Goal: Contribute content: Contribute content

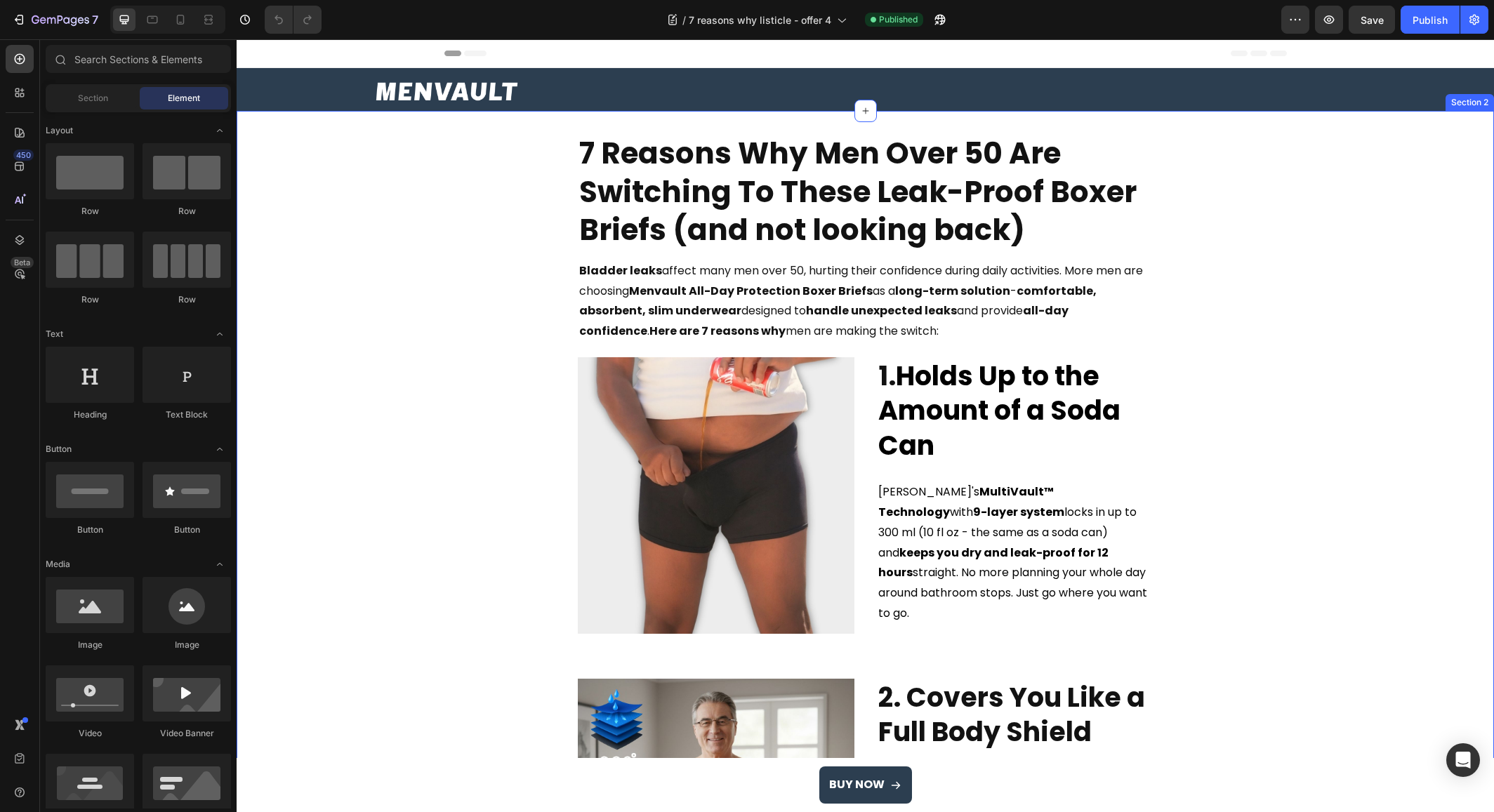
select select "M"
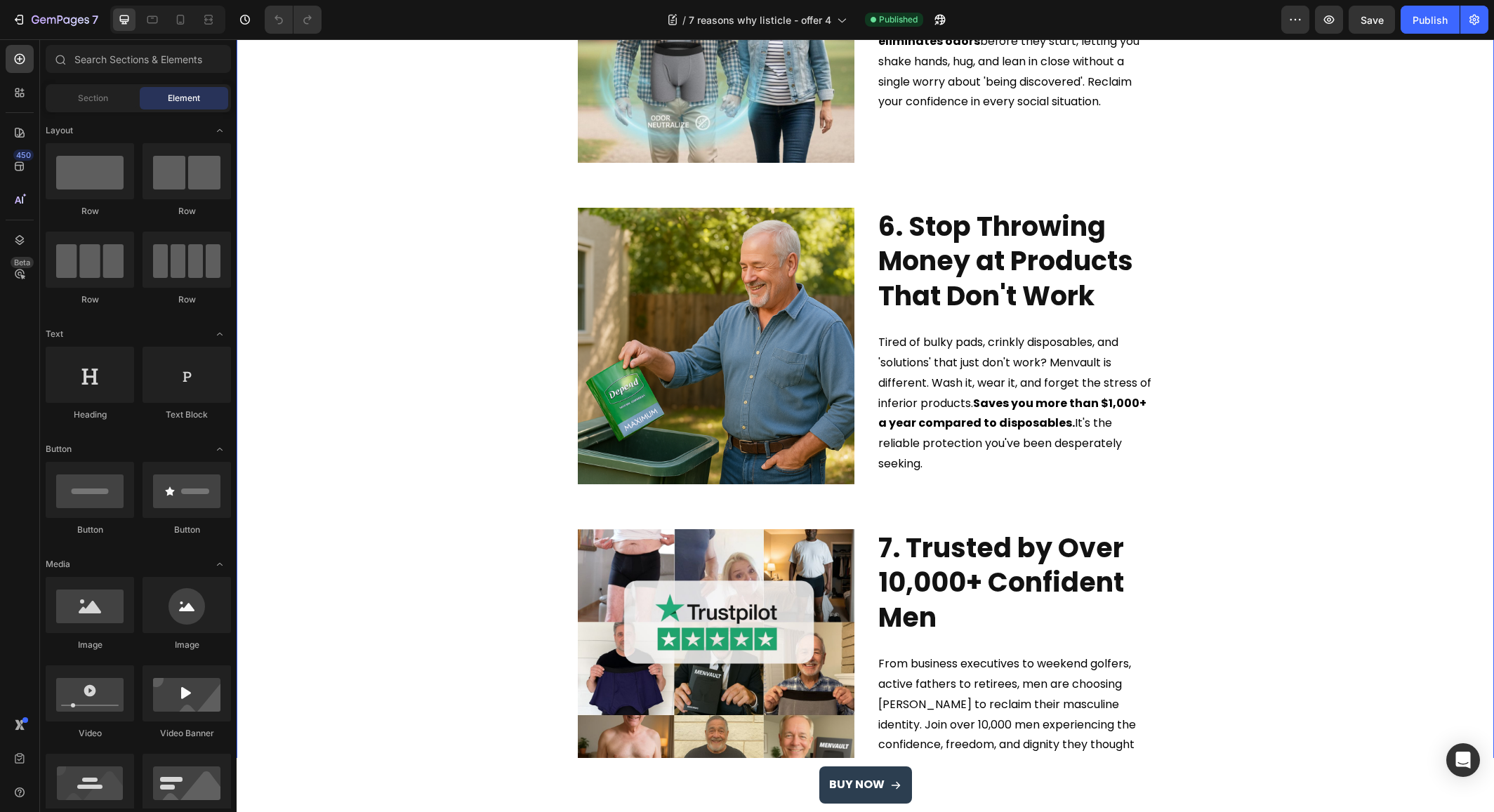
scroll to position [1845, 0]
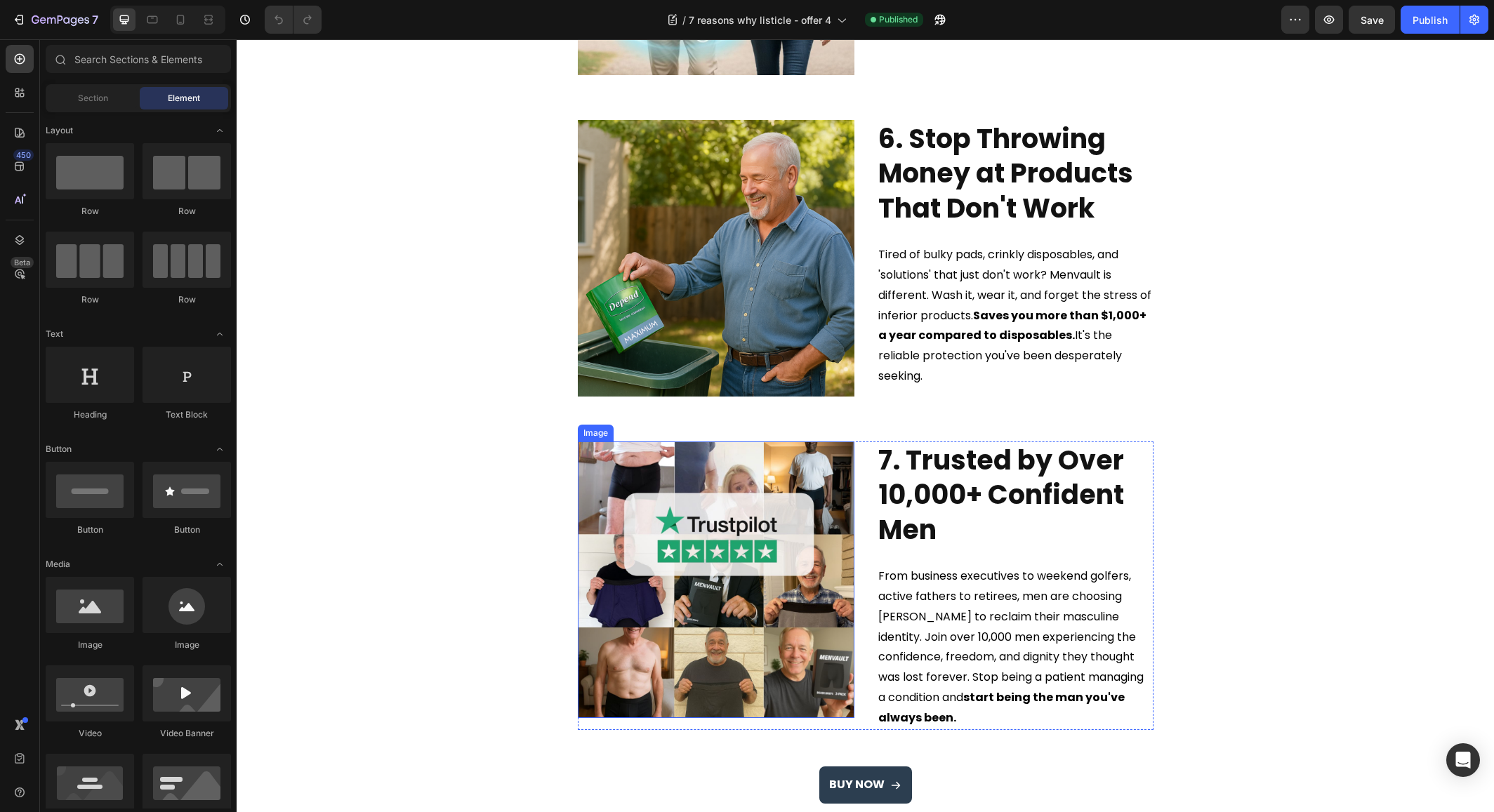
click at [754, 470] on img at bounding box center [716, 580] width 277 height 277
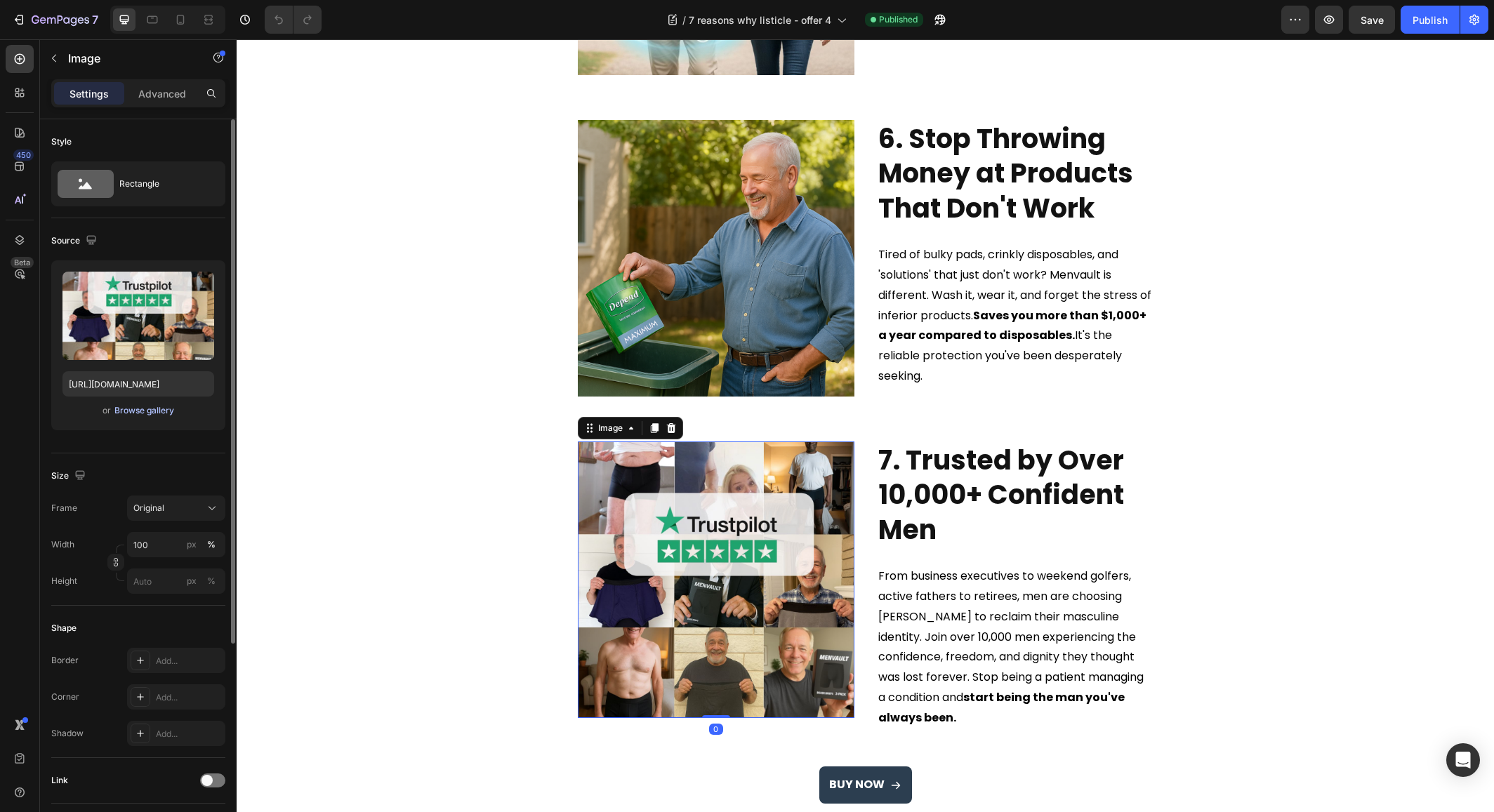
click at [149, 413] on div "Browse gallery" at bounding box center [144, 411] width 59 height 13
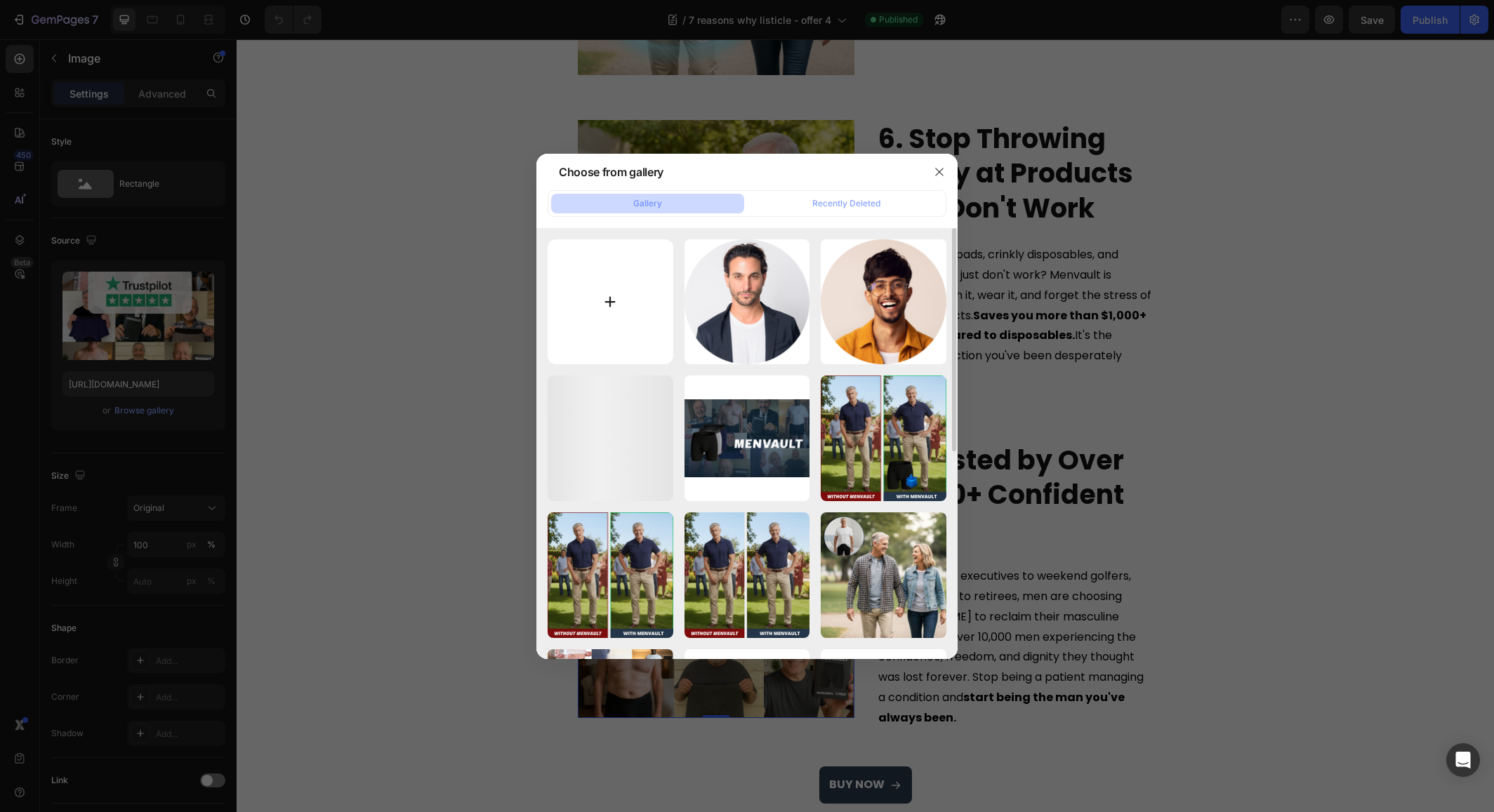
click at [635, 287] on input "file" at bounding box center [609, 302] width 125 height 125
click at [609, 314] on input "file" at bounding box center [609, 302] width 125 height 125
type input "C:\fakepath\Menvault - Boxers.jpg"
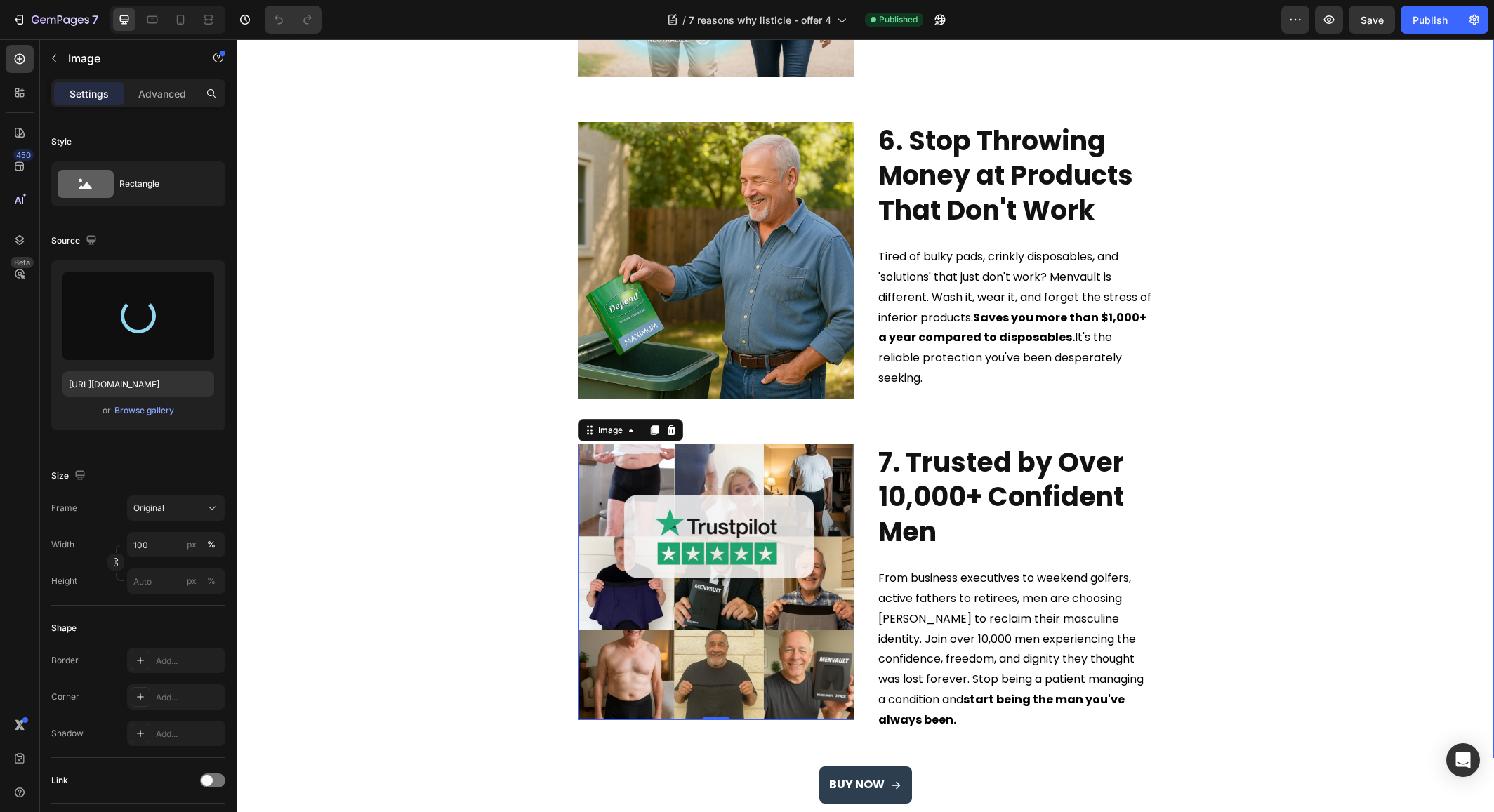
scroll to position [1842, 0]
type input "[URL][DOMAIN_NAME]"
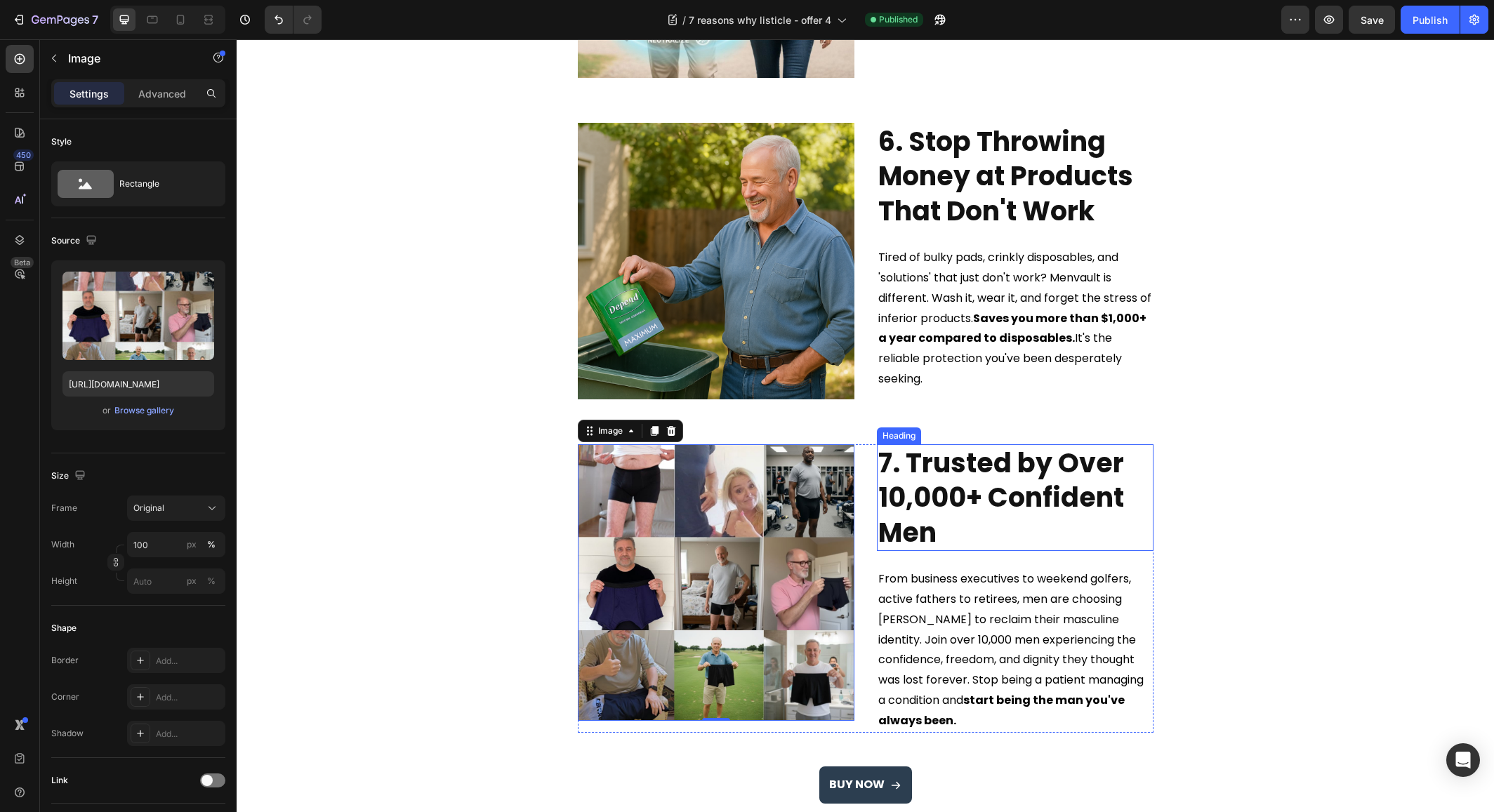
click at [966, 499] on h2 "7. Trusted by Over 10,000+ Confident Men" at bounding box center [1016, 497] width 277 height 107
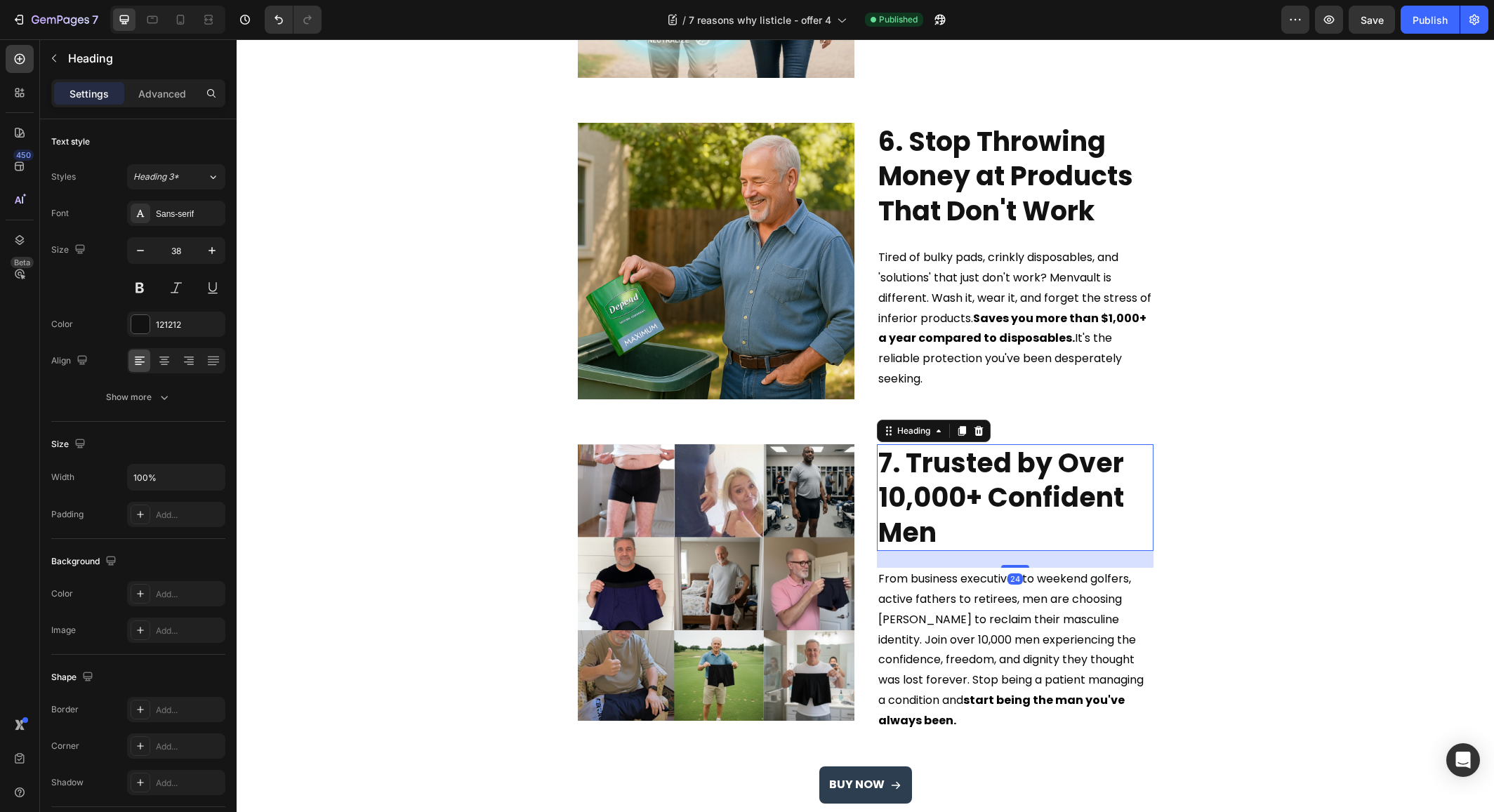
click at [966, 499] on h2 "7. Trusted by Over 10,000+ Confident Men" at bounding box center [1016, 497] width 277 height 107
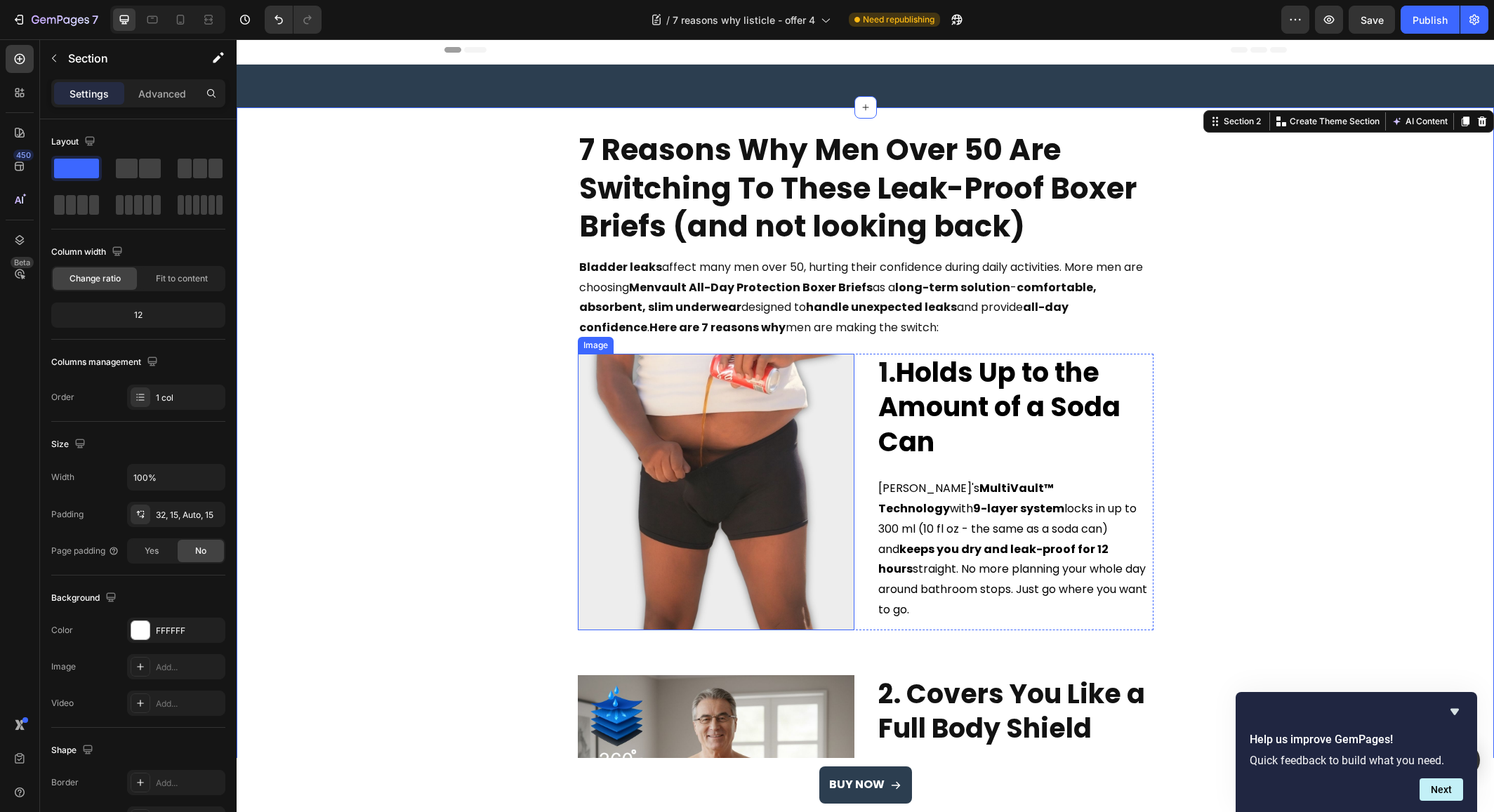
scroll to position [0, 0]
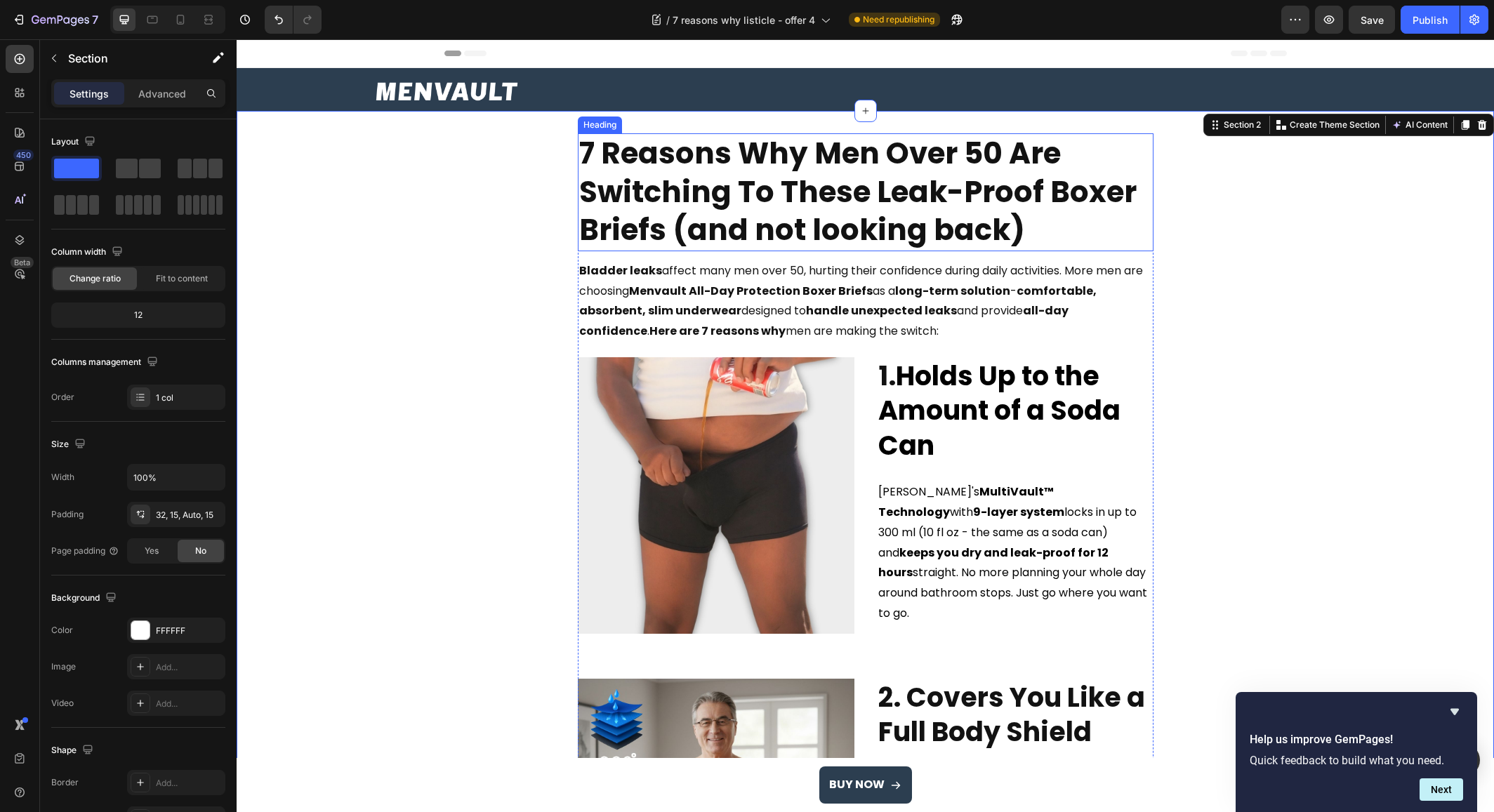
click at [763, 217] on strong "7 Reasons Why Men Over 50 Are Switching To These Leak-Proof Boxer Briefs (and n…" at bounding box center [858, 191] width 557 height 118
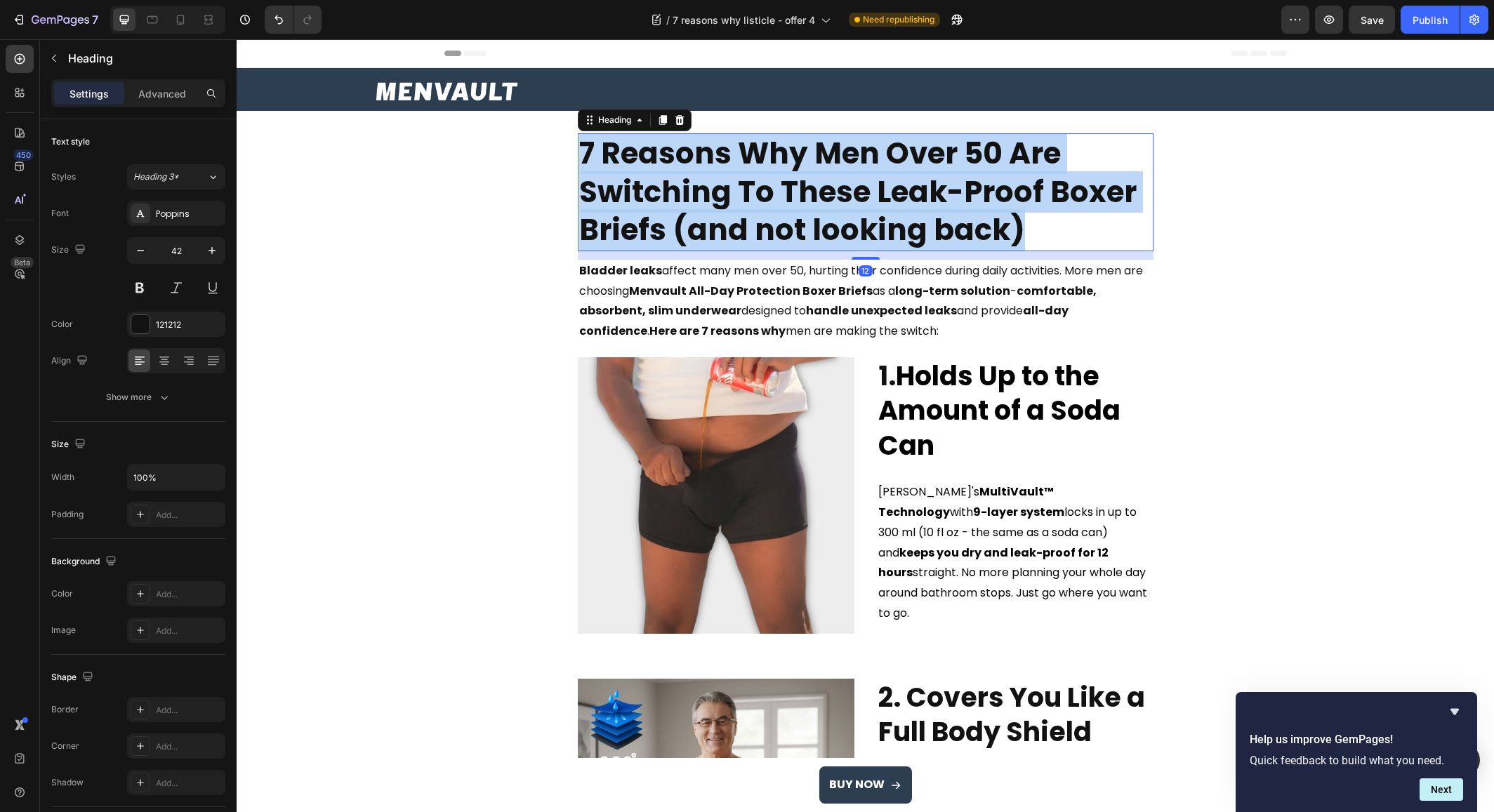
click at [763, 217] on strong "7 Reasons Why Men Over 50 Are Switching To These Leak-Proof Boxer Briefs (and n…" at bounding box center [858, 191] width 557 height 118
copy strong "7 Reasons Why Men Over 50 Are Switching To These Leak-Proof Boxer Briefs (and n…"
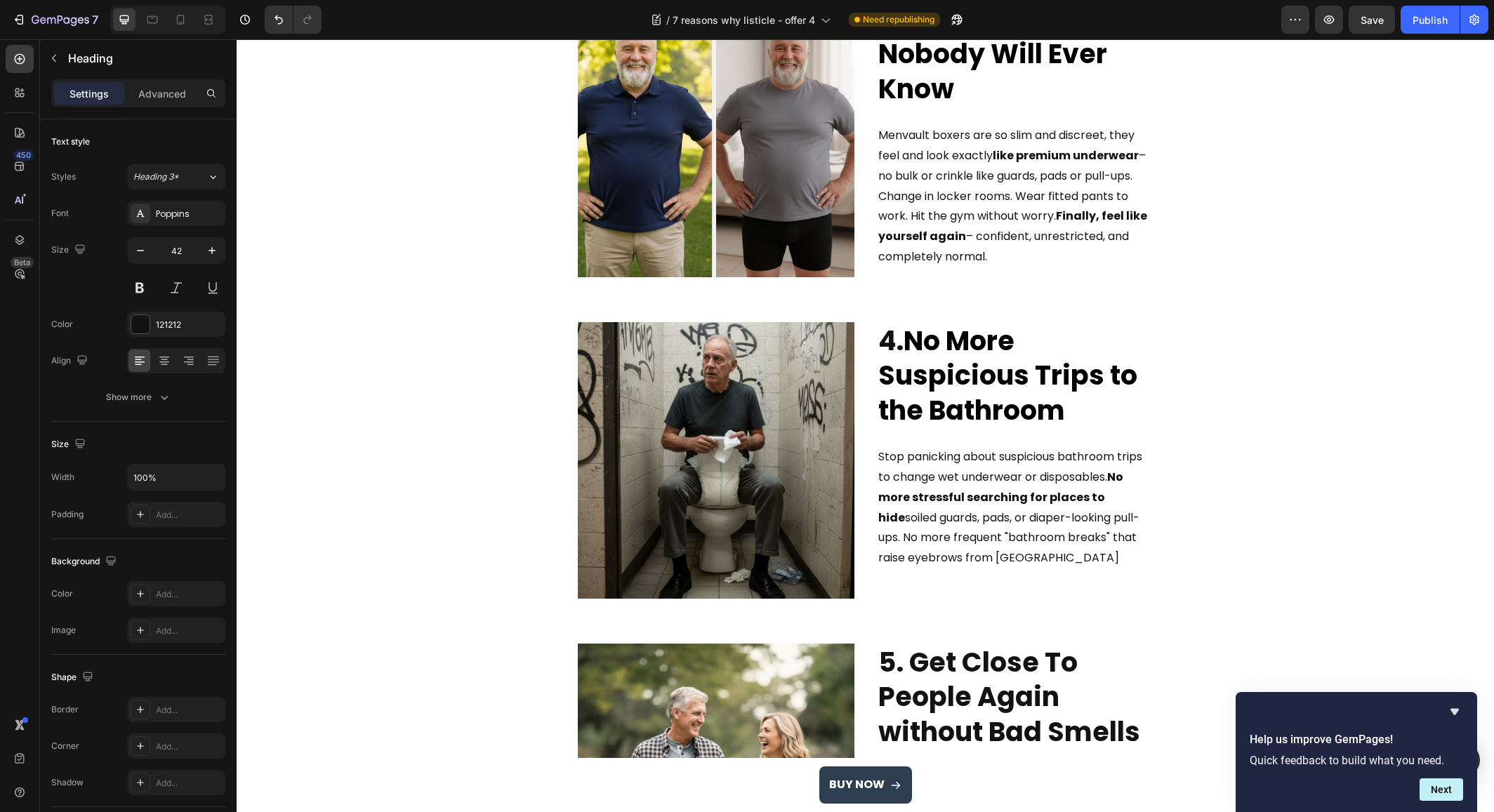
scroll to position [1071, 0]
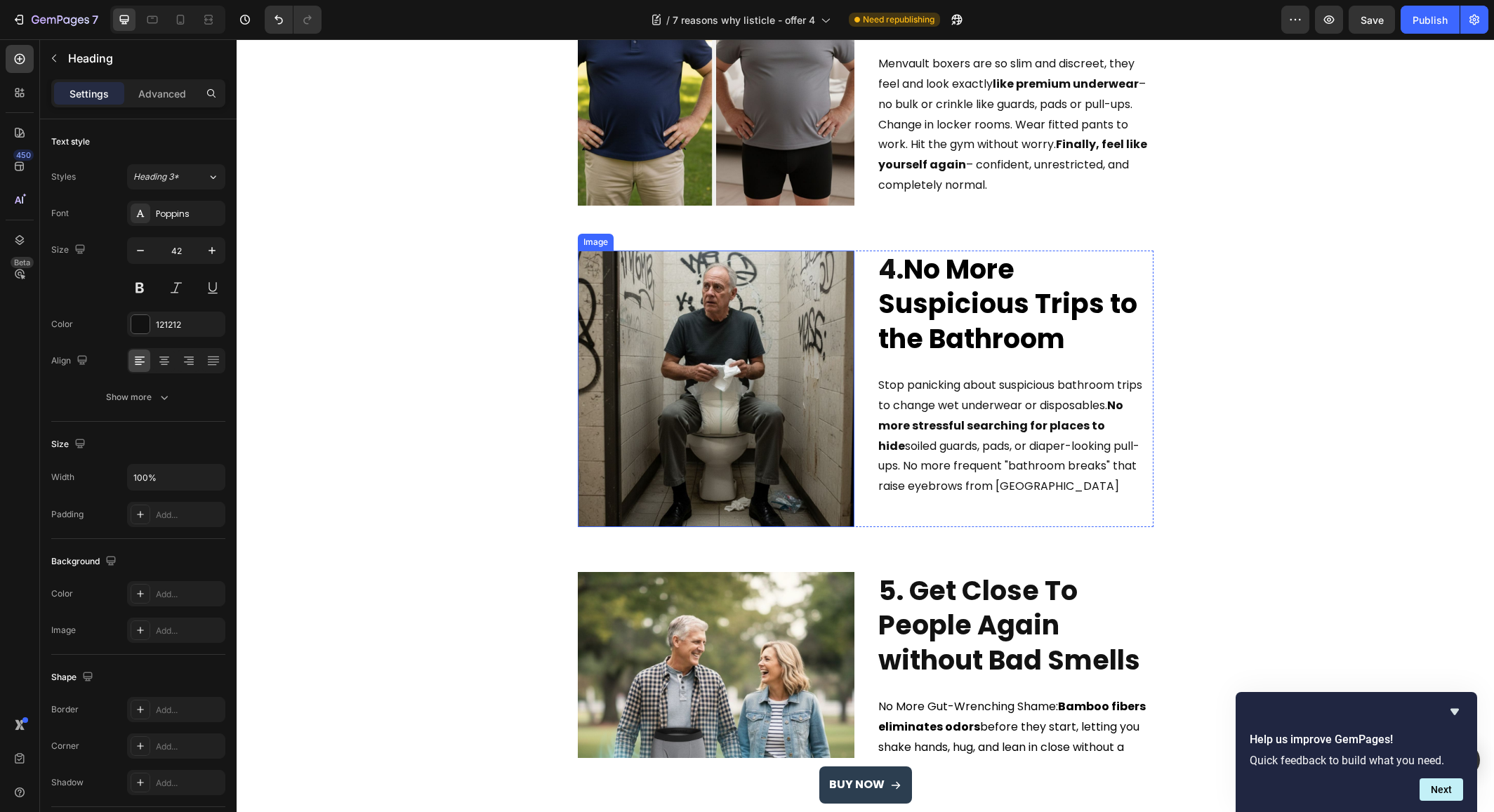
click at [735, 392] on img at bounding box center [716, 389] width 277 height 277
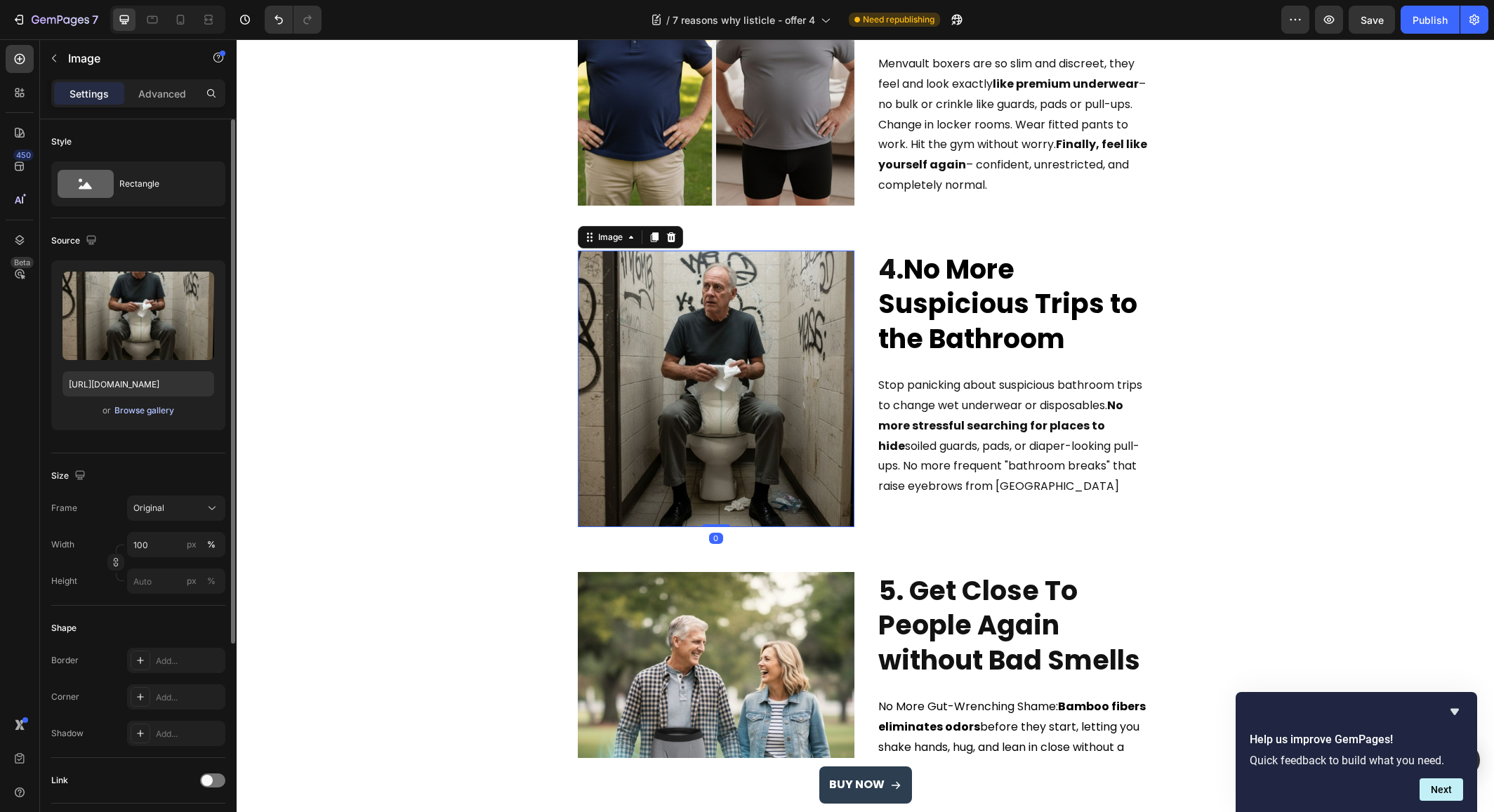
click at [125, 413] on div "Browse gallery" at bounding box center [144, 411] width 59 height 13
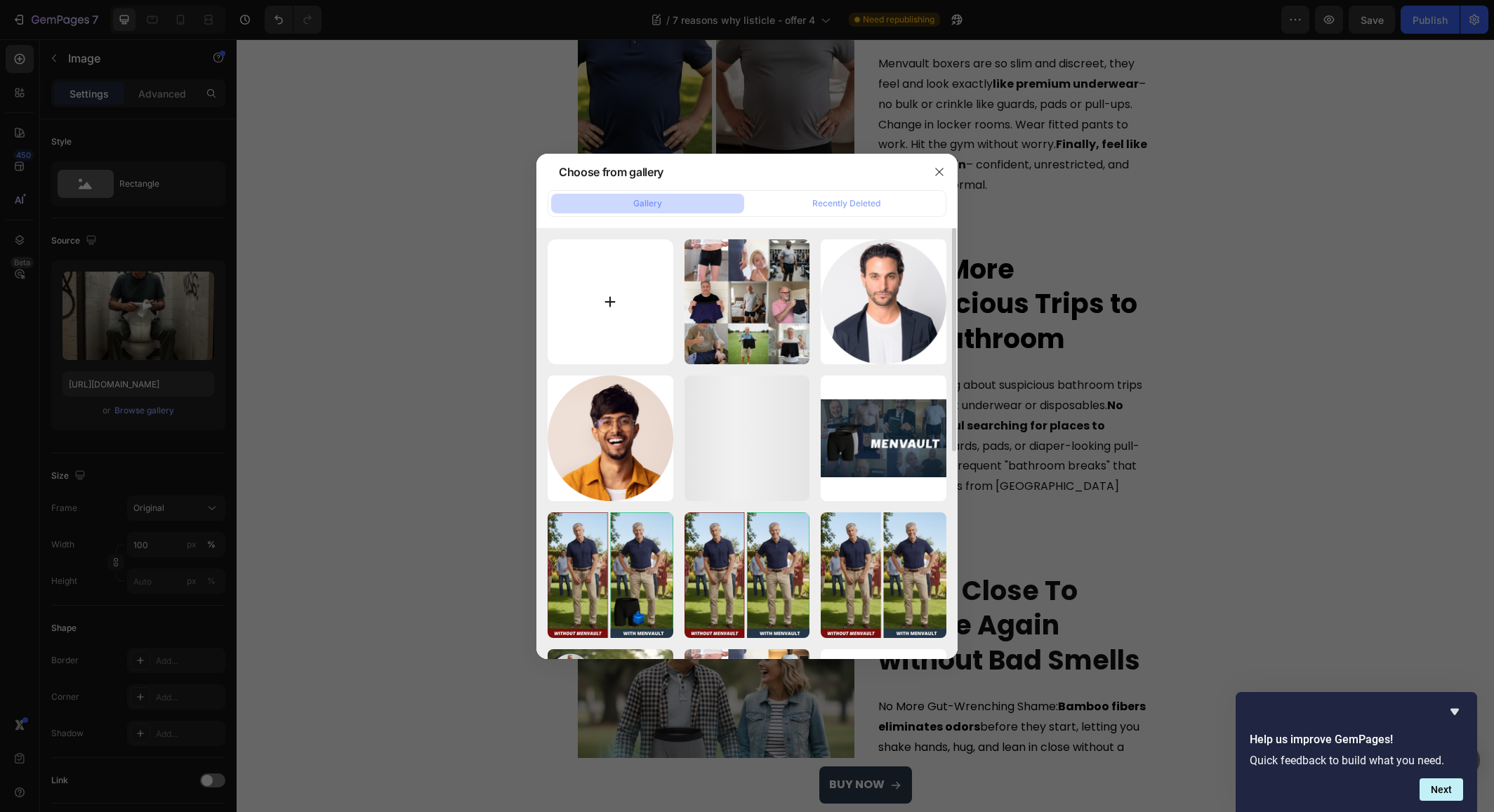
click at [633, 279] on input "file" at bounding box center [609, 302] width 125 height 125
type input "C:\fakepath\Menvault - Boxers (1).jpg"
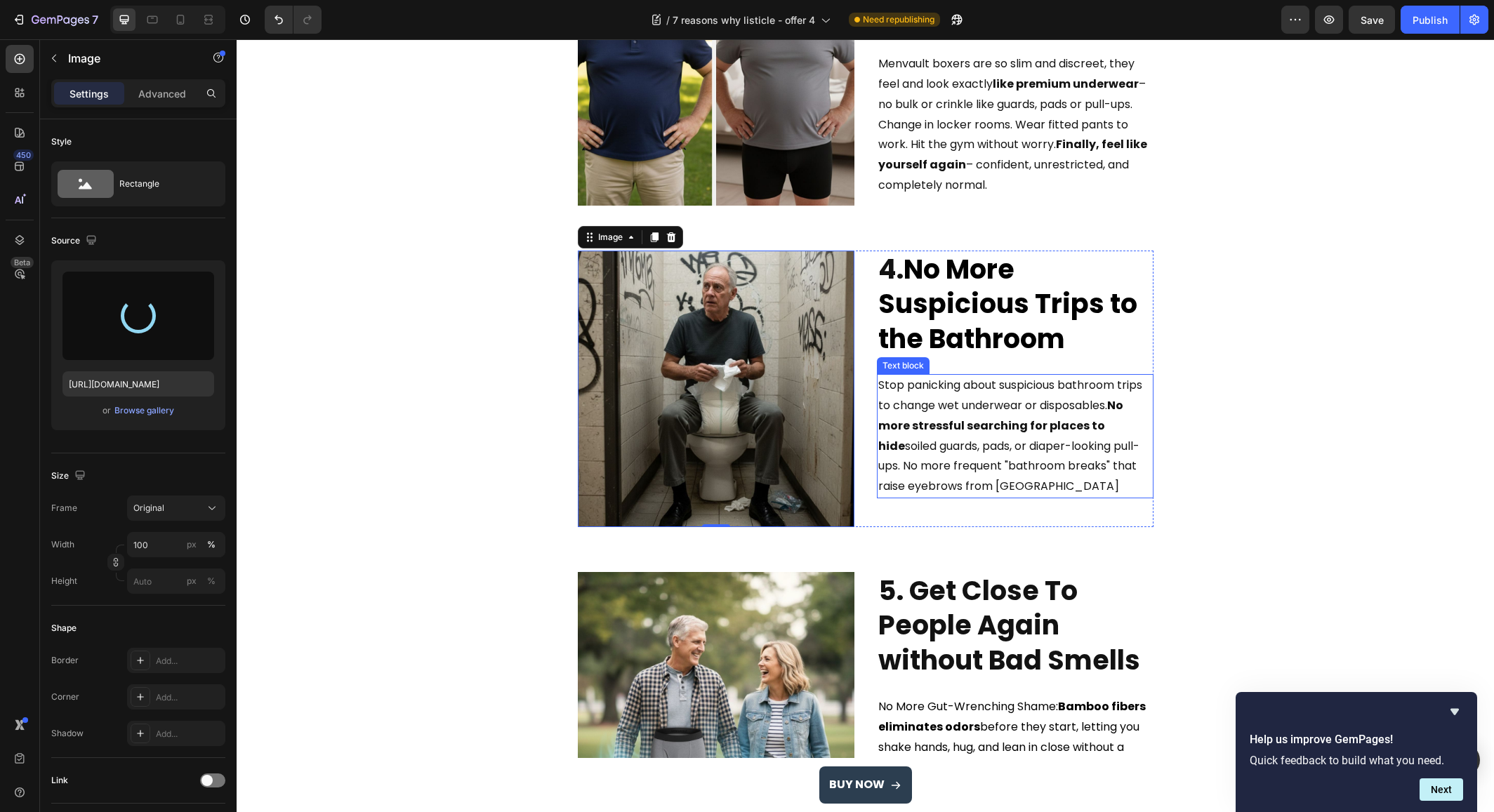
type input "[URL][DOMAIN_NAME]"
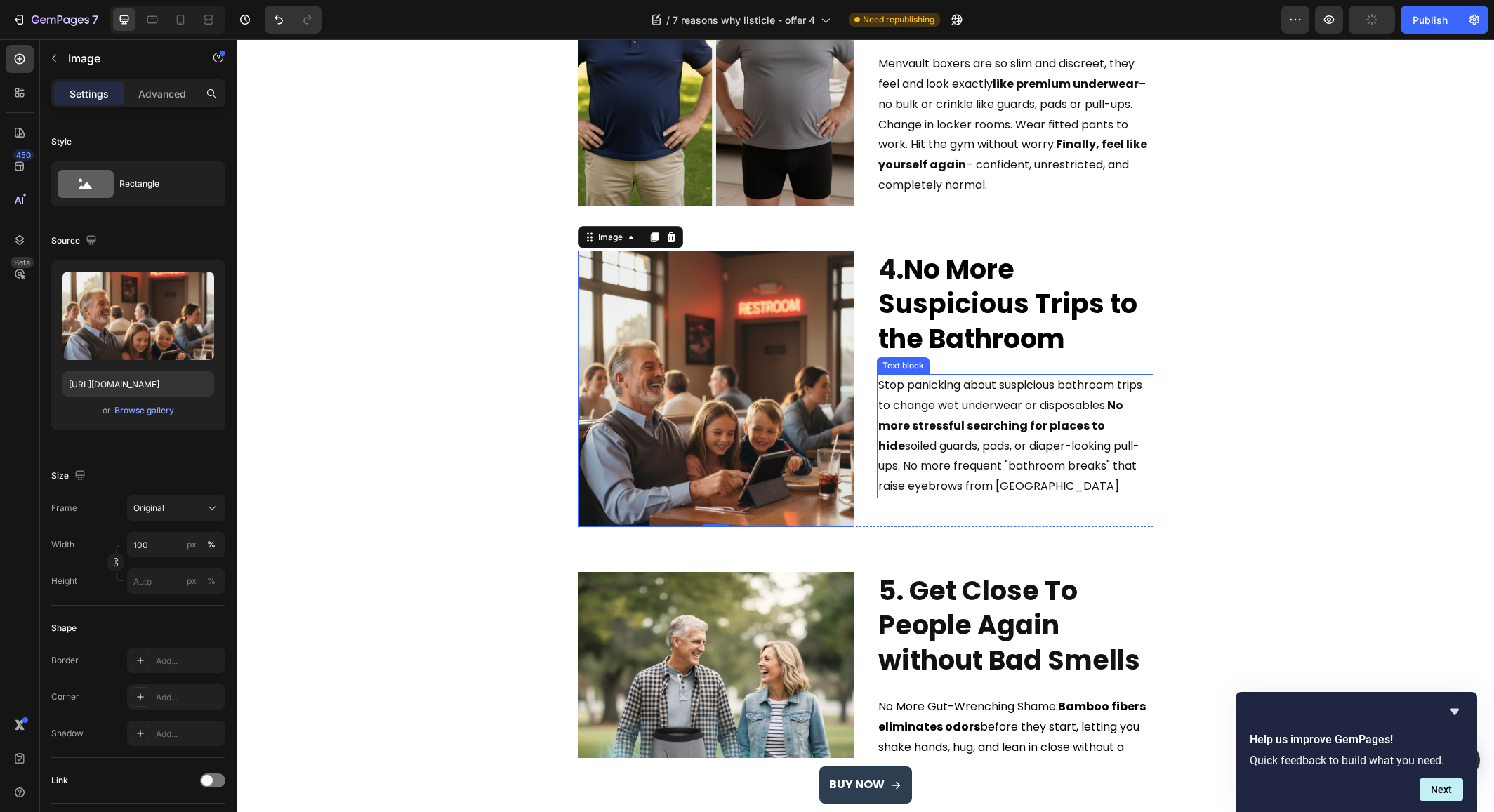
click at [914, 428] on strong "No more stressful searching for places to hide" at bounding box center [1001, 426] width 245 height 57
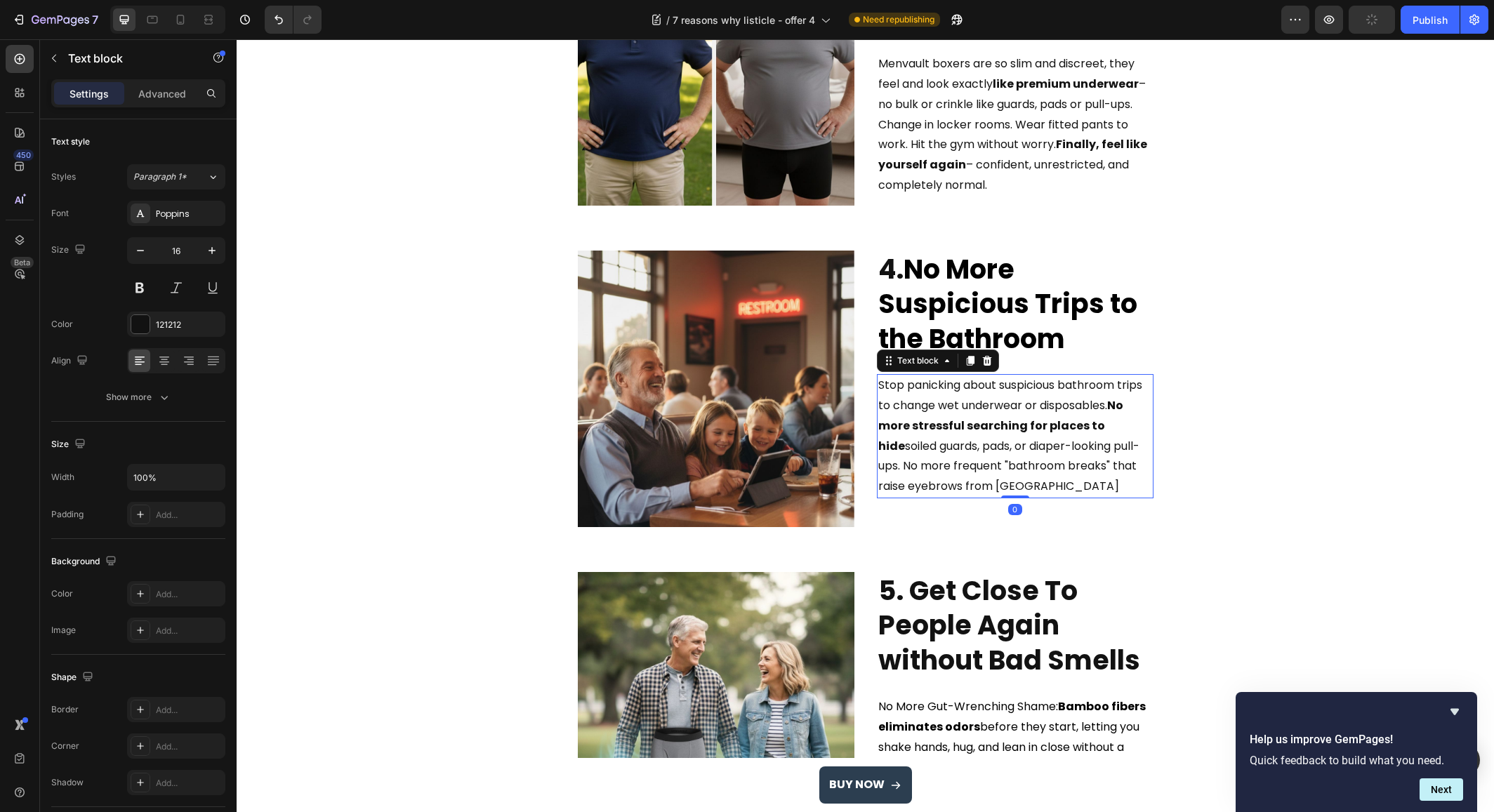
click at [933, 457] on p "Stop panicking about suspicious bathroom trips to change wet underwear or dispo…" at bounding box center [1015, 436] width 274 height 122
click at [976, 491] on p "Stop panicking about suspicious bathroom trips to change wet underwear or dispo…" at bounding box center [1015, 436] width 274 height 122
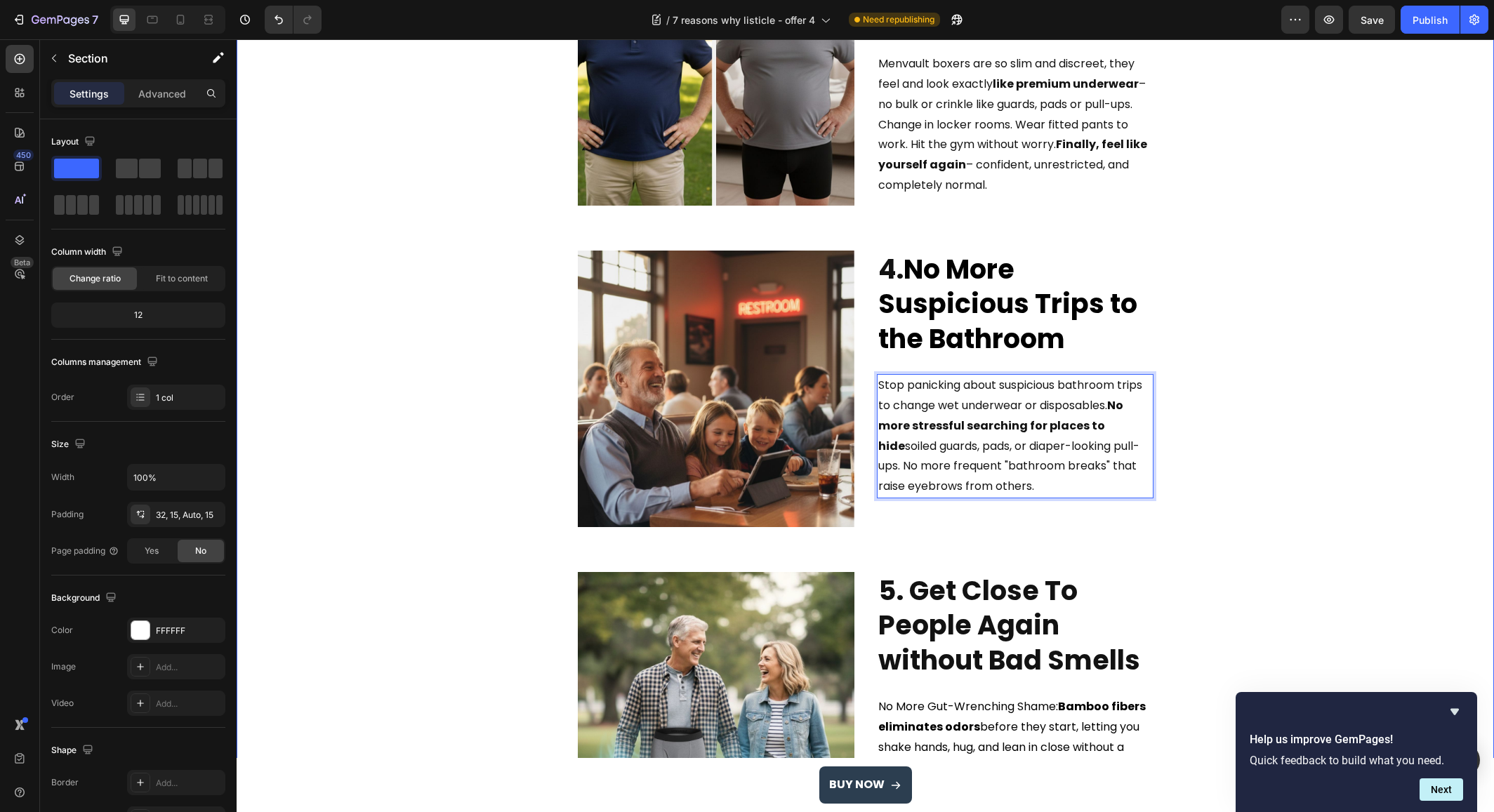
click at [505, 269] on div "⁠⁠⁠⁠⁠⁠⁠ 7 Reasons Why Men Over 50 Are Switching To These Leak-Proof Boxer Brief…" at bounding box center [865, 305] width 1237 height 2487
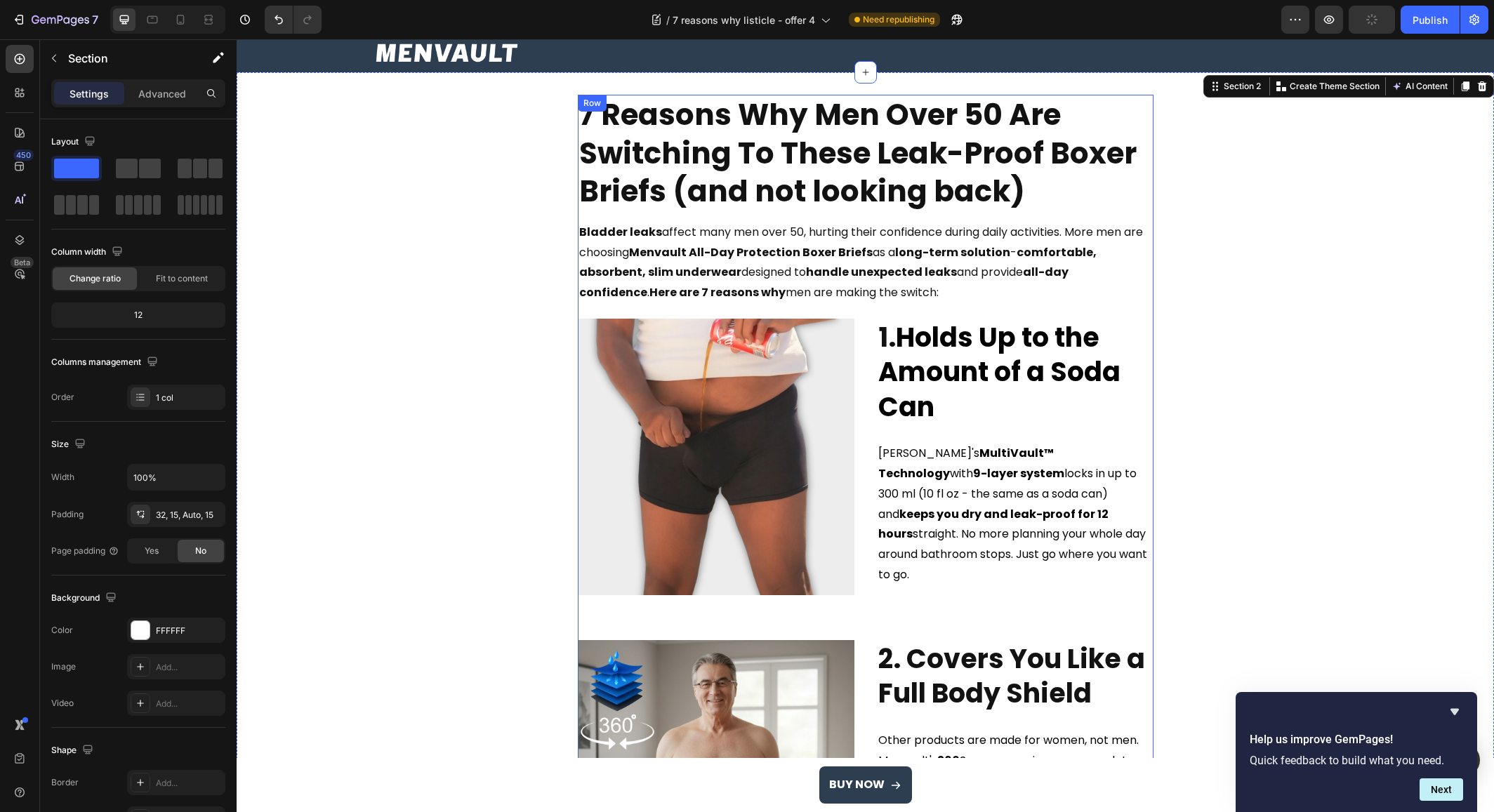
scroll to position [36, 0]
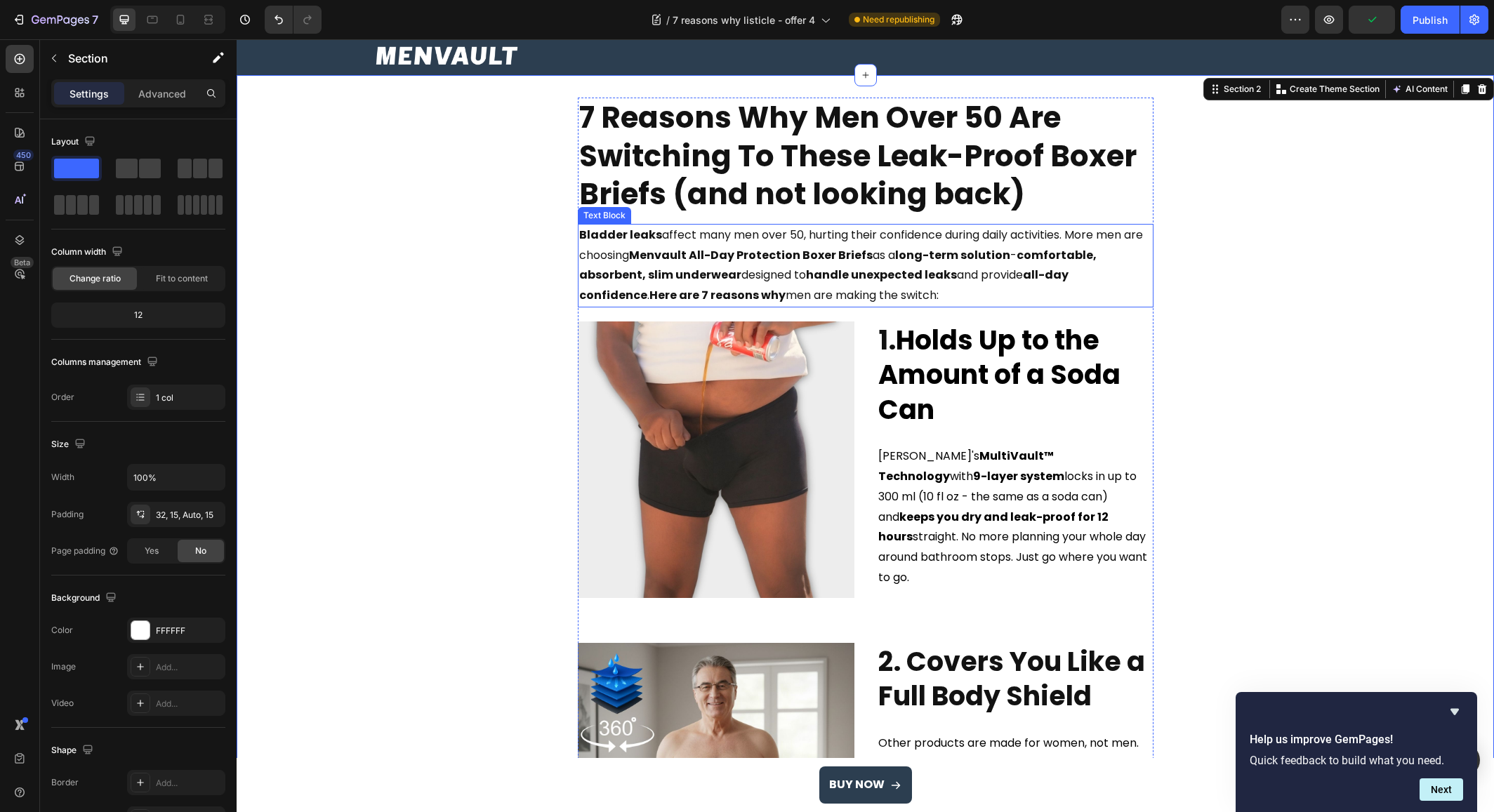
click at [789, 252] on strong "Menvault All-Day Protection Boxer Briefs" at bounding box center [751, 255] width 243 height 16
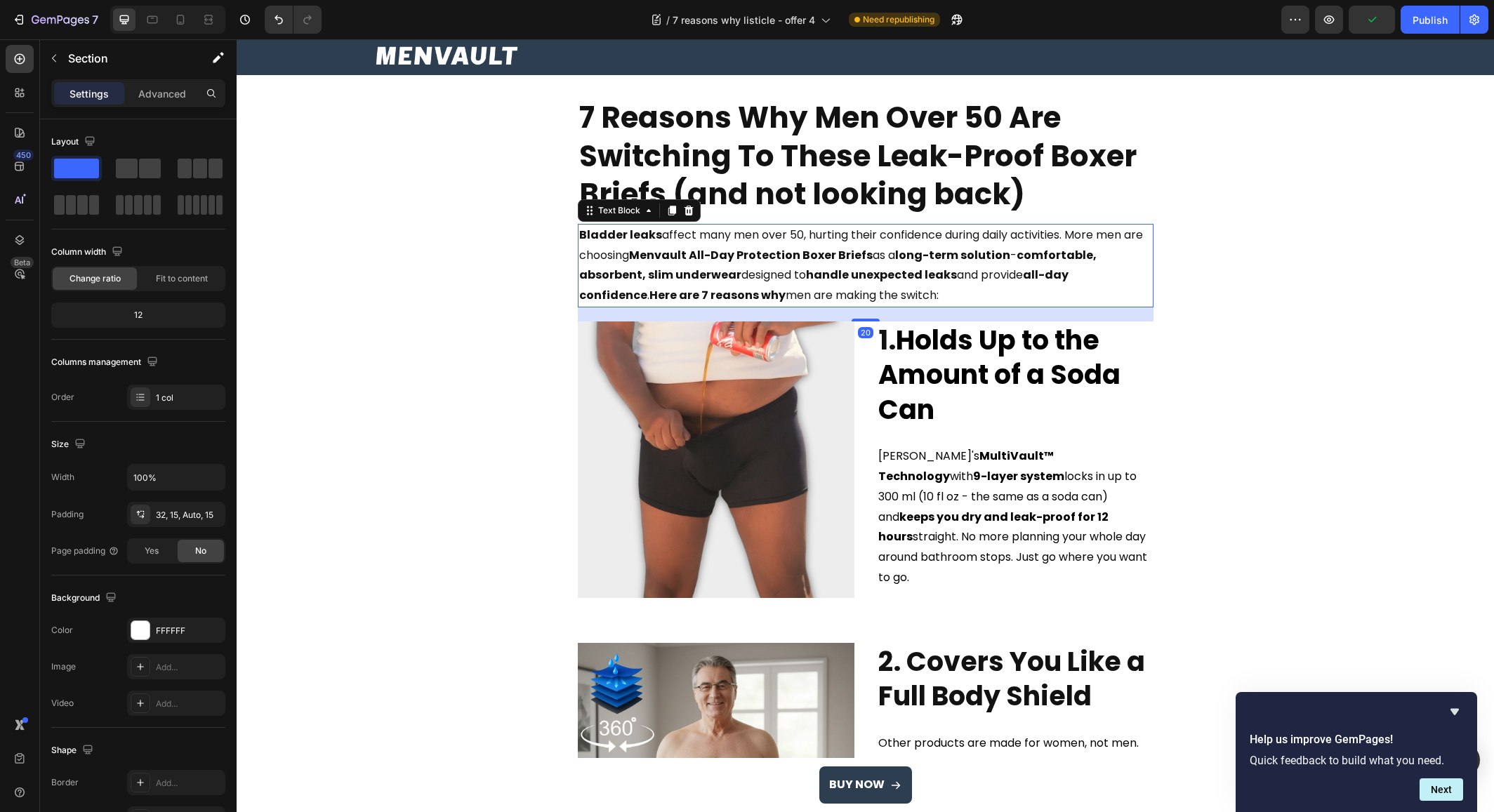
click at [789, 252] on strong "Menvault All-Day Protection Boxer Briefs" at bounding box center [751, 255] width 243 height 16
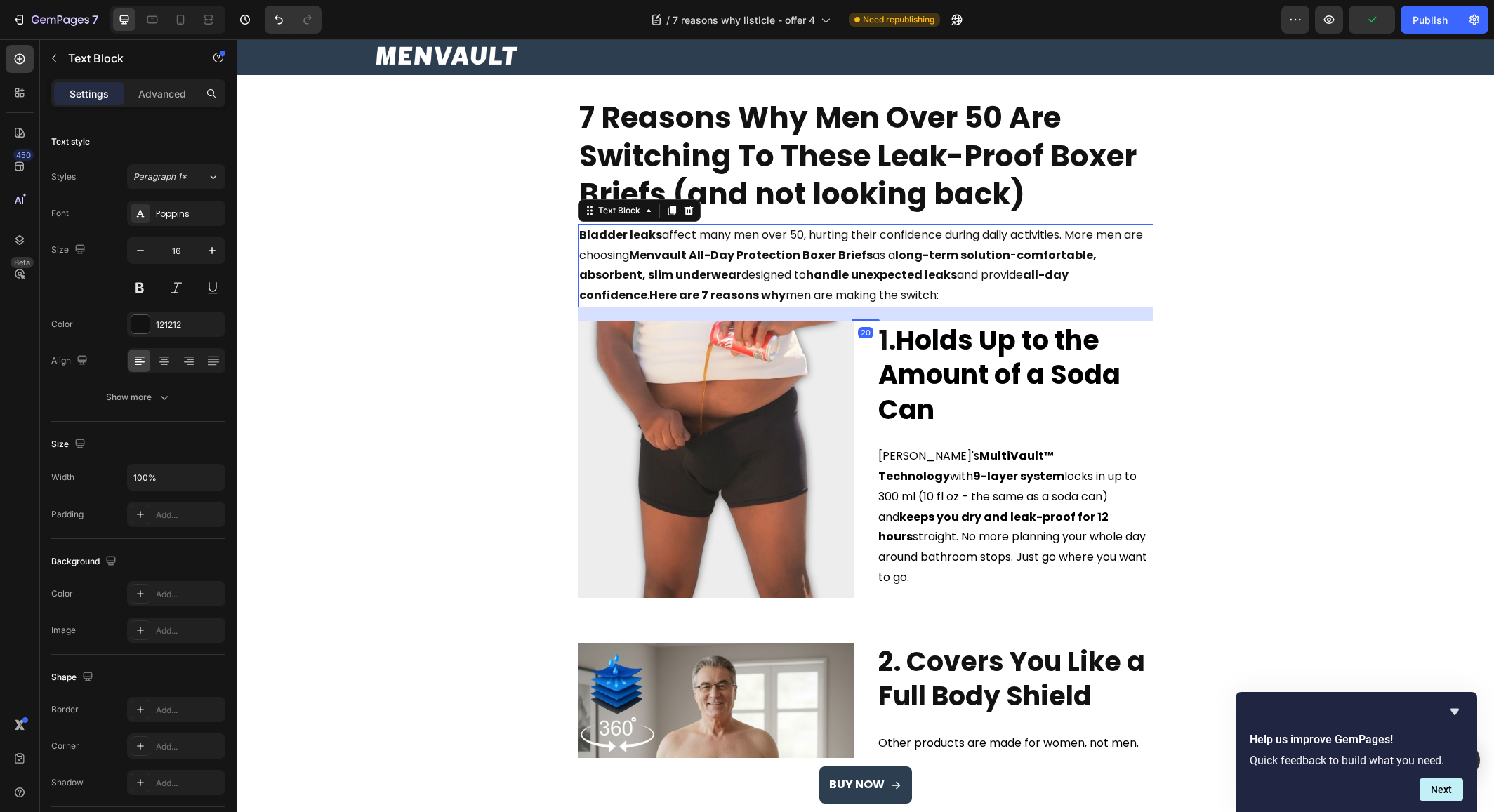
click at [789, 252] on strong "Menvault All-Day Protection Boxer Briefs" at bounding box center [751, 255] width 243 height 16
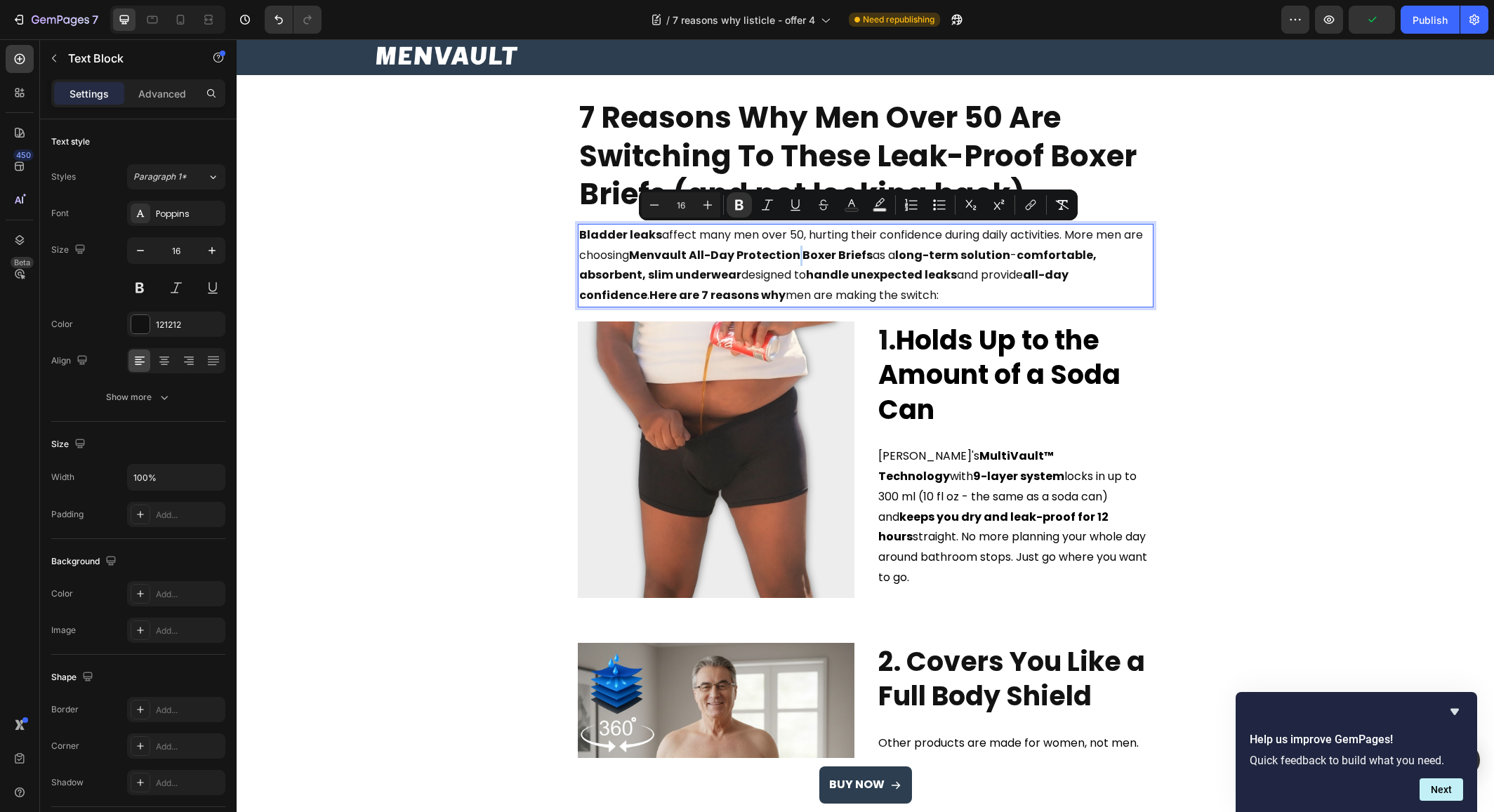
copy span "Bladder leaks affect many men over 50, hurting their confidence during daily ac…"
click at [787, 260] on strong "Menvault All-Day Protection Boxer Briefs" at bounding box center [751, 255] width 243 height 16
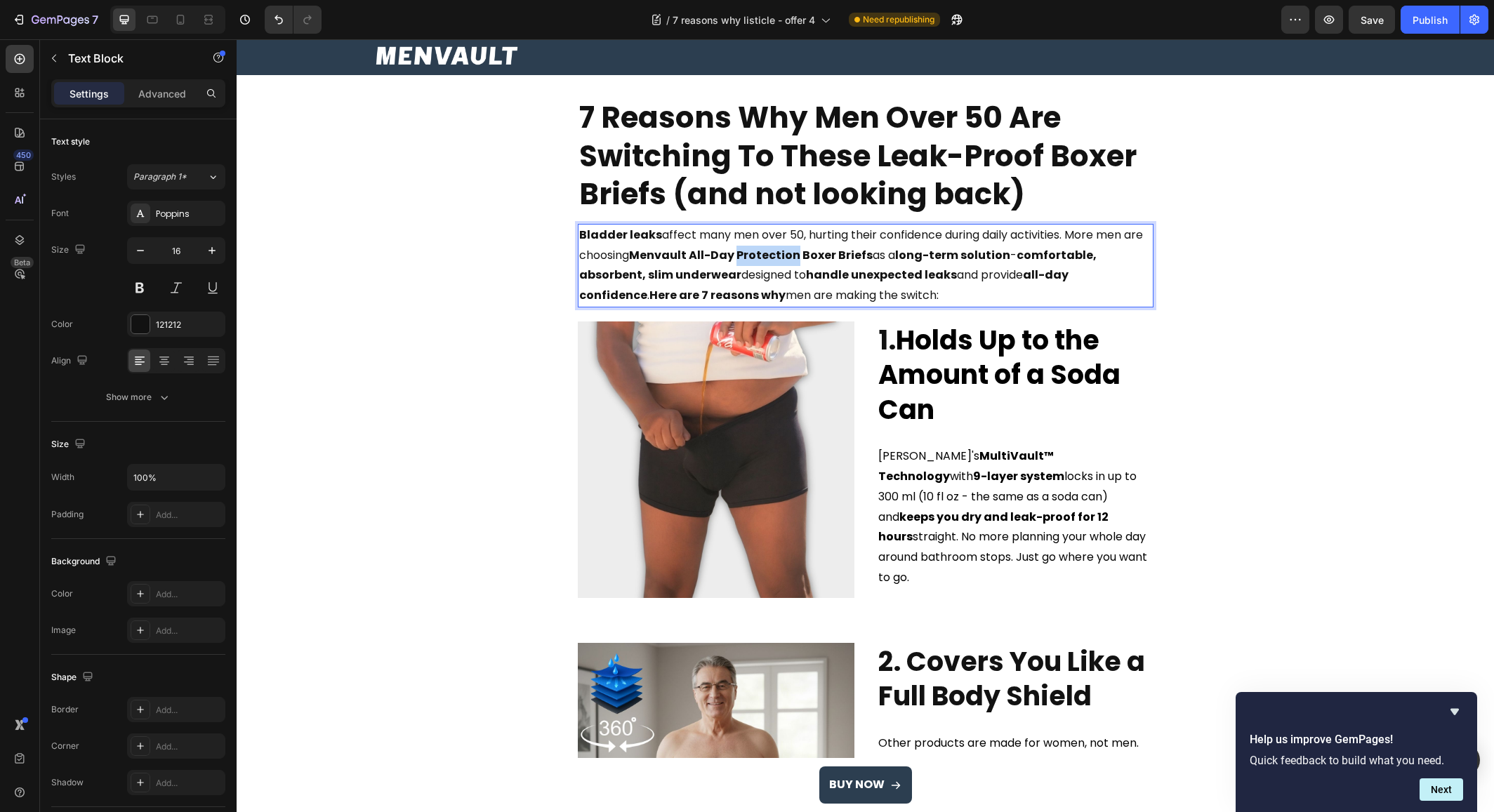
click at [787, 260] on strong "Menvault All-Day Protection Boxer Briefs" at bounding box center [751, 255] width 243 height 16
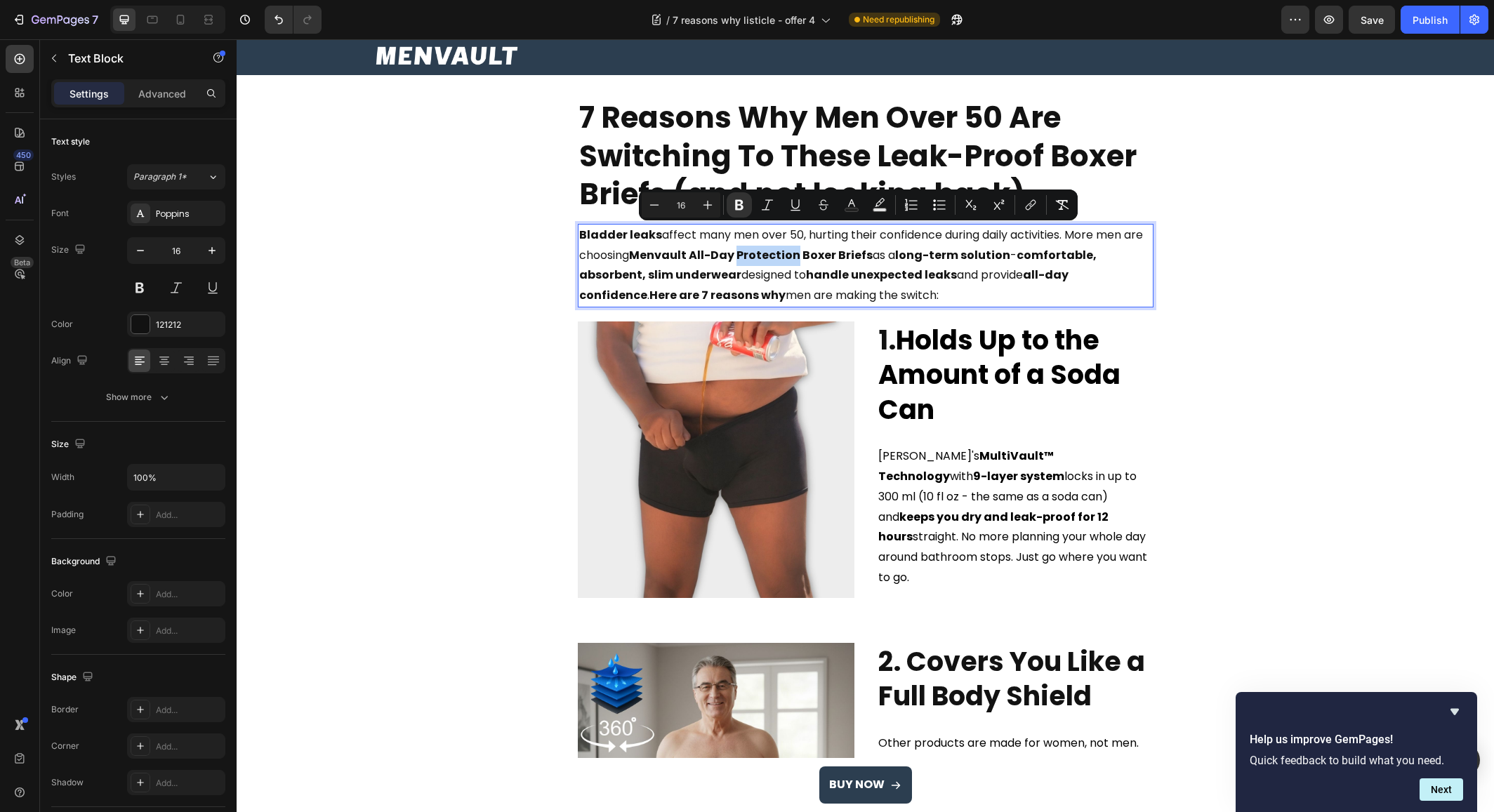
click at [793, 255] on strong "Menvault All-Day Protection Boxer Briefs" at bounding box center [751, 255] width 243 height 16
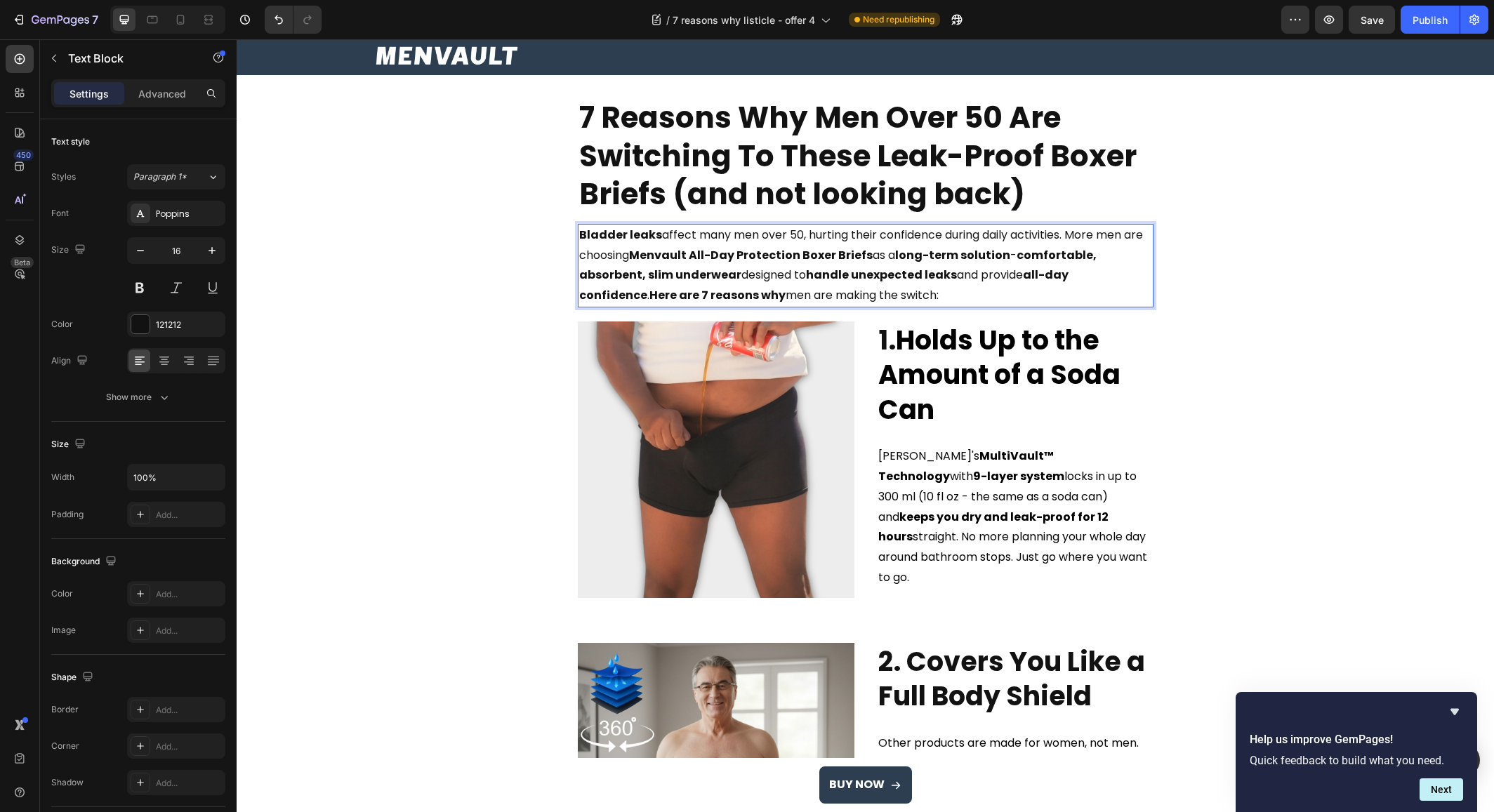
click at [1016, 257] on strong "comfortable, absorbent, slim underwear" at bounding box center [837, 265] width 518 height 36
click at [179, 28] on div at bounding box center [180, 20] width 22 height 22
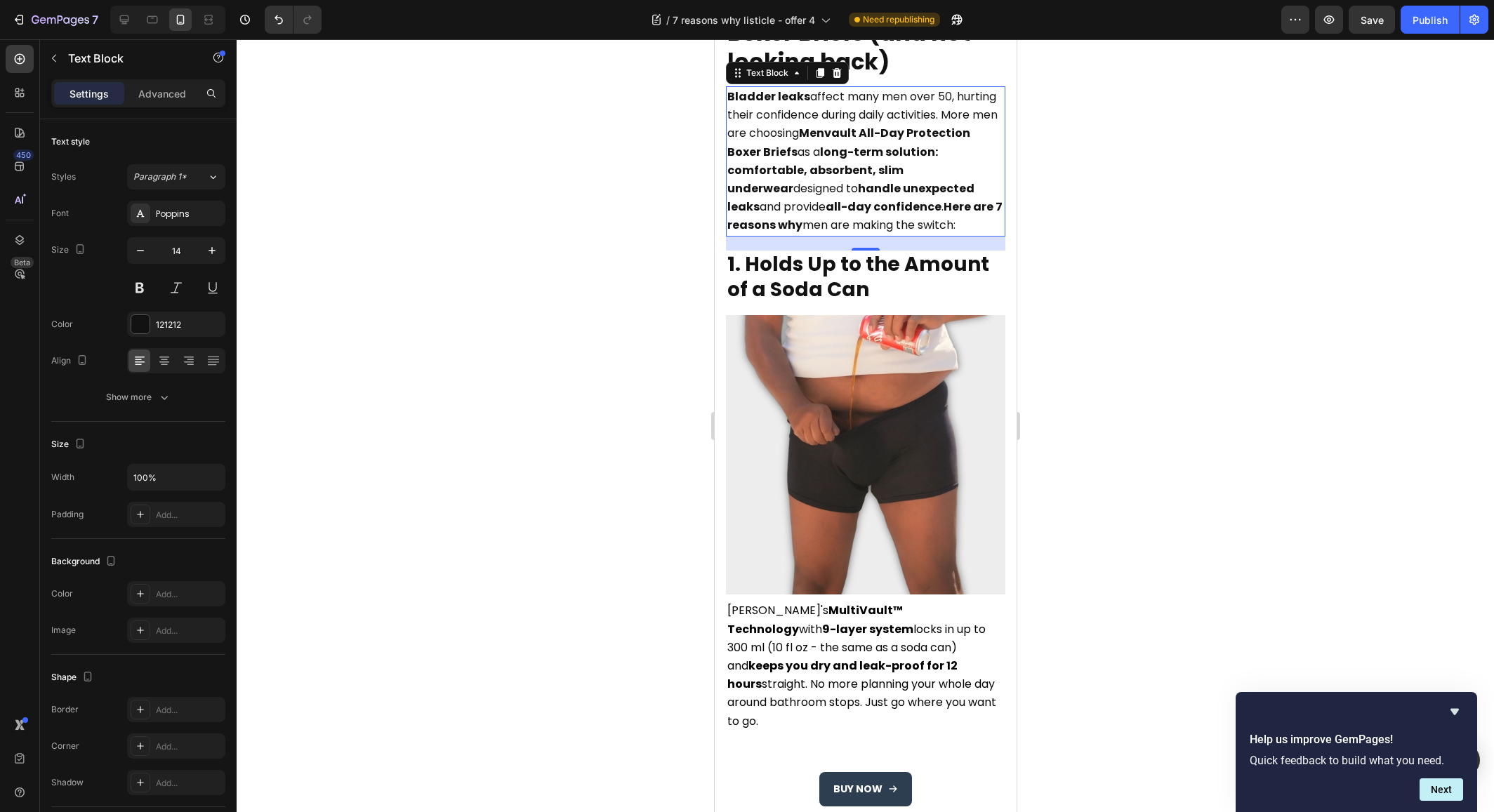
scroll to position [199, 0]
click at [766, 171] on strong "long-term solution: comfortable, absorbent, slim underwear" at bounding box center [832, 169] width 211 height 53
drag, startPoint x: 778, startPoint y: 171, endPoint x: 725, endPoint y: 168, distance: 53.1
click at [726, 168] on div "Bladder leaks affect many men over 50, hurting their confidence during daily ac…" at bounding box center [865, 161] width 280 height 151
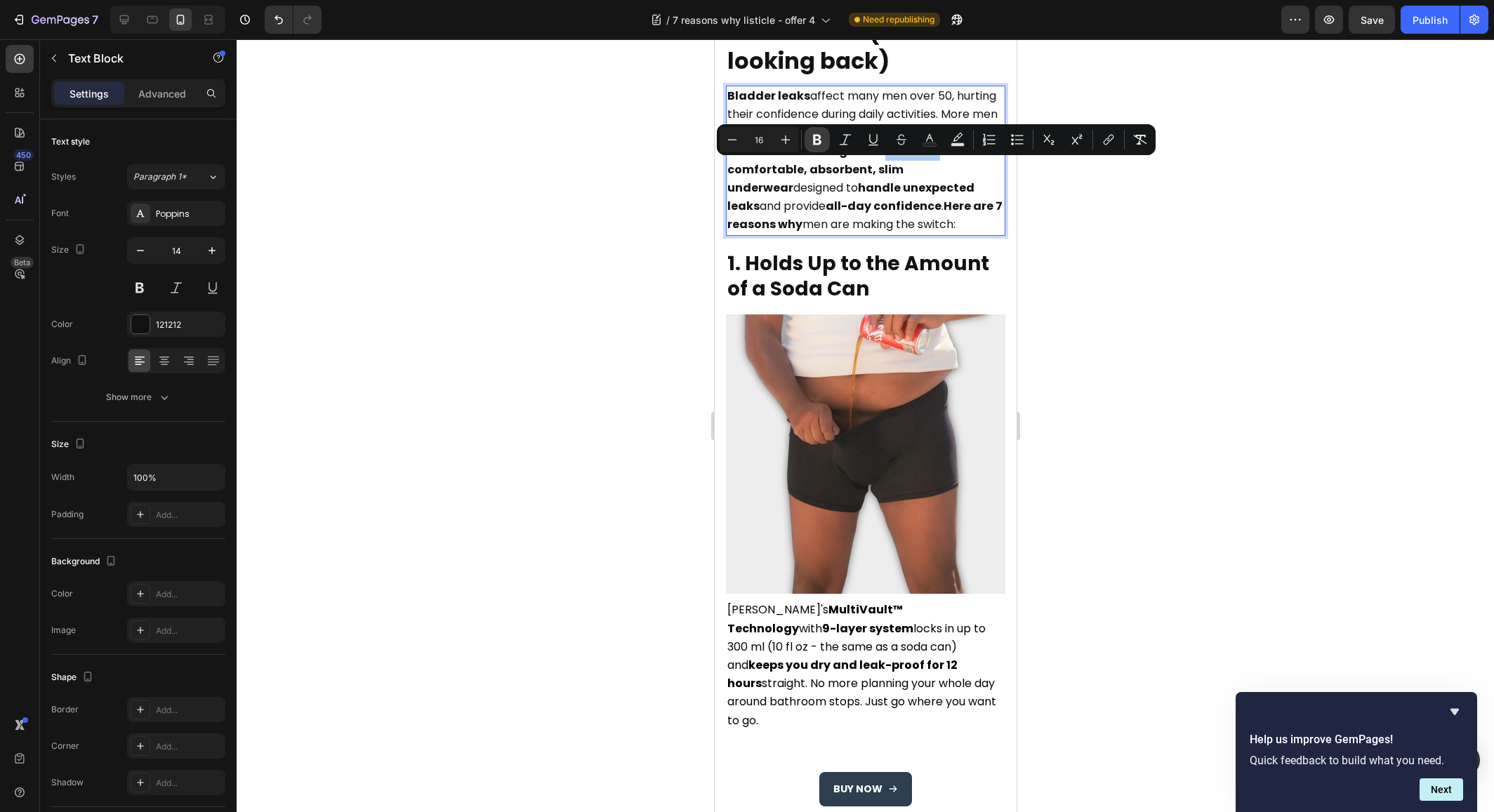
click at [821, 139] on icon "Editor contextual toolbar" at bounding box center [817, 139] width 14 height 14
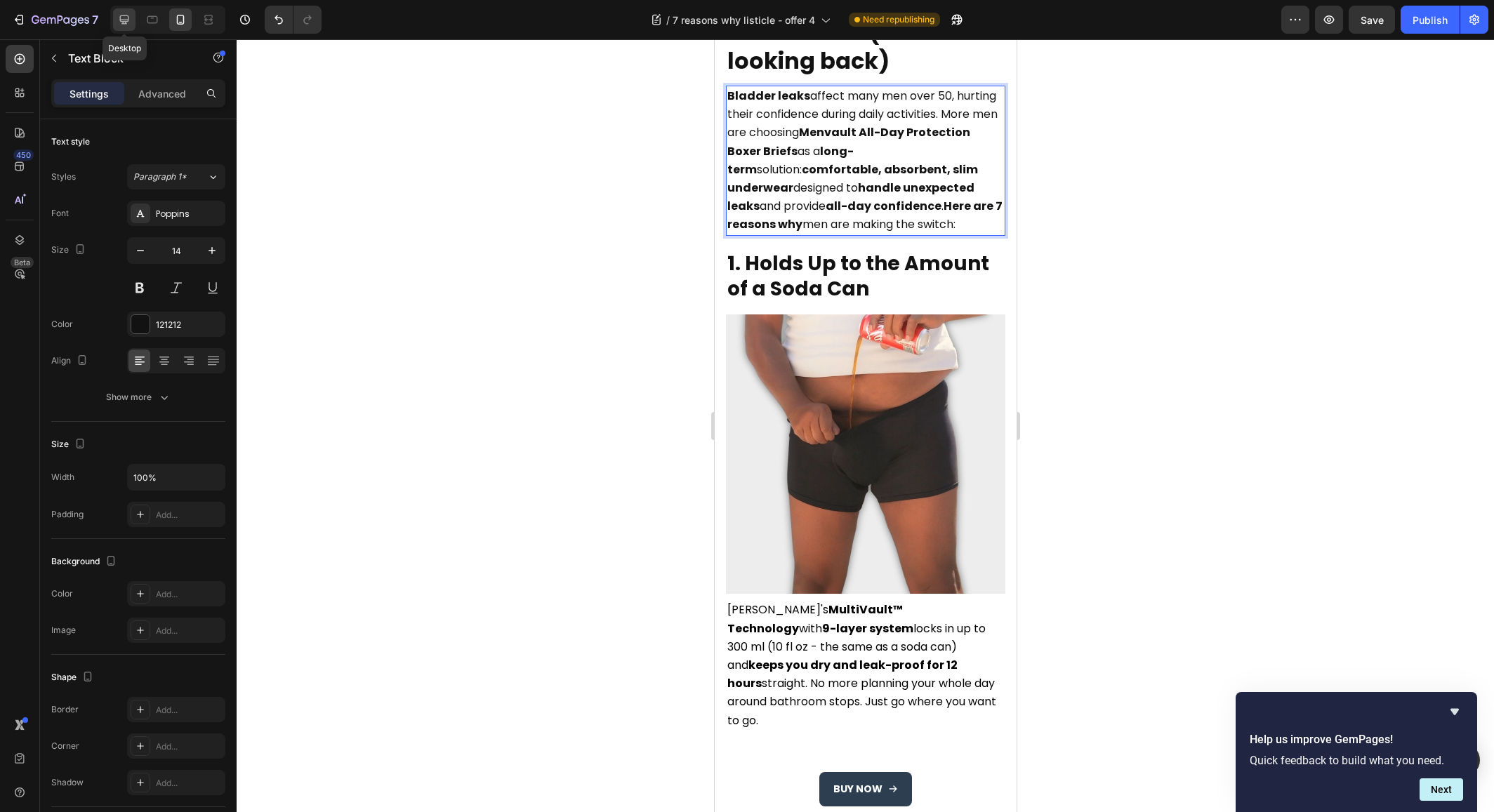
click at [127, 20] on icon at bounding box center [124, 20] width 9 height 9
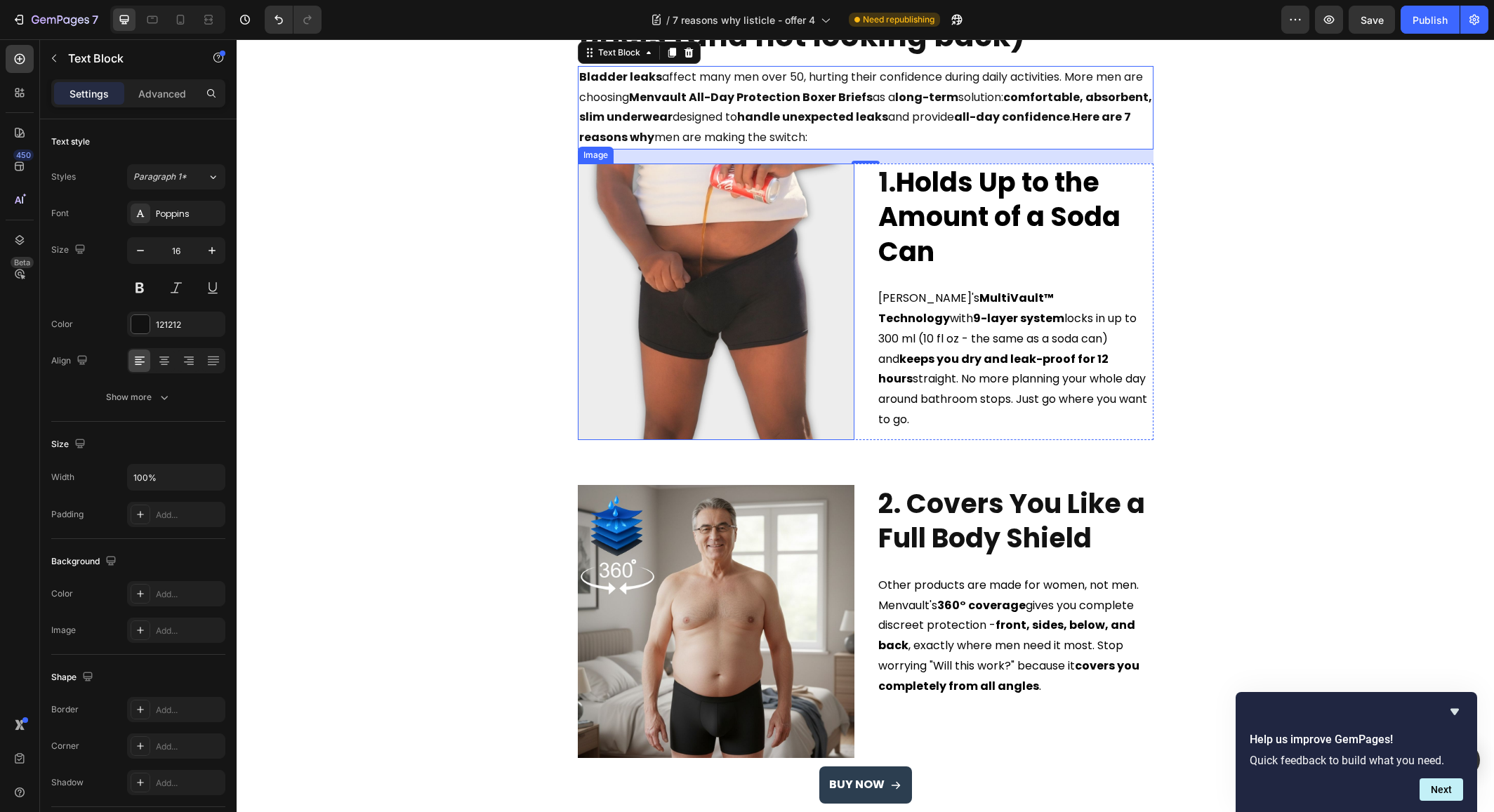
scroll to position [177, 0]
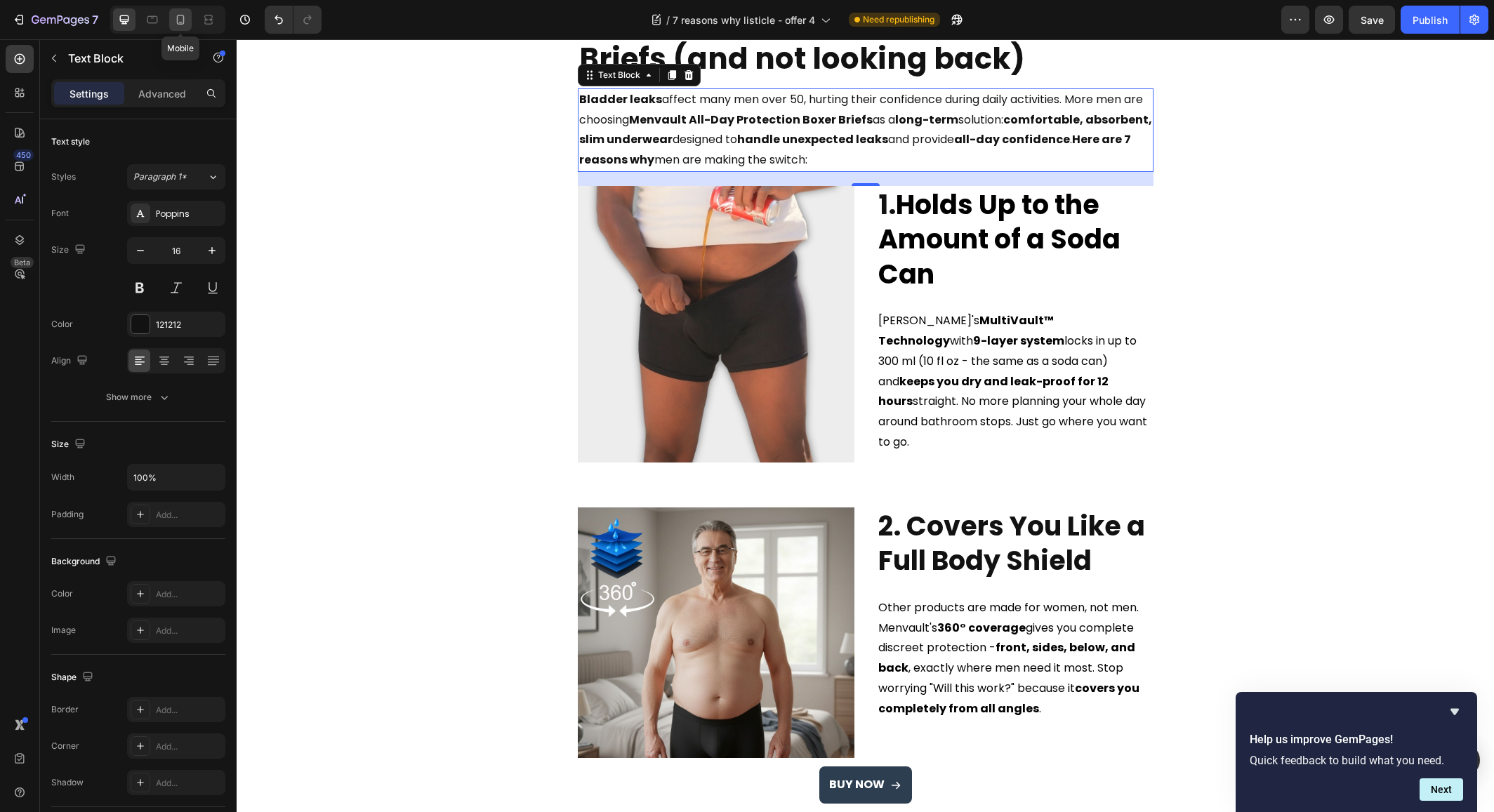
click at [185, 25] on icon at bounding box center [180, 20] width 14 height 14
type input "14"
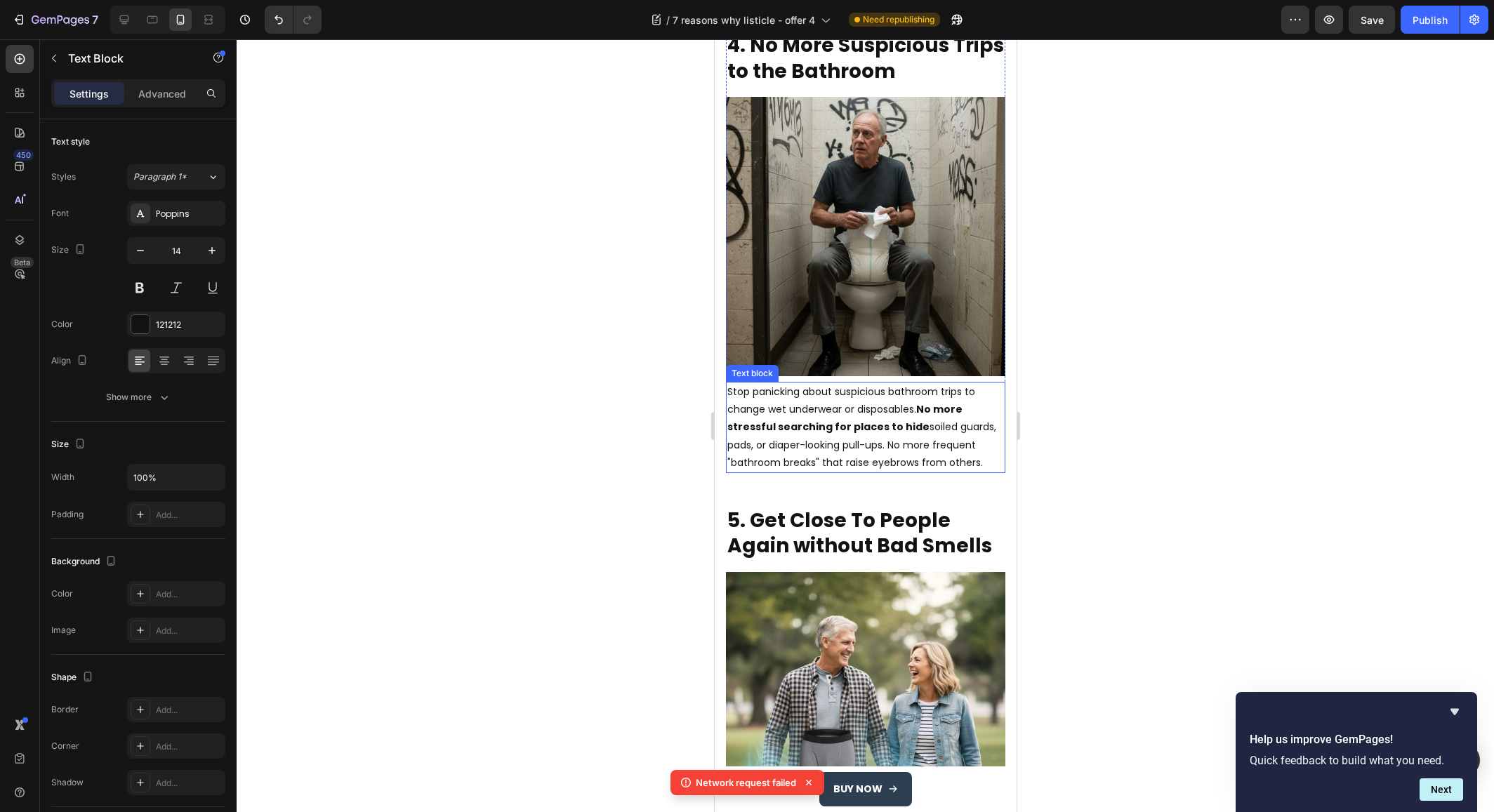
scroll to position [1743, 0]
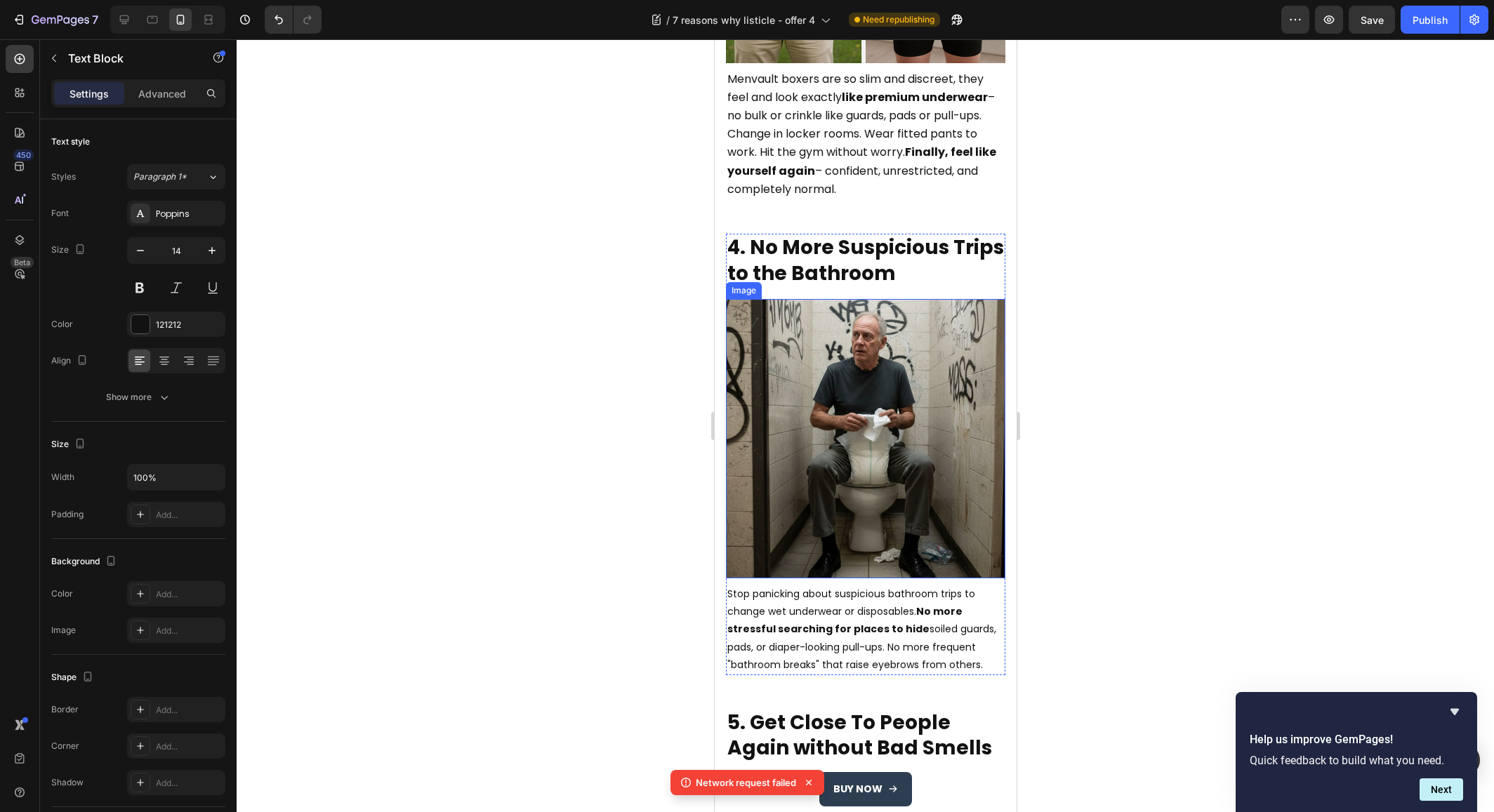
click at [867, 366] on img at bounding box center [865, 439] width 280 height 280
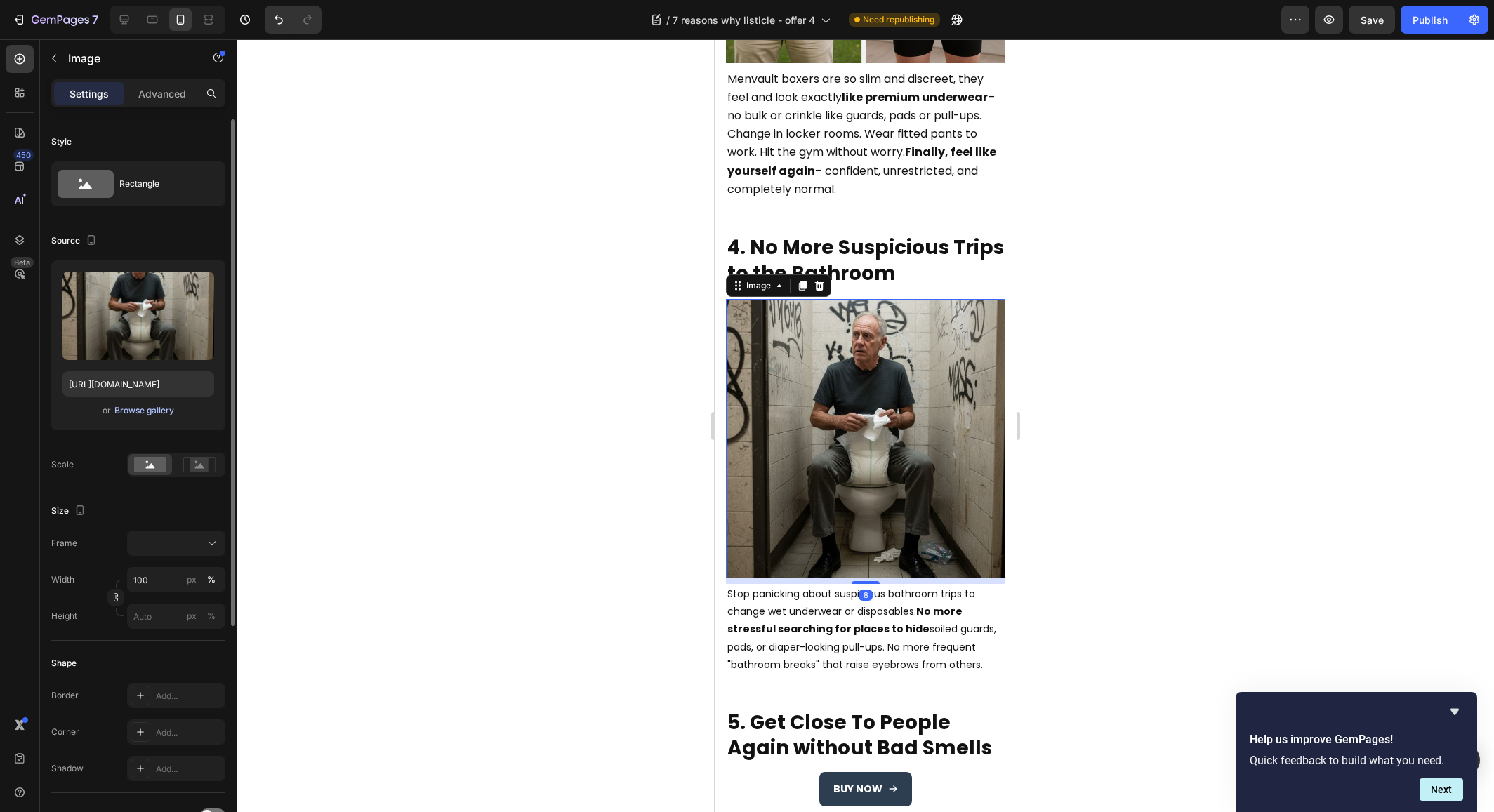
click at [145, 410] on div "Browse gallery" at bounding box center [144, 411] width 59 height 13
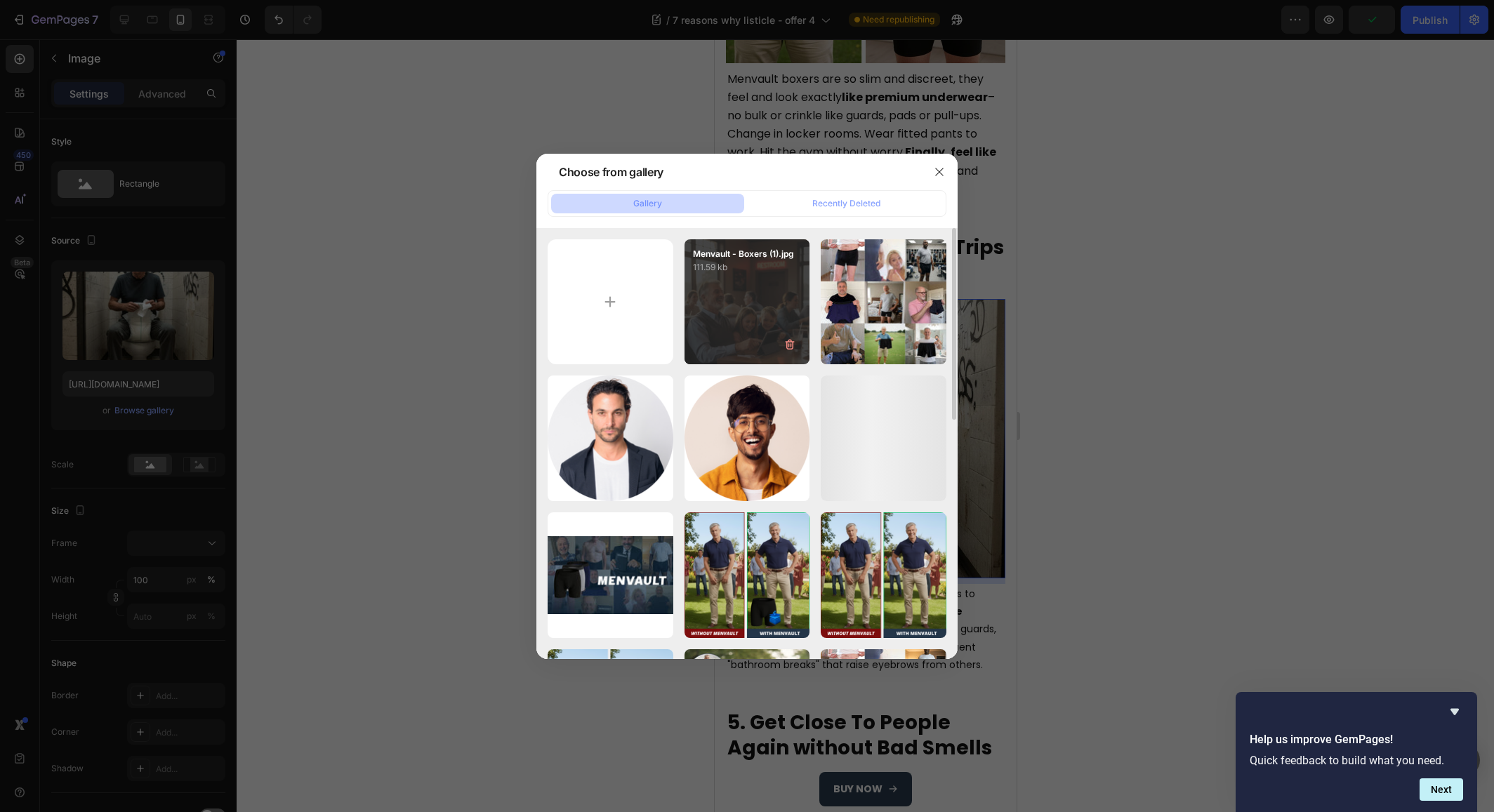
click at [746, 306] on div "Menvault - Boxers (1).jpg 111.59 kb" at bounding box center [747, 302] width 125 height 125
type input "[URL][DOMAIN_NAME]"
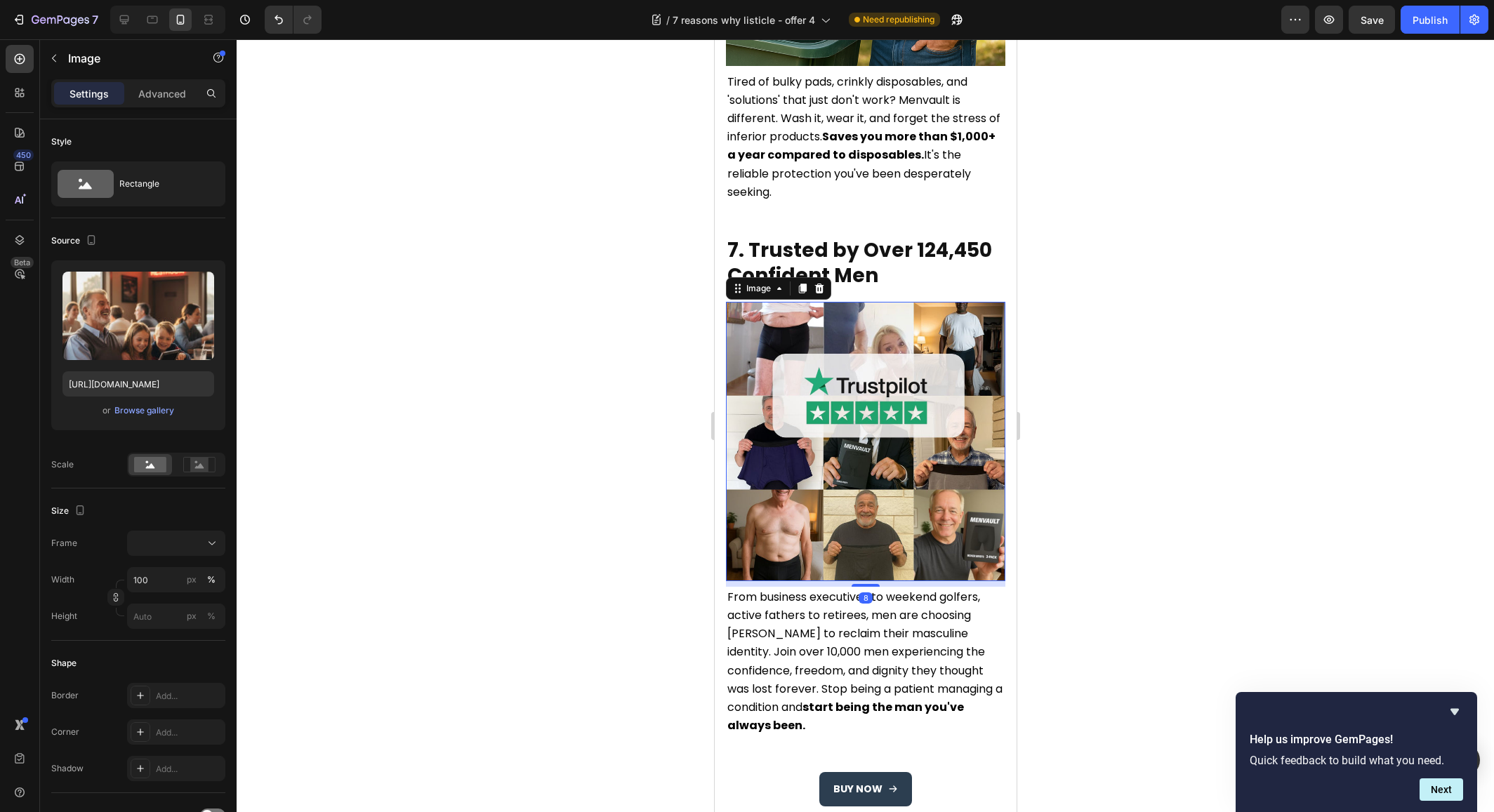
click at [930, 401] on img at bounding box center [865, 441] width 280 height 280
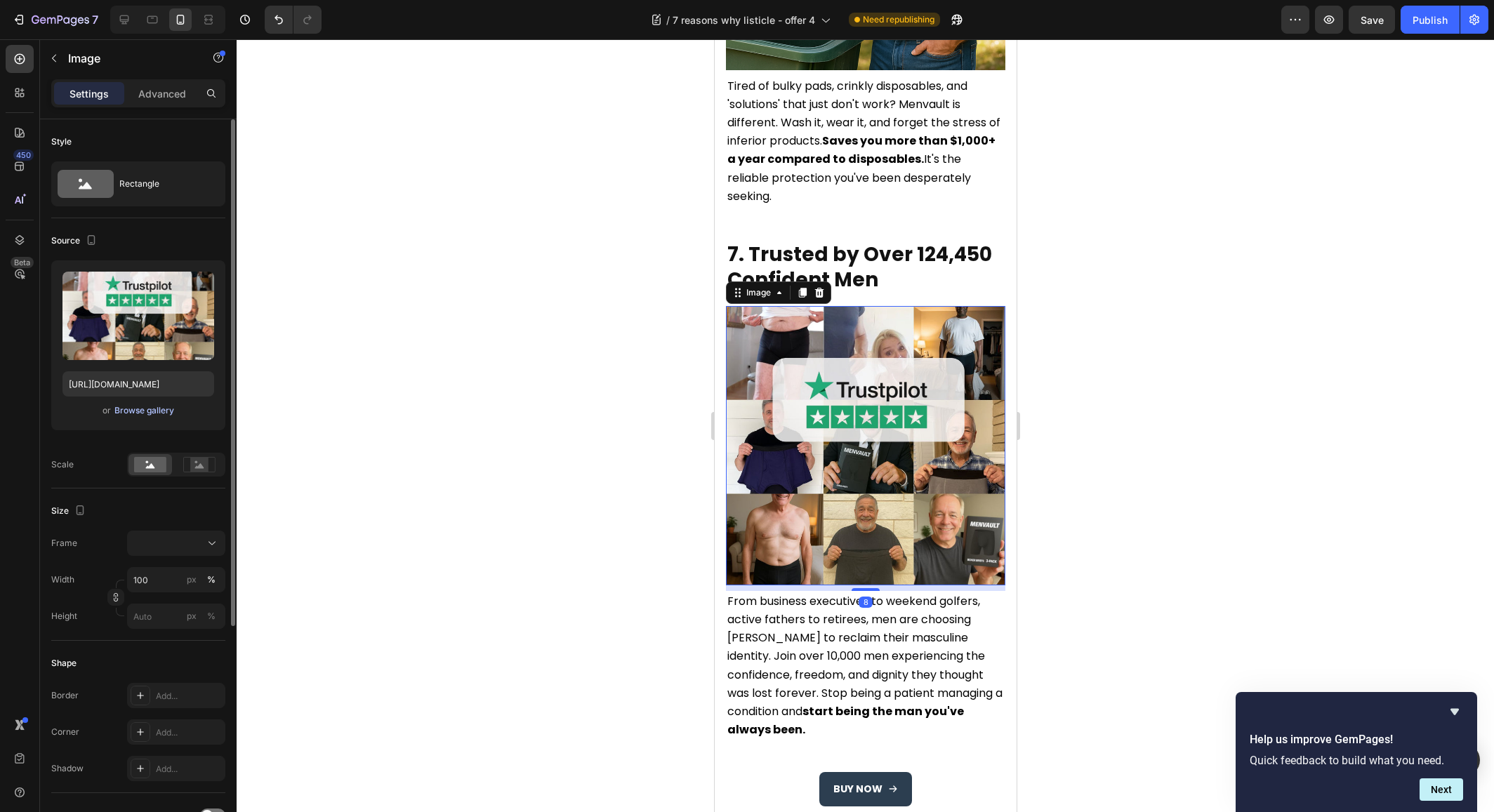
click at [149, 413] on div "Browse gallery" at bounding box center [144, 411] width 59 height 13
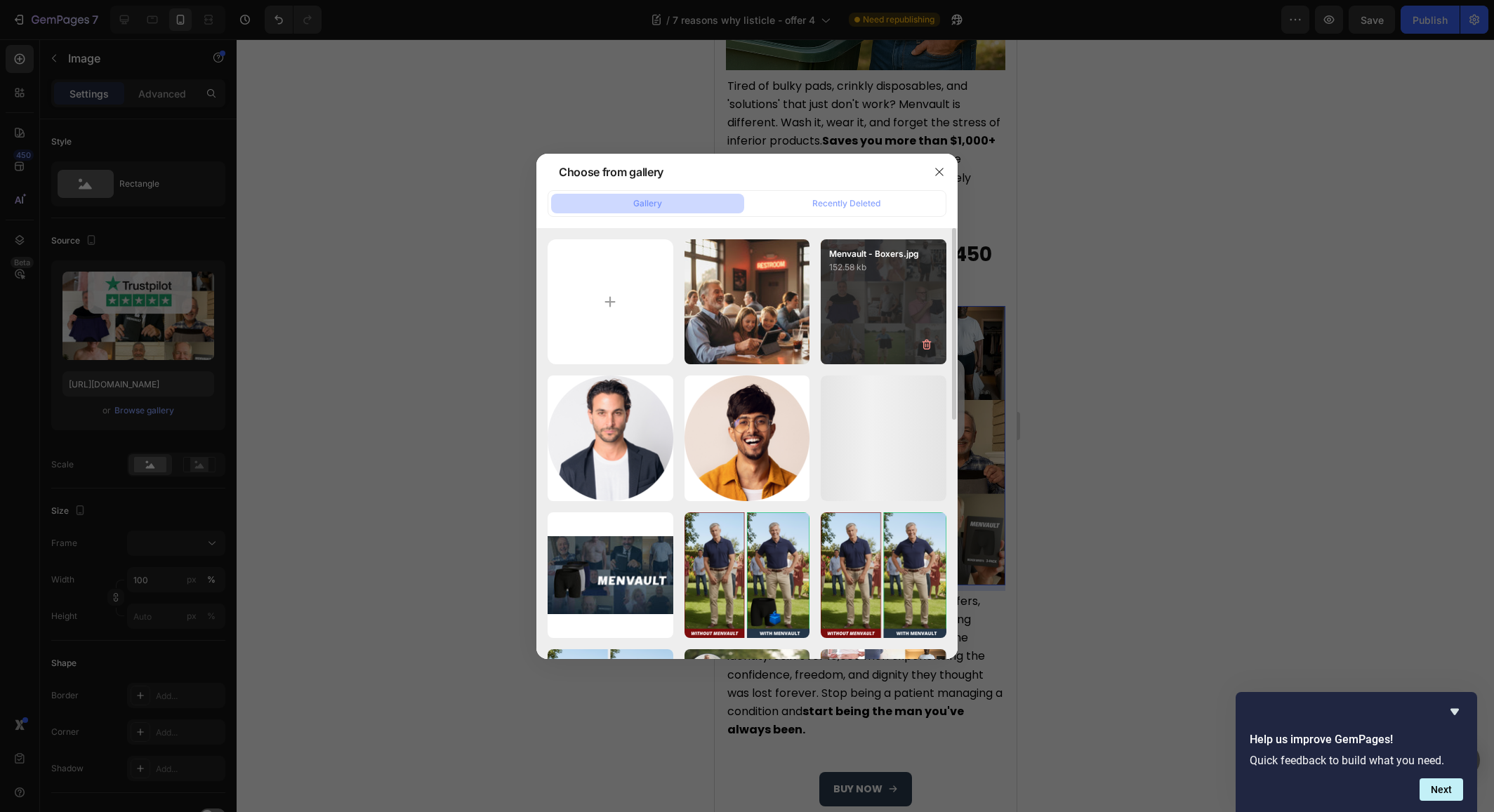
click at [892, 303] on div "Menvault - Boxers.jpg 152.58 kb" at bounding box center [883, 302] width 125 height 125
type input "[URL][DOMAIN_NAME]"
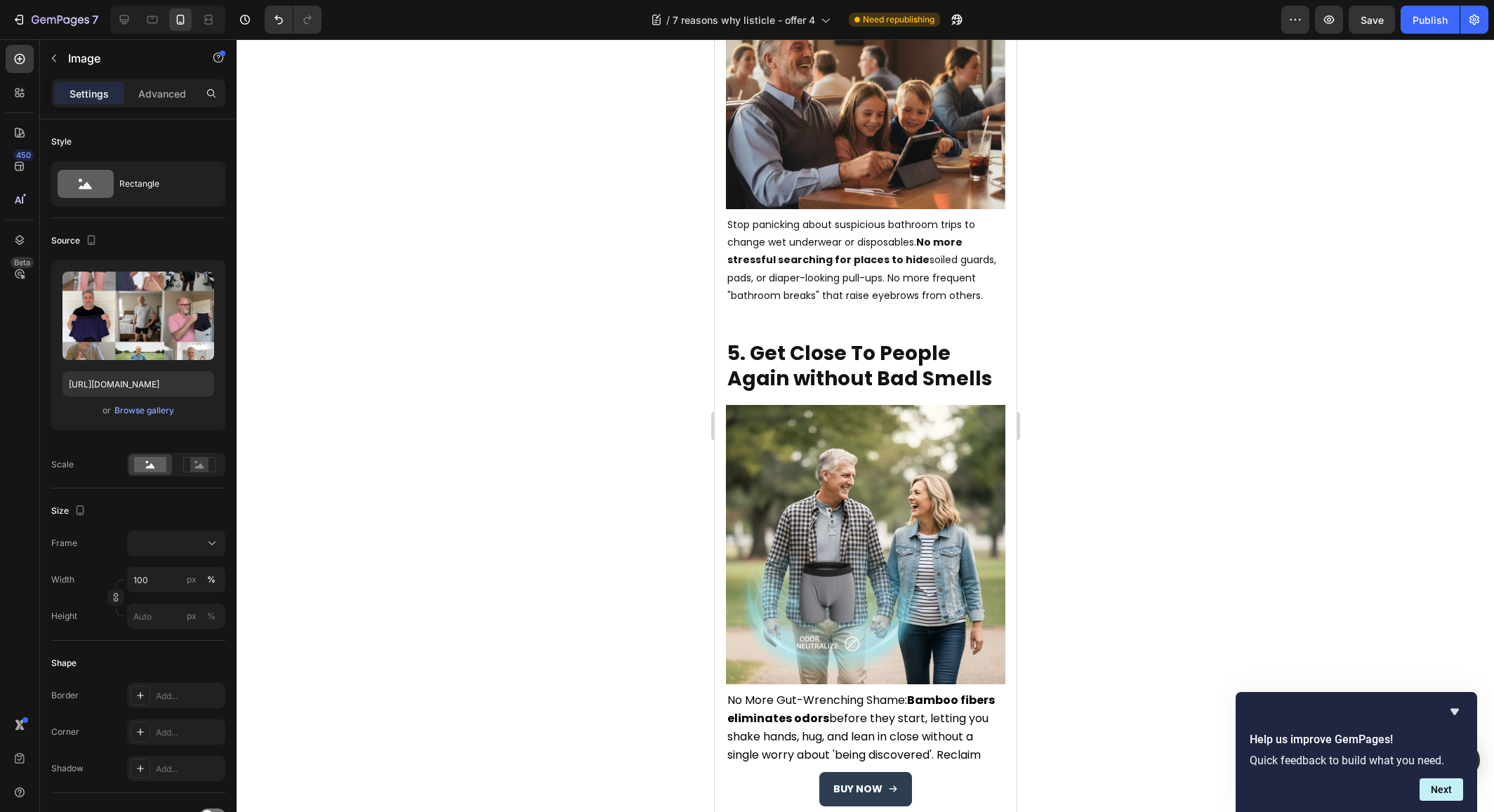
scroll to position [2151, 0]
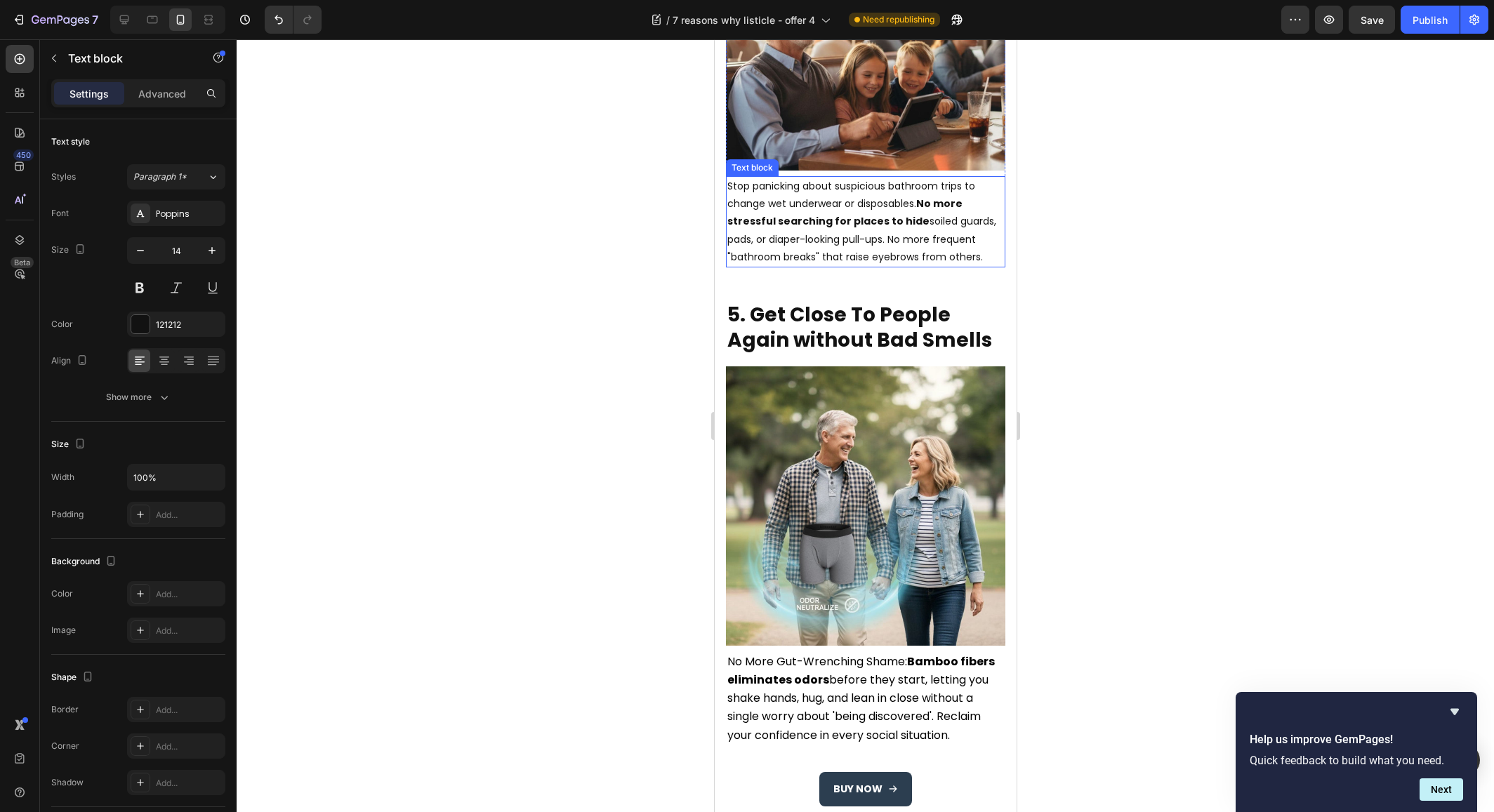
click at [783, 177] on p "Stop panicking about suspicious bathroom trips to change wet underwear or dispo…" at bounding box center [865, 221] width 277 height 88
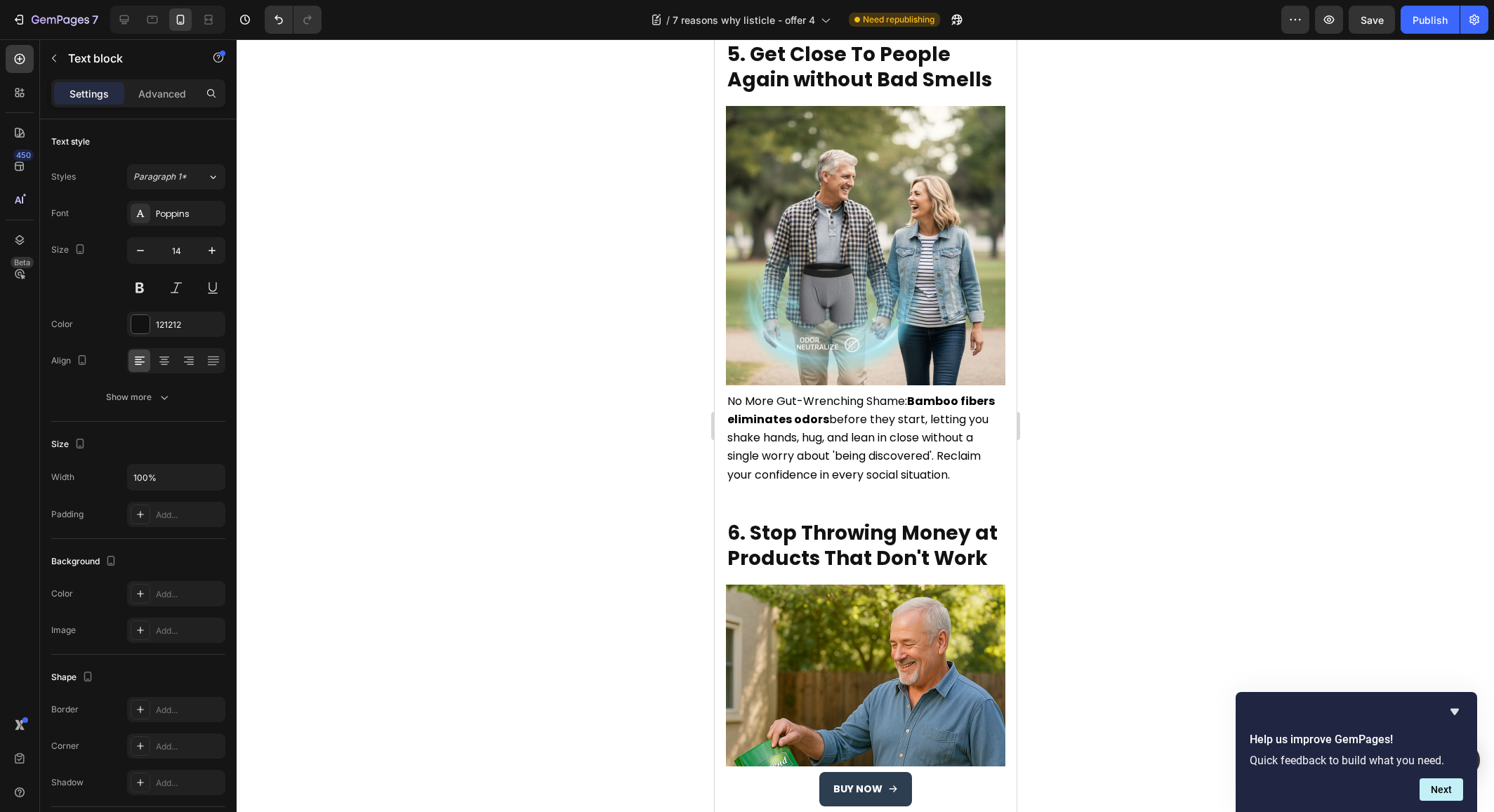
scroll to position [2315, 0]
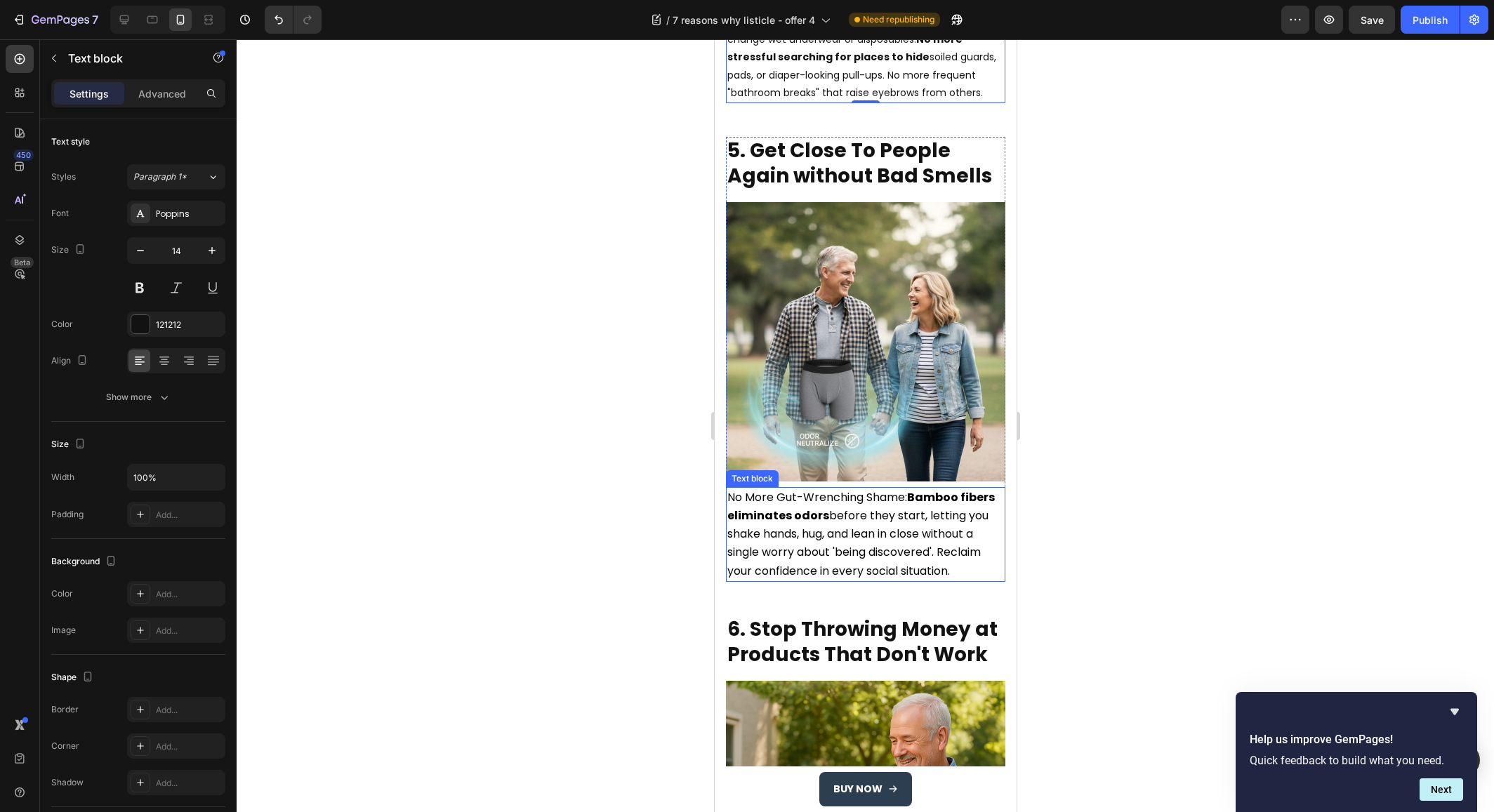
click at [800, 490] on strong "Bamboo fibers eliminates odors" at bounding box center [860, 506] width 268 height 34
click at [792, 490] on span "No More Gut-Wrenching Shame: Bamboo fibers eliminates odors before they start, …" at bounding box center [860, 534] width 268 height 90
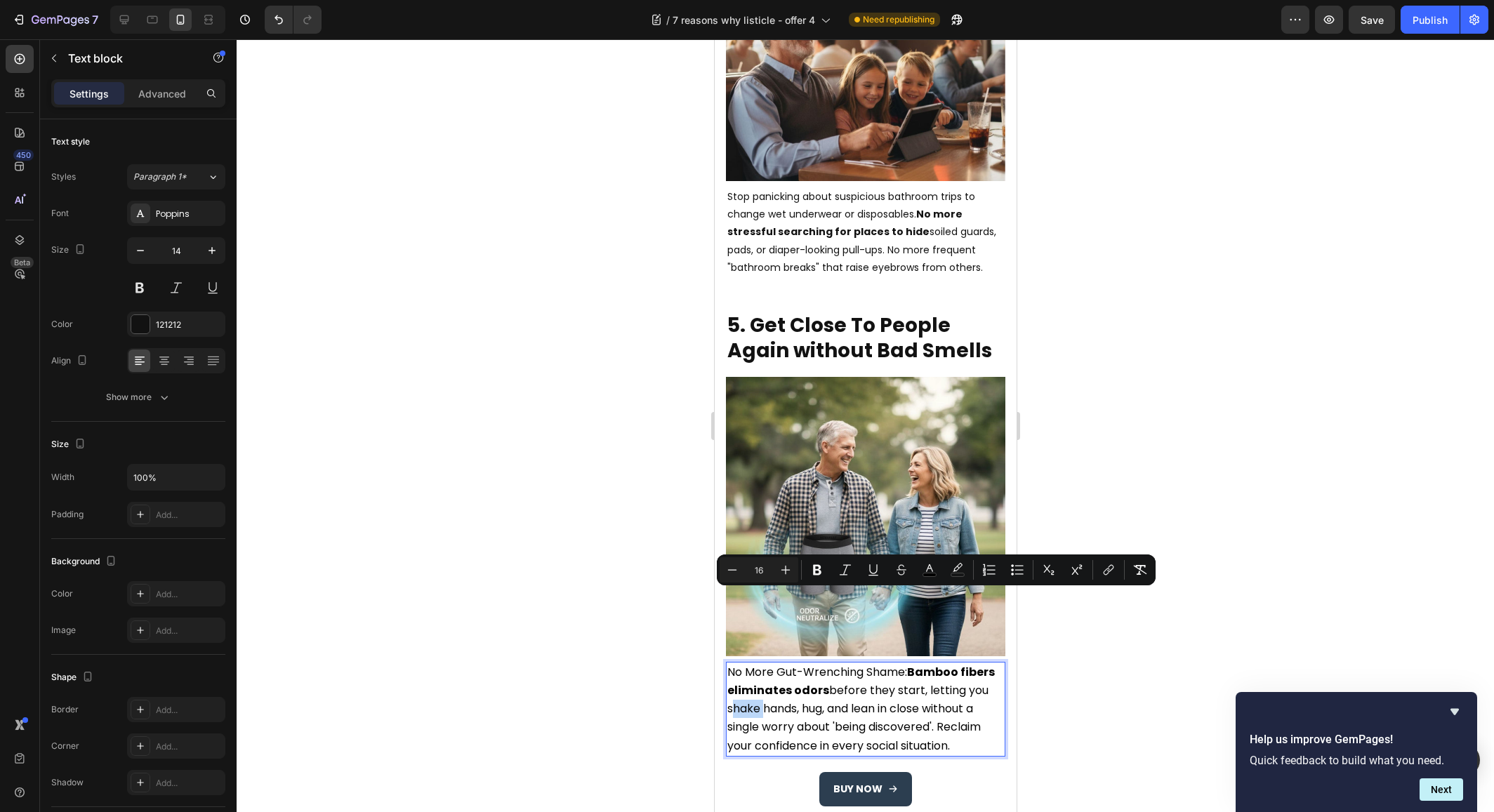
scroll to position [2139, 0]
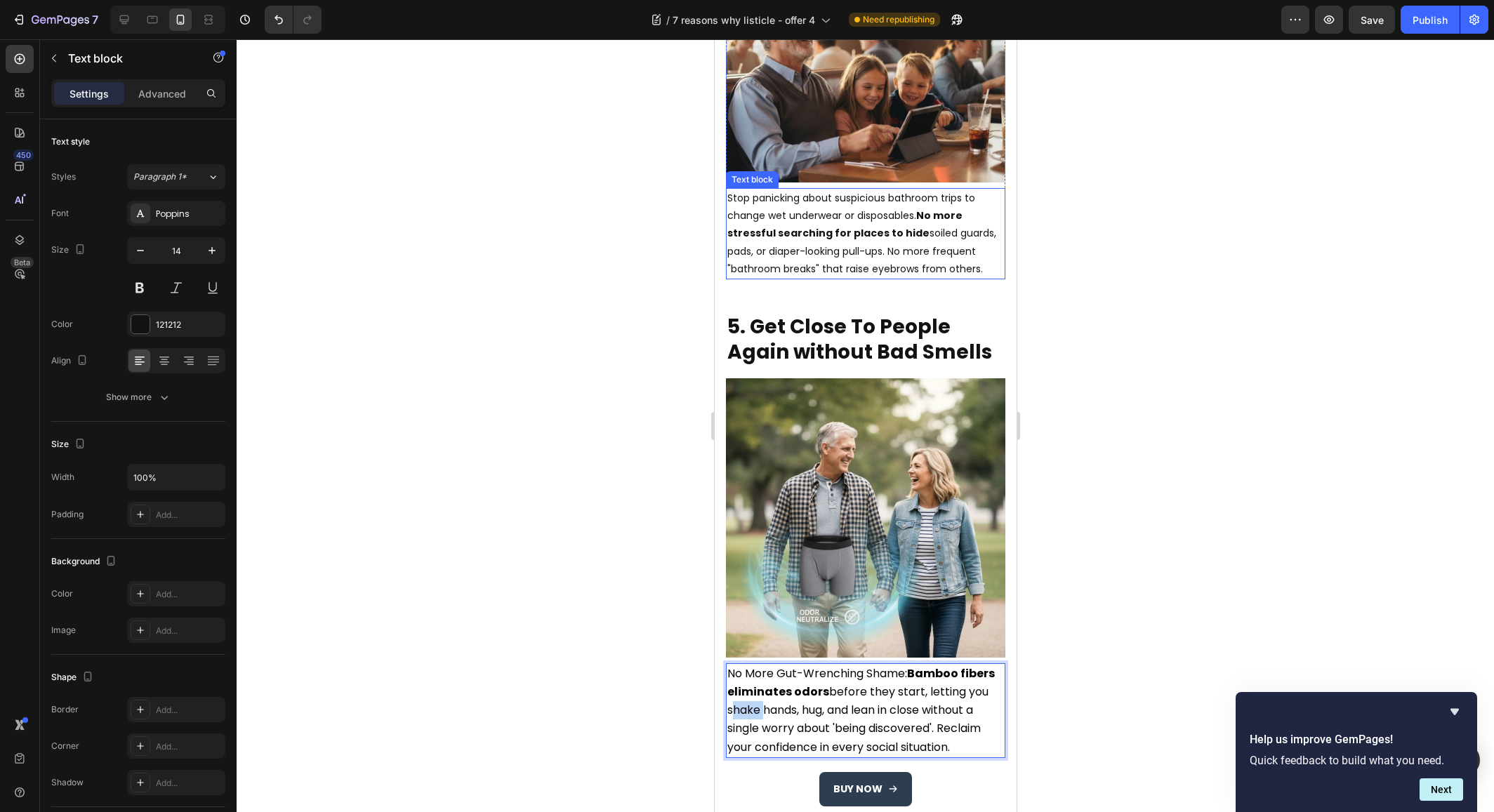
click at [798, 208] on strong "No more stressful searching for places to hide" at bounding box center [844, 224] width 235 height 32
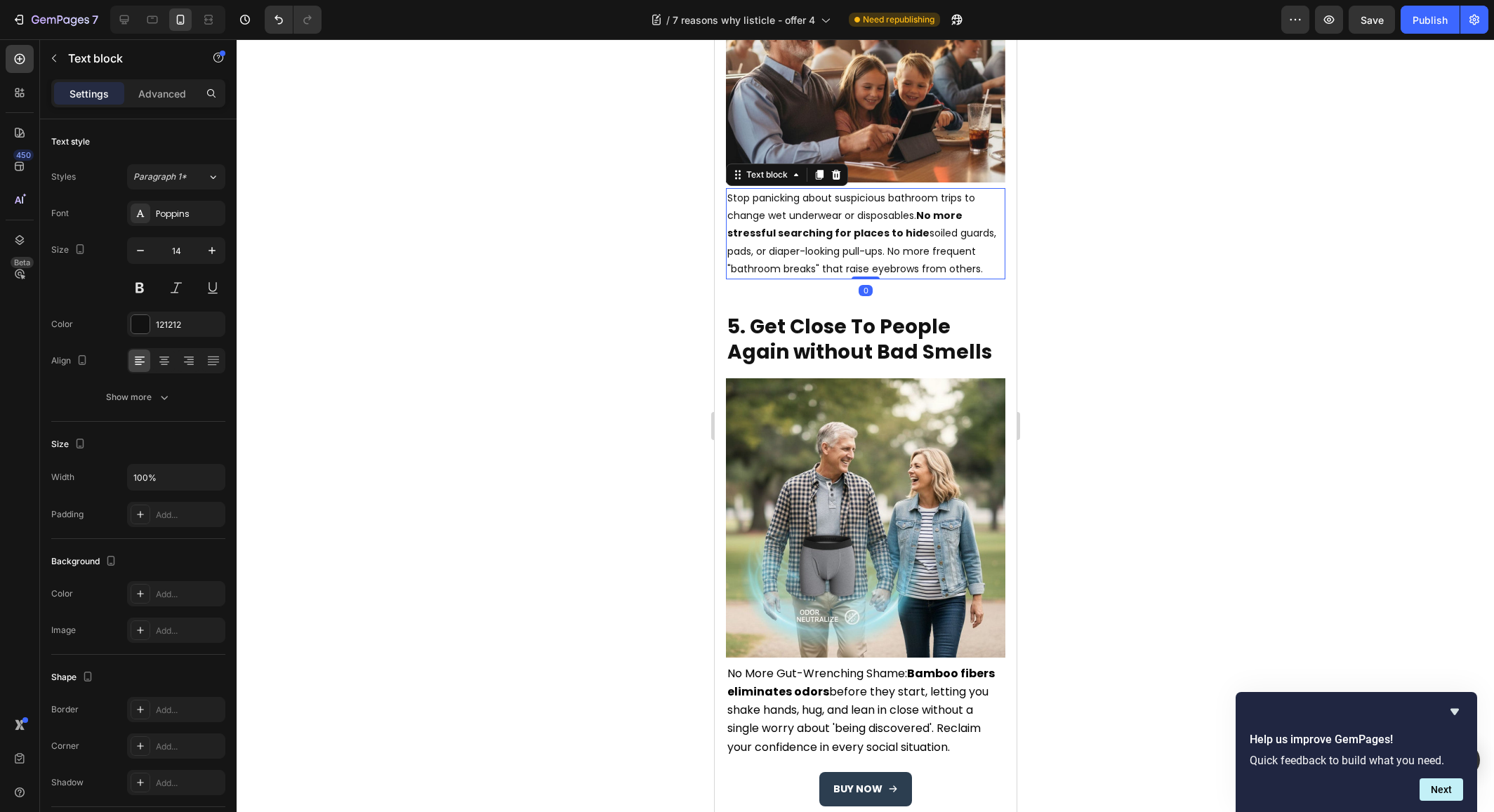
click at [798, 208] on strong "No more stressful searching for places to hide" at bounding box center [844, 224] width 235 height 32
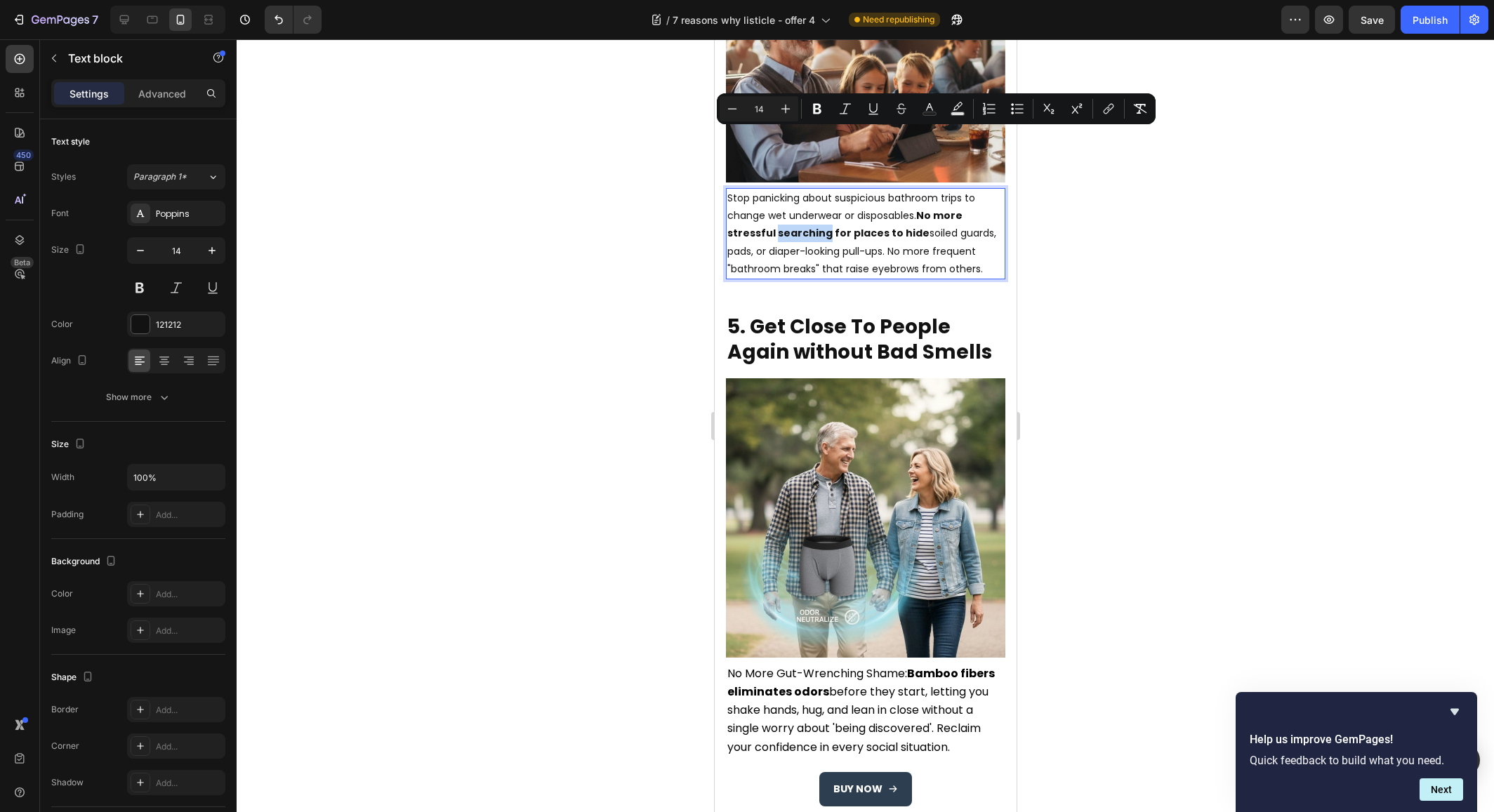
click at [806, 208] on strong "No more stressful searching for places to hide" at bounding box center [844, 224] width 235 height 32
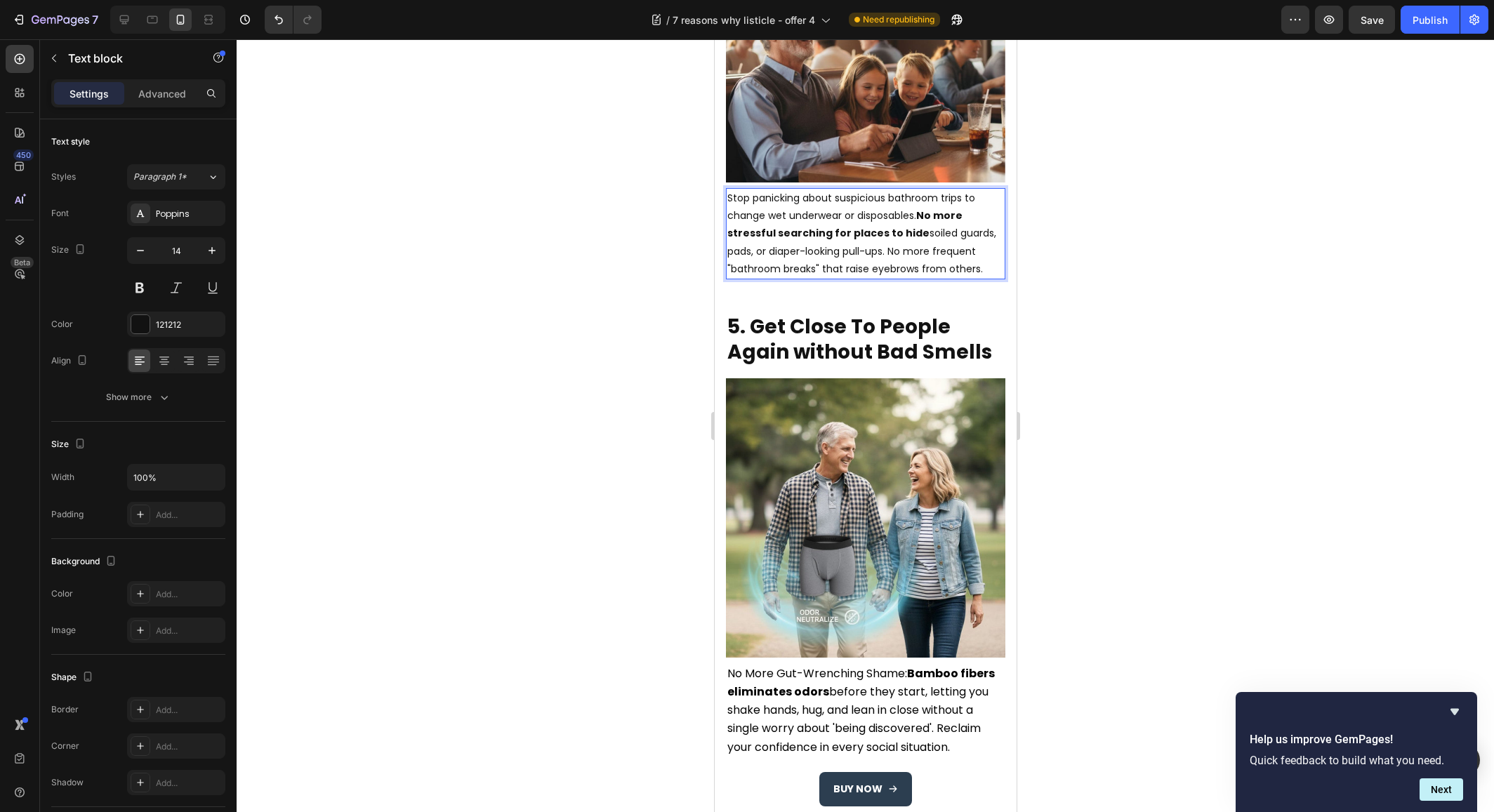
click at [806, 208] on strong "No more stressful searching for places to hide" at bounding box center [844, 224] width 235 height 32
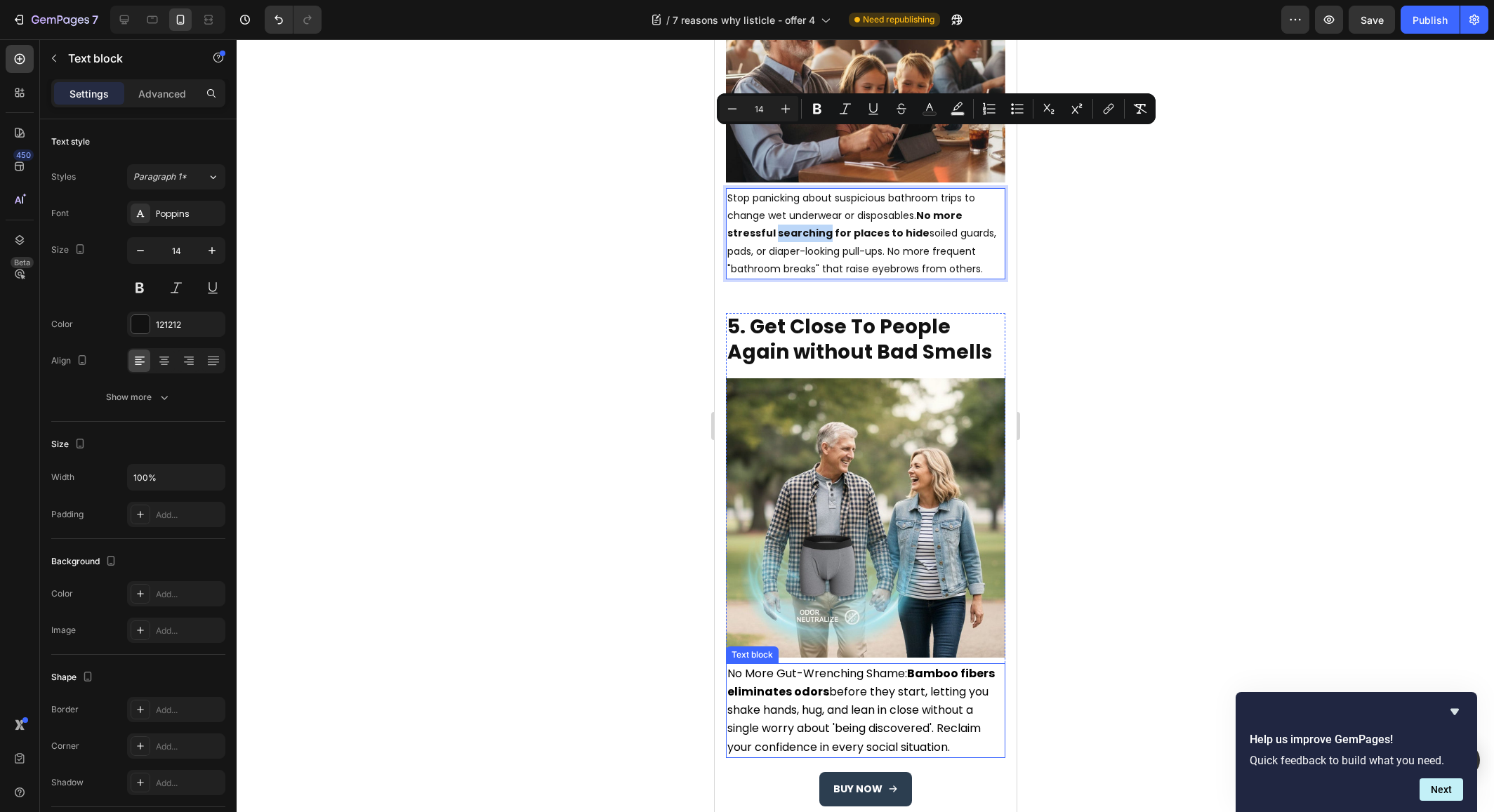
click at [791, 665] on span "No More Gut-Wrenching Shame: Bamboo fibers eliminates odors before they start, …" at bounding box center [860, 710] width 268 height 90
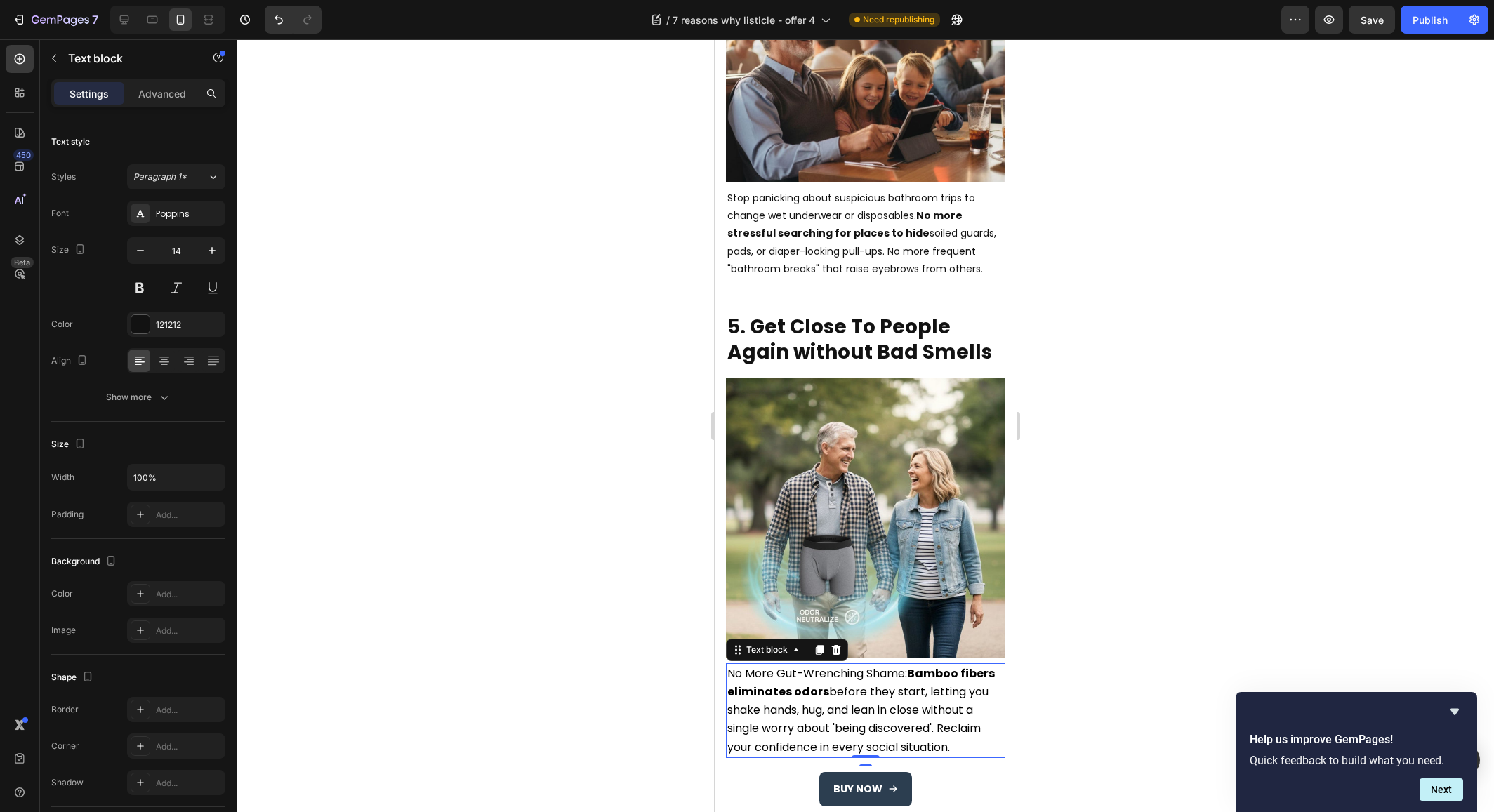
click at [791, 665] on span "No More Gut-Wrenching Shame: Bamboo fibers eliminates odors before they start, …" at bounding box center [860, 710] width 268 height 90
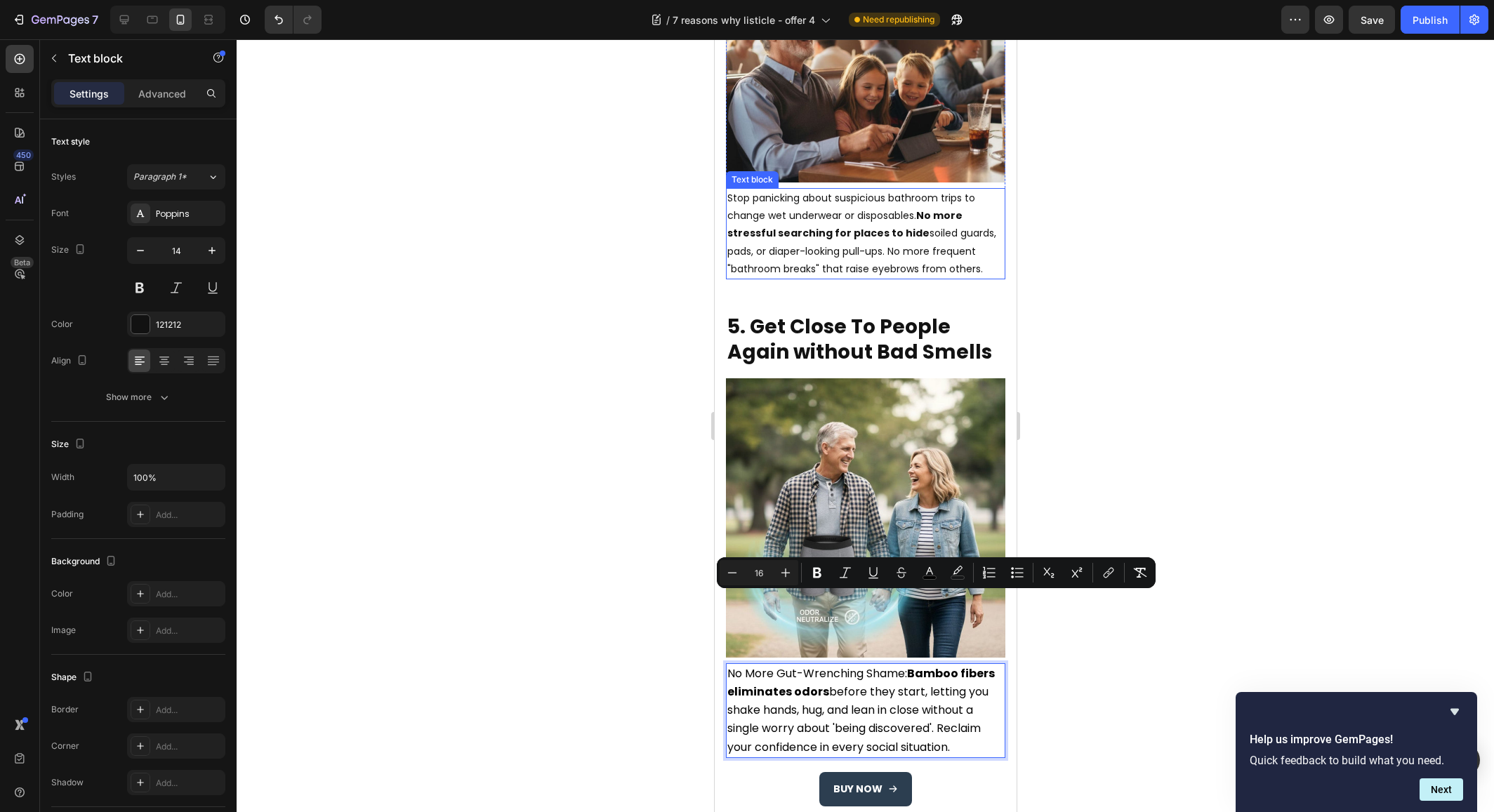
click at [798, 190] on p "Stop panicking about suspicious bathroom trips to change wet underwear or dispo…" at bounding box center [865, 233] width 277 height 88
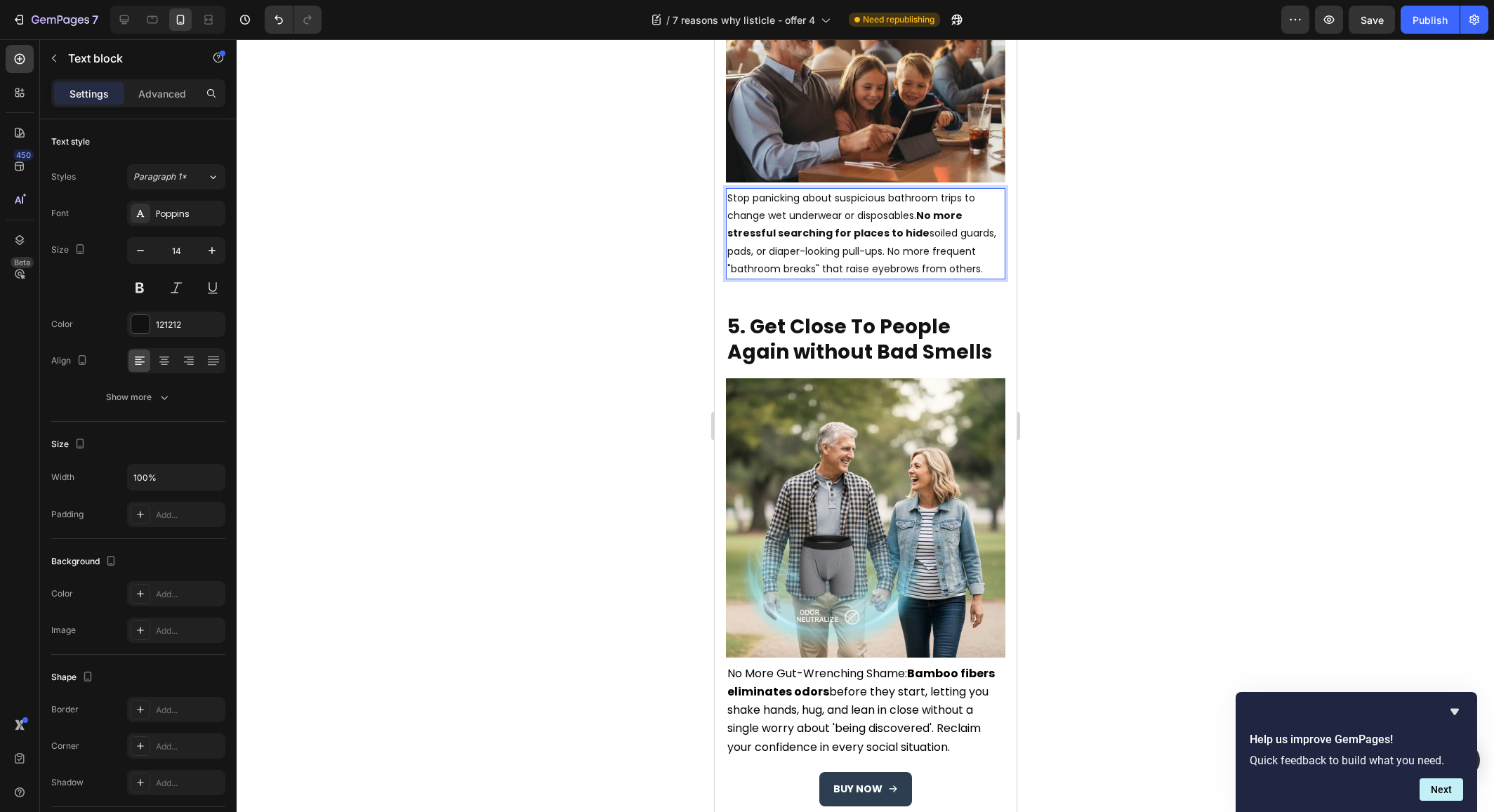
click at [798, 190] on p "Stop panicking about suspicious bathroom trips to change wet underwear or dispo…" at bounding box center [865, 233] width 277 height 88
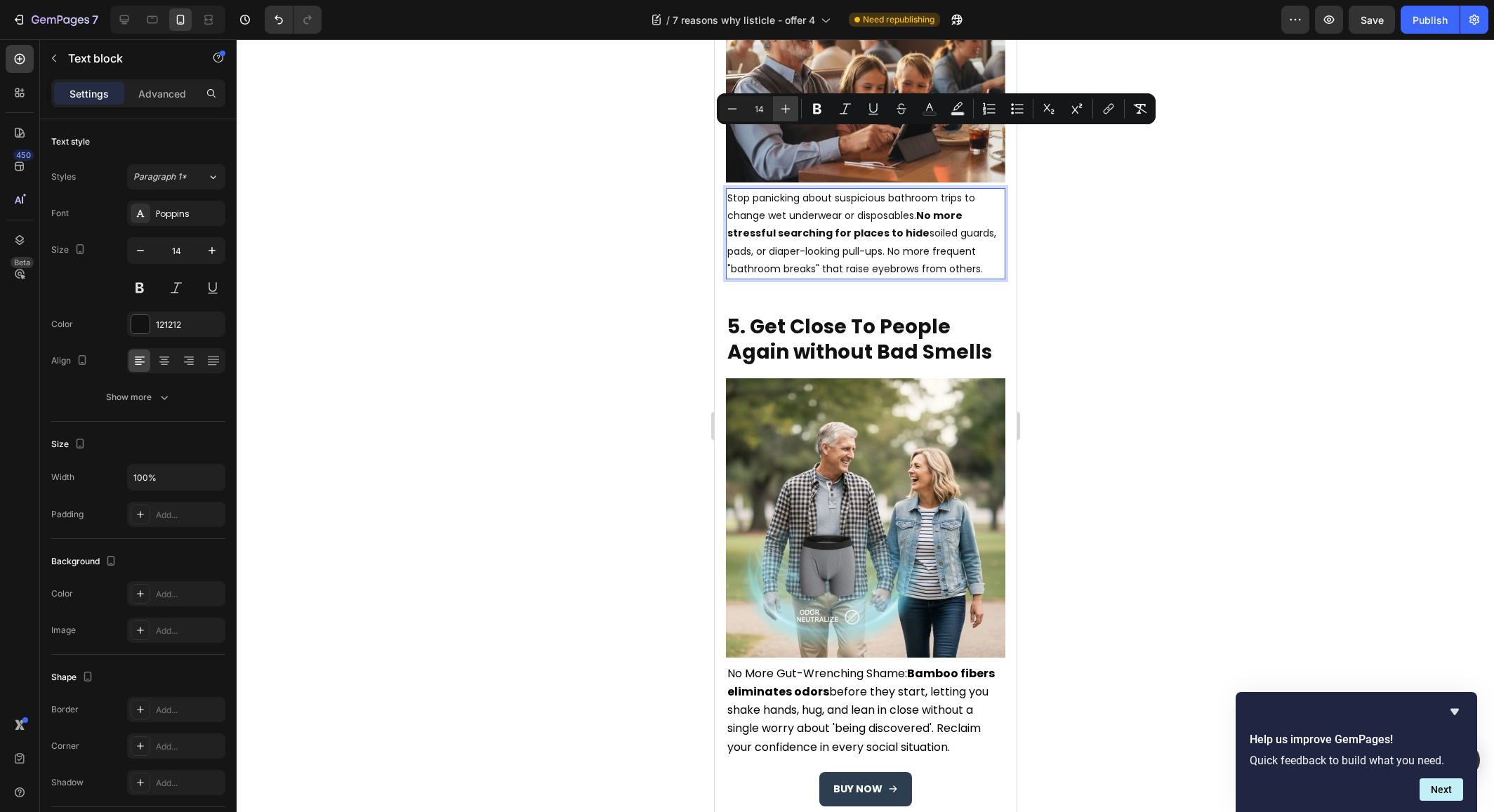
click at [786, 116] on button "Plus" at bounding box center [785, 109] width 25 height 25
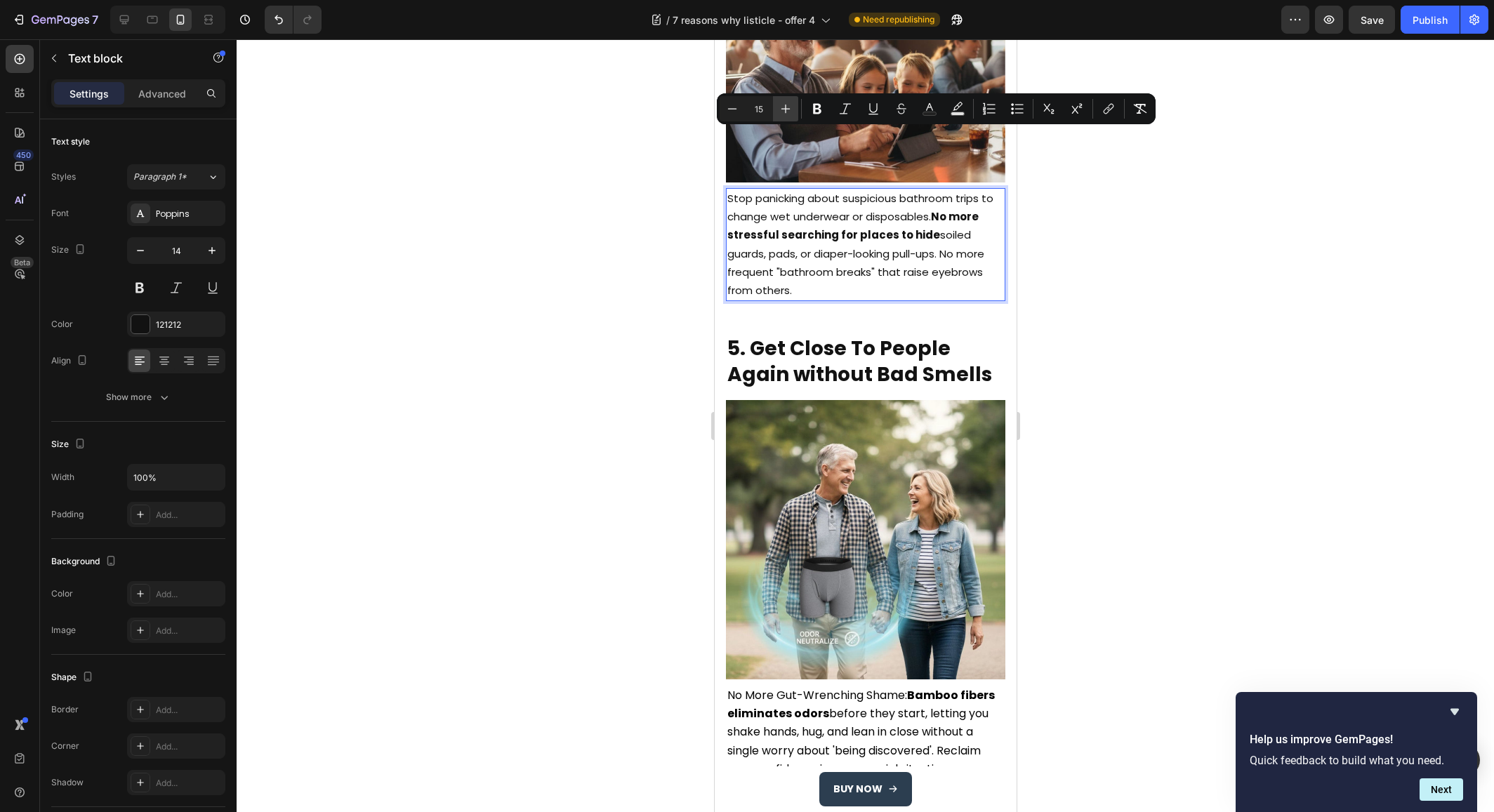
click at [786, 116] on button "Plus" at bounding box center [785, 109] width 25 height 25
type input "16"
click at [1141, 281] on div at bounding box center [865, 426] width 1257 height 773
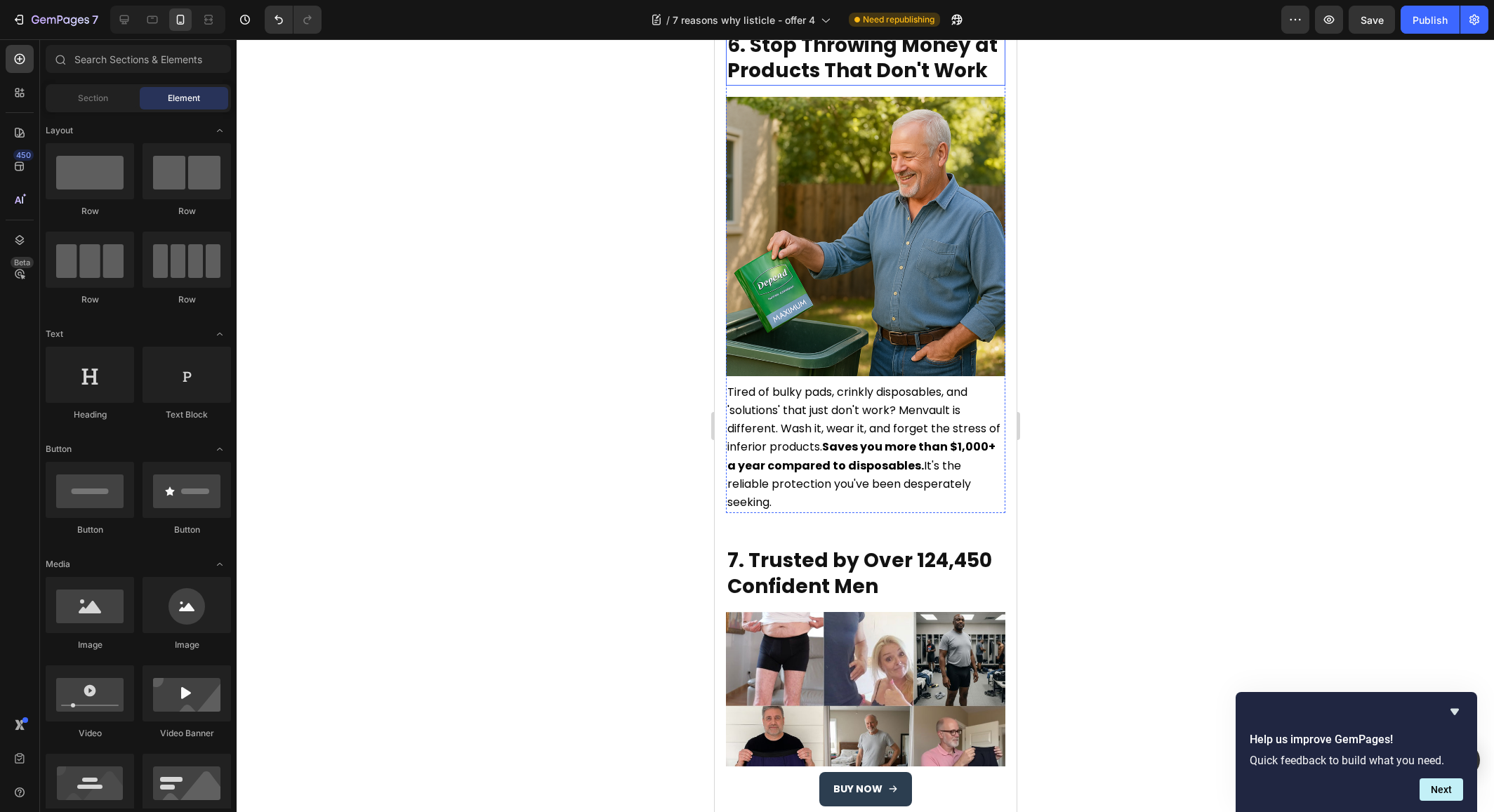
scroll to position [3077, 0]
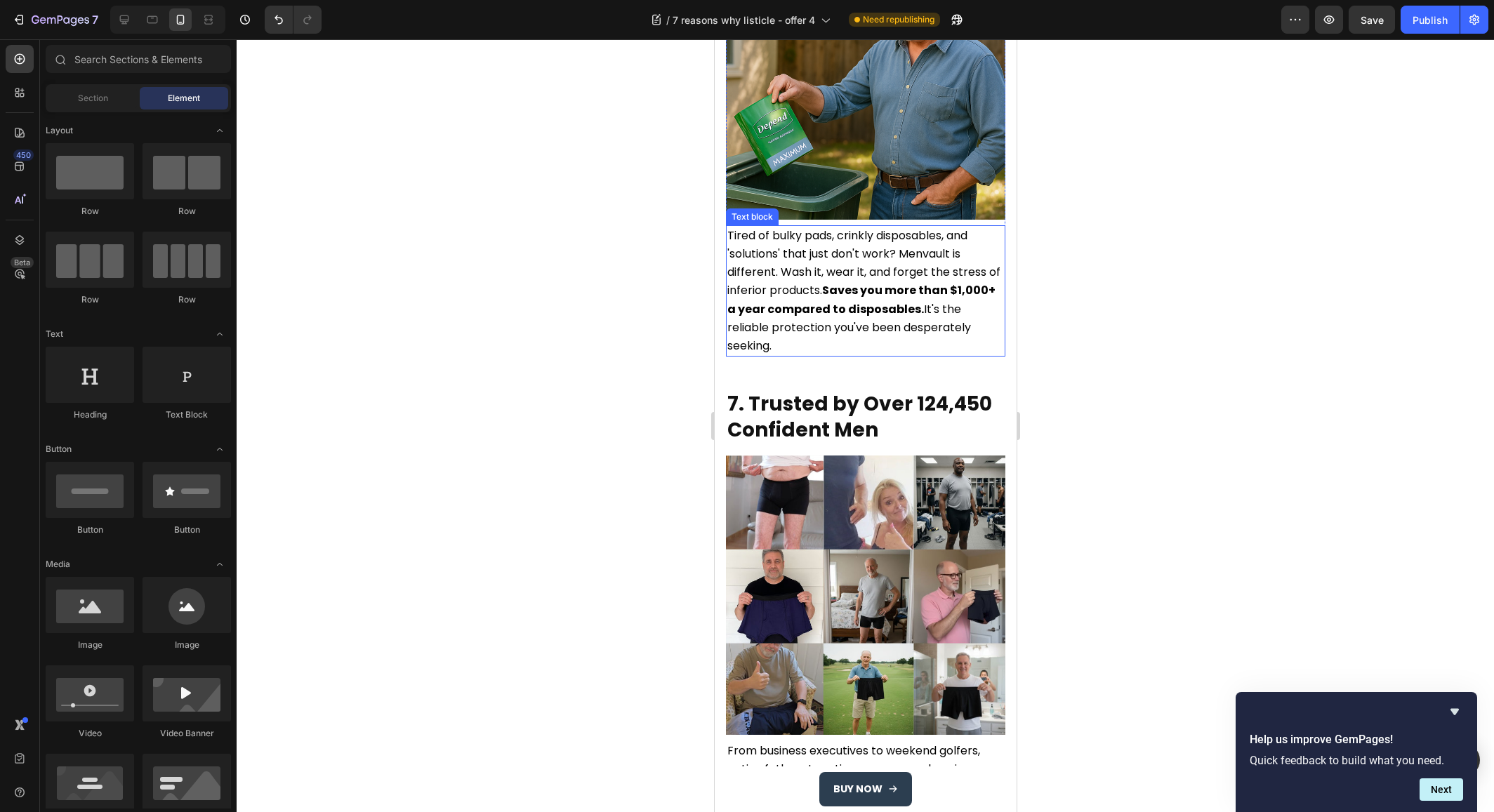
click at [882, 228] on span "Tired of bulky pads, crinkly disposables, and 'solutions' that just don't work?…" at bounding box center [863, 291] width 273 height 126
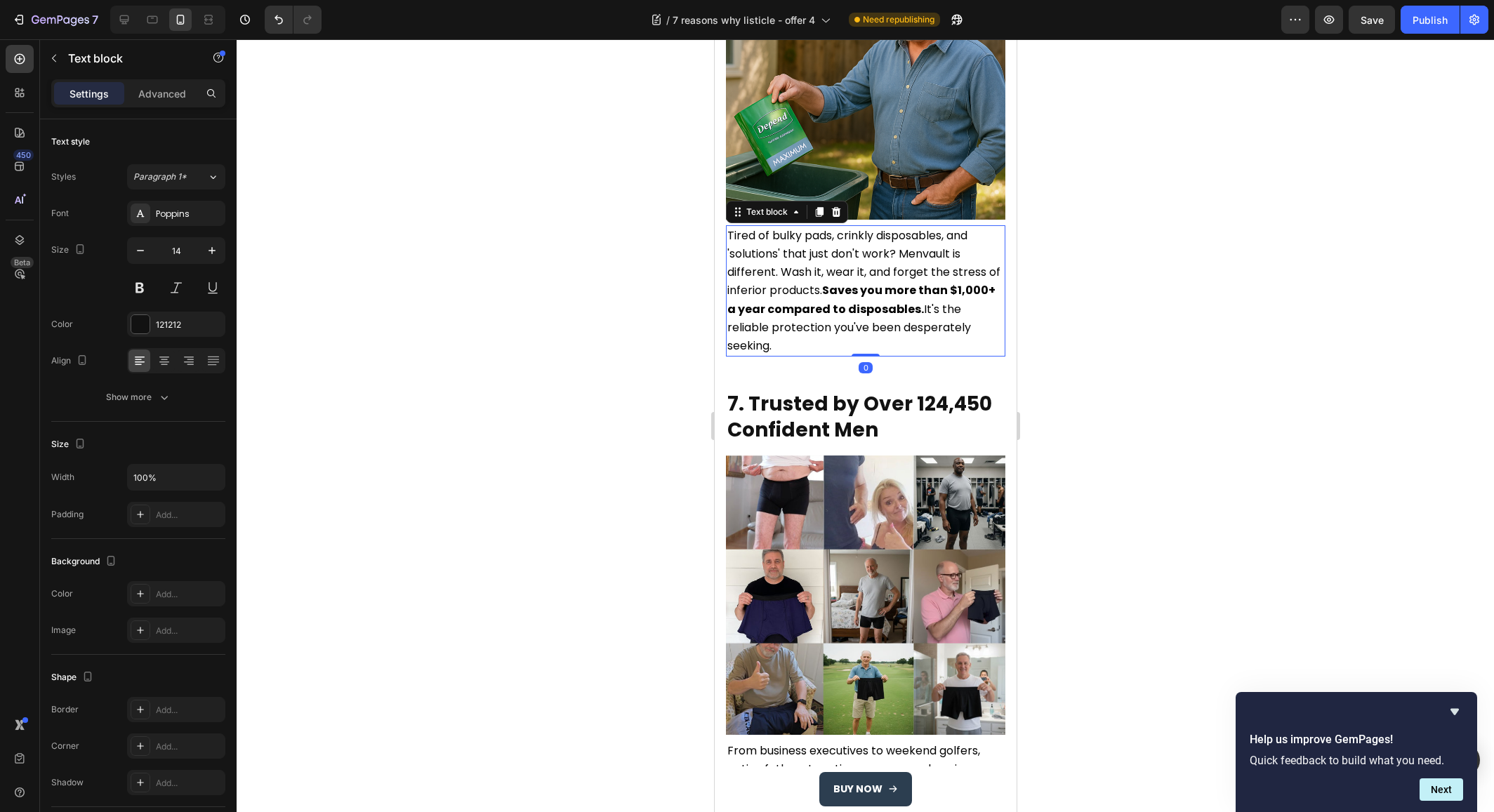
click at [882, 228] on span "Tired of bulky pads, crinkly disposables, and 'solutions' that just don't work?…" at bounding box center [863, 291] width 273 height 126
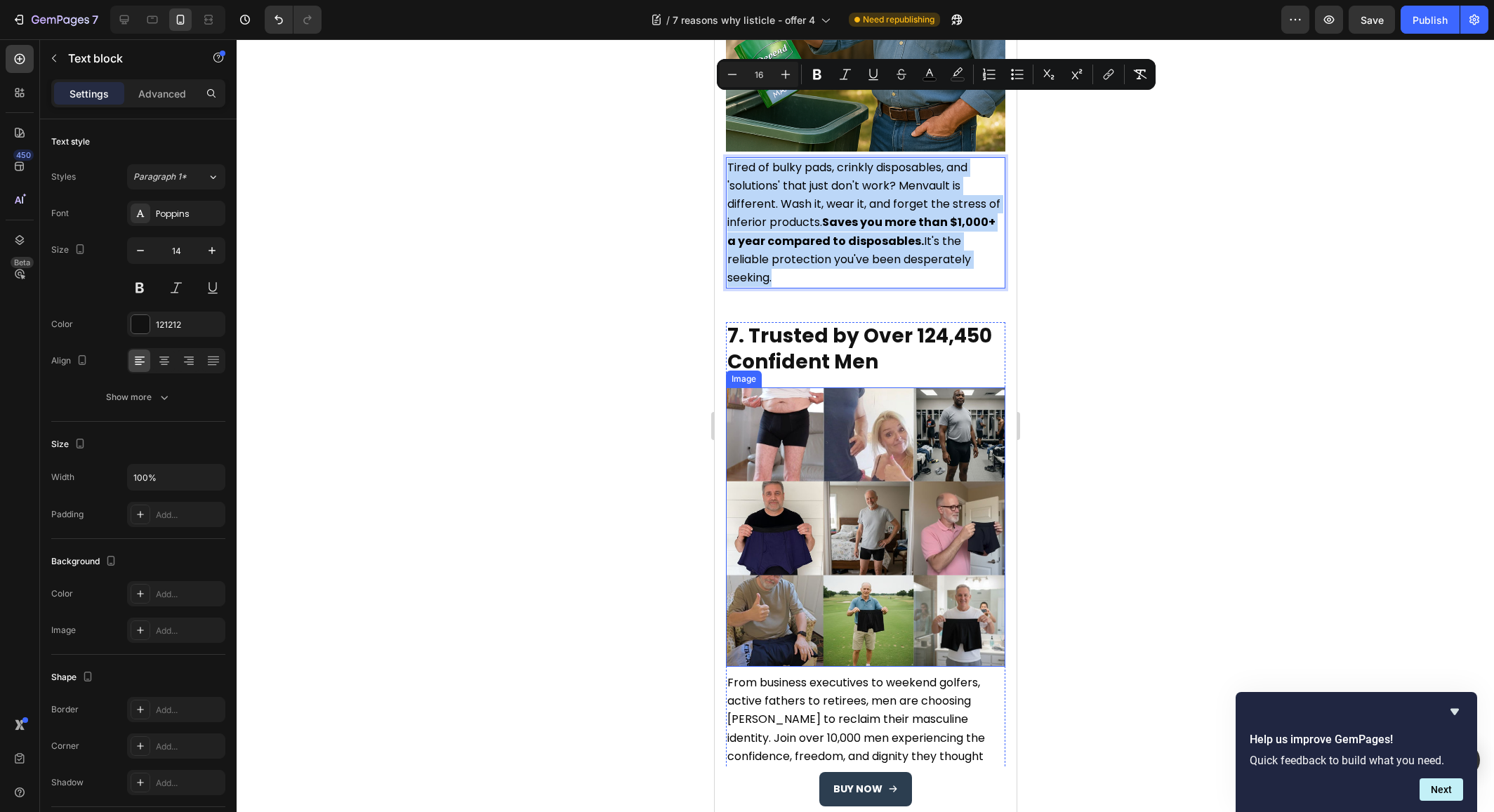
scroll to position [3301, 0]
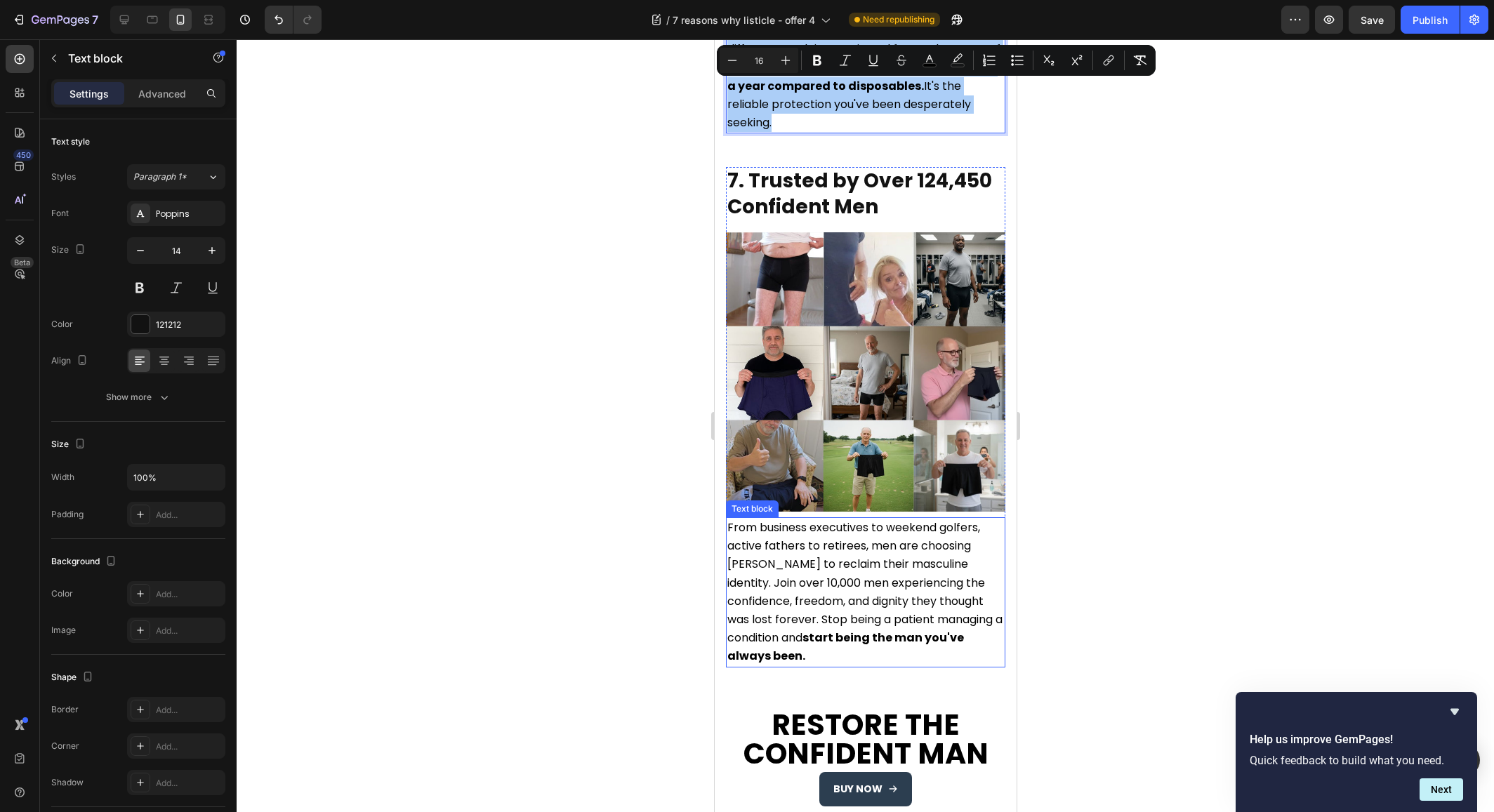
click at [830, 519] on span "From business executives to weekend golfers, active fathers to retirees, men ar…" at bounding box center [864, 592] width 275 height 145
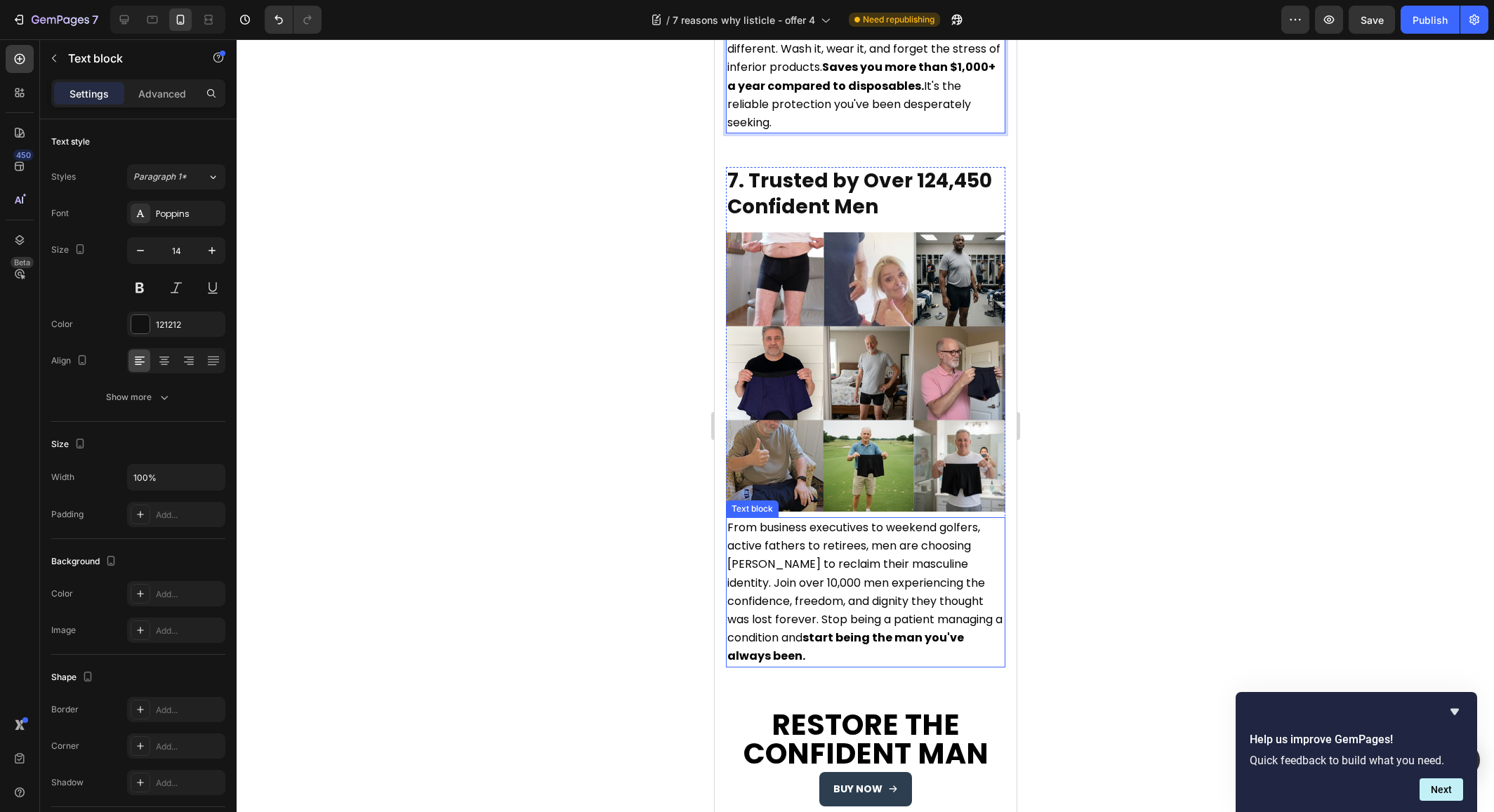
click at [830, 519] on span "From business executives to weekend golfers, active fathers to retirees, men ar…" at bounding box center [864, 592] width 275 height 145
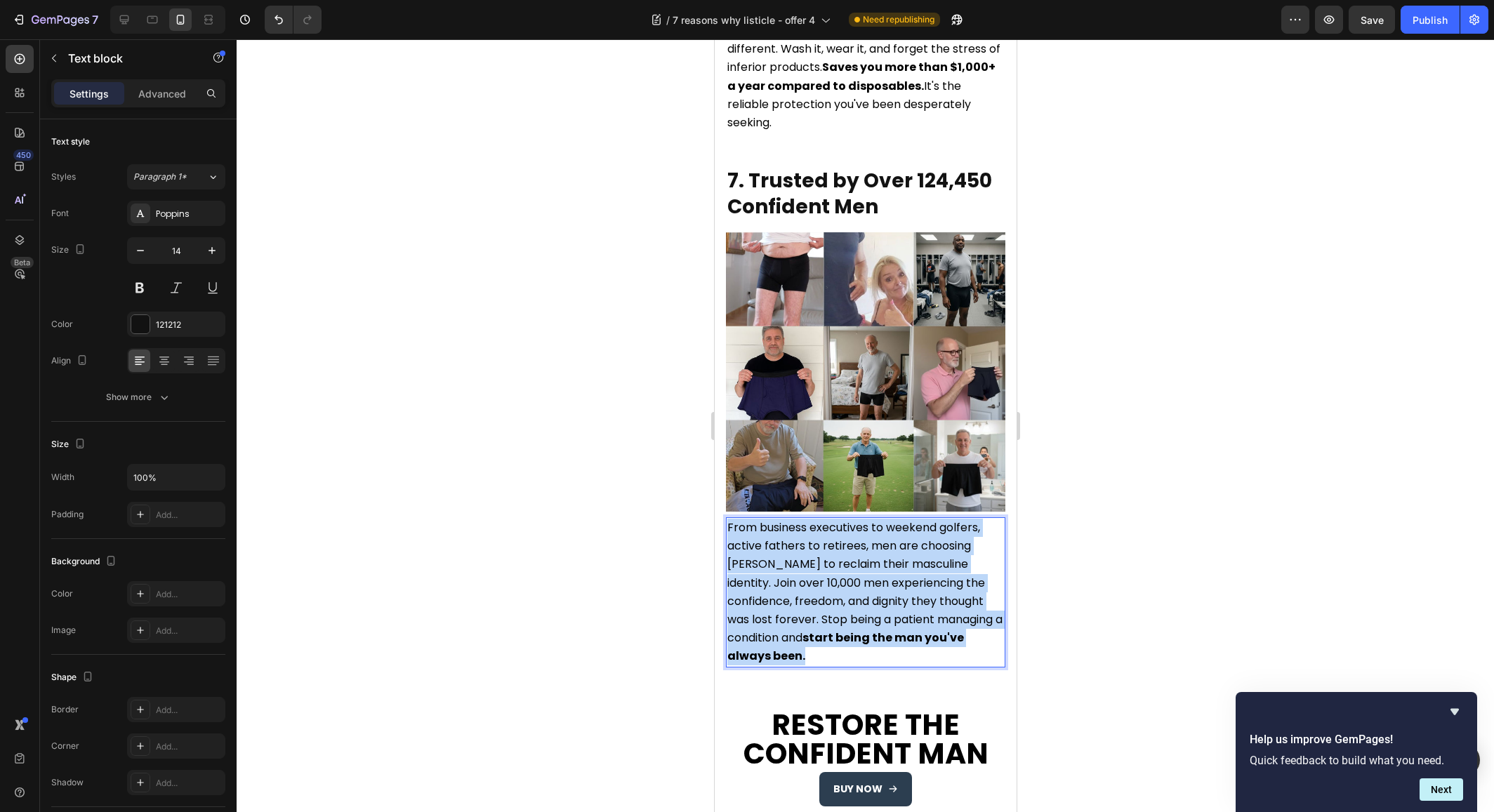
click at [830, 519] on span "From business executives to weekend golfers, active fathers to retirees, men ar…" at bounding box center [864, 592] width 275 height 145
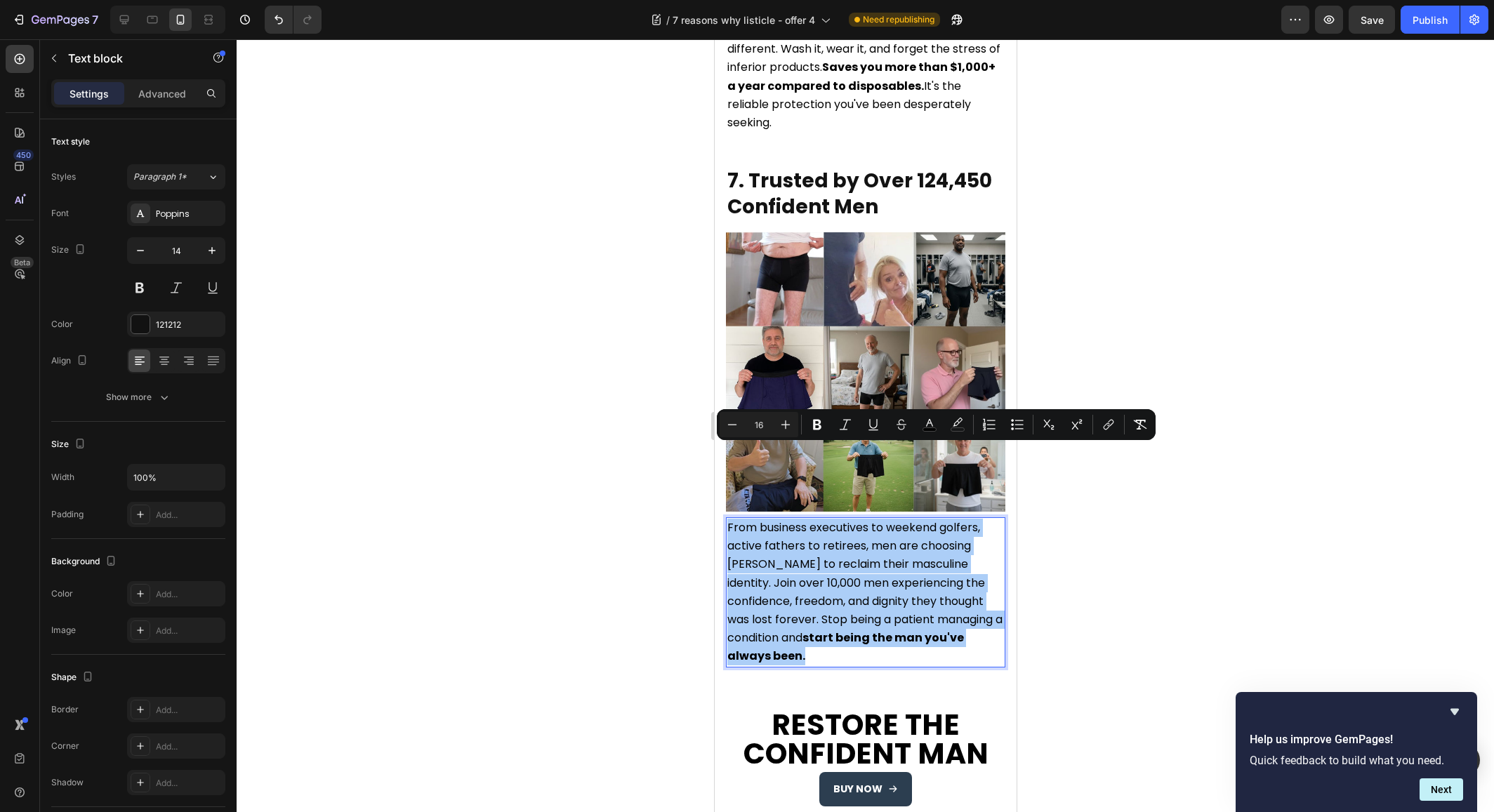
click at [1078, 504] on div at bounding box center [865, 426] width 1257 height 773
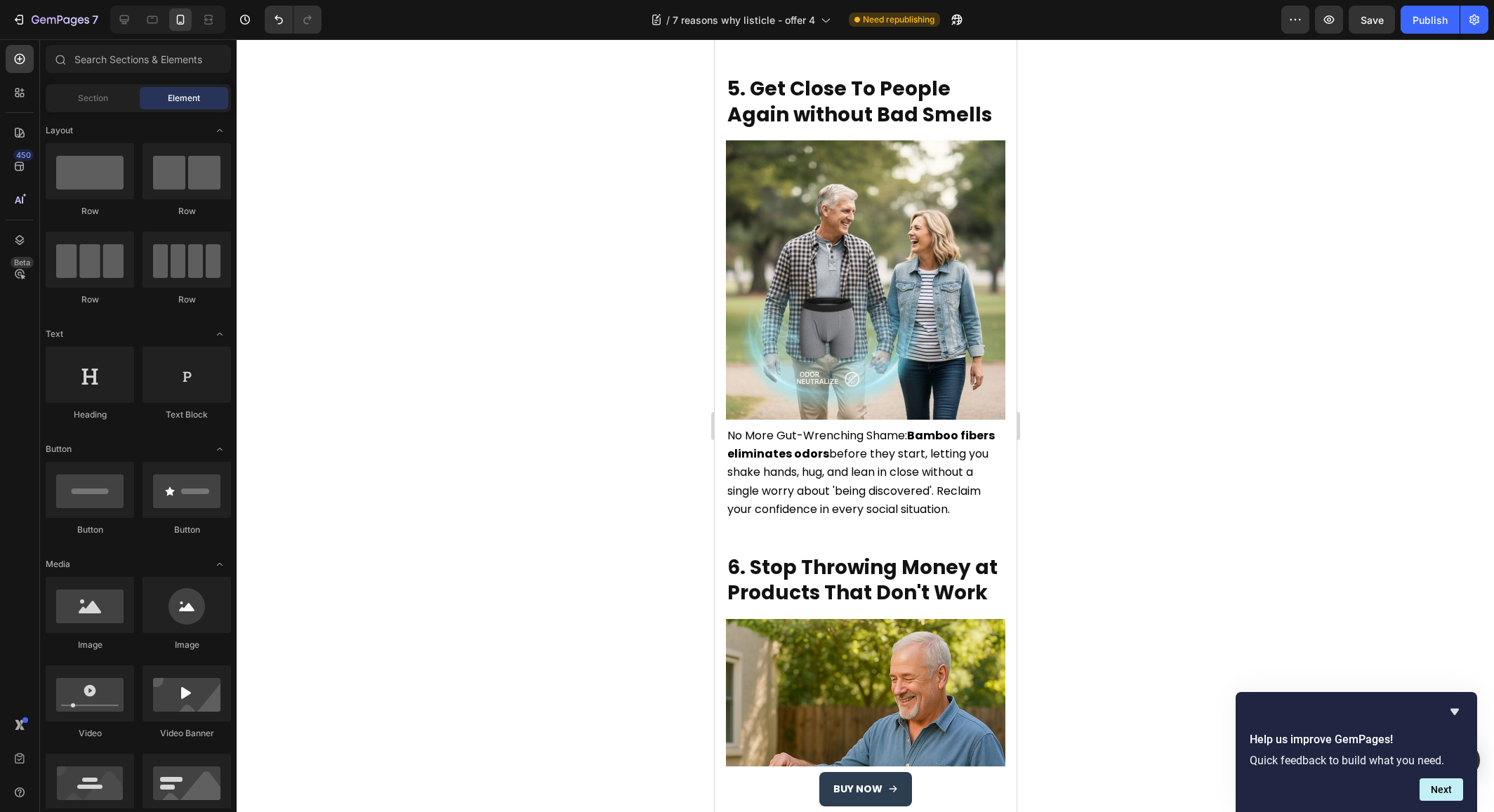
scroll to position [2398, 0]
click at [829, 435] on span "No More Gut-Wrenching Shame: Bamboo fibers eliminates odors before they start, …" at bounding box center [860, 473] width 268 height 90
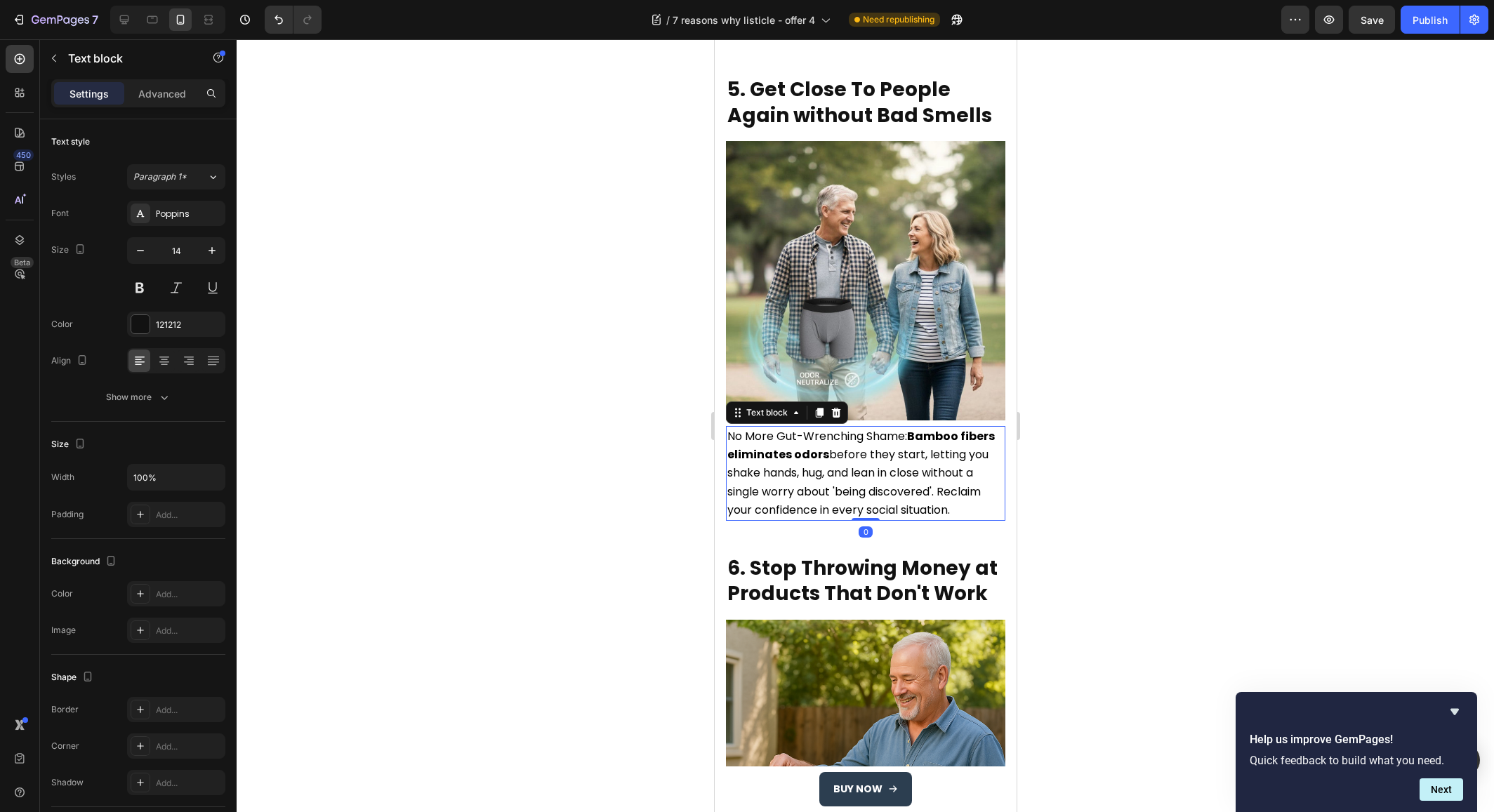
click at [829, 435] on span "No More Gut-Wrenching Shame: Bamboo fibers eliminates odors before they start, …" at bounding box center [860, 473] width 268 height 90
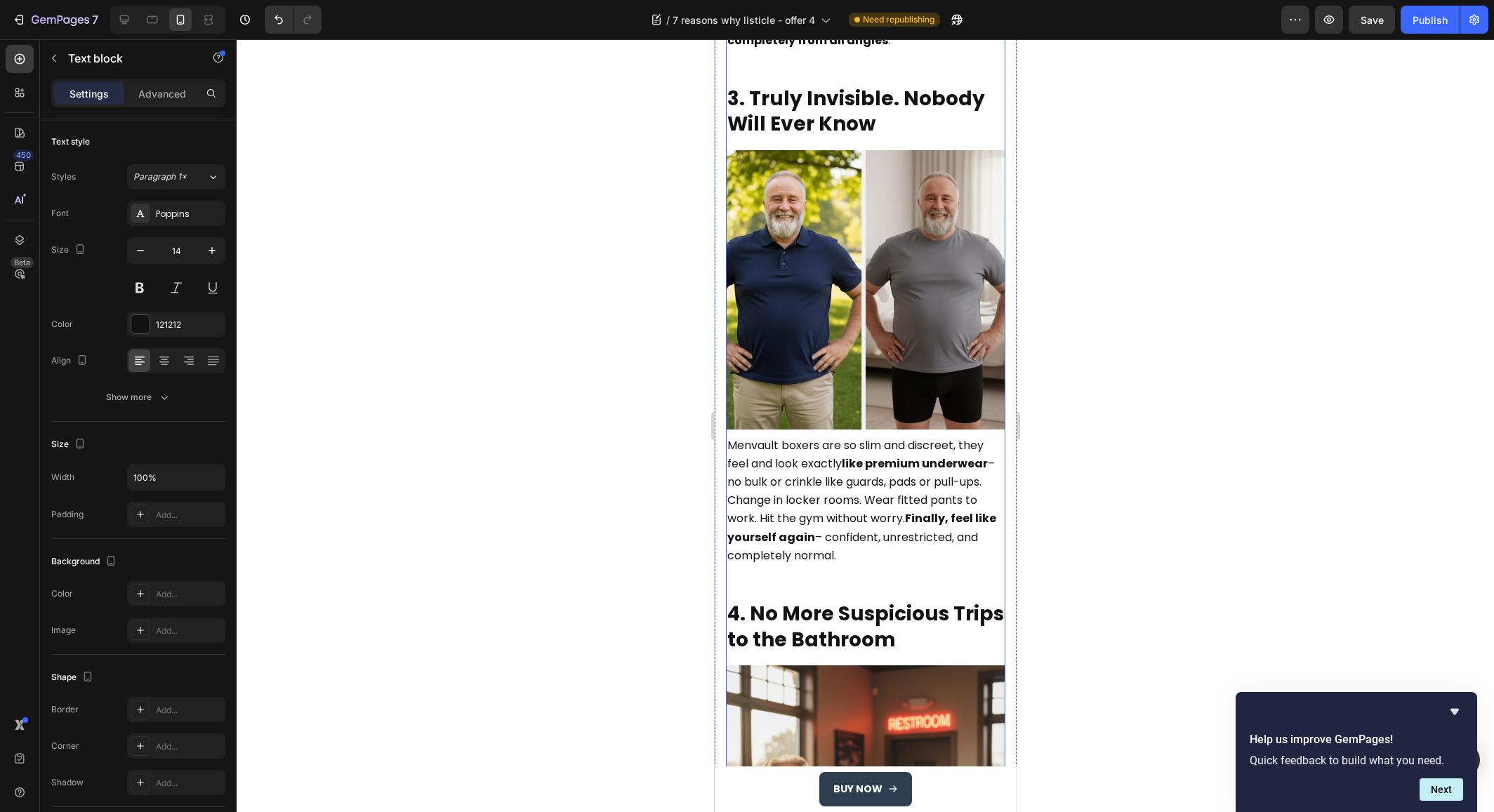
scroll to position [1432, 0]
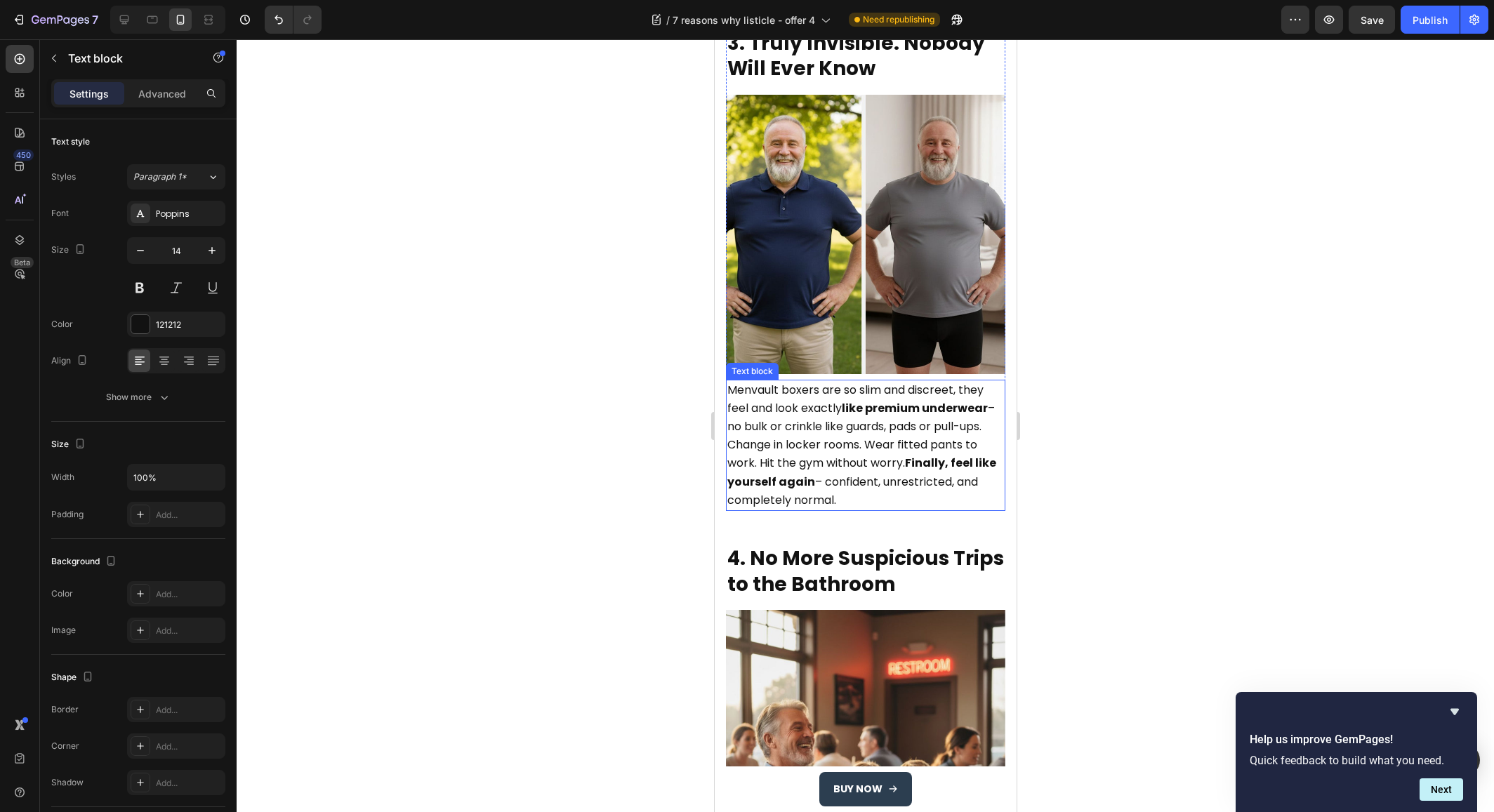
click at [819, 386] on span "Menvault boxers are so slim and discreet, they feel and look exactly like premi…" at bounding box center [860, 445] width 269 height 126
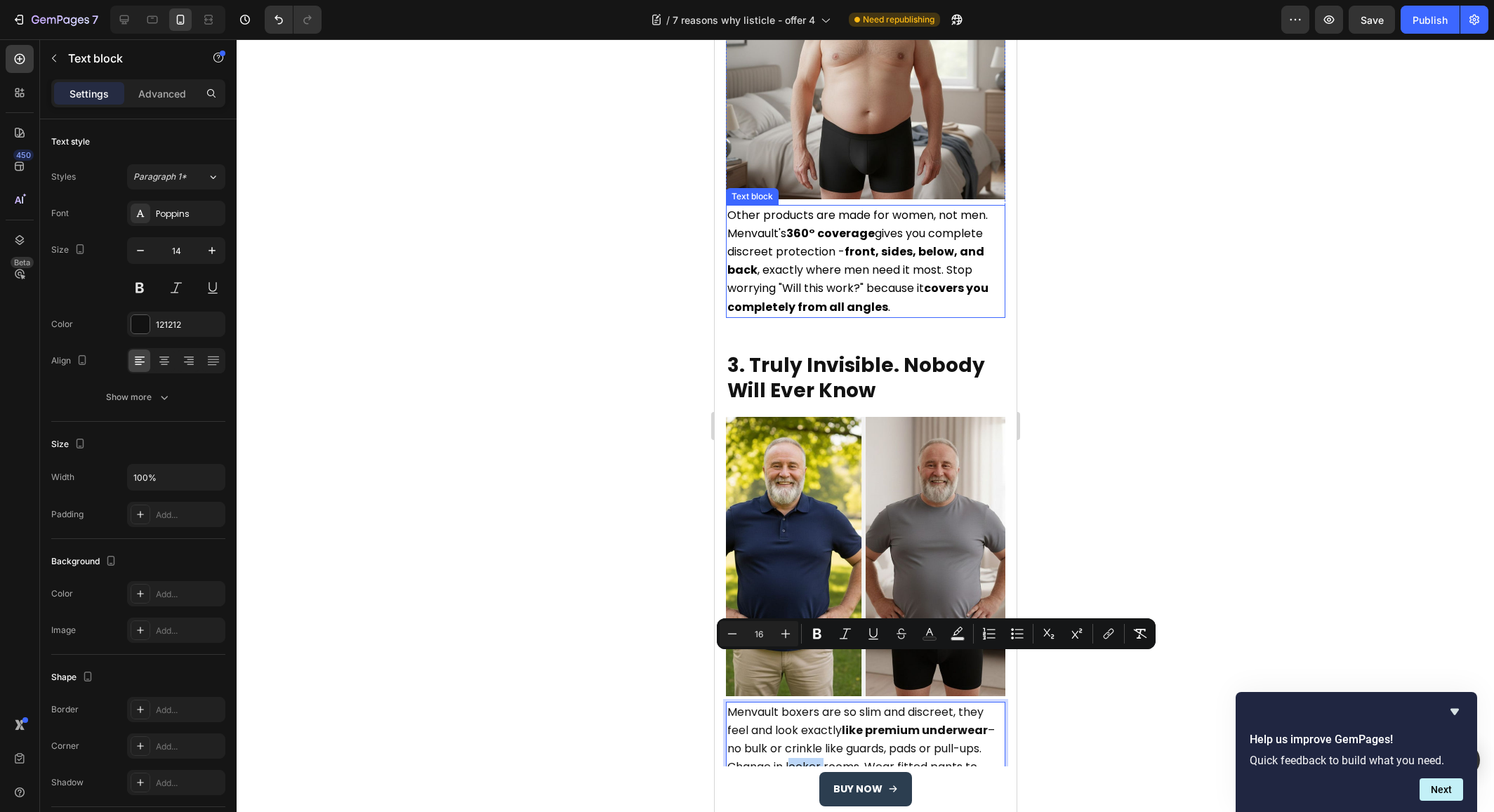
scroll to position [1110, 0]
click at [802, 217] on span "Other products are made for women, not men. Menvault's 360° coverage gives you …" at bounding box center [857, 260] width 261 height 108
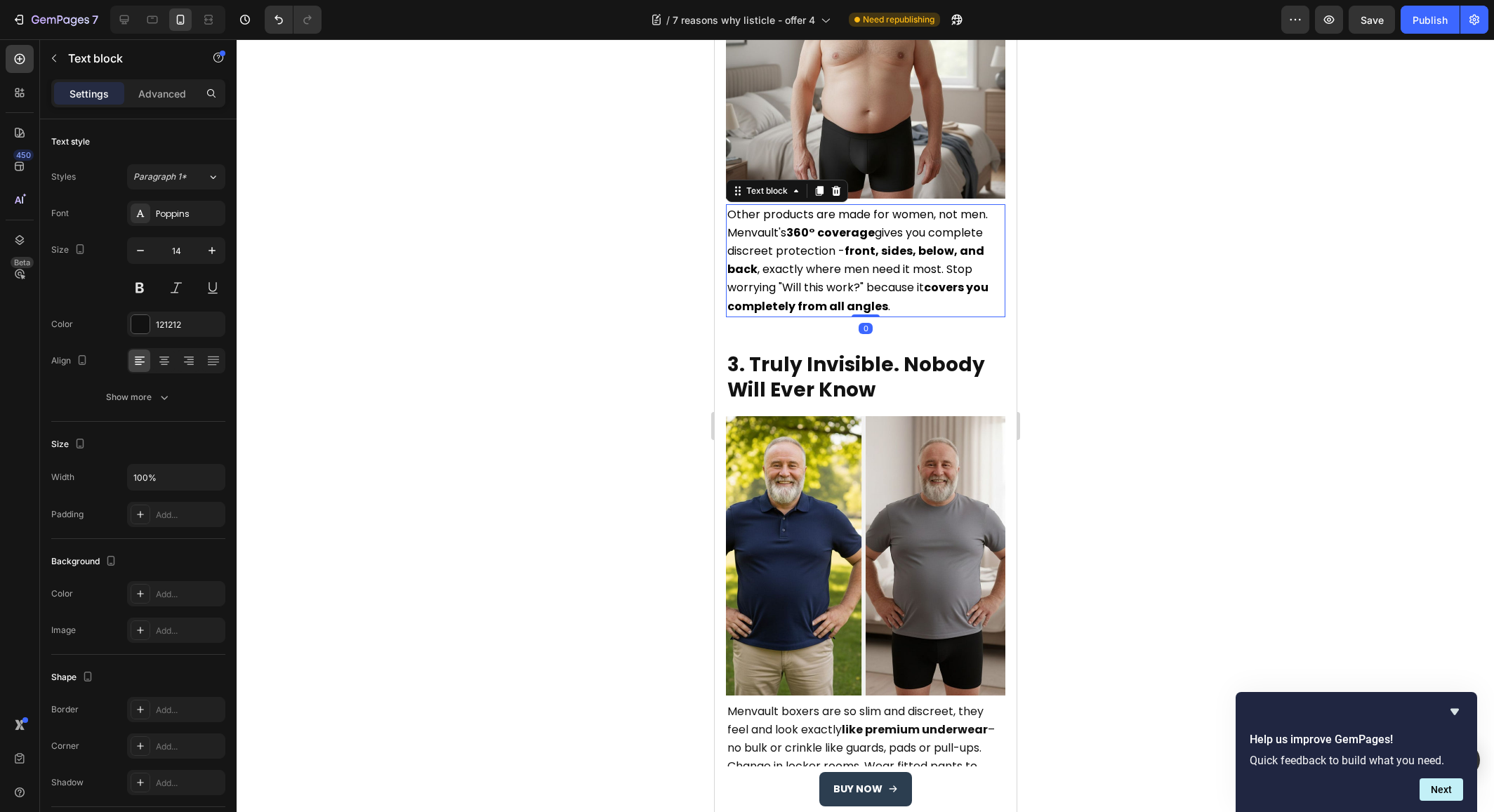
click at [802, 217] on span "Other products are made for women, not men. Menvault's 360° coverage gives you …" at bounding box center [857, 260] width 261 height 108
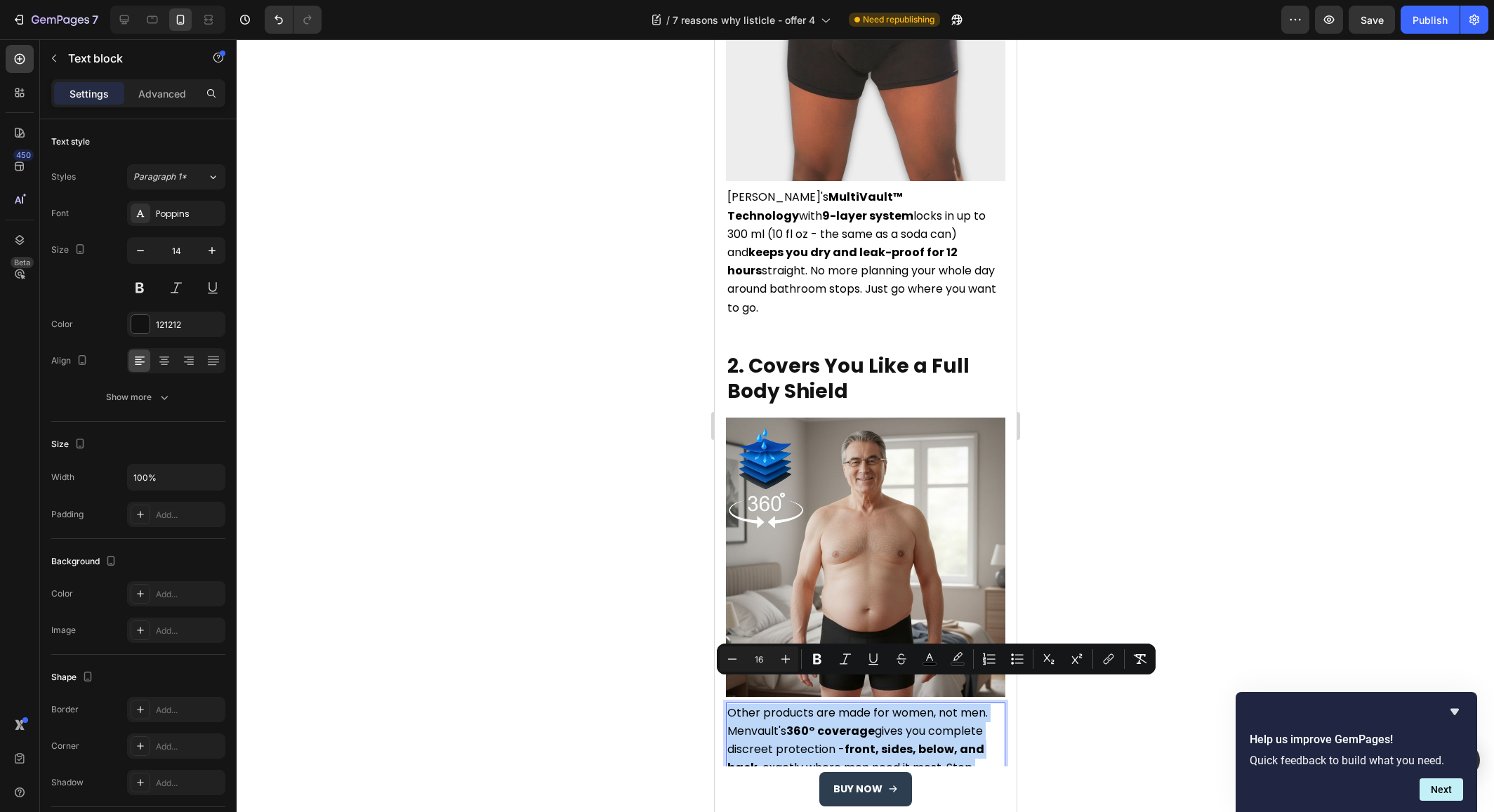
scroll to position [585, 0]
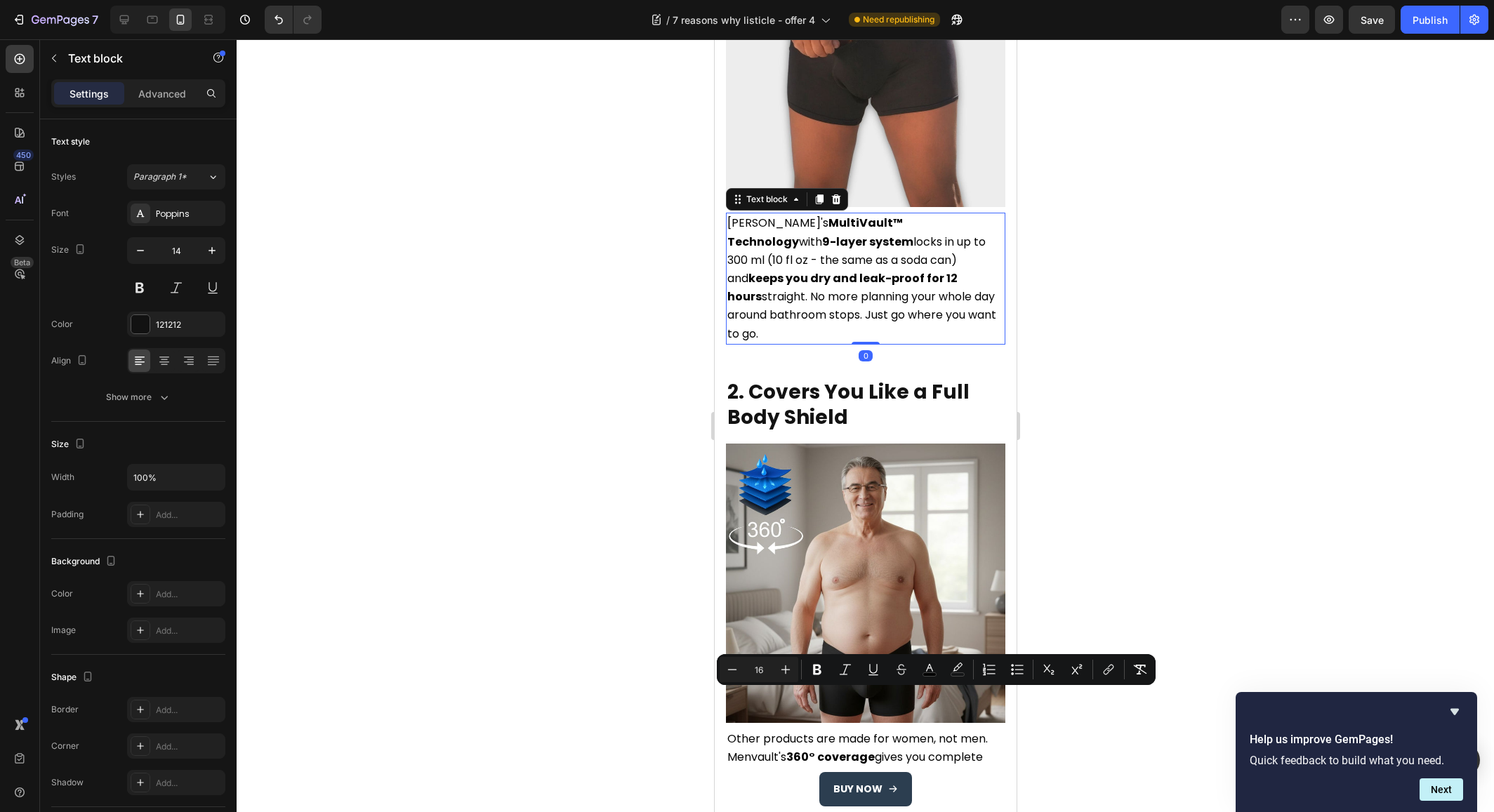
click at [815, 270] on strong "keeps you dry and leak-proof for 12 hours" at bounding box center [842, 287] width 230 height 34
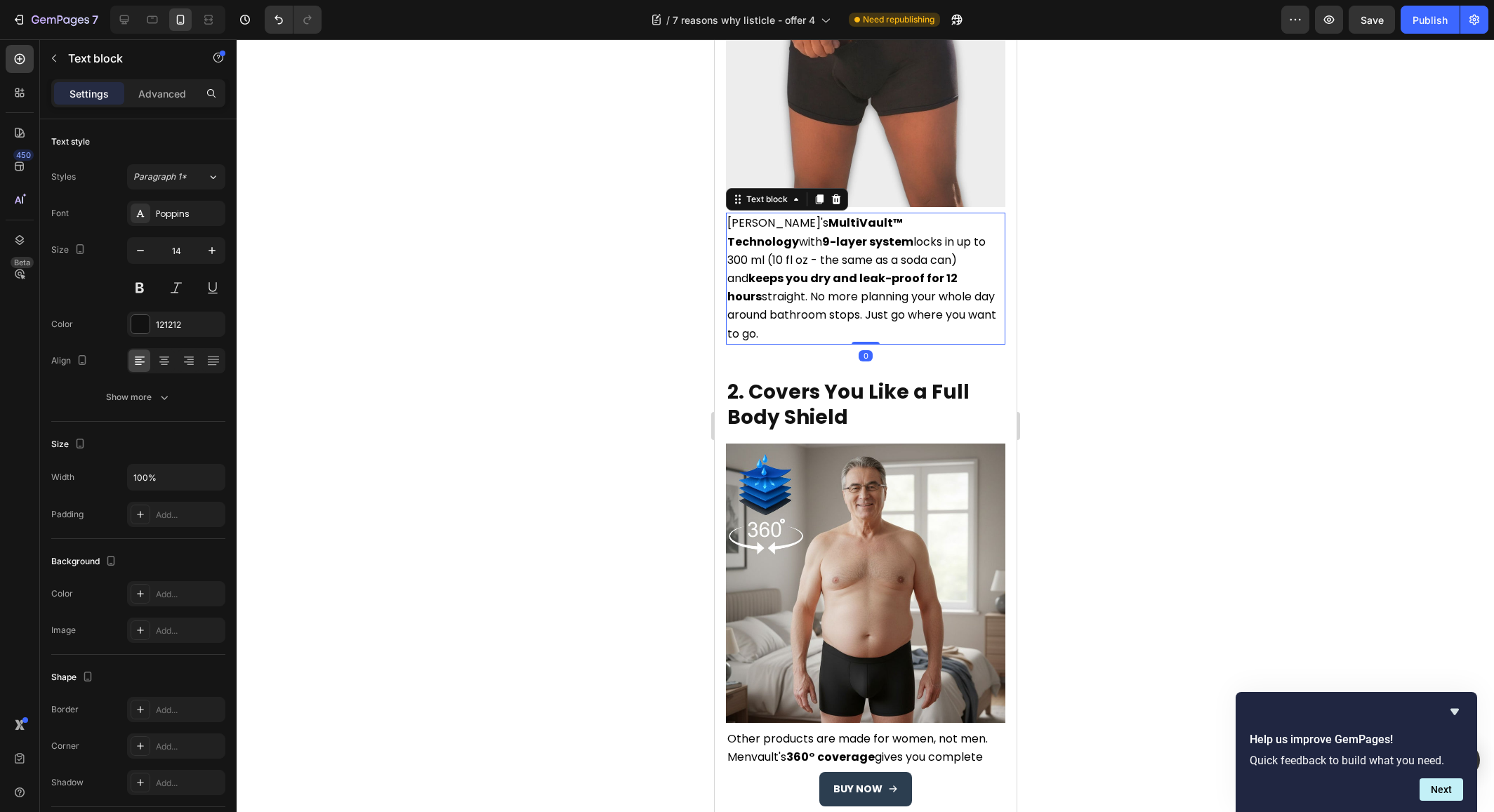
click at [815, 270] on strong "keeps you dry and leak-proof for 12 hours" at bounding box center [842, 287] width 230 height 34
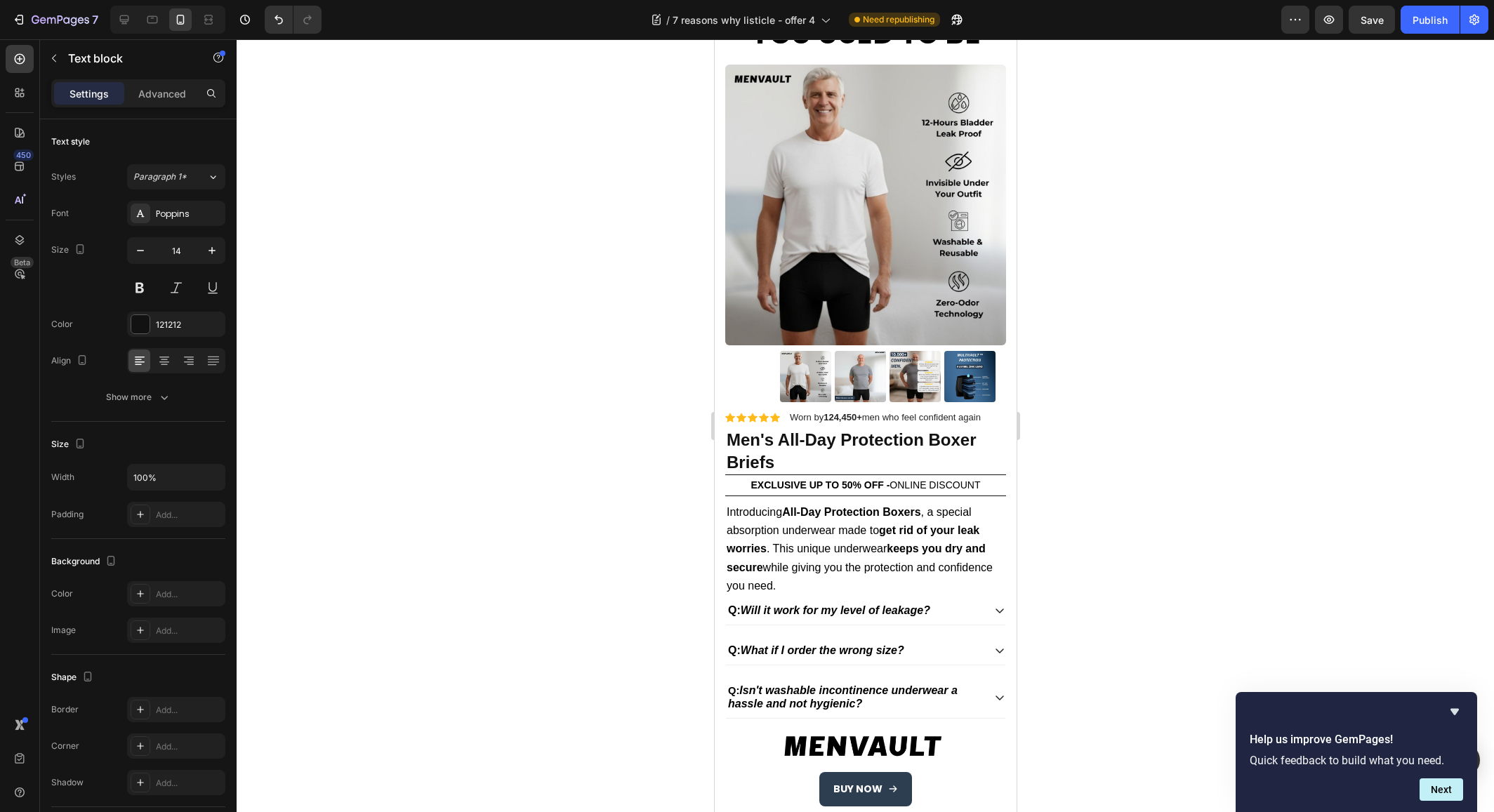
scroll to position [3798, 0]
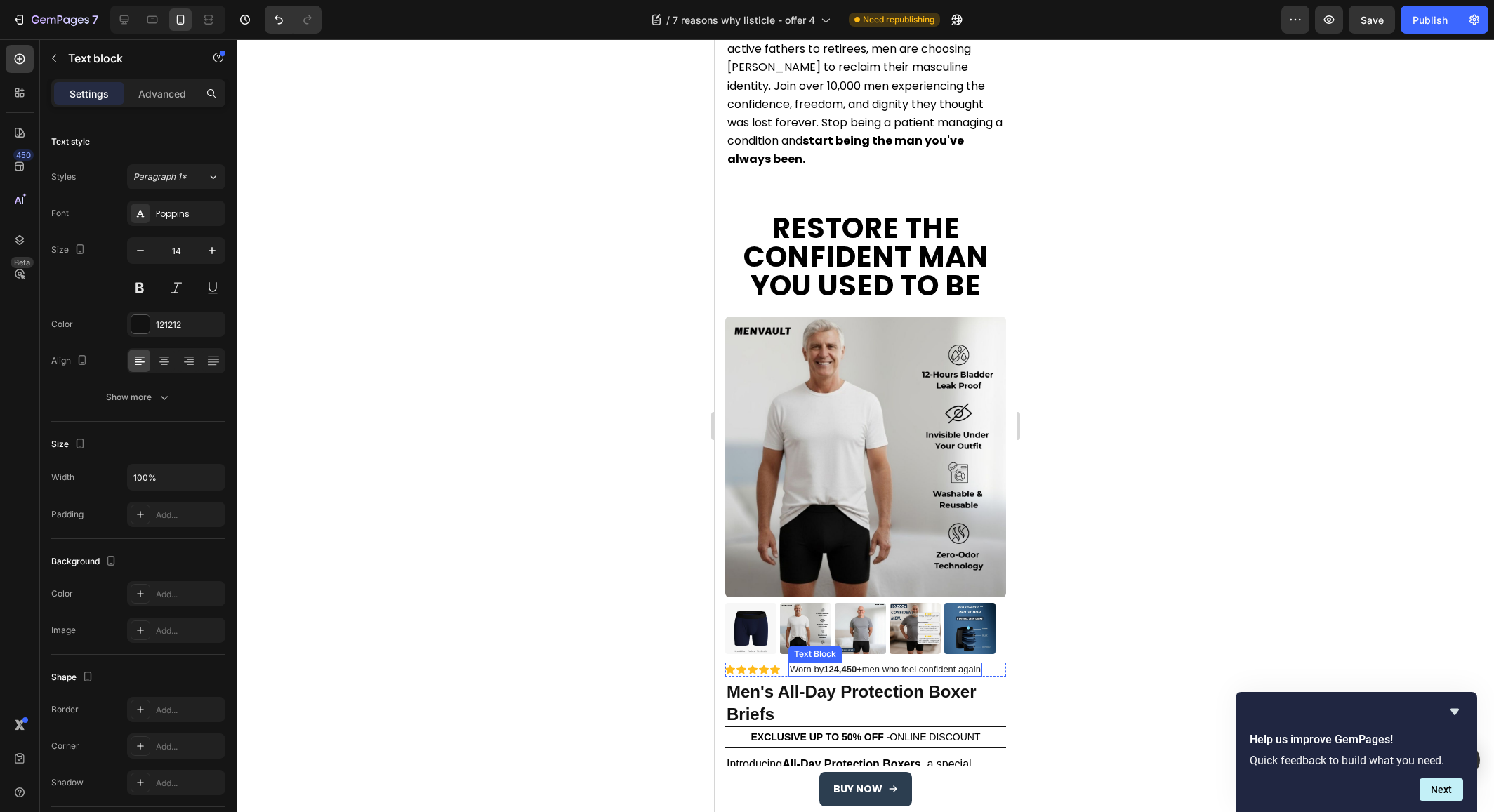
click at [840, 664] on strong "124,450+" at bounding box center [843, 669] width 39 height 10
click at [568, 513] on div at bounding box center [865, 426] width 1257 height 773
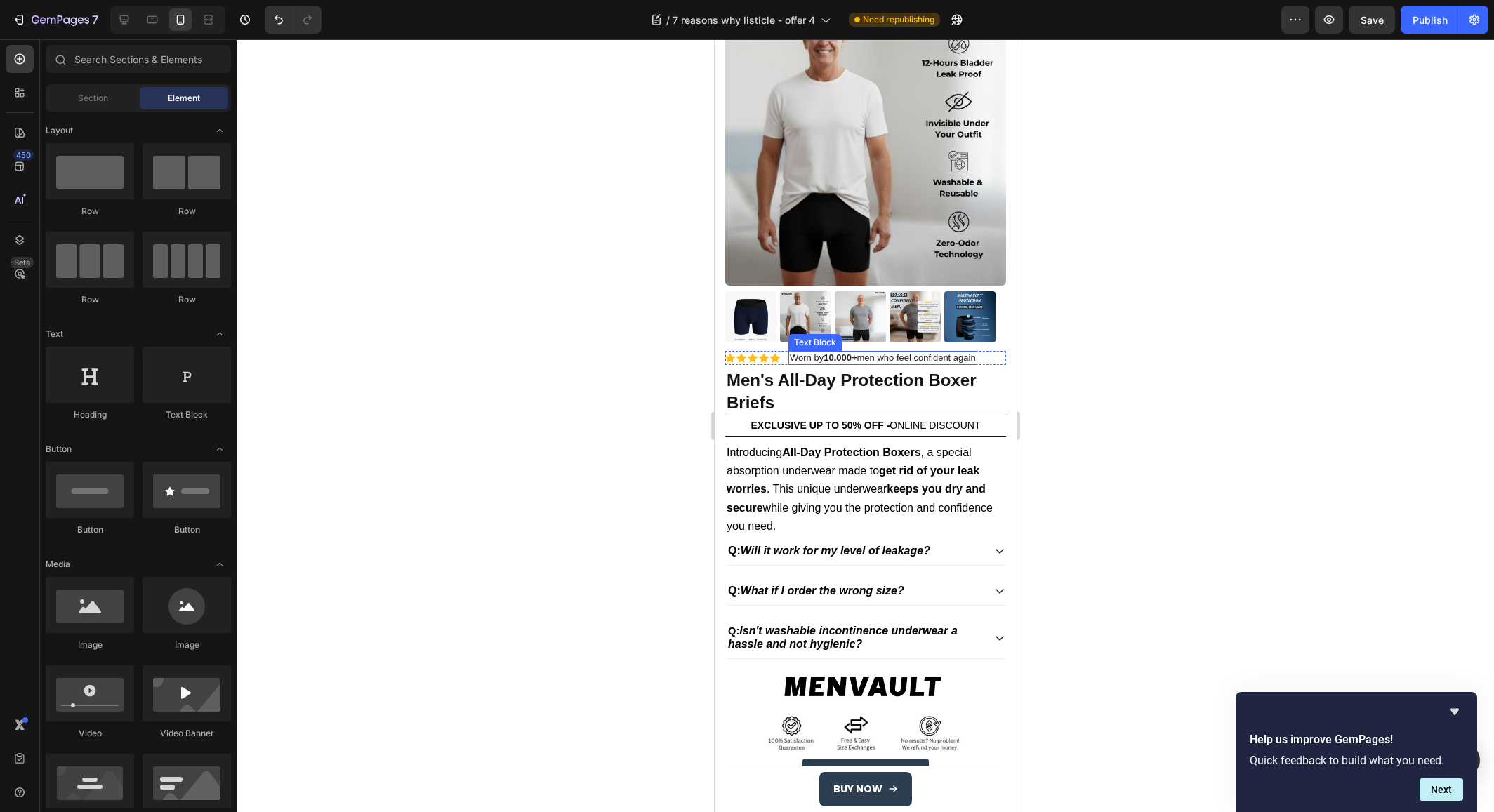
scroll to position [4077, 0]
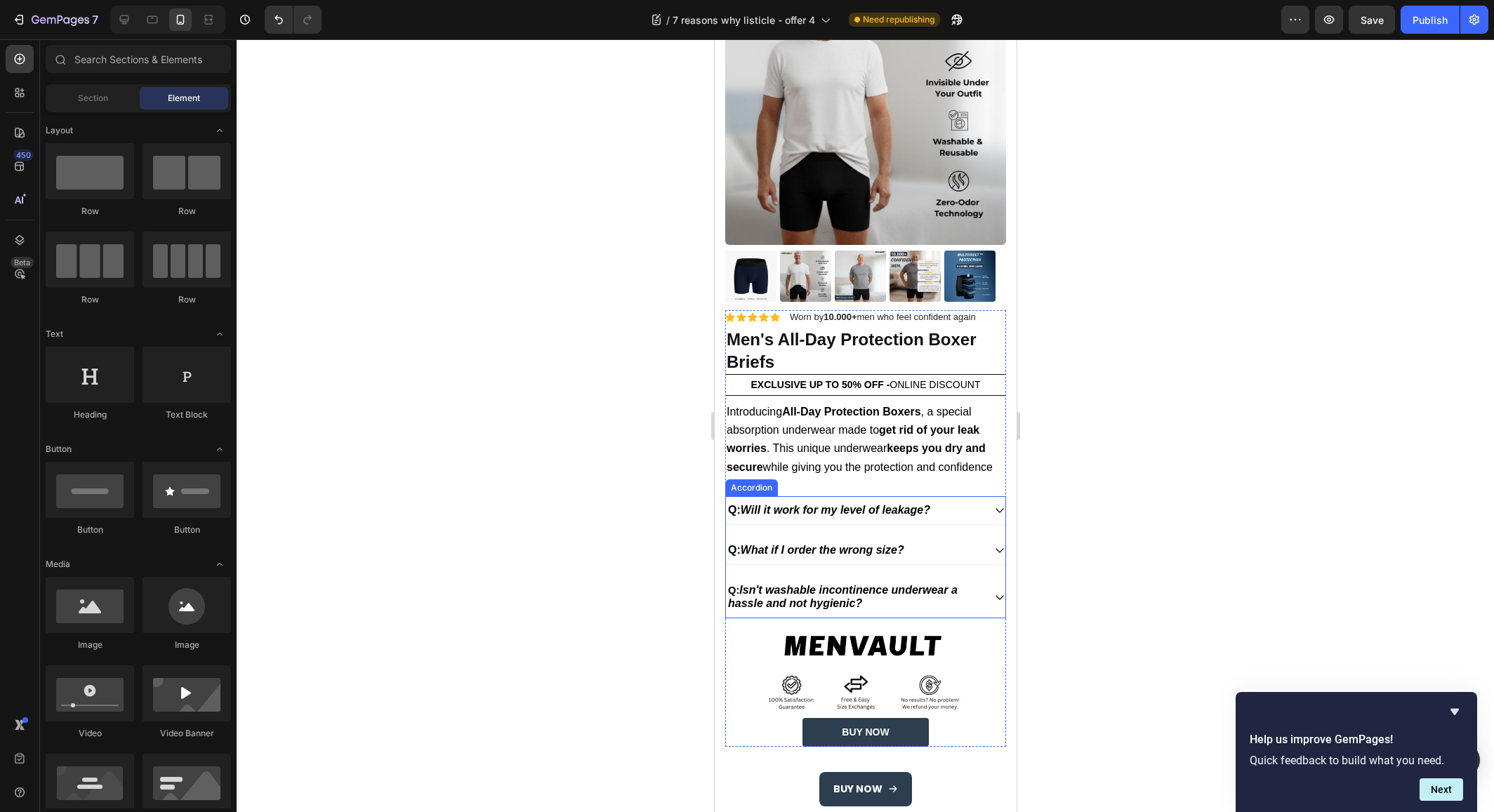
click at [876, 584] on strong "Isn't washable incontinence underwear a hassle and not hygienic?" at bounding box center [842, 596] width 229 height 24
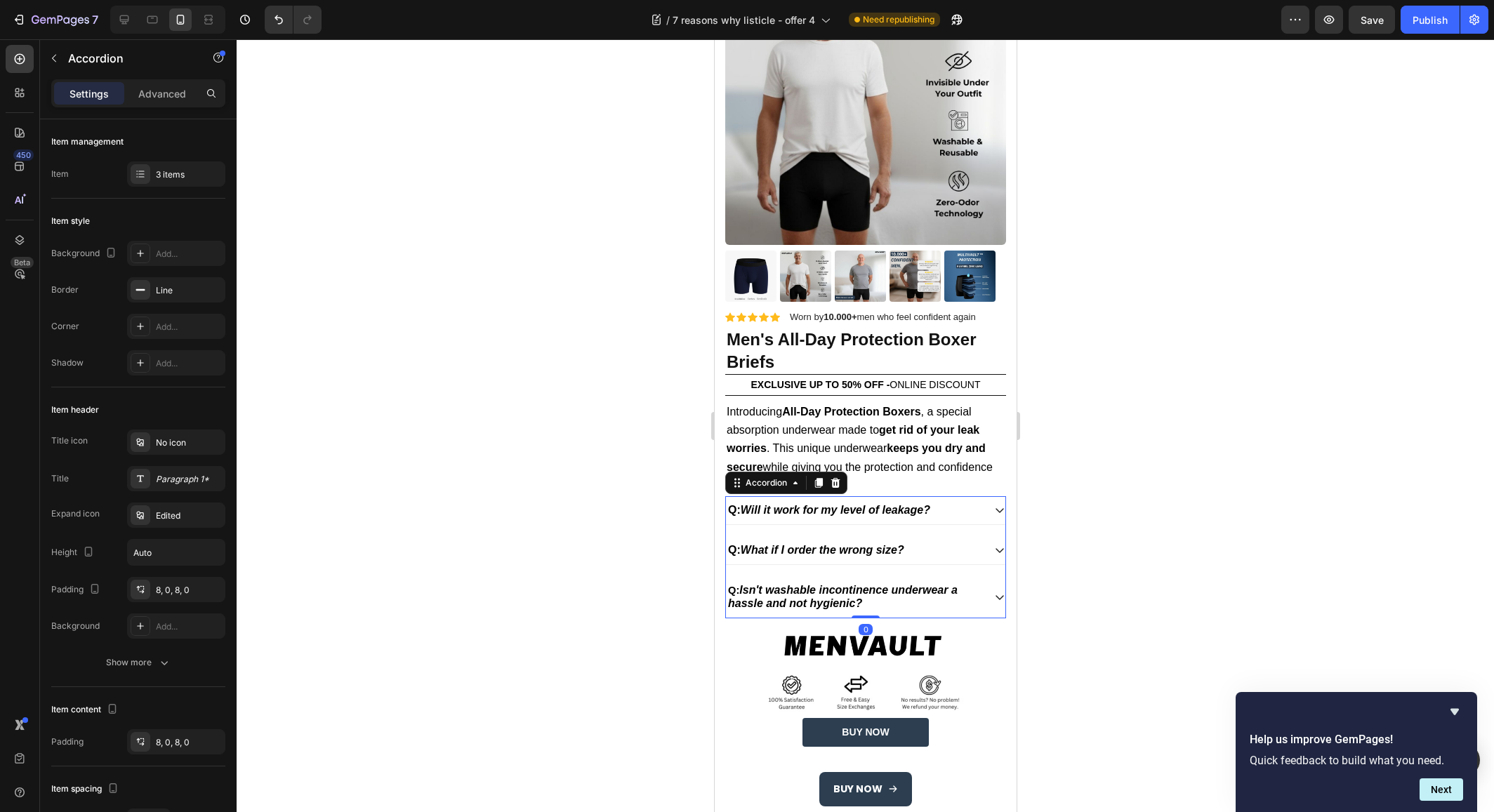
click at [870, 584] on strong "Isn't washable incontinence underwear a hassle and not hygienic?" at bounding box center [842, 596] width 229 height 24
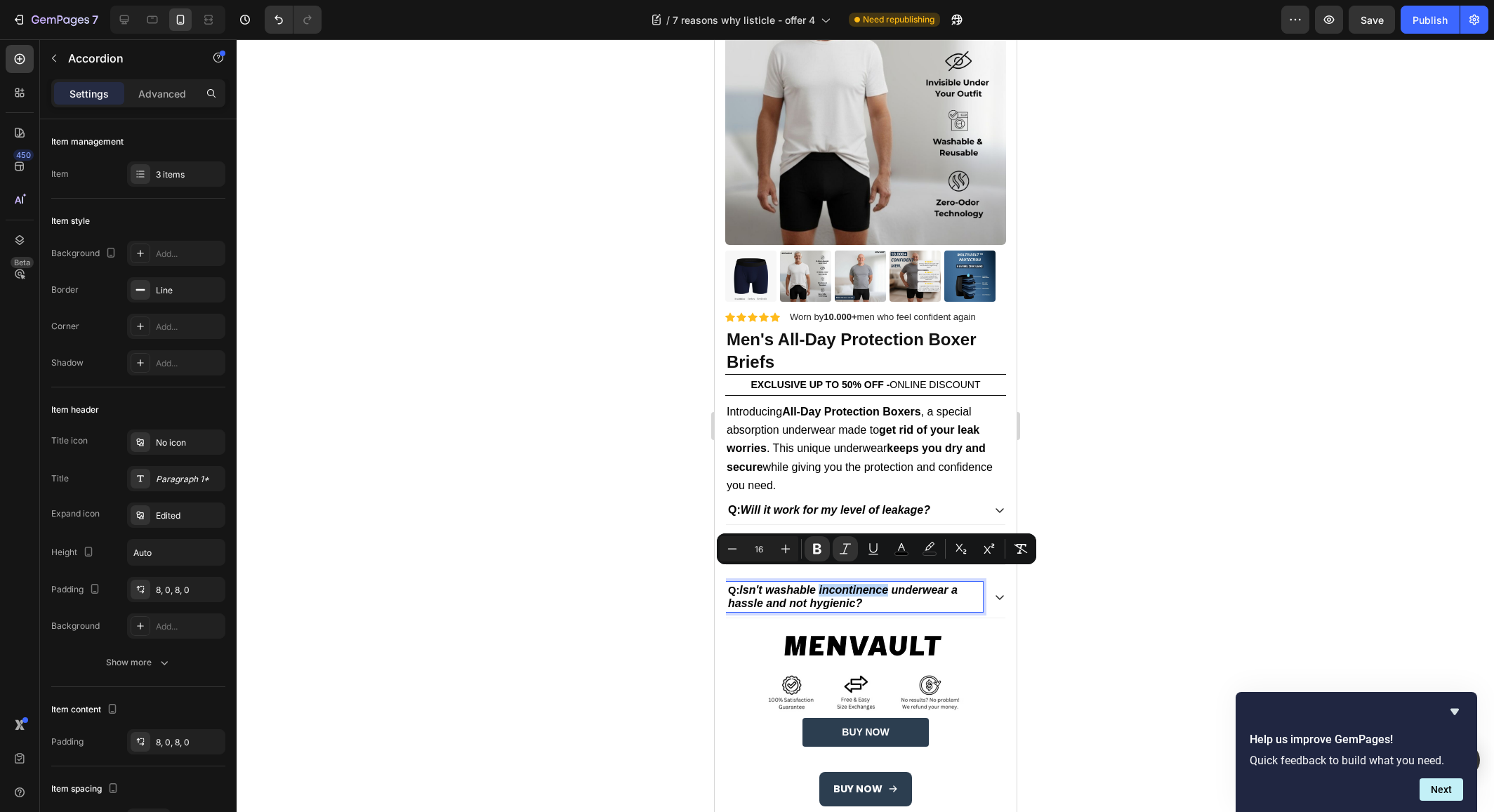
copy strong "incontinence"
click at [568, 436] on div at bounding box center [865, 426] width 1257 height 773
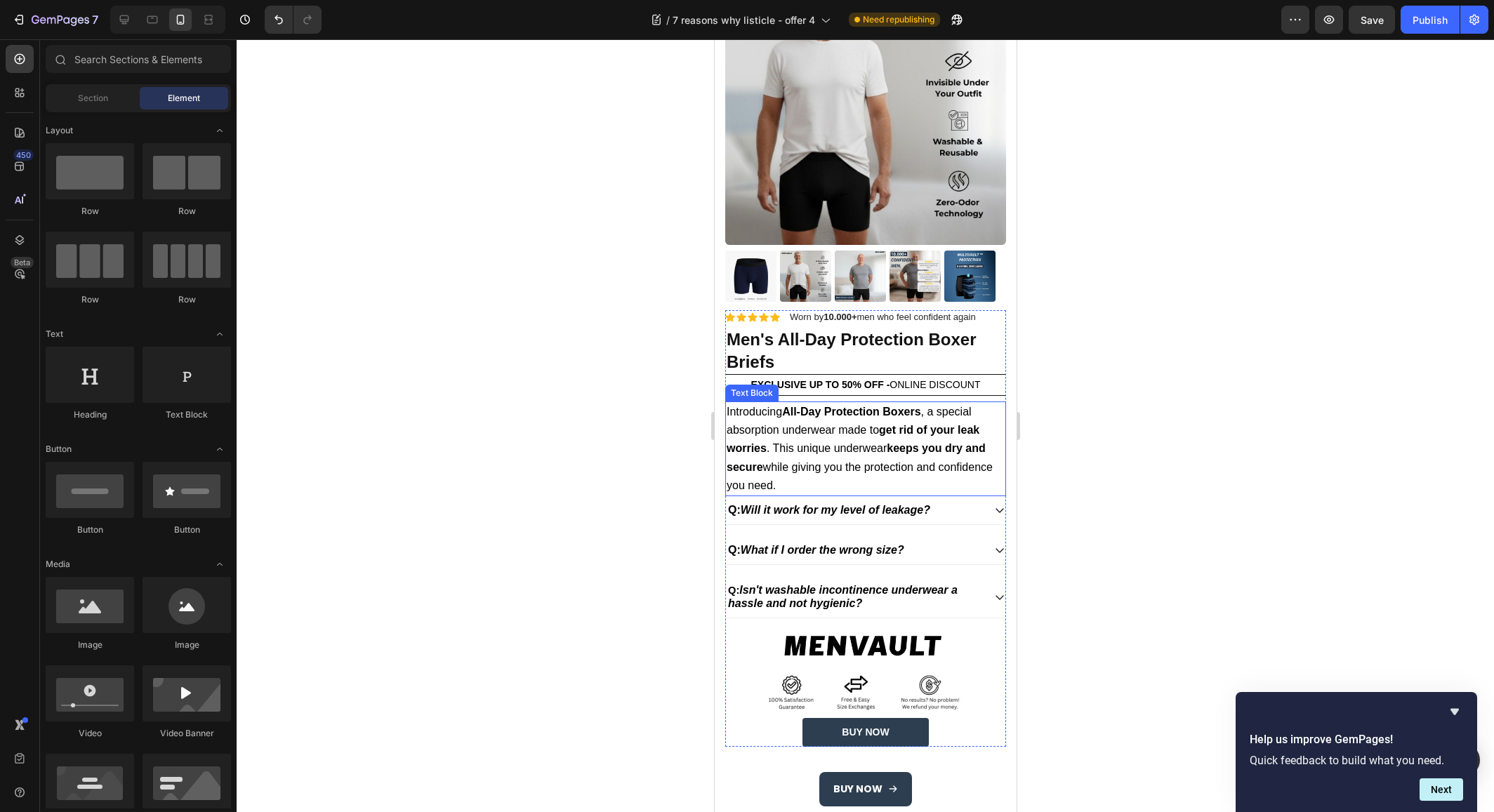
click at [568, 436] on div at bounding box center [865, 426] width 1257 height 773
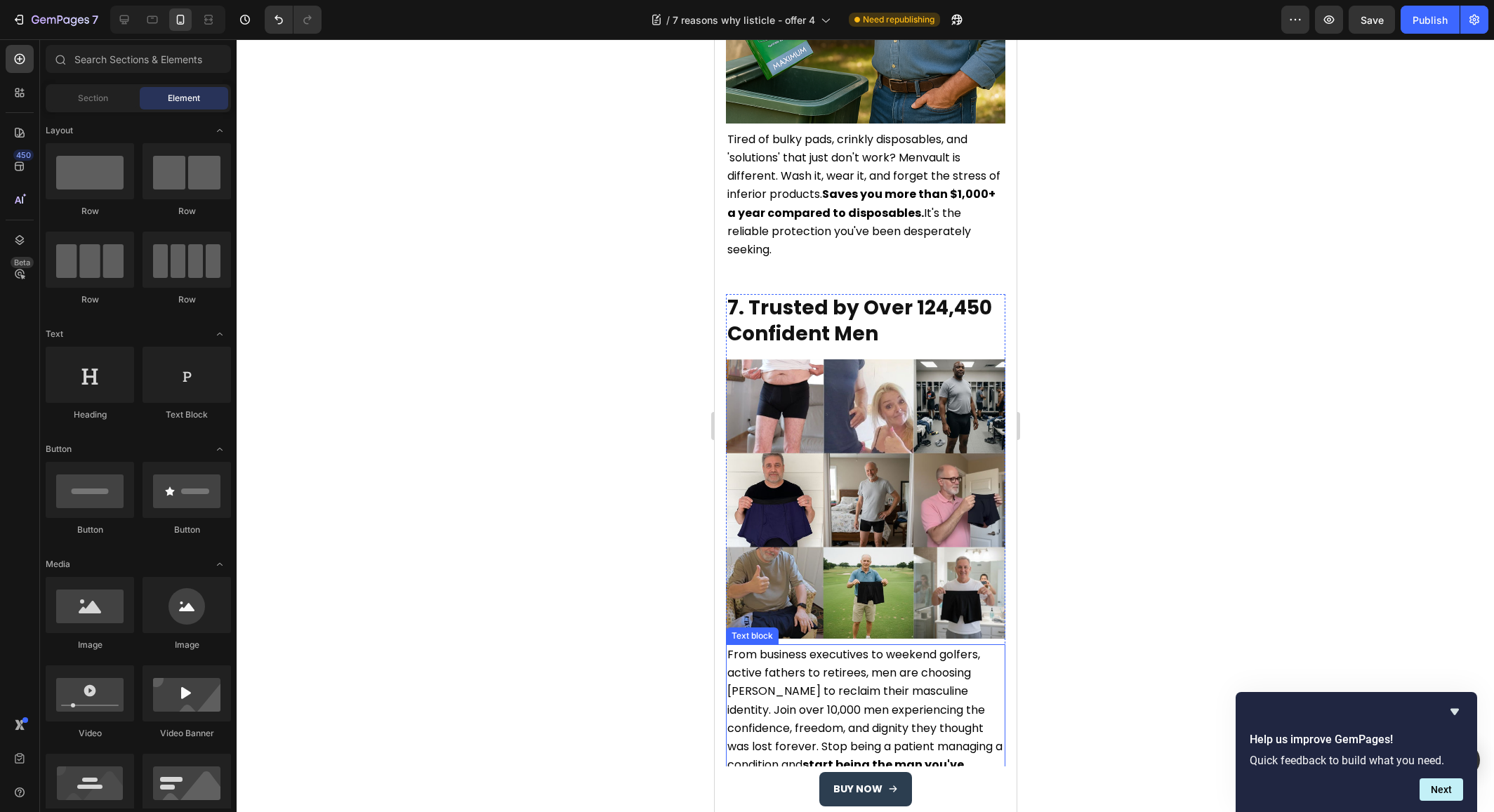
scroll to position [3172, 0]
click at [953, 295] on h2 "7. Trusted by Over 124,450 Confident Men" at bounding box center [865, 322] width 280 height 54
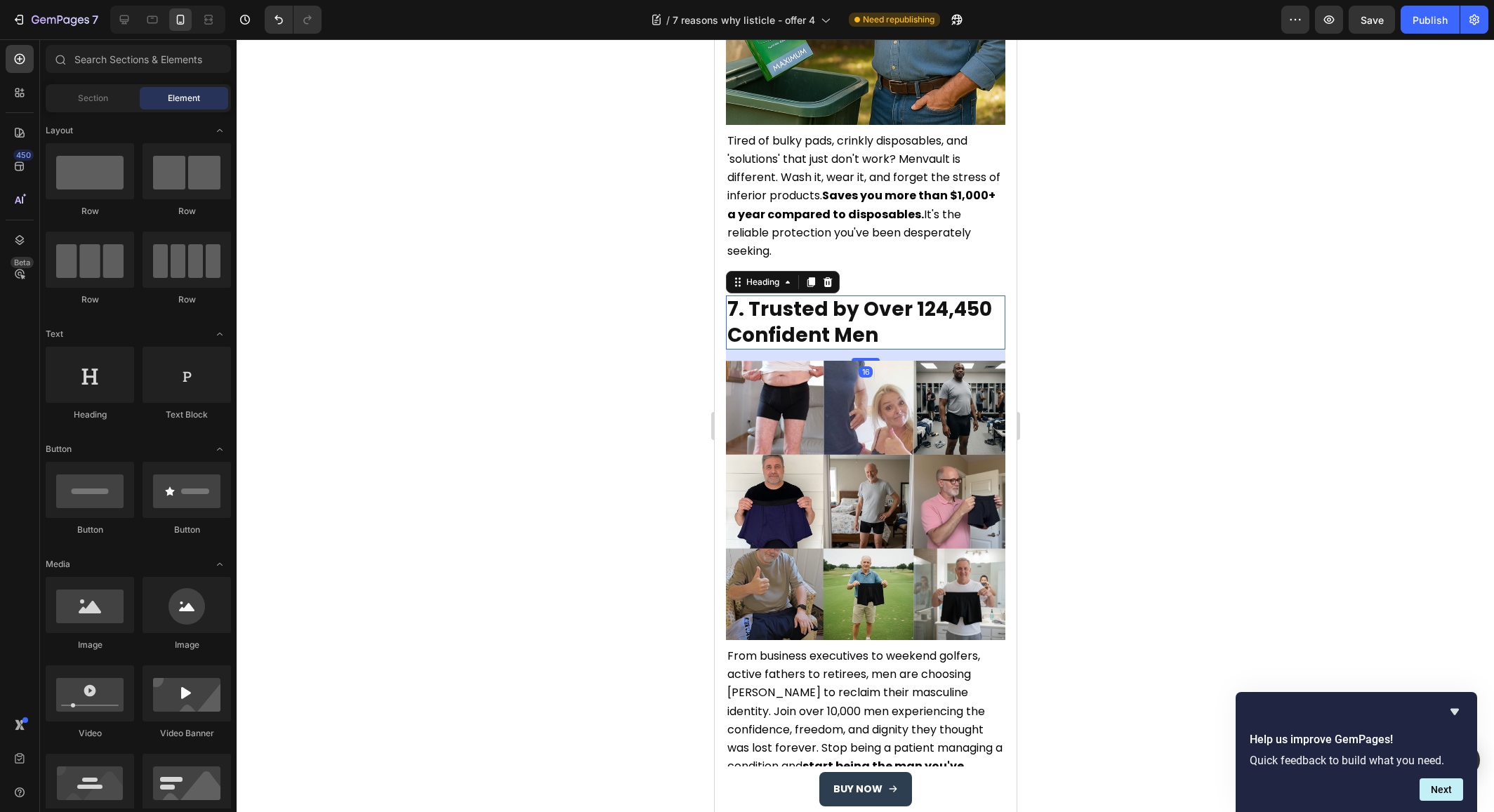
click at [953, 295] on h2 "7. Trusted by Over 124,450 Confident Men" at bounding box center [865, 322] width 280 height 54
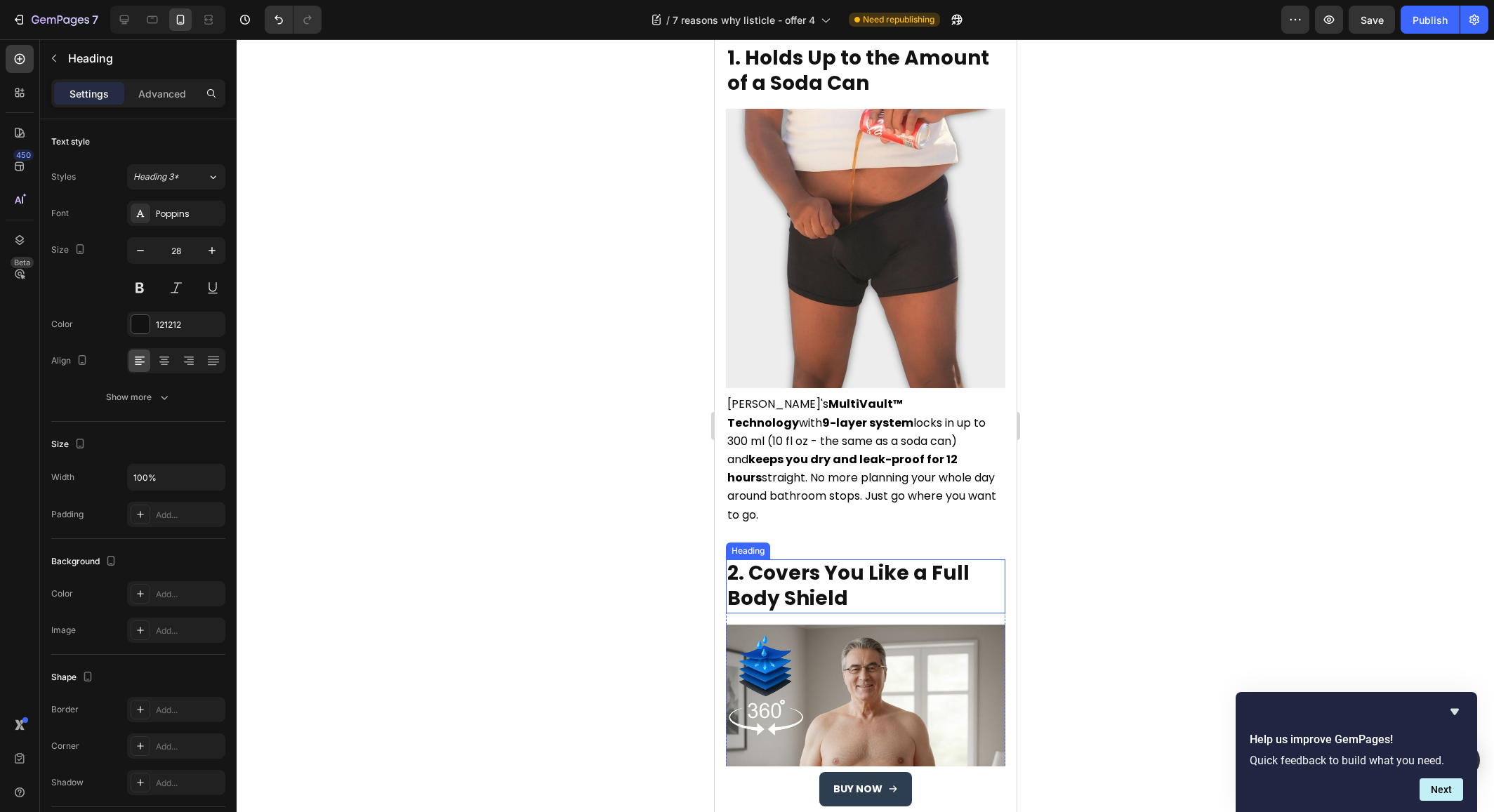
scroll to position [407, 0]
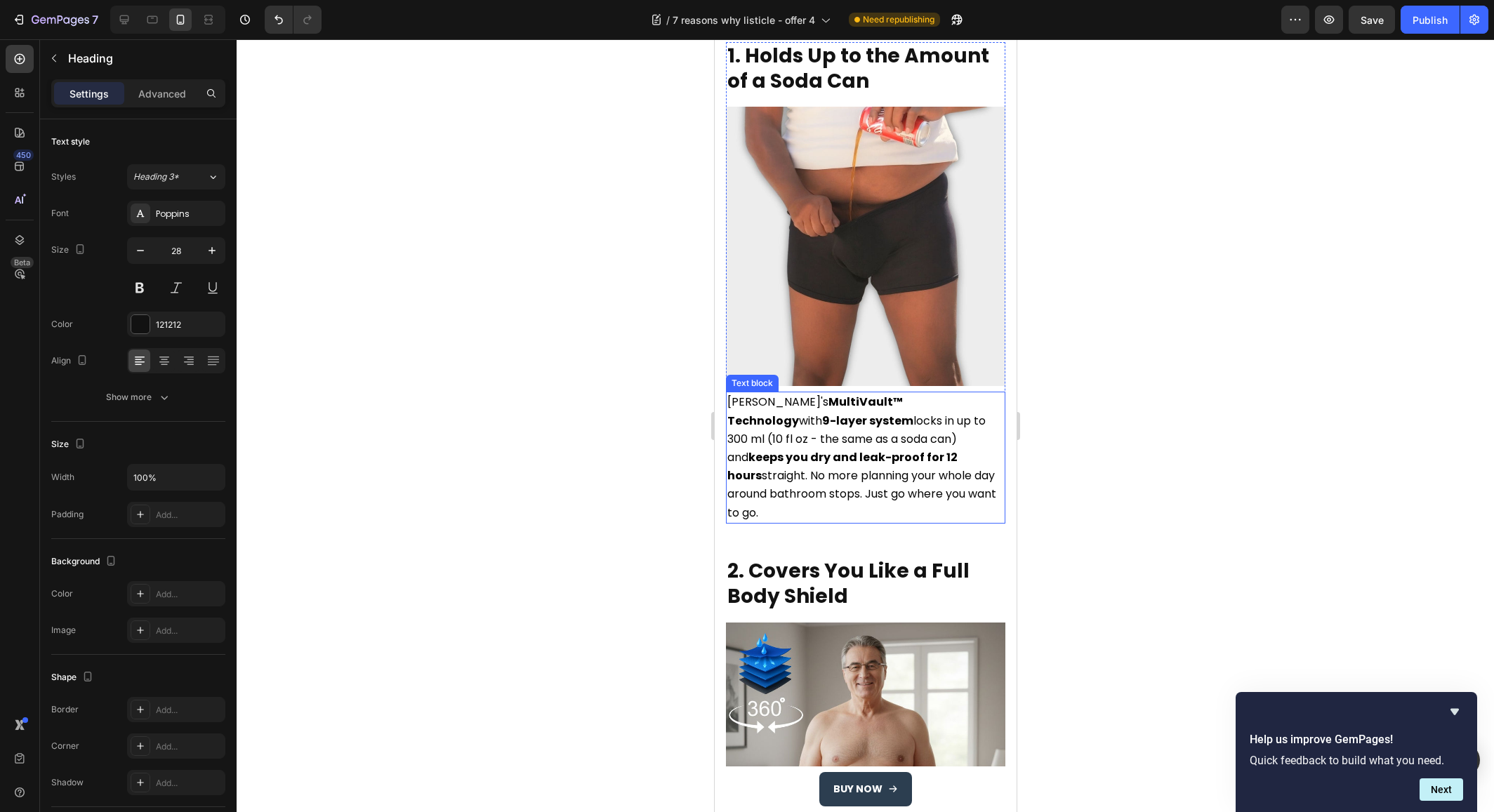
click at [821, 413] on strong "9-layer system" at bounding box center [867, 420] width 91 height 16
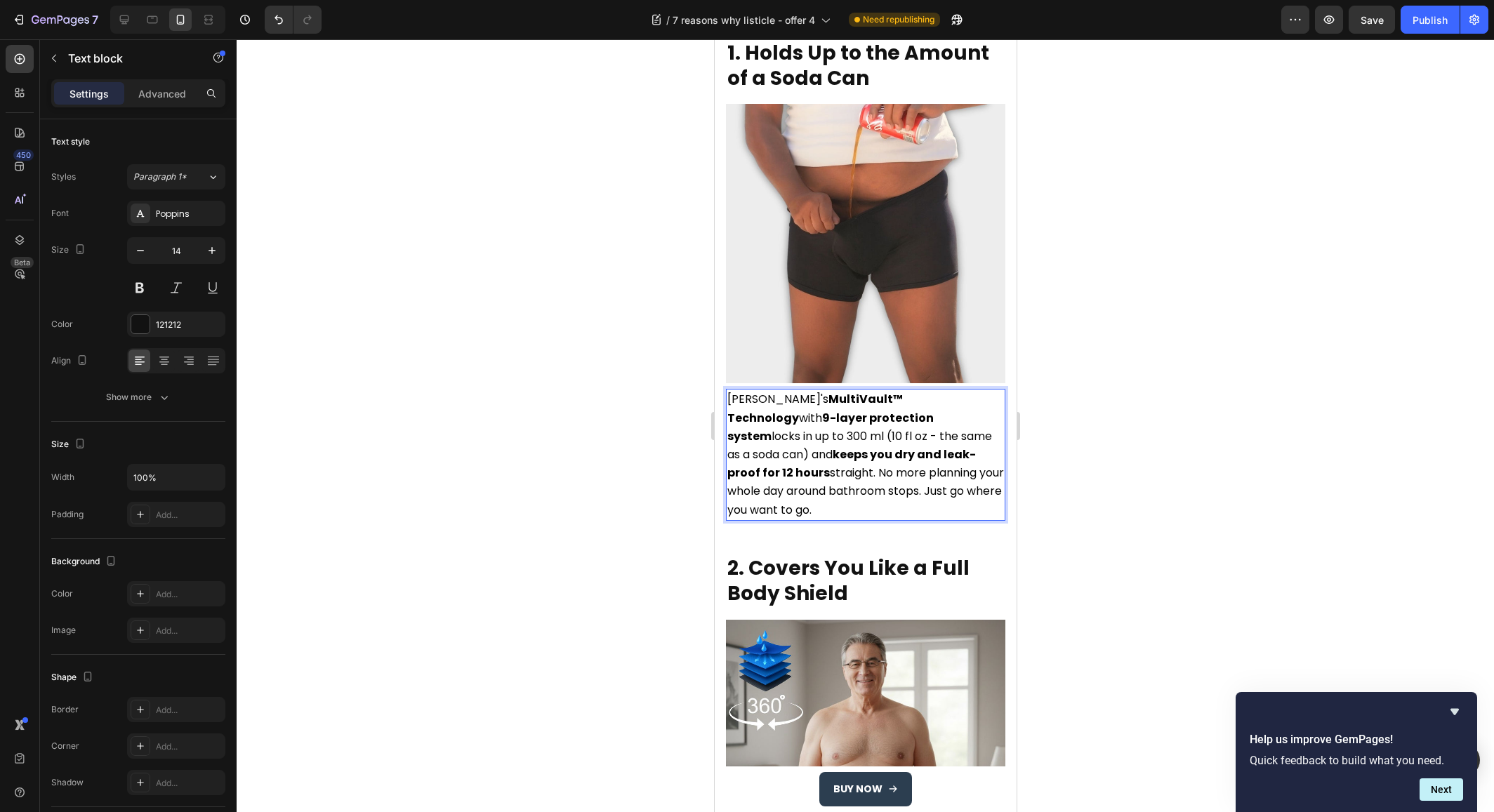
click at [740, 428] on span "Menvault's MultiVault™ Technology with 9-layer protection system locks in up to…" at bounding box center [865, 454] width 277 height 126
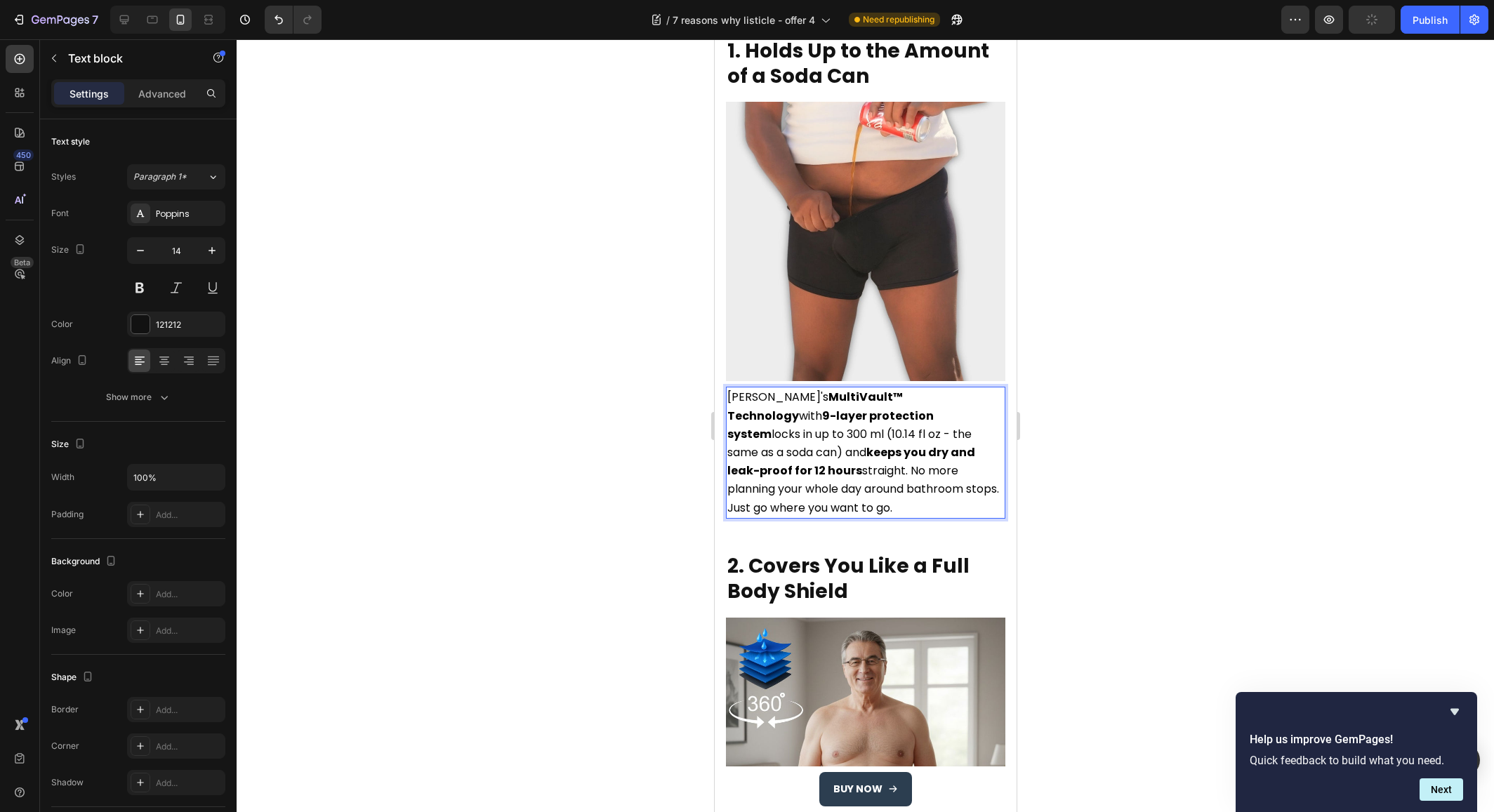
scroll to position [413, 0]
click at [838, 446] on strong "keeps you dry and leak-proof for 12 hours" at bounding box center [850, 461] width 248 height 34
click at [858, 492] on p "Menvault's MultiVault™ Technology with 9-layer protection system locks in up to…" at bounding box center [865, 452] width 277 height 128
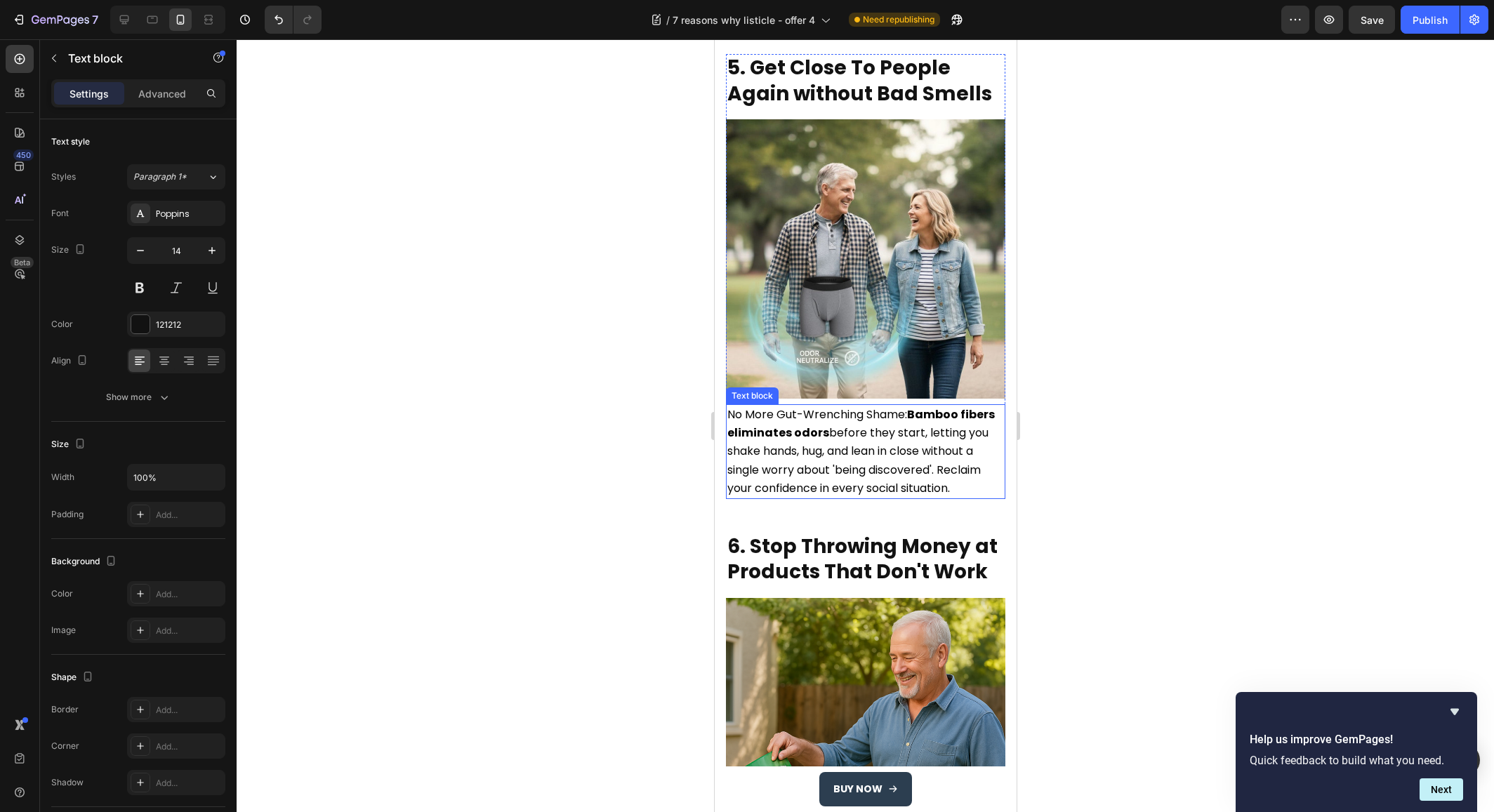
scroll to position [2418, 0]
click at [896, 407] on span "No More Gut-Wrenching Shame: Bamboo fibers eliminates odors before they start, …" at bounding box center [860, 452] width 268 height 90
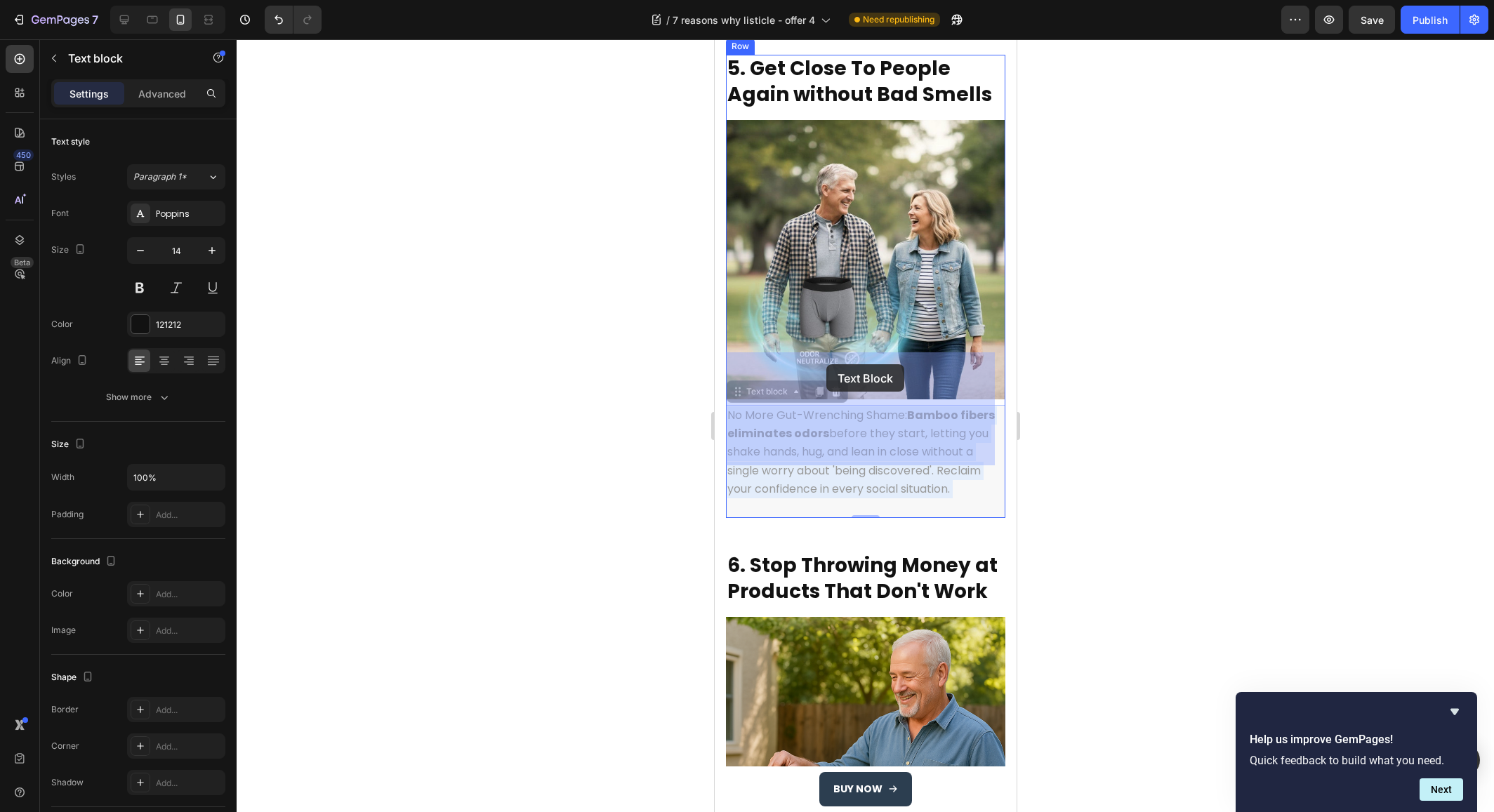
drag, startPoint x: 910, startPoint y: 363, endPoint x: 826, endPoint y: 364, distance: 84.0
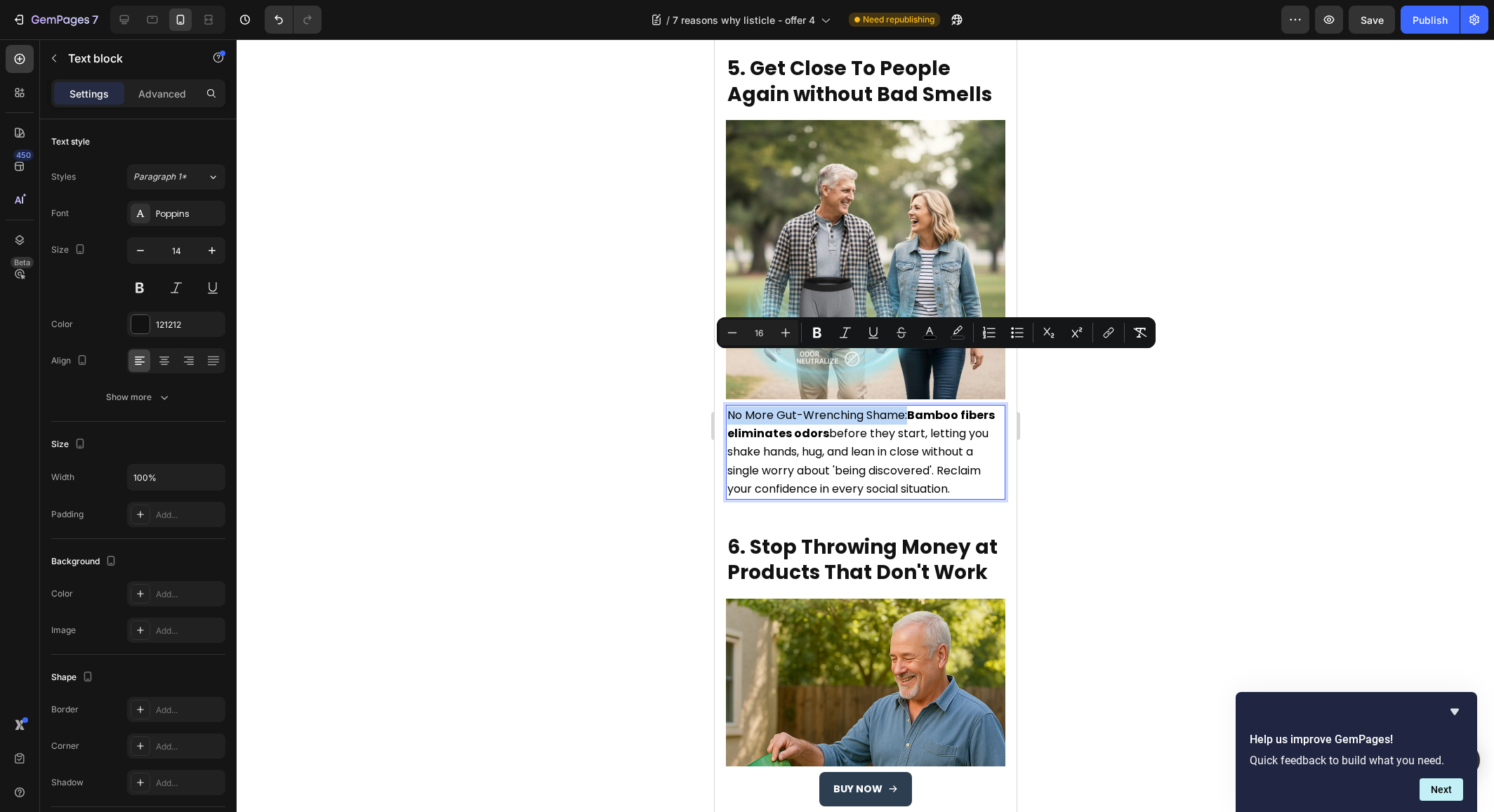
drag, startPoint x: 907, startPoint y: 364, endPoint x: 730, endPoint y: 359, distance: 177.1
click at [730, 407] on span "No More Gut-Wrenching Shame: Bamboo fibers eliminates odors before they start, …" at bounding box center [860, 452] width 268 height 90
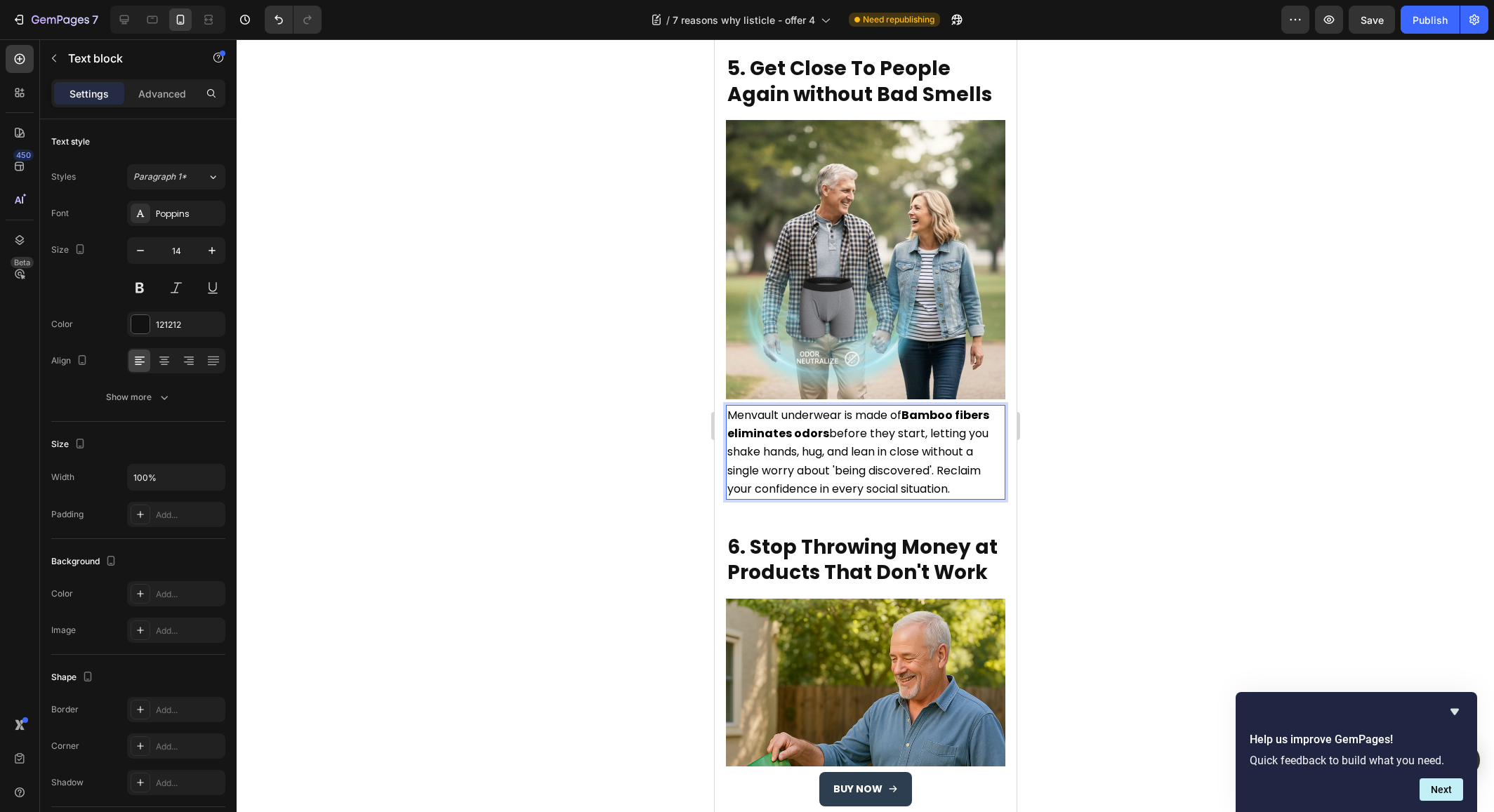
click at [728, 407] on strong "Bamboo fibers eliminates odors" at bounding box center [858, 424] width 262 height 34
click at [843, 452] on p "Menvault underwear is made of Bamboo fibers that eliminates odors before they s…" at bounding box center [865, 452] width 277 height 92
click at [911, 407] on strong "Bamboo fibers that eliminates odors" at bounding box center [858, 424] width 262 height 34
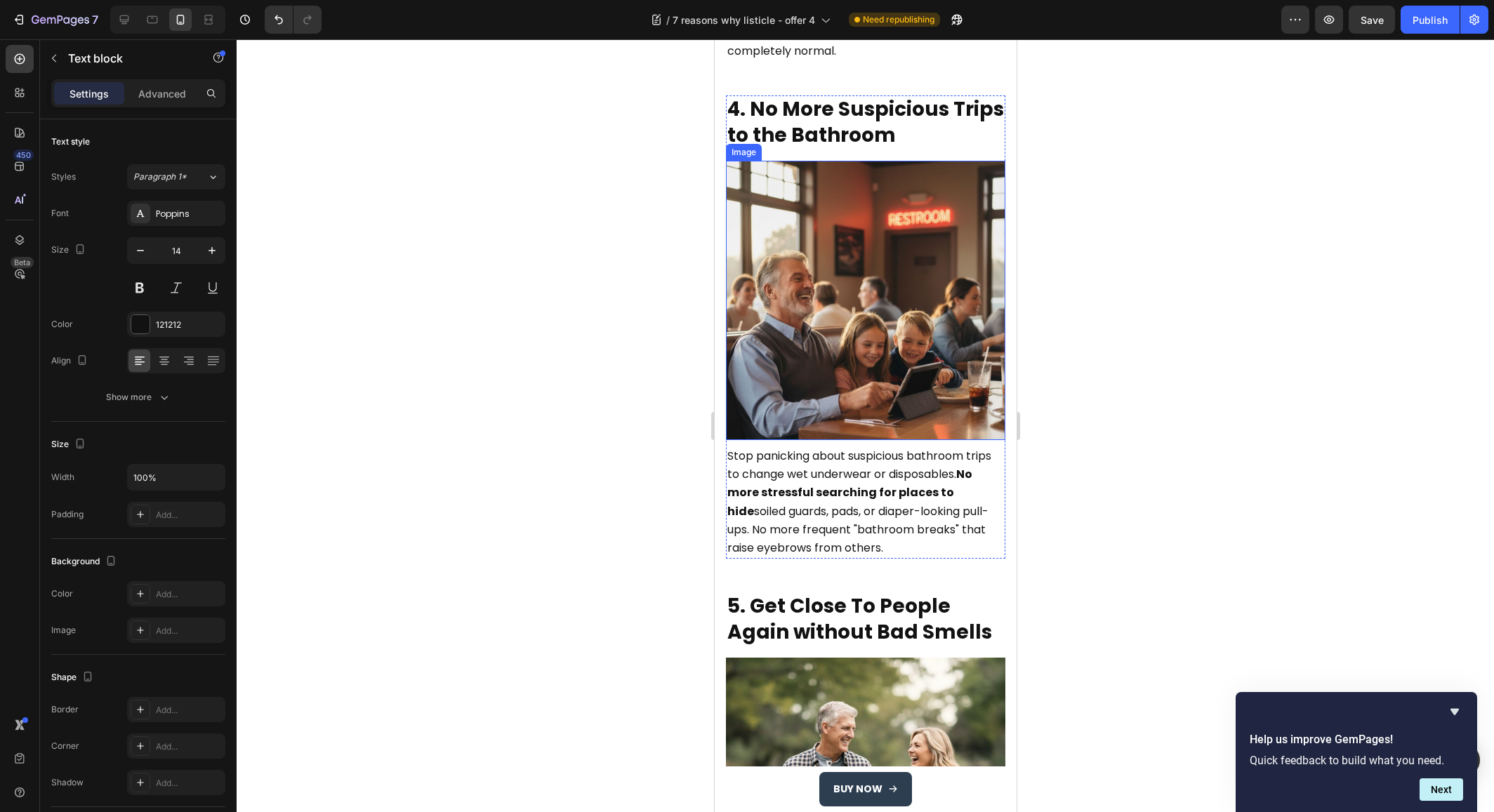
scroll to position [1883, 0]
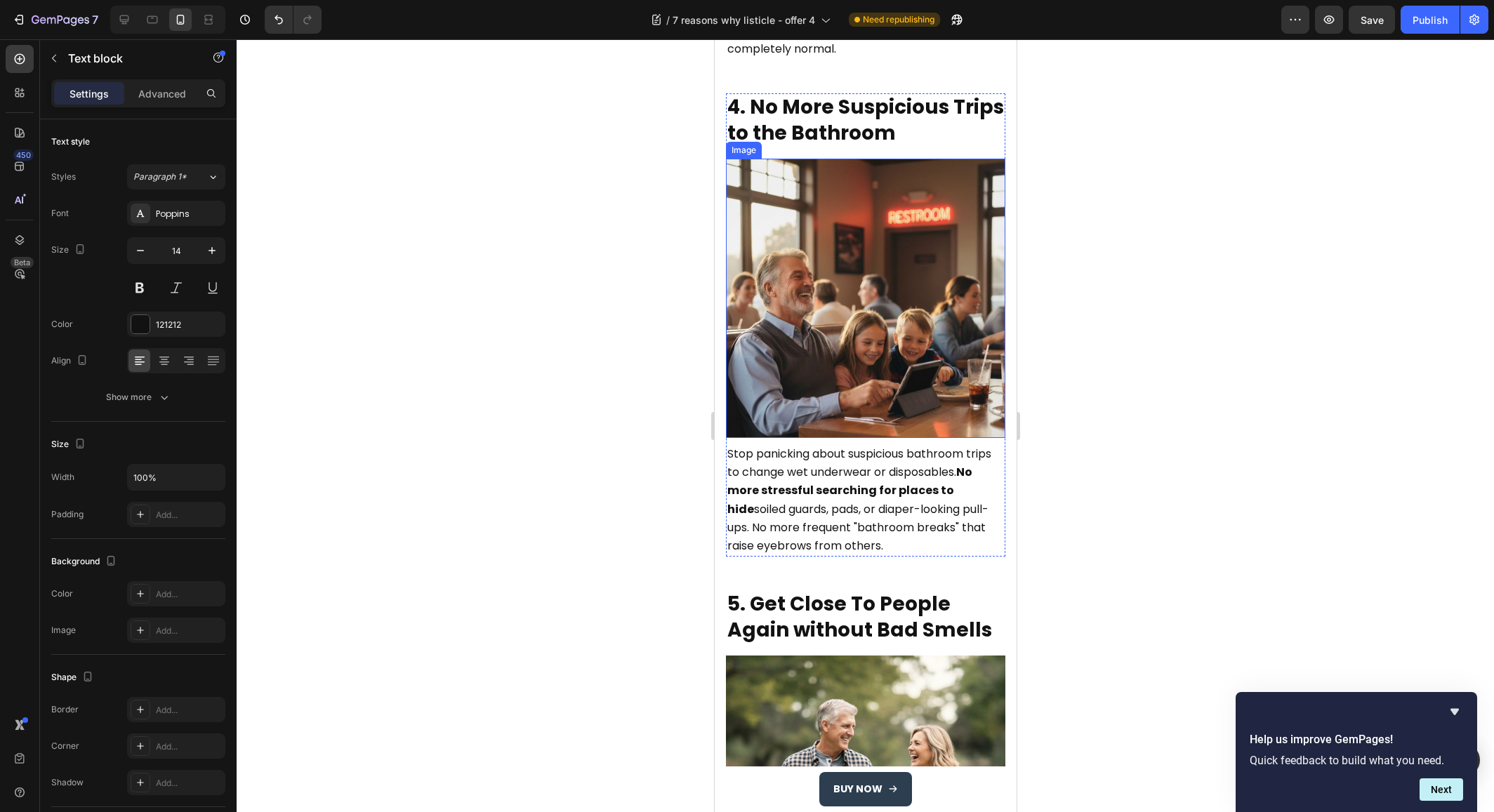
click at [852, 482] on span "Stop panicking about suspicious bathroom trips to change wet underwear or dispo…" at bounding box center [858, 500] width 264 height 108
copy span "Stop panicking about suspicious bathroom trips to change wet underwear or dispo…"
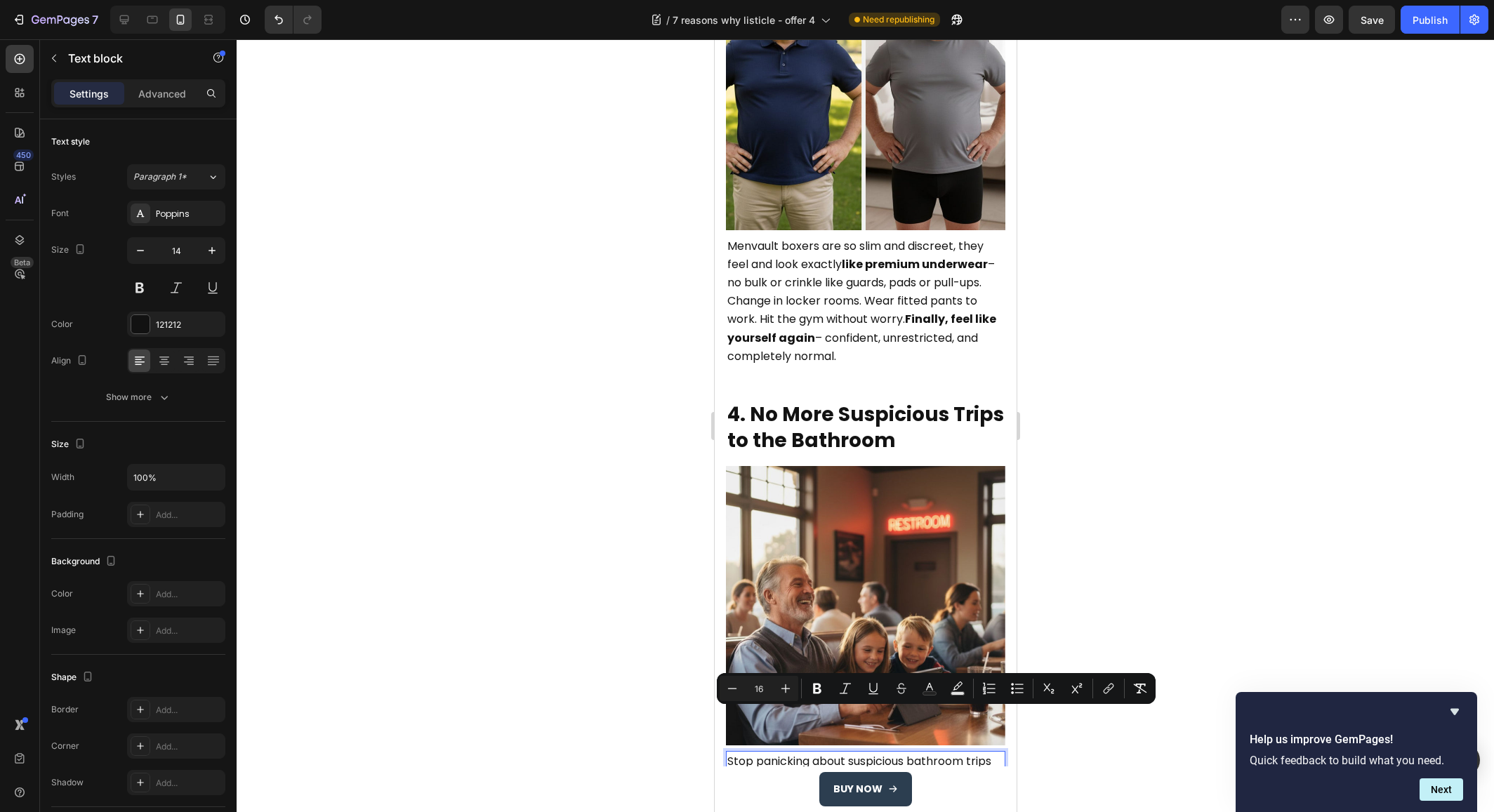
scroll to position [1575, 0]
click at [126, 22] on icon at bounding box center [124, 20] width 14 height 14
type input "16"
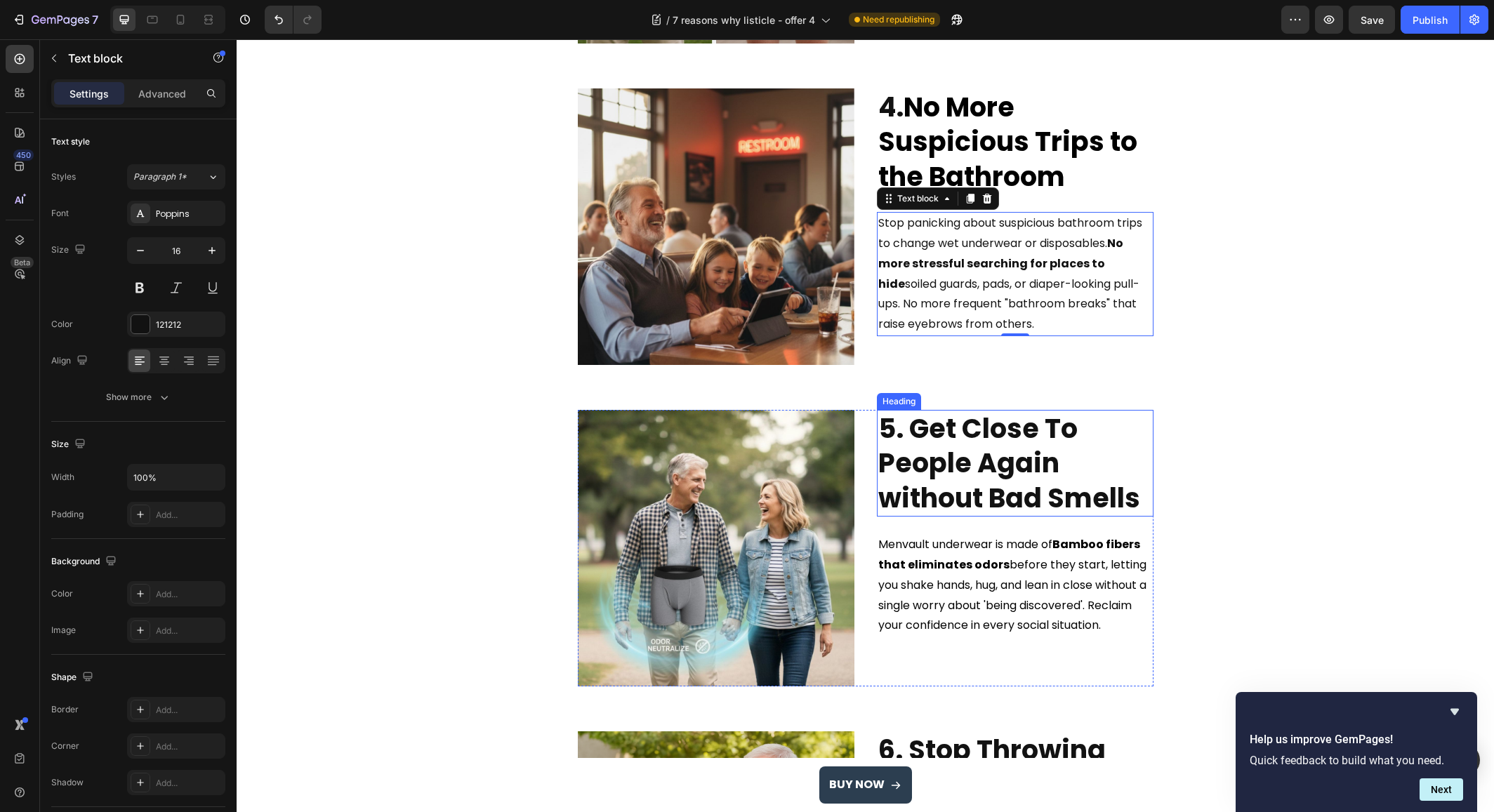
scroll to position [1206, 0]
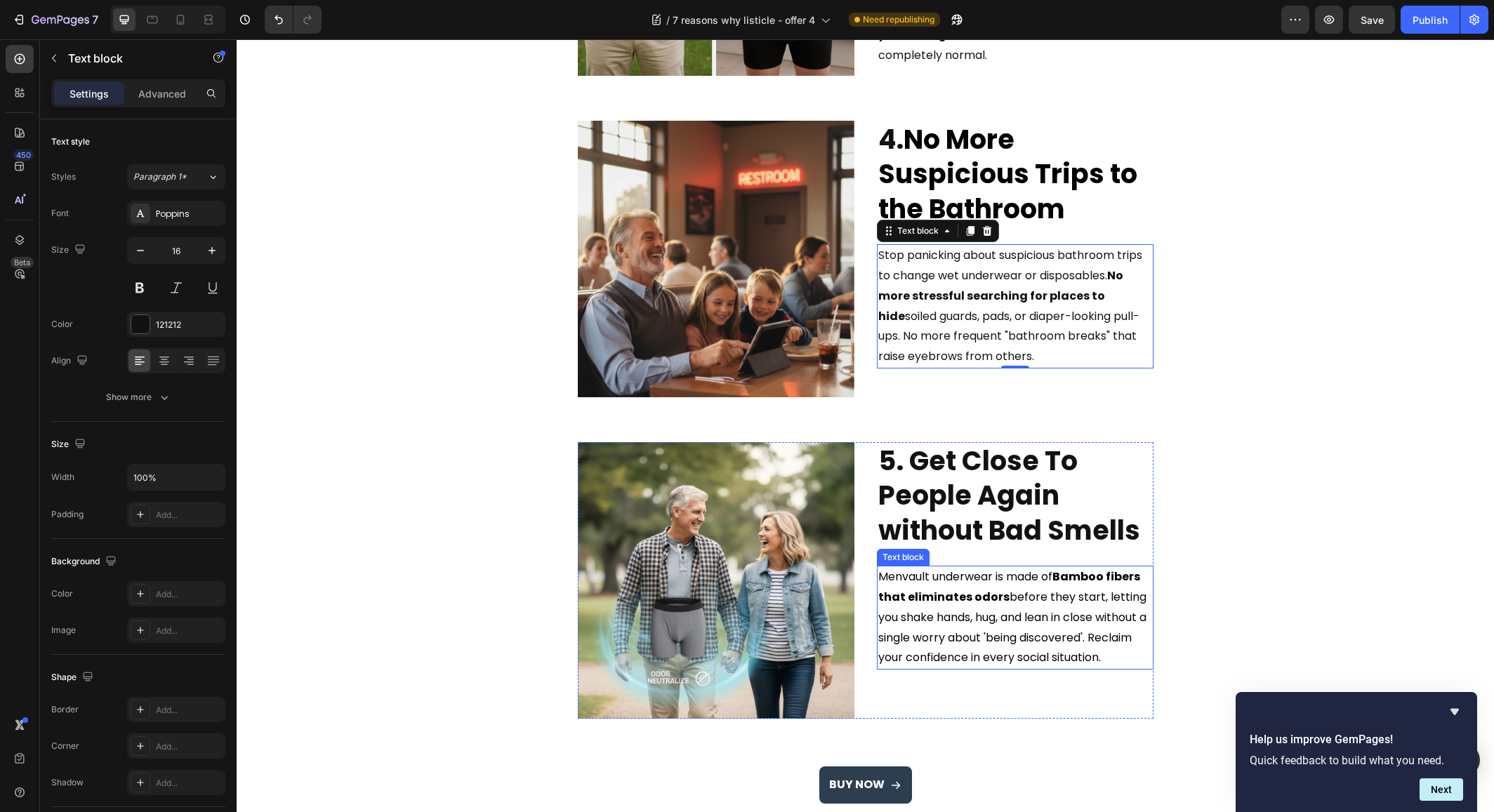
click at [1043, 581] on span "Menvault underwear is made of Bamboo fibers that eliminates odors before they s…" at bounding box center [1012, 617] width 269 height 97
click at [1044, 580] on span "Menvault underwear is made of Bamboo fibers that eliminates odors before they s…" at bounding box center [1012, 617] width 269 height 97
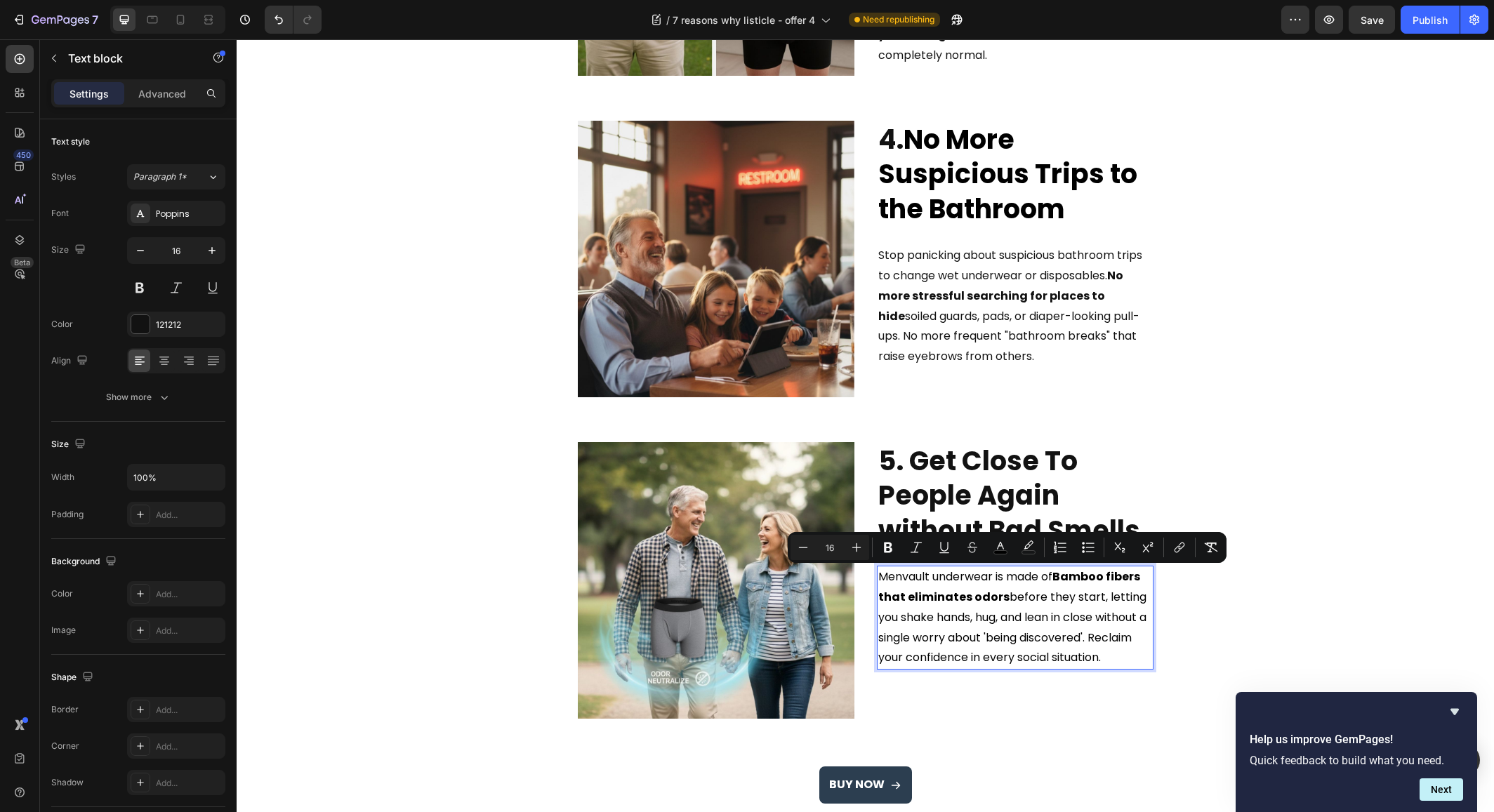
click at [1044, 577] on span "Menvault underwear is made of Bamboo fibers that eliminates odors before they s…" at bounding box center [1012, 617] width 269 height 97
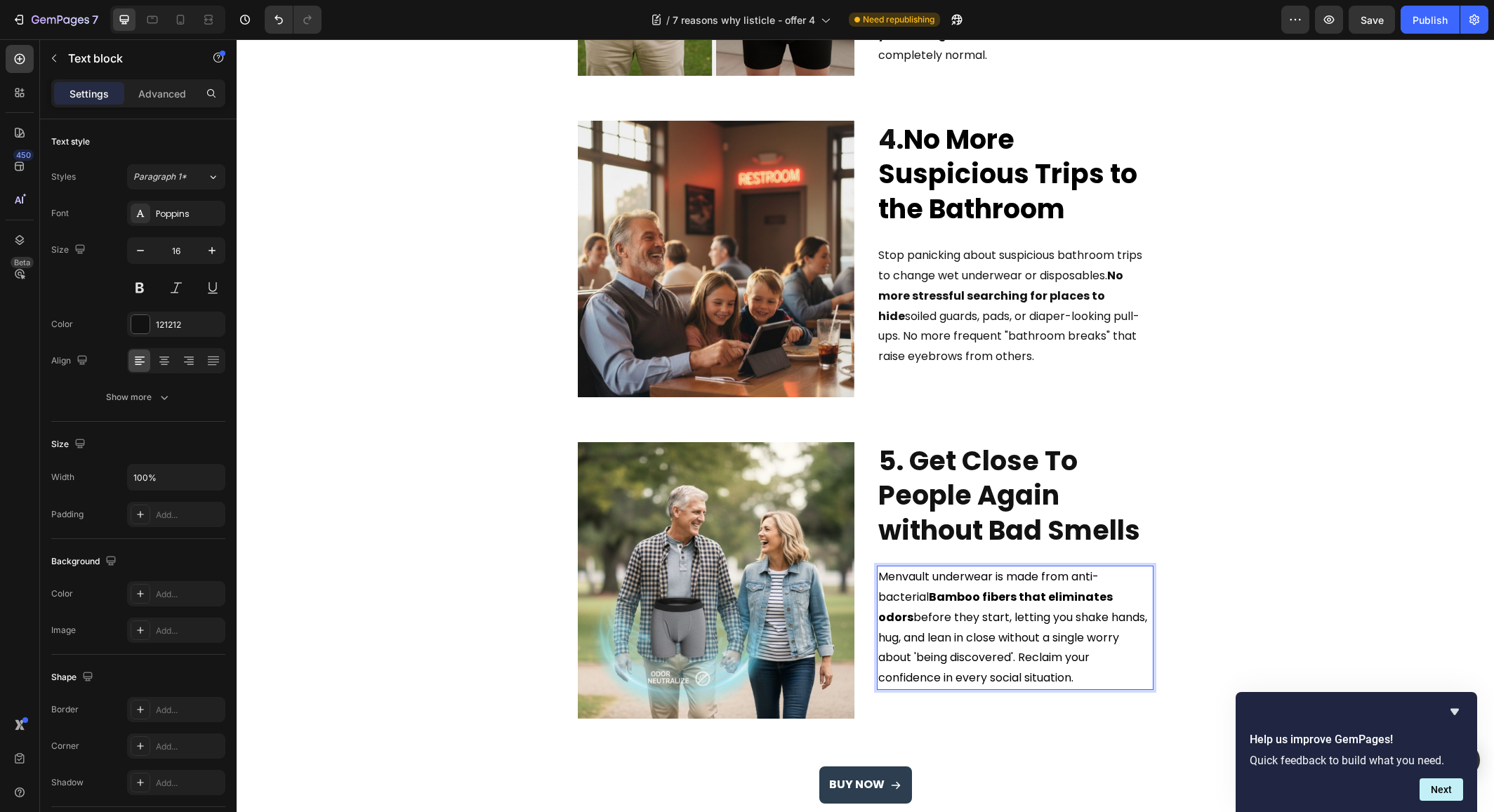
click at [1070, 579] on span "Menvault underwear is made from anti-bacterial Bamboo fibers that eliminates od…" at bounding box center [1012, 627] width 269 height 117
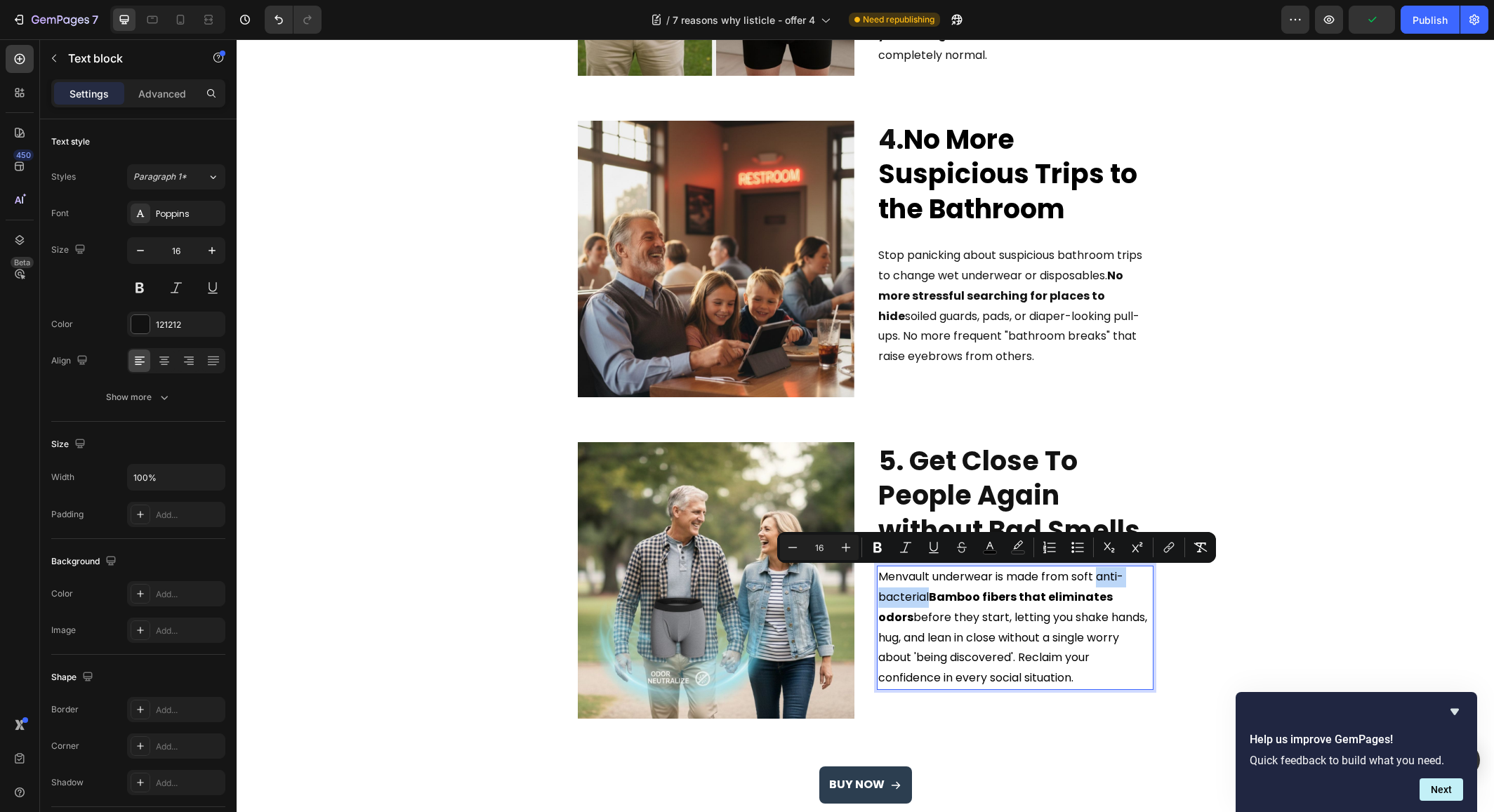
drag, startPoint x: 1094, startPoint y: 579, endPoint x: 924, endPoint y: 599, distance: 171.2
click at [924, 599] on span "Menvault underwear is made from soft anti-bacterial Bamboo fibers that eliminat…" at bounding box center [1012, 627] width 269 height 117
click at [874, 550] on icon "Editor contextual toolbar" at bounding box center [877, 547] width 8 height 10
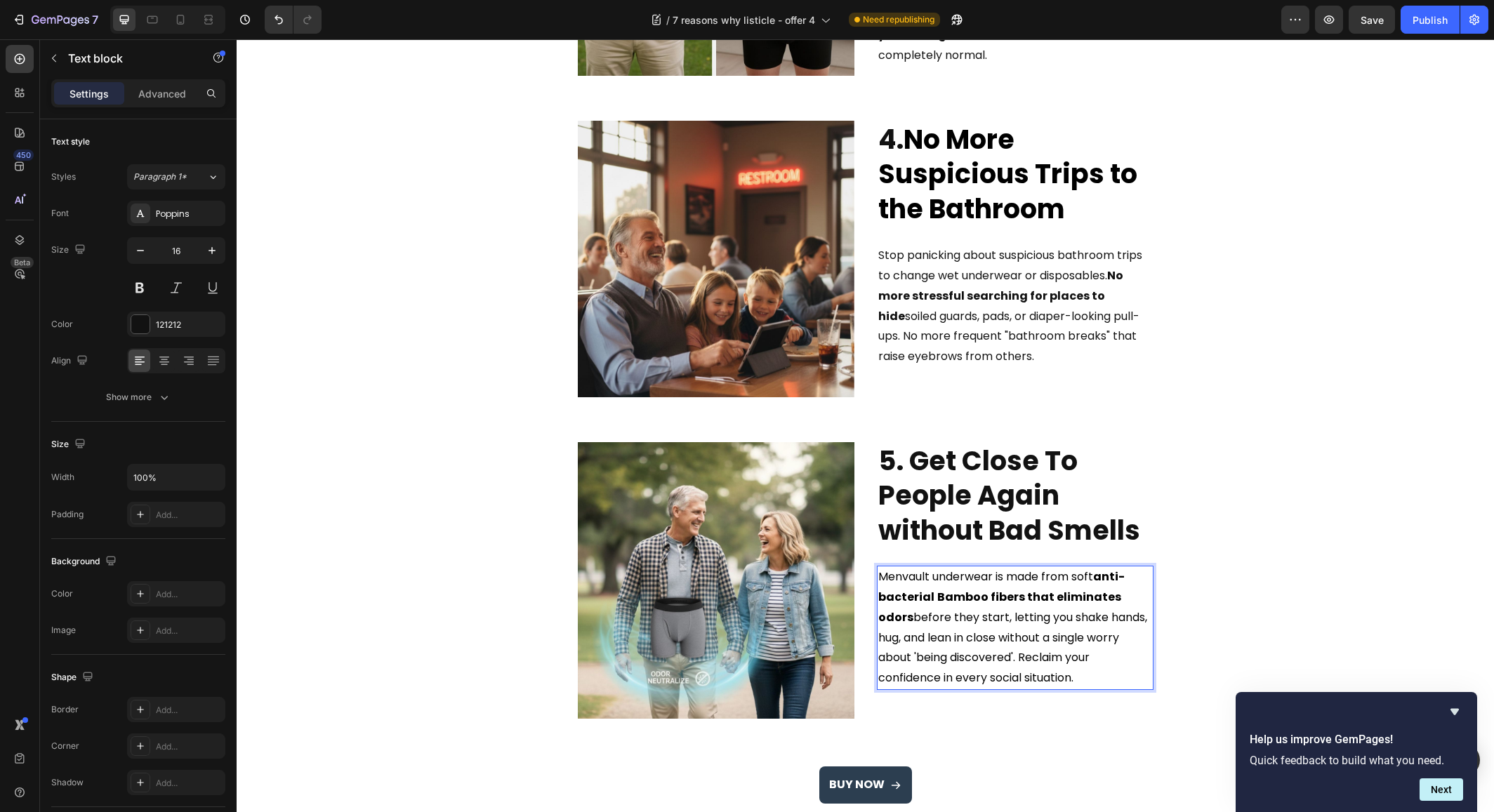
click at [1037, 657] on span "Menvault underwear is made from soft anti-bacterial Bamboo fibers that eliminat…" at bounding box center [1012, 627] width 269 height 117
click at [1031, 598] on strong "Bamboo fibers that eliminates odors" at bounding box center [999, 607] width 242 height 36
drag, startPoint x: 1094, startPoint y: 578, endPoint x: 1108, endPoint y: 585, distance: 15.7
click at [1108, 585] on strong "anti-bacterial" at bounding box center [1001, 586] width 246 height 36
click at [1019, 598] on strong "Bamboo fibers that eliminates odors" at bounding box center [999, 607] width 242 height 36
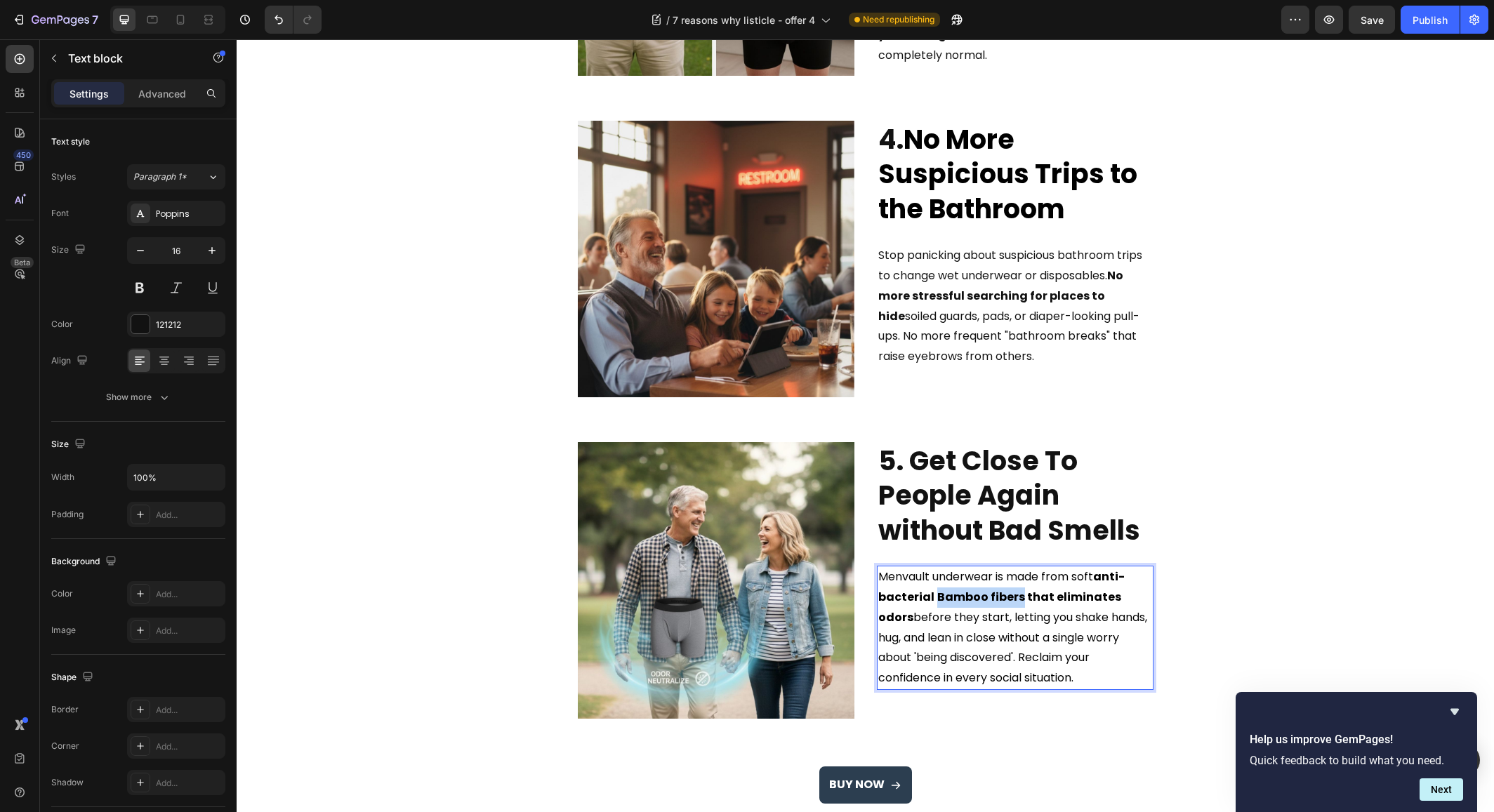
drag, startPoint x: 1011, startPoint y: 600, endPoint x: 930, endPoint y: 599, distance: 81.0
click at [930, 599] on strong "Bamboo fibers that eliminates odors" at bounding box center [999, 607] width 242 height 36
click at [1013, 622] on span "Menvault underwear is made from soft anti-bacterial Bamboo fibers that eliminat…" at bounding box center [1012, 627] width 269 height 117
click at [984, 599] on strong "Bamboo fibers that eliminates odors" at bounding box center [999, 607] width 242 height 36
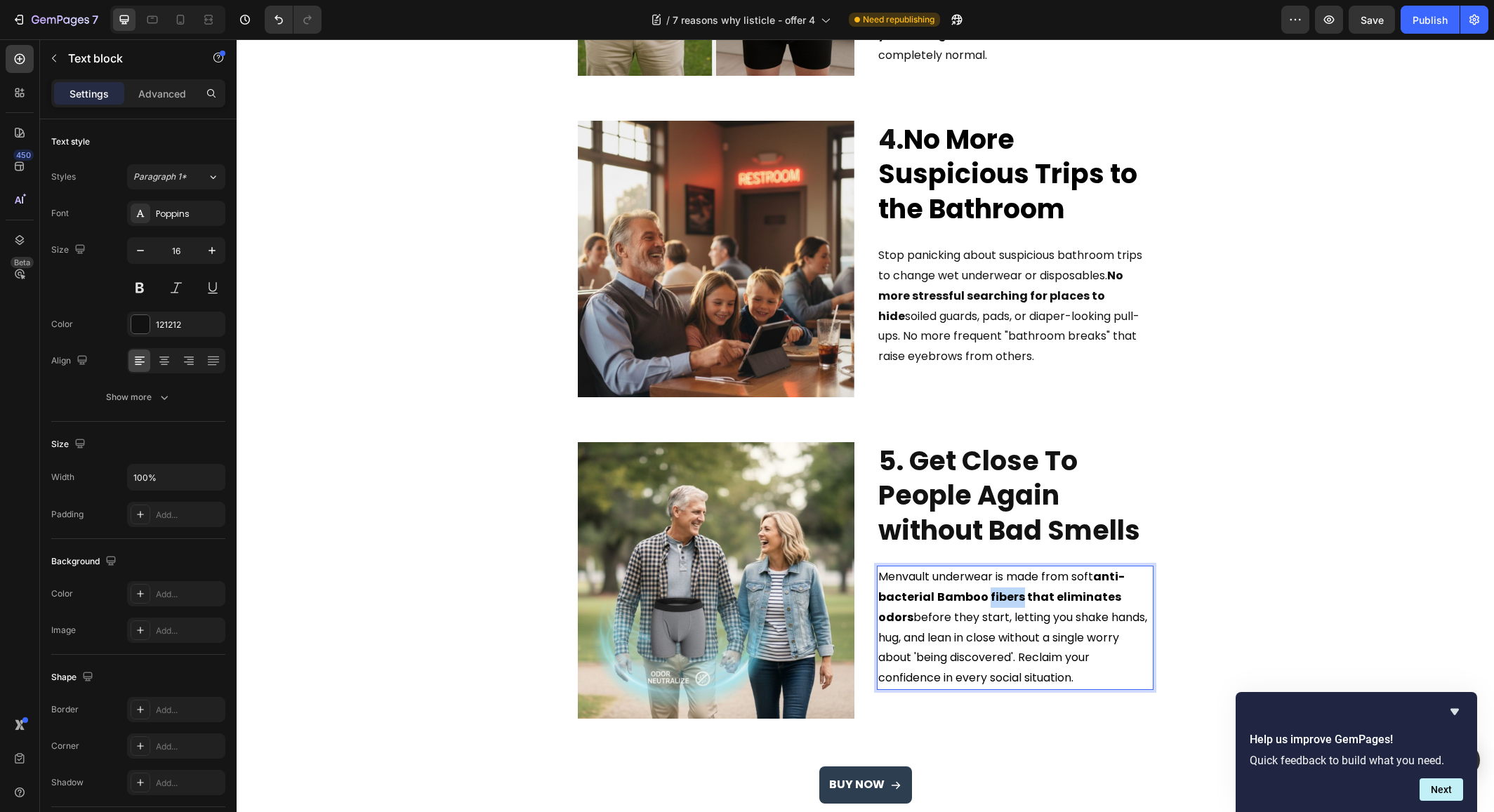
click at [1008, 596] on strong "Bamboo fibers that eliminates odors" at bounding box center [999, 607] width 242 height 36
click at [1014, 620] on span "Menvault underwear is made from soft anti-bacterial Bamboo fibers that eliminat…" at bounding box center [1012, 627] width 269 height 117
click at [936, 597] on strong "Bamboo fibers that eliminates odors" at bounding box center [999, 607] width 242 height 36
click at [882, 574] on span "bMenvault underwear is made from soft anti-bacterial amboo fibers that eliminat…" at bounding box center [1012, 627] width 269 height 117
click at [930, 596] on strong "amboo fibers that eliminates odors" at bounding box center [995, 607] width 235 height 36
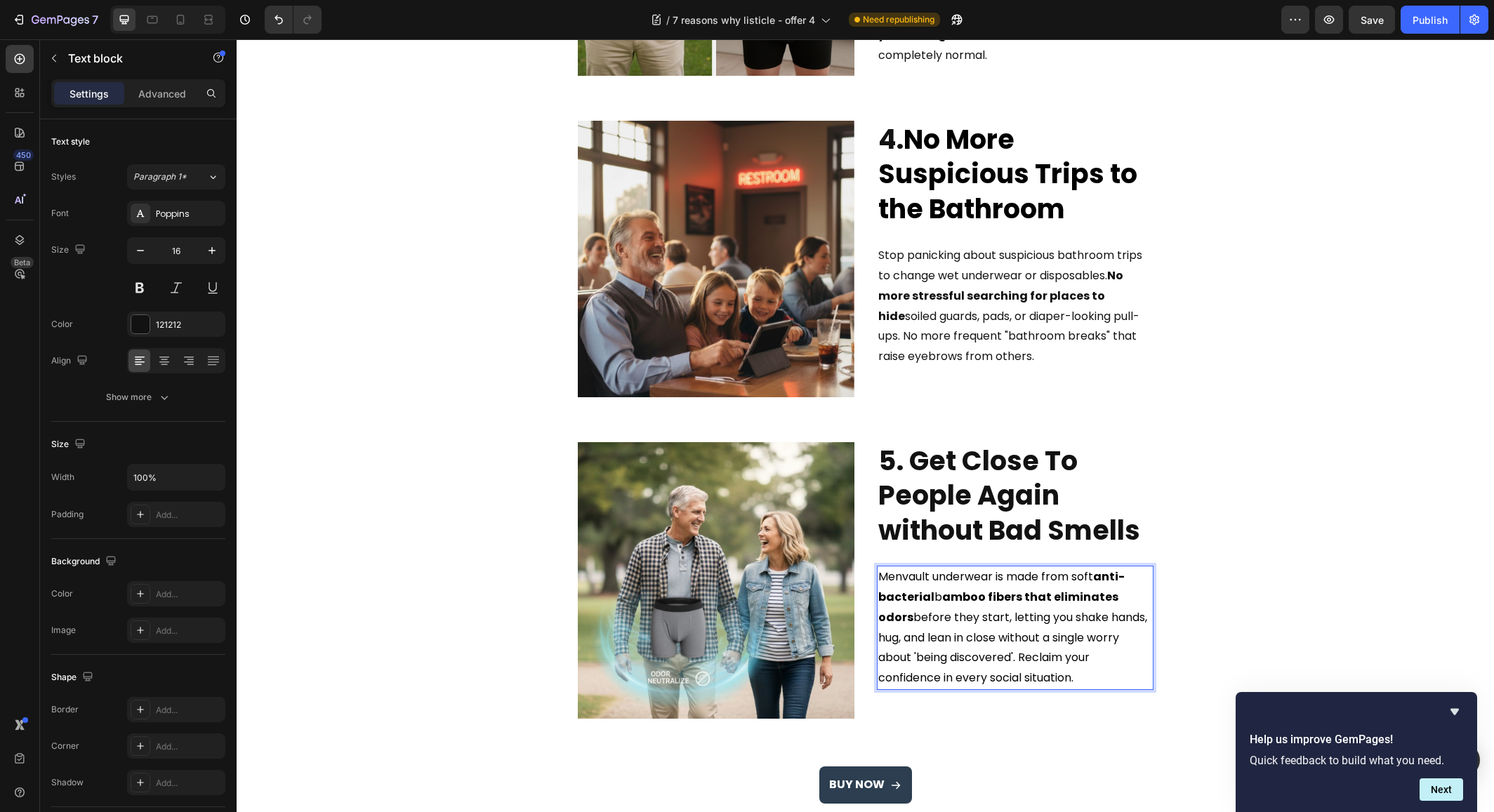
click at [931, 601] on span "Menvault underwear is made from soft anti-bacterial b amboo fibers that elimina…" at bounding box center [1012, 627] width 269 height 117
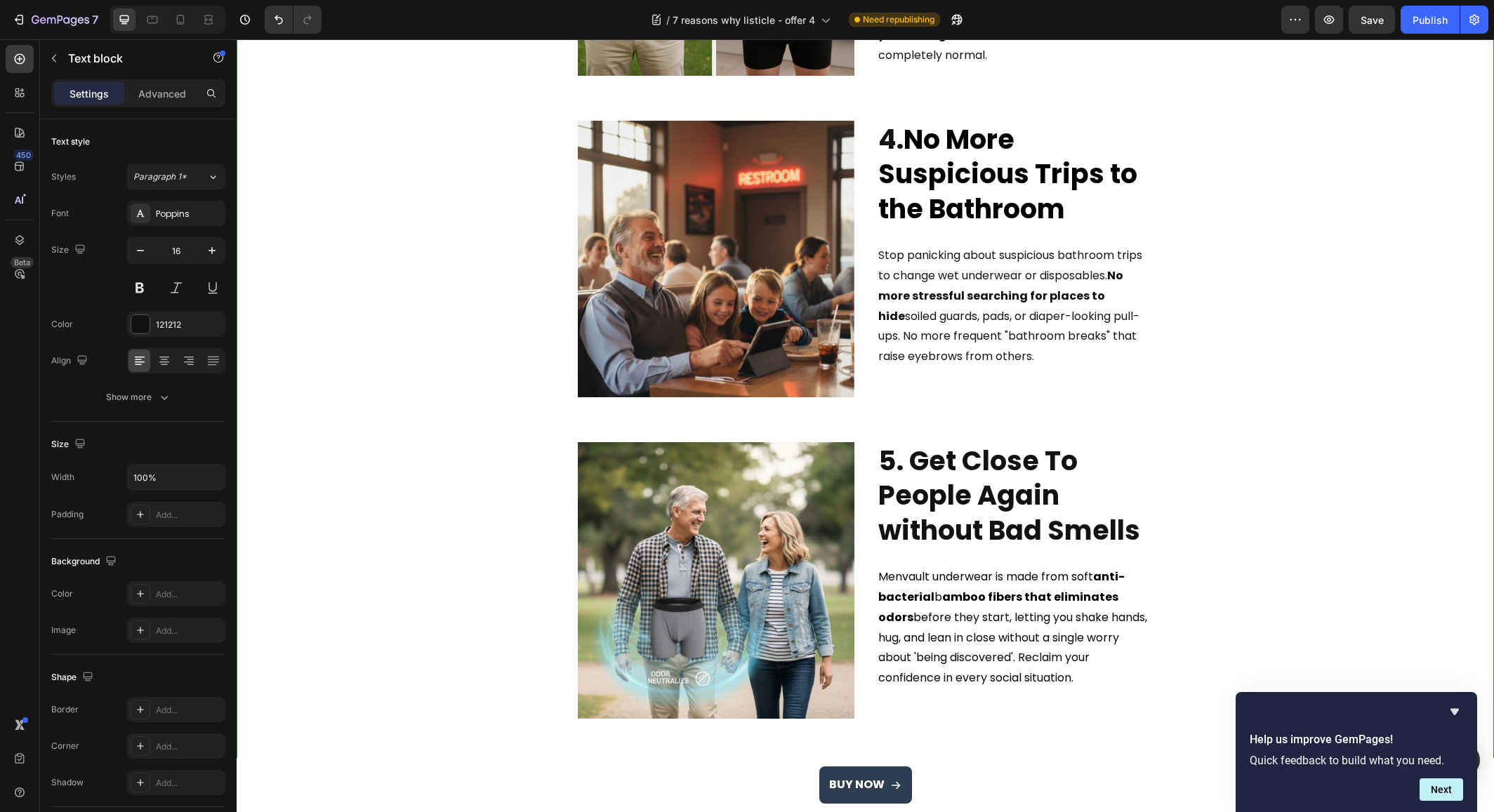
click at [1246, 541] on div "7 Reasons Why Men Over 50 Are Switching To These Leak-Proof Boxer Briefs (and n…" at bounding box center [865, 176] width 1237 height 2487
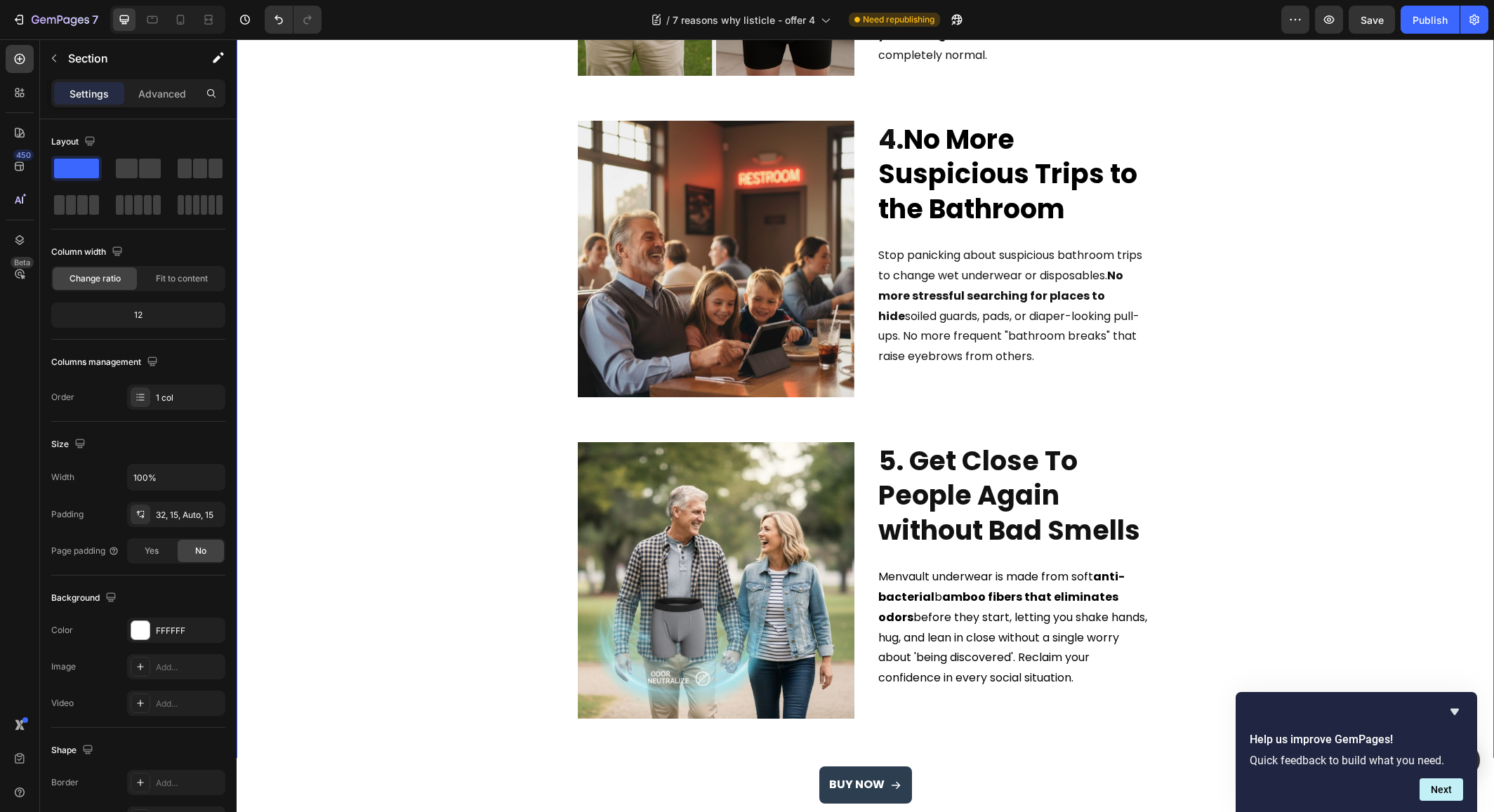
click at [945, 606] on p "Menvault underwear is made from soft anti-bacterial b amboo fibers that elimina…" at bounding box center [1015, 628] width 274 height 122
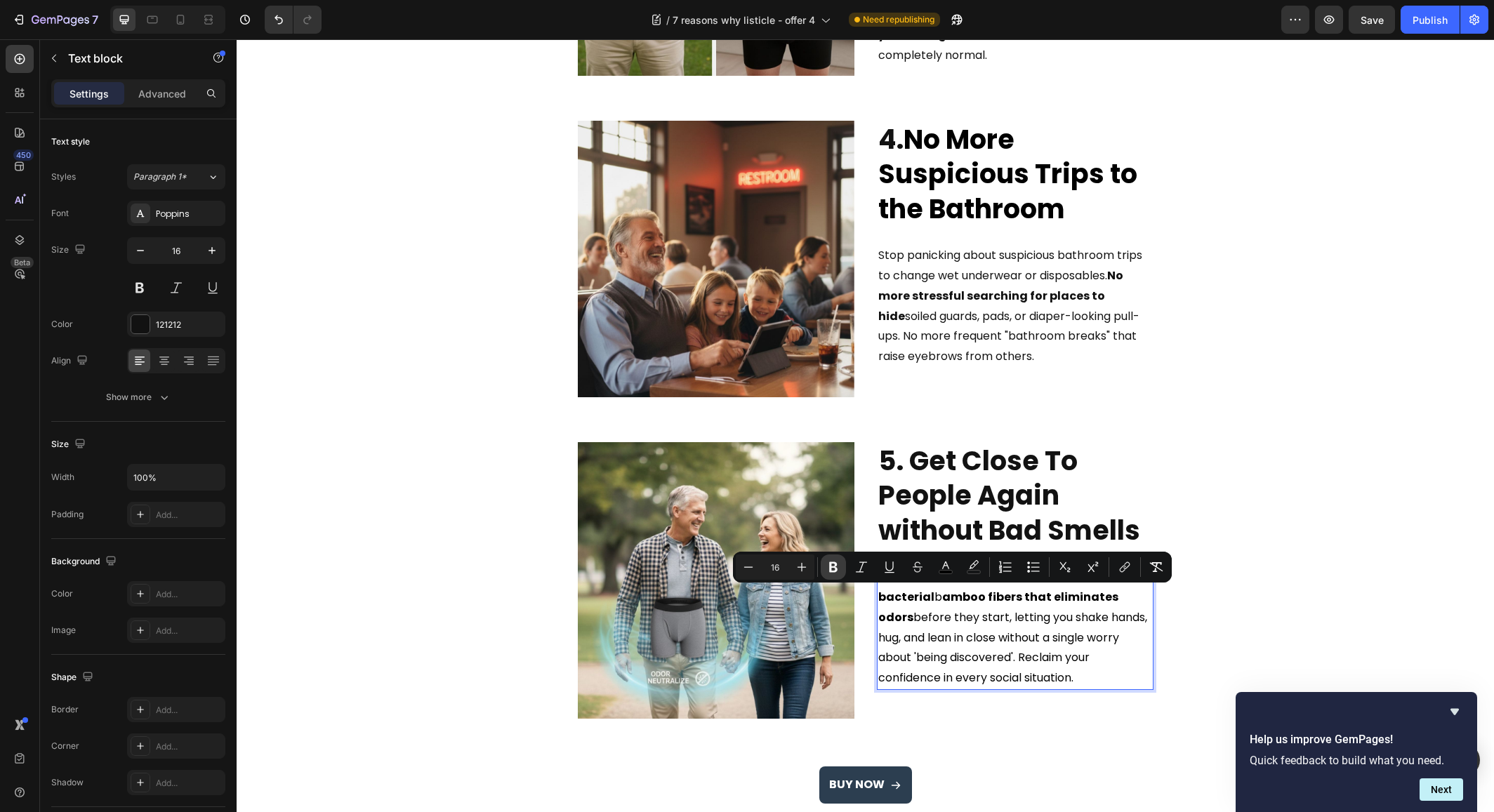
click at [838, 566] on icon "Editor contextual toolbar" at bounding box center [832, 567] width 14 height 14
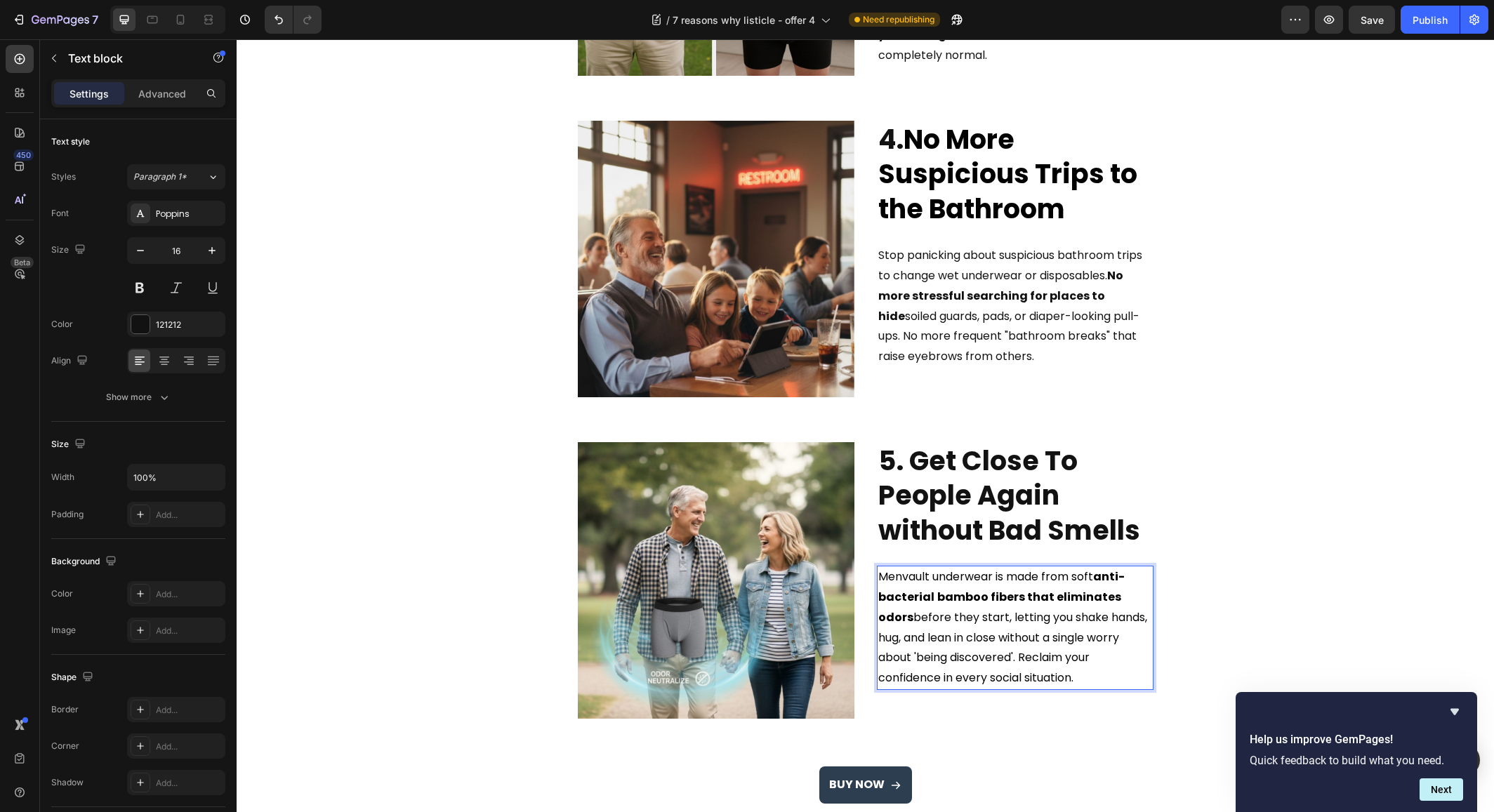
click at [1023, 654] on span "Menvault underwear is made from soft anti-bacterial bamboo fibers that eliminat…" at bounding box center [1012, 627] width 269 height 117
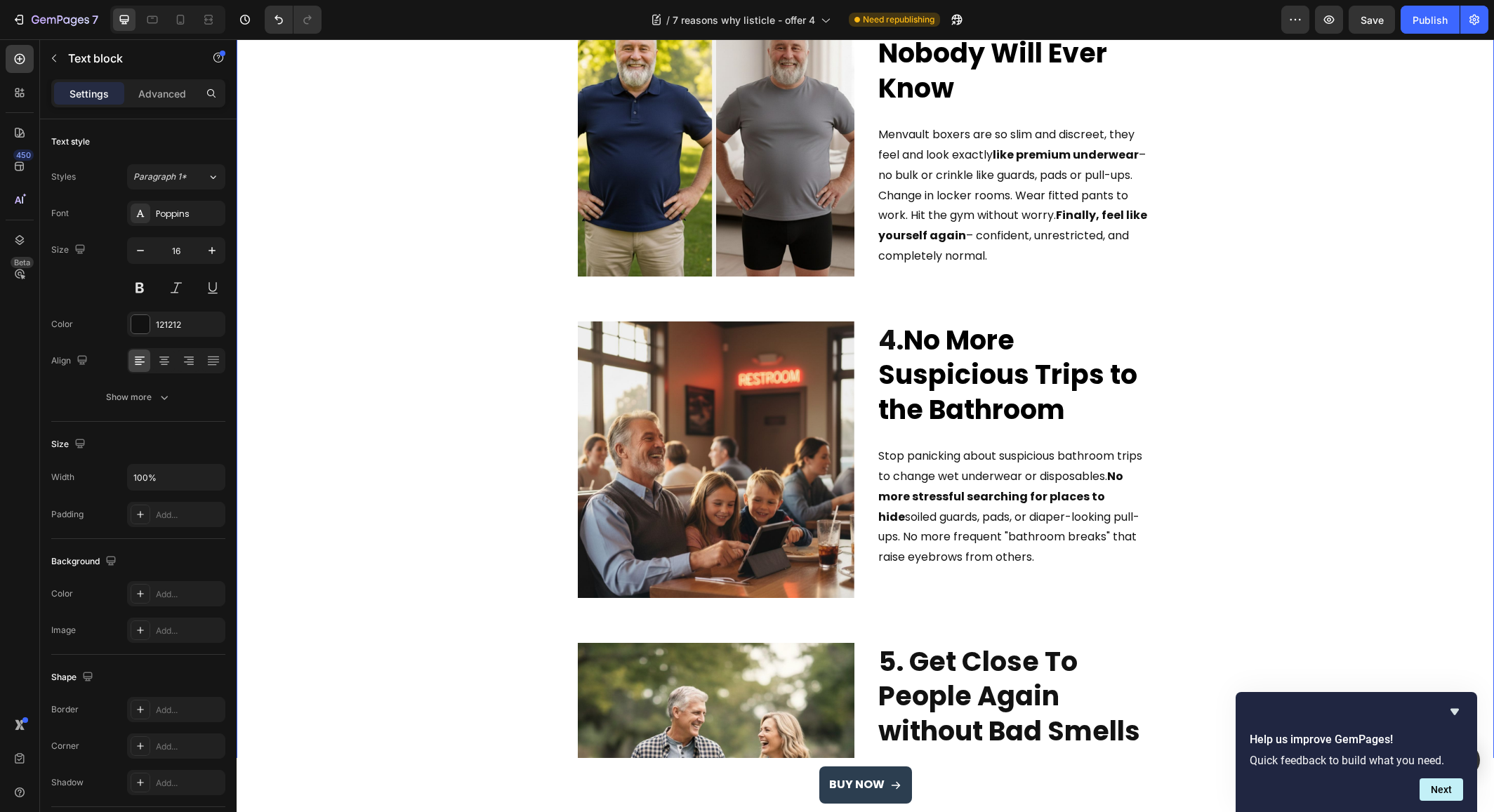
scroll to position [1050, 0]
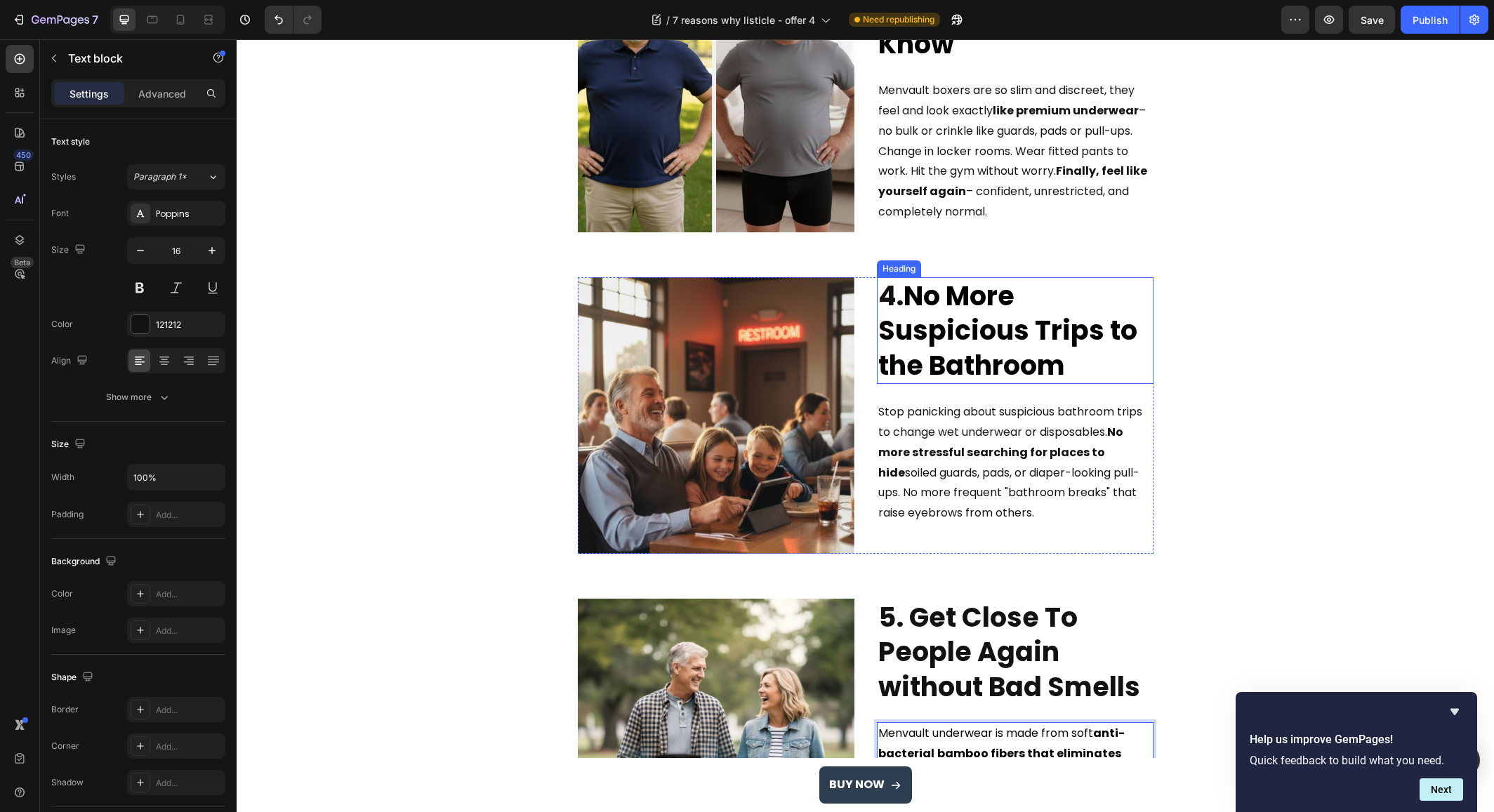
click at [904, 300] on strong "No More Suspicious Trips to the Bathroom" at bounding box center [1007, 331] width 259 height 107
click at [911, 299] on strong "No More Suspicious Trips to the Bathroom" at bounding box center [1007, 331] width 259 height 107
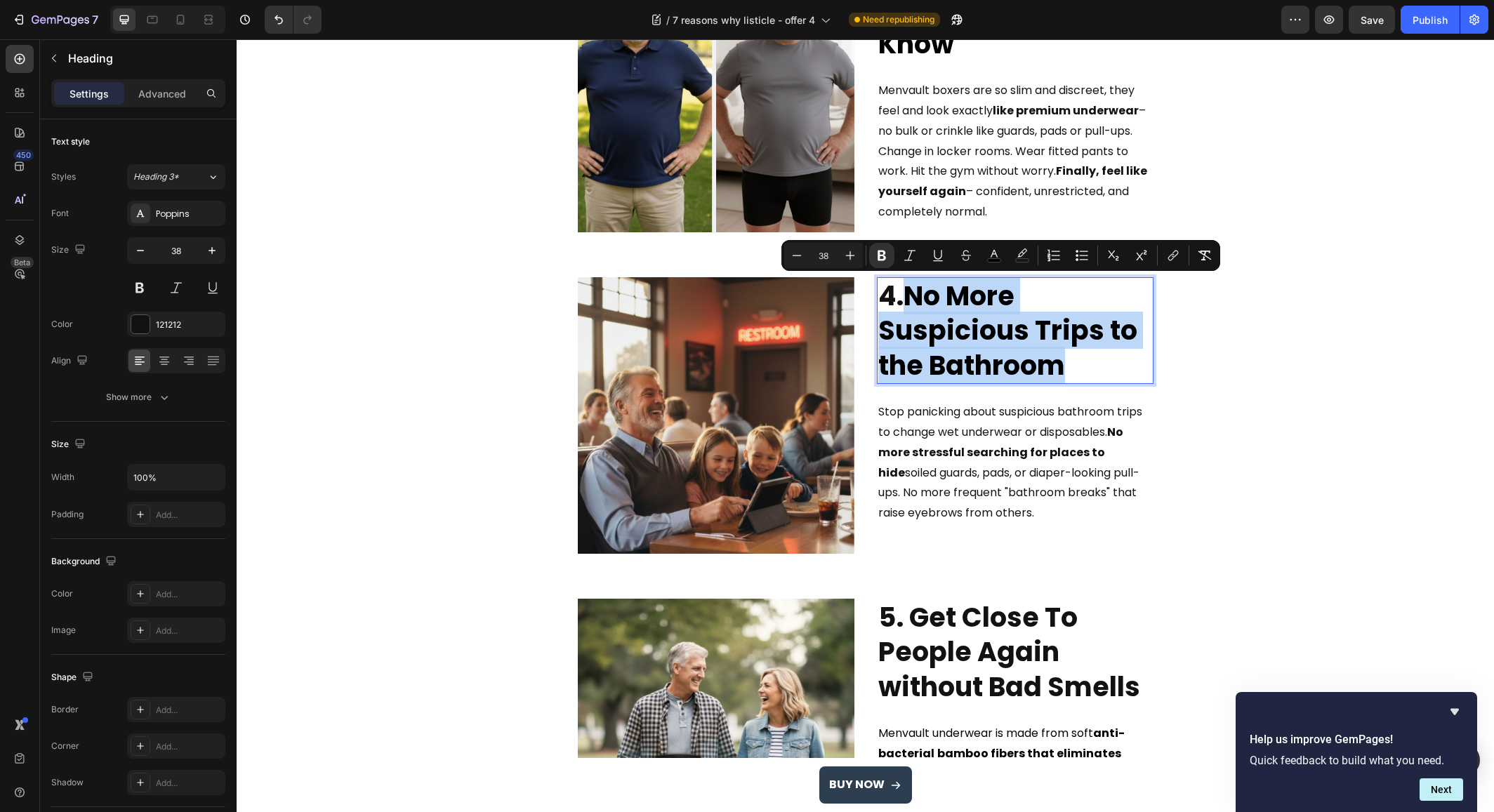
drag, startPoint x: 911, startPoint y: 301, endPoint x: 1062, endPoint y: 364, distance: 163.6
click at [1062, 364] on p "4. No More Suspicious Trips to the Bathroom" at bounding box center [1015, 331] width 274 height 104
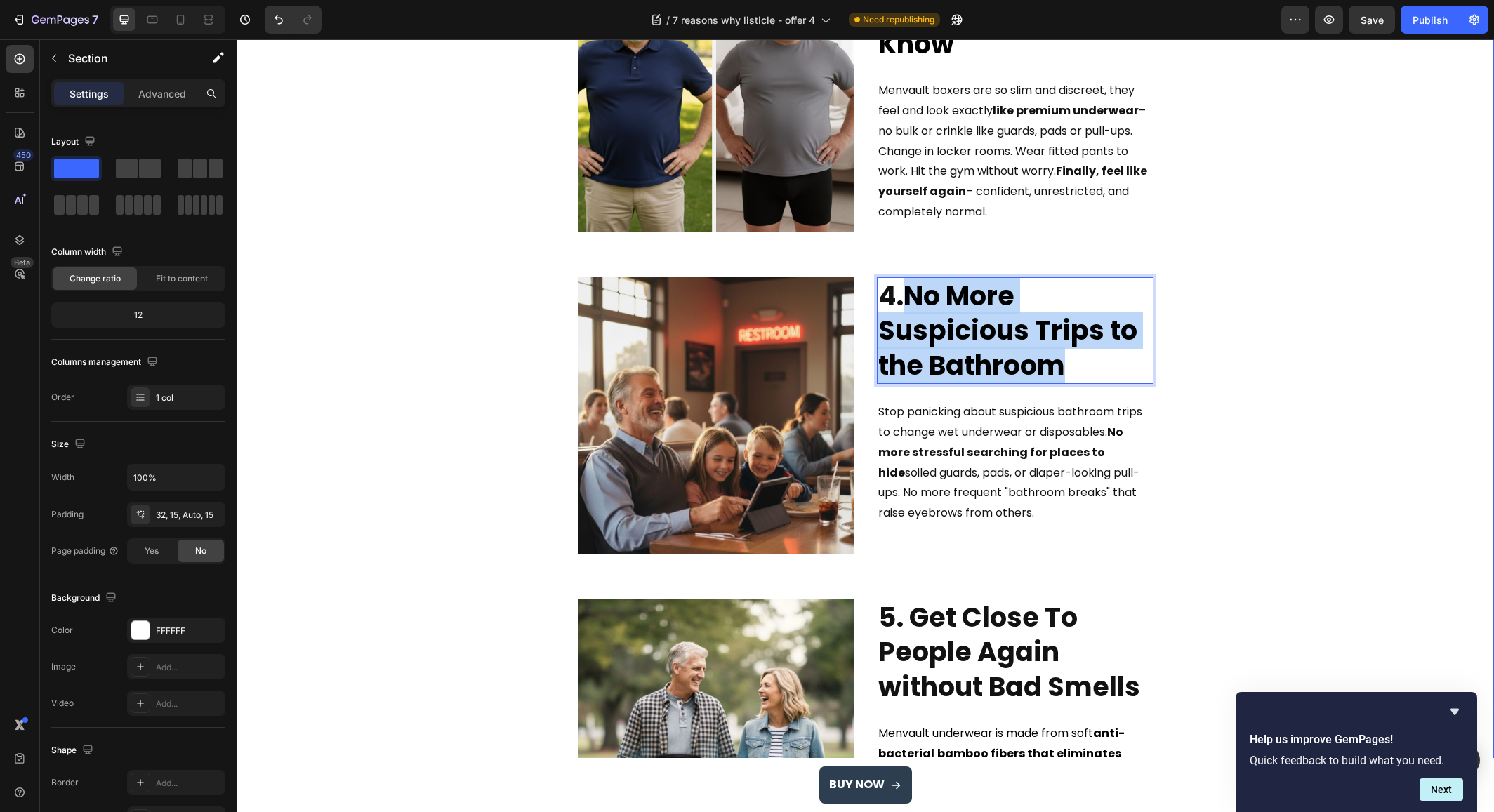
click at [1304, 371] on div "7 Reasons Why Men Over 50 Are Switching To These Leak-Proof Boxer Briefs (and n…" at bounding box center [865, 332] width 1237 height 2487
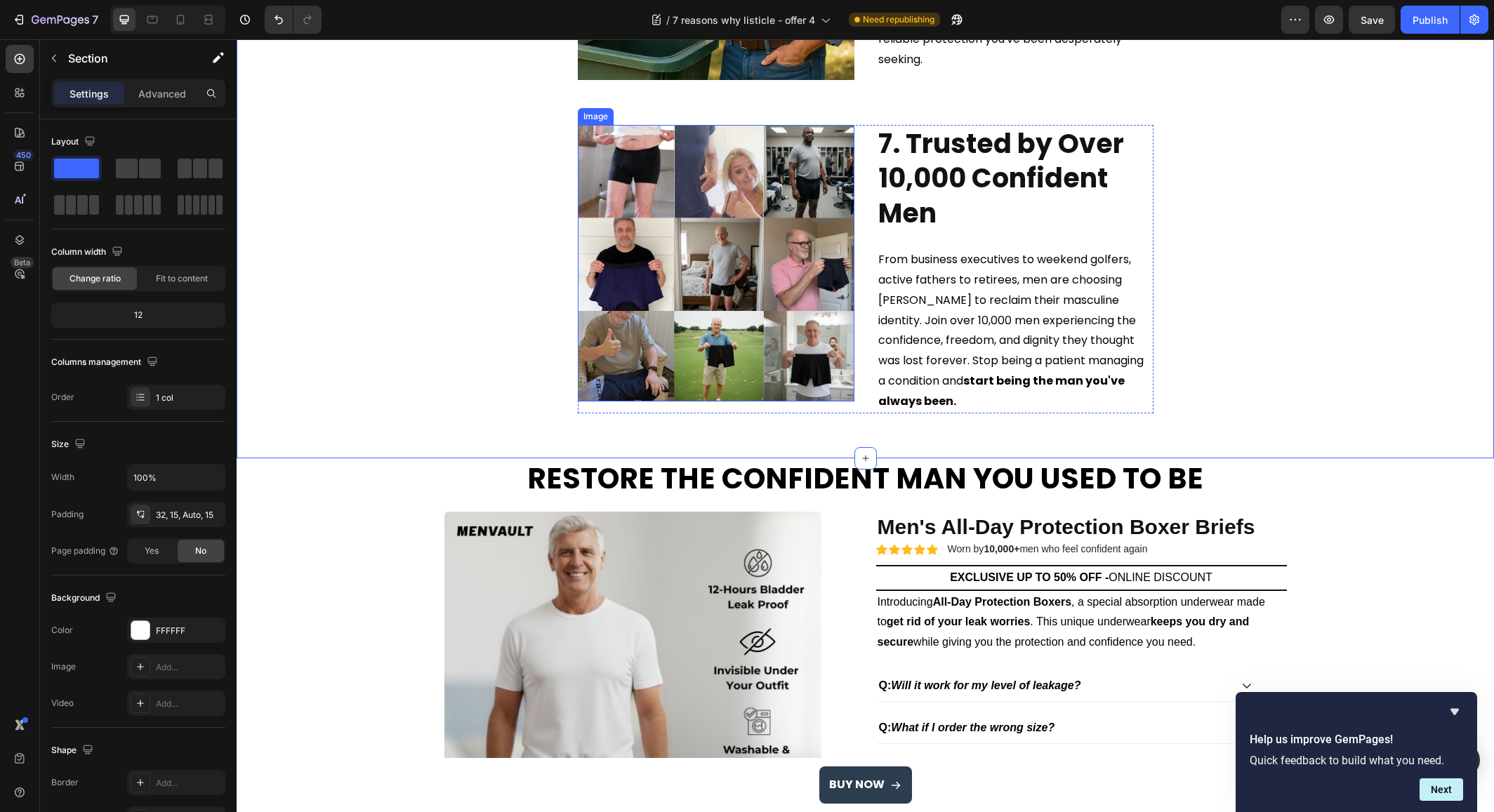
scroll to position [2161, 0]
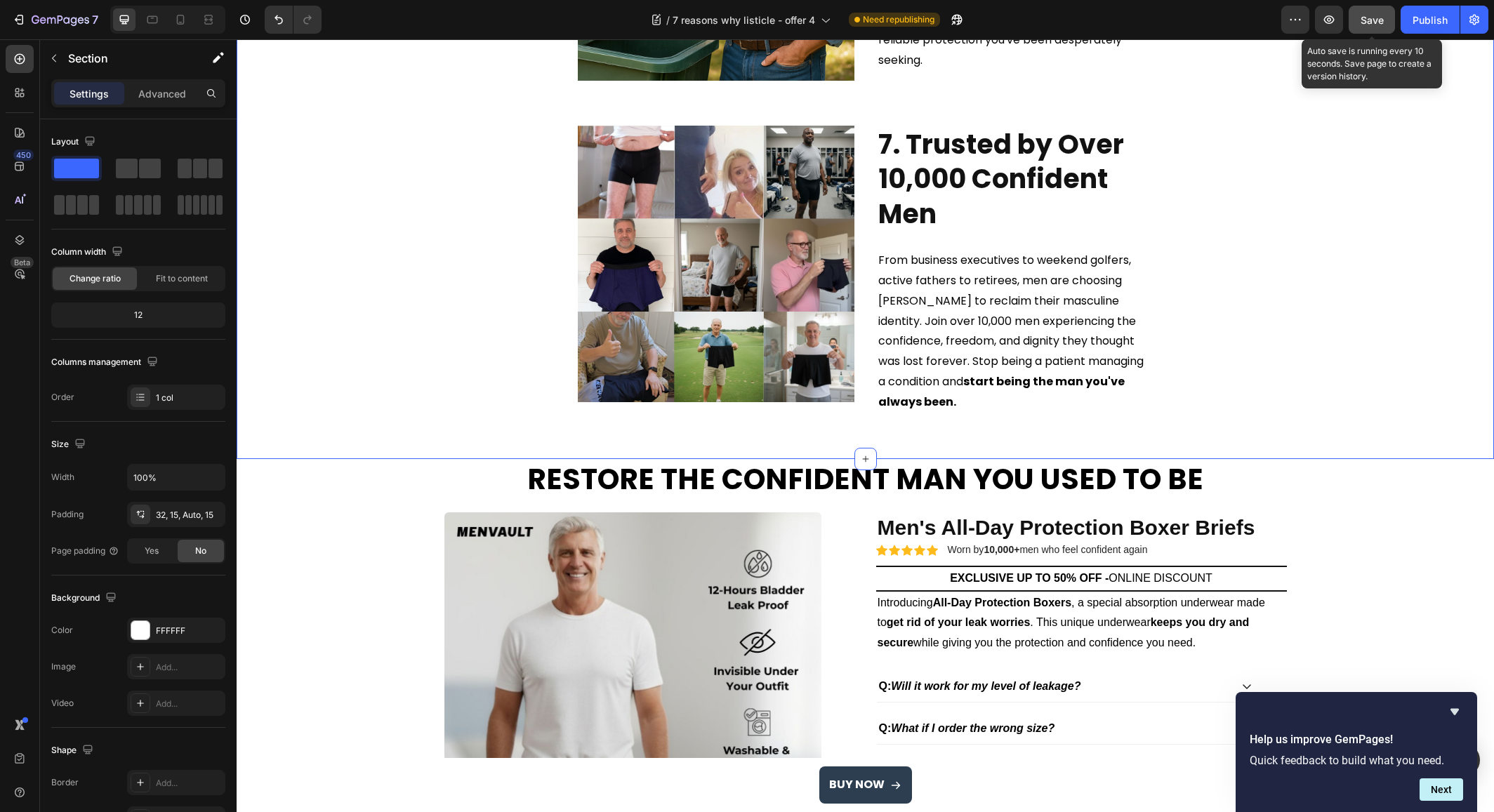
click at [1381, 26] on div "Save" at bounding box center [1372, 20] width 23 height 15
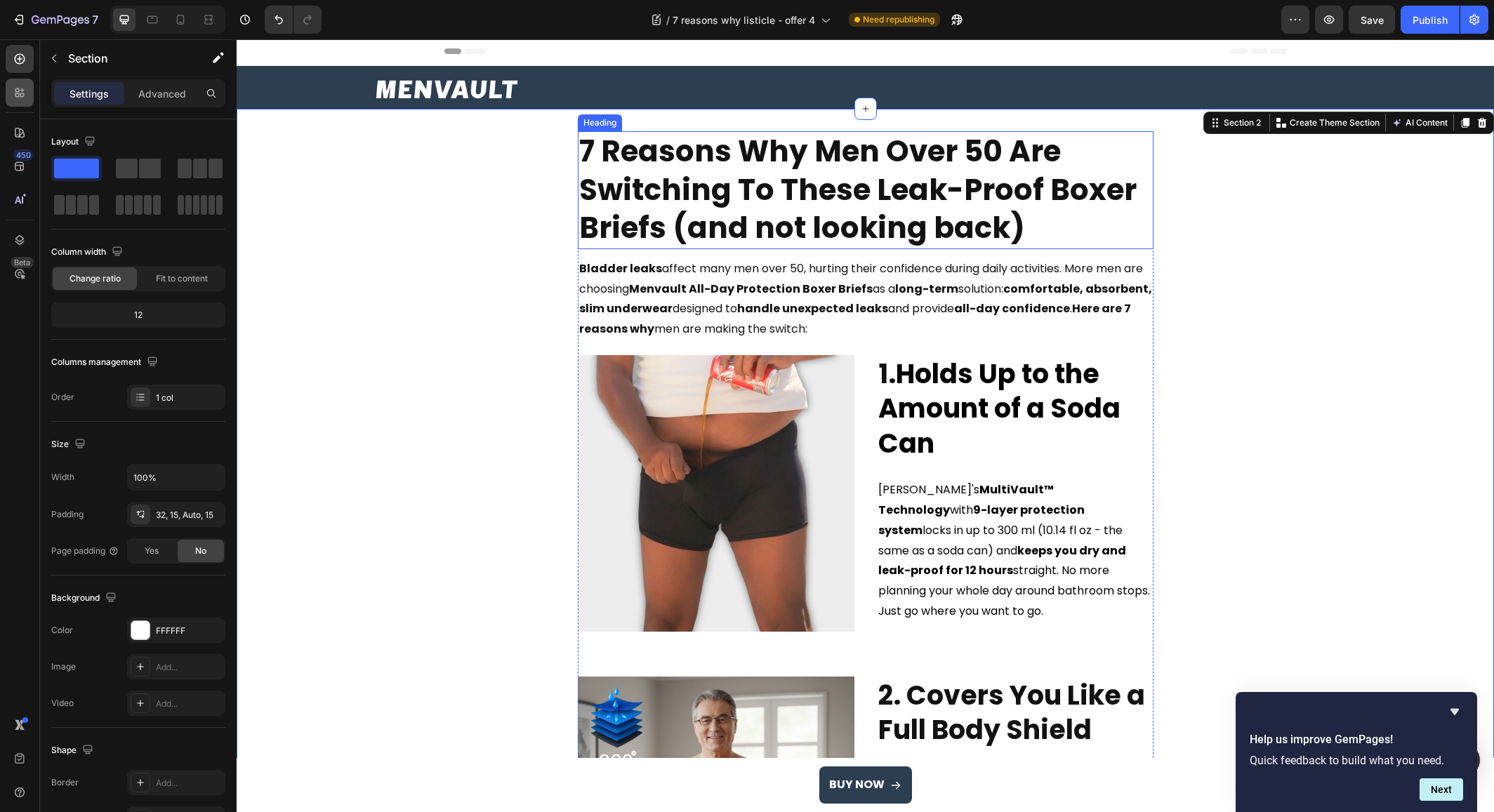
scroll to position [3, 0]
click at [177, 24] on icon at bounding box center [180, 20] width 7 height 10
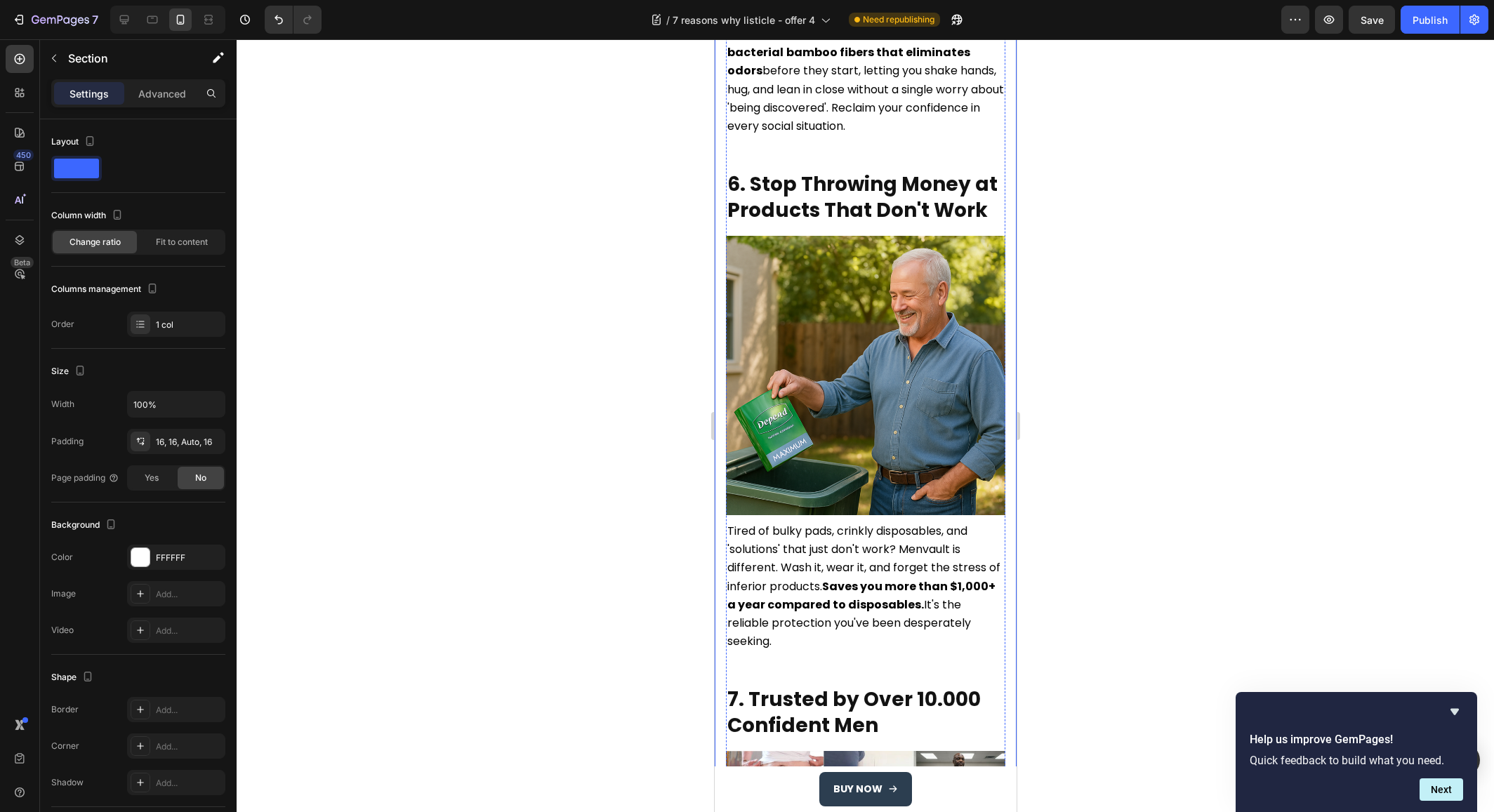
scroll to position [2796, 0]
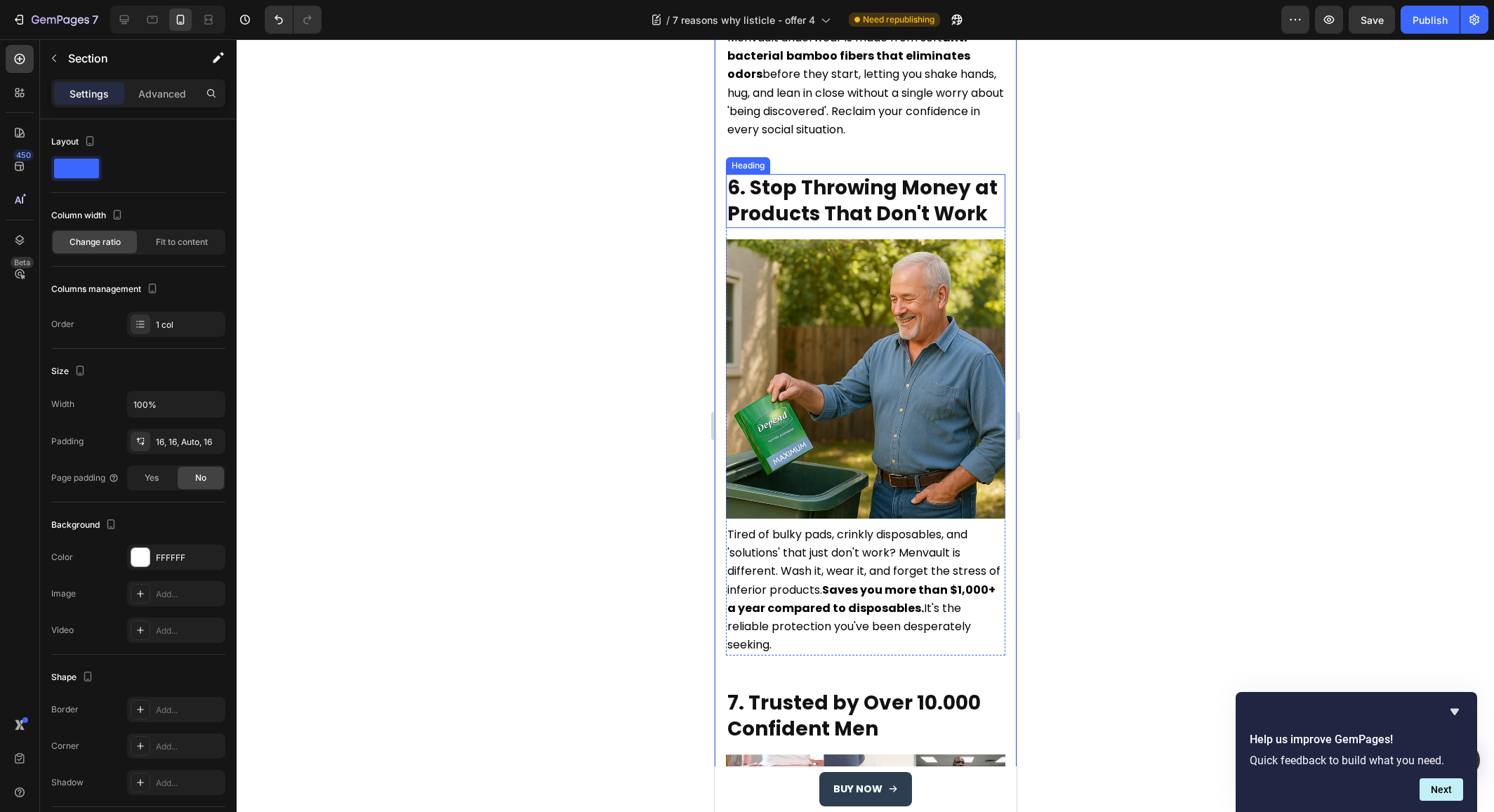
click at [752, 174] on h2 "6. Stop Throwing Money at Products That Don't Work" at bounding box center [865, 201] width 280 height 54
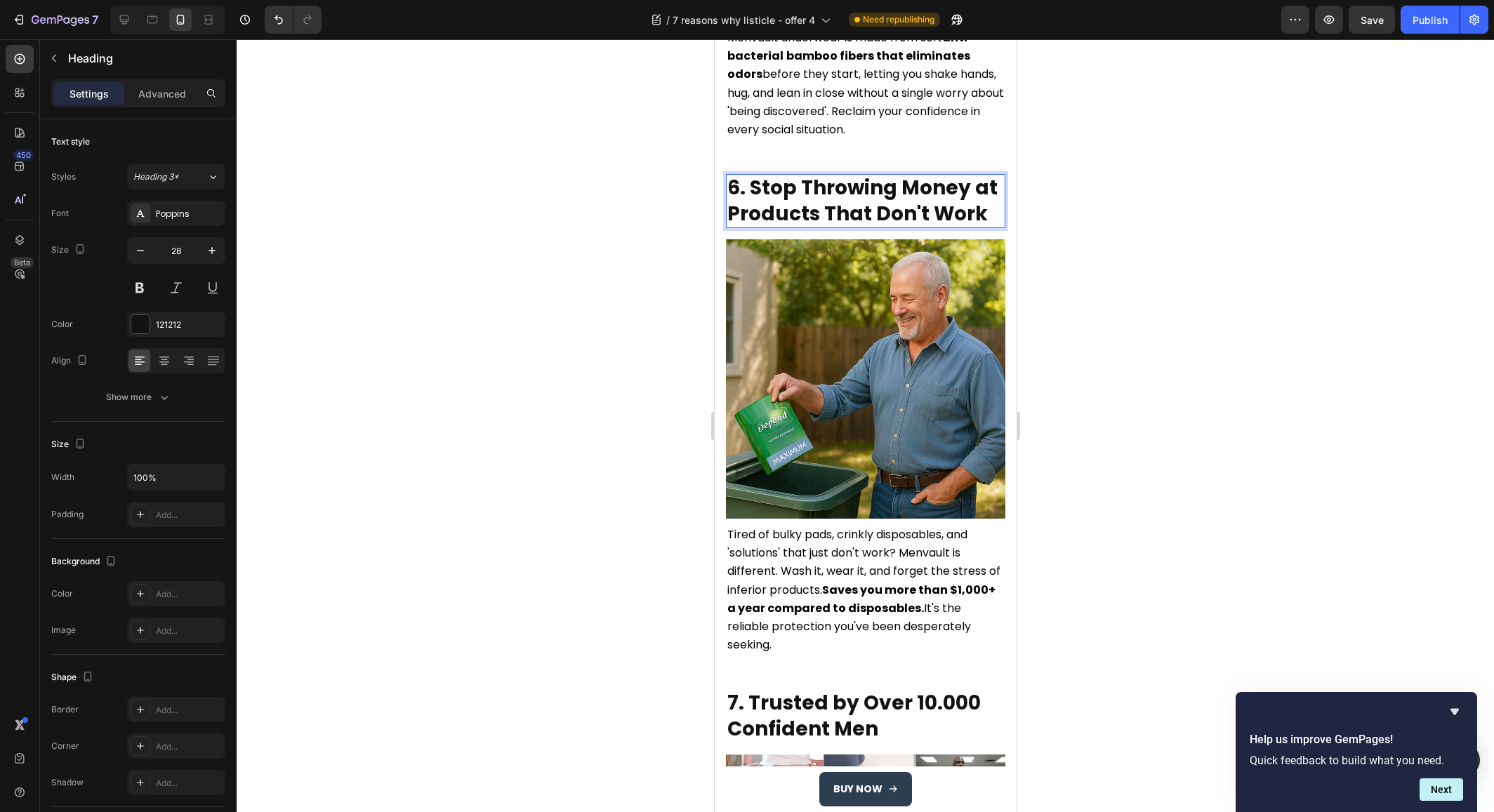
click at [752, 174] on h2 "6. Stop Throwing Money at Products That Don't Work" at bounding box center [865, 201] width 280 height 54
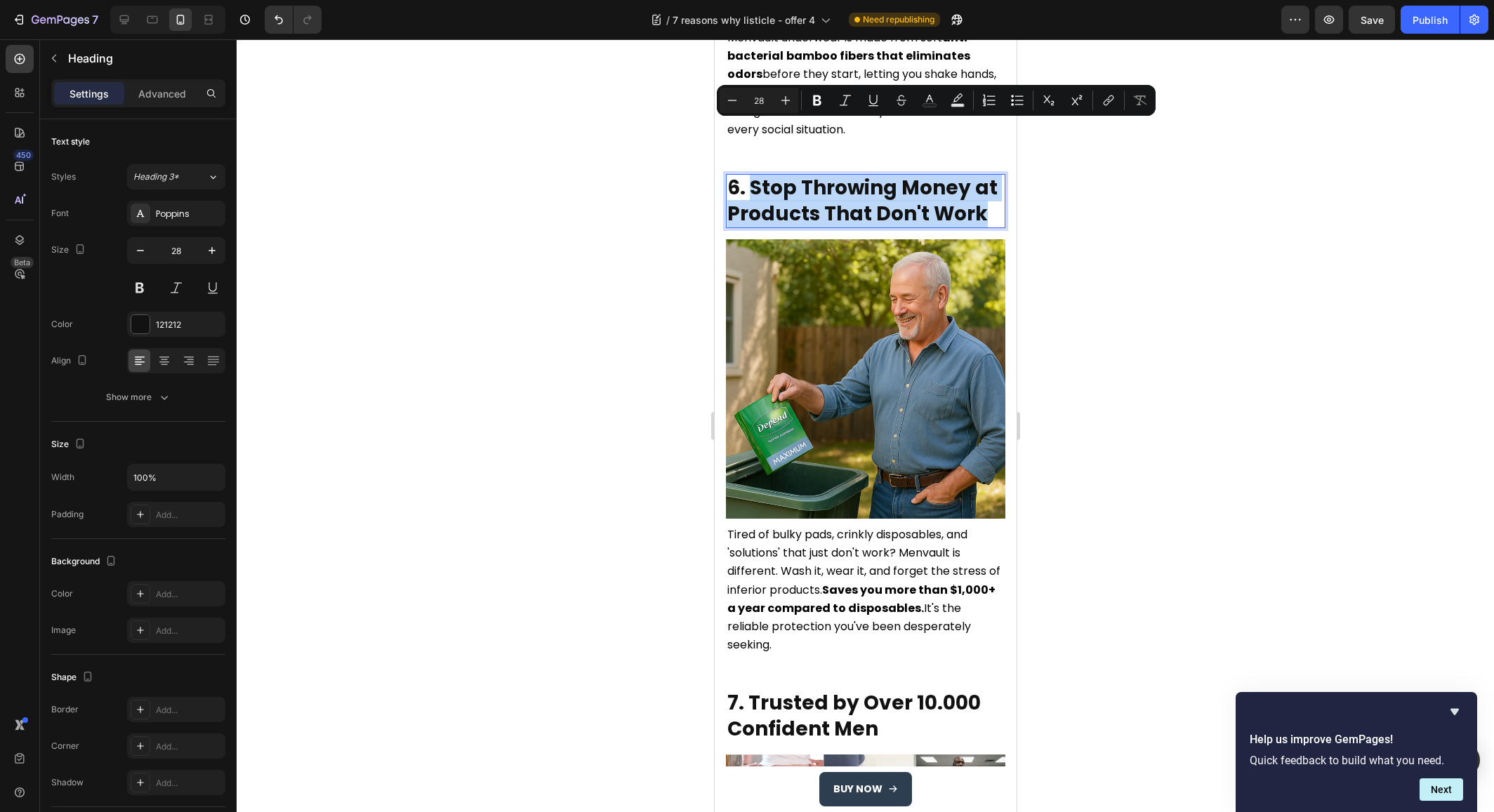
drag, startPoint x: 751, startPoint y: 138, endPoint x: 983, endPoint y: 159, distance: 232.9
click at [983, 176] on p "6. Stop Throwing Money at Products That Don't Work" at bounding box center [865, 201] width 277 height 51
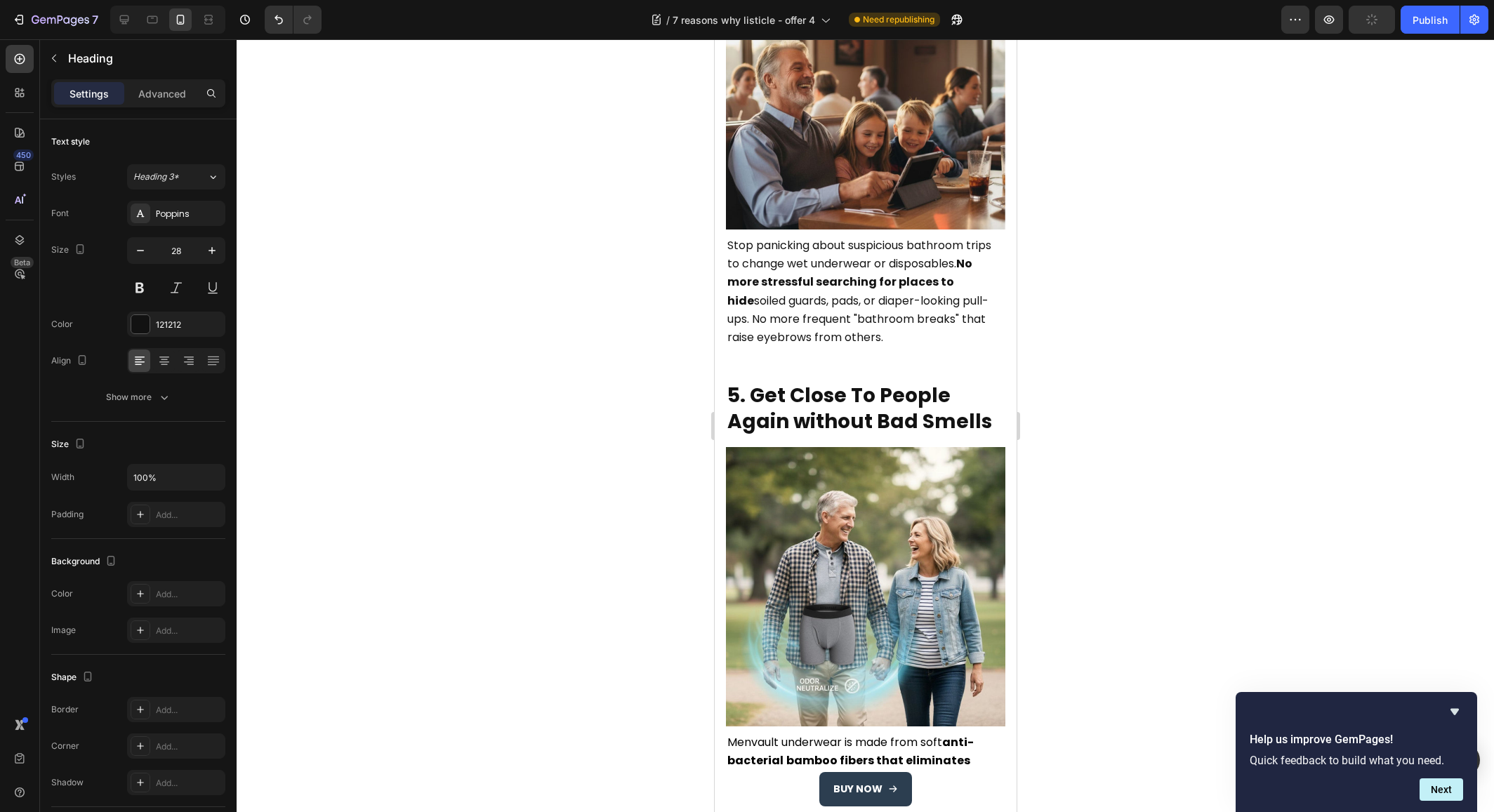
scroll to position [2346, 0]
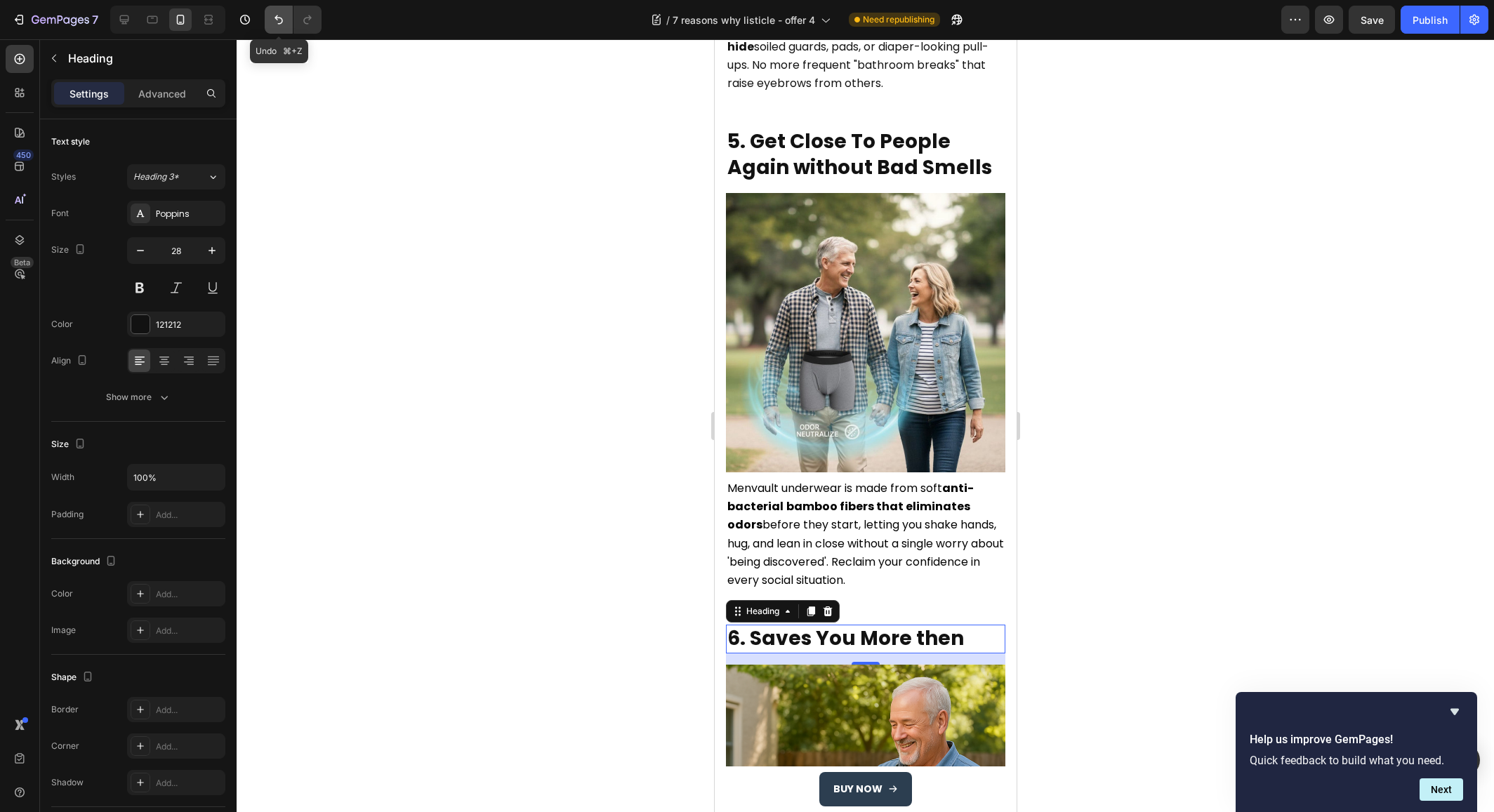
click at [270, 28] on button "Undo/Redo" at bounding box center [279, 20] width 28 height 28
click at [271, 27] on button "Undo/Redo" at bounding box center [279, 20] width 28 height 28
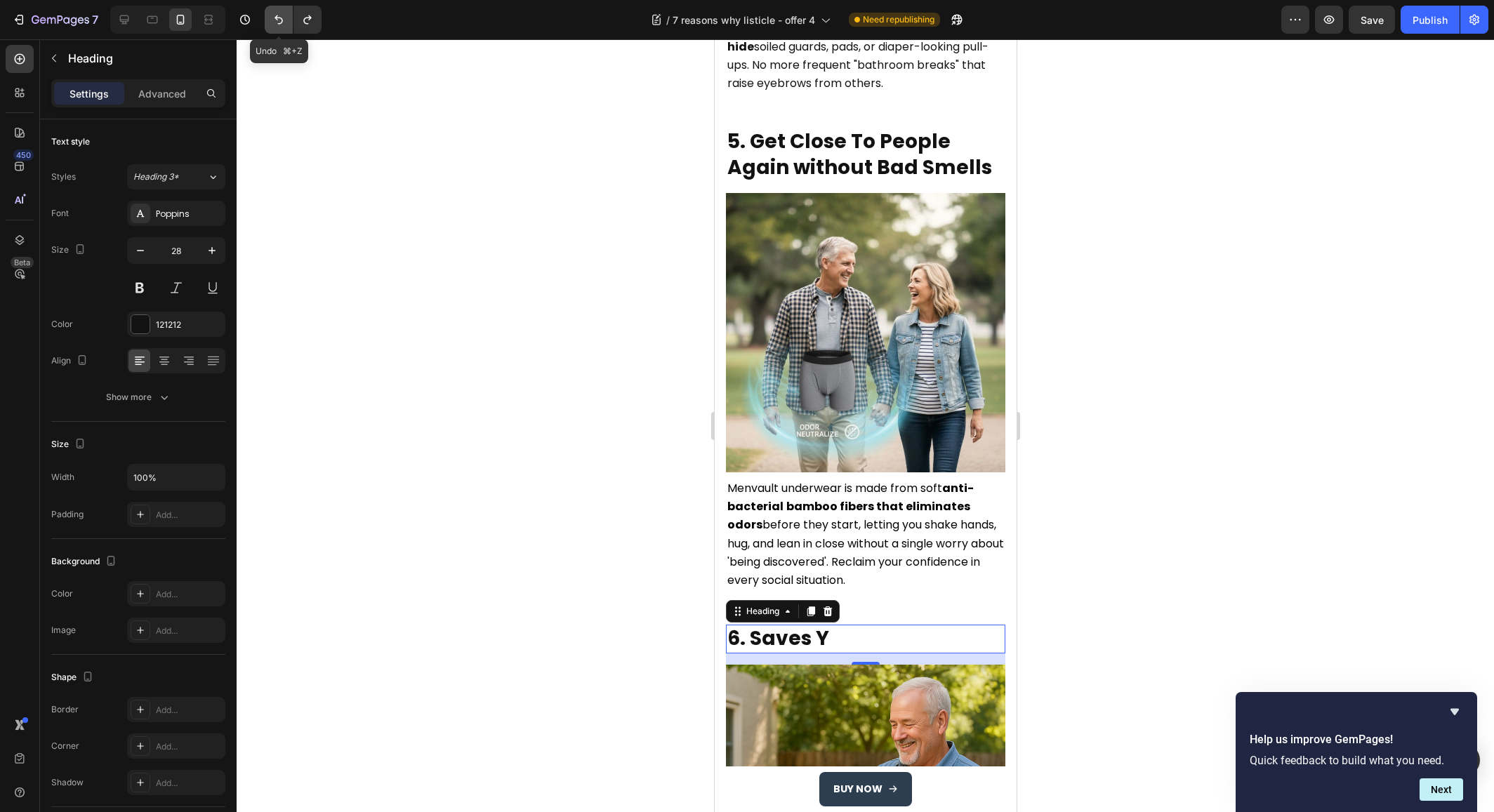
click at [271, 27] on button "Undo/Redo" at bounding box center [279, 20] width 28 height 28
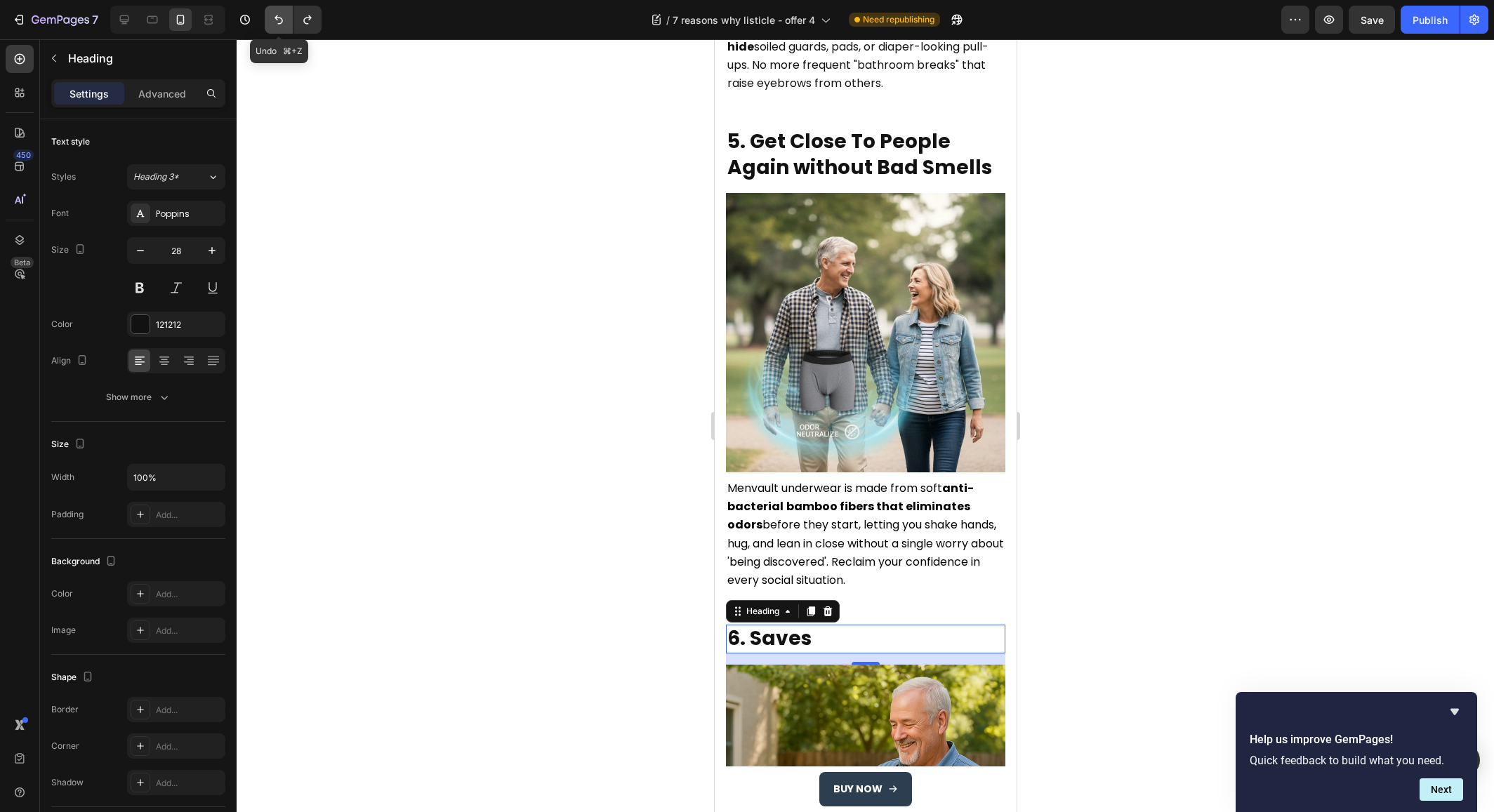
click at [271, 27] on button "Undo/Redo" at bounding box center [279, 20] width 28 height 28
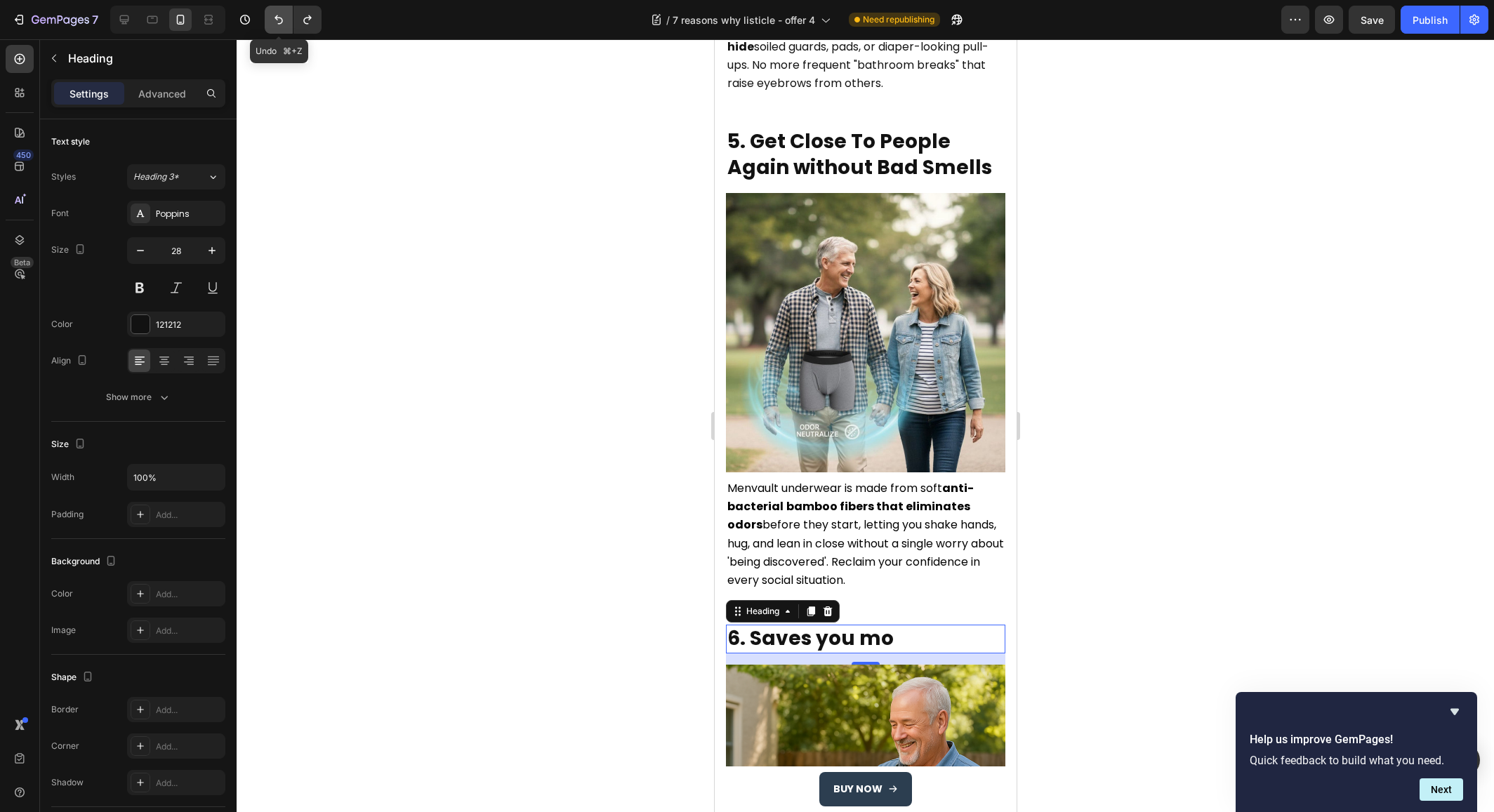
click at [271, 27] on button "Undo/Redo" at bounding box center [279, 20] width 28 height 28
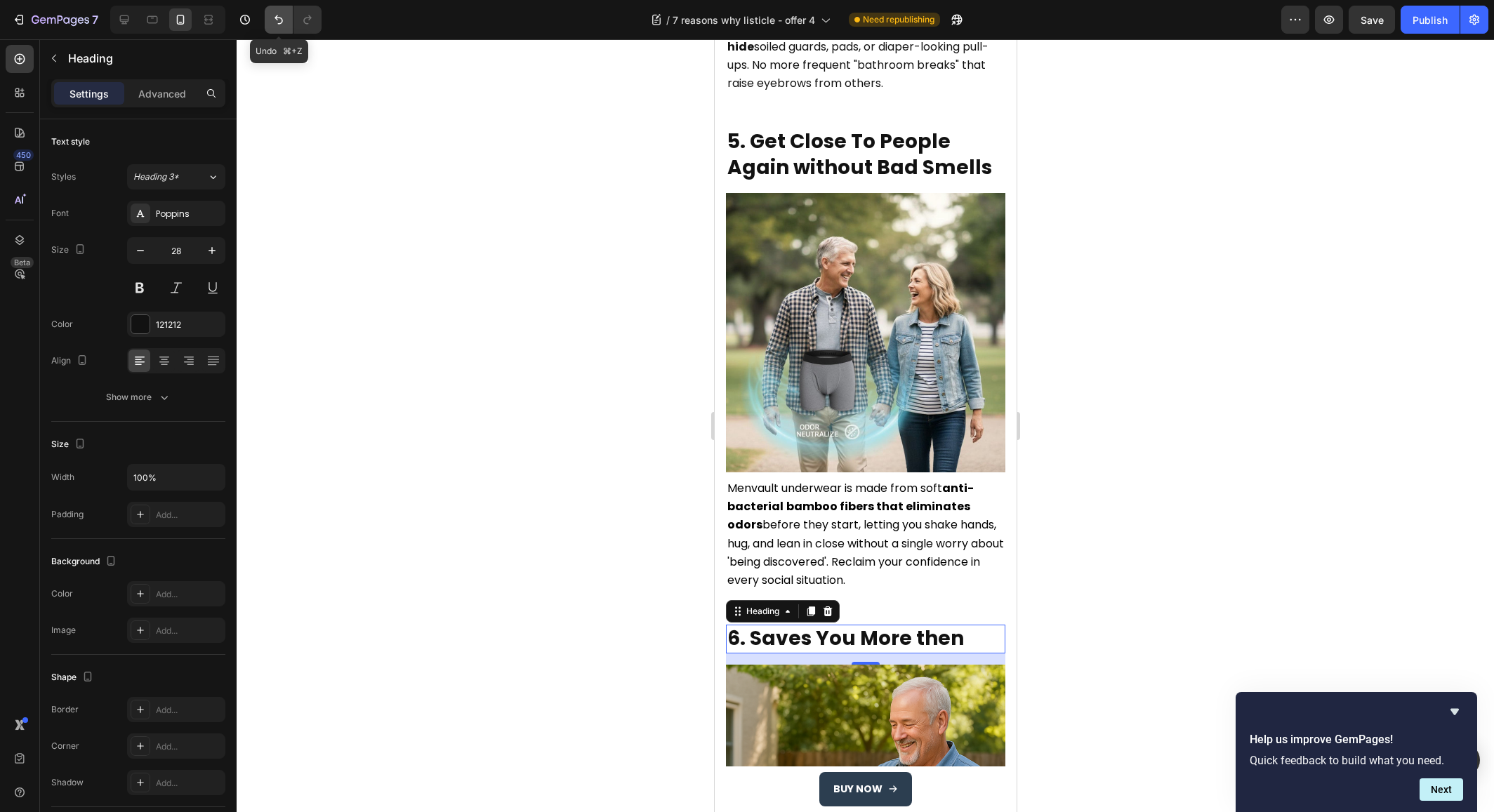
click at [271, 27] on button "Undo/Redo" at bounding box center [279, 20] width 28 height 28
click at [534, 562] on div at bounding box center [865, 426] width 1257 height 773
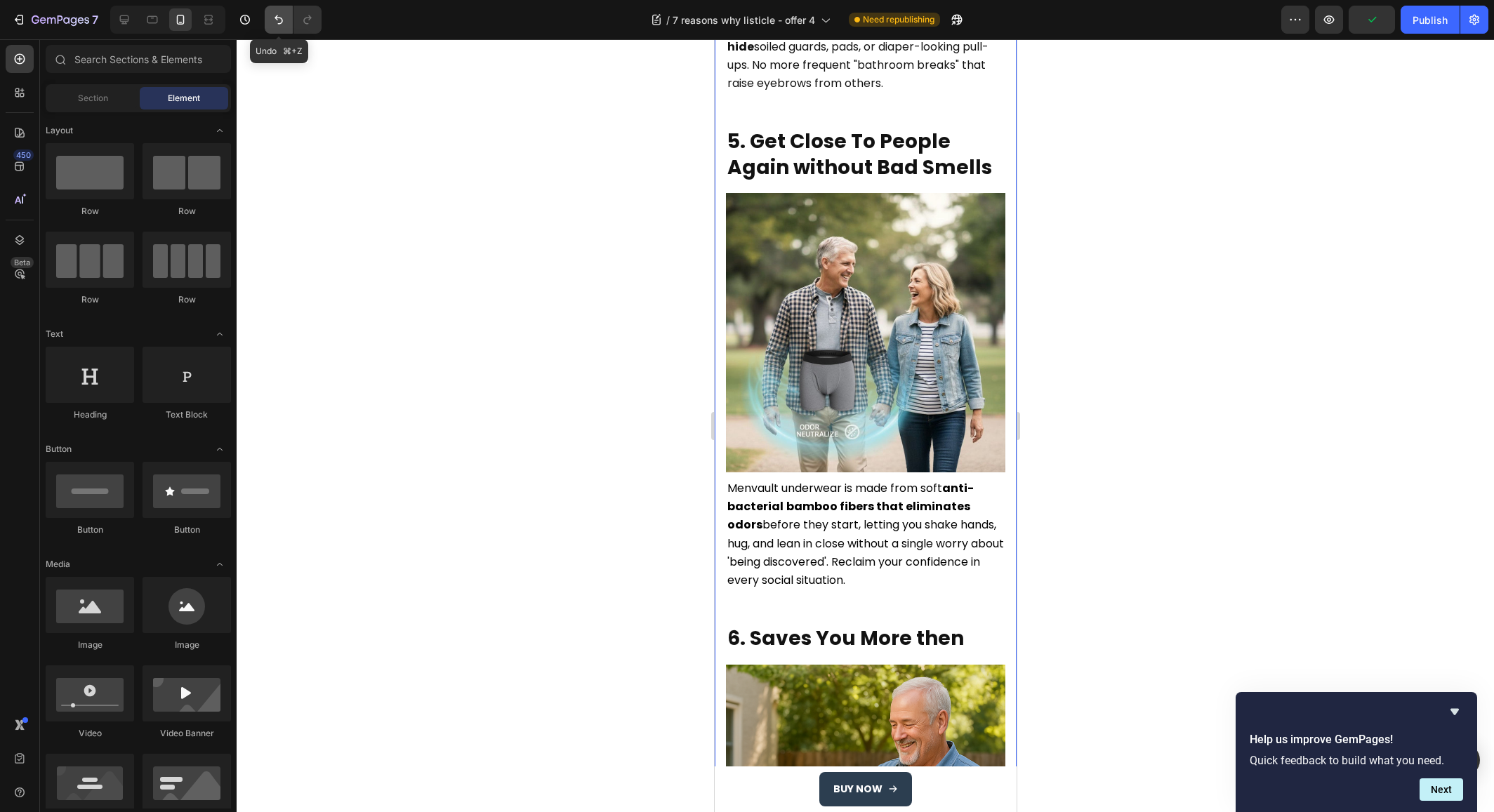
click at [273, 19] on icon "Undo/Redo" at bounding box center [278, 20] width 14 height 14
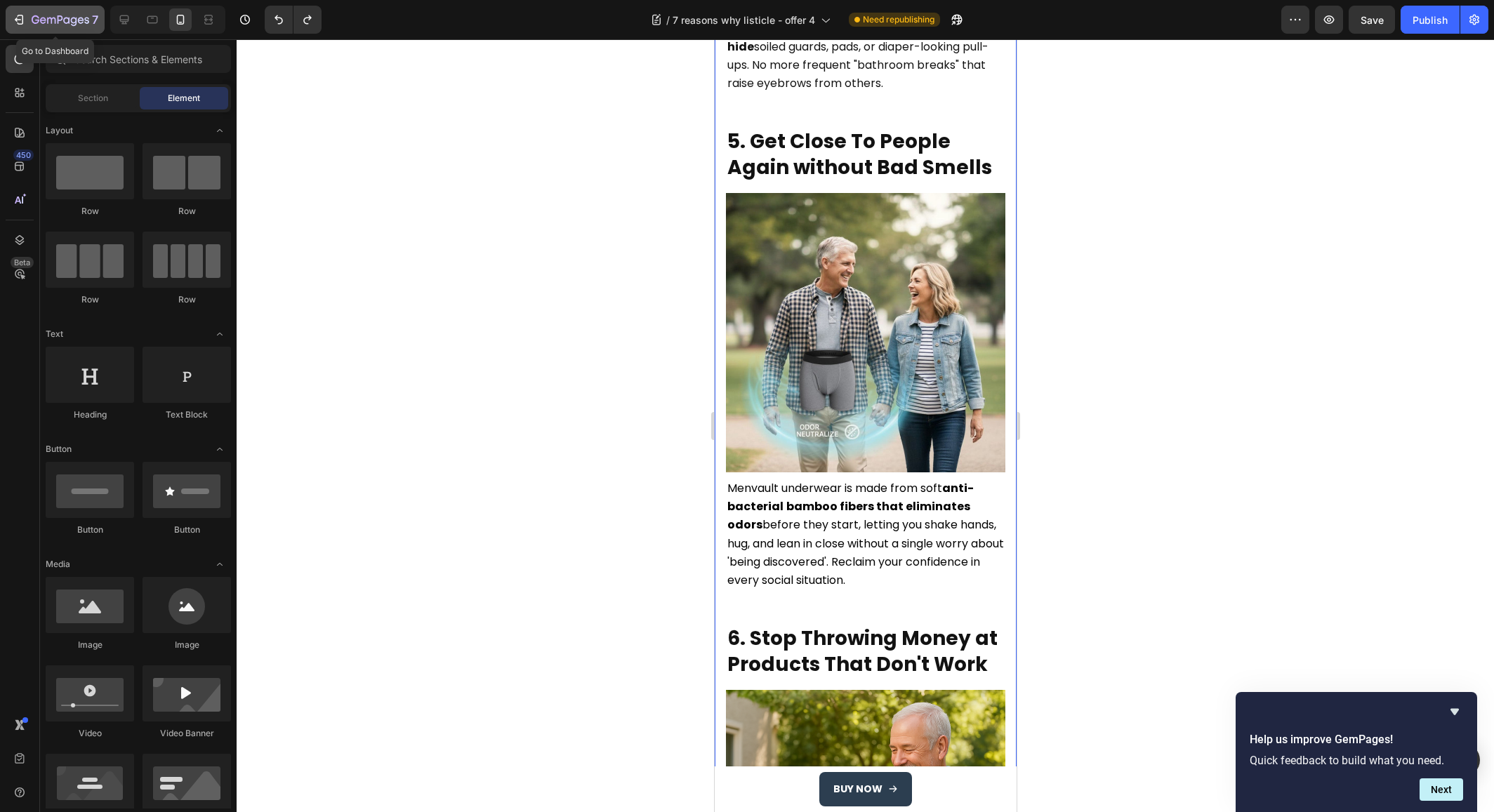
click at [12, 23] on icon "button" at bounding box center [19, 20] width 14 height 14
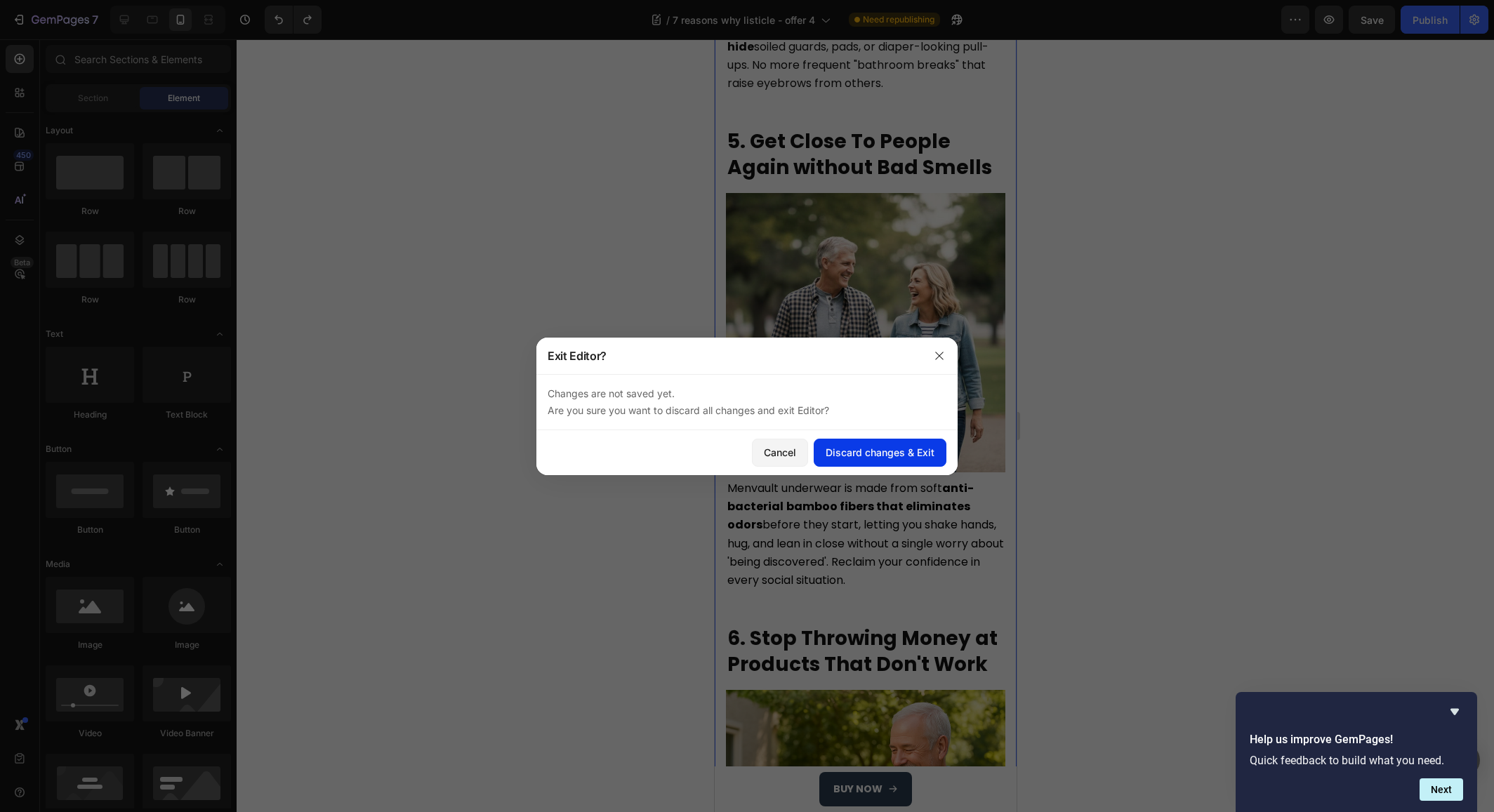
click at [859, 462] on button "Discard changes & Exit" at bounding box center [880, 452] width 133 height 28
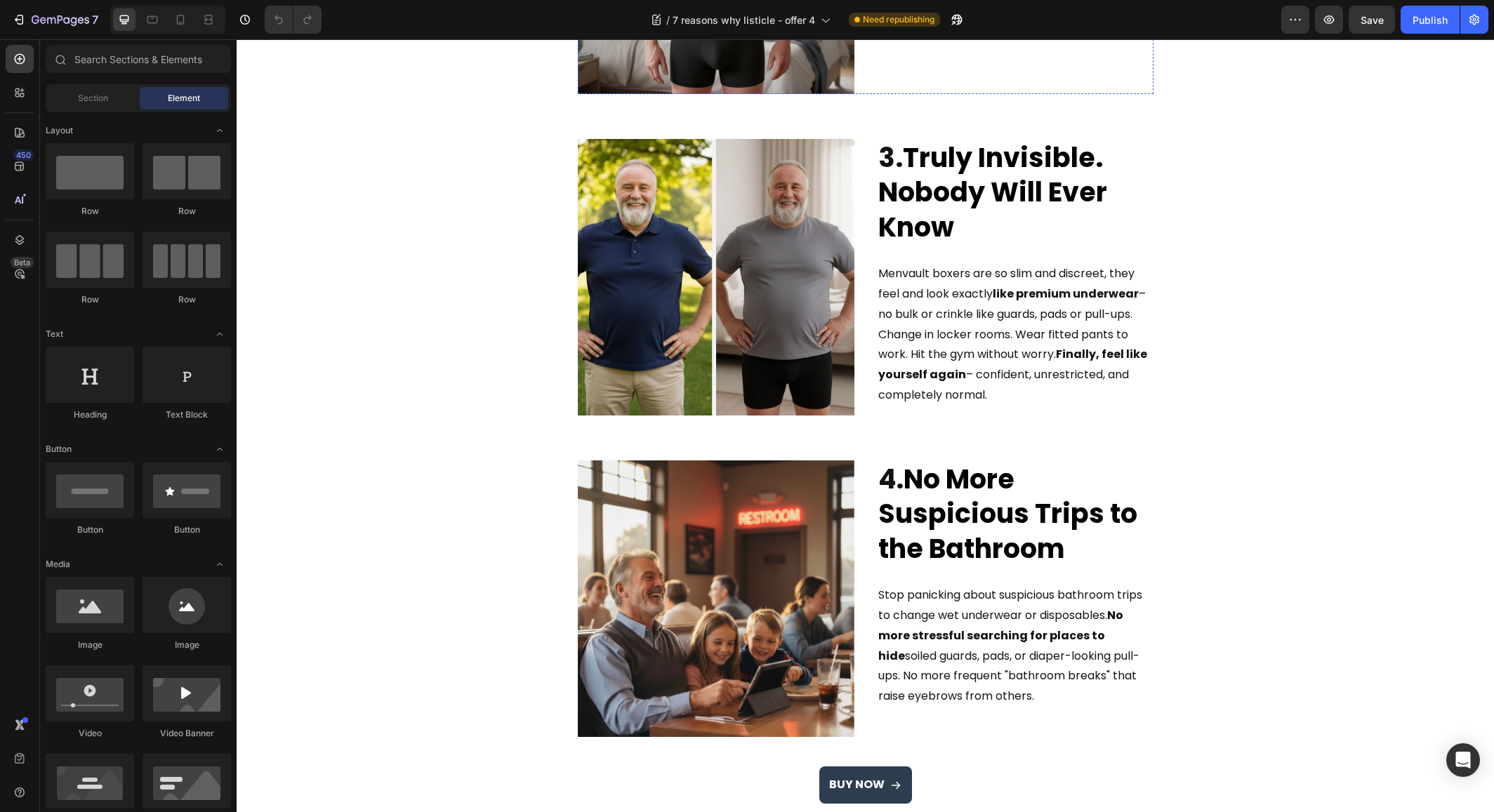
scroll to position [864, 0]
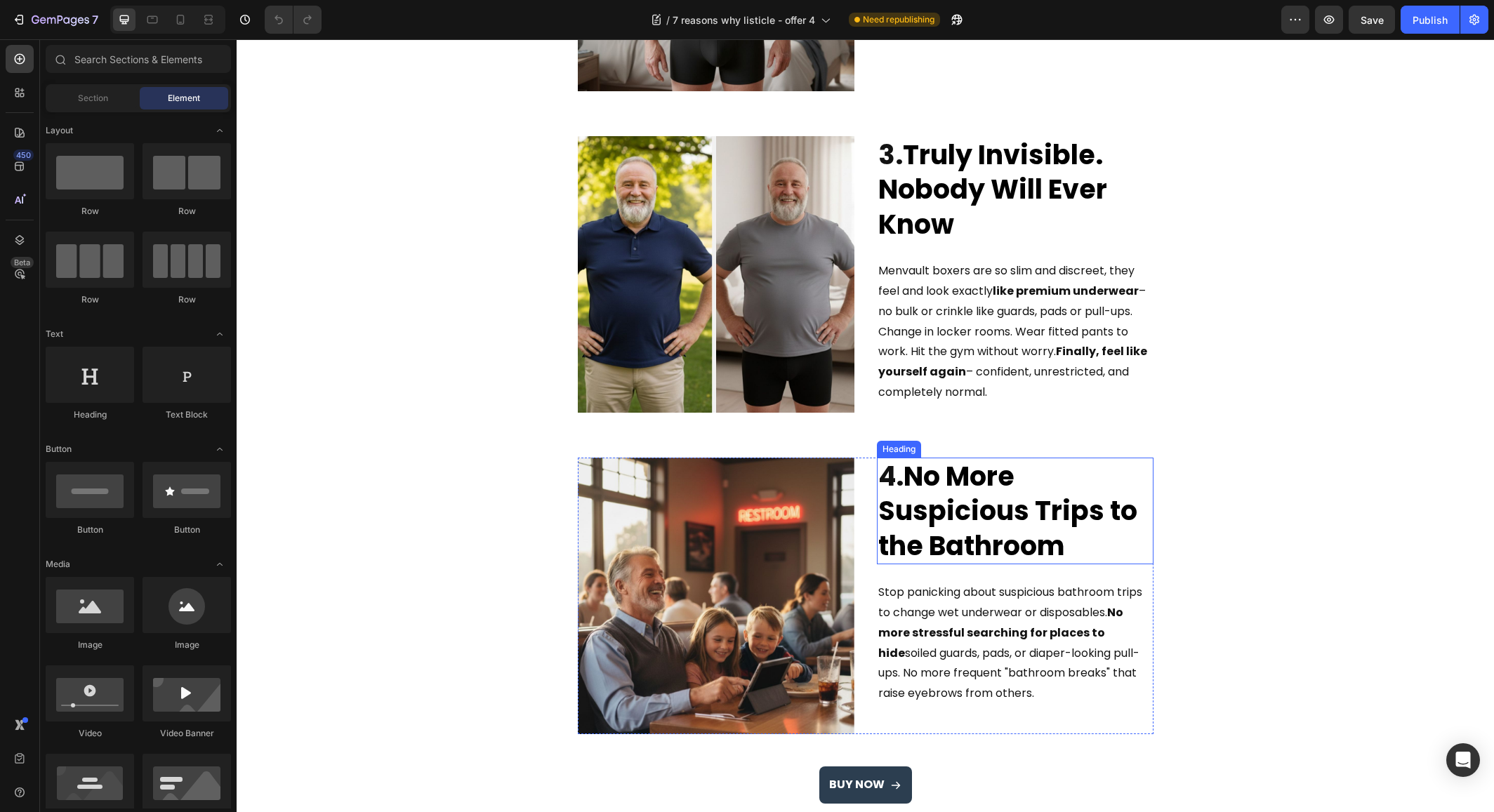
select select "M"
click at [1137, 291] on span "Menvault boxers are so slim and discreet, they feel and look exactly like premi…" at bounding box center [1012, 332] width 269 height 138
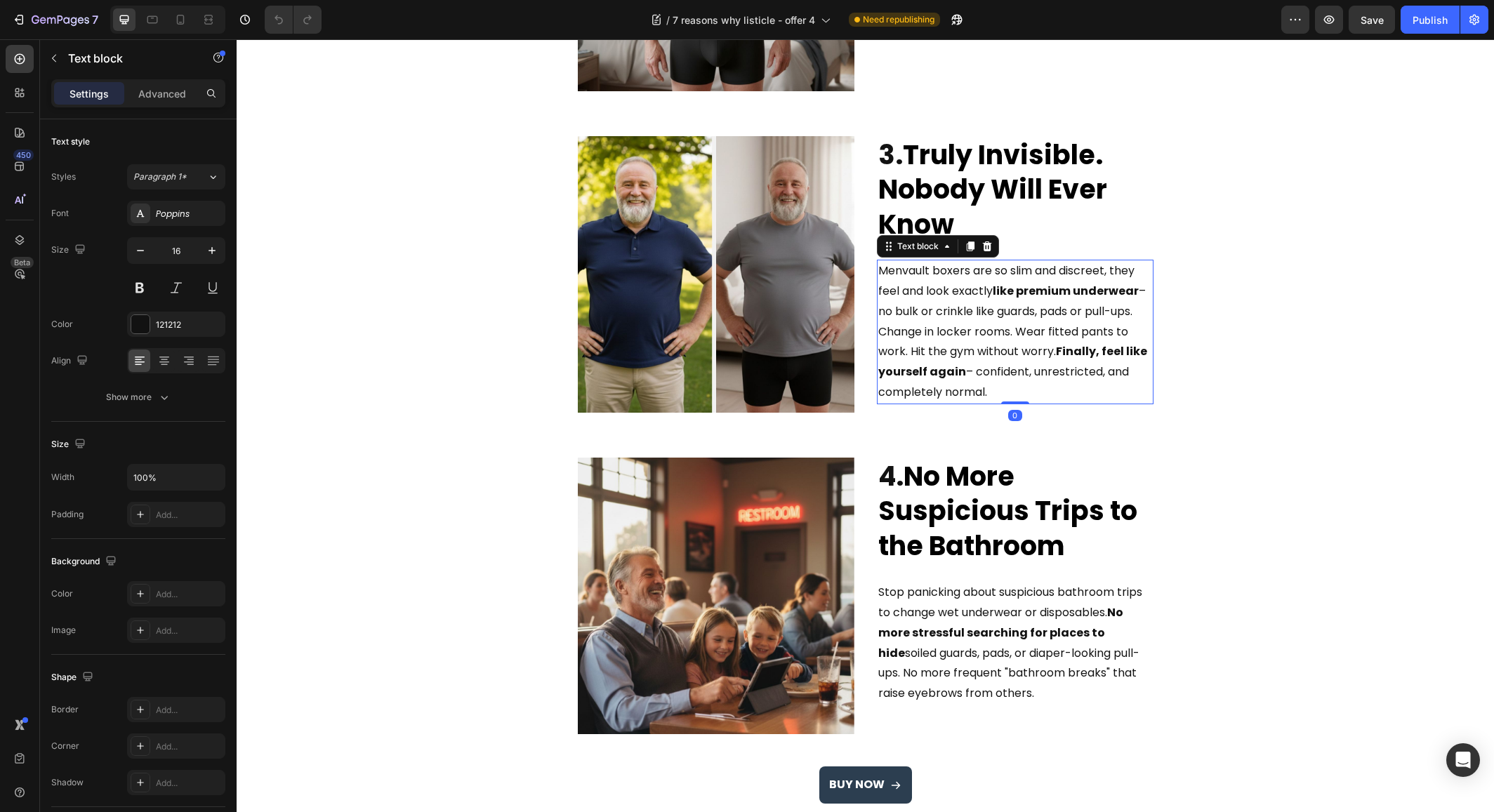
click at [1140, 294] on span "Menvault boxers are so slim and discreet, they feel and look exactly like premi…" at bounding box center [1012, 332] width 269 height 138
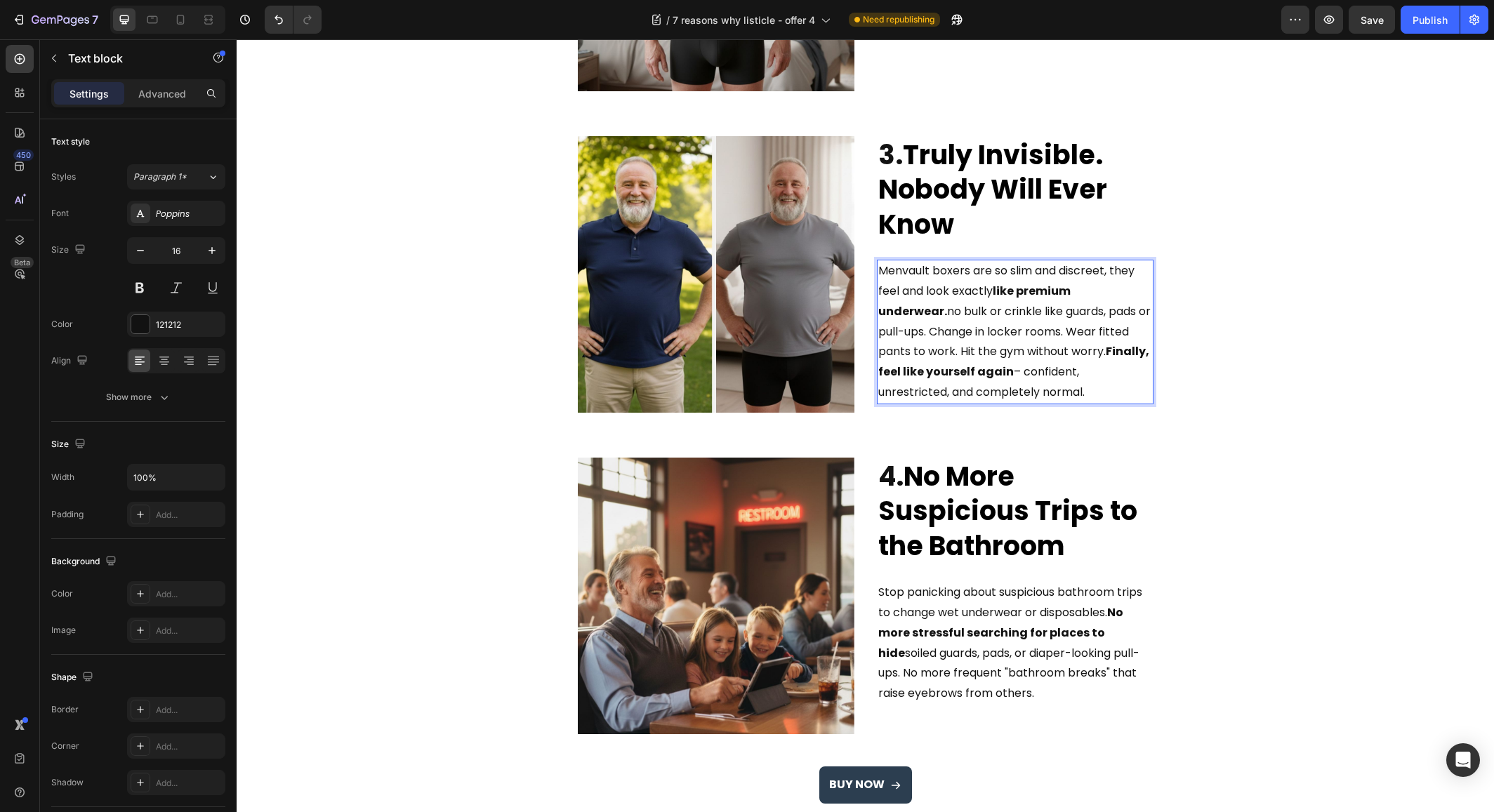
click at [882, 314] on span "Menvault boxers are so slim and discreet, they feel and look exactly like premi…" at bounding box center [1014, 332] width 272 height 138
click at [973, 375] on span "Menvault boxers are so slim and discreet, they feel and look exactly like premi…" at bounding box center [1015, 332] width 273 height 138
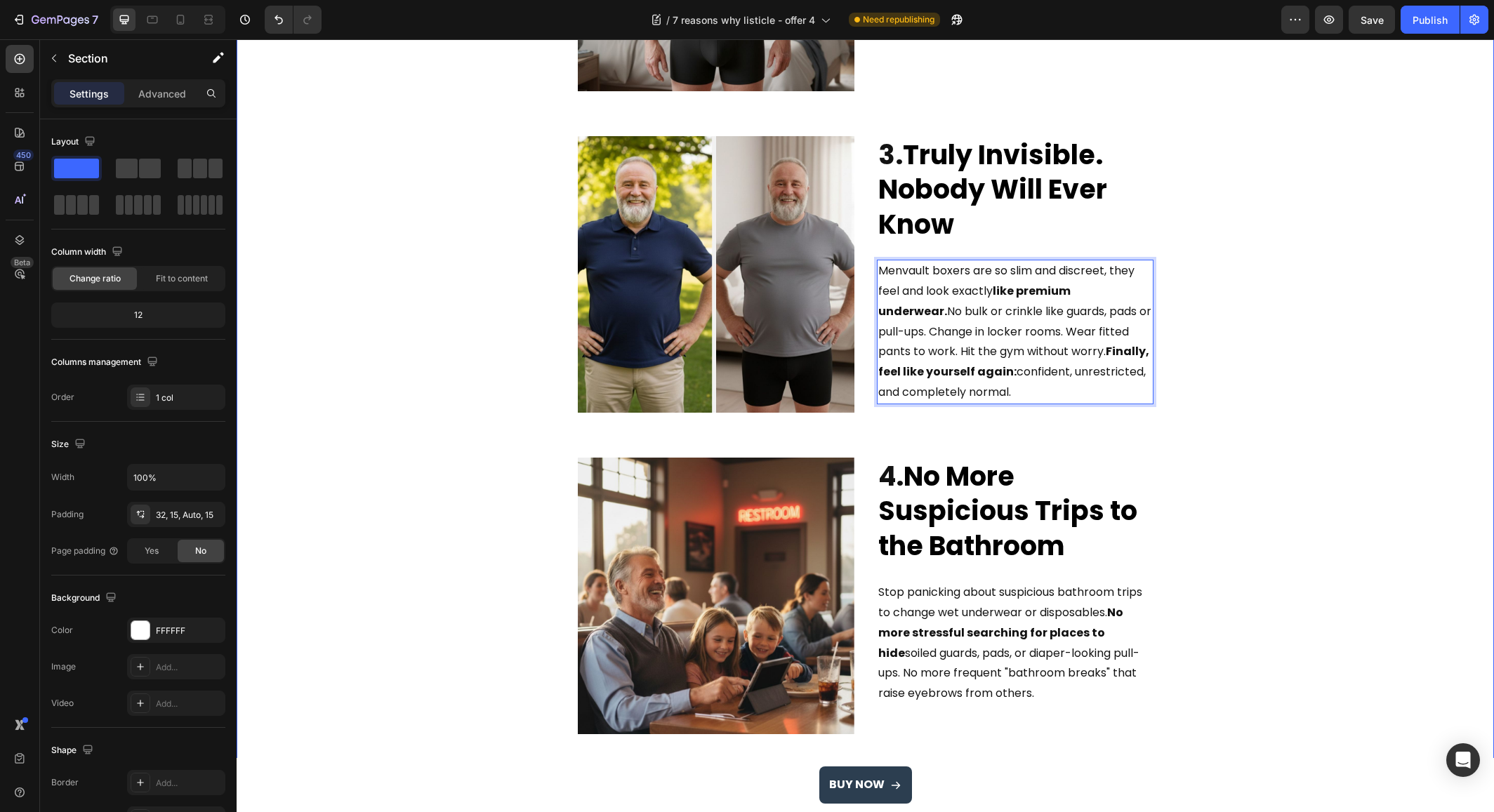
click at [1230, 352] on div "7 Reasons Why Men Over 50 Are Switching To These Leak-Proof Boxer Briefs (and n…" at bounding box center [865, 512] width 1237 height 2487
click at [174, 25] on icon at bounding box center [180, 20] width 14 height 14
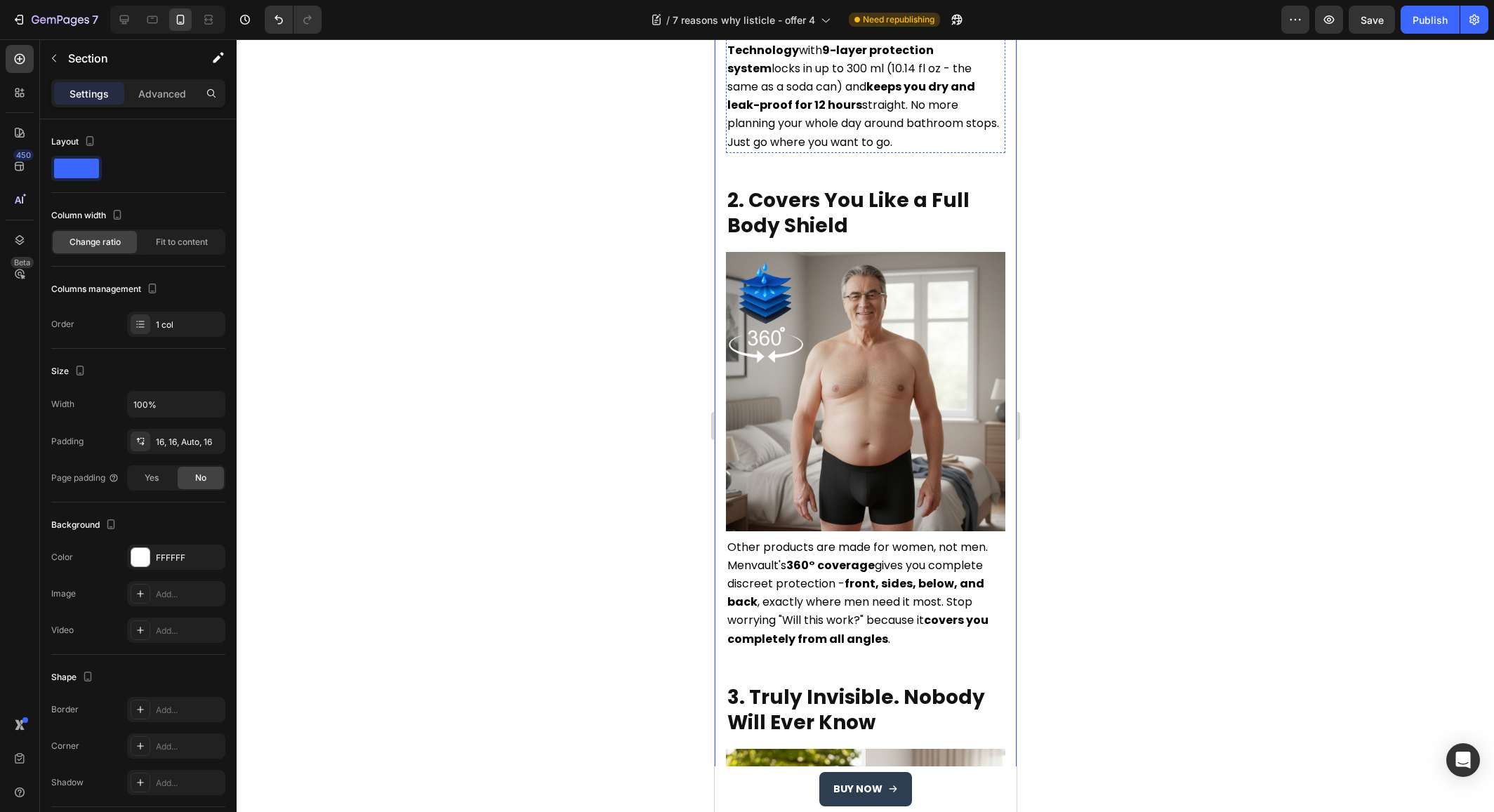
scroll to position [806, 0]
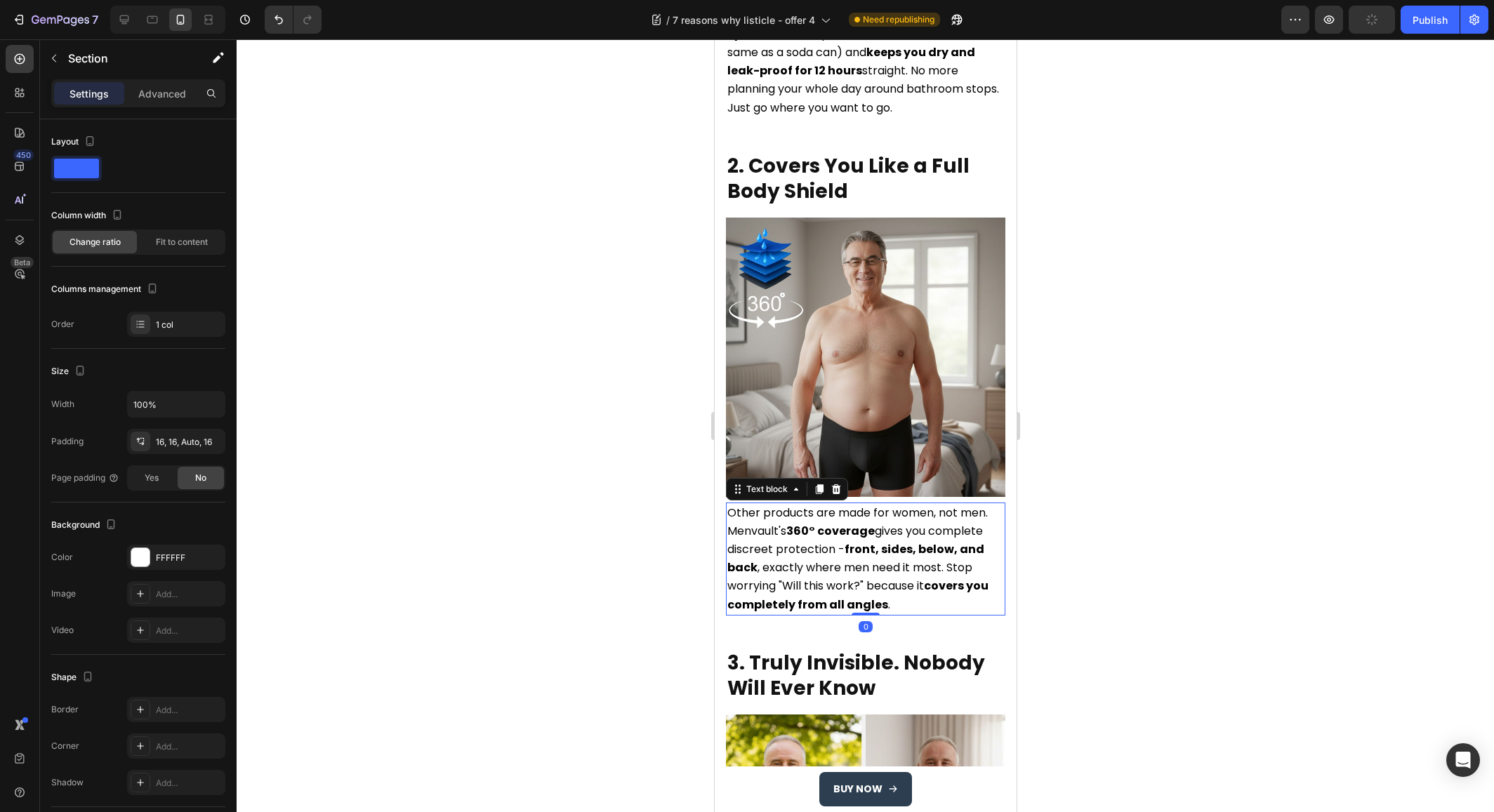
click at [845, 542] on strong "front, sides, below, and back" at bounding box center [855, 558] width 257 height 34
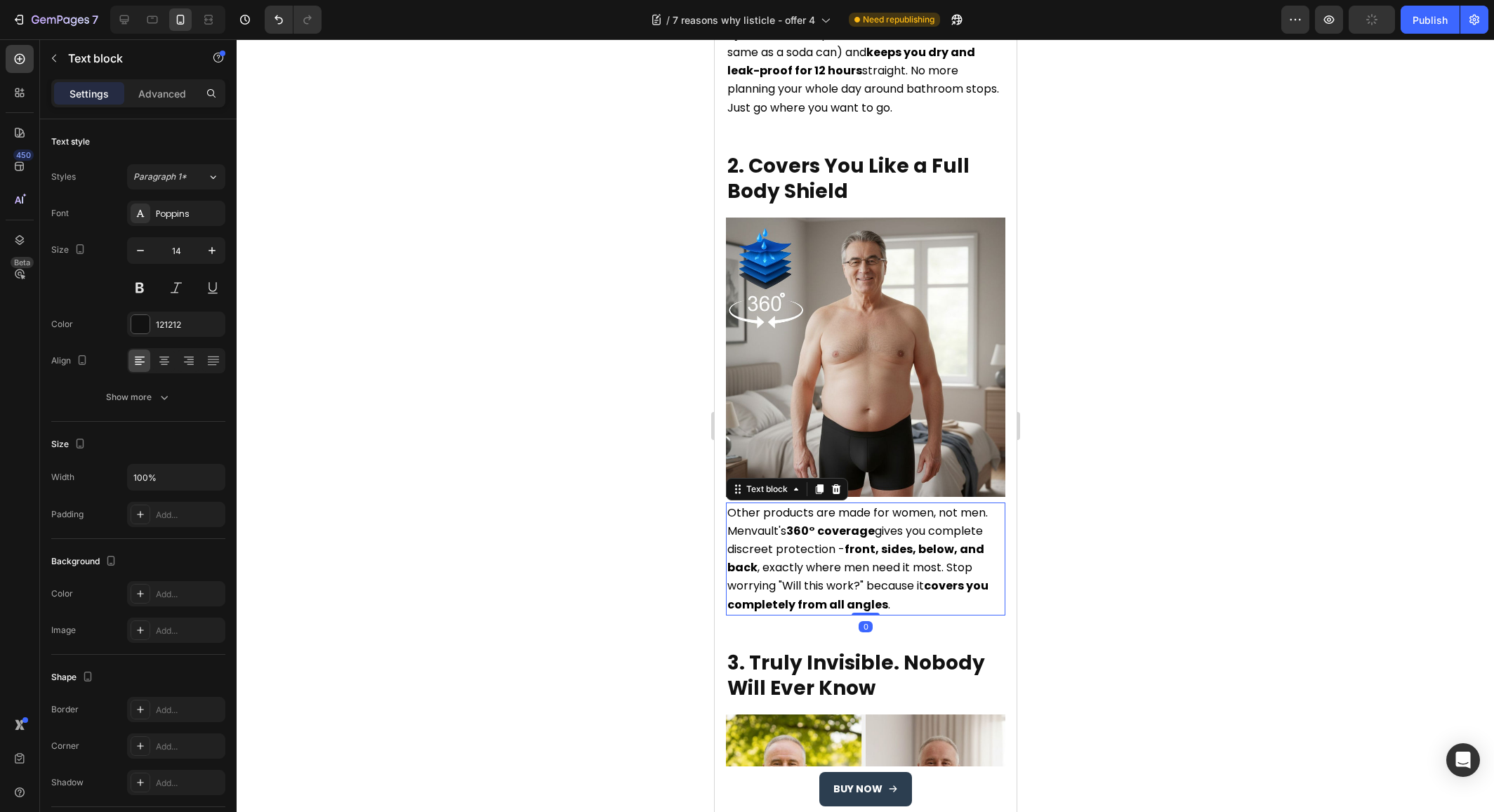
click at [846, 542] on strong "front, sides, below, and back" at bounding box center [855, 558] width 257 height 34
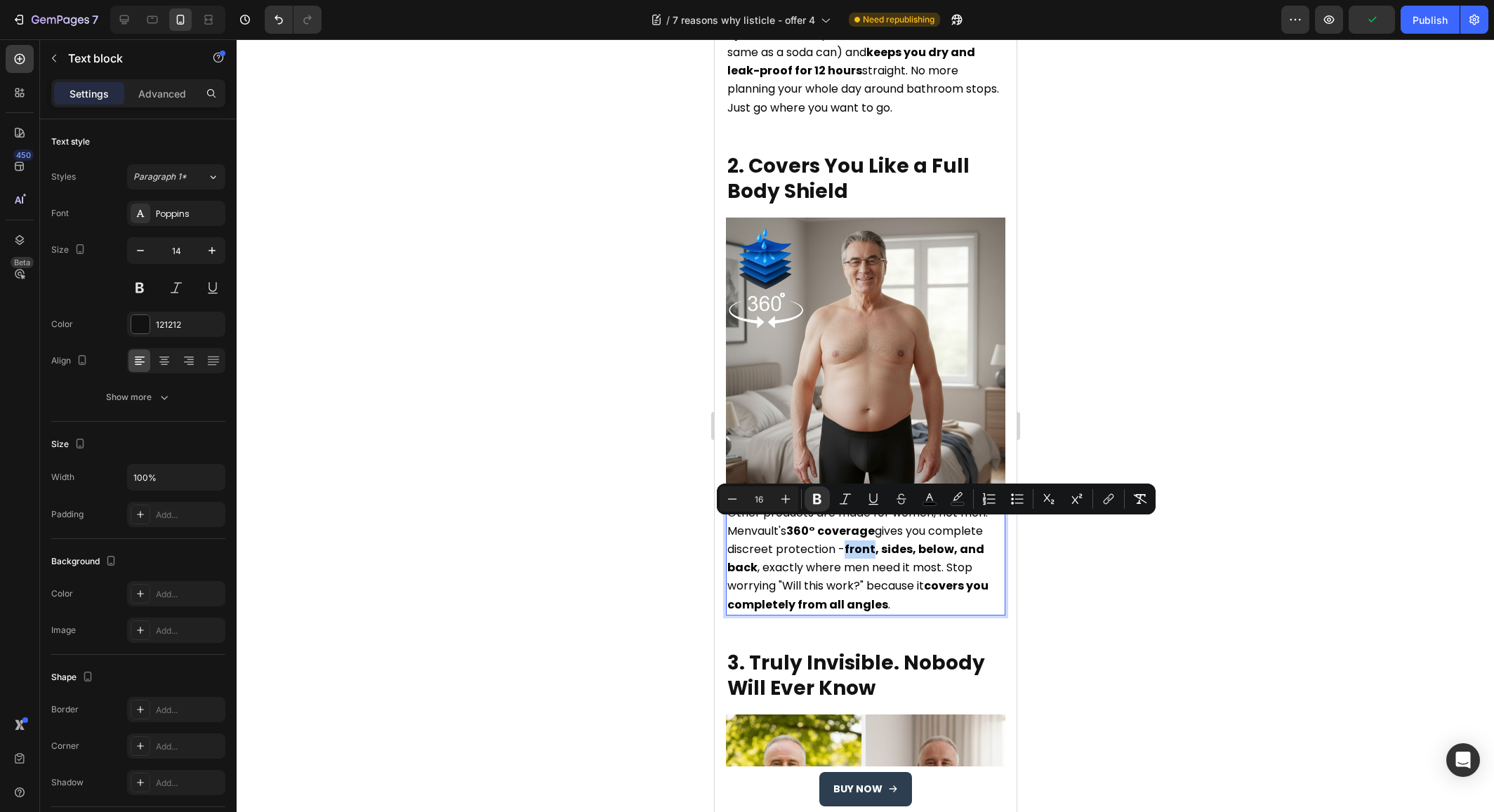
click at [845, 542] on strong "front, sides, below, and back" at bounding box center [855, 558] width 257 height 34
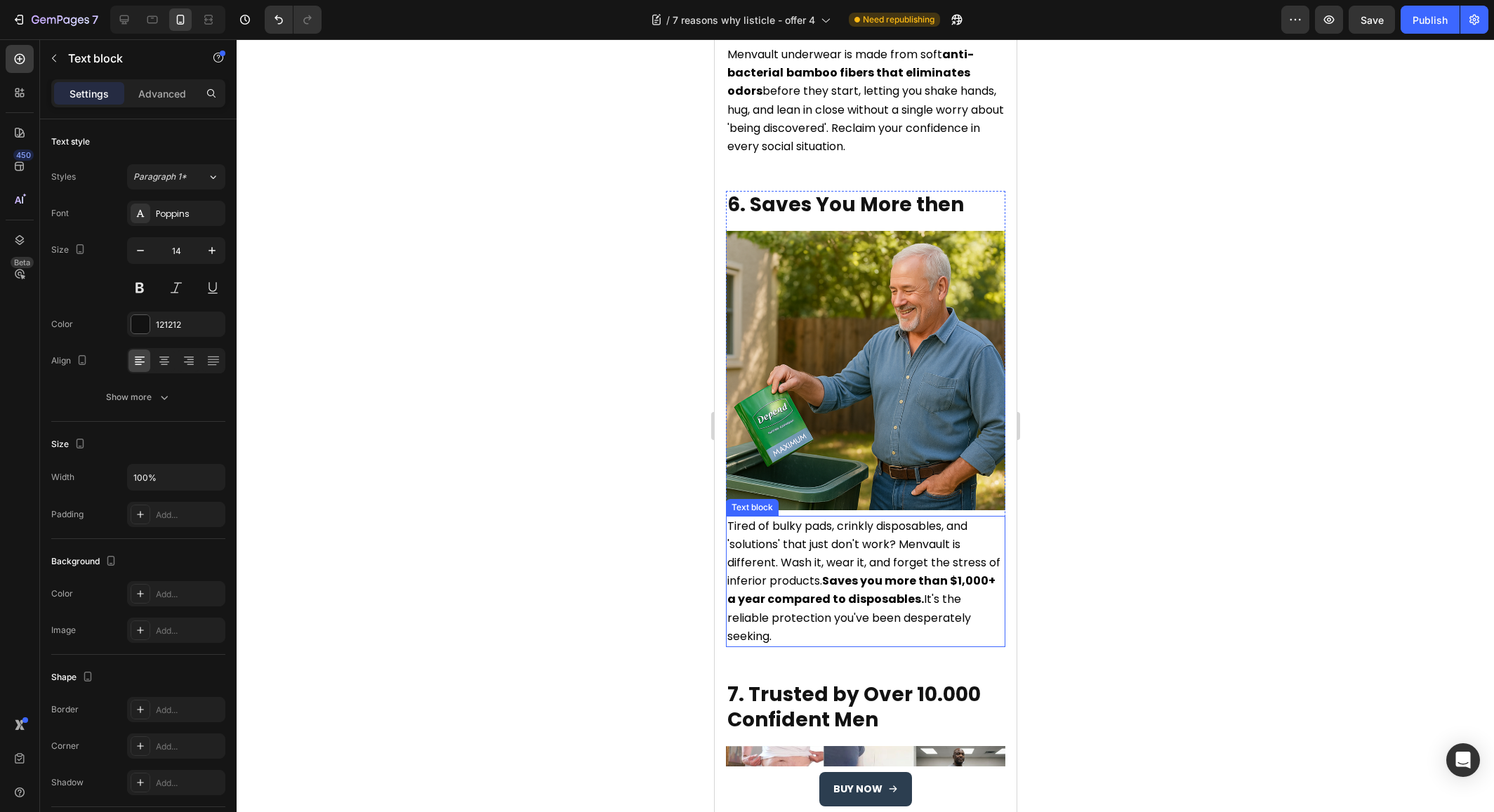
scroll to position [2762, 0]
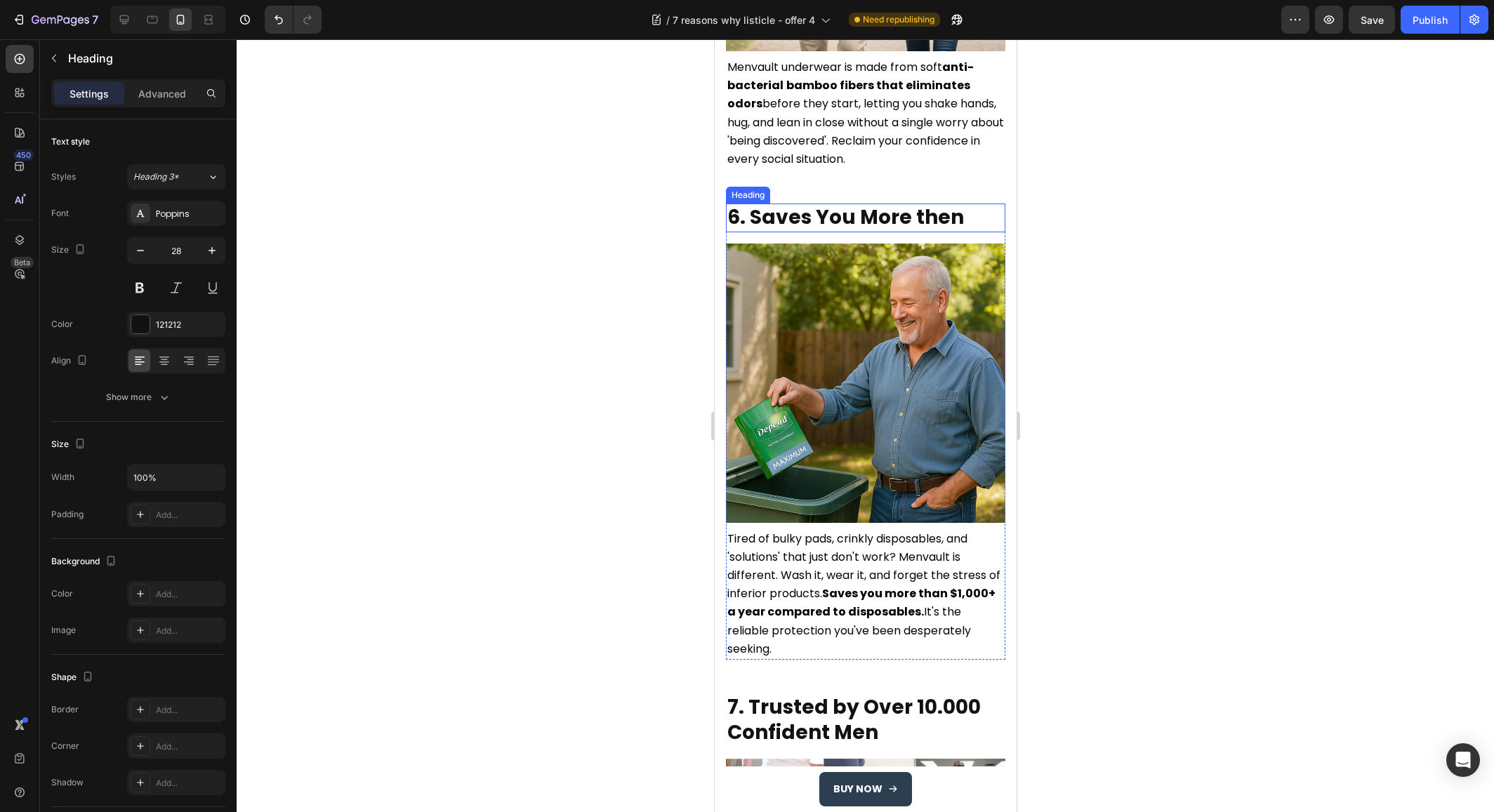
click at [765, 203] on h2 "6. Saves You More then" at bounding box center [865, 217] width 280 height 28
click at [757, 203] on h2 "6. Saves You More then" at bounding box center [865, 217] width 280 height 28
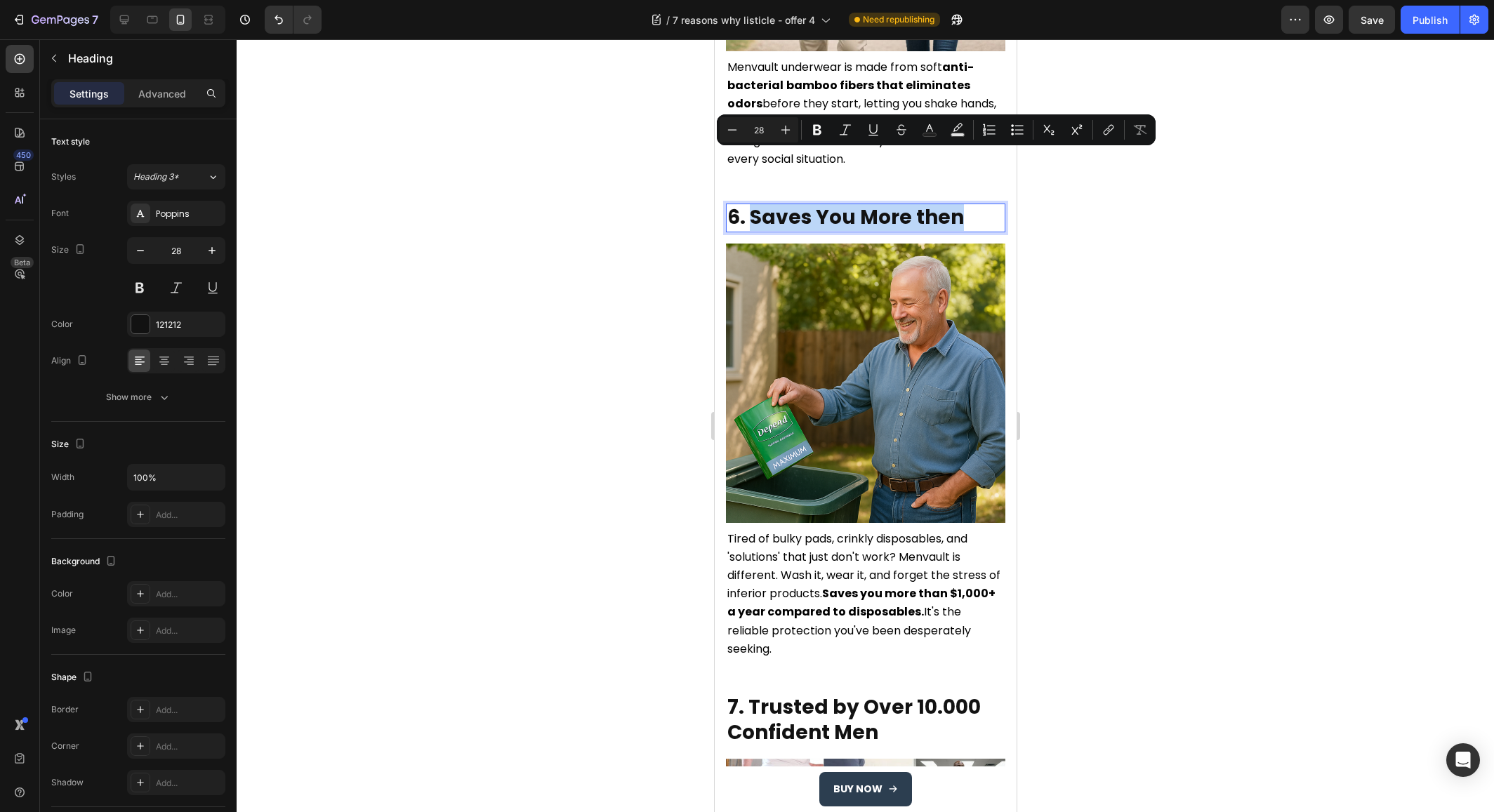
drag, startPoint x: 752, startPoint y: 168, endPoint x: 962, endPoint y: 165, distance: 210.0
click at [962, 205] on p "6. Saves You More then" at bounding box center [865, 217] width 277 height 25
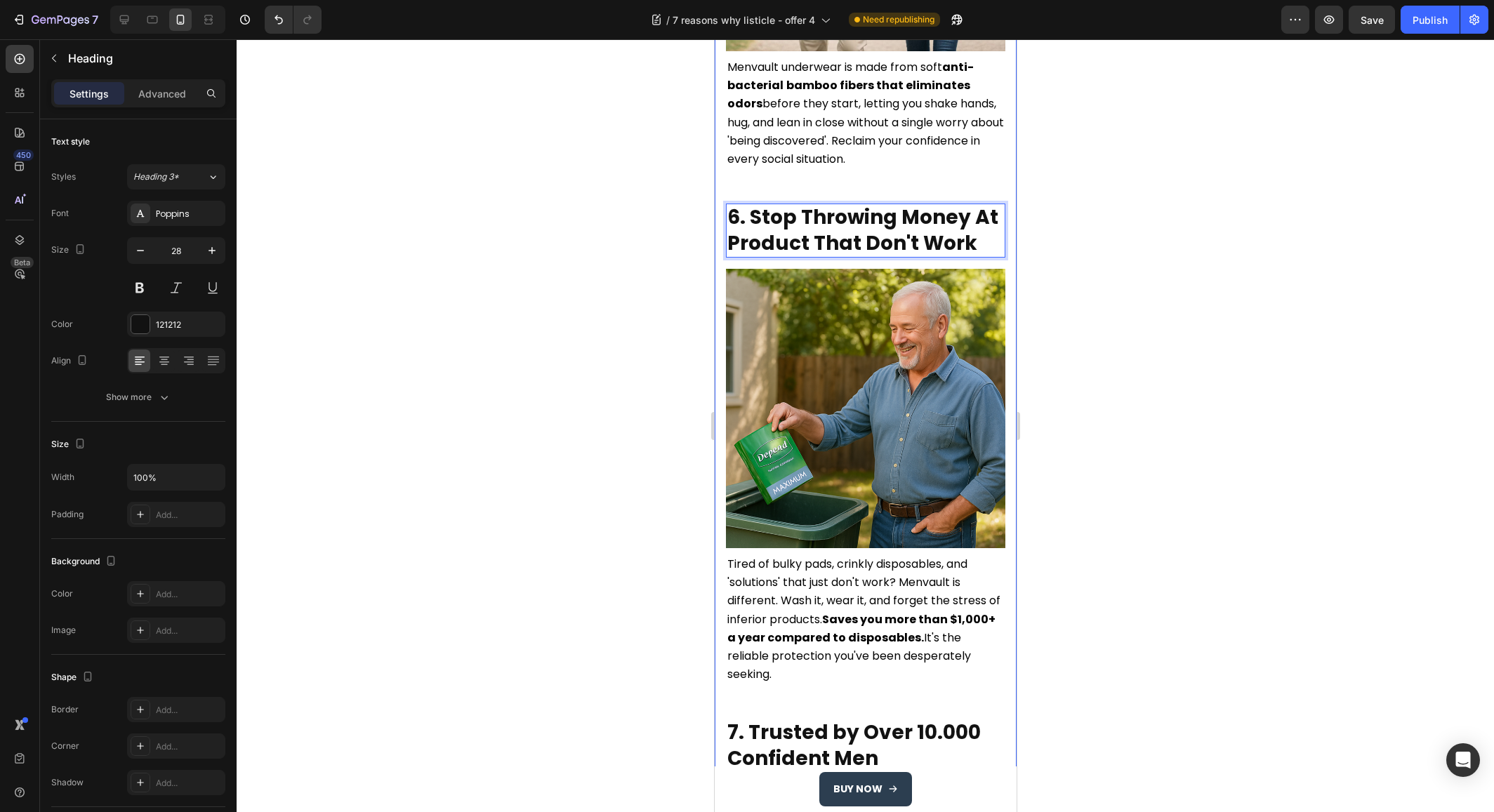
click at [645, 217] on div at bounding box center [865, 426] width 1257 height 773
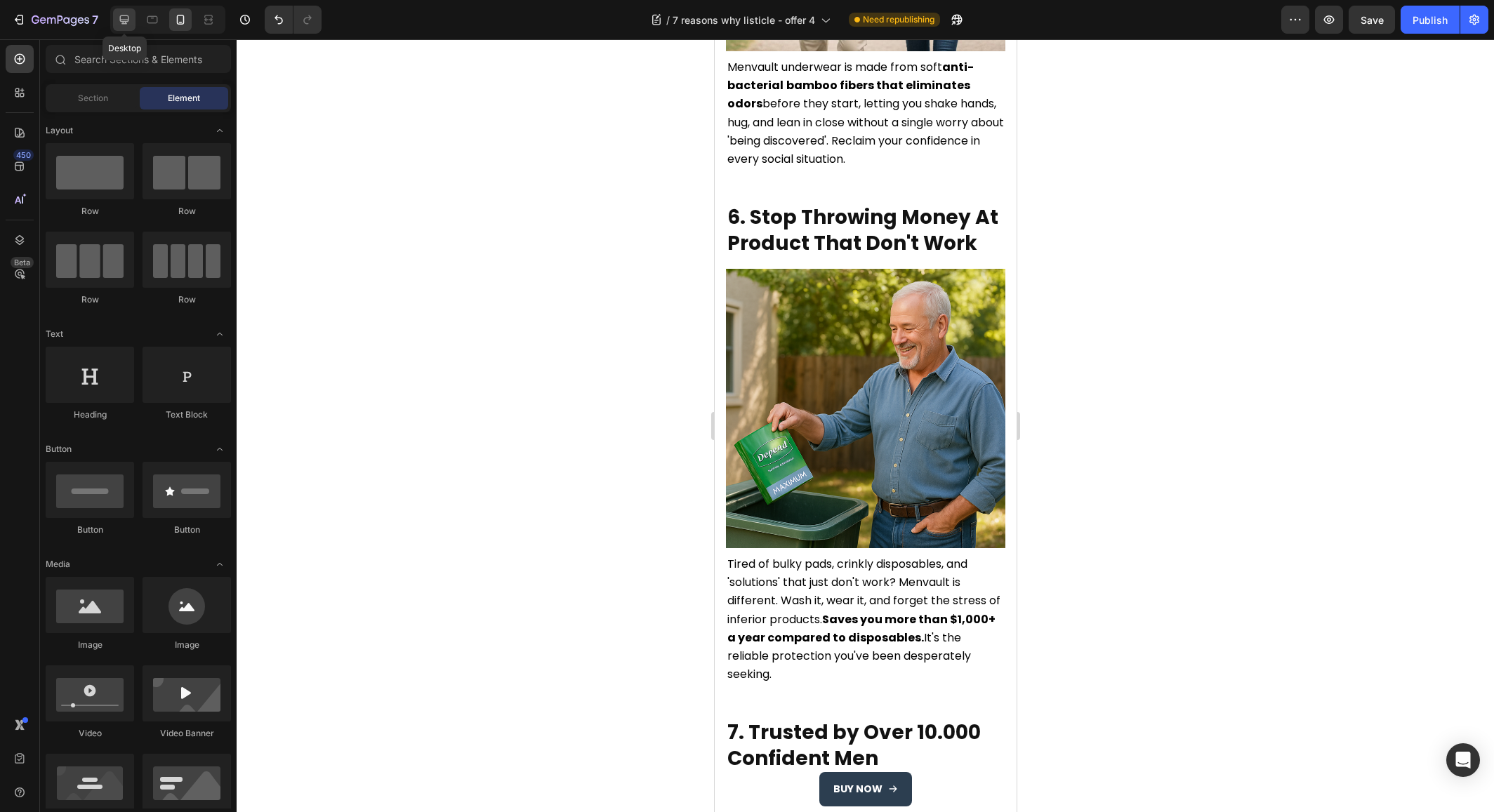
click at [129, 20] on icon at bounding box center [124, 20] width 14 height 14
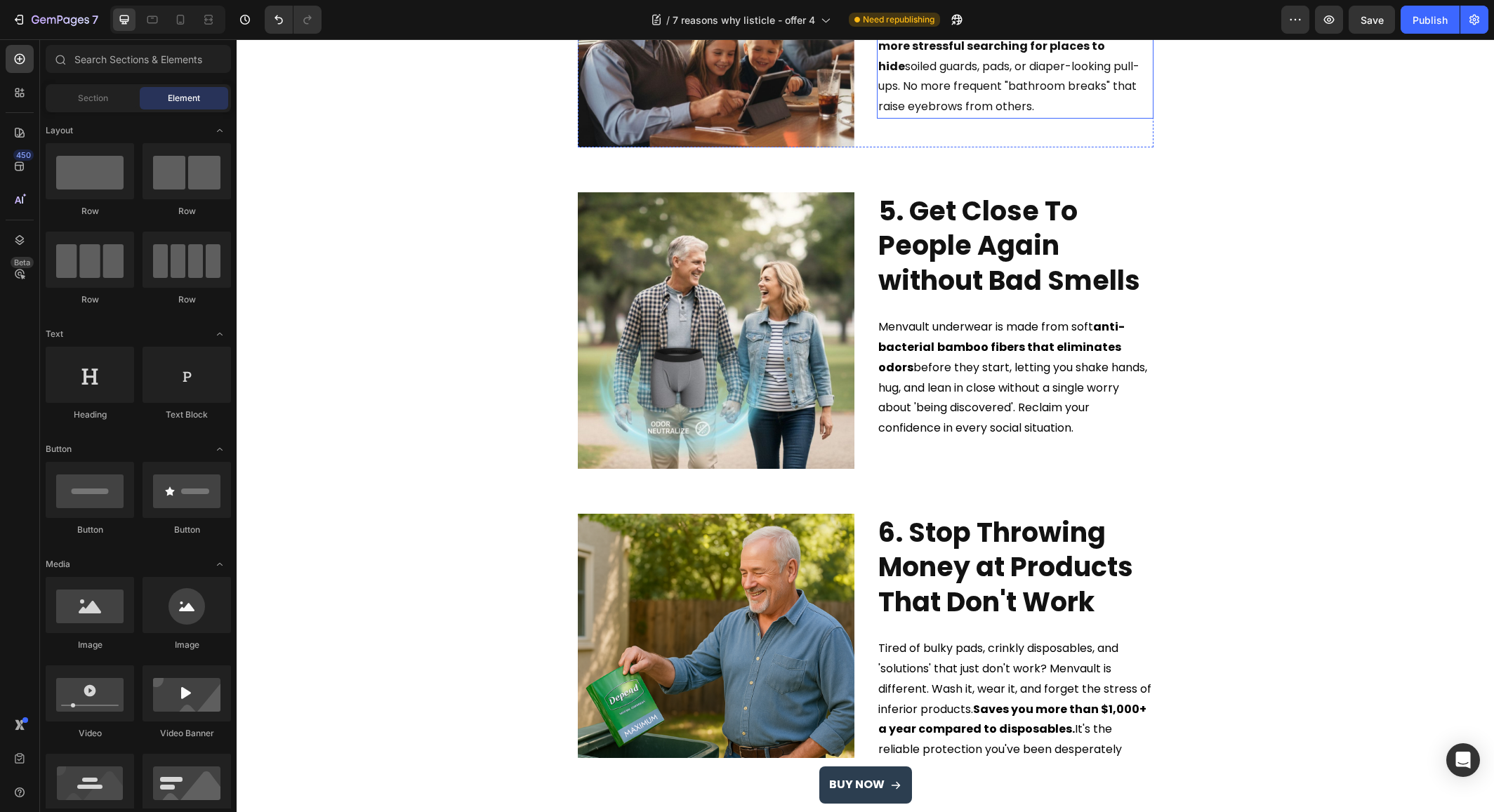
scroll to position [1603, 0]
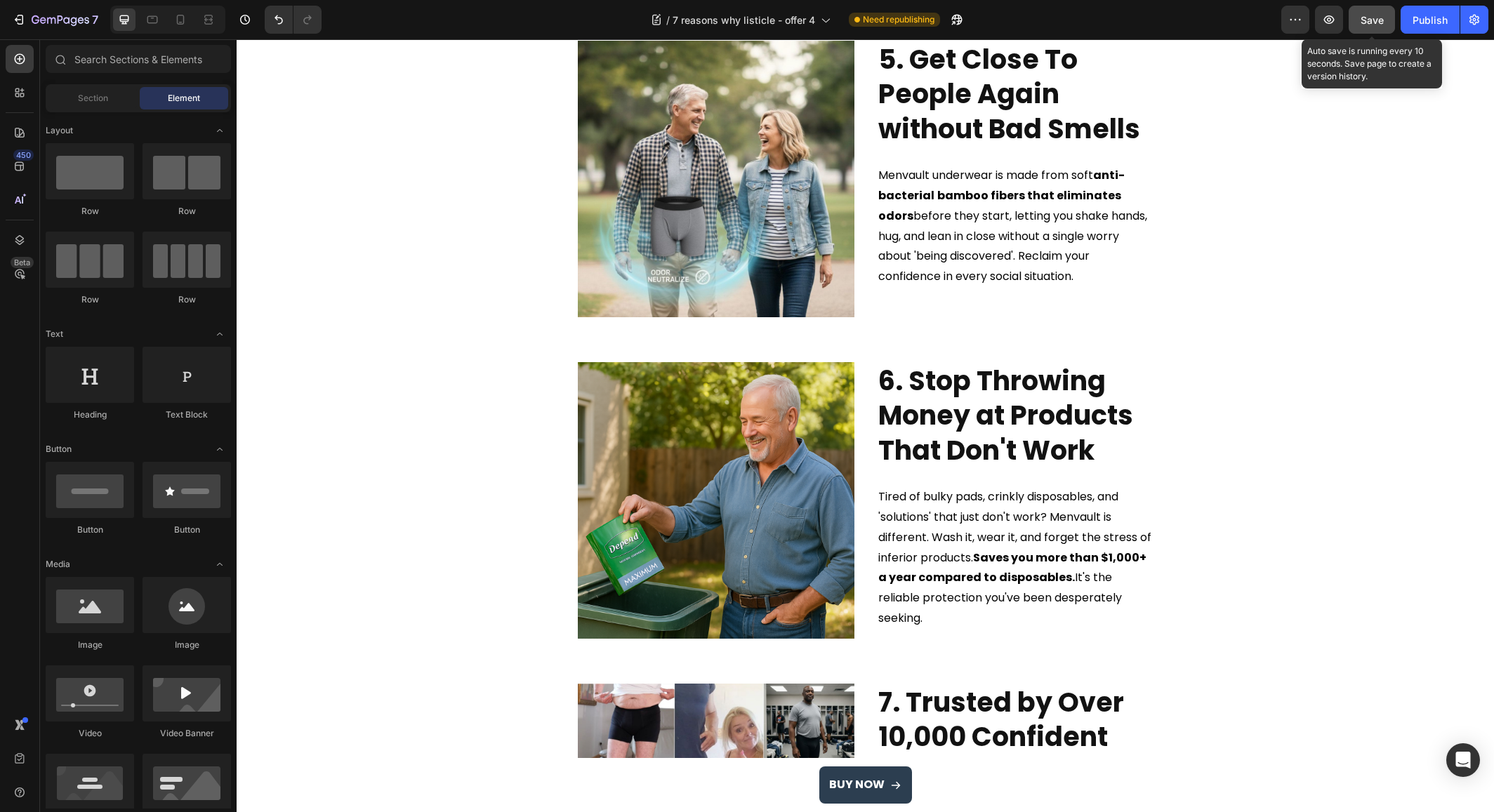
click at [1375, 20] on span "Save" at bounding box center [1372, 20] width 23 height 12
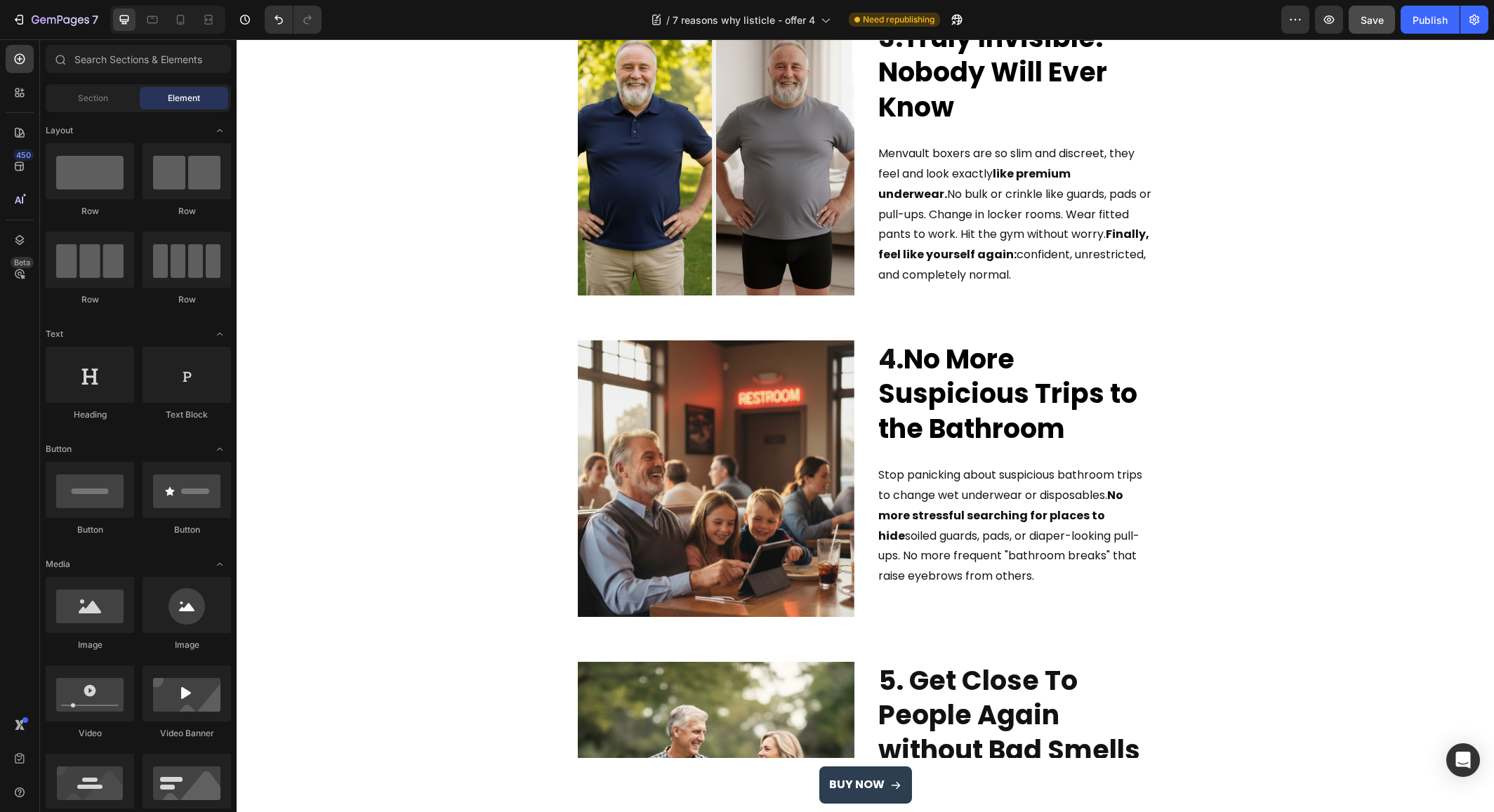
scroll to position [1077, 0]
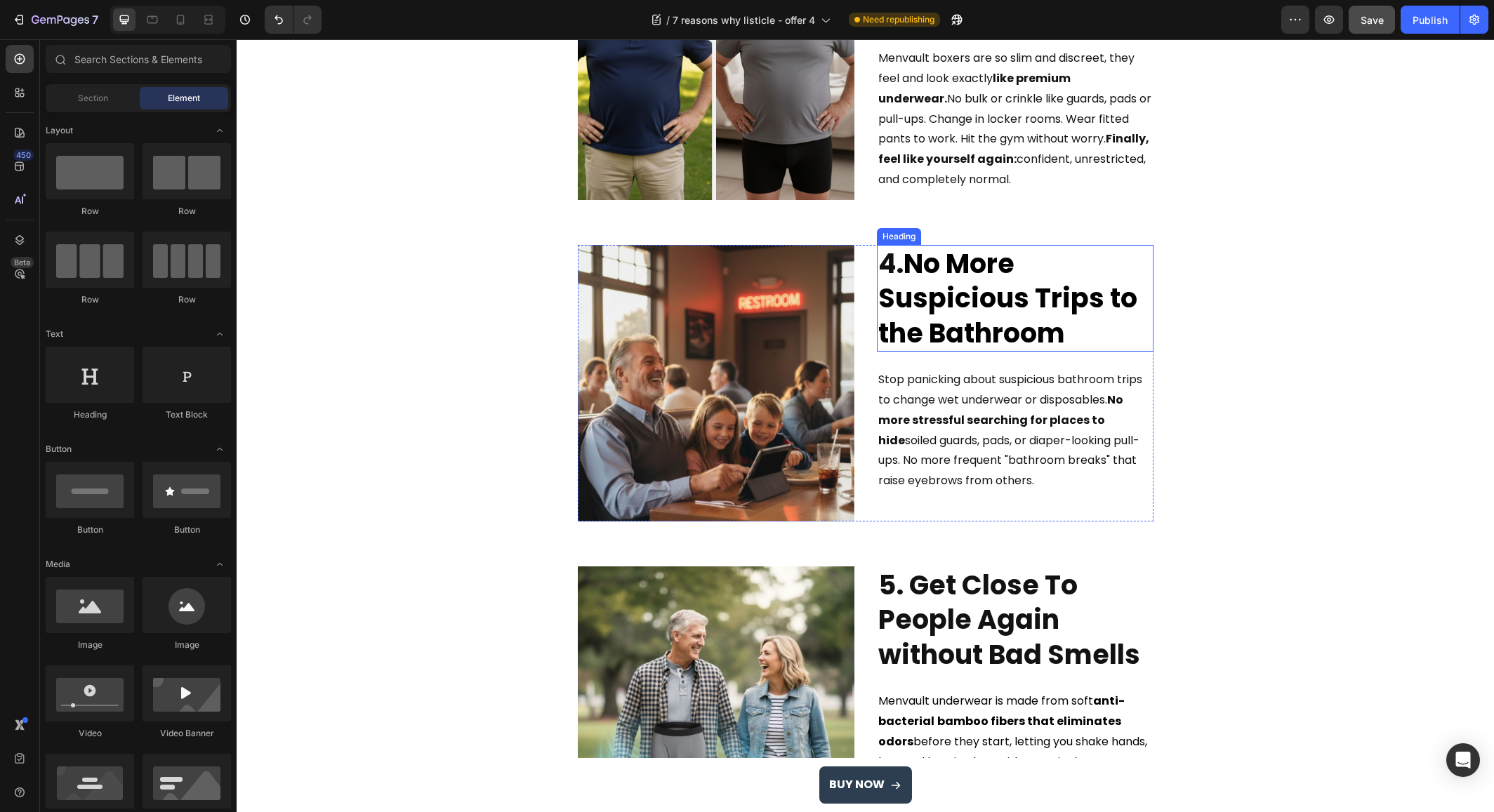
click at [907, 303] on strong "No More Suspicious Trips to the Bathroom" at bounding box center [1007, 298] width 259 height 107
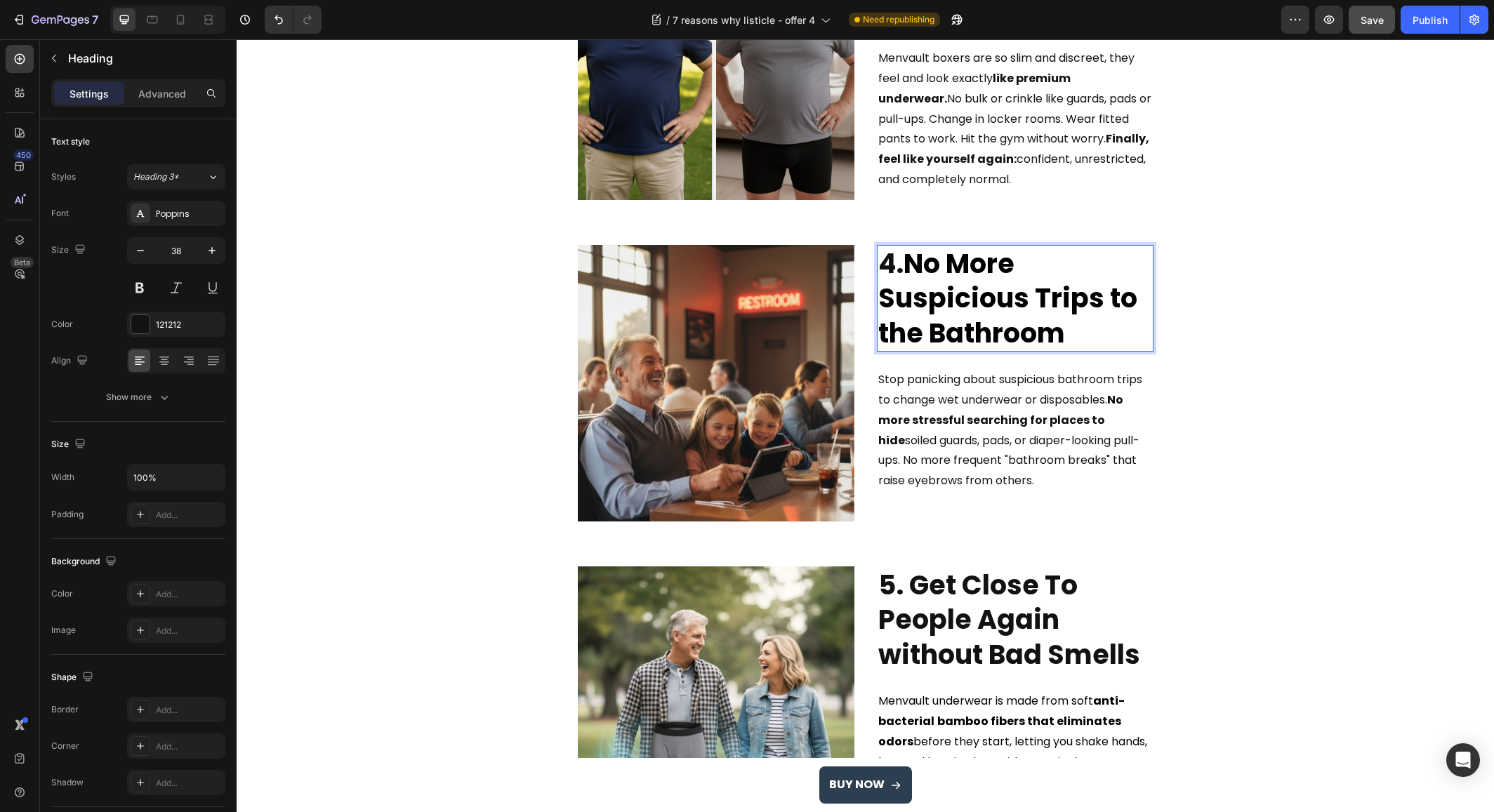
click at [908, 305] on strong "No More Suspicious Trips to the Bathroom" at bounding box center [1007, 298] width 259 height 107
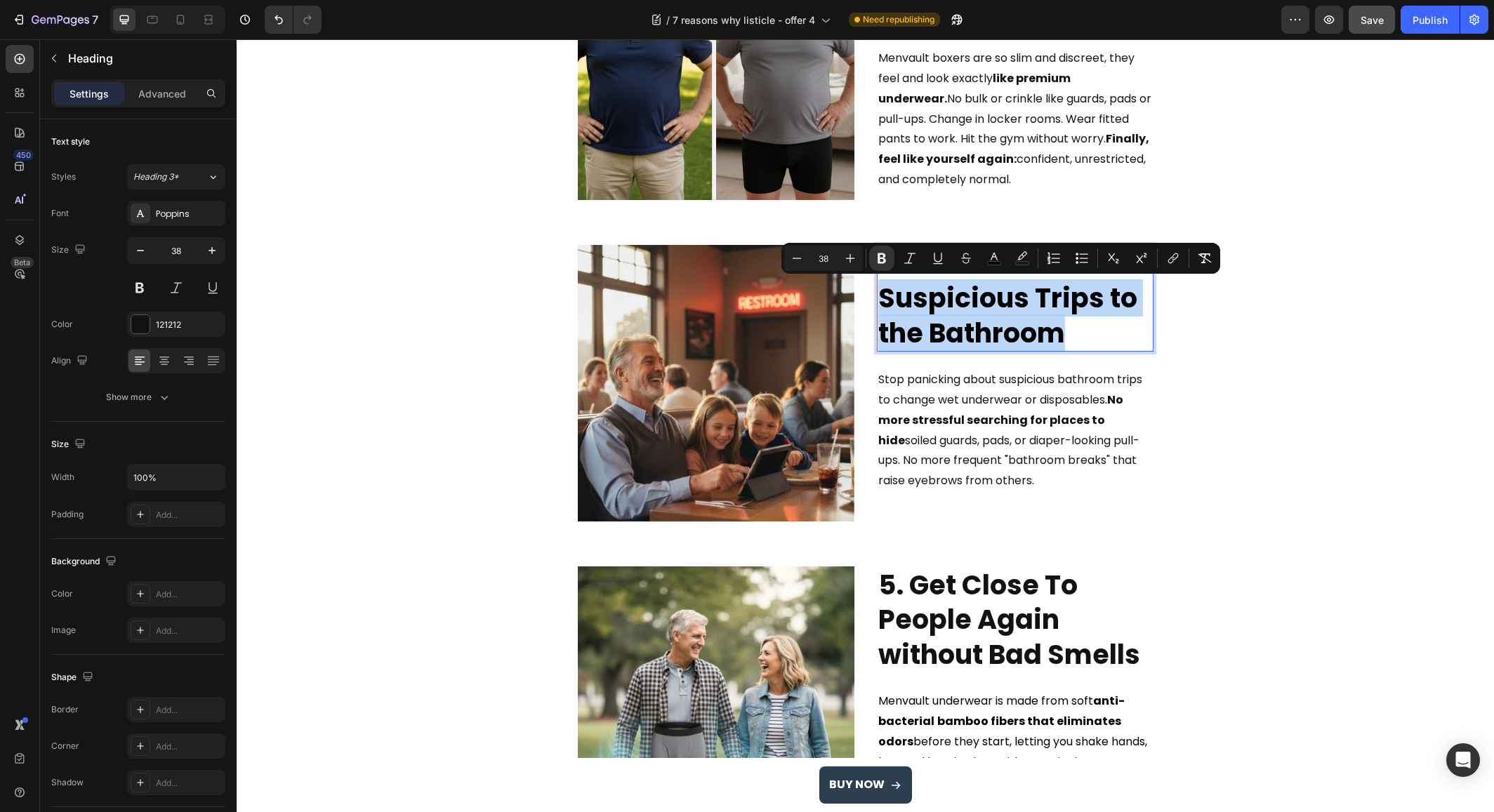
drag, startPoint x: 879, startPoint y: 300, endPoint x: 1086, endPoint y: 323, distance: 208.3
click at [1086, 323] on p "4. No More Suspicious Trips to the Bathroom" at bounding box center [1015, 298] width 274 height 104
drag, startPoint x: 1082, startPoint y: 334, endPoint x: 880, endPoint y: 304, distance: 204.2
click at [880, 304] on p "4. No More Suspicious Trips to the Bathroom" at bounding box center [1015, 298] width 274 height 104
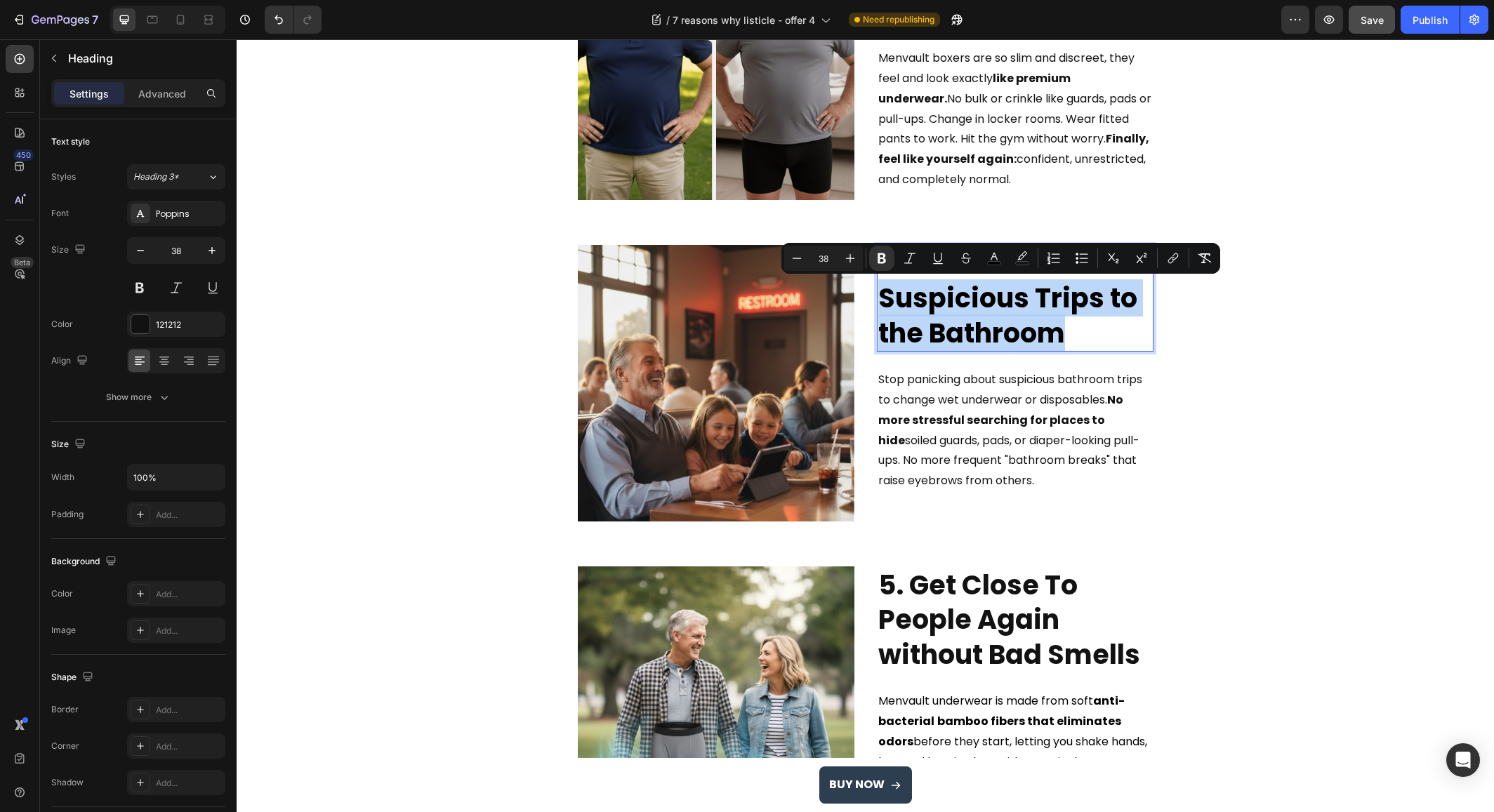
click at [940, 315] on strong "No More Suspicious Trips to the Bathroom" at bounding box center [1007, 298] width 259 height 107
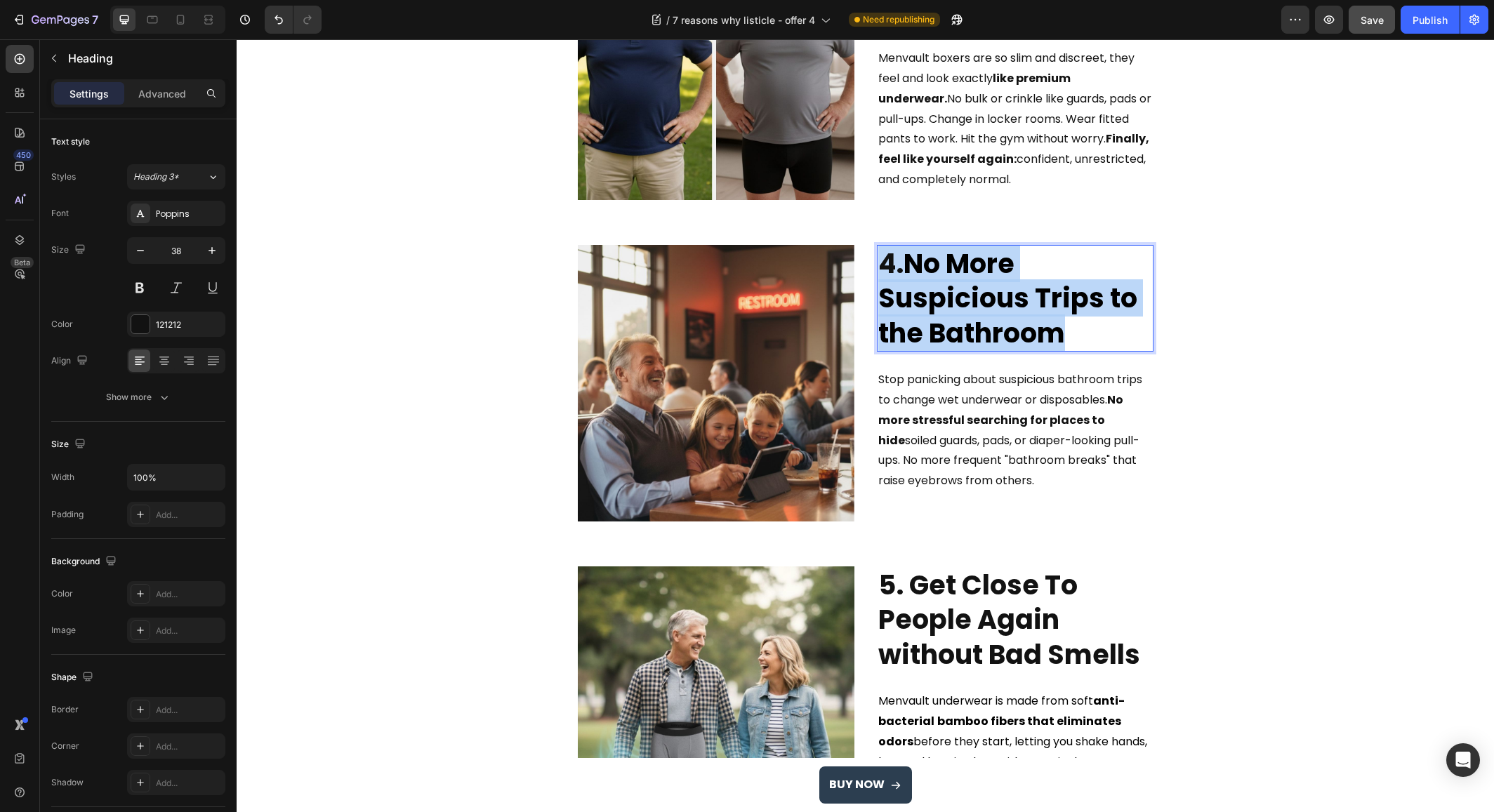
click at [940, 315] on strong "No More Suspicious Trips to the Bathroom" at bounding box center [1007, 298] width 259 height 107
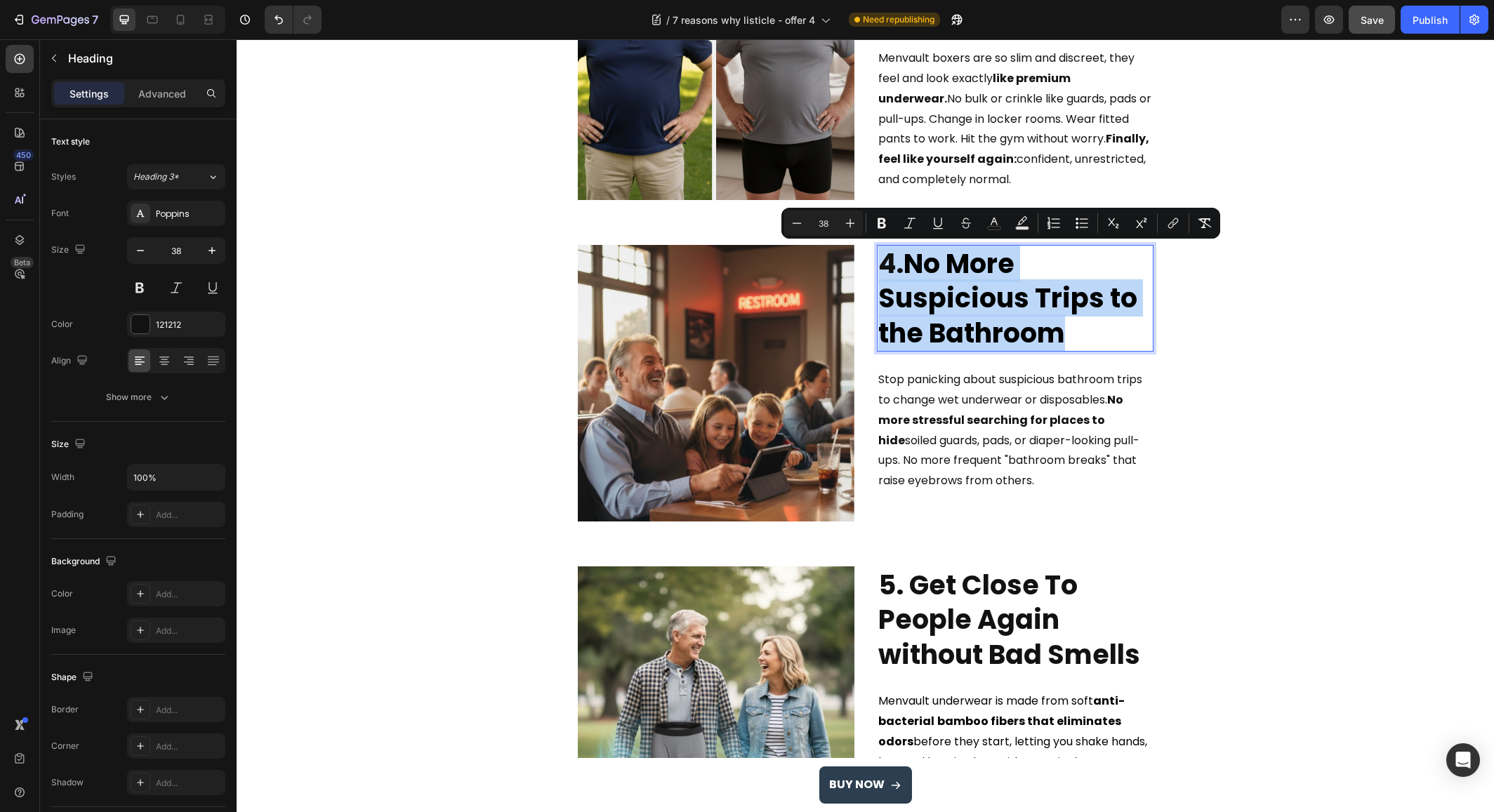
click at [1016, 314] on strong "No More Suspicious Trips to the Bathroom" at bounding box center [1007, 298] width 259 height 107
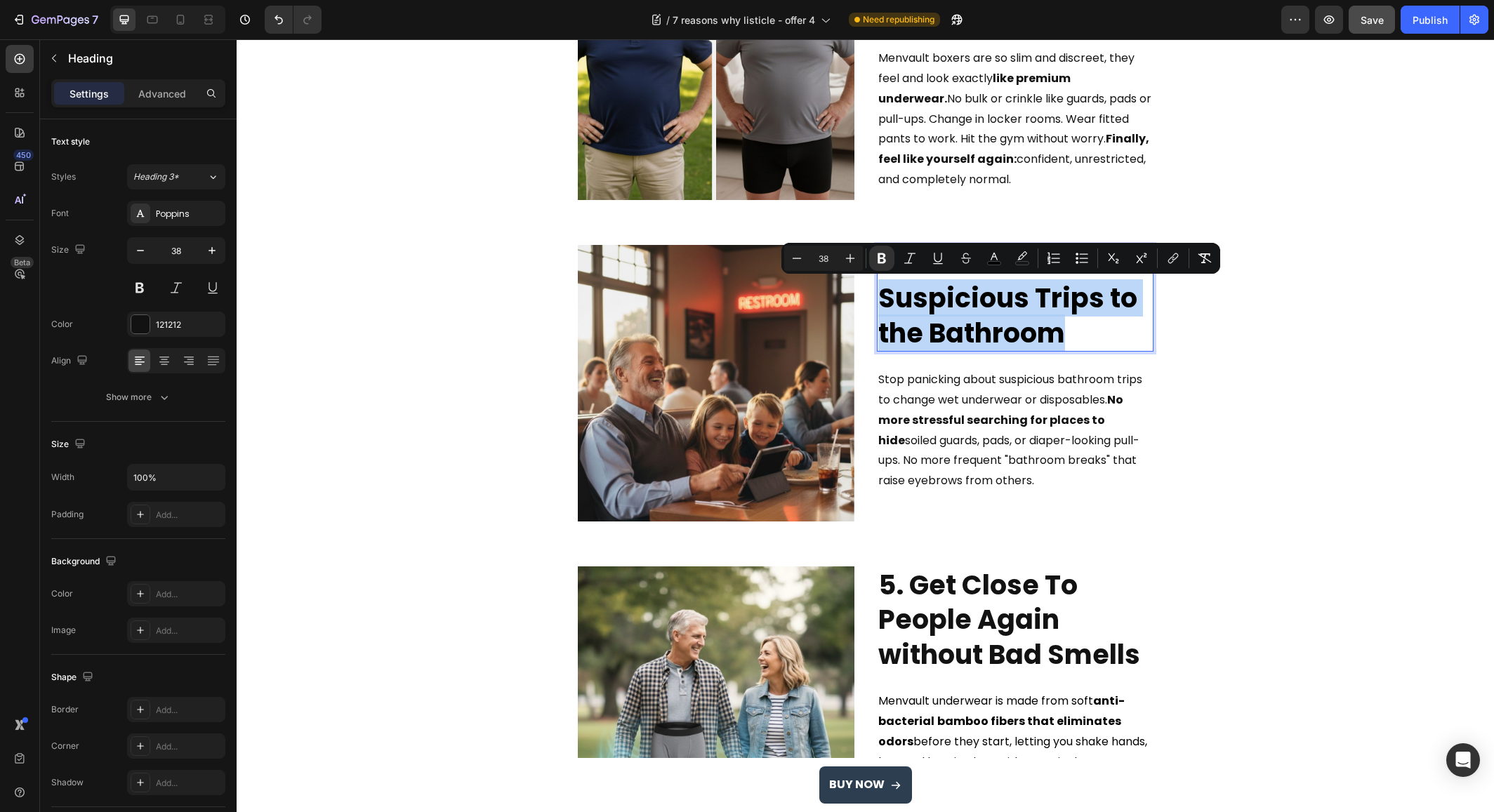
drag, startPoint x: 1070, startPoint y: 334, endPoint x: 881, endPoint y: 304, distance: 191.4
click at [881, 304] on p "4. No More Suspicious Trips to the Bathroom" at bounding box center [1015, 298] width 274 height 104
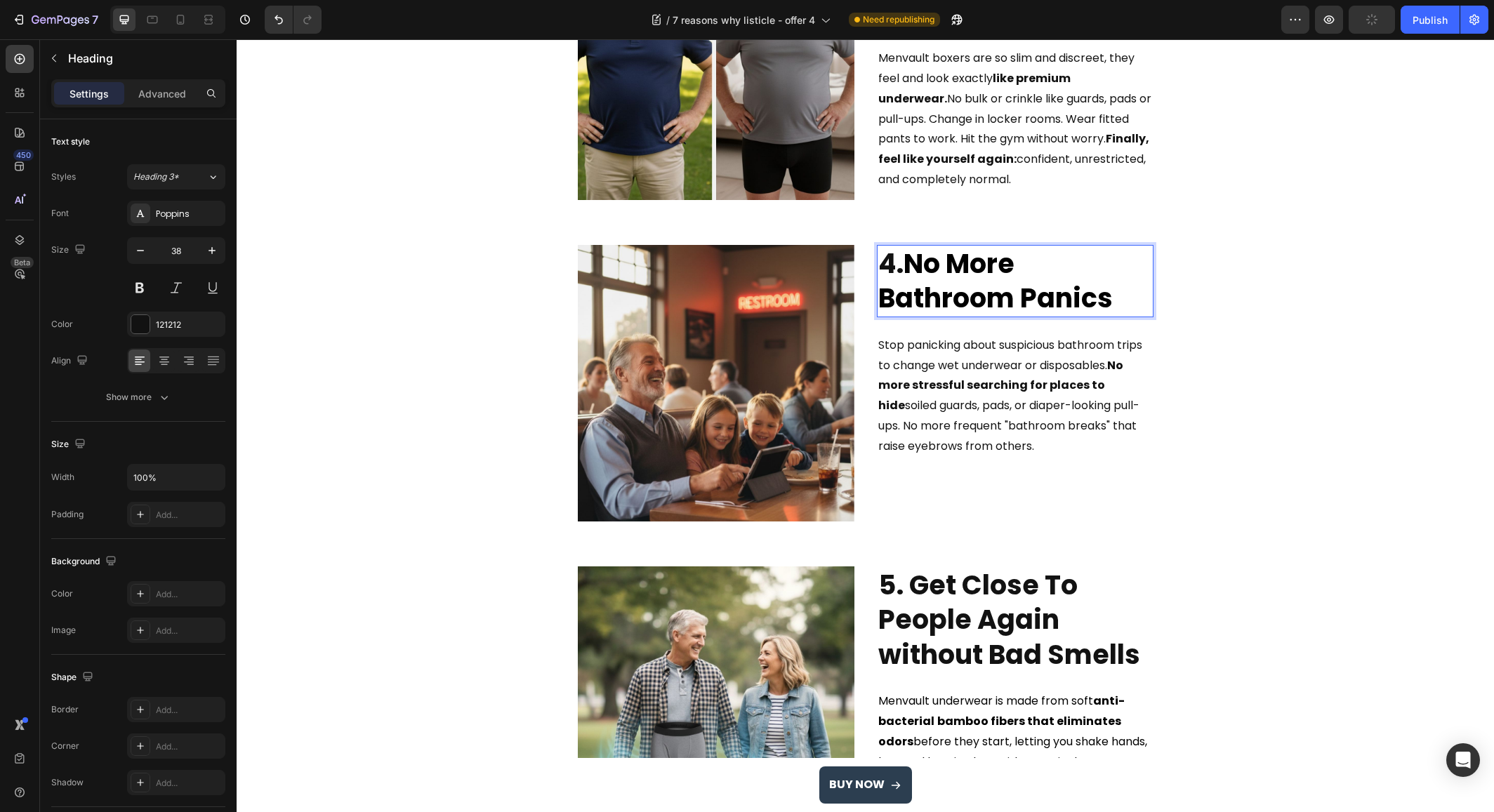
click at [930, 305] on strong "No More Bathroom Panics" at bounding box center [995, 281] width 234 height 72
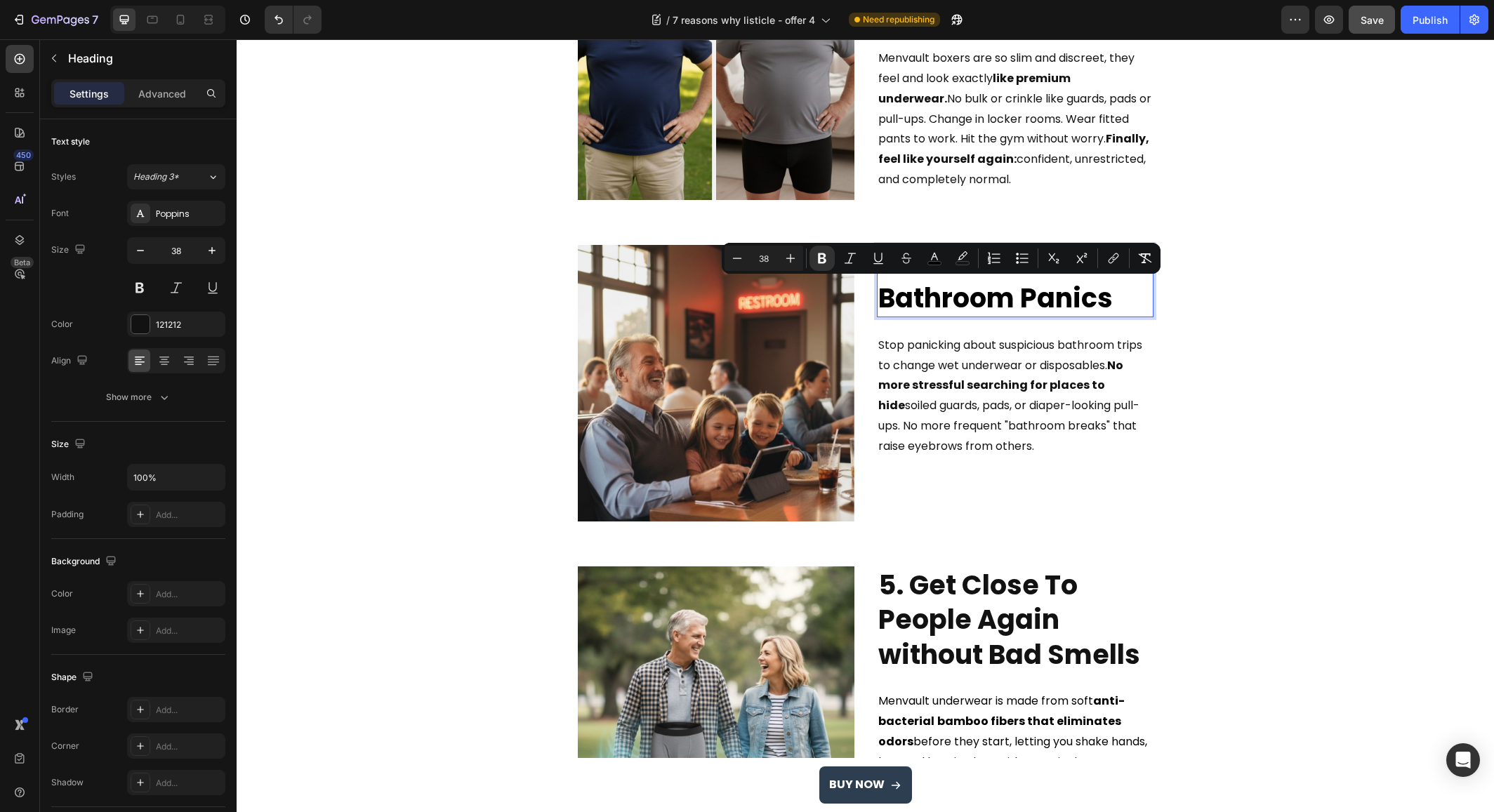
click at [1066, 297] on strong "No More Bathroom Panics" at bounding box center [995, 281] width 234 height 72
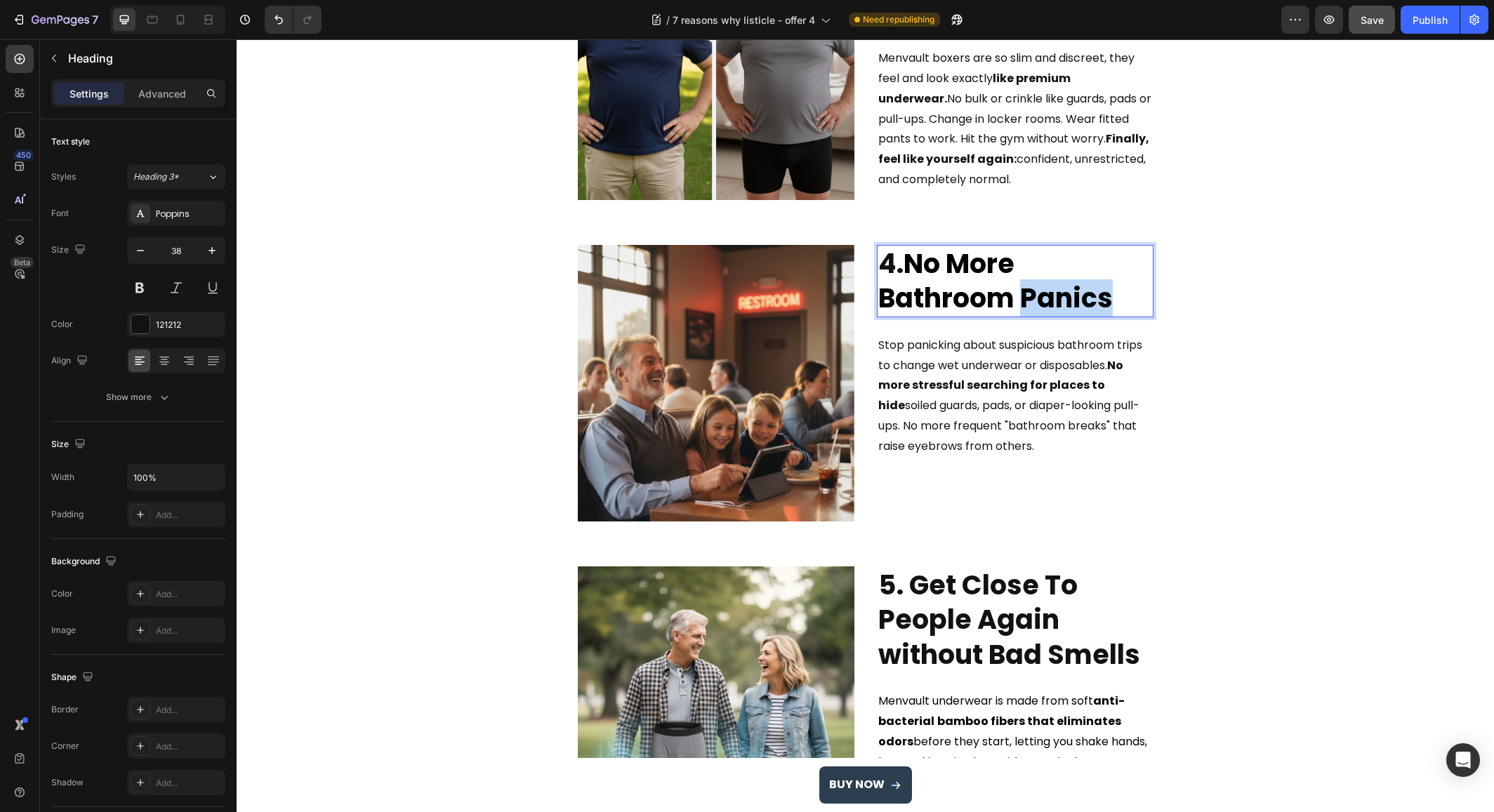
click at [1066, 297] on strong "No More Bathroom Panics" at bounding box center [995, 281] width 234 height 72
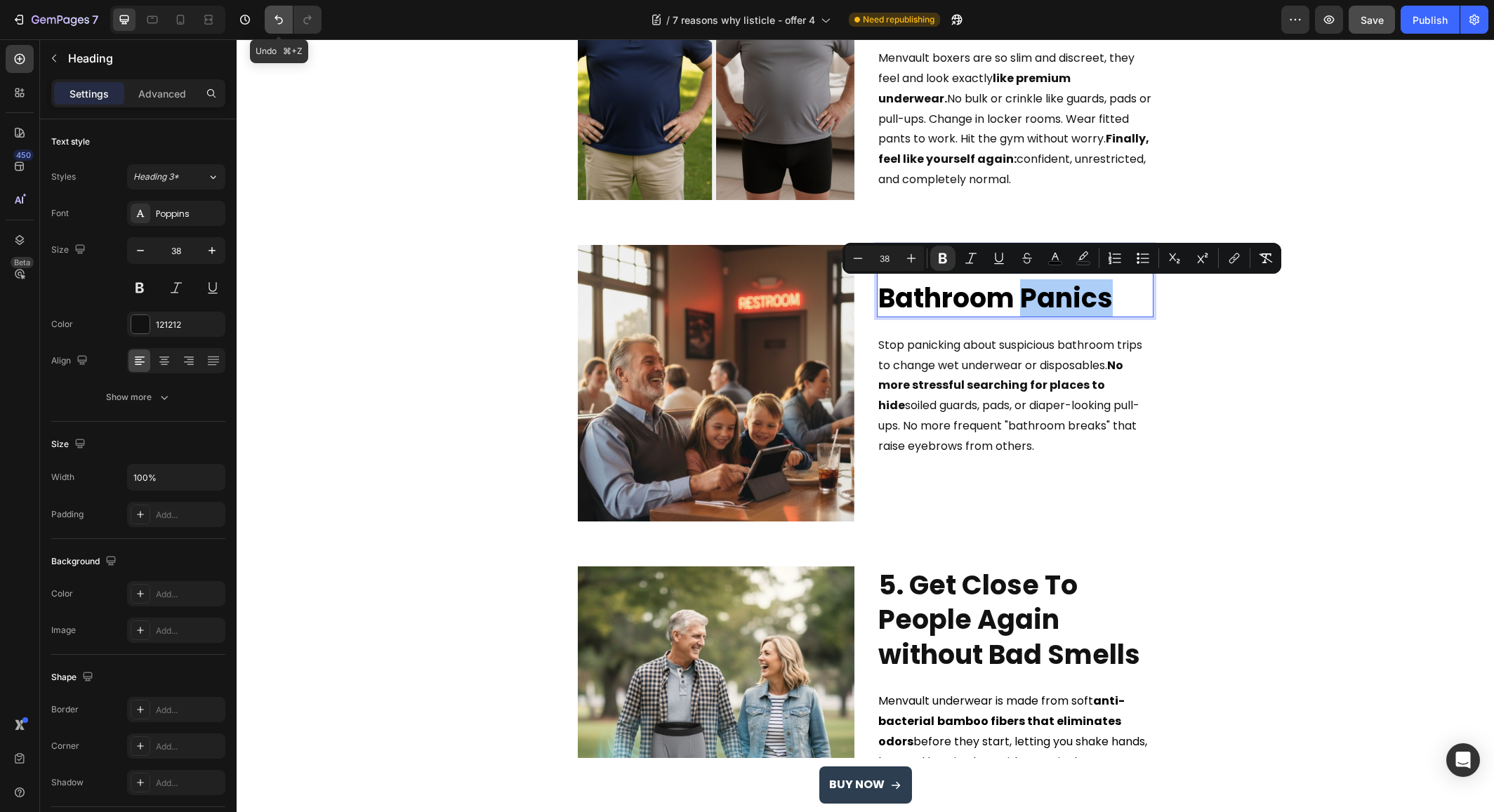
click at [279, 25] on icon "Undo/Redo" at bounding box center [278, 20] width 14 height 14
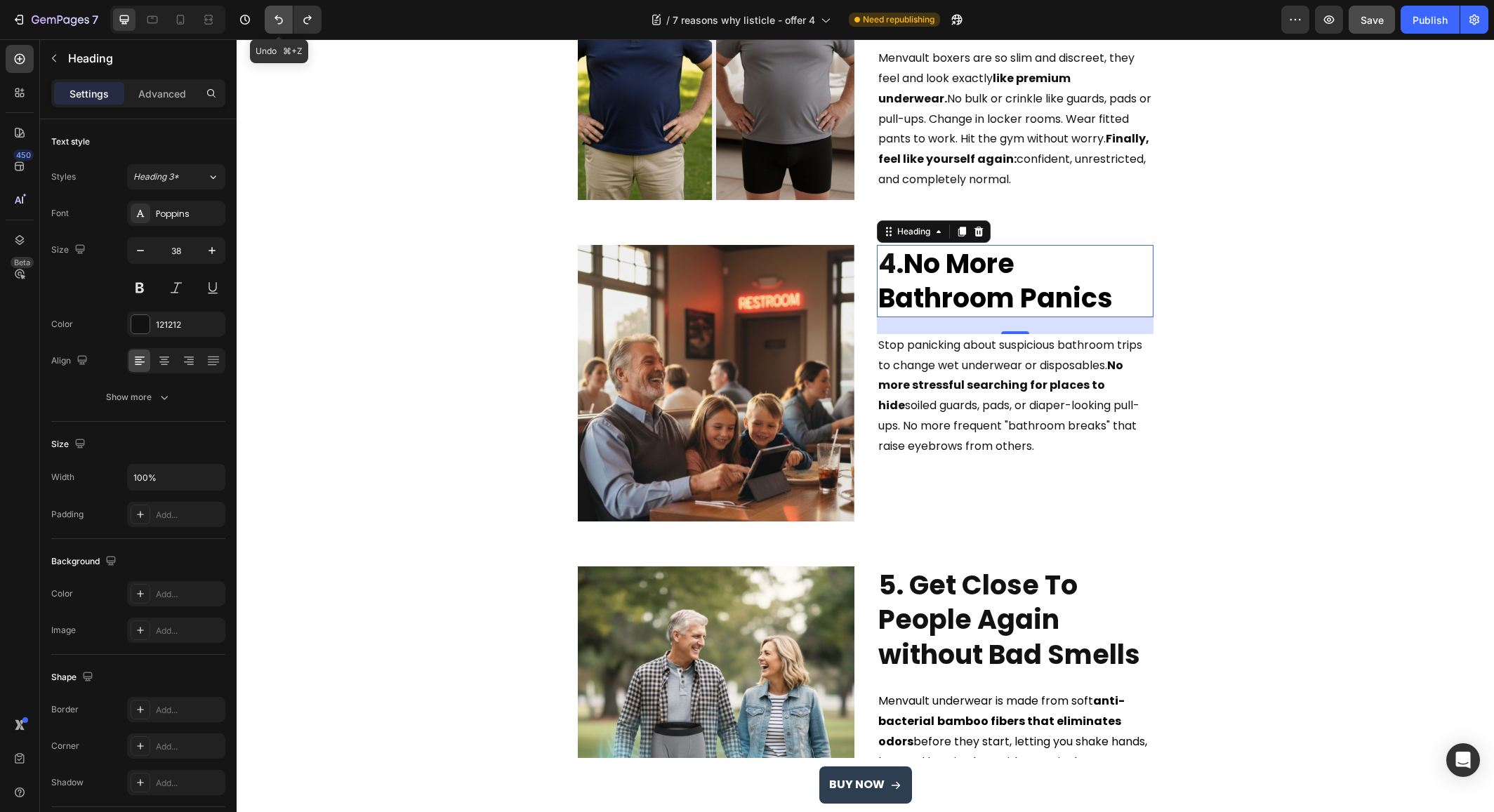
click at [279, 25] on icon "Undo/Redo" at bounding box center [278, 20] width 14 height 14
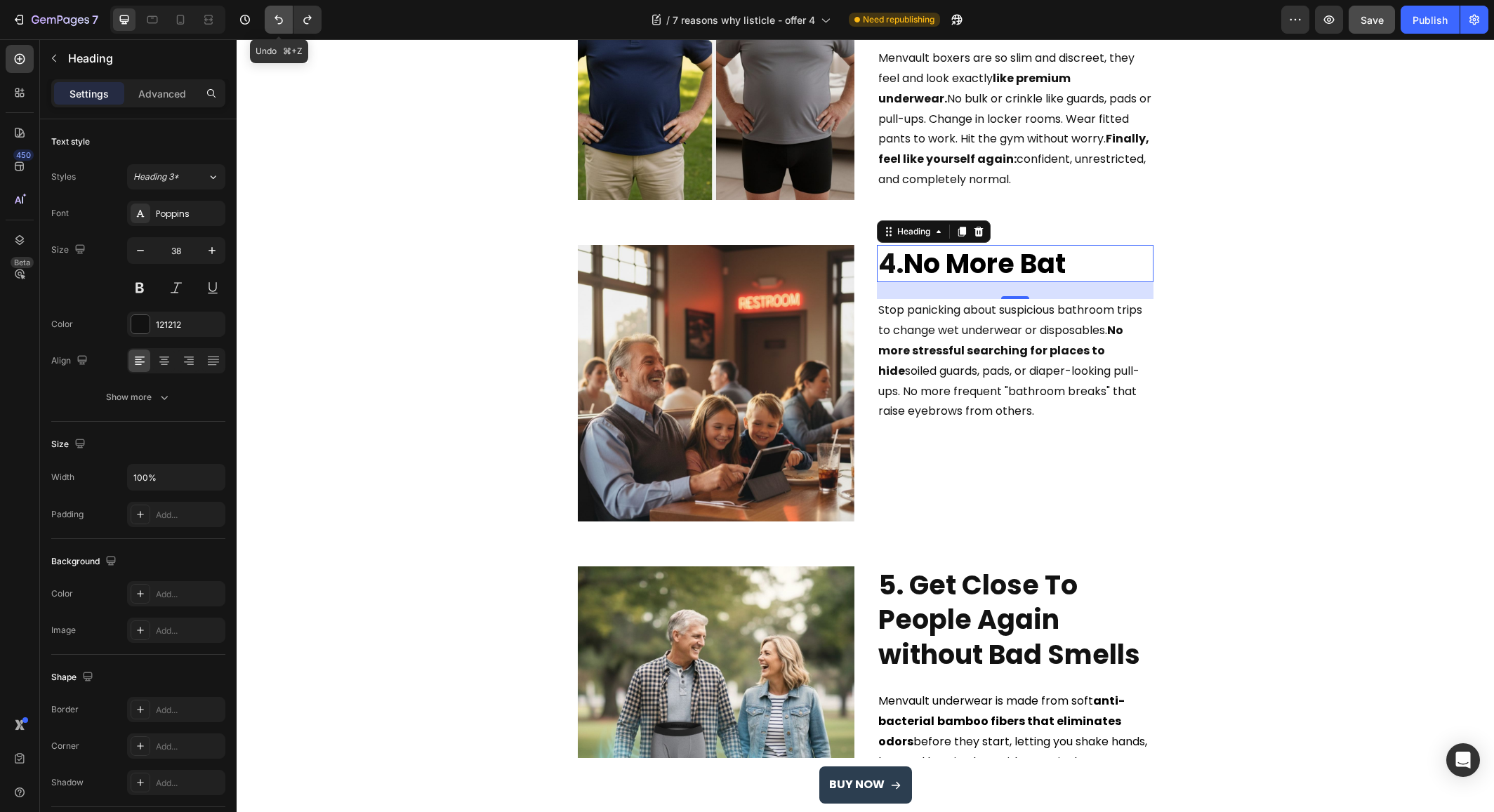
click at [279, 25] on icon "Undo/Redo" at bounding box center [278, 20] width 14 height 14
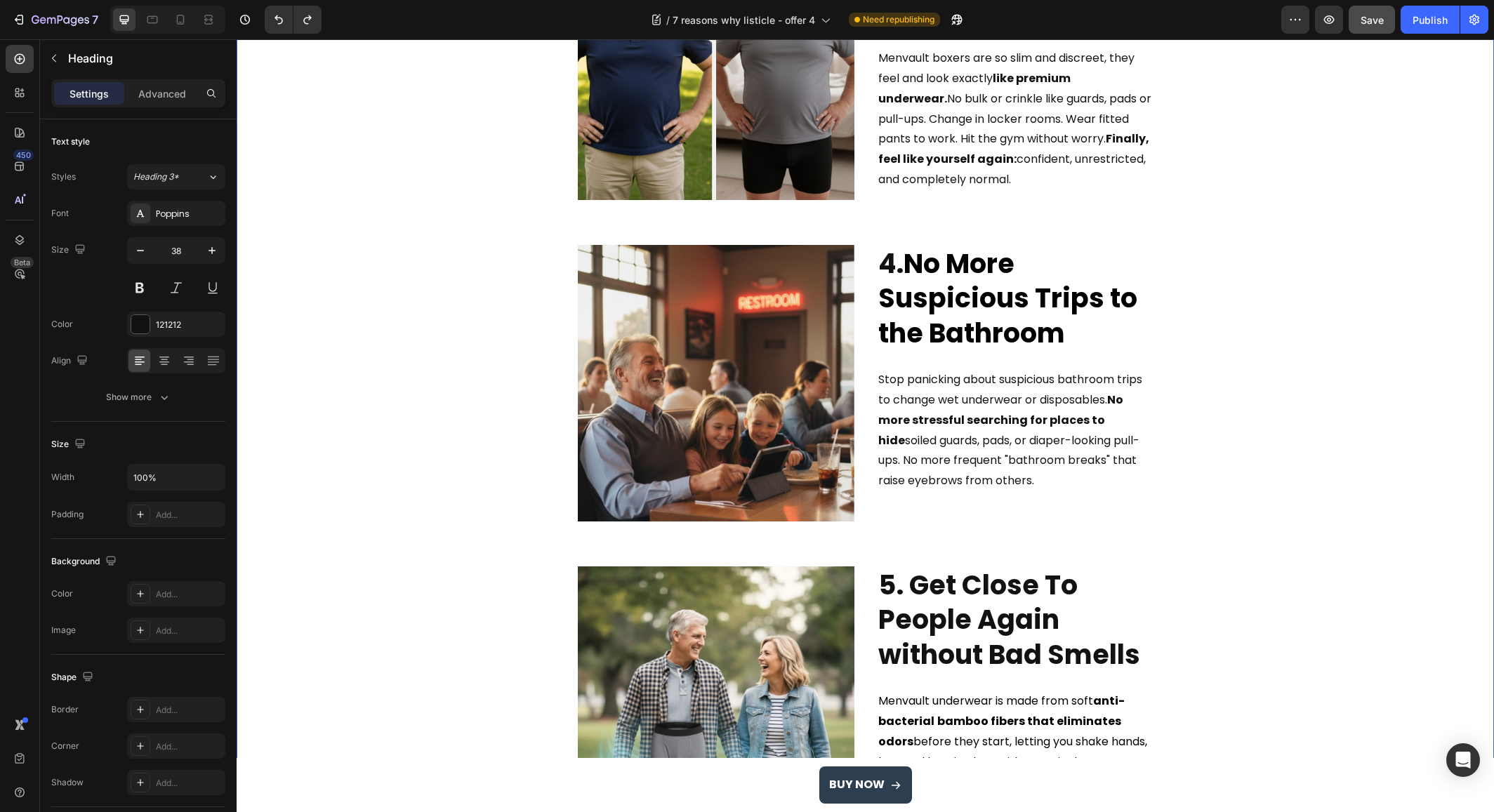
click at [445, 271] on div "7 Reasons Why Men Over 50 Are Switching To These Leak-Proof Boxer Briefs (and n…" at bounding box center [865, 299] width 1237 height 2487
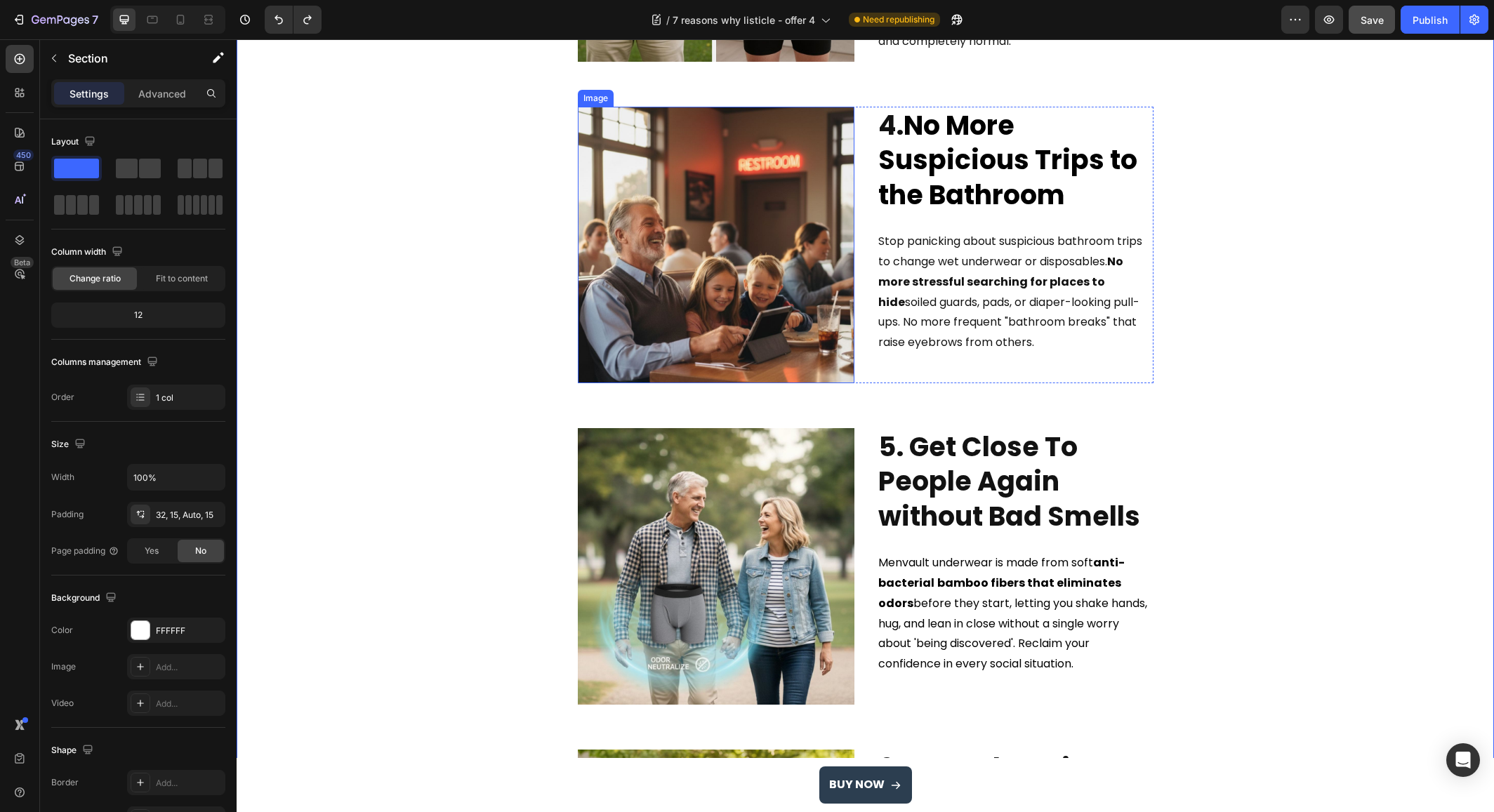
scroll to position [1216, 0]
click at [682, 284] on img at bounding box center [716, 244] width 277 height 277
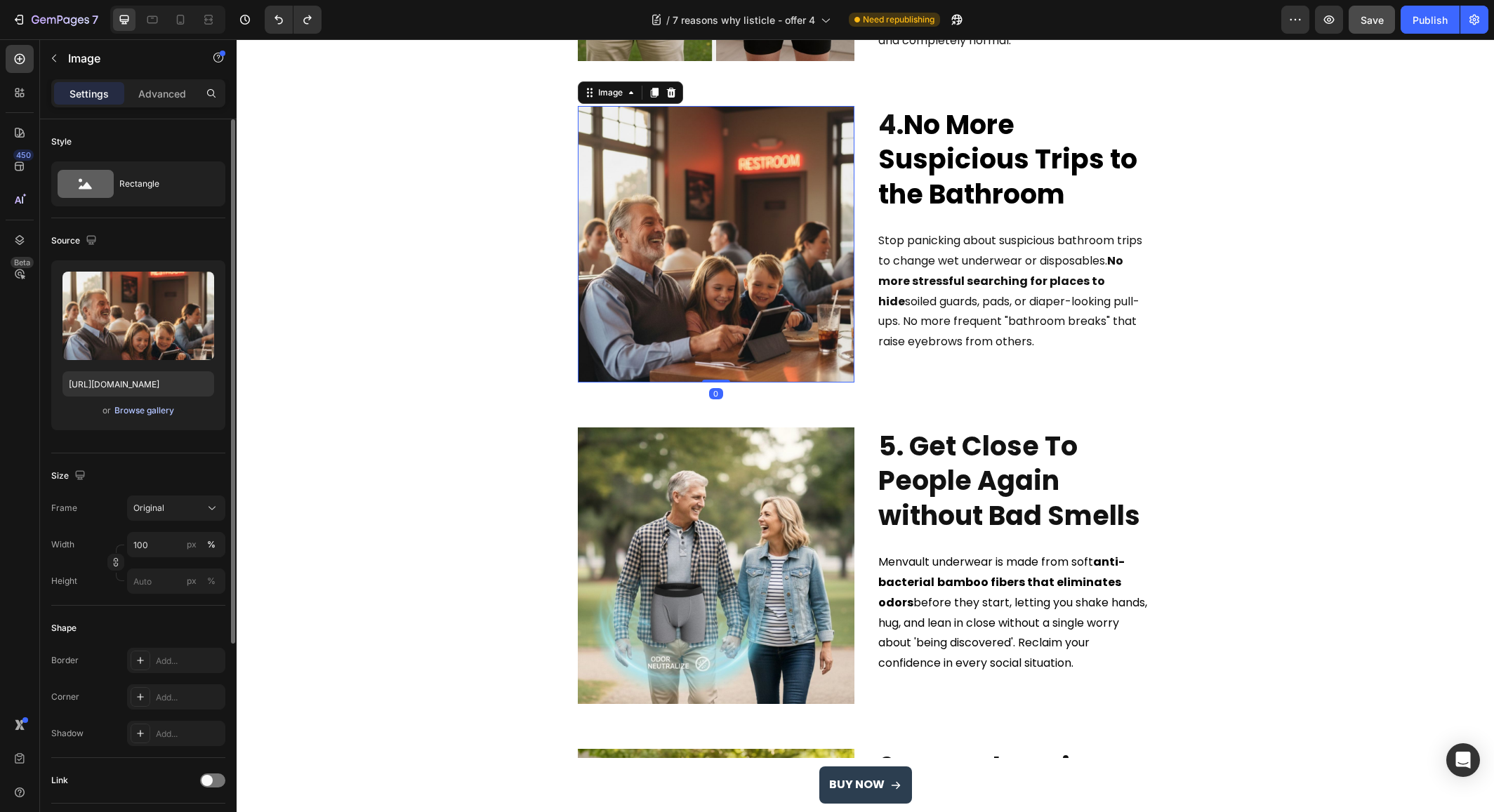
click at [129, 412] on div "Browse gallery" at bounding box center [144, 411] width 59 height 13
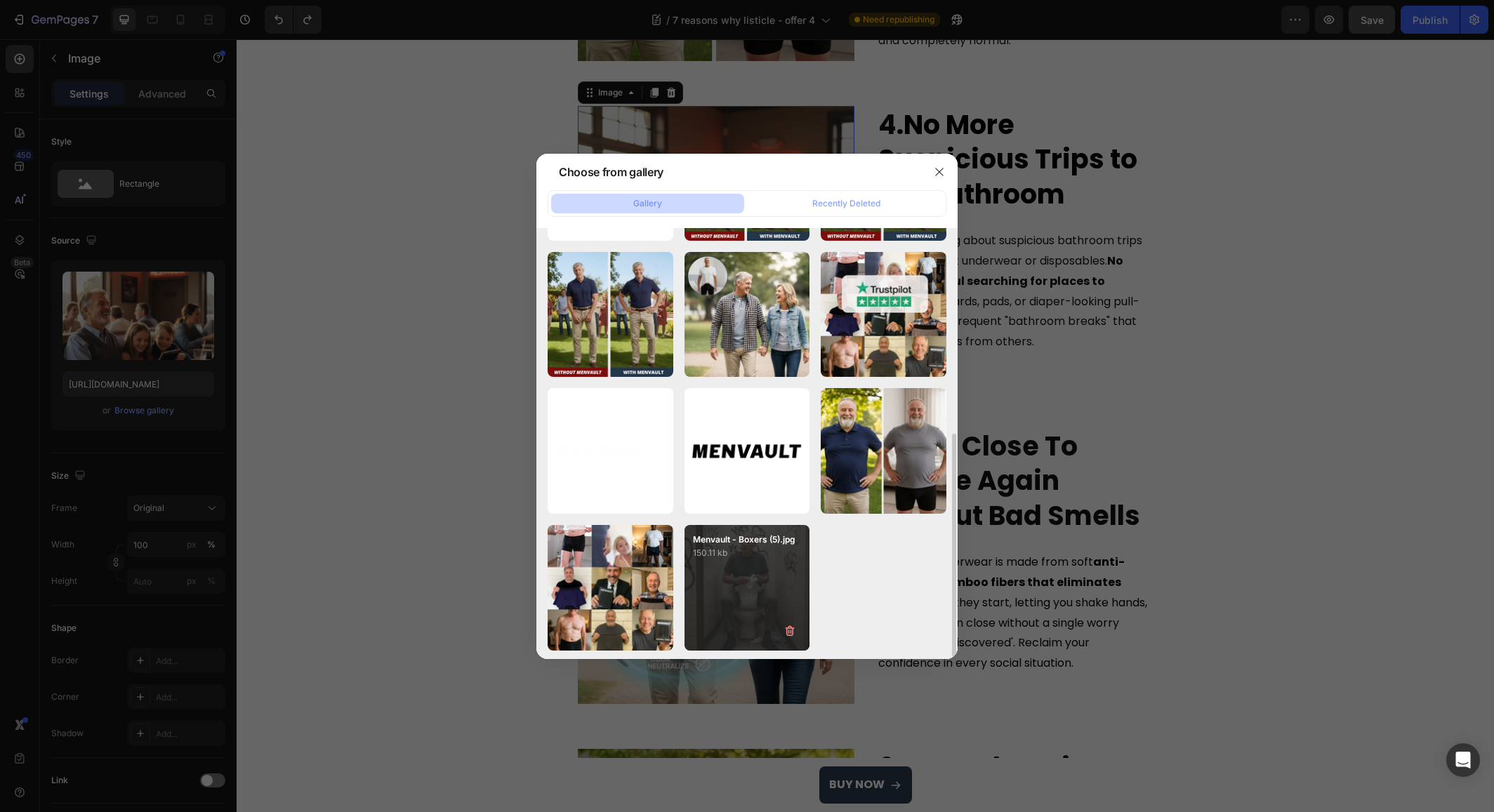
scroll to position [400, 0]
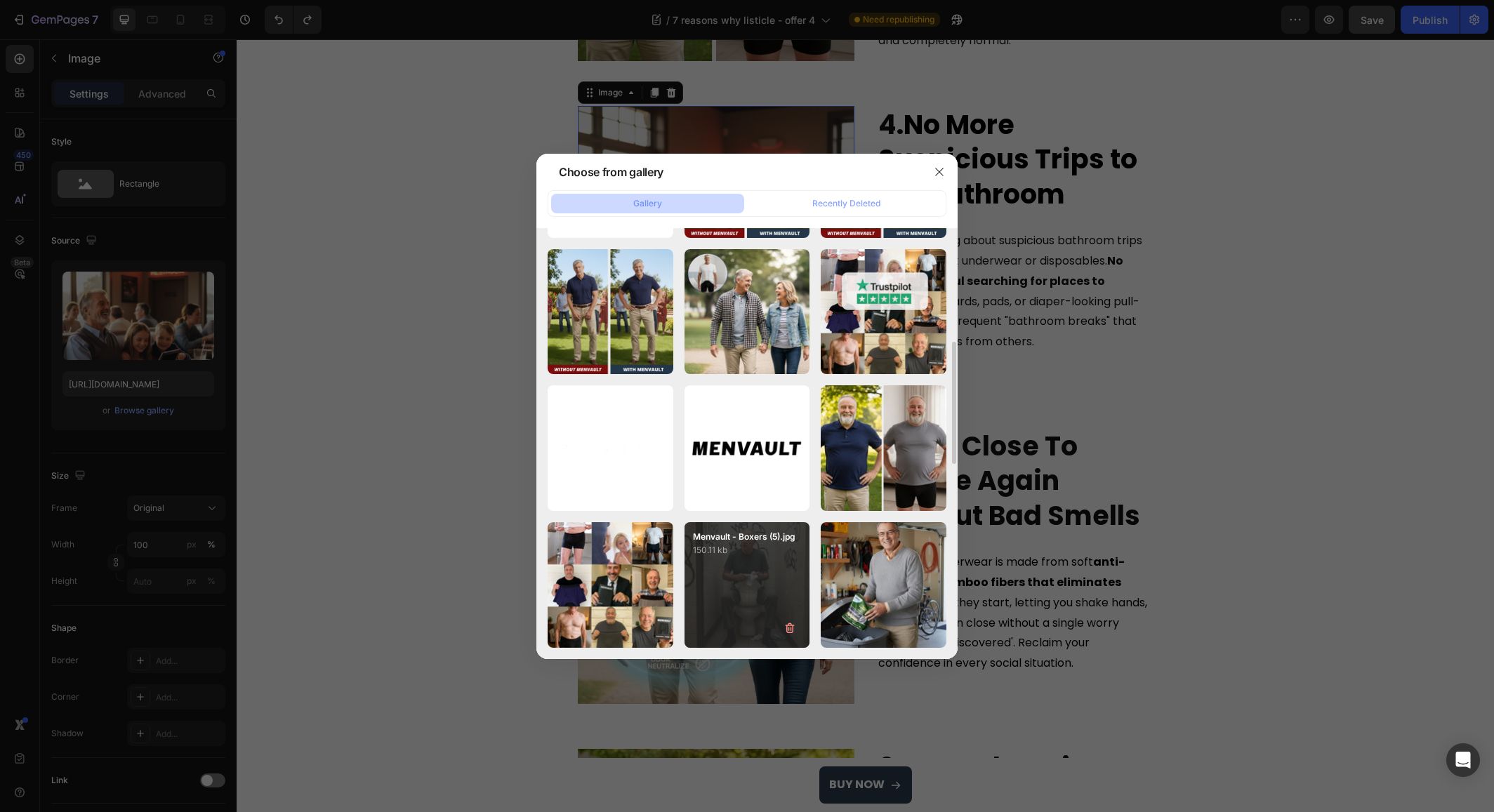
click at [727, 582] on div "Menvault - Boxers (5).jpg 150.11 kb" at bounding box center [747, 584] width 125 height 125
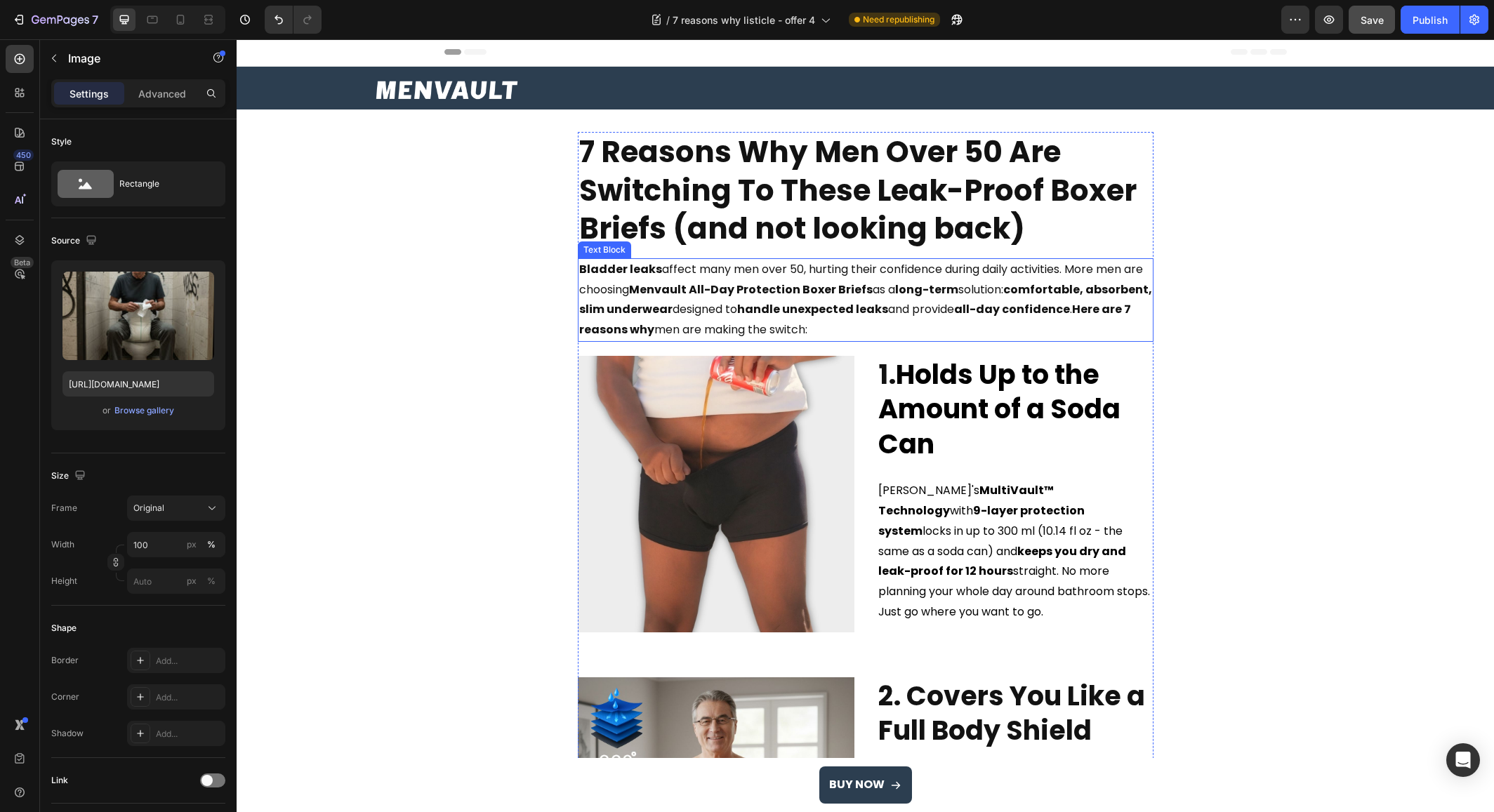
scroll to position [0, 0]
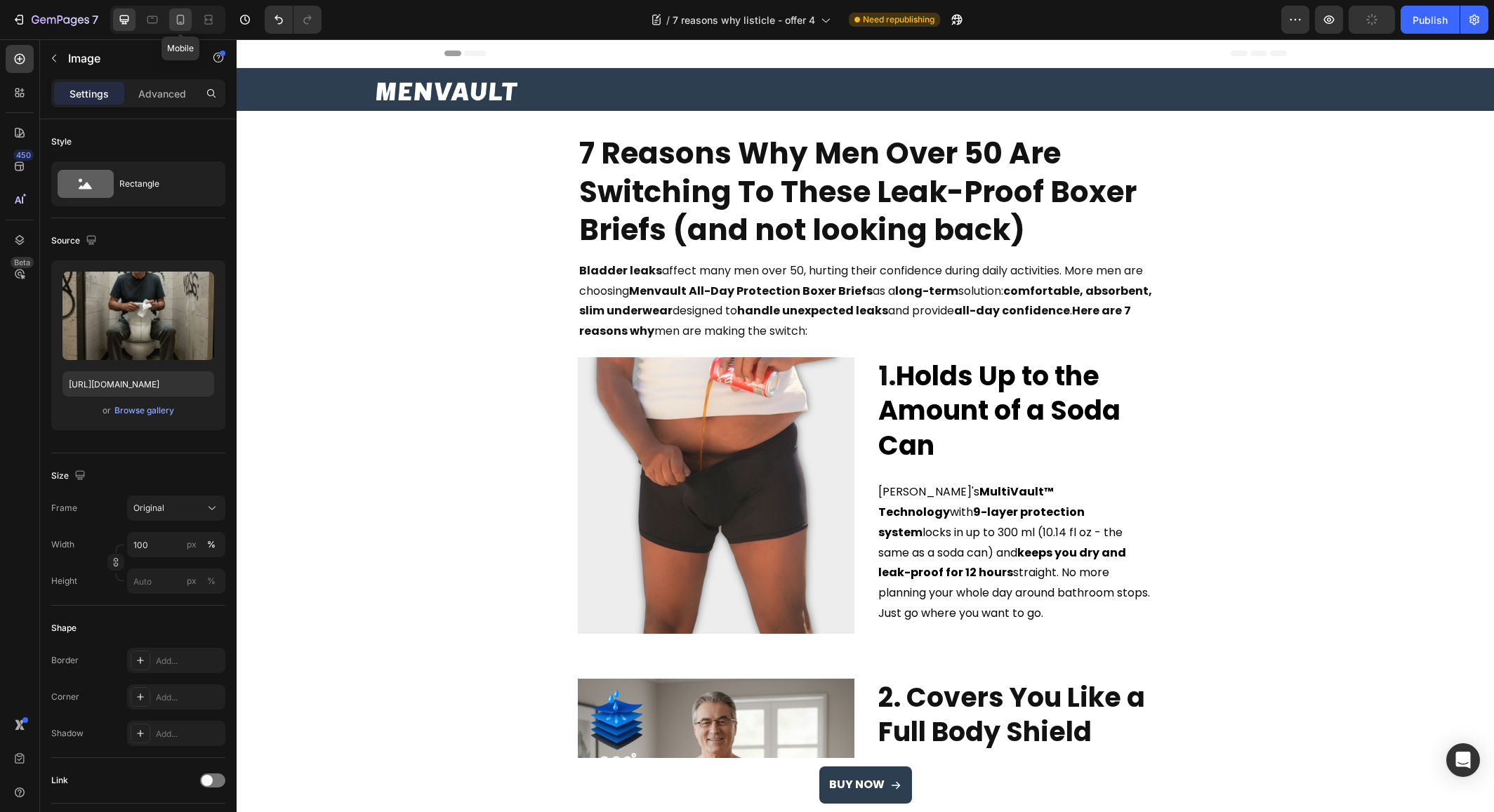
click at [181, 20] on icon at bounding box center [180, 20] width 14 height 14
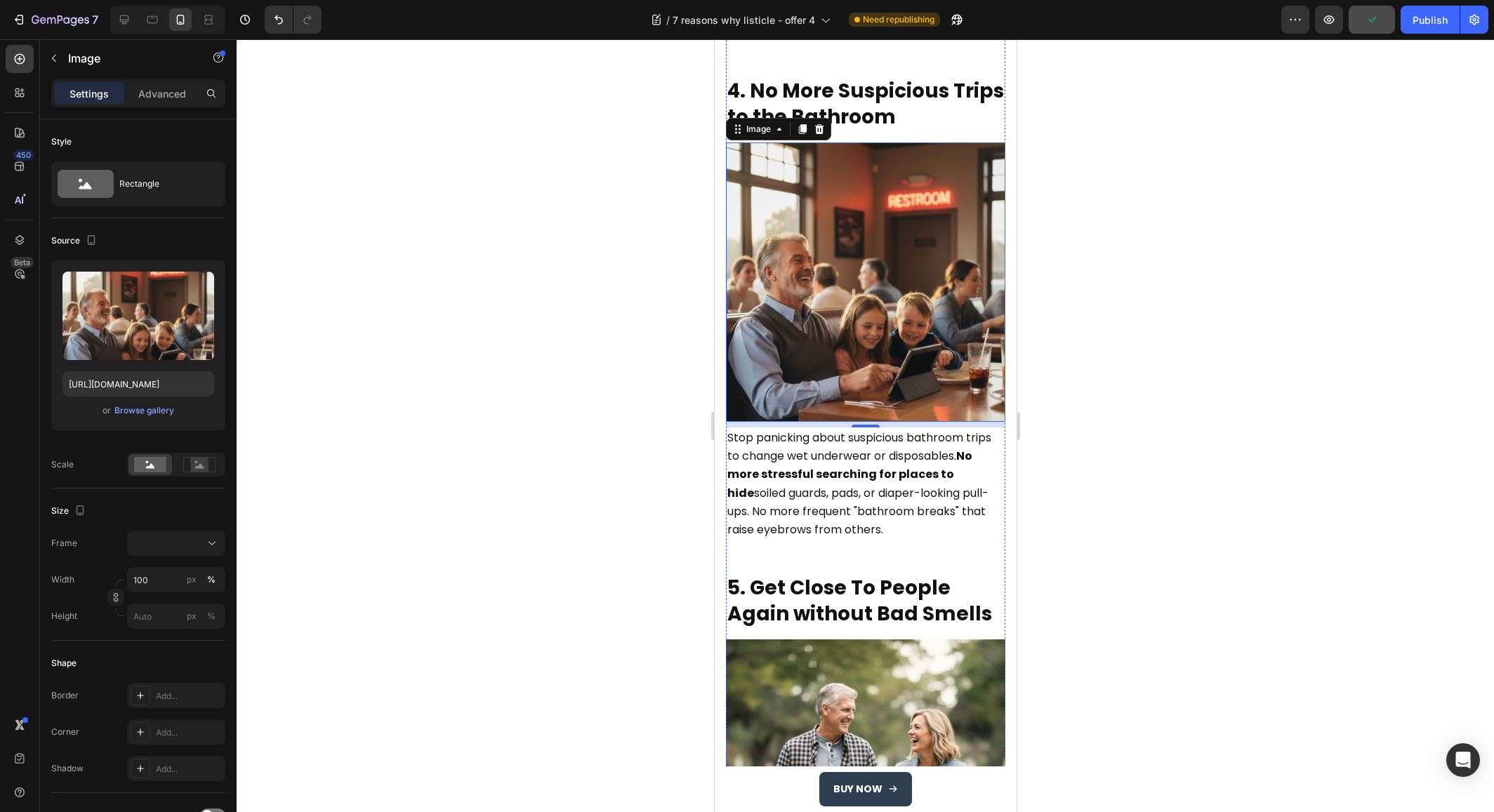
scroll to position [1921, 0]
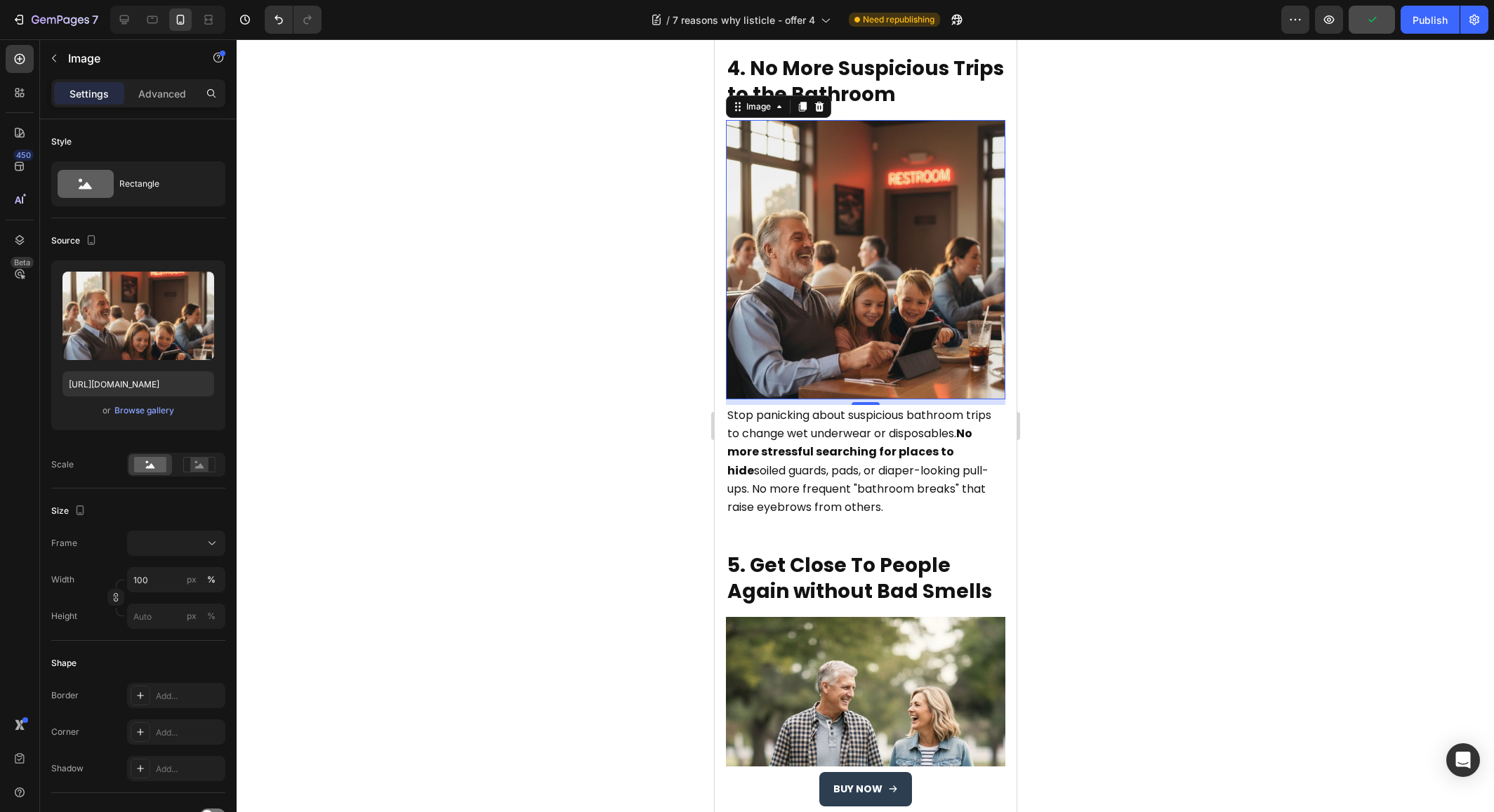
click at [843, 225] on img at bounding box center [865, 259] width 280 height 280
click at [160, 413] on div "Browse gallery" at bounding box center [144, 411] width 59 height 13
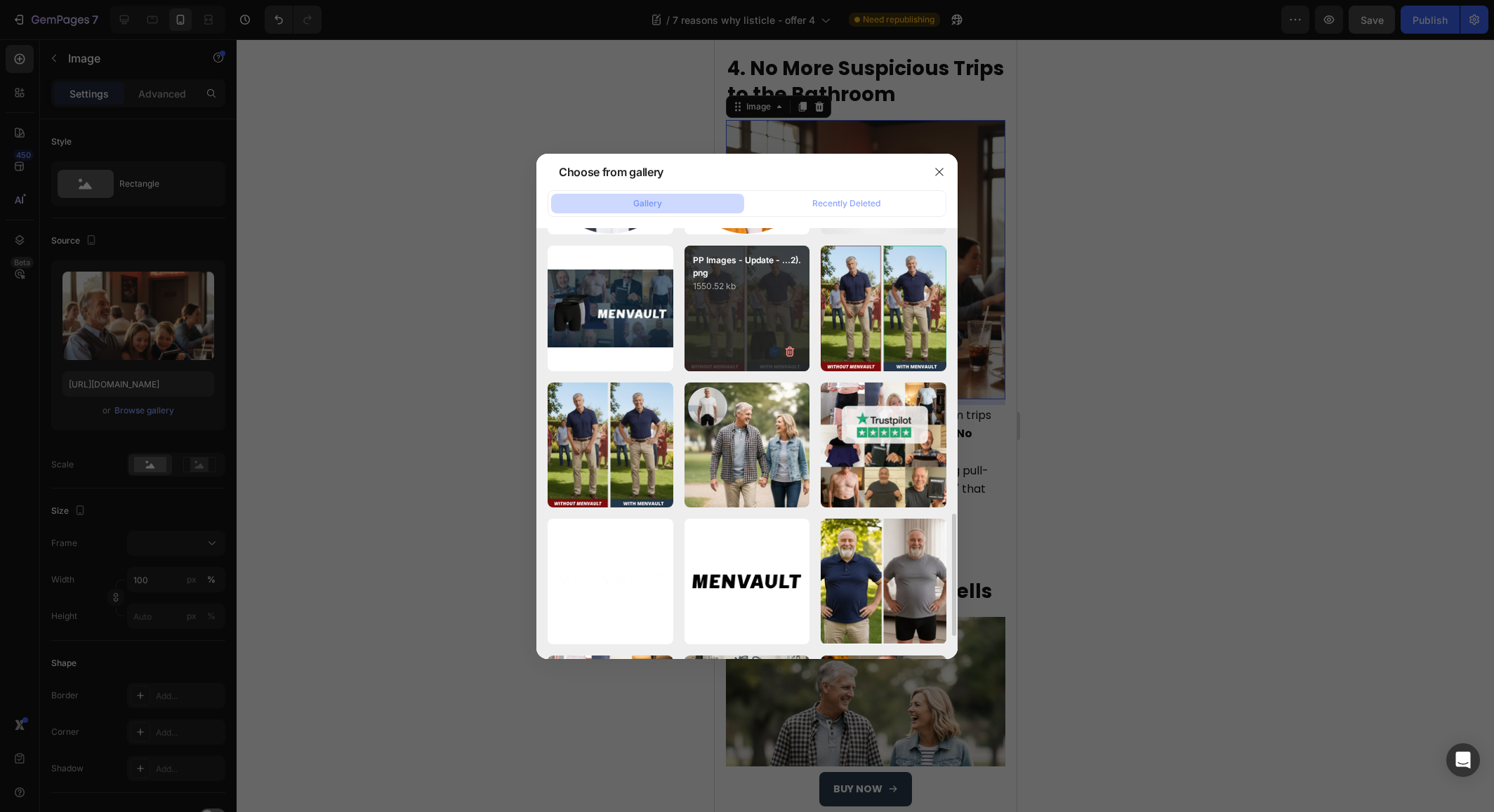
scroll to position [598, 0]
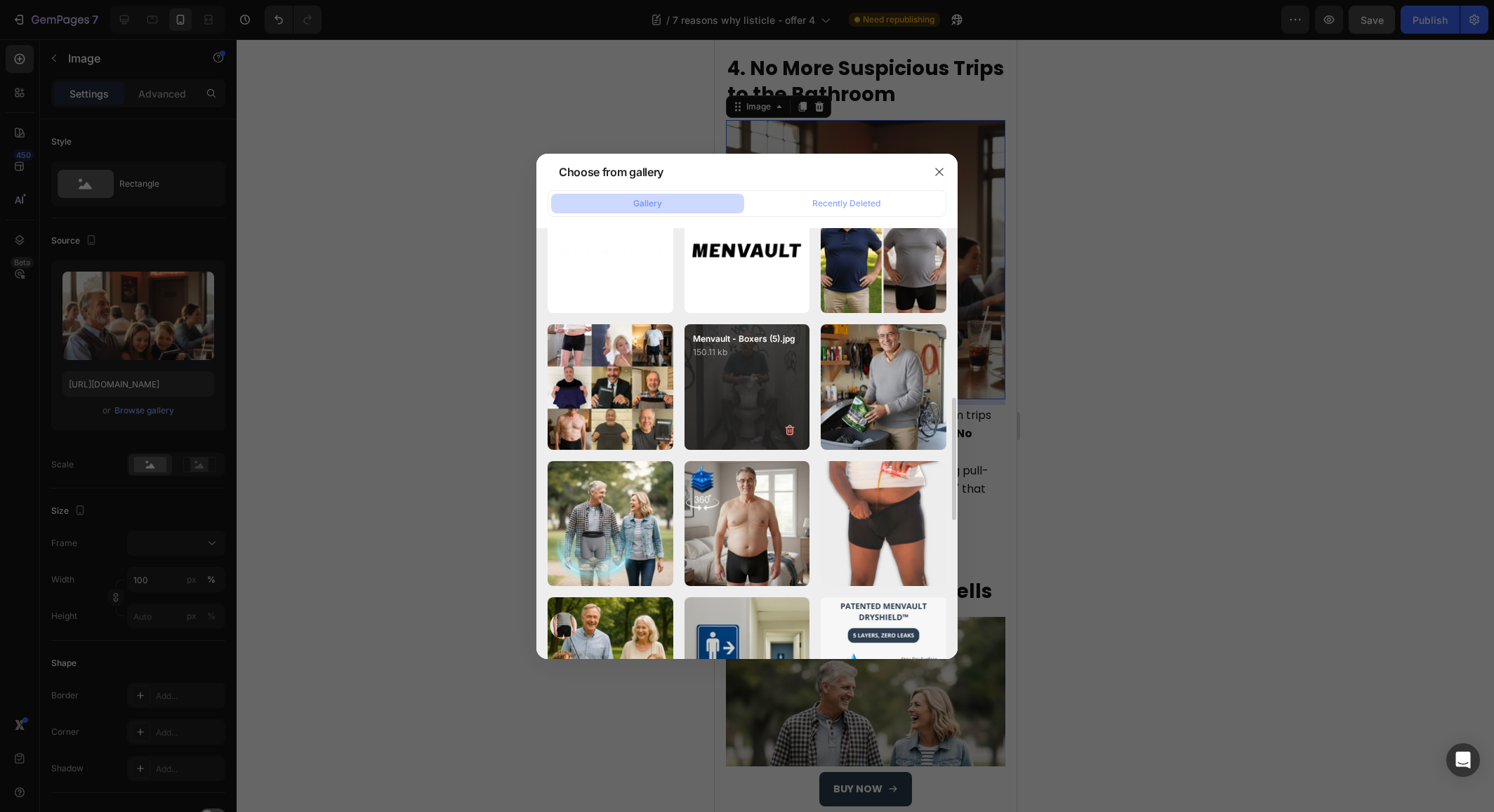
click at [754, 415] on div "Menvault - Boxers (5).jpg 150.11 kb" at bounding box center [747, 386] width 125 height 125
type input "[URL][DOMAIN_NAME]"
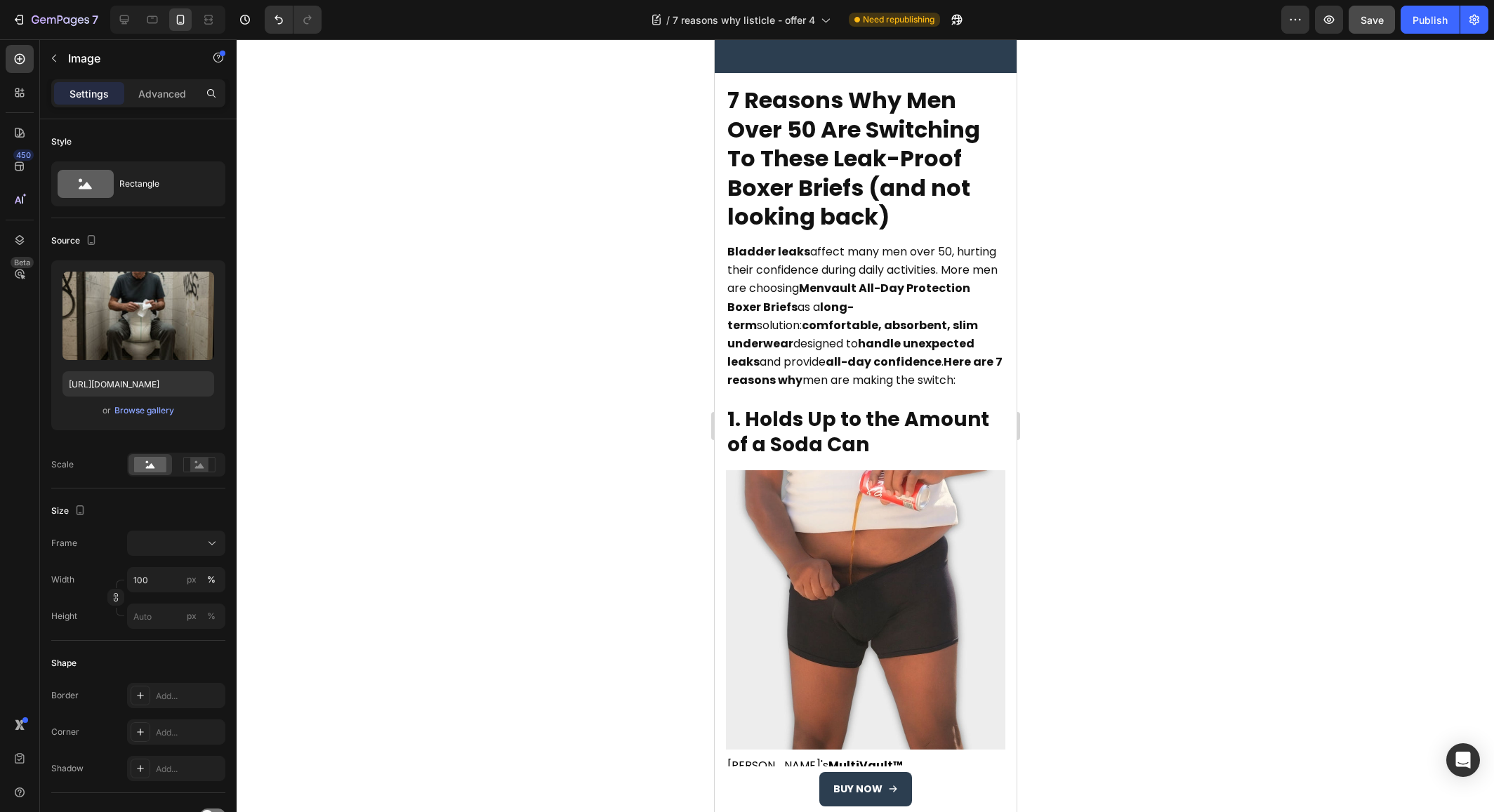
scroll to position [0, 0]
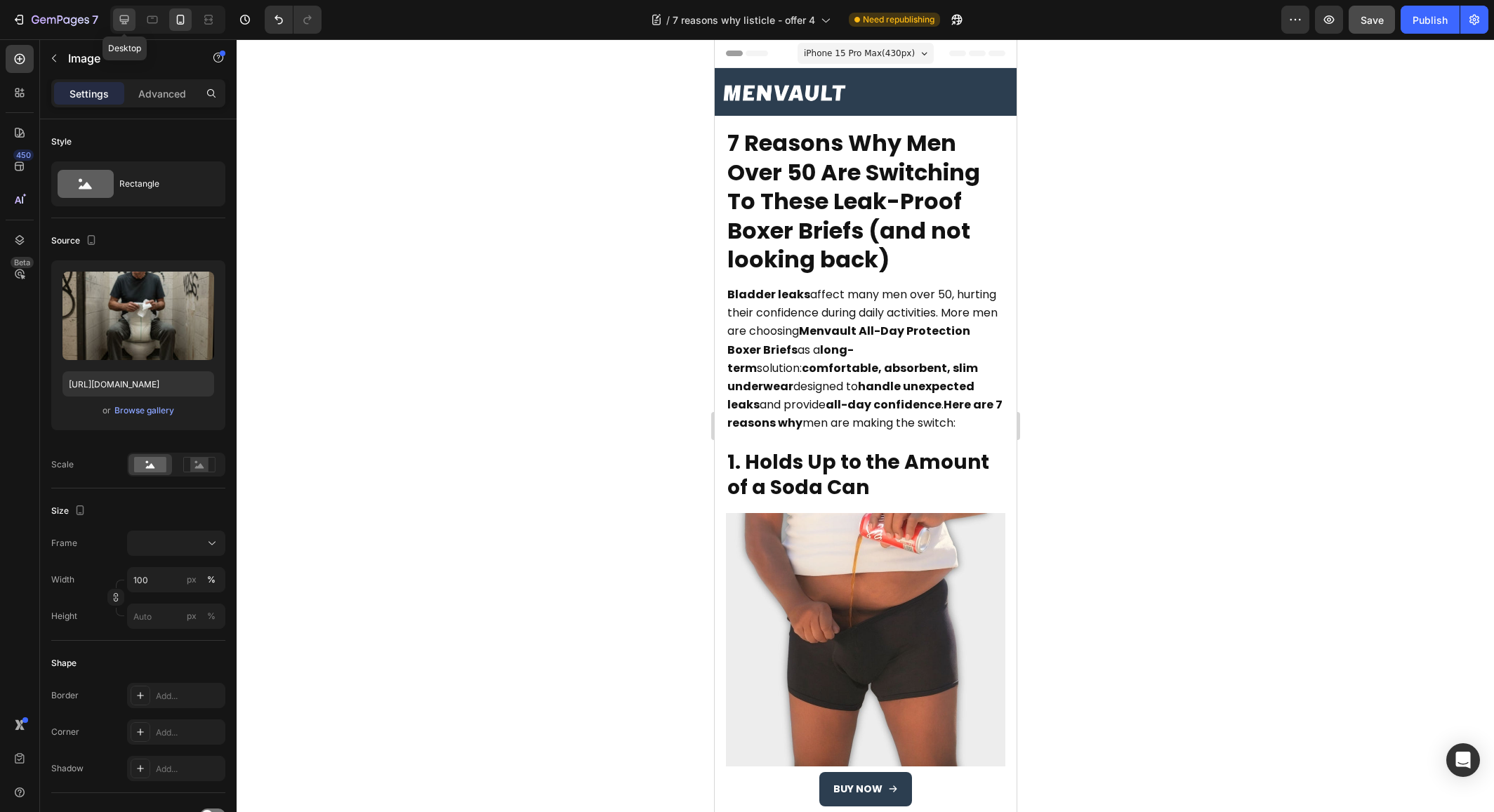
click at [131, 24] on div at bounding box center [124, 20] width 22 height 22
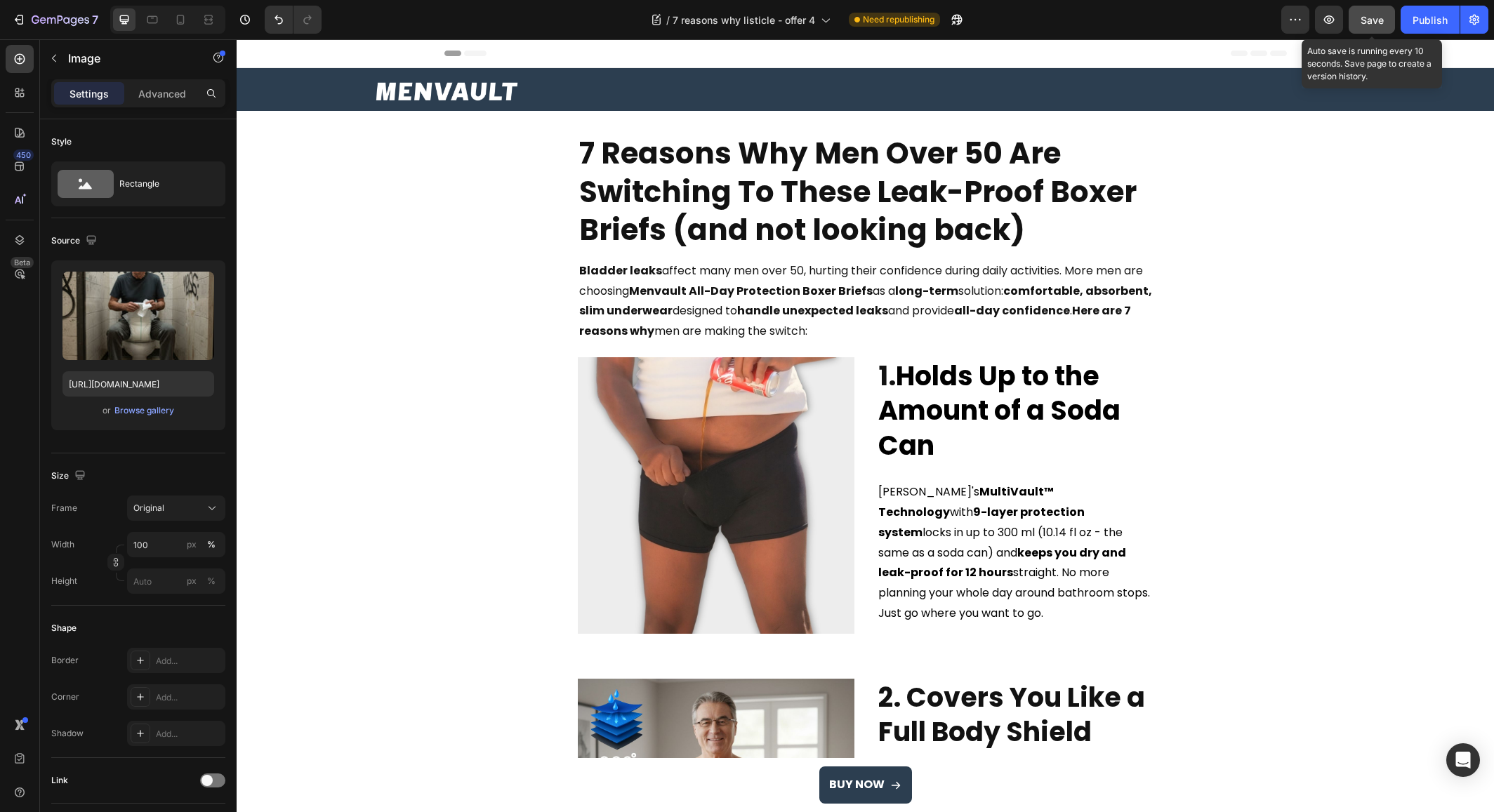
click at [1382, 20] on span "Save" at bounding box center [1372, 20] width 23 height 12
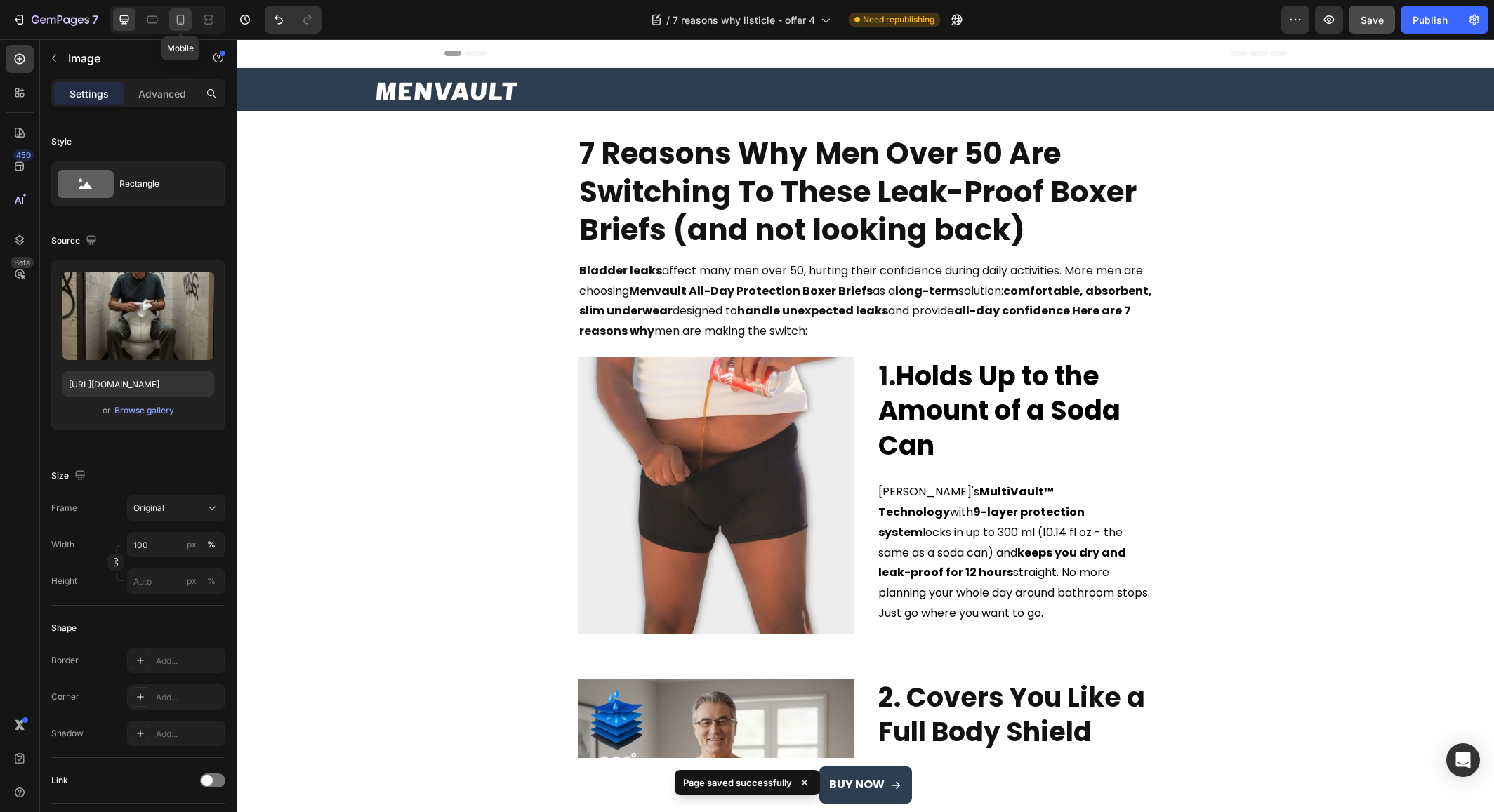
click at [177, 22] on icon at bounding box center [180, 20] width 14 height 14
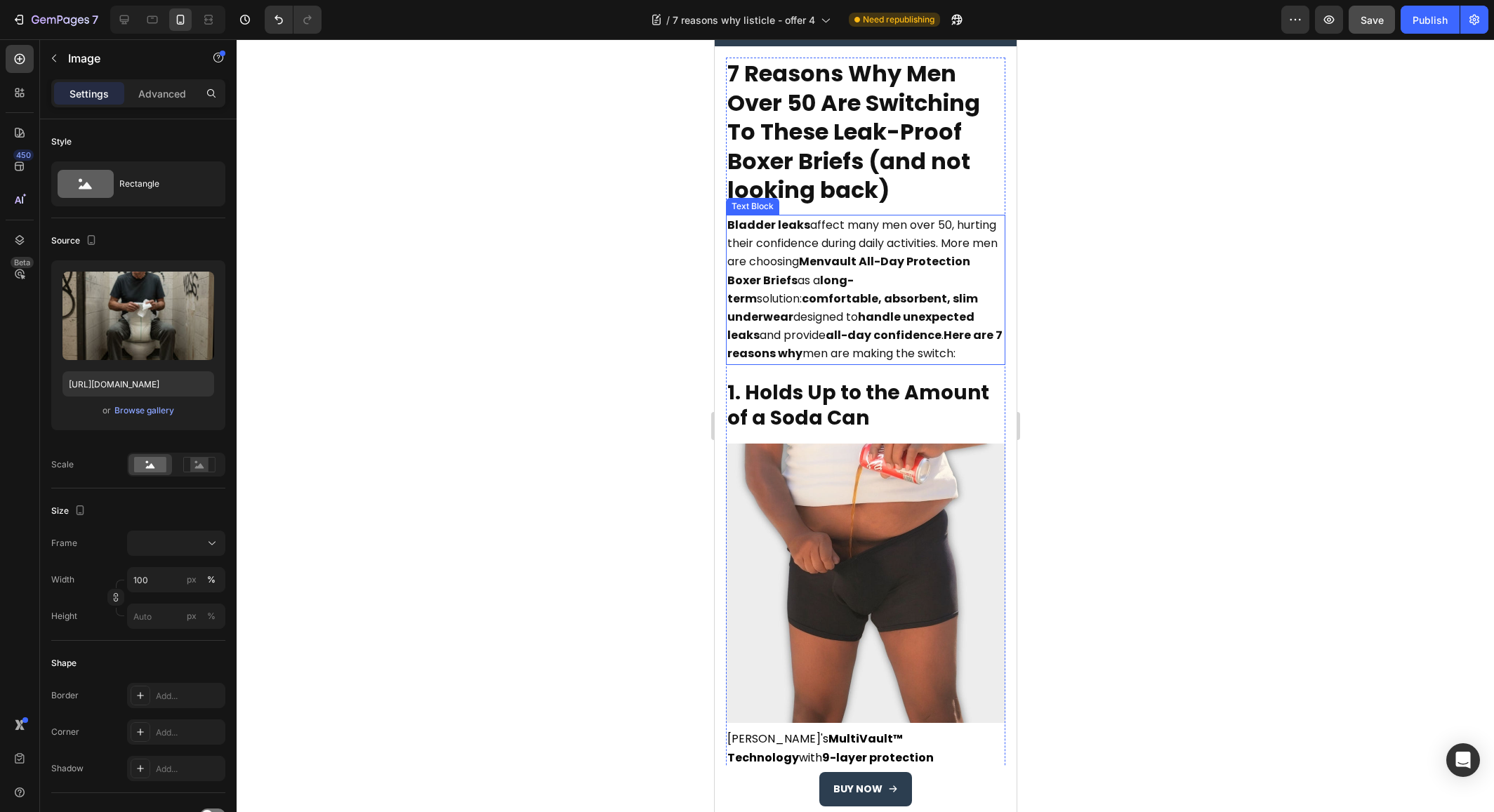
scroll to position [71, 0]
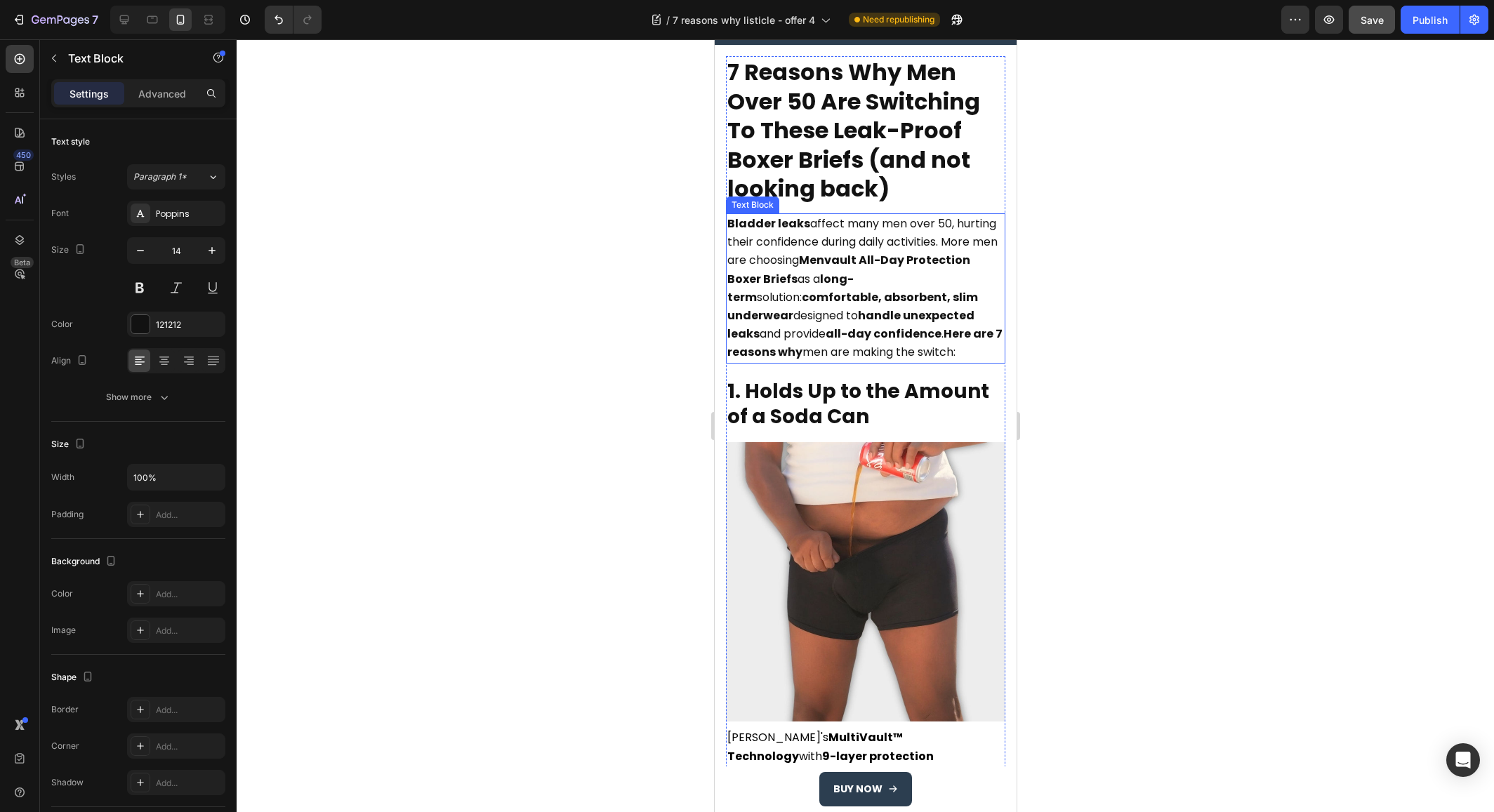
click at [921, 300] on strong "comfortable, absorbent, slim underwear" at bounding box center [852, 306] width 251 height 34
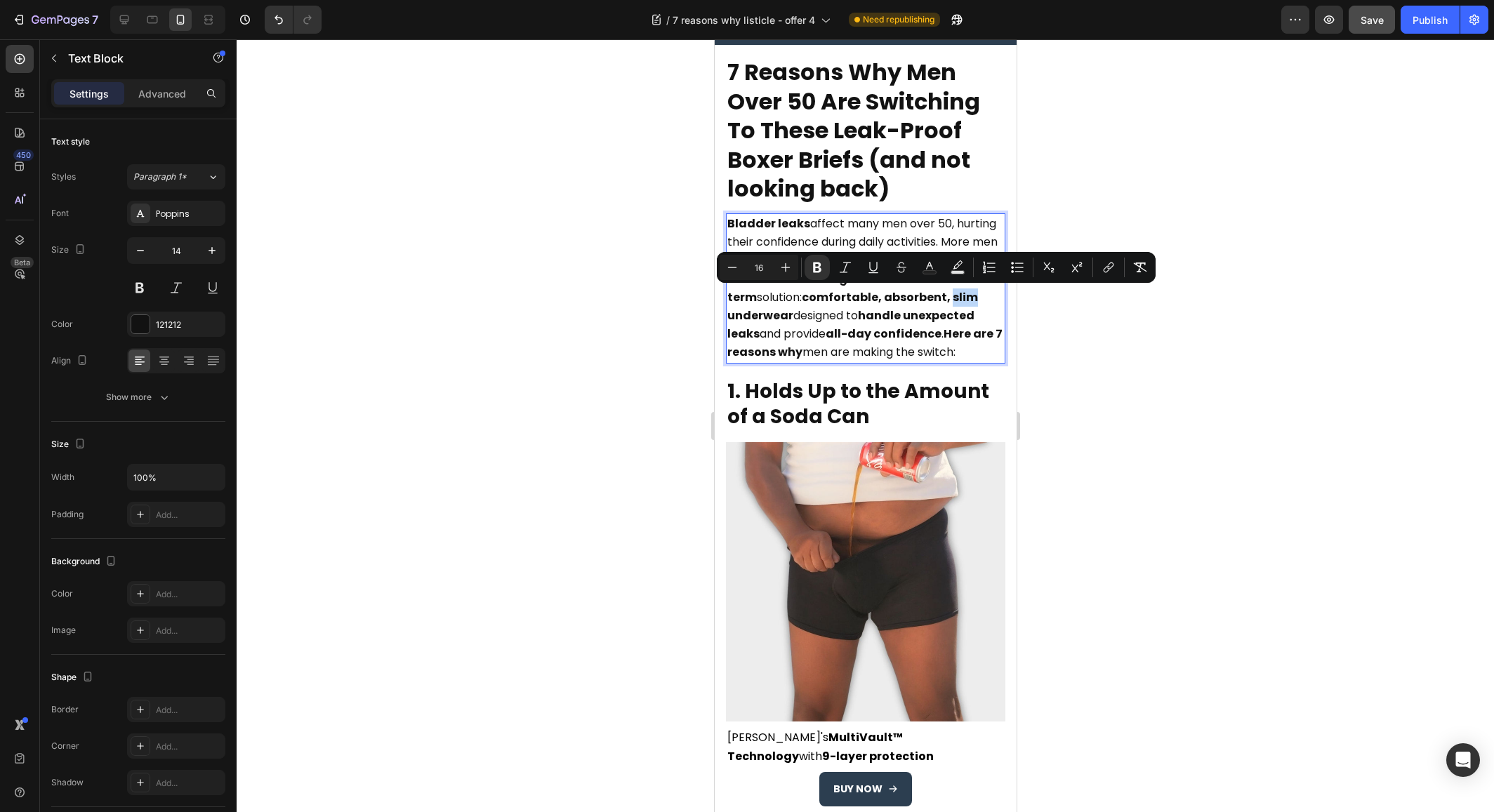
drag, startPoint x: 921, startPoint y: 299, endPoint x: 944, endPoint y: 301, distance: 23.1
click at [944, 301] on strong "comfortable, absorbent, slim underwear" at bounding box center [852, 306] width 251 height 34
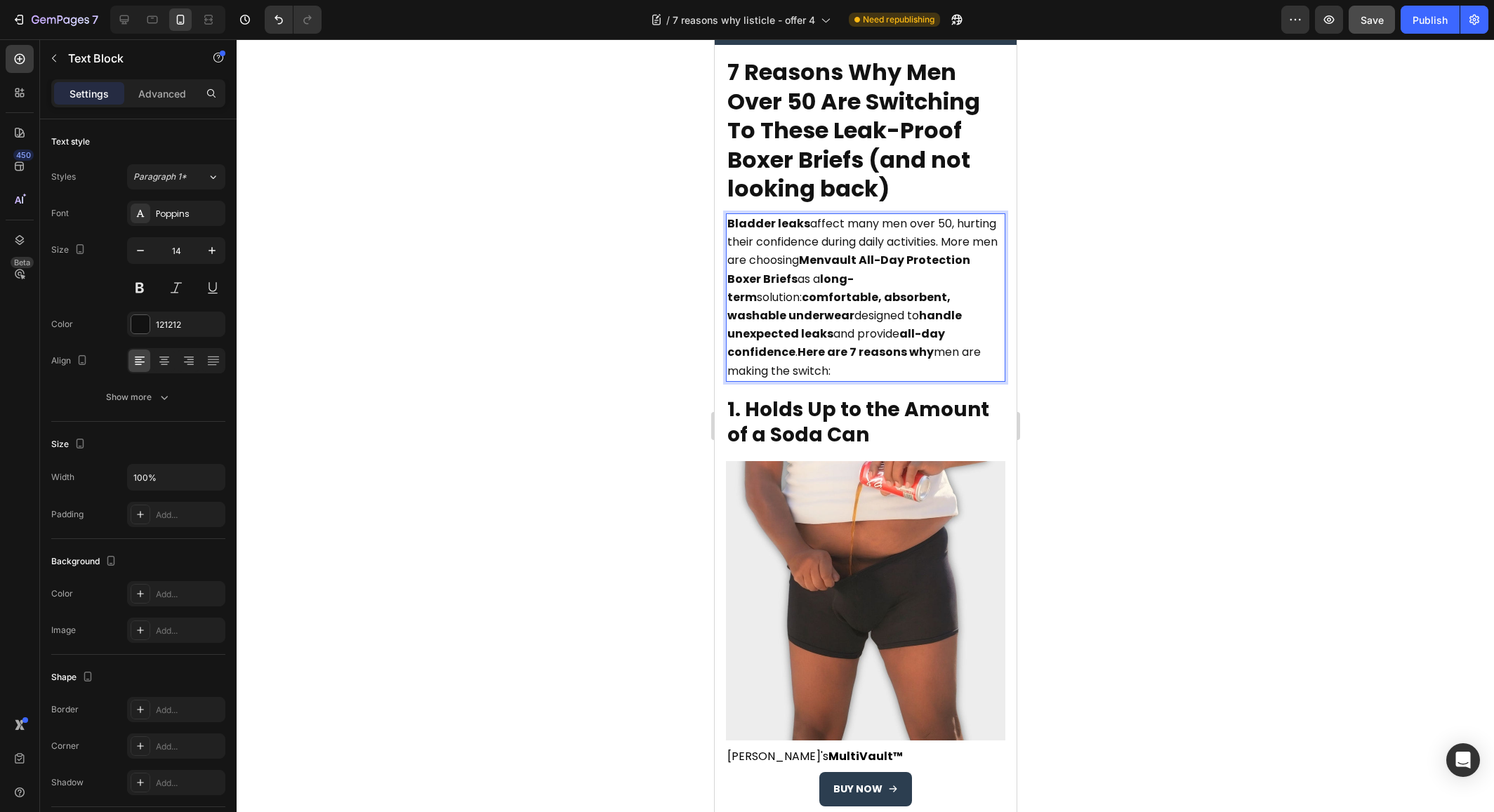
click at [894, 297] on strong "comfortable, absorbent, washable underwear" at bounding box center [838, 306] width 223 height 34
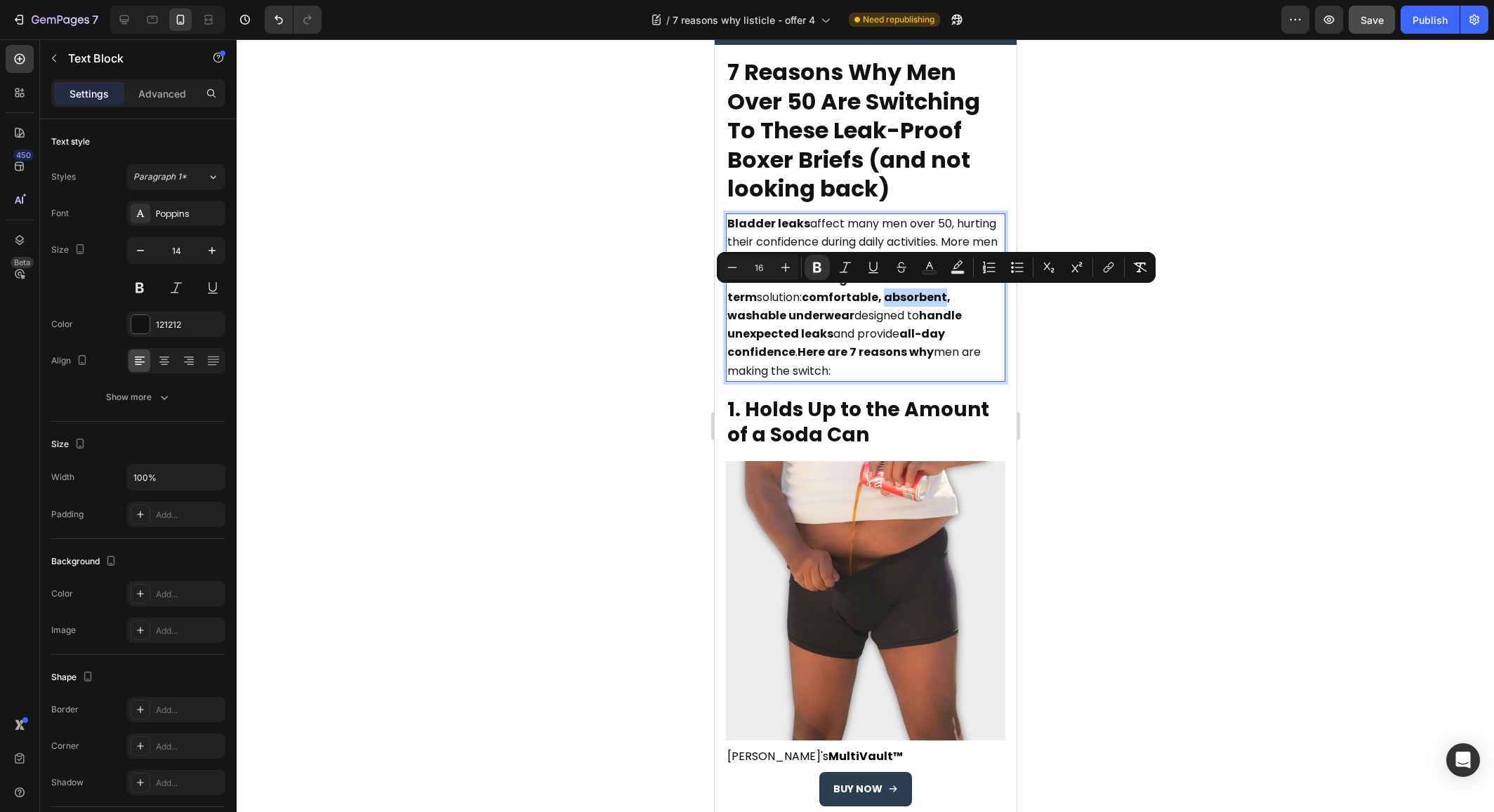
copy strong "absorbent"
click at [812, 298] on strong "comfortable, absorbent, washable underwear" at bounding box center [838, 306] width 223 height 34
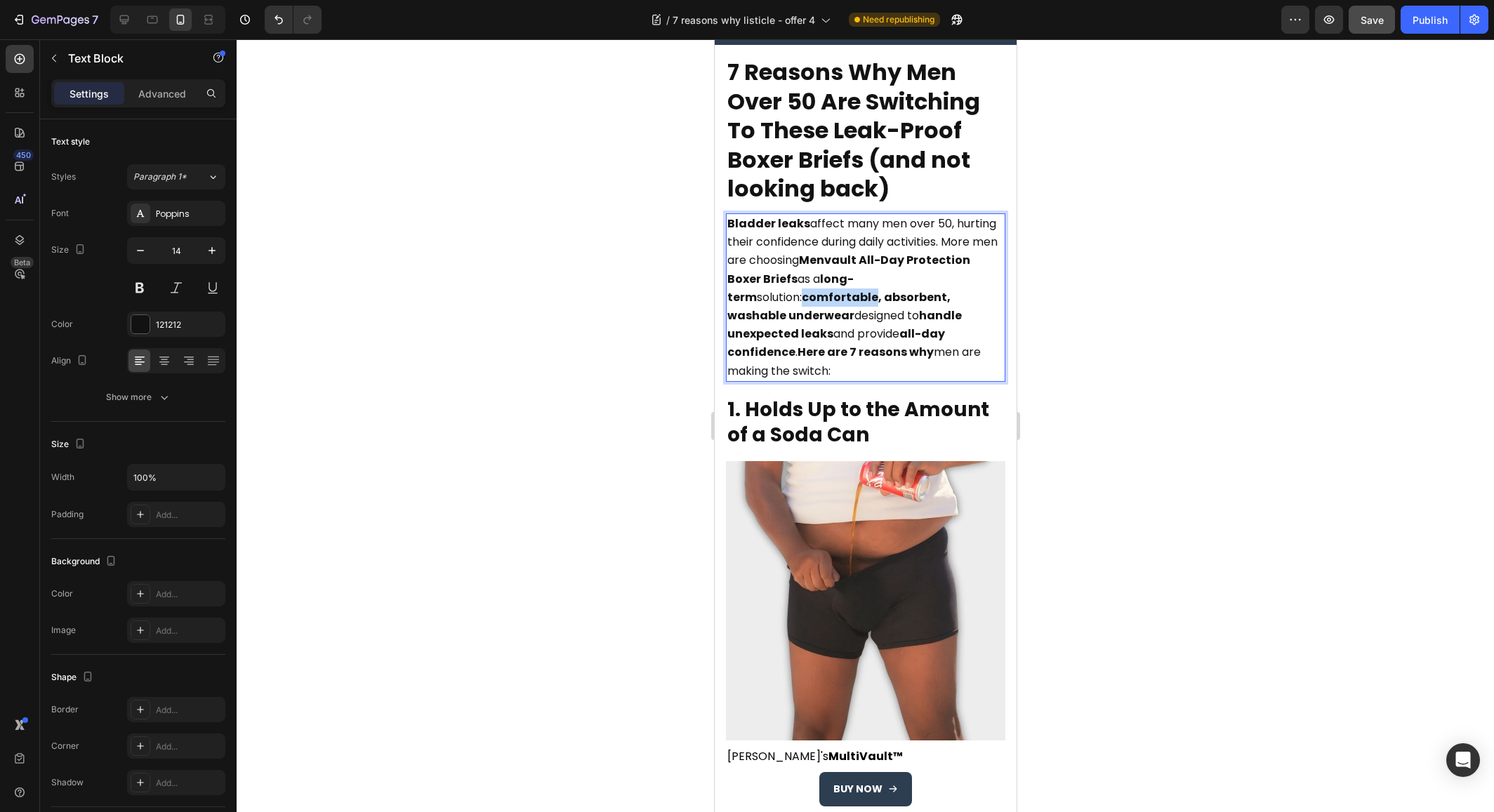
click at [812, 298] on strong "comfortable, absorbent, washable underwear" at bounding box center [838, 306] width 223 height 34
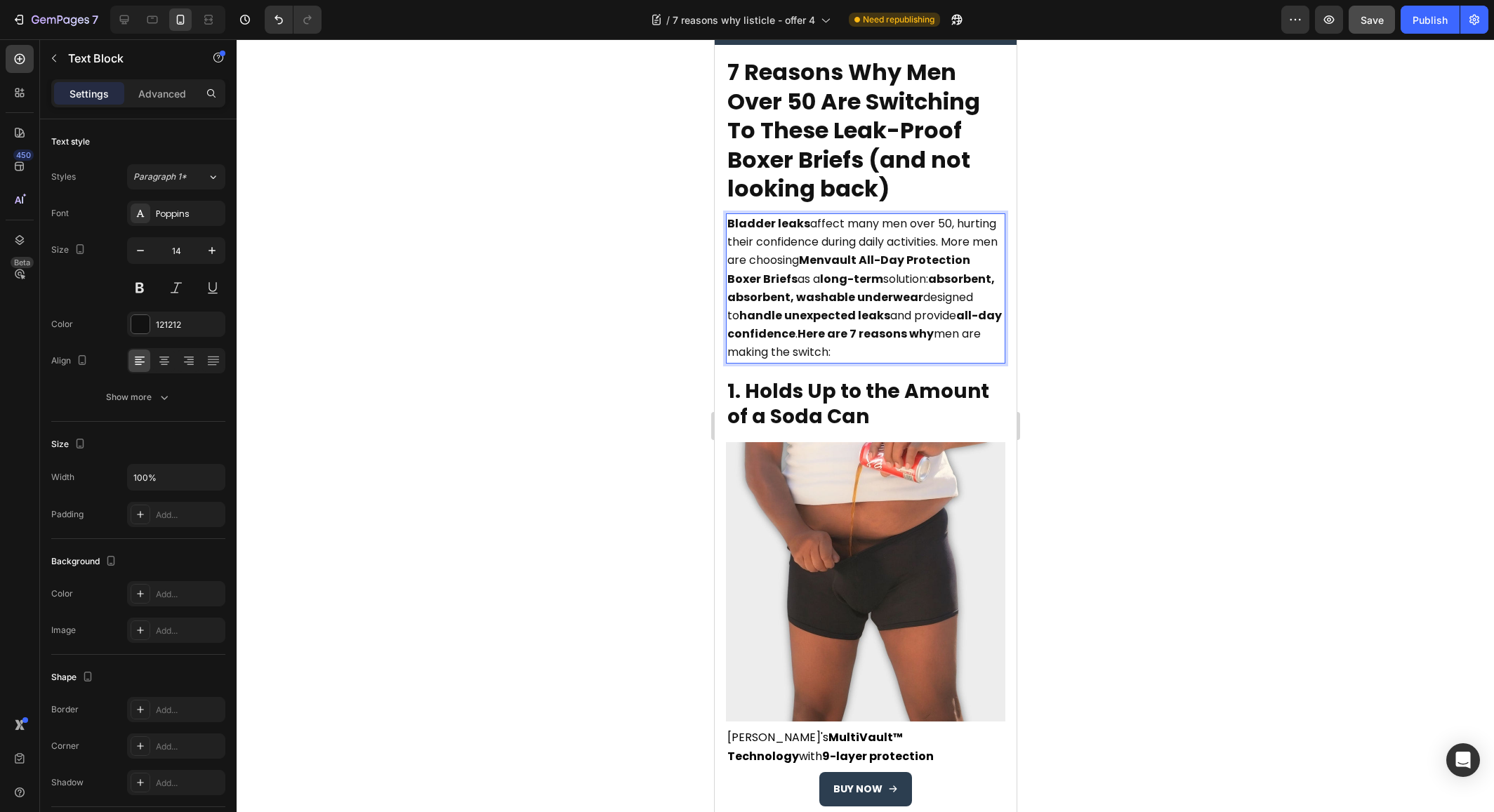
click at [878, 296] on strong "absorbent, absorbent, washable underwear" at bounding box center [860, 288] width 268 height 34
click at [924, 295] on strong "absorbent, comfortable, washable underwear" at bounding box center [860, 288] width 268 height 34
click at [872, 362] on p "Bladder leaks affect many men over 50, hurting their confidence during daily ac…" at bounding box center [865, 288] width 277 height 148
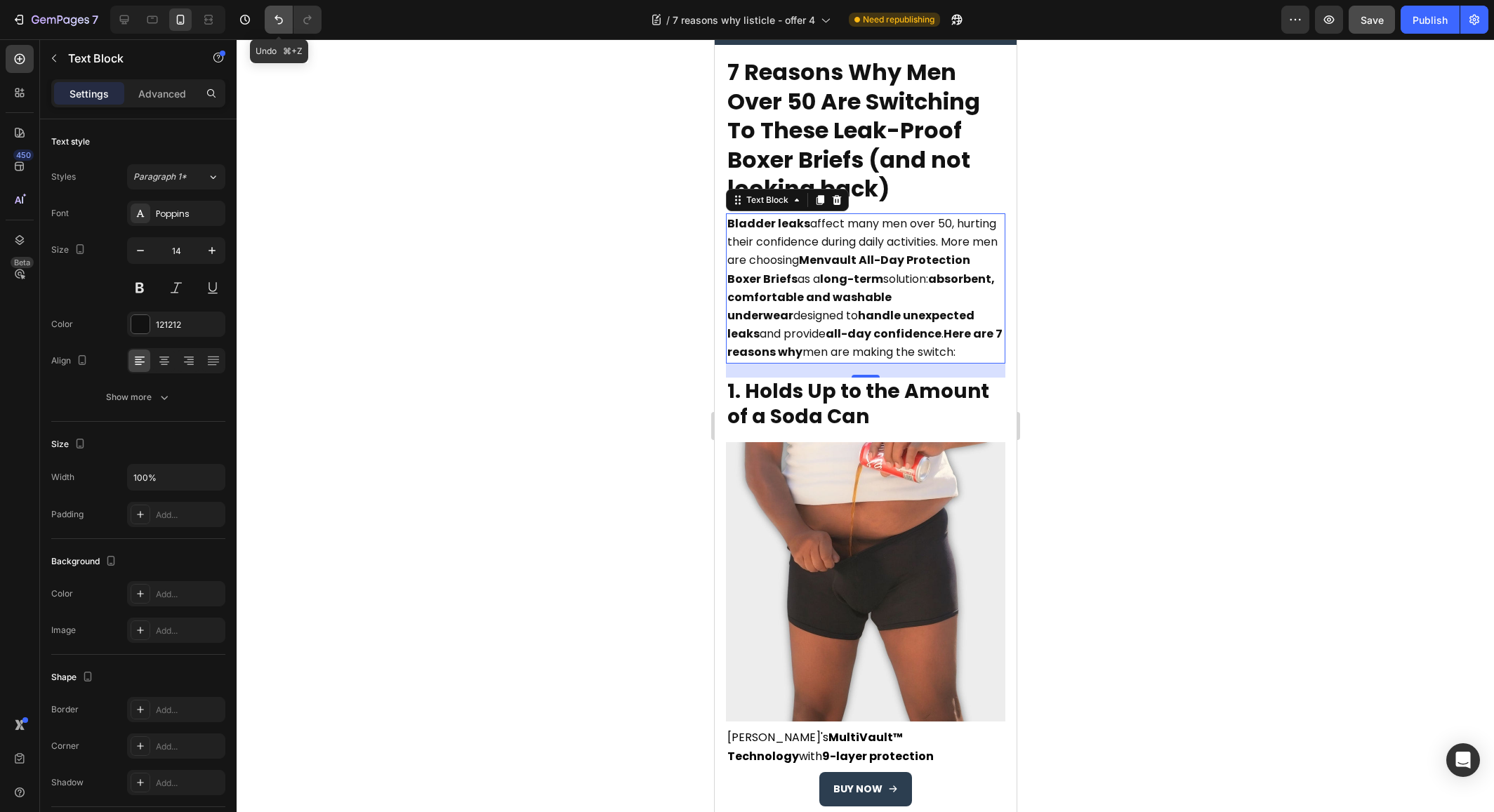
click at [283, 18] on icon "Undo/Redo" at bounding box center [278, 20] width 14 height 14
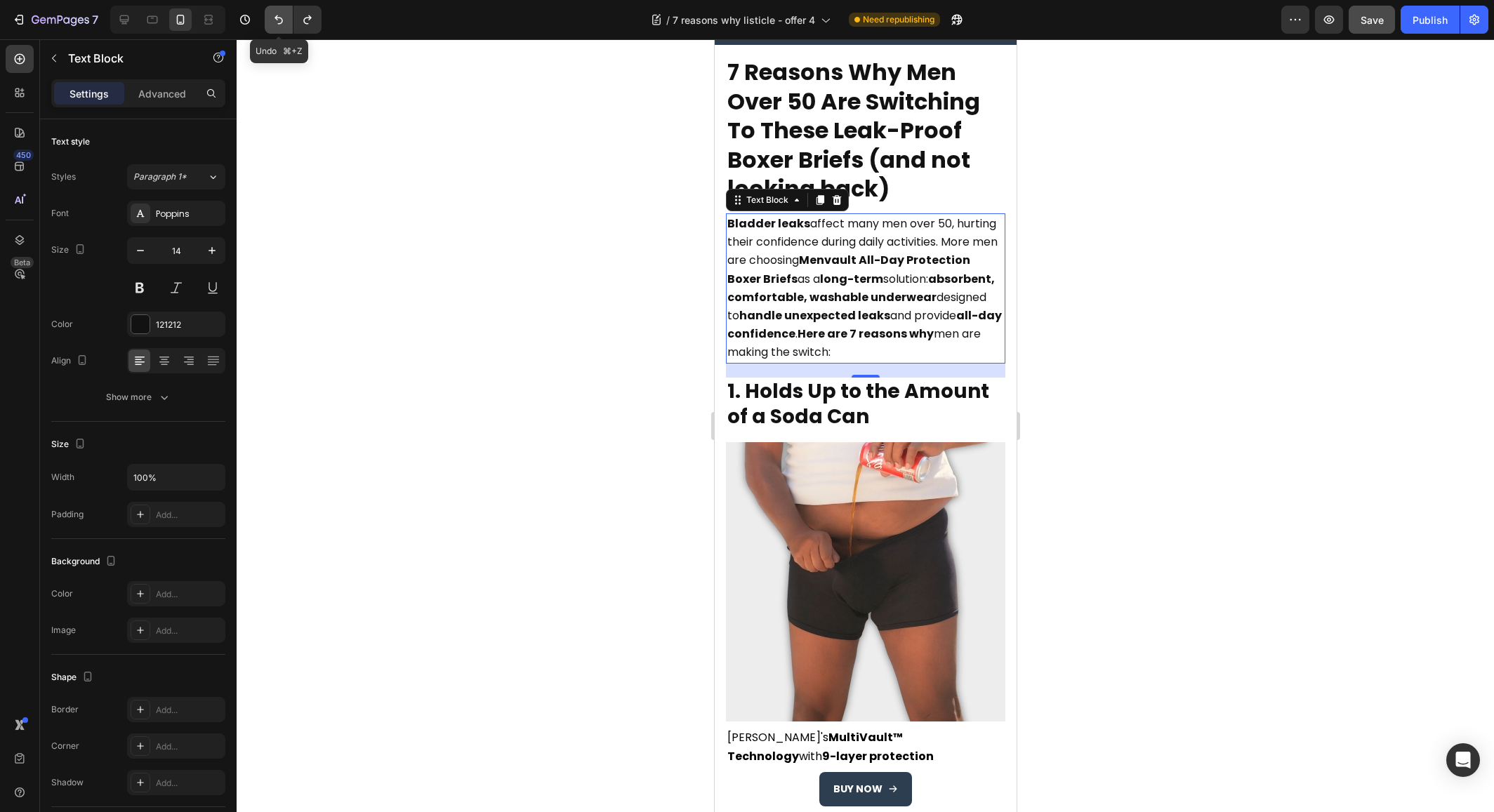
click at [283, 18] on icon "Undo/Redo" at bounding box center [278, 20] width 14 height 14
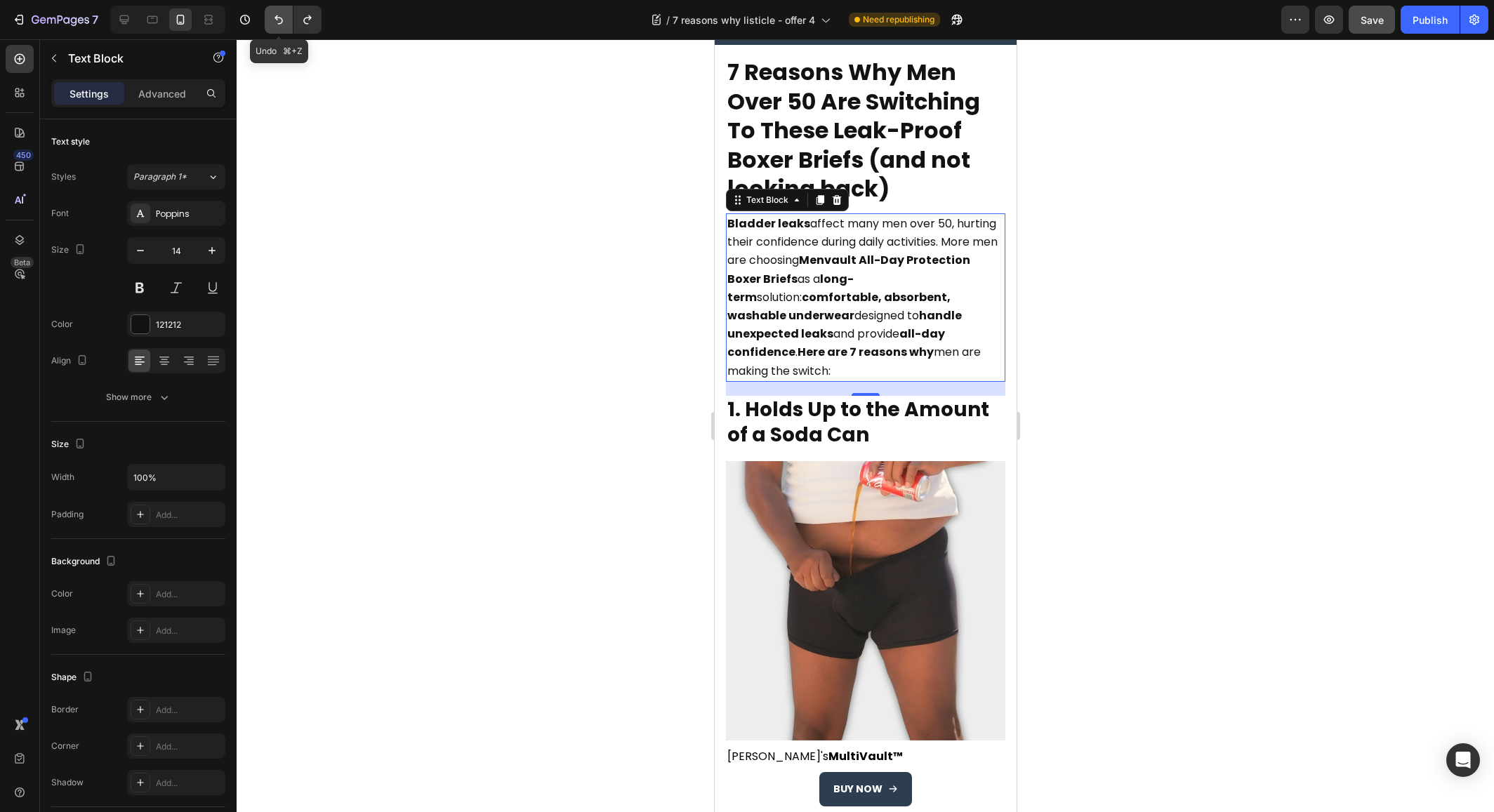
click at [283, 18] on icon "Undo/Redo" at bounding box center [278, 20] width 14 height 14
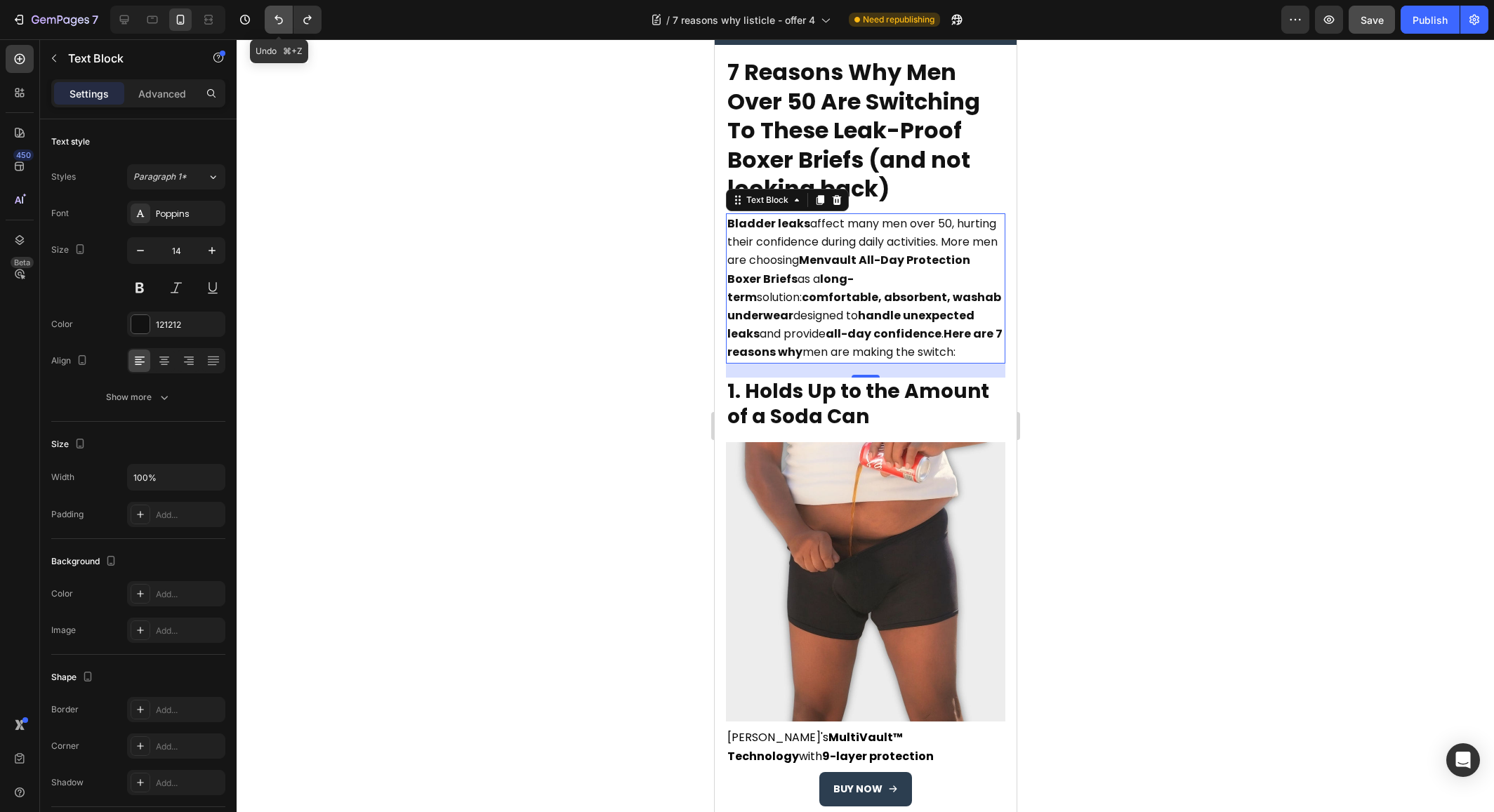
click at [283, 18] on icon "Undo/Redo" at bounding box center [278, 20] width 14 height 14
click at [925, 296] on strong "comfortable, absorbent, slim underwear" at bounding box center [852, 306] width 251 height 34
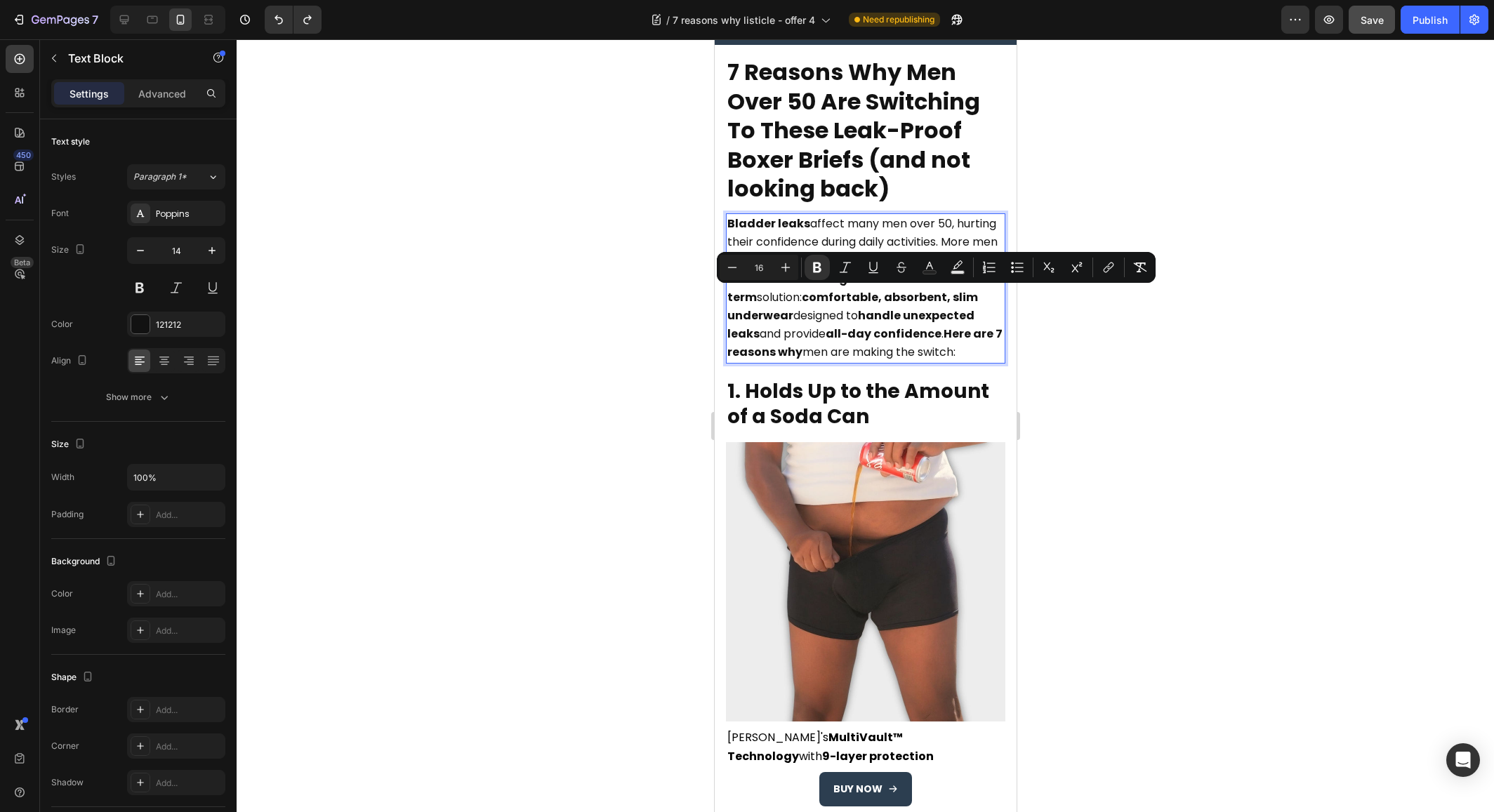
click at [919, 334] on strong "all-day confidence" at bounding box center [883, 334] width 116 height 16
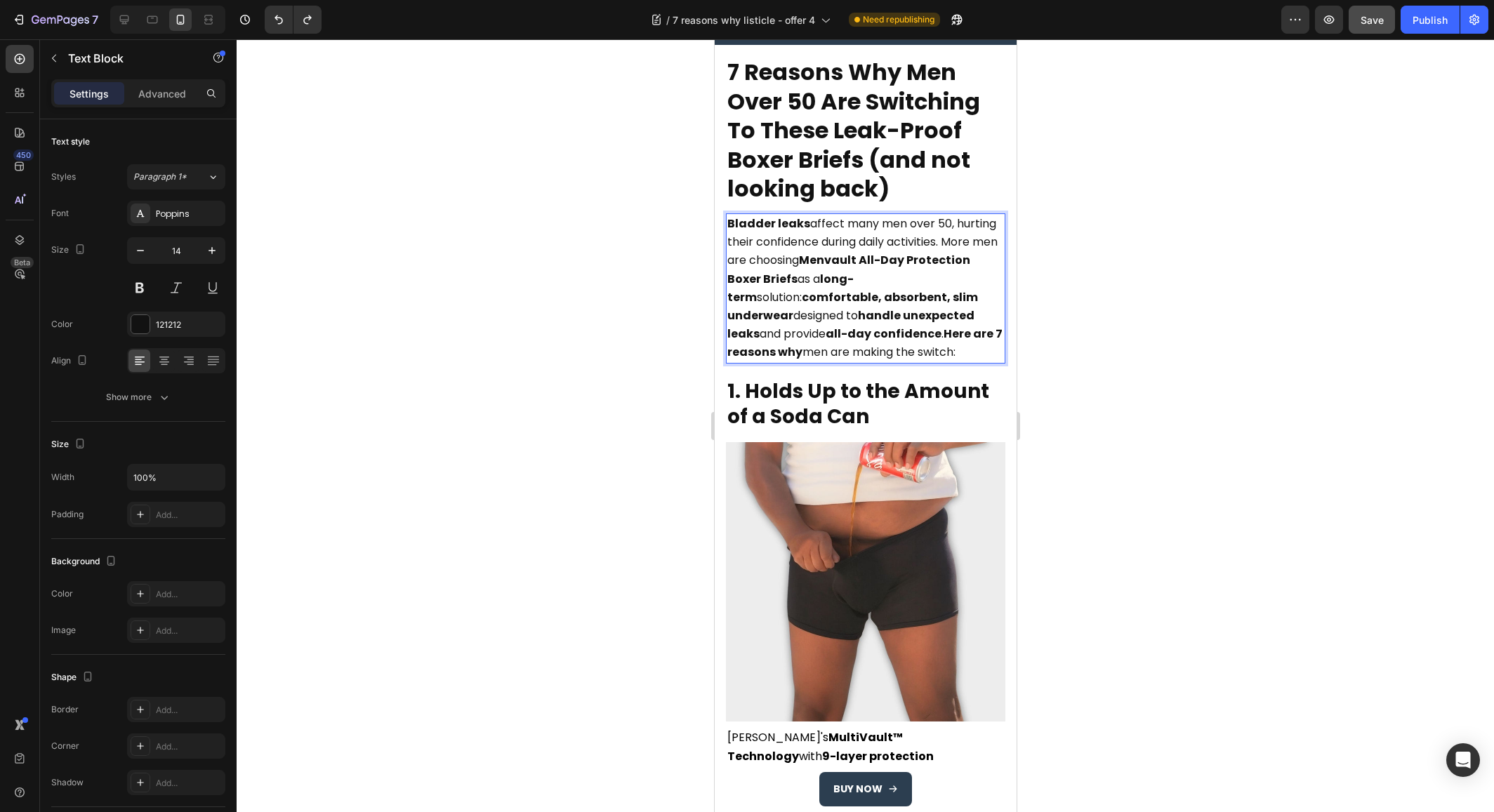
click at [904, 300] on strong "comfortable, absorbent, slim underwear" at bounding box center [852, 306] width 251 height 34
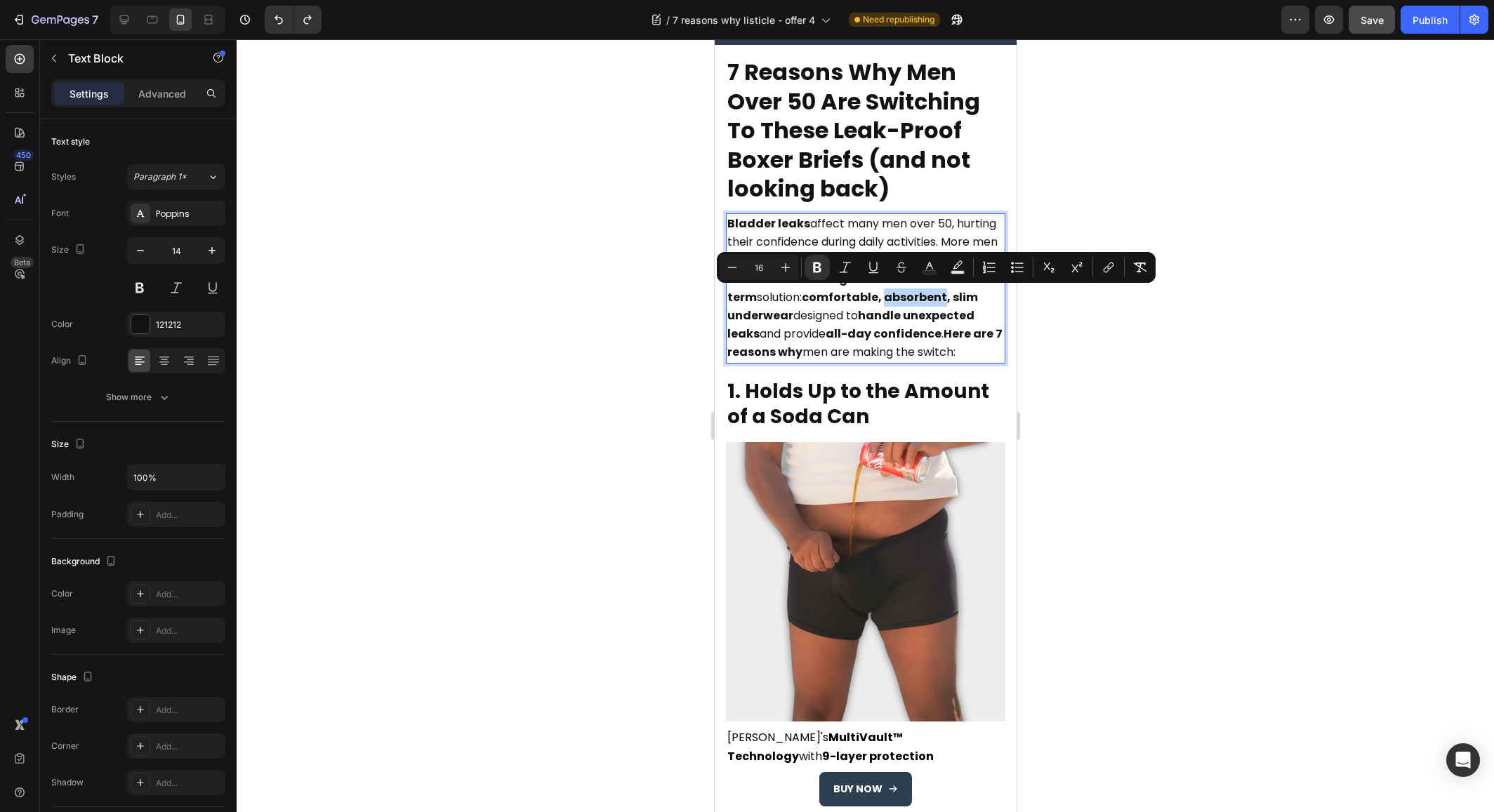
copy strong "absorbent"
click at [822, 295] on strong "comfortable, absorbent, slim underwear" at bounding box center [852, 306] width 251 height 34
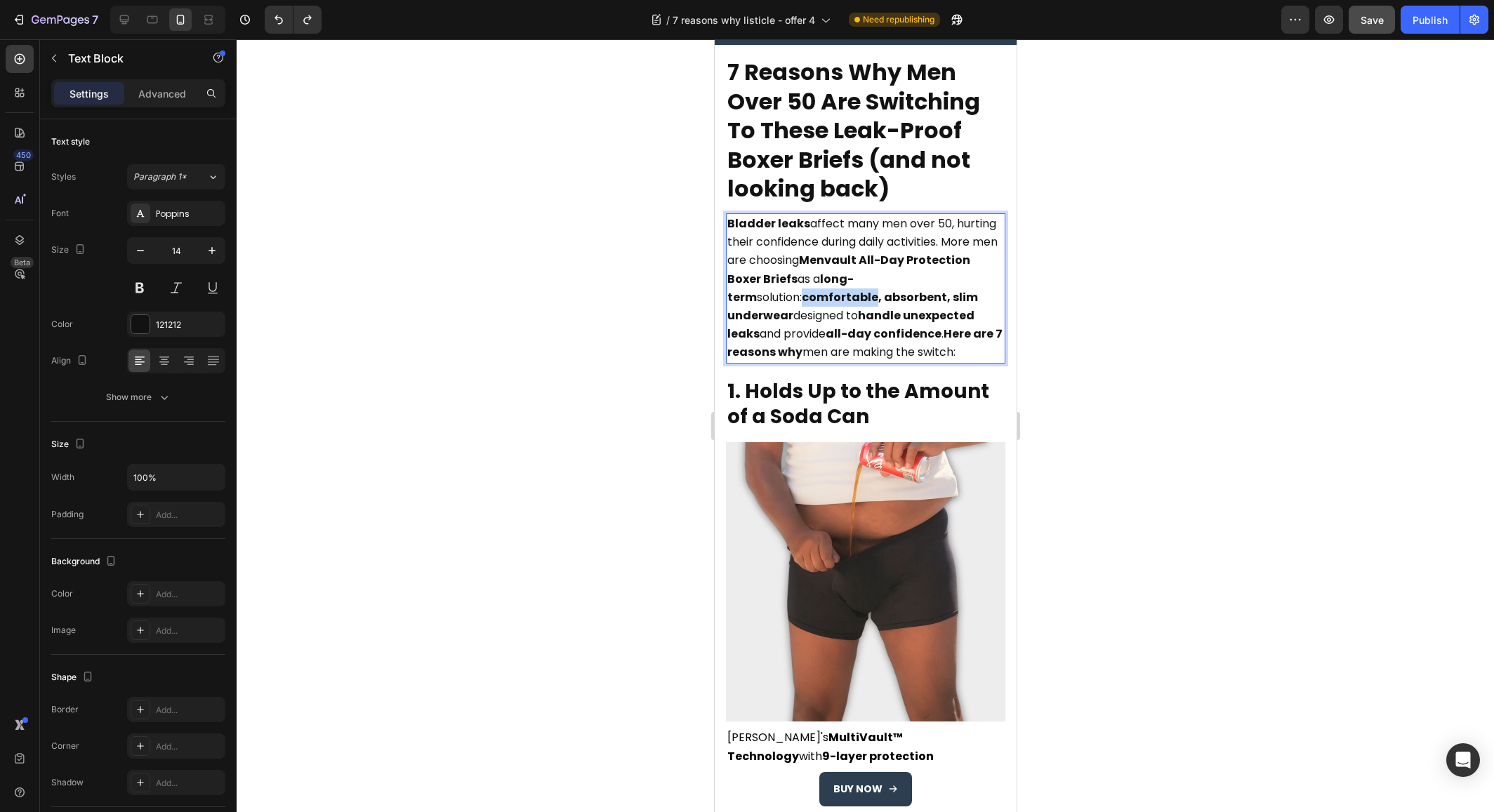
click at [822, 295] on strong "comfortable, absorbent, slim underwear" at bounding box center [852, 306] width 251 height 34
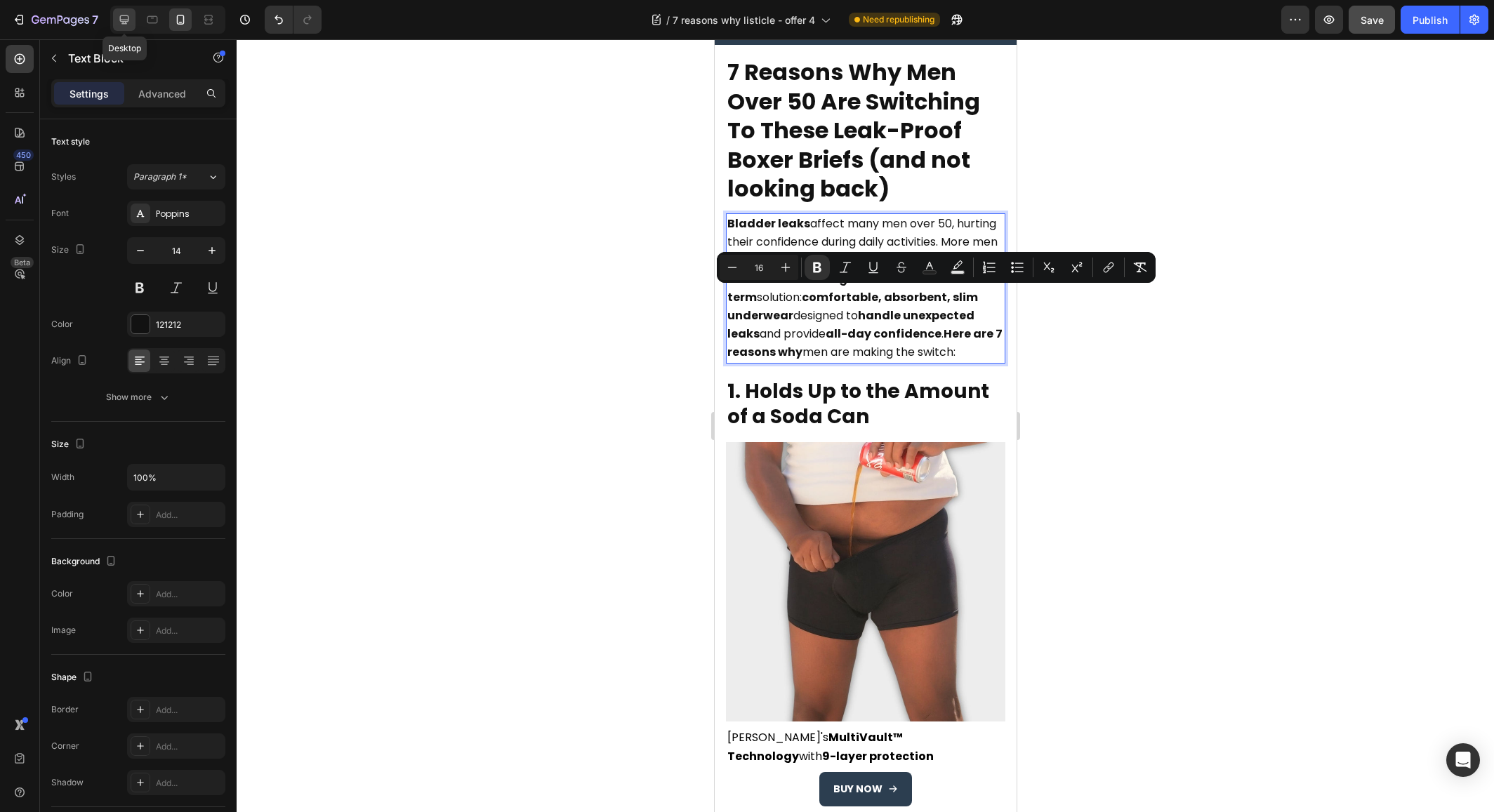
click at [124, 22] on icon at bounding box center [124, 20] width 14 height 14
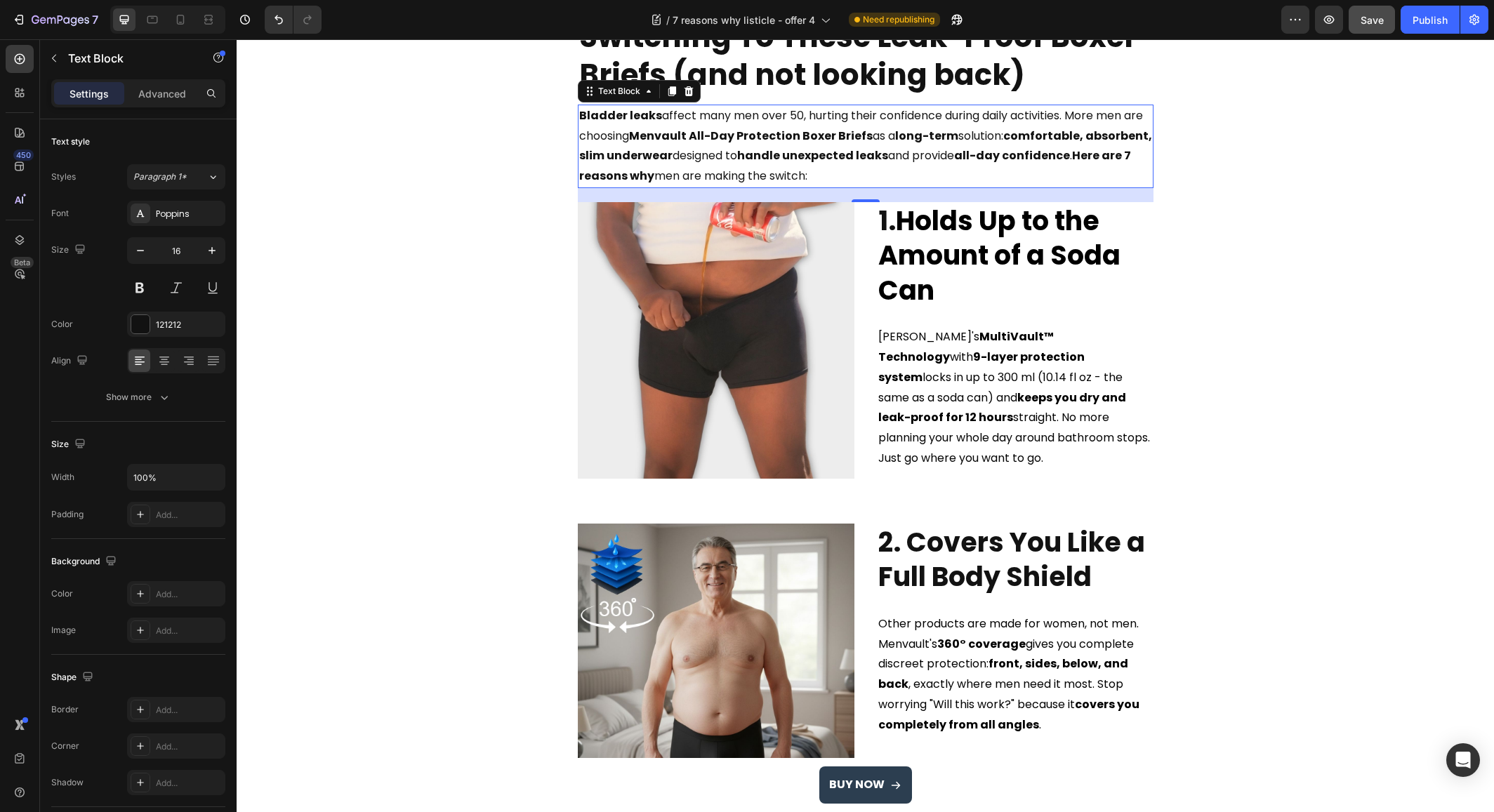
scroll to position [151, 0]
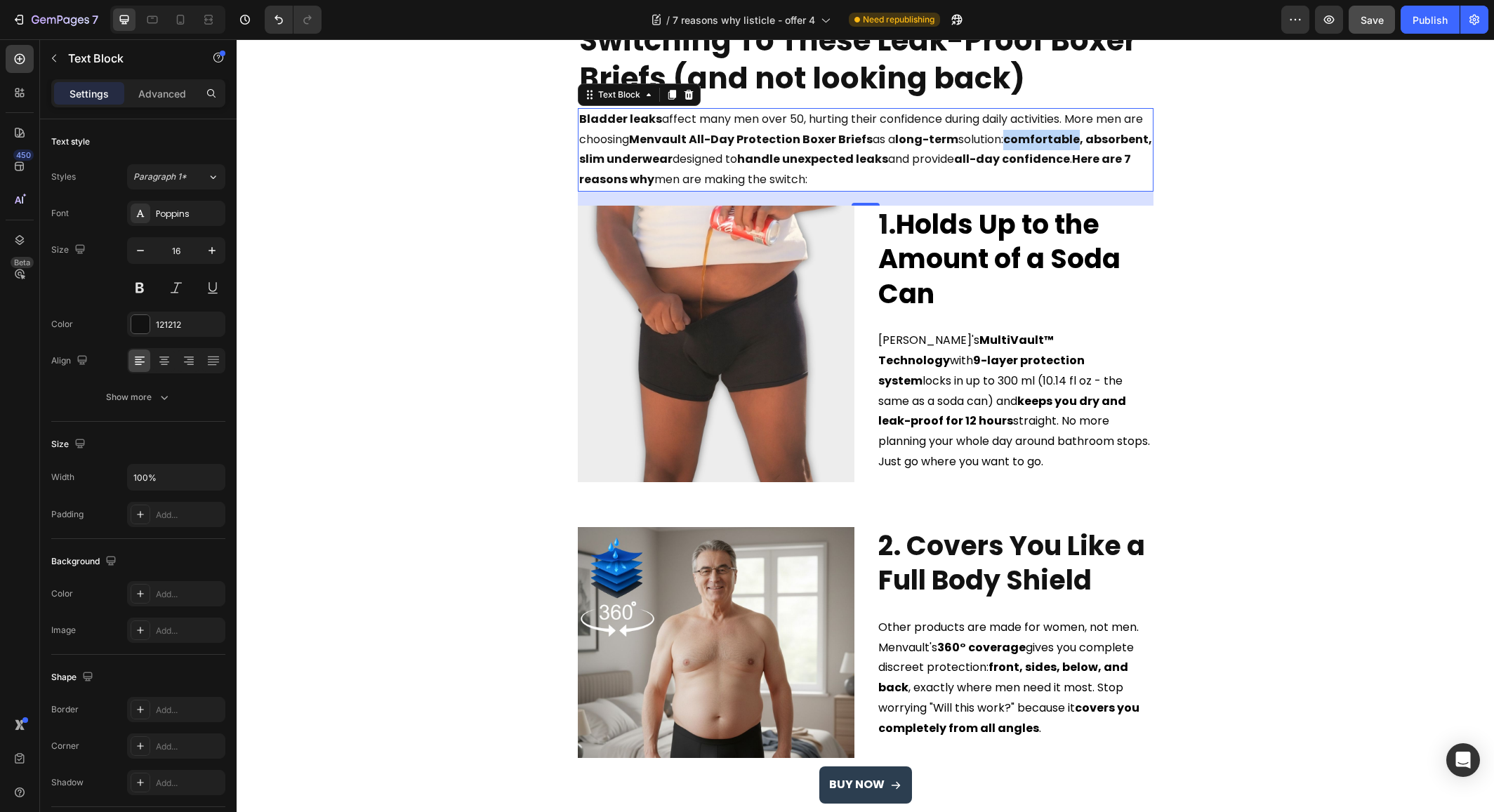
click at [1038, 142] on strong "comfortable, absorbent, slim underwear" at bounding box center [865, 149] width 573 height 36
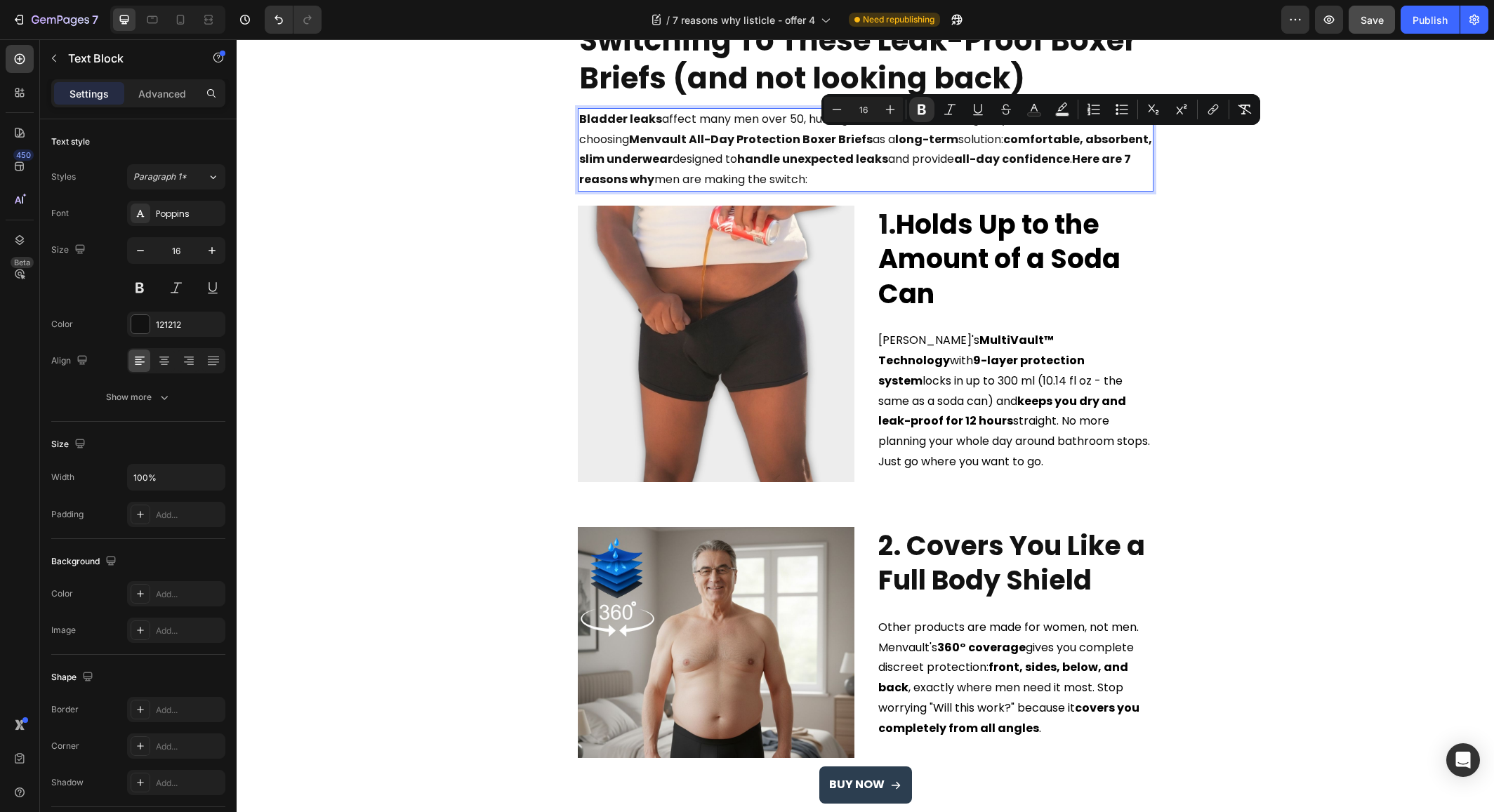
click at [1094, 139] on strong "comfortable, absorbent, slim underwear" at bounding box center [865, 149] width 573 height 36
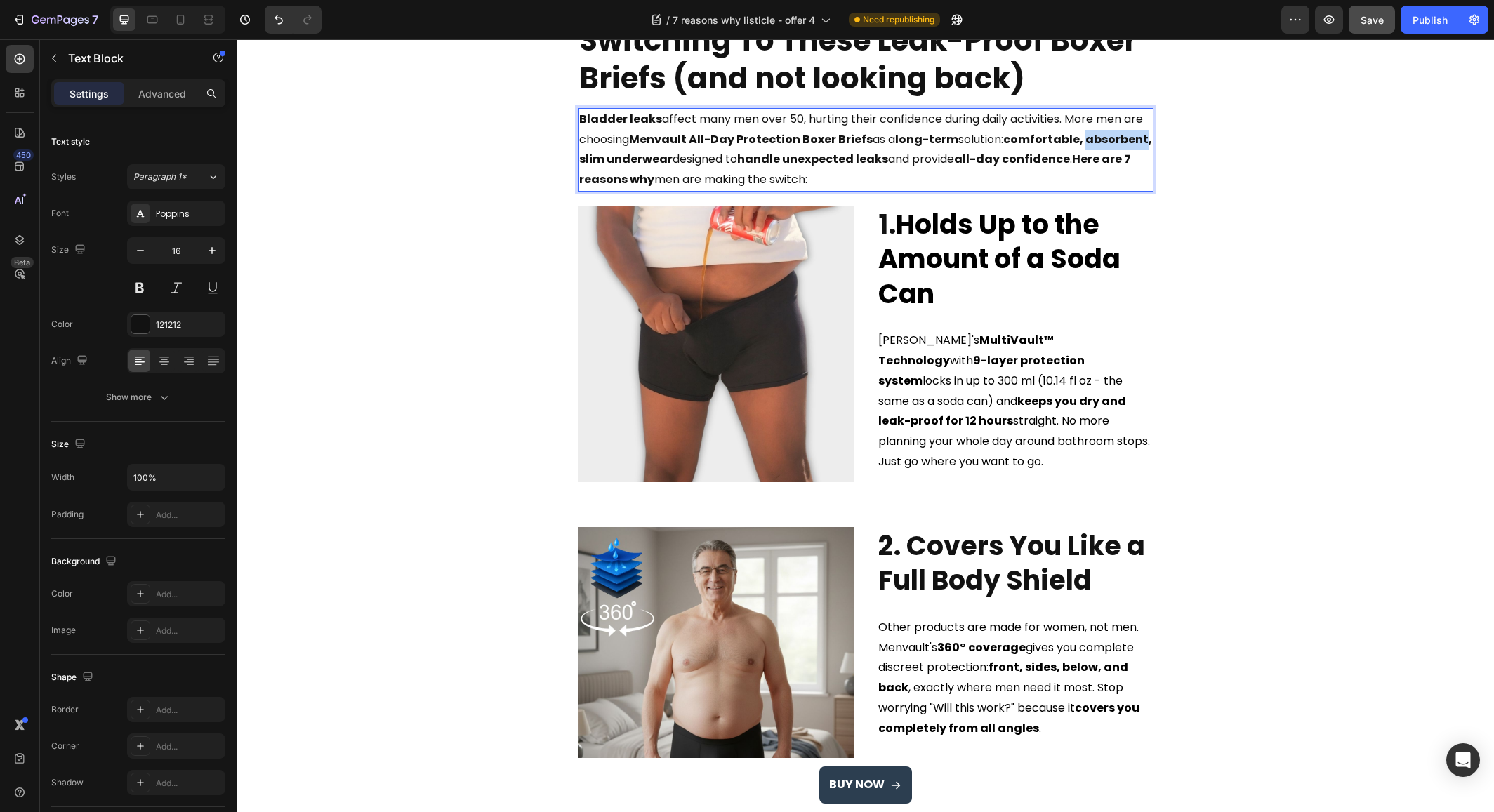
click at [1094, 139] on strong "comfortable, absorbent, slim underwear" at bounding box center [865, 149] width 573 height 36
copy strong "absorbent"
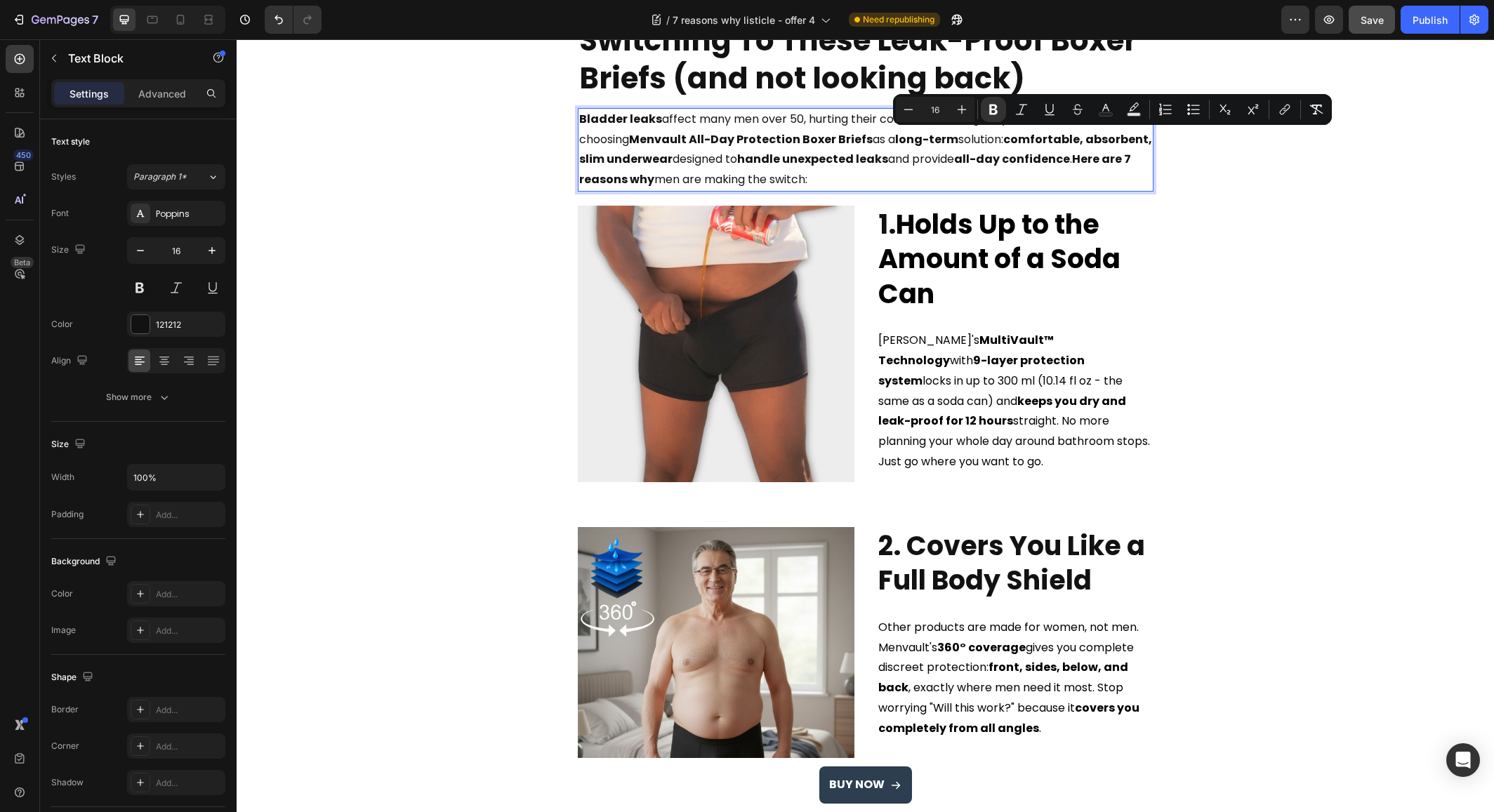
click at [1029, 138] on strong "comfortable, absorbent, slim underwear" at bounding box center [865, 149] width 573 height 36
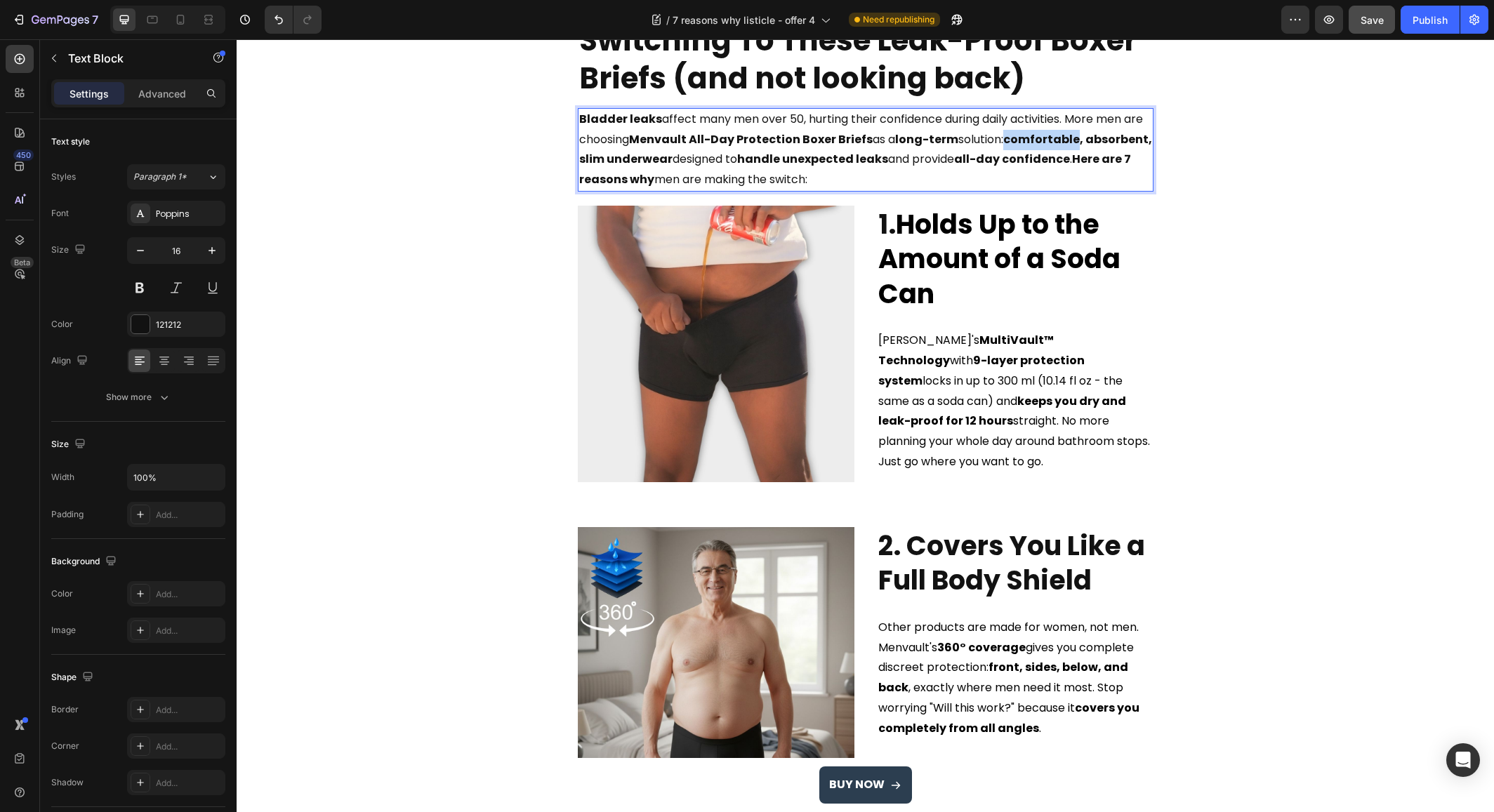
click at [1029, 138] on strong "comfortable, absorbent, slim underwear" at bounding box center [865, 149] width 573 height 36
click at [600, 159] on strong "ultra absorbent, absorbent, slim underwear" at bounding box center [840, 149] width 523 height 36
click at [666, 158] on strong "ultra absorbent, comfortable, slim underwear" at bounding box center [840, 149] width 523 height 36
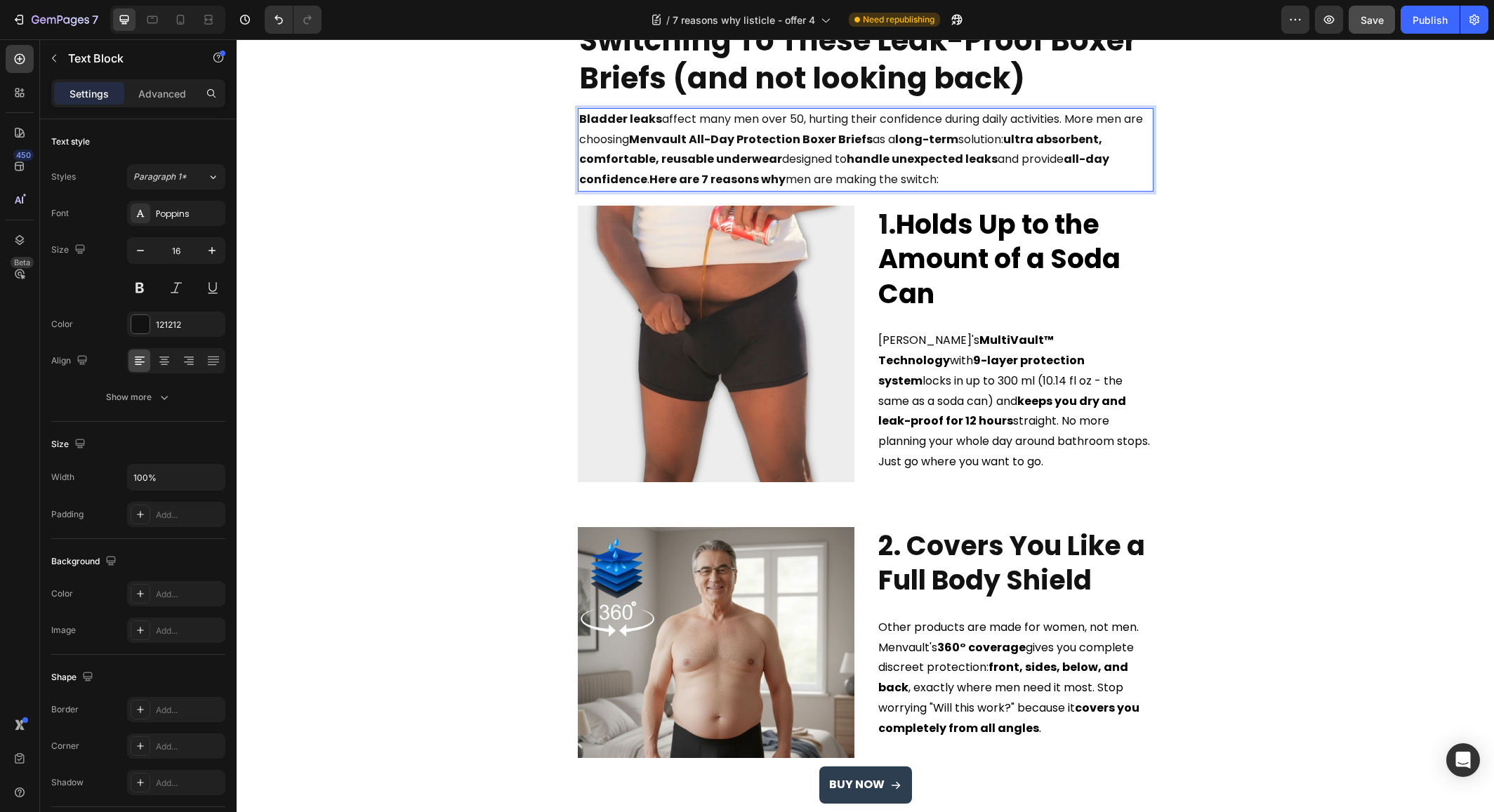
click at [651, 164] on strong "ultra absorbent, comfortable, reusable underwear" at bounding box center [840, 149] width 523 height 36
click at [685, 162] on strong "ultra absorbent, comfortable and reusable underwear" at bounding box center [840, 149] width 523 height 36
click at [996, 175] on p "Bladder leaks affect many men over 50, hurting their confidence during daily ac…" at bounding box center [865, 150] width 573 height 81
click at [701, 155] on strong "ultra absorbent, comfortable and washable underwear" at bounding box center [840, 149] width 523 height 36
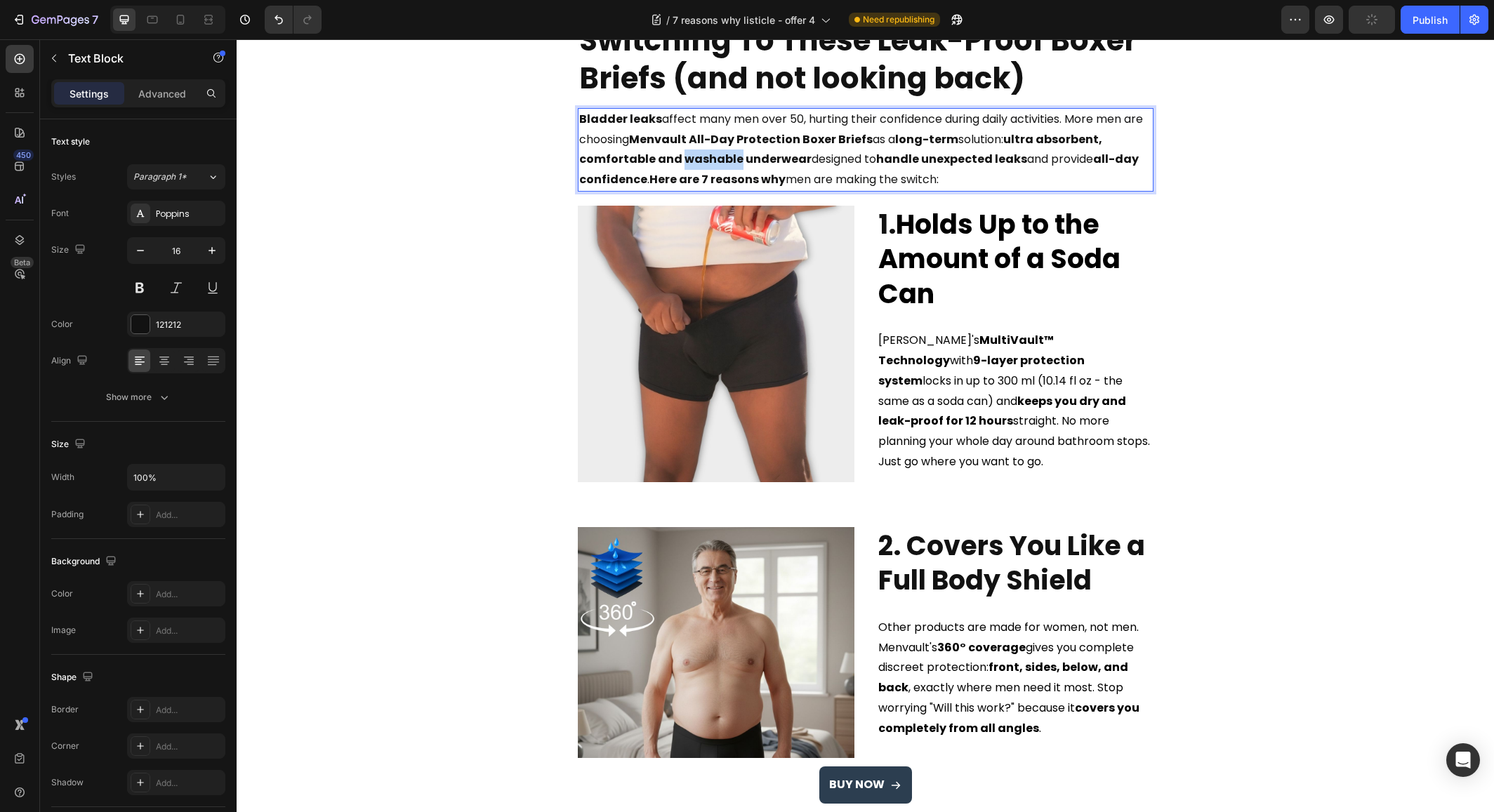
click at [701, 155] on strong "ultra absorbent, comfortable and washable underwear" at bounding box center [840, 149] width 523 height 36
click at [755, 145] on strong "Menvault All-Day Protection Boxer Briefs" at bounding box center [751, 138] width 243 height 16
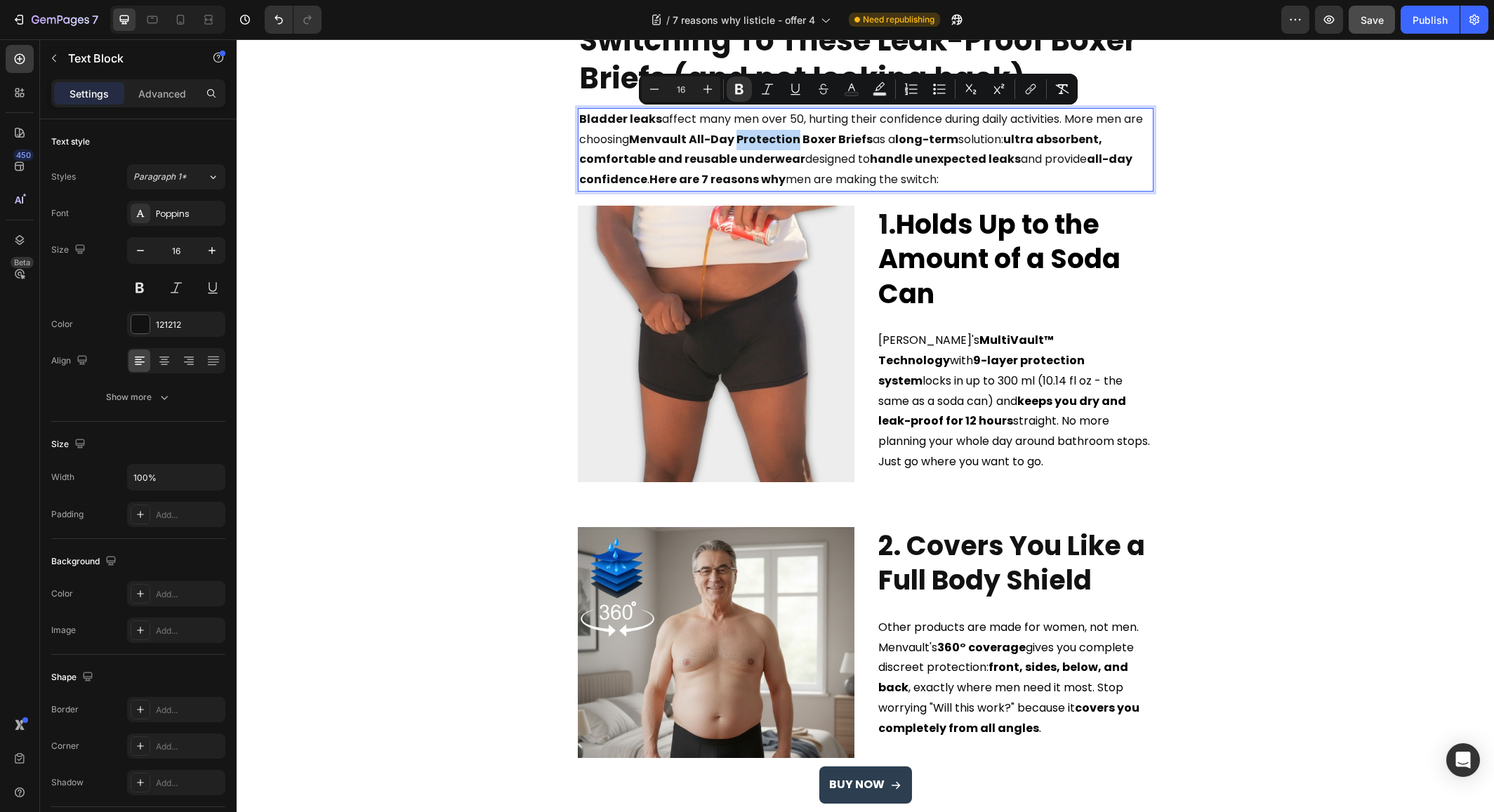
copy span "Bladder leaks affect many men over 50, hurting their confidence during daily ac…"
click at [186, 19] on icon at bounding box center [180, 20] width 14 height 14
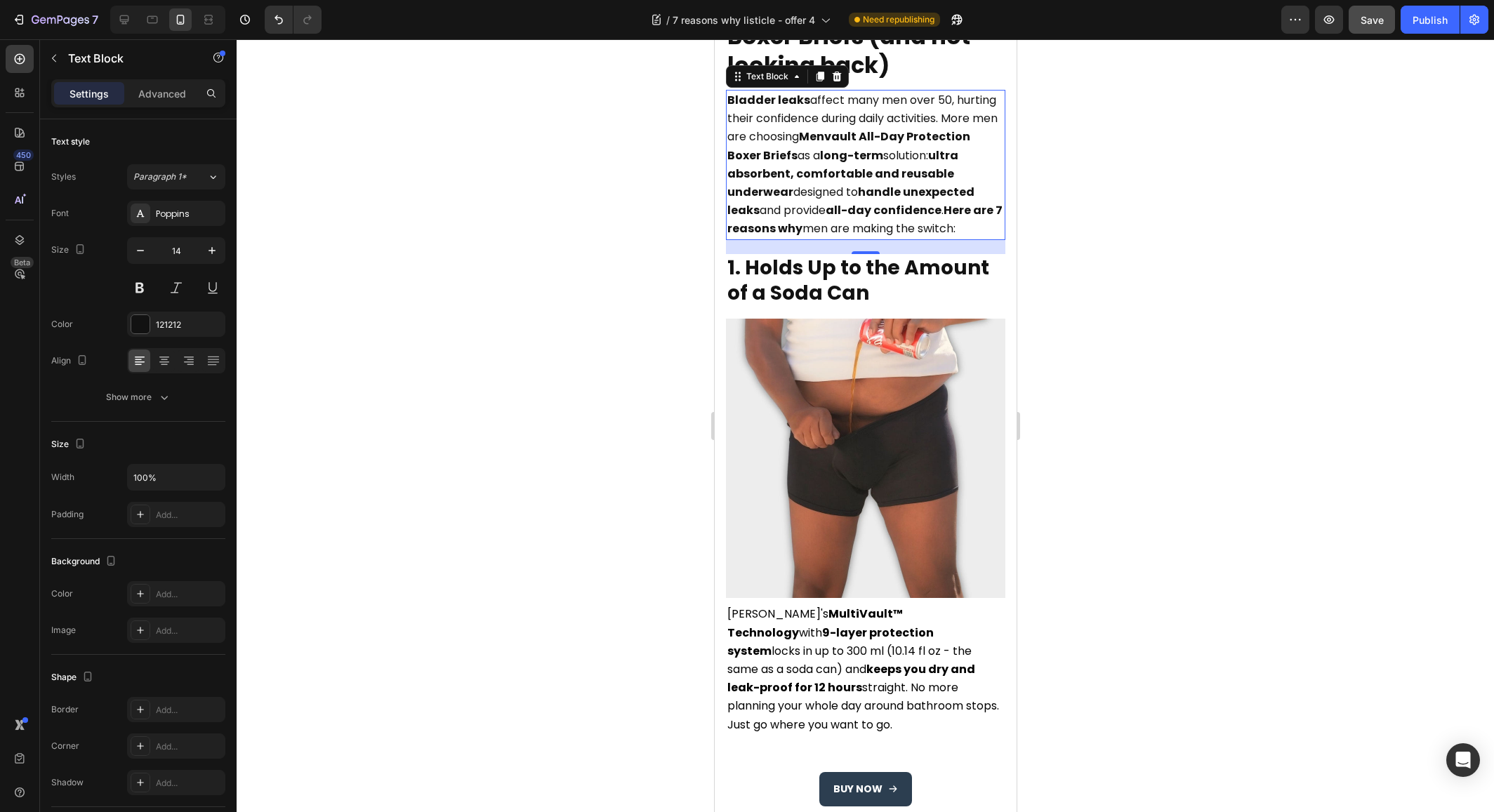
scroll to position [191, 0]
click at [837, 186] on strong "ultra absorbent, comfortable and reusable underwear" at bounding box center [842, 172] width 231 height 53
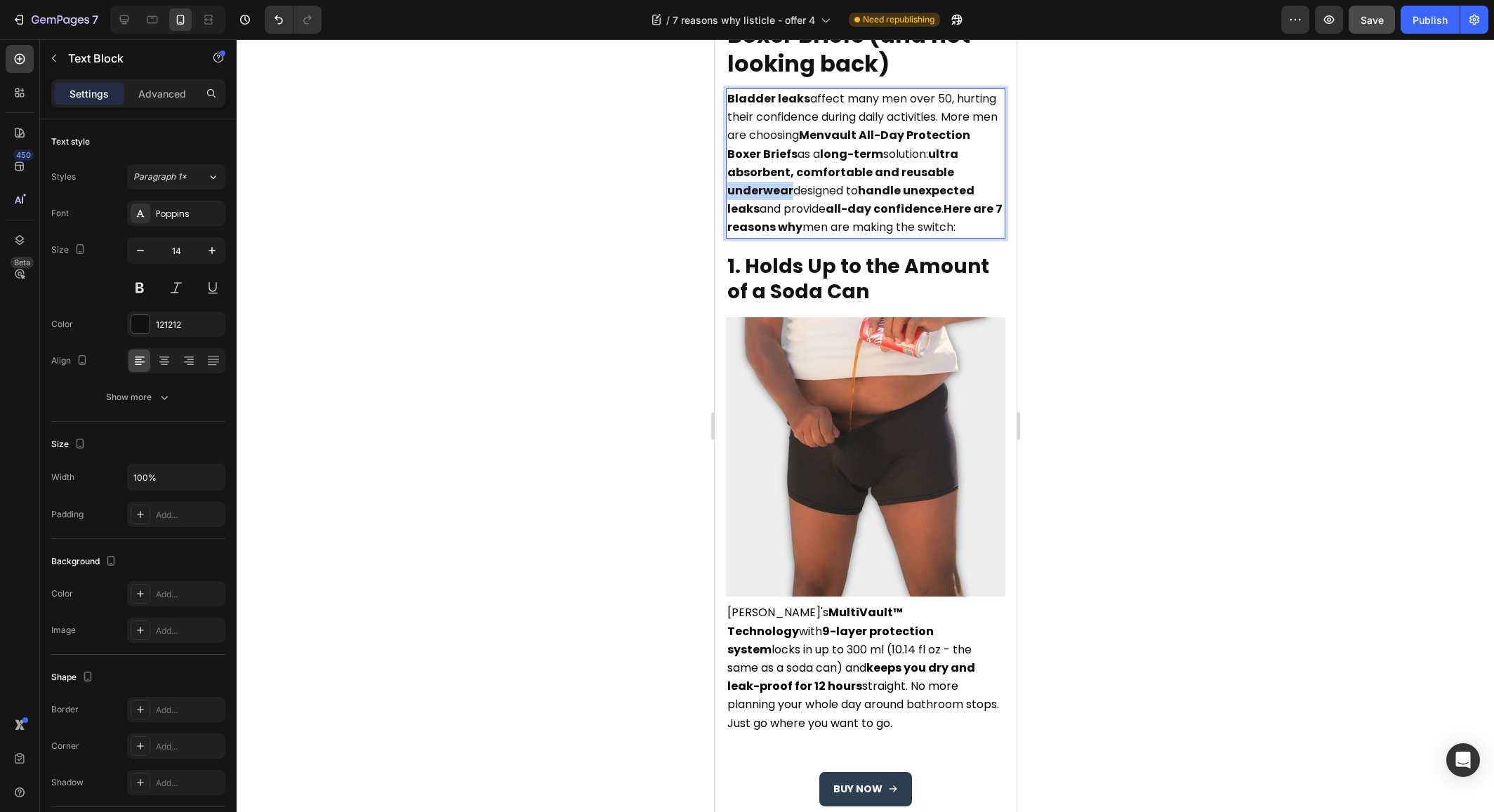
click at [837, 186] on strong "ultra absorbent, comfortable and reusable underwear" at bounding box center [842, 172] width 231 height 53
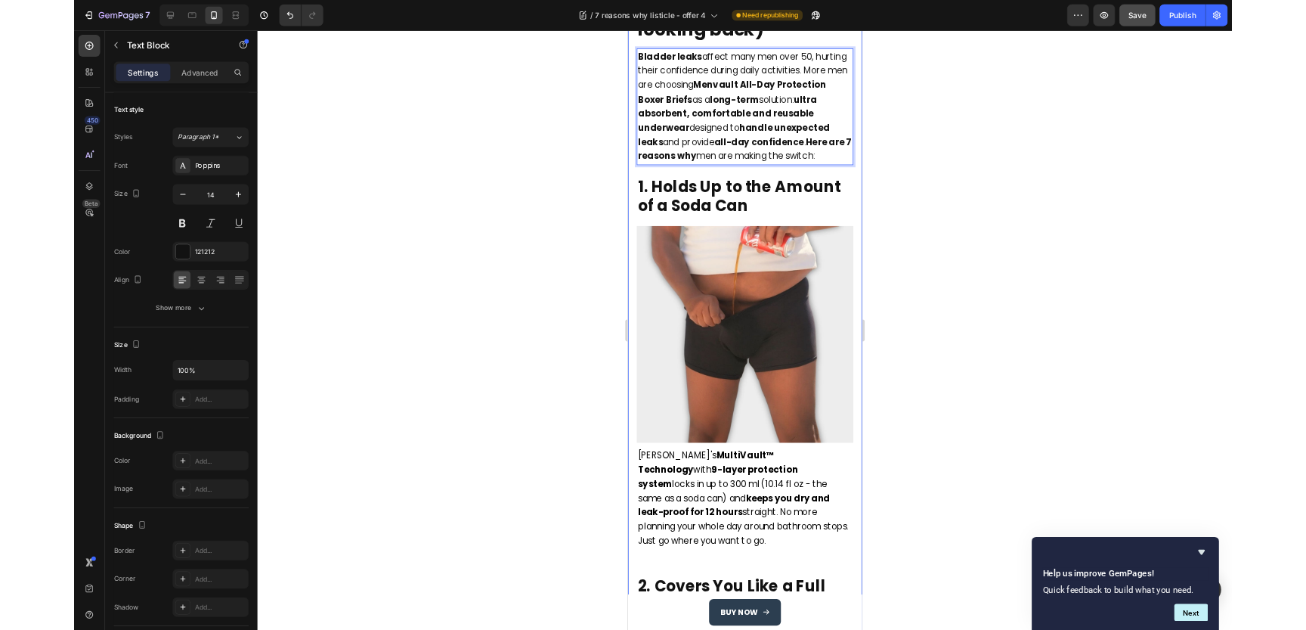
scroll to position [652, 0]
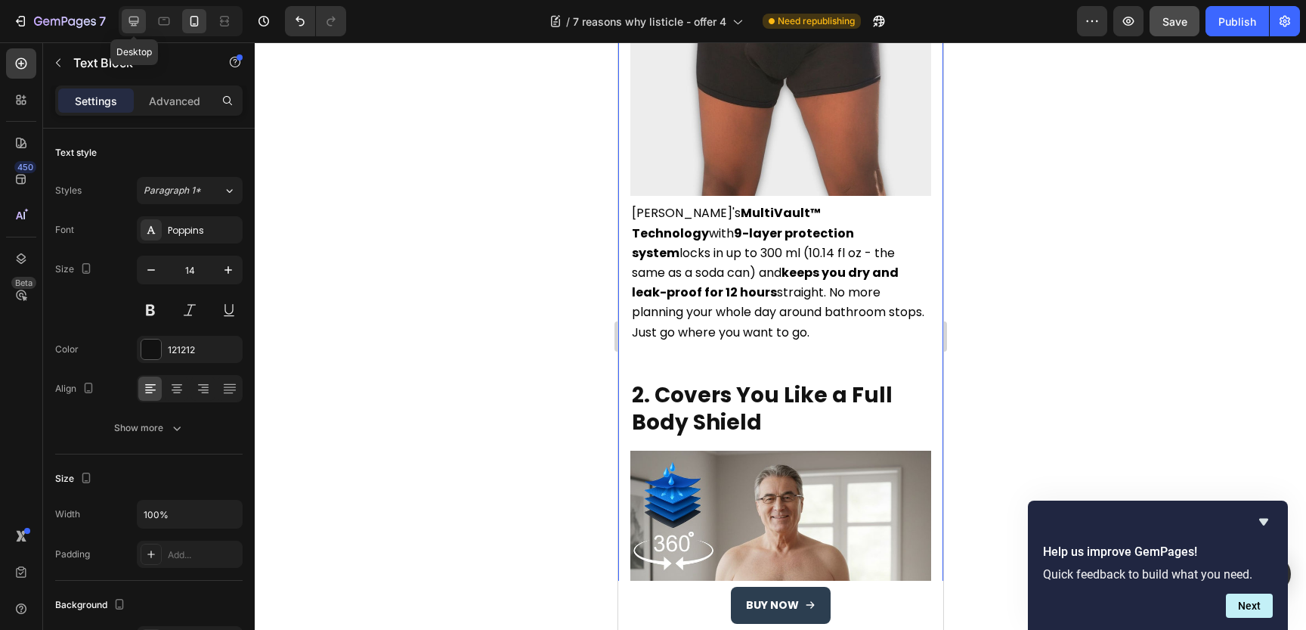
click at [135, 18] on icon at bounding box center [133, 21] width 15 height 15
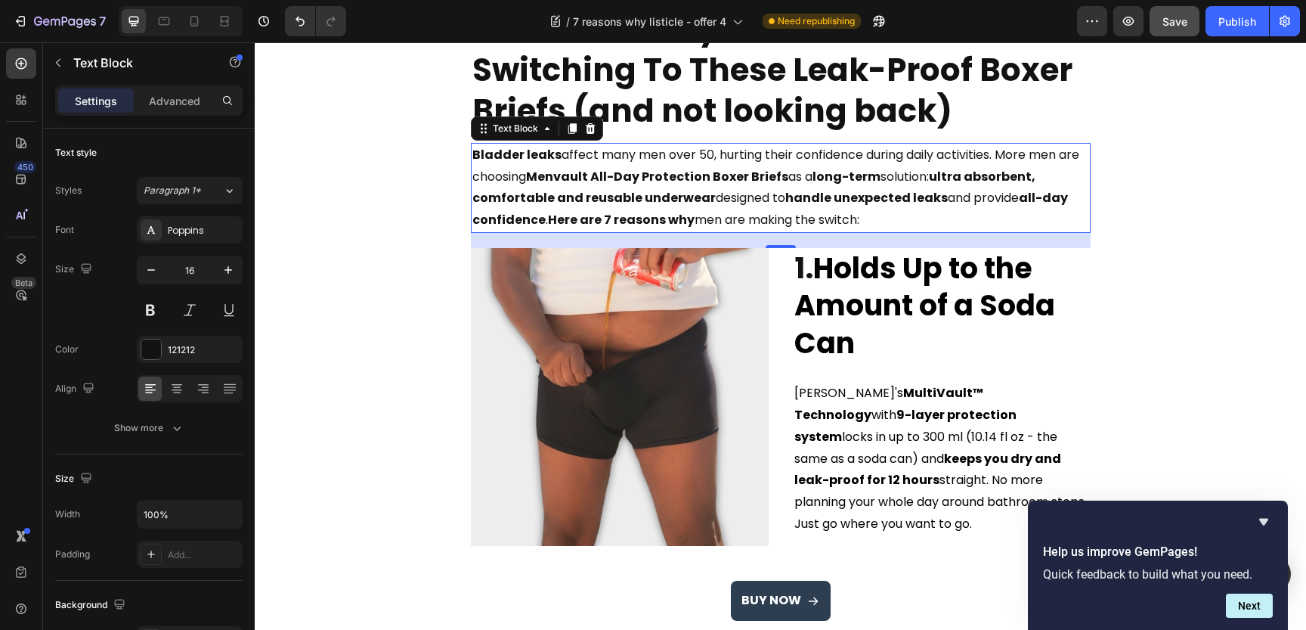
scroll to position [143, 0]
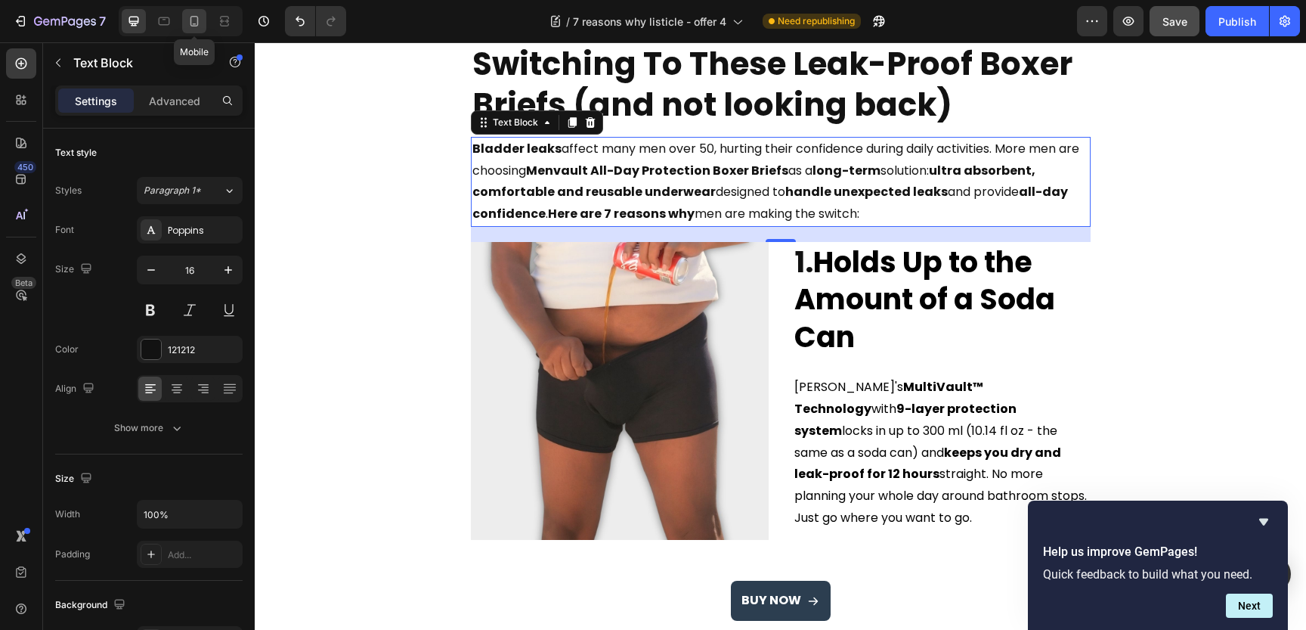
click at [194, 27] on icon at bounding box center [194, 21] width 15 height 15
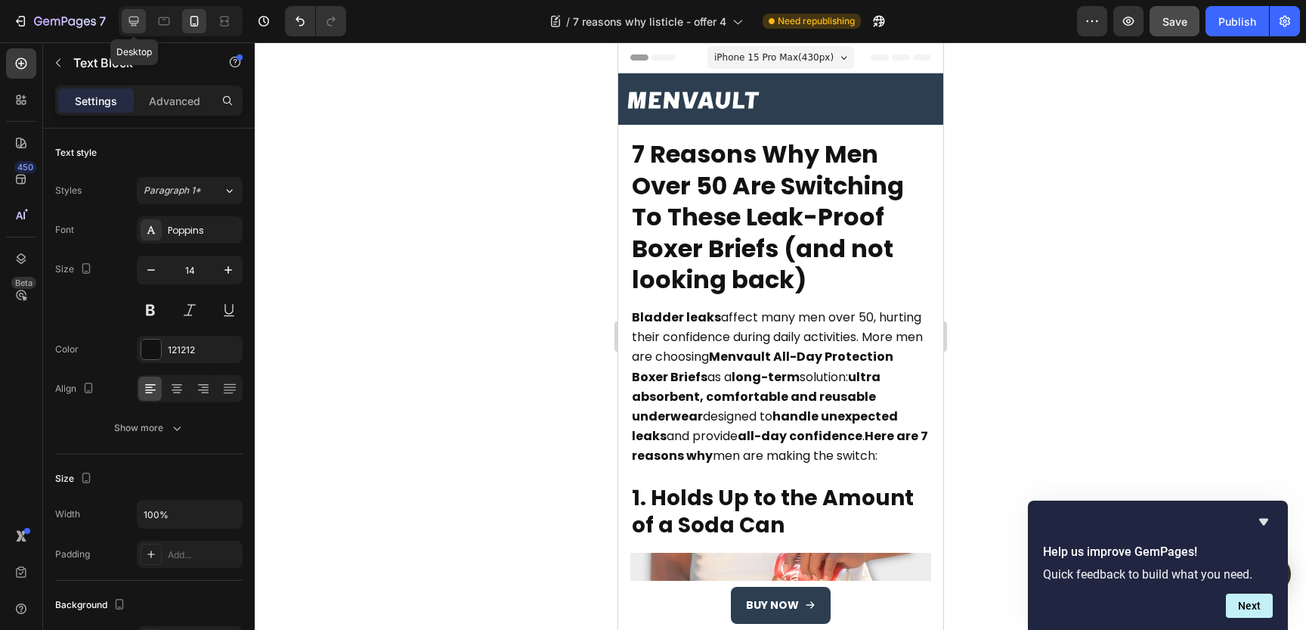
click at [128, 23] on icon at bounding box center [133, 21] width 15 height 15
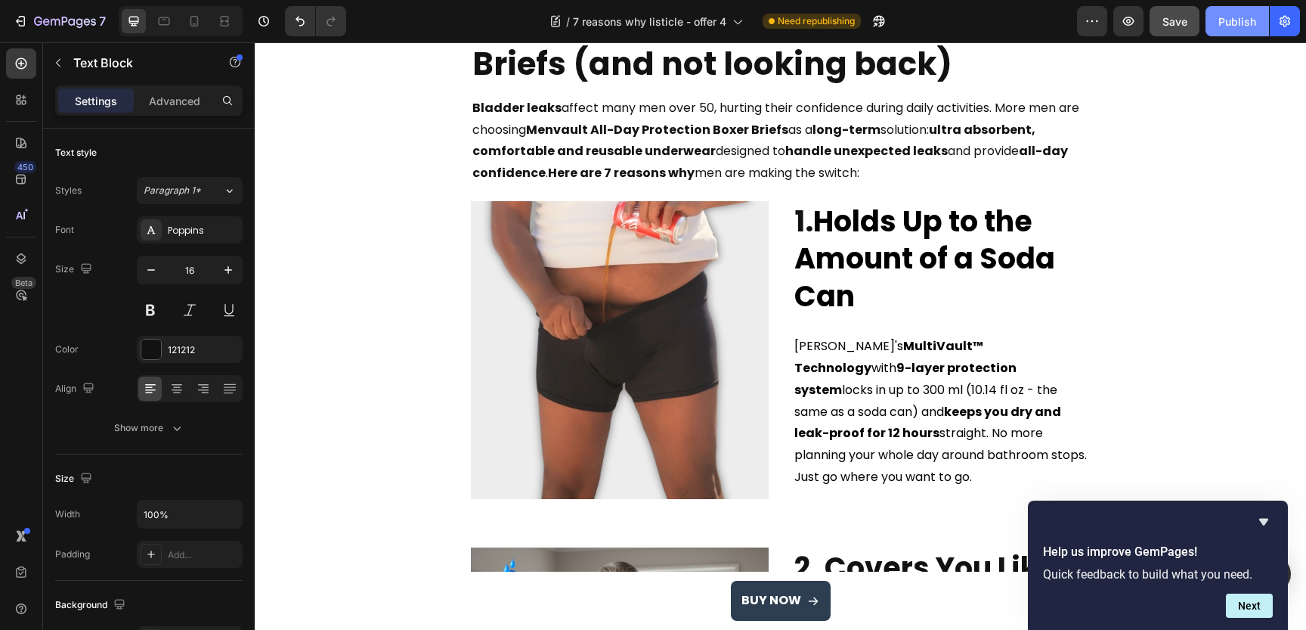
scroll to position [184, 0]
click at [1238, 21] on div "Publish" at bounding box center [1237, 22] width 38 height 16
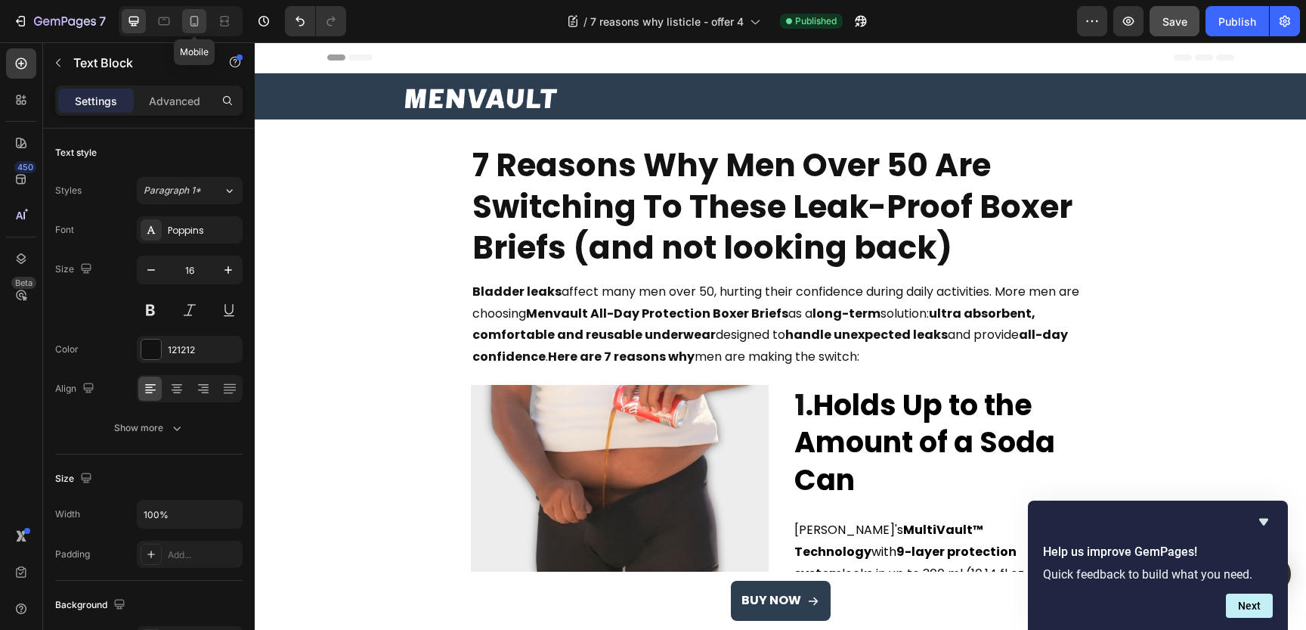
click at [194, 21] on icon at bounding box center [194, 21] width 15 height 15
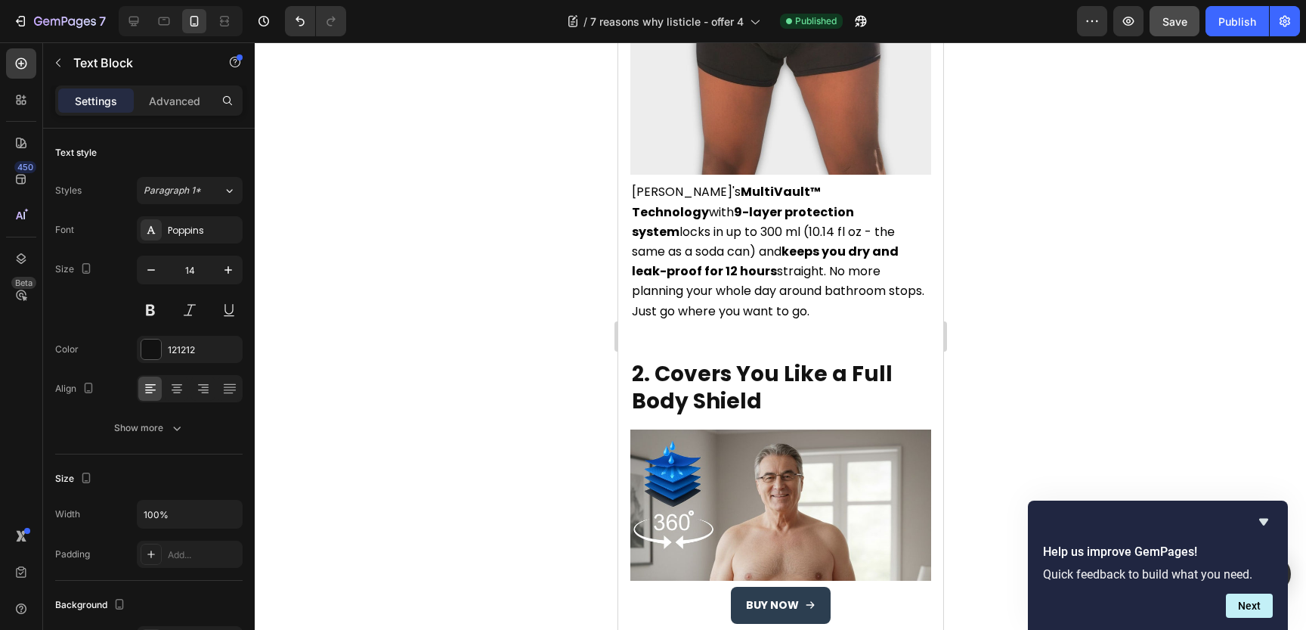
scroll to position [687, 0]
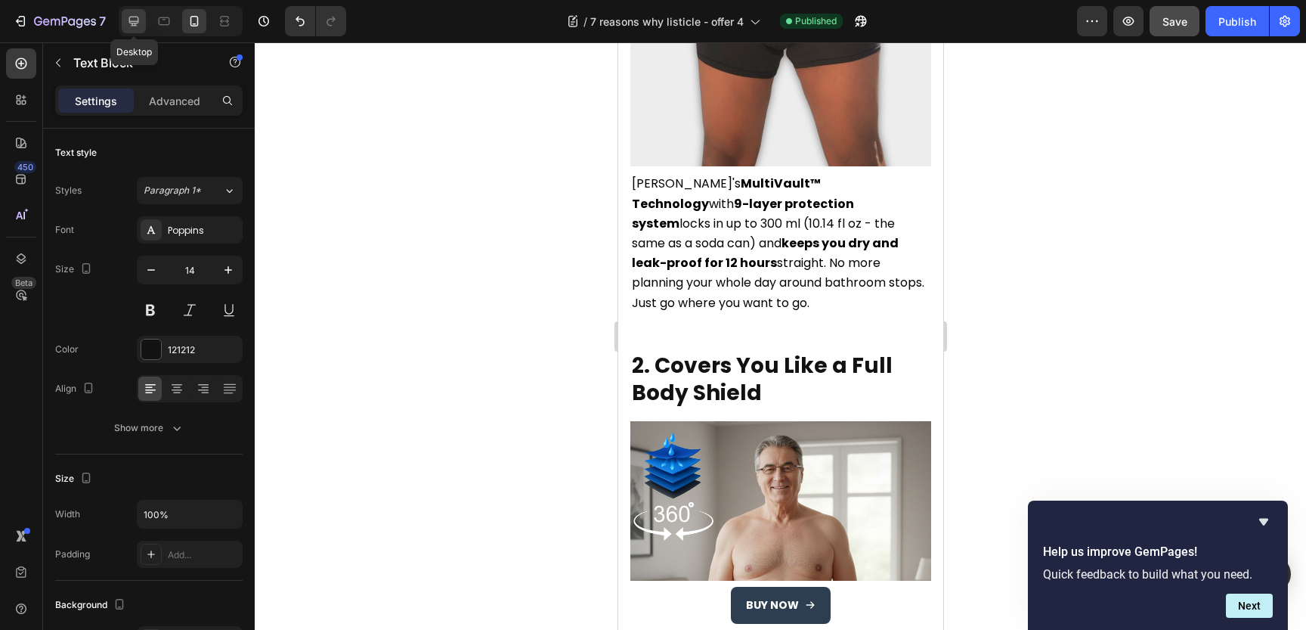
click at [130, 20] on icon at bounding box center [133, 21] width 15 height 15
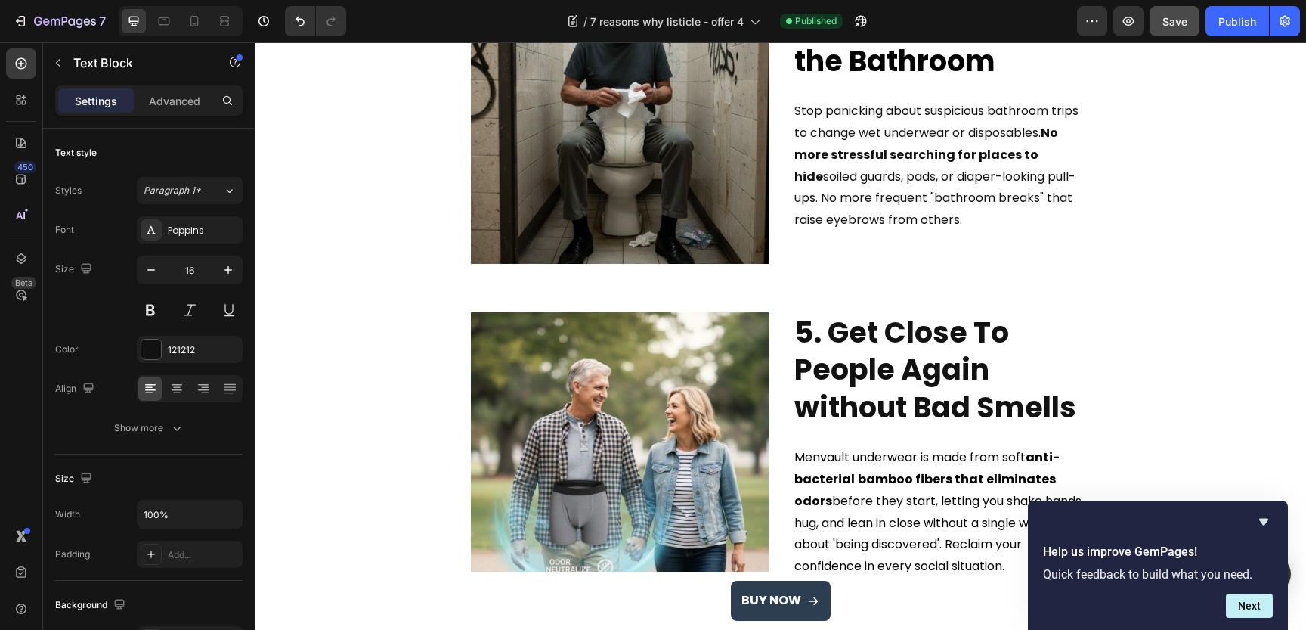
scroll to position [1123, 0]
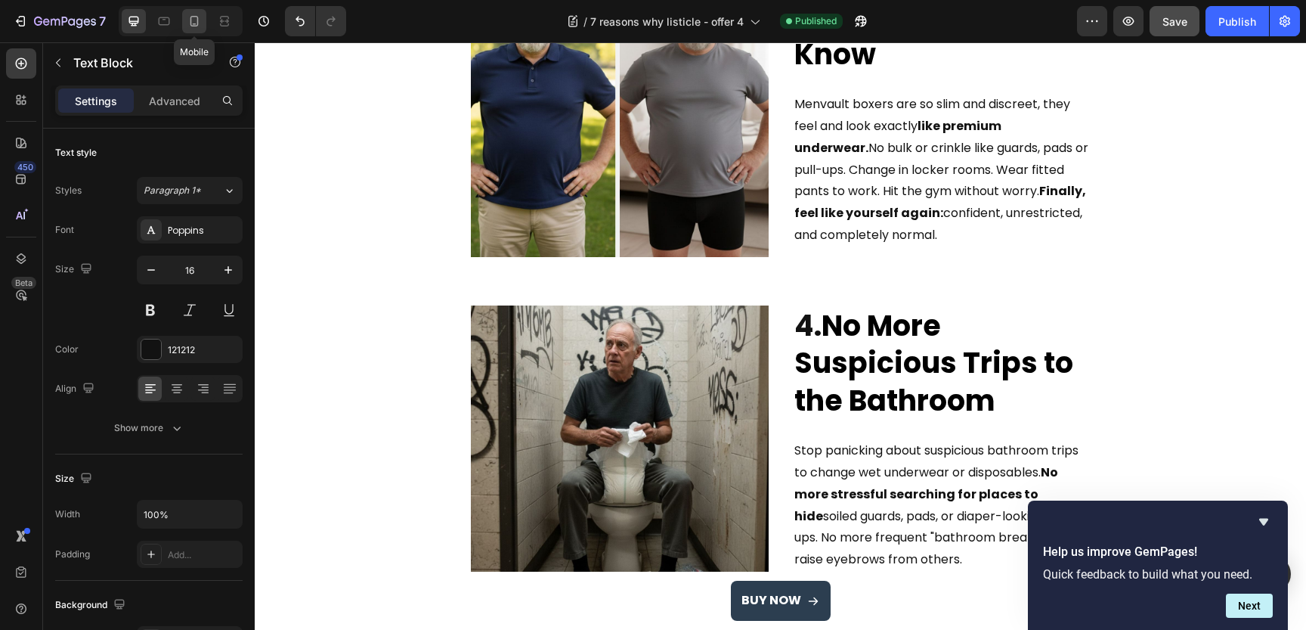
click at [193, 23] on icon at bounding box center [195, 24] width 4 height 2
type input "14"
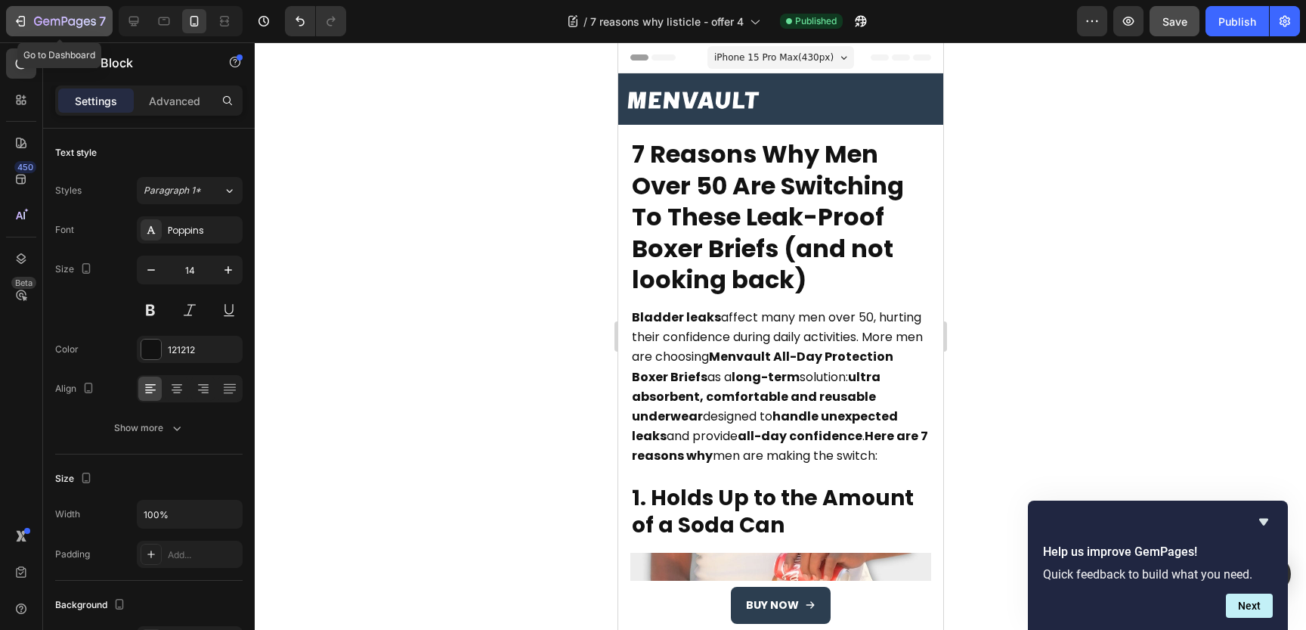
click at [17, 22] on icon "button" at bounding box center [20, 21] width 15 height 15
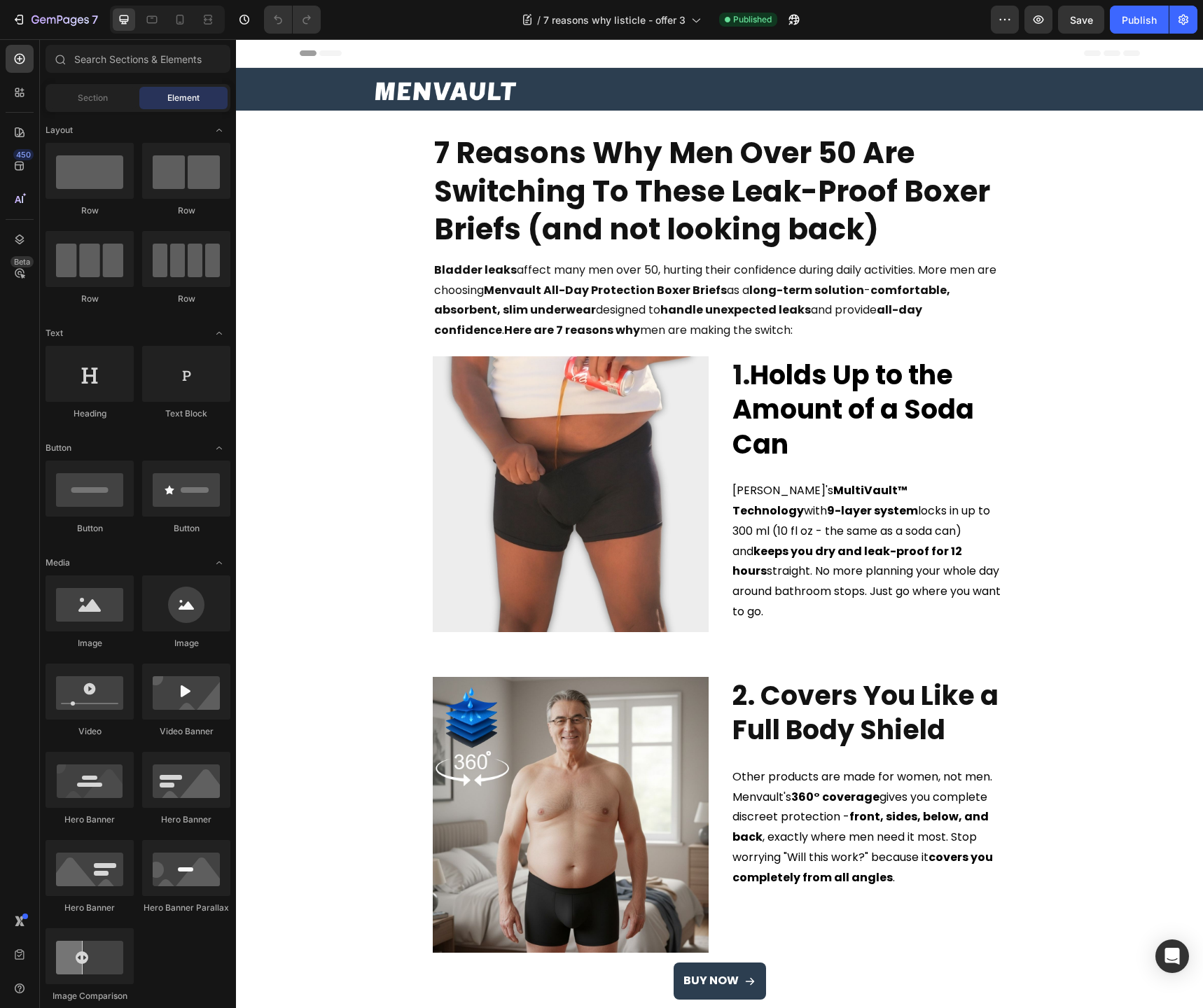
select select "M"
click at [650, 293] on strong "Menvault All-Day Protection Boxer Briefs" at bounding box center [605, 290] width 243 height 16
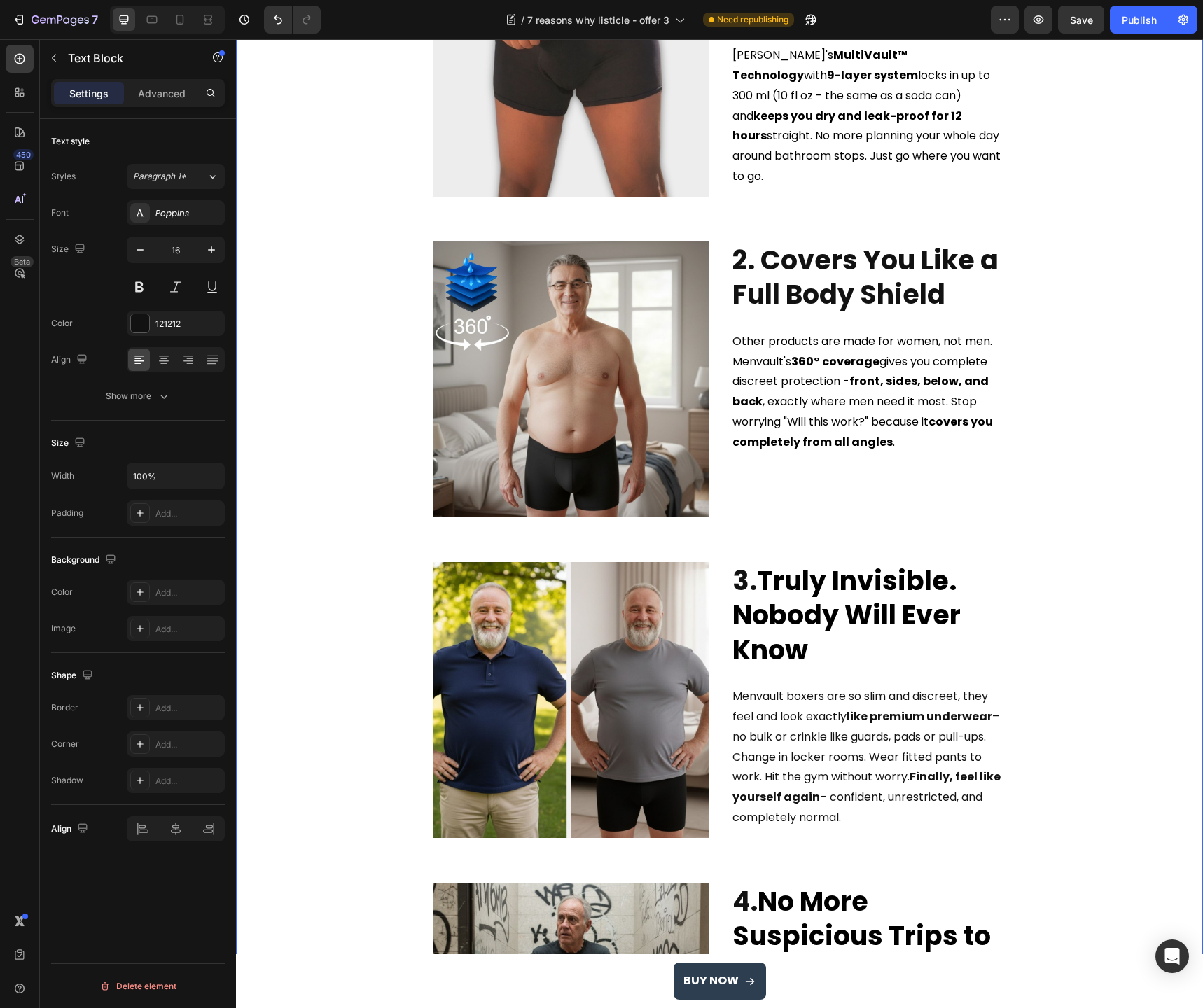
scroll to position [447, 0]
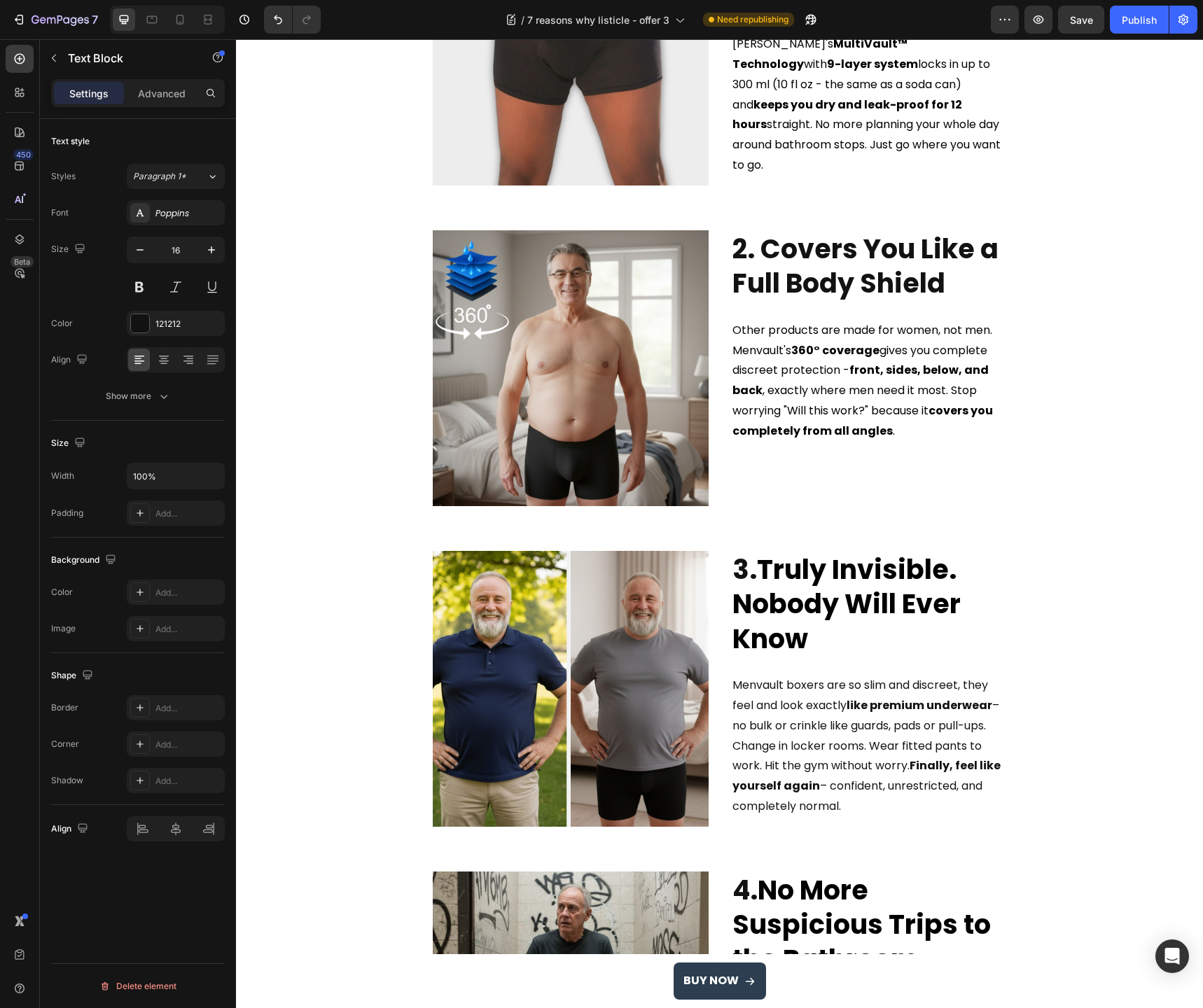
click at [910, 729] on span "Menvault boxers are so slim and discreet, they feel and look exactly like premi…" at bounding box center [866, 746] width 268 height 137
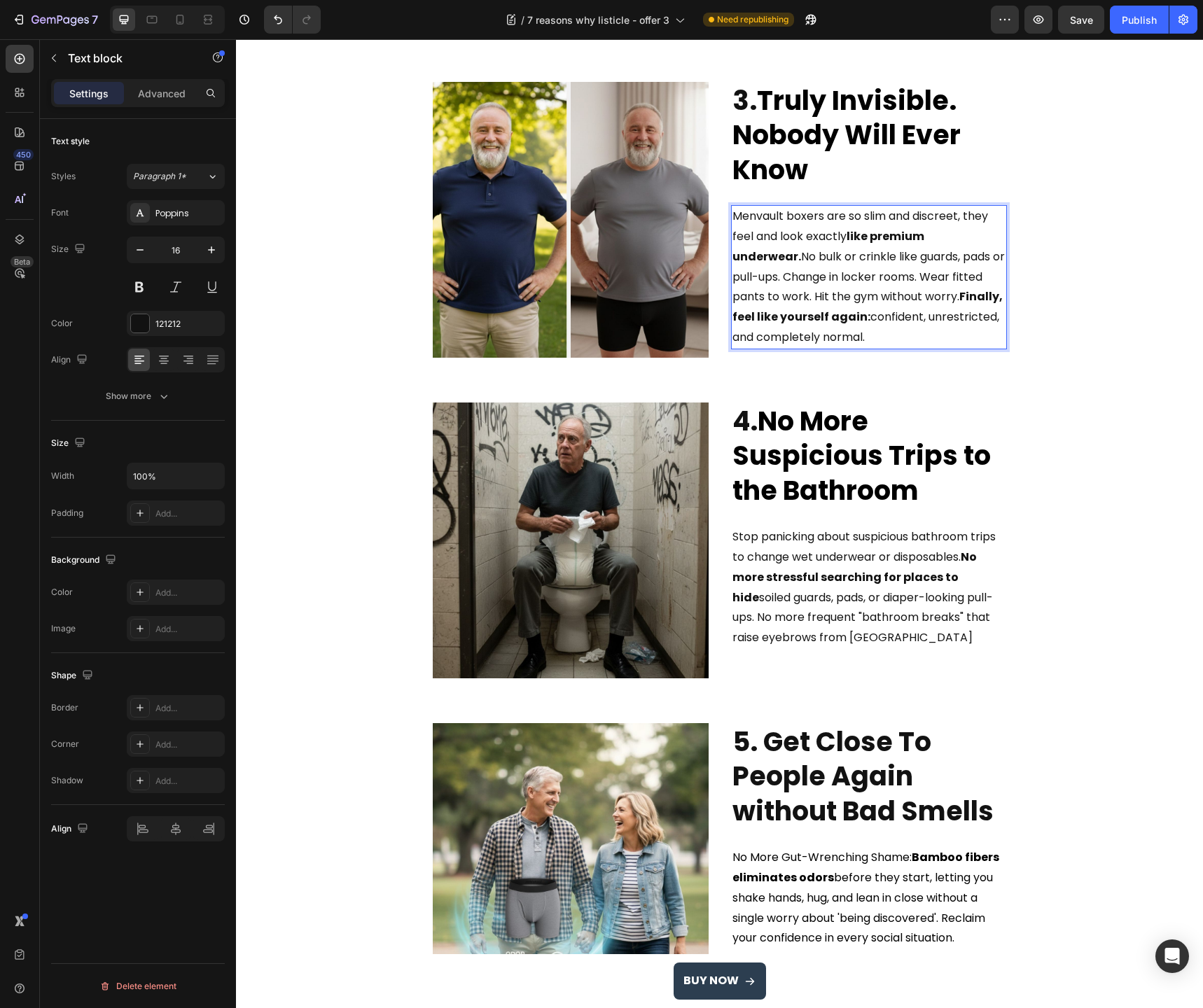
scroll to position [915, 0]
click at [892, 586] on strong "No more stressful searching for places to hide" at bounding box center [855, 577] width 245 height 57
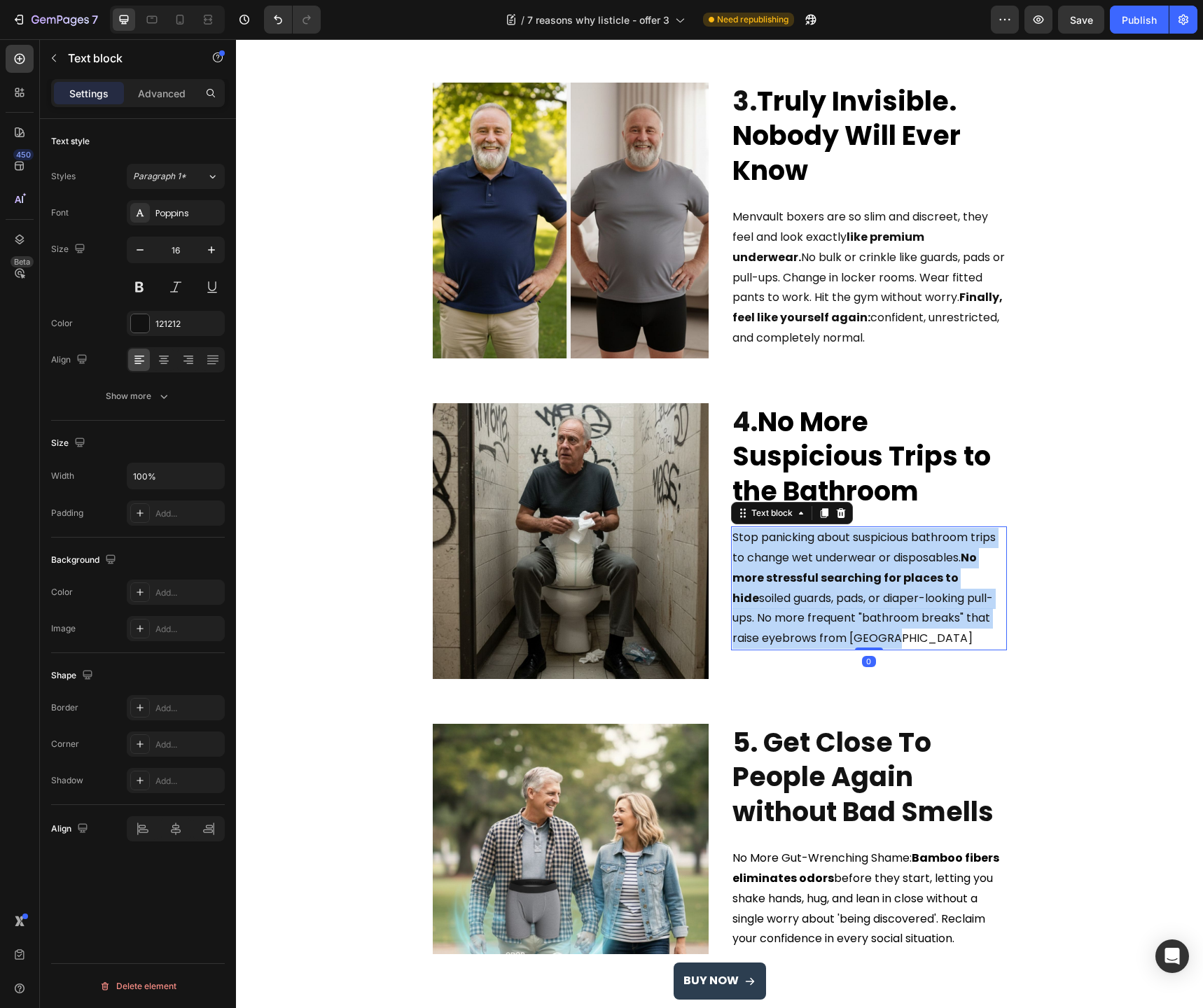
click at [892, 586] on strong "No more stressful searching for places to hide" at bounding box center [855, 577] width 245 height 57
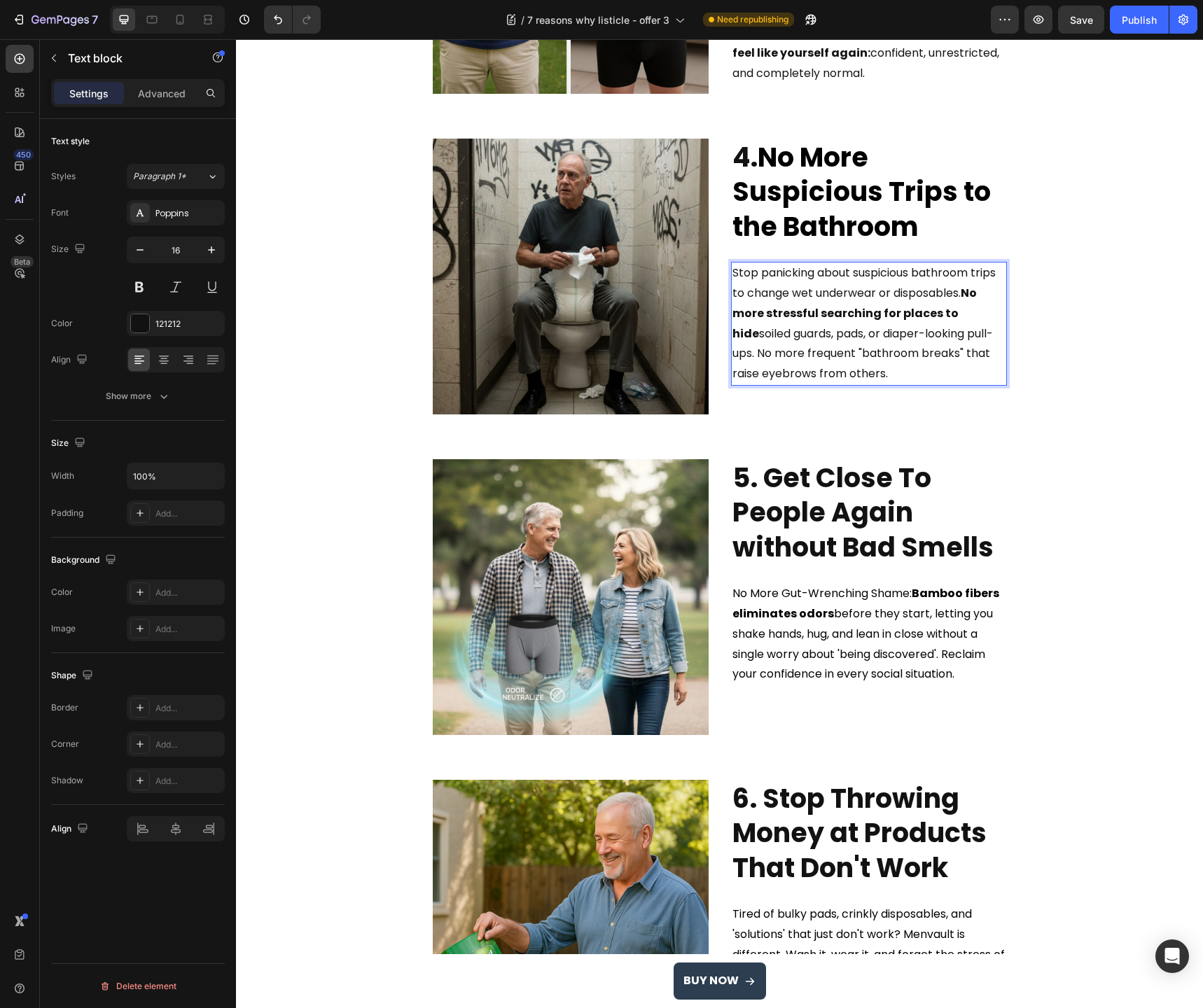
scroll to position [1187, 0]
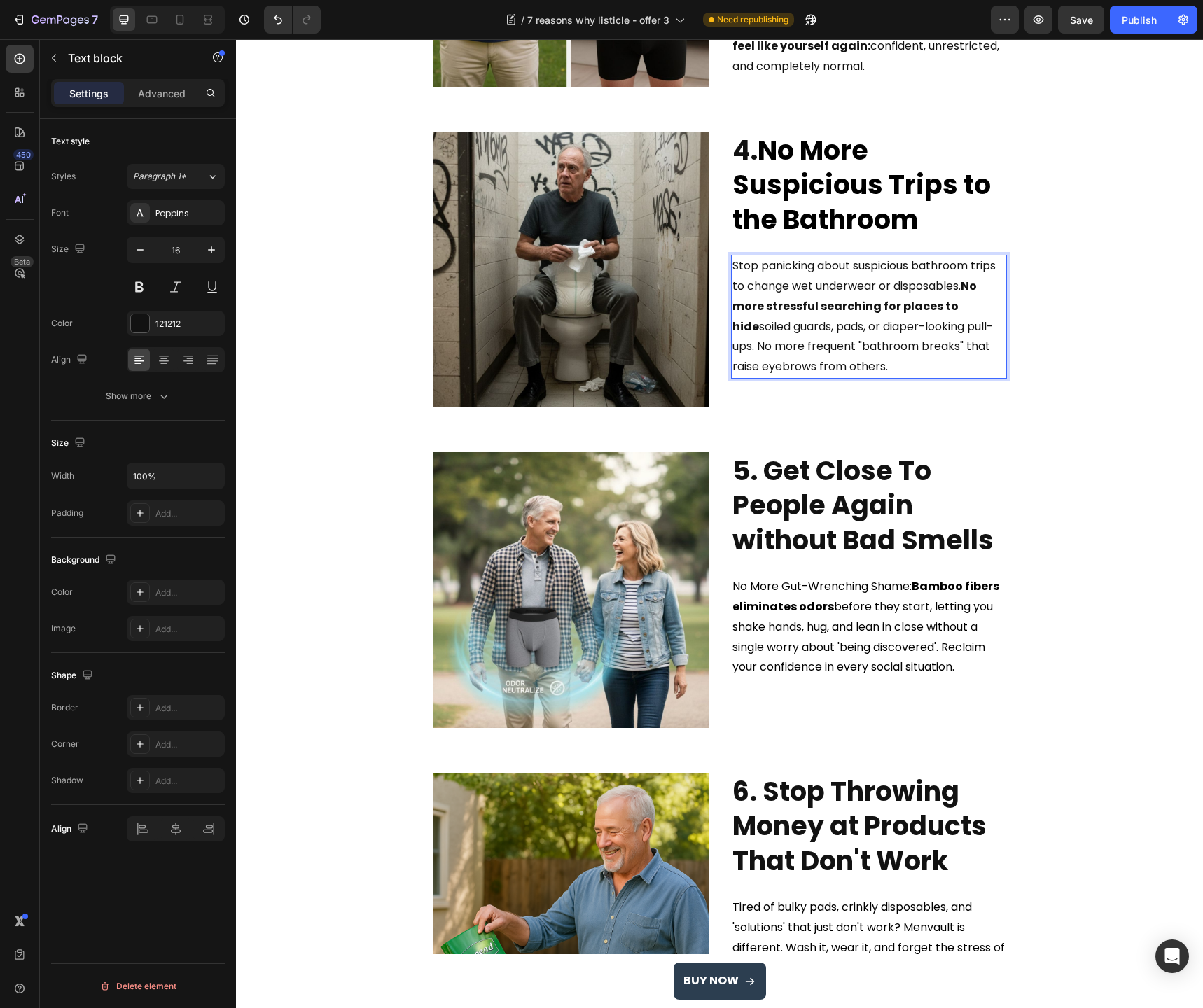
click at [863, 607] on span "No More Gut-Wrenching Shame: Bamboo fibers eliminates odors before they start, …" at bounding box center [866, 626] width 267 height 96
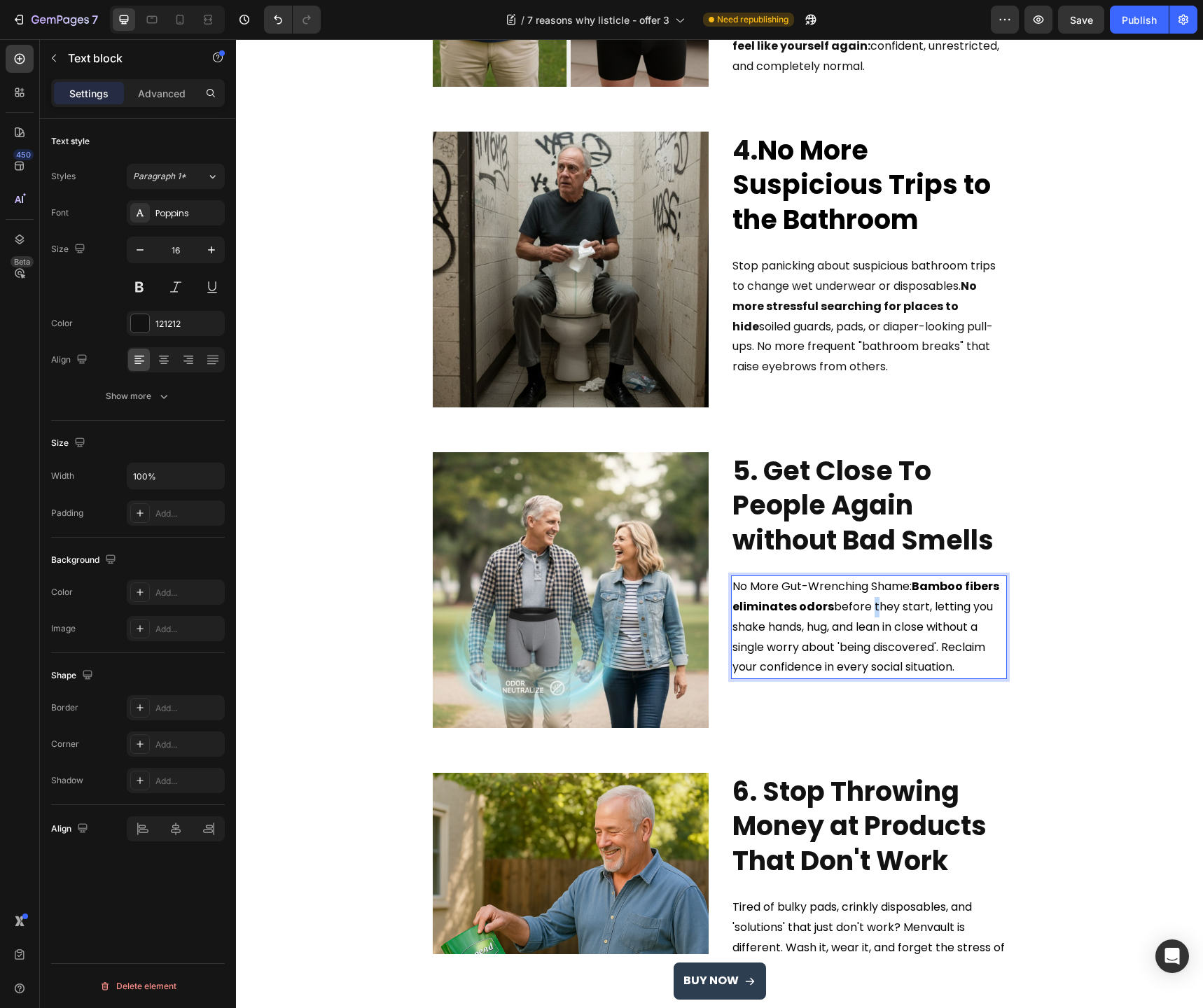
click at [863, 607] on span "No More Gut-Wrenching Shame: Bamboo fibers eliminates odors before they start, …" at bounding box center [866, 626] width 267 height 96
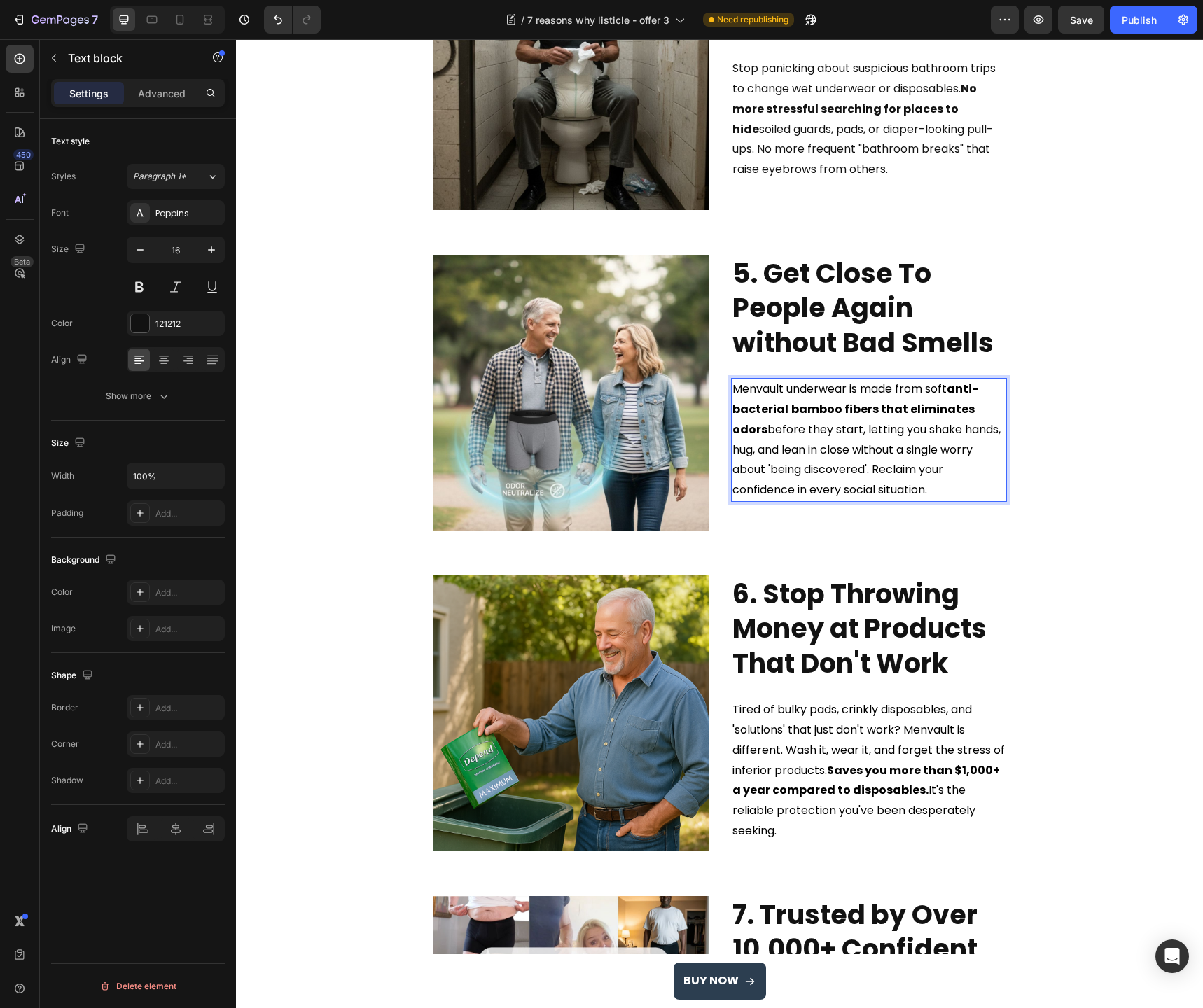
scroll to position [1409, 0]
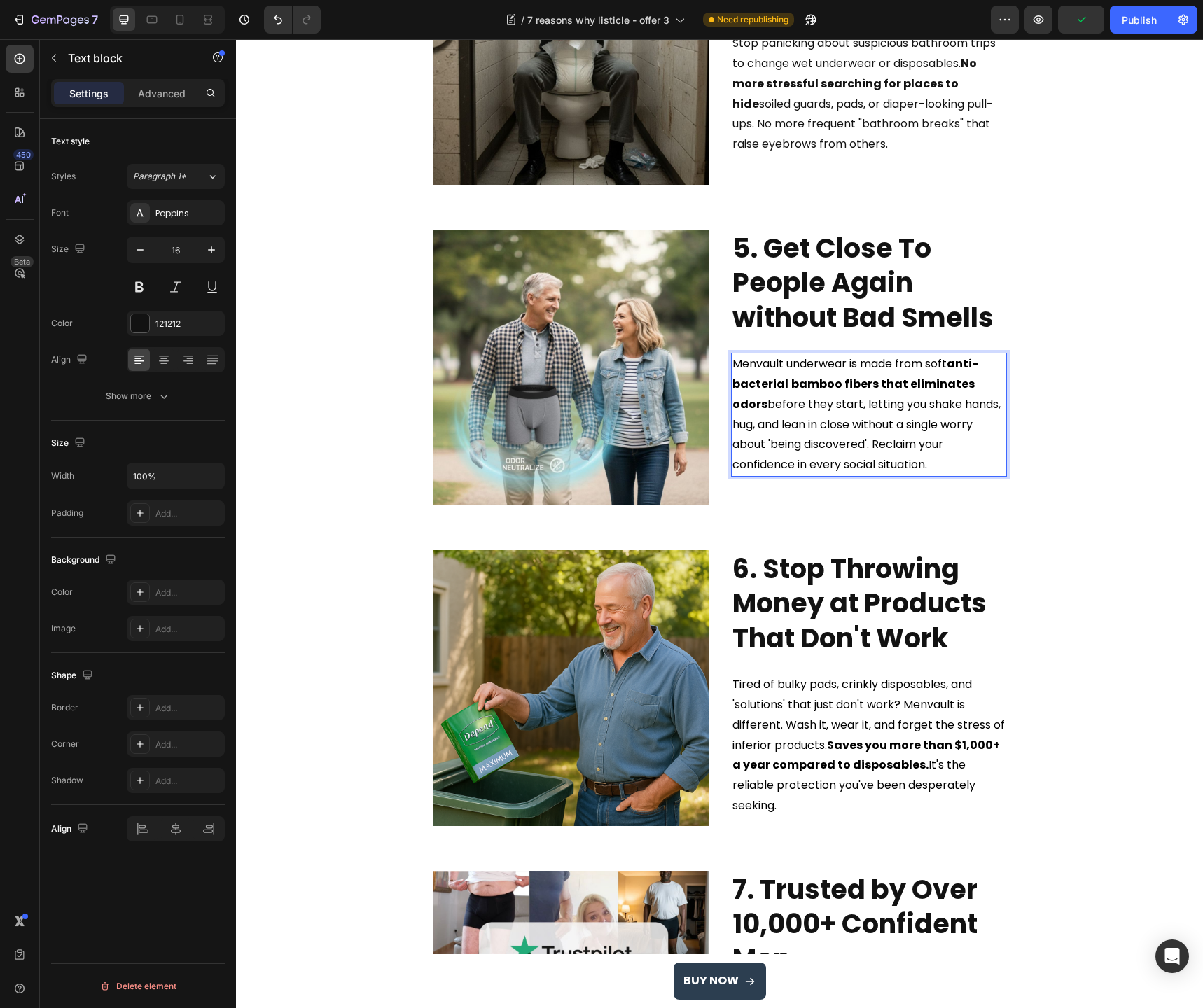
click at [884, 691] on span "Tired of bulky pads, crinkly disposables, and 'solutions' that just don't work?…" at bounding box center [868, 745] width 272 height 137
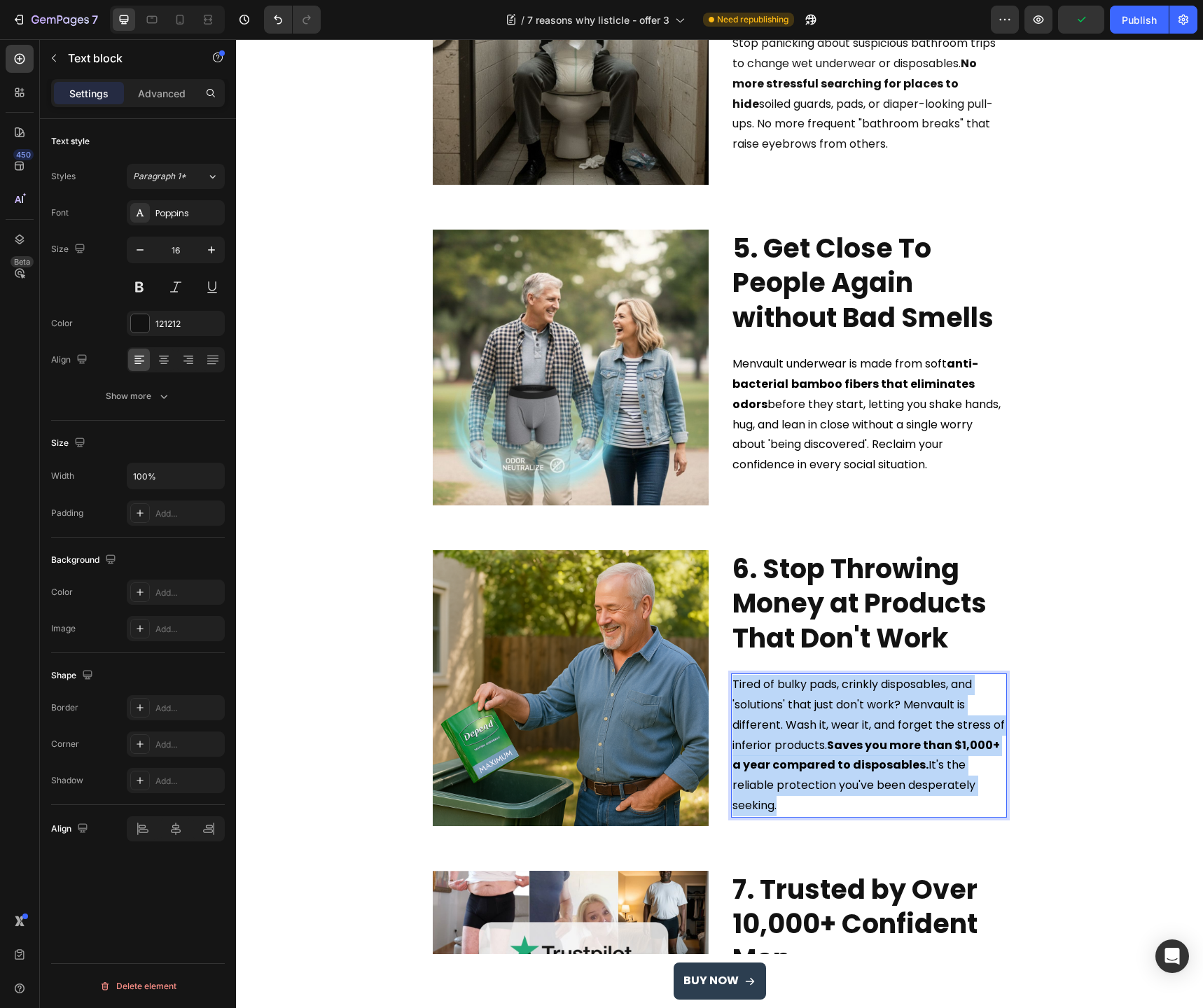
click at [884, 691] on span "Tired of bulky pads, crinkly disposables, and 'solutions' that just don't work?…" at bounding box center [868, 745] width 272 height 137
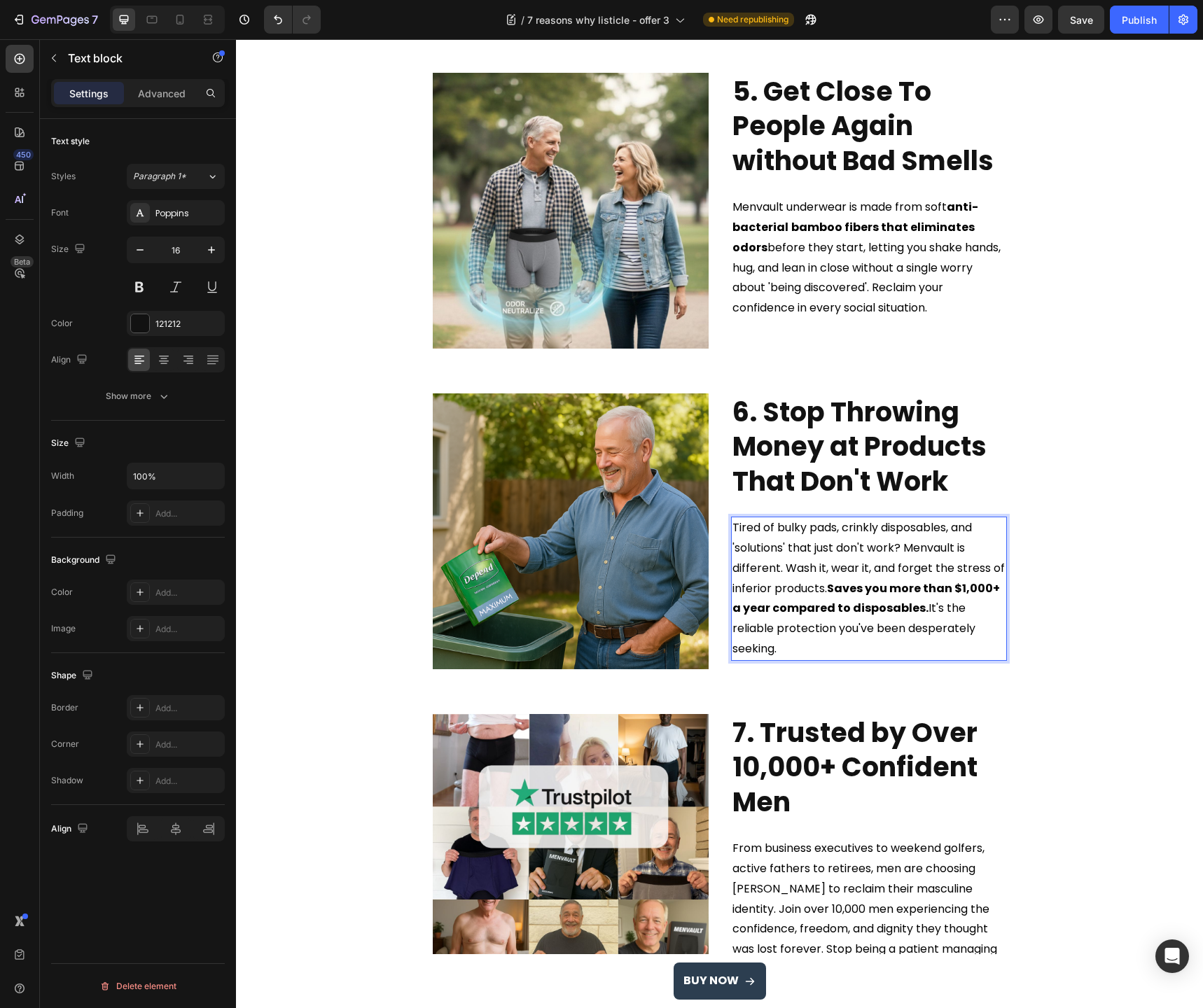
scroll to position [1758, 0]
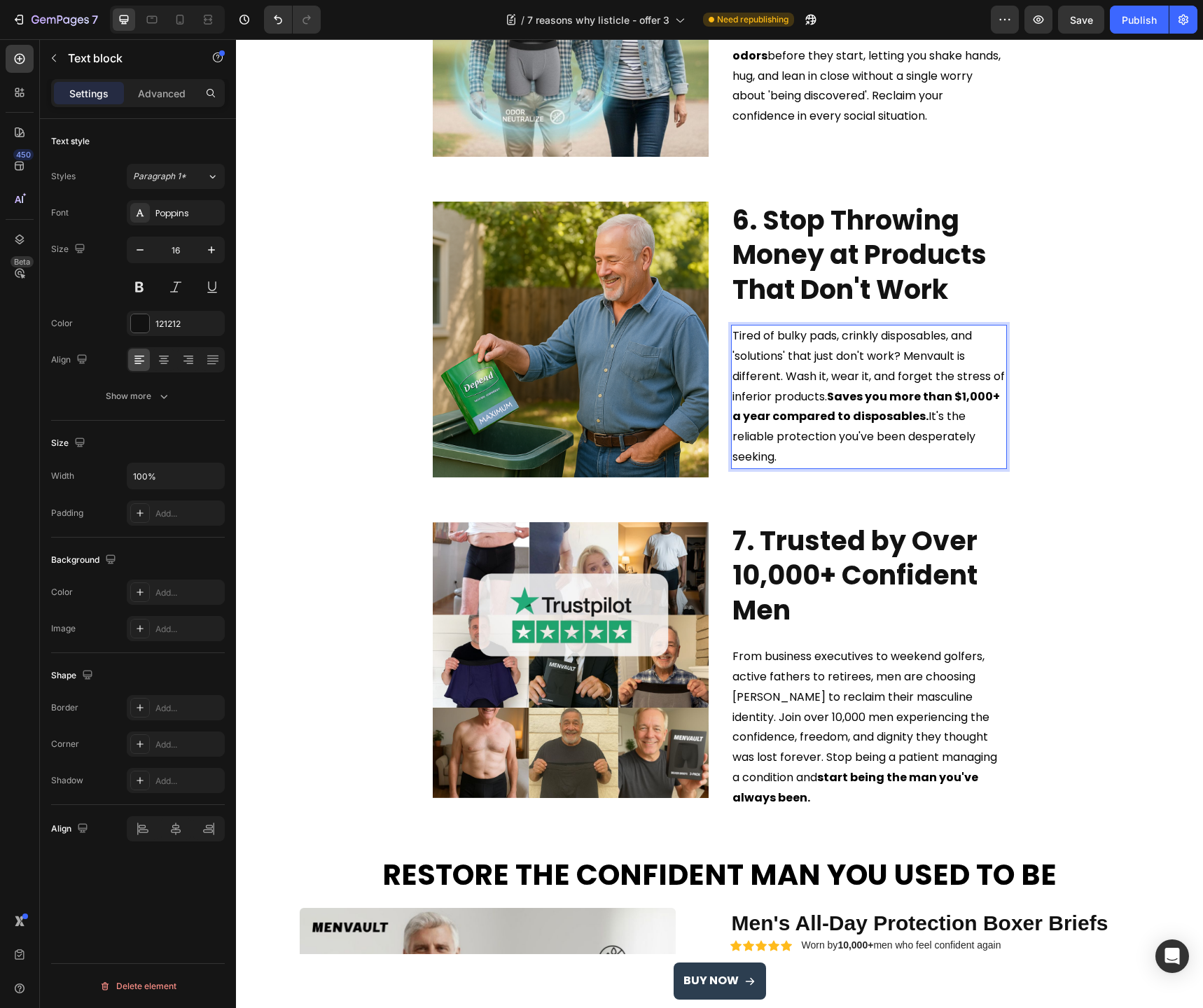
click at [841, 703] on span "From business executives to weekend golfers, active fathers to retirees, men ar…" at bounding box center [865, 727] width 265 height 158
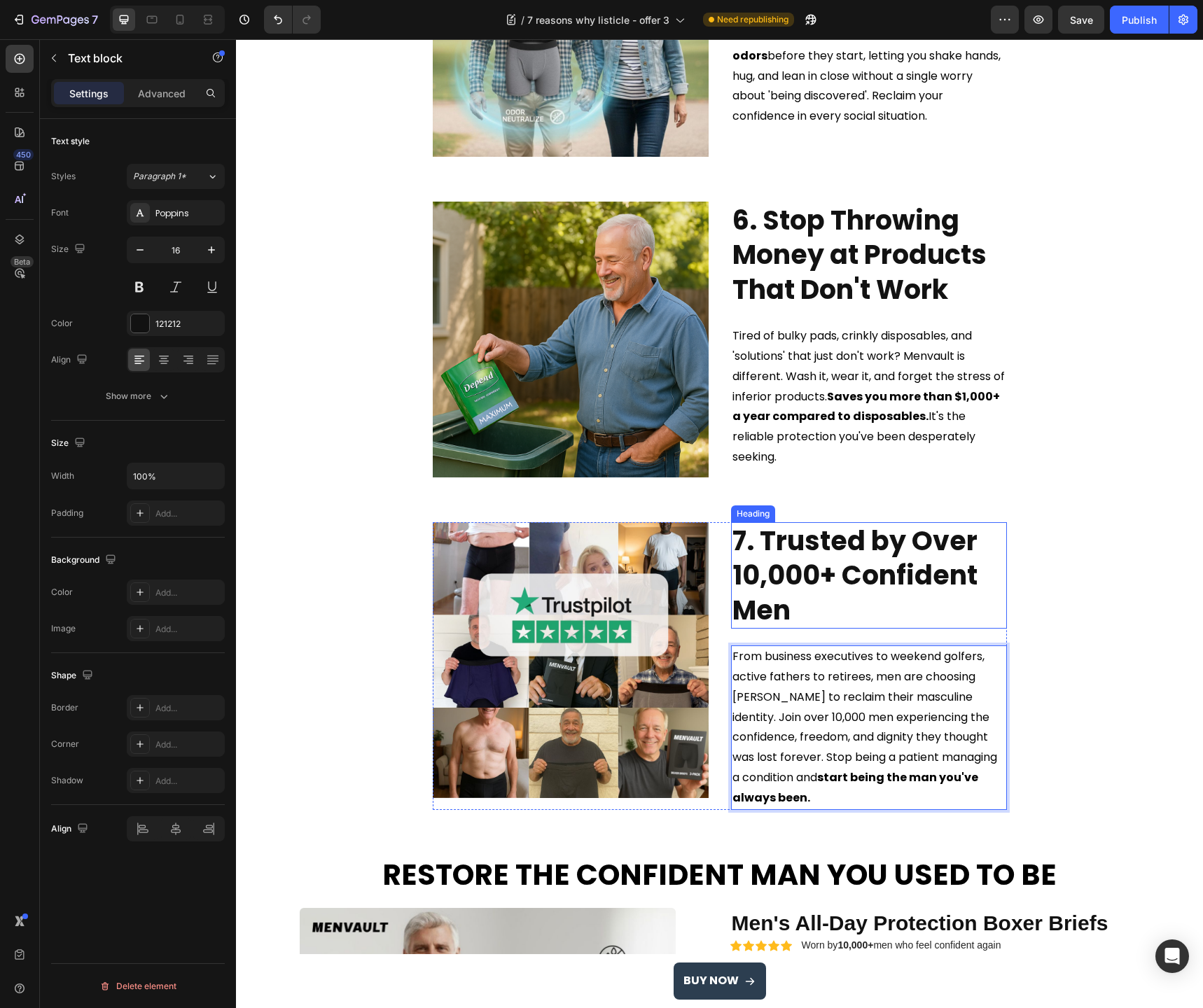
click at [821, 581] on h2 "7. Trusted by Over 10,000+ Confident Men" at bounding box center [869, 575] width 276 height 107
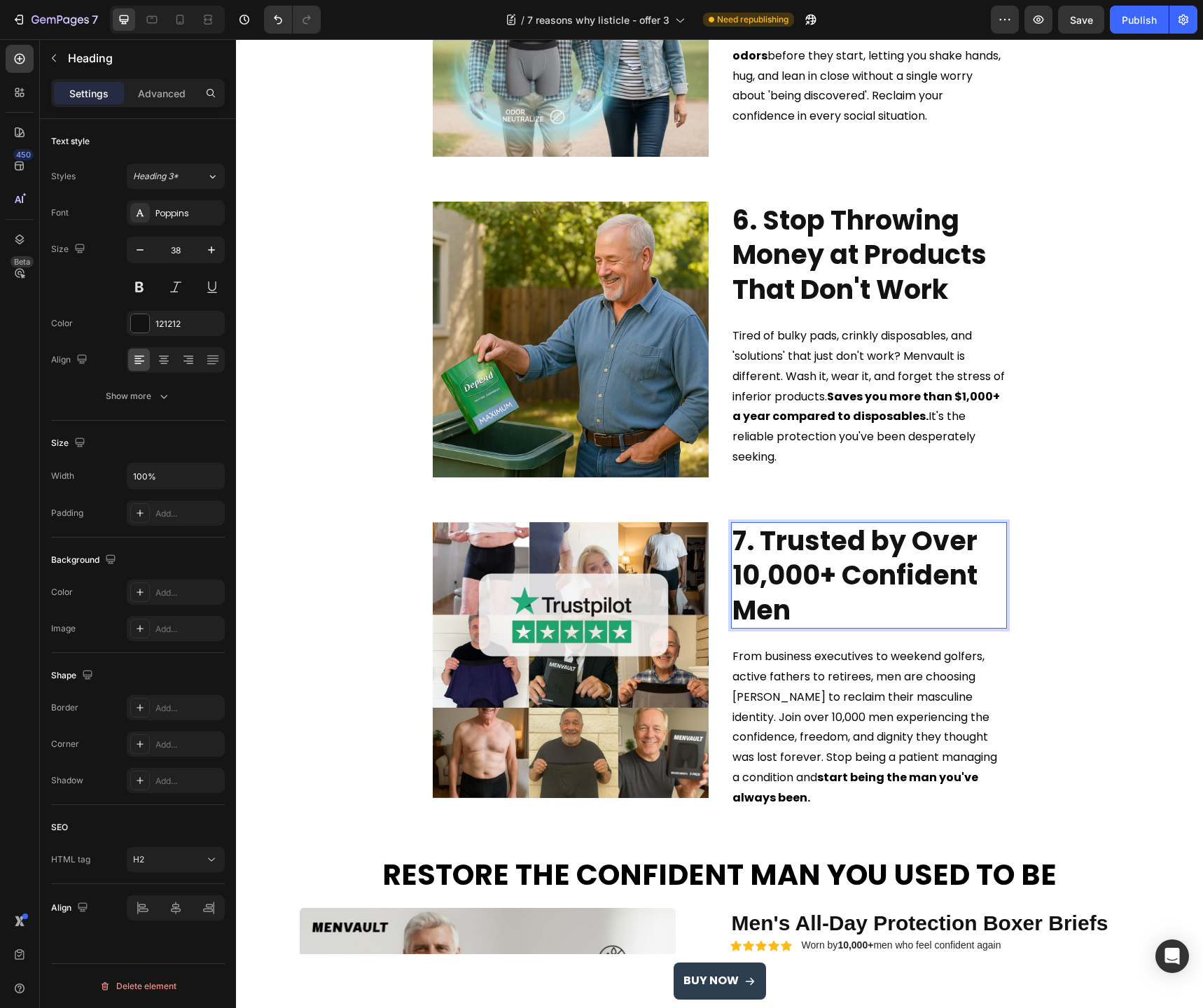
click at [829, 574] on h2 "7. Trusted by Over 10,000+ Confident Men" at bounding box center [869, 575] width 276 height 107
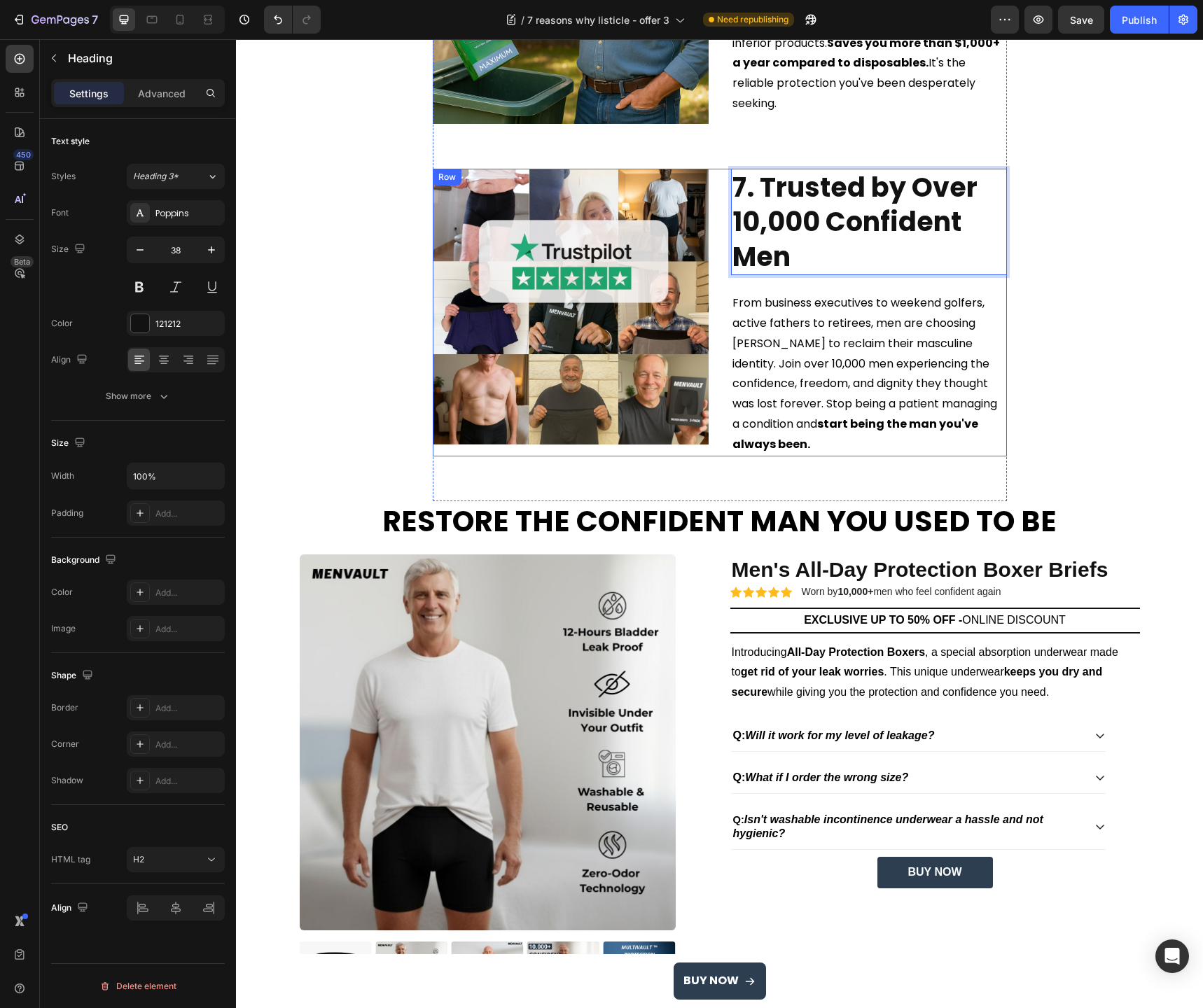
scroll to position [2099, 0]
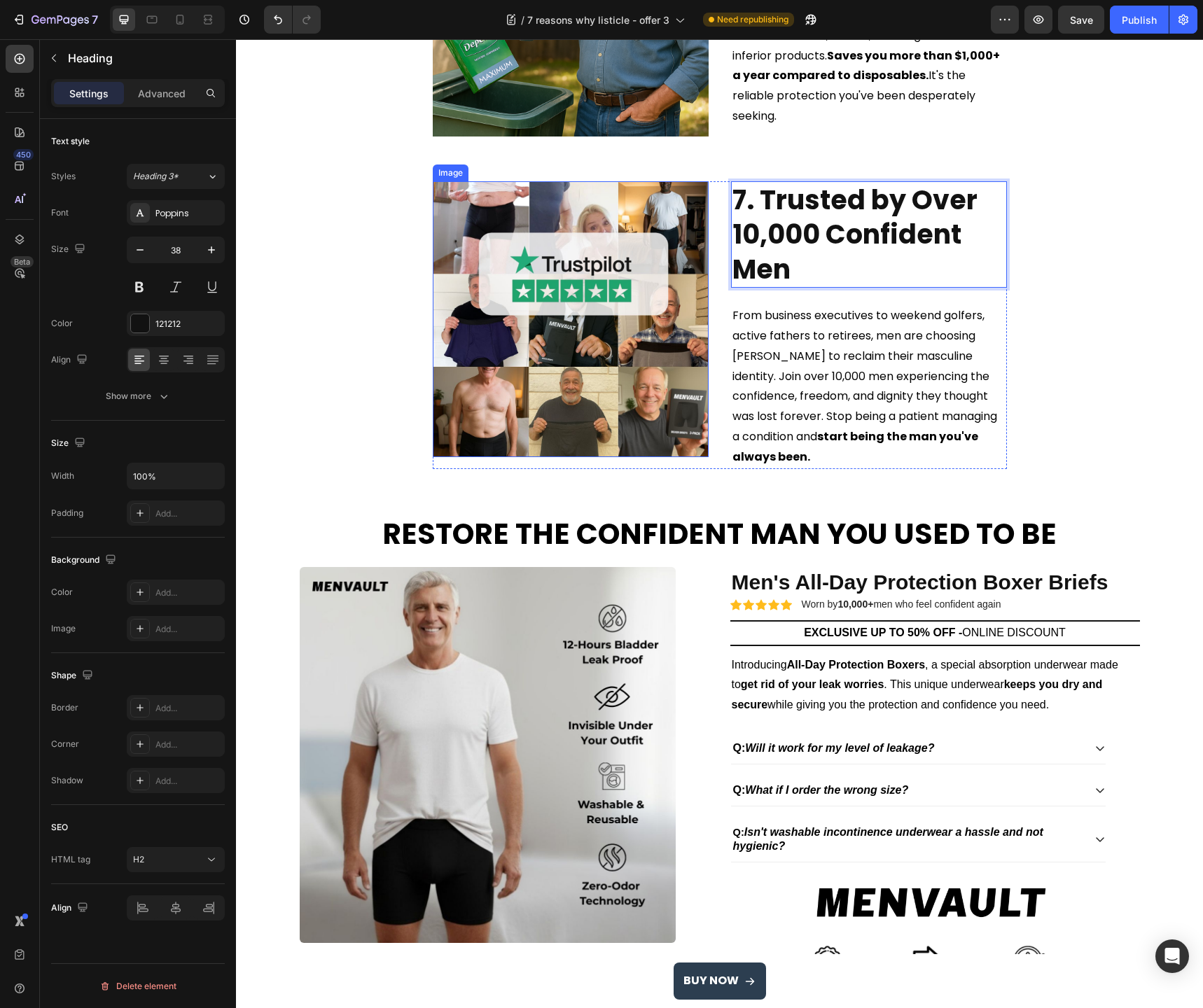
click at [573, 273] on img at bounding box center [571, 320] width 276 height 276
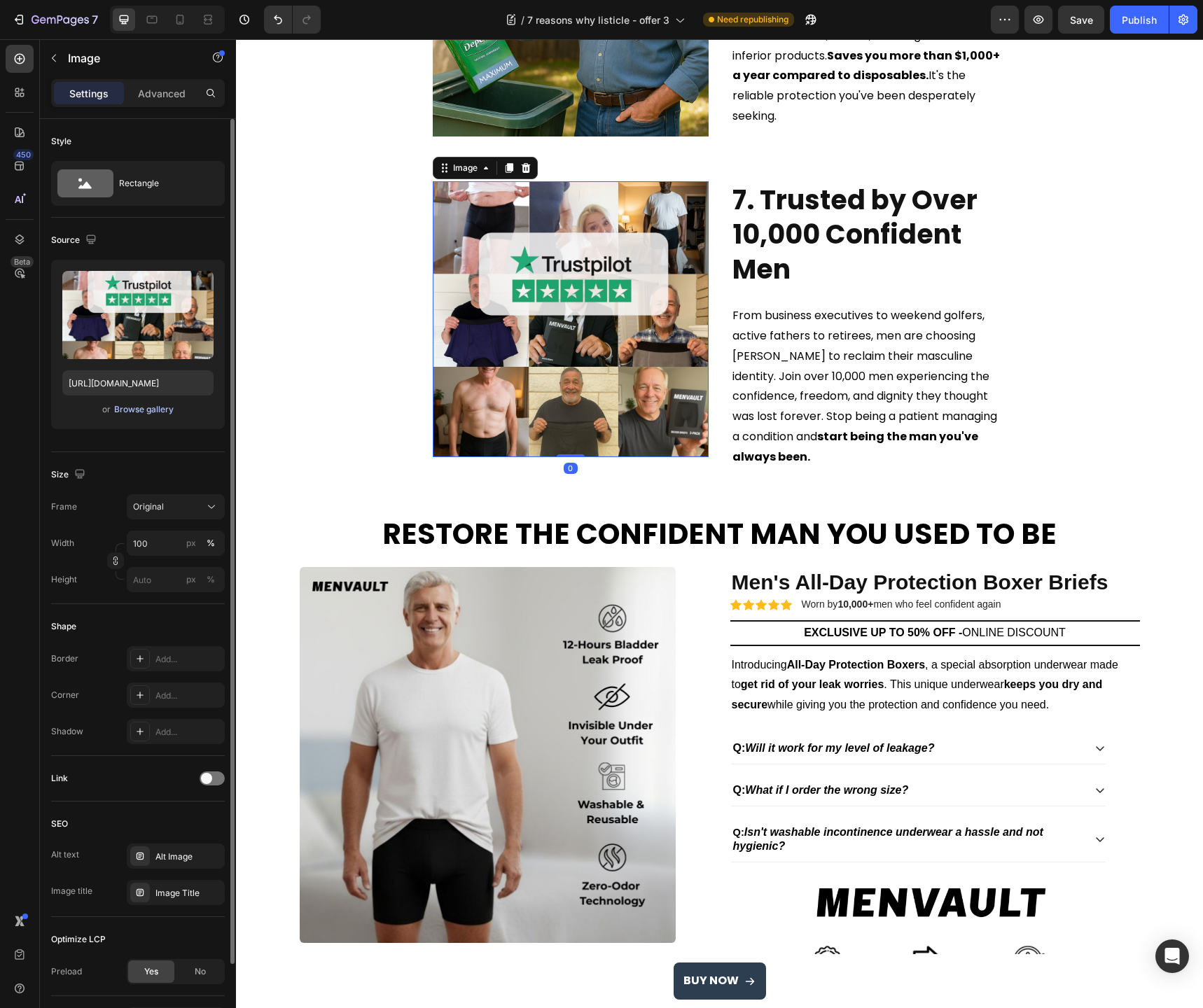
click at [159, 410] on div "Browse gallery" at bounding box center [144, 410] width 59 height 13
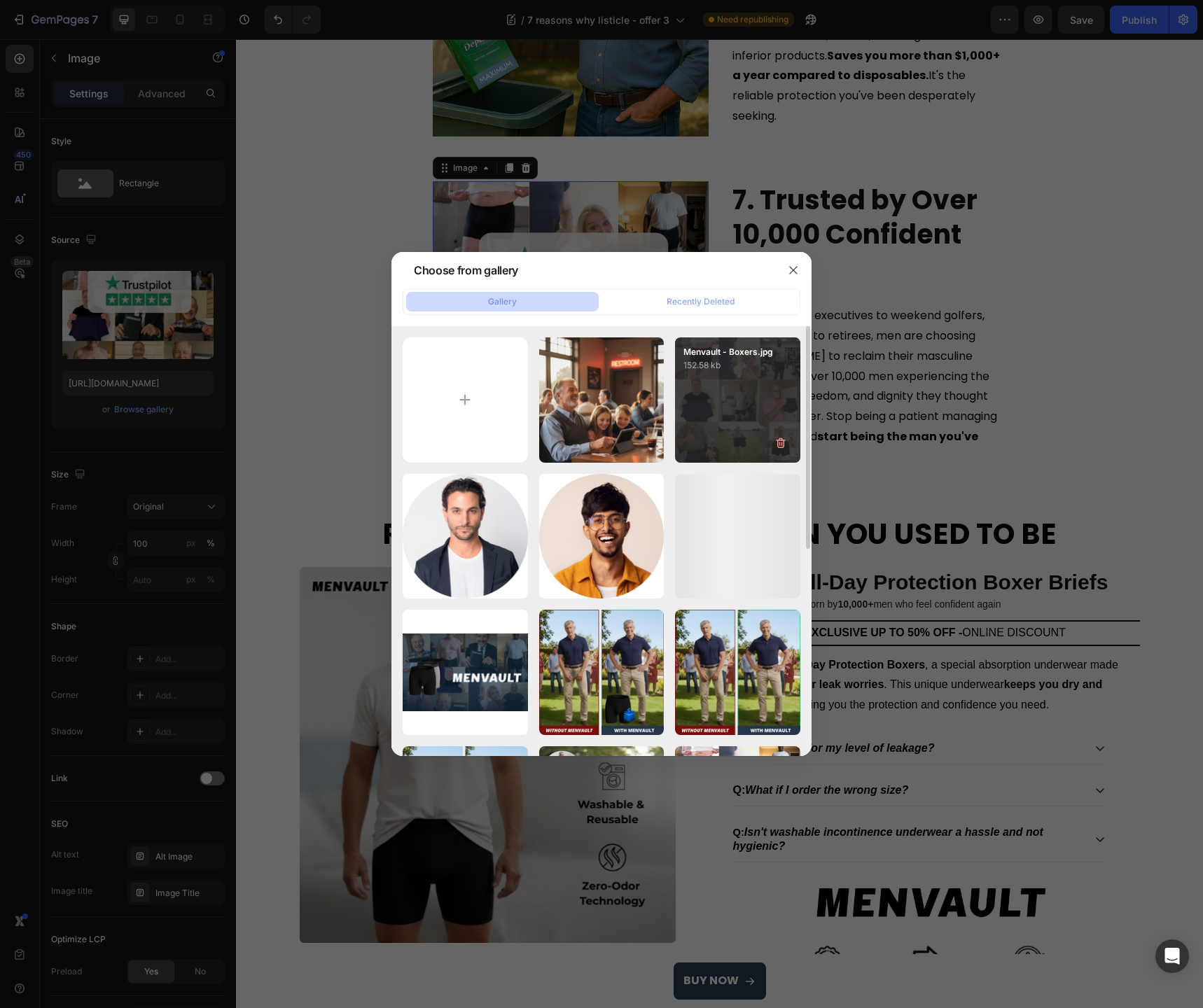
click at [747, 411] on div "Menvault - Boxers.jpg 152.58 kb" at bounding box center [738, 399] width 125 height 125
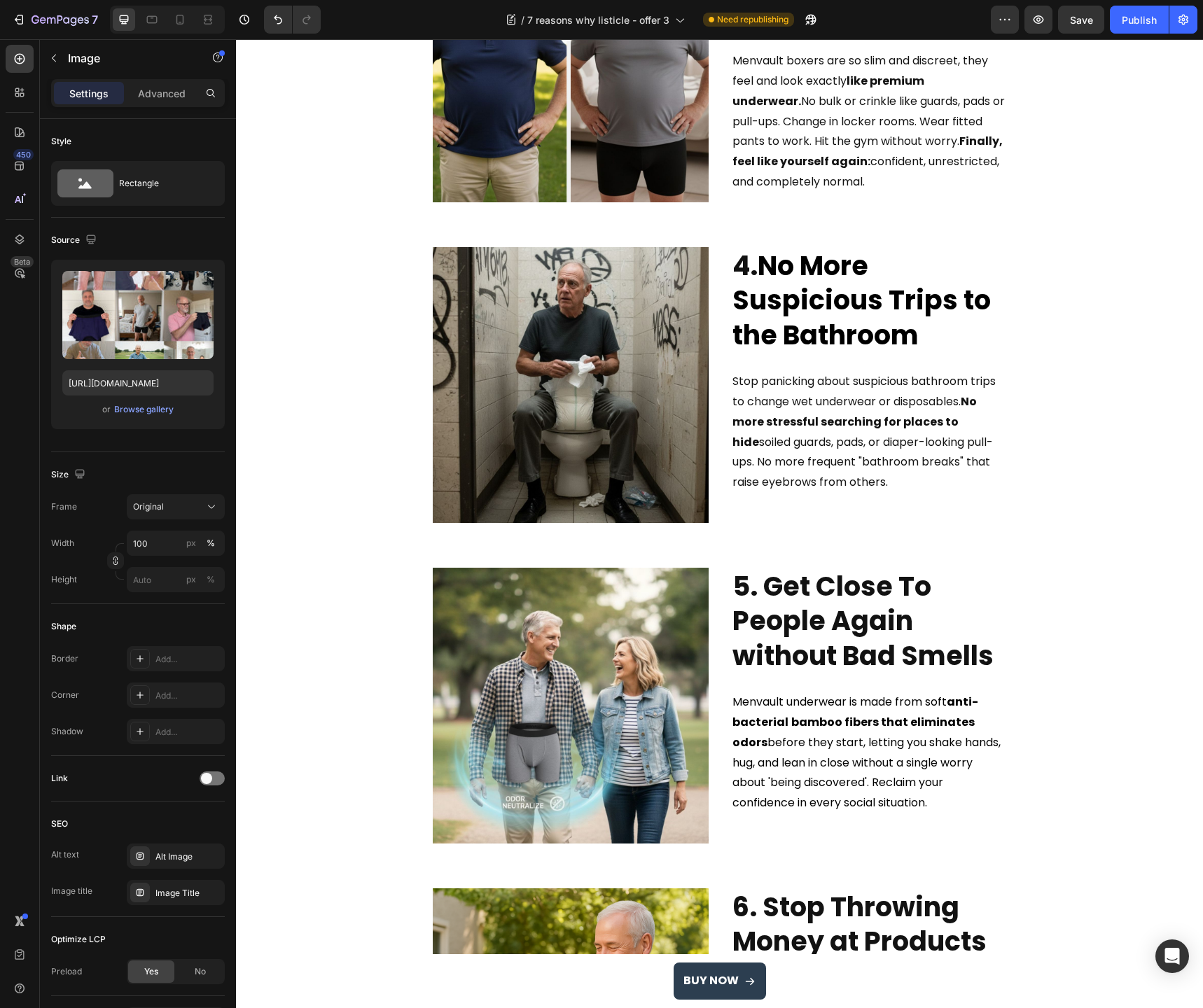
scroll to position [1070, 0]
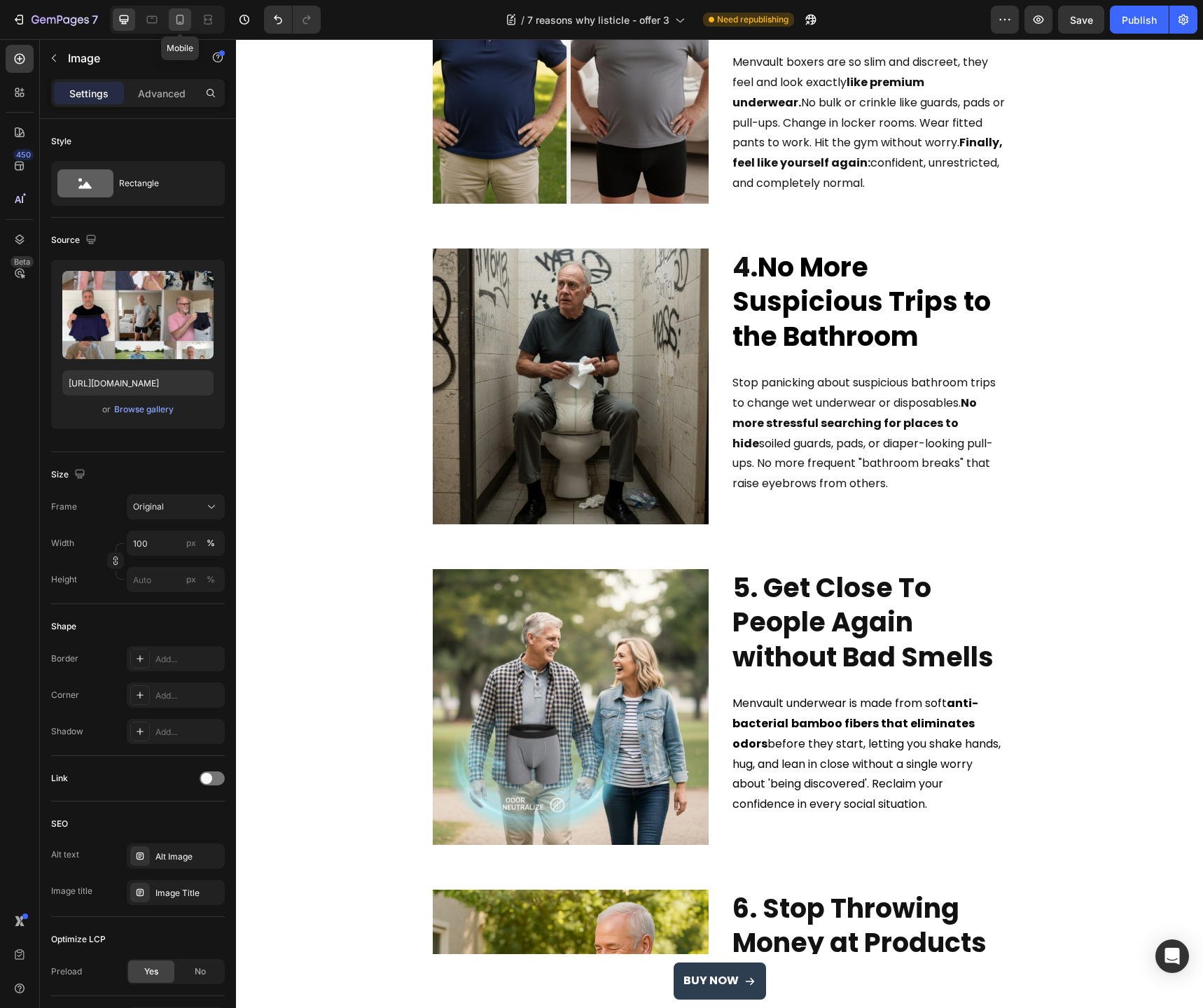
click at [175, 20] on icon at bounding box center [180, 19] width 14 height 14
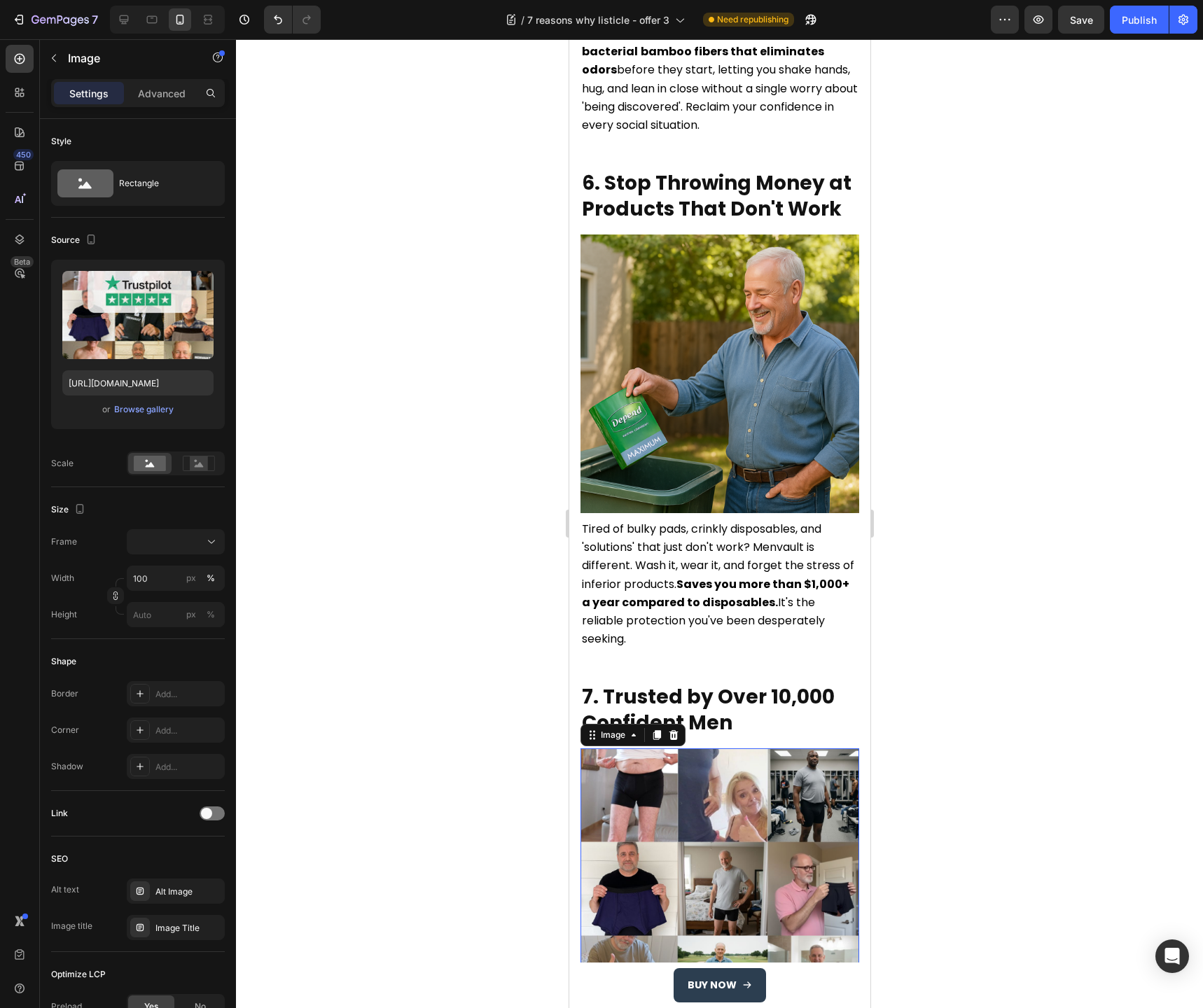
scroll to position [3122, 0]
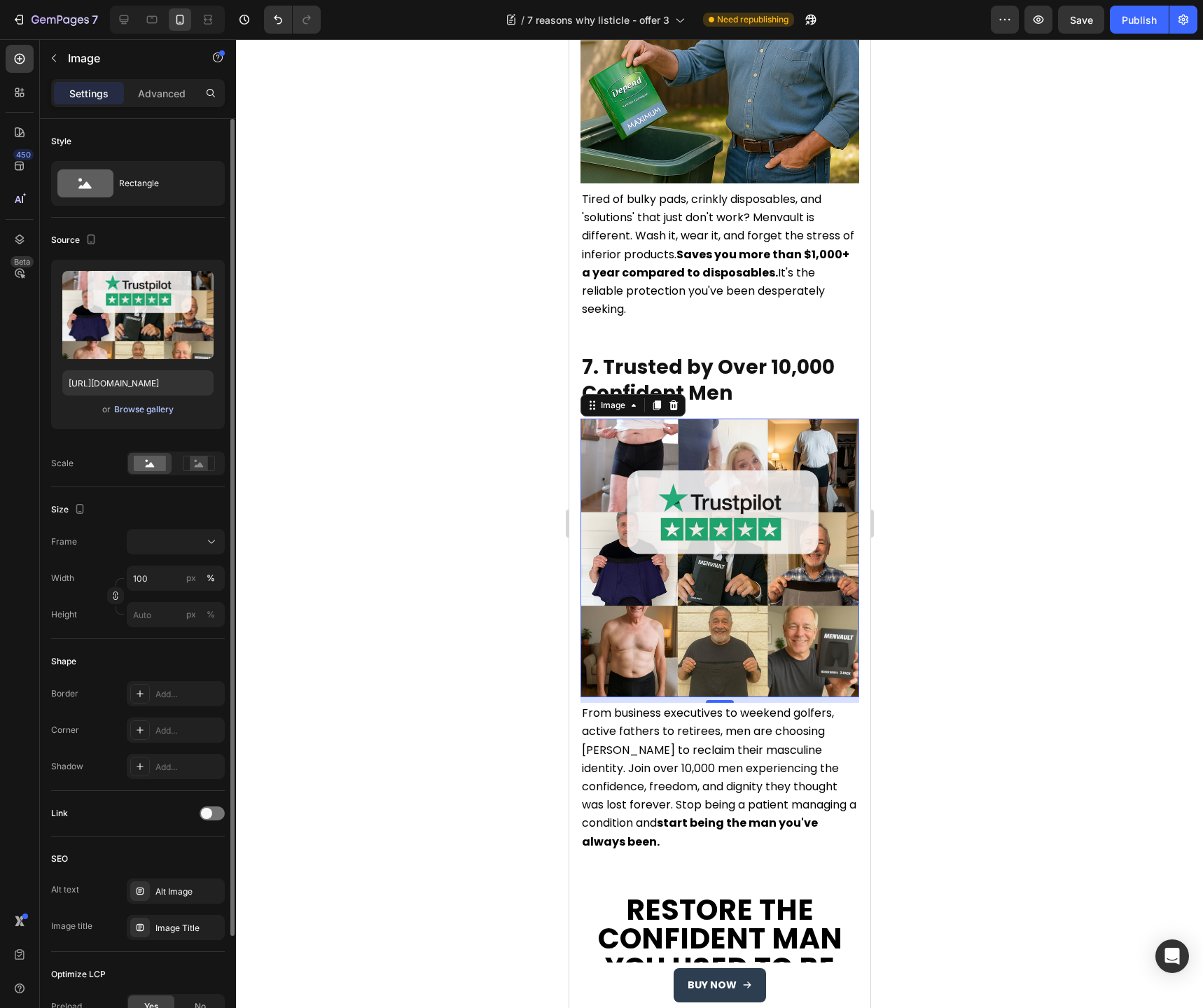
click at [152, 411] on div "Browse gallery" at bounding box center [144, 410] width 59 height 13
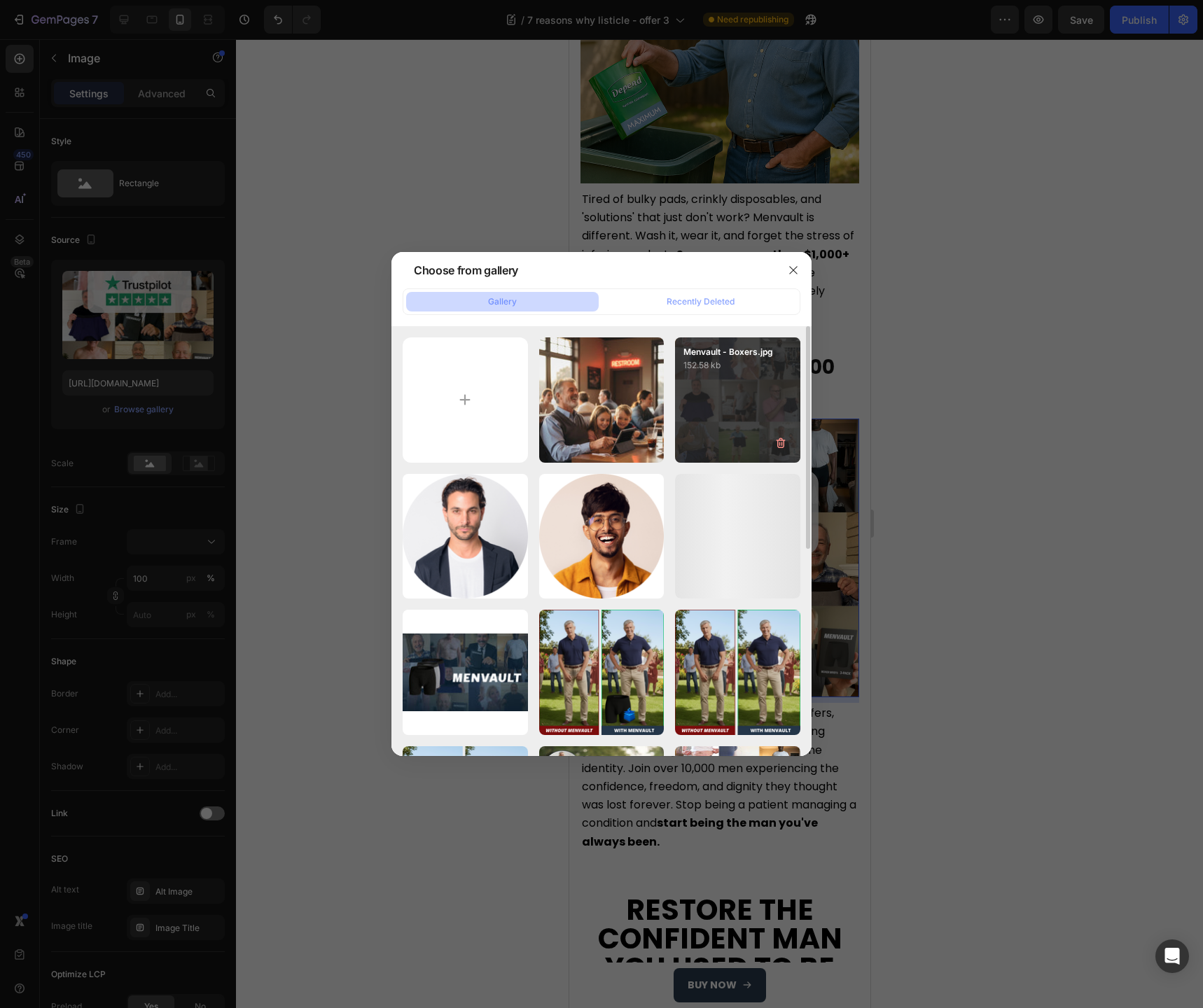
click at [736, 408] on div "Menvault - Boxers.jpg 152.58 kb" at bounding box center [738, 399] width 125 height 125
type input "[URL][DOMAIN_NAME]"
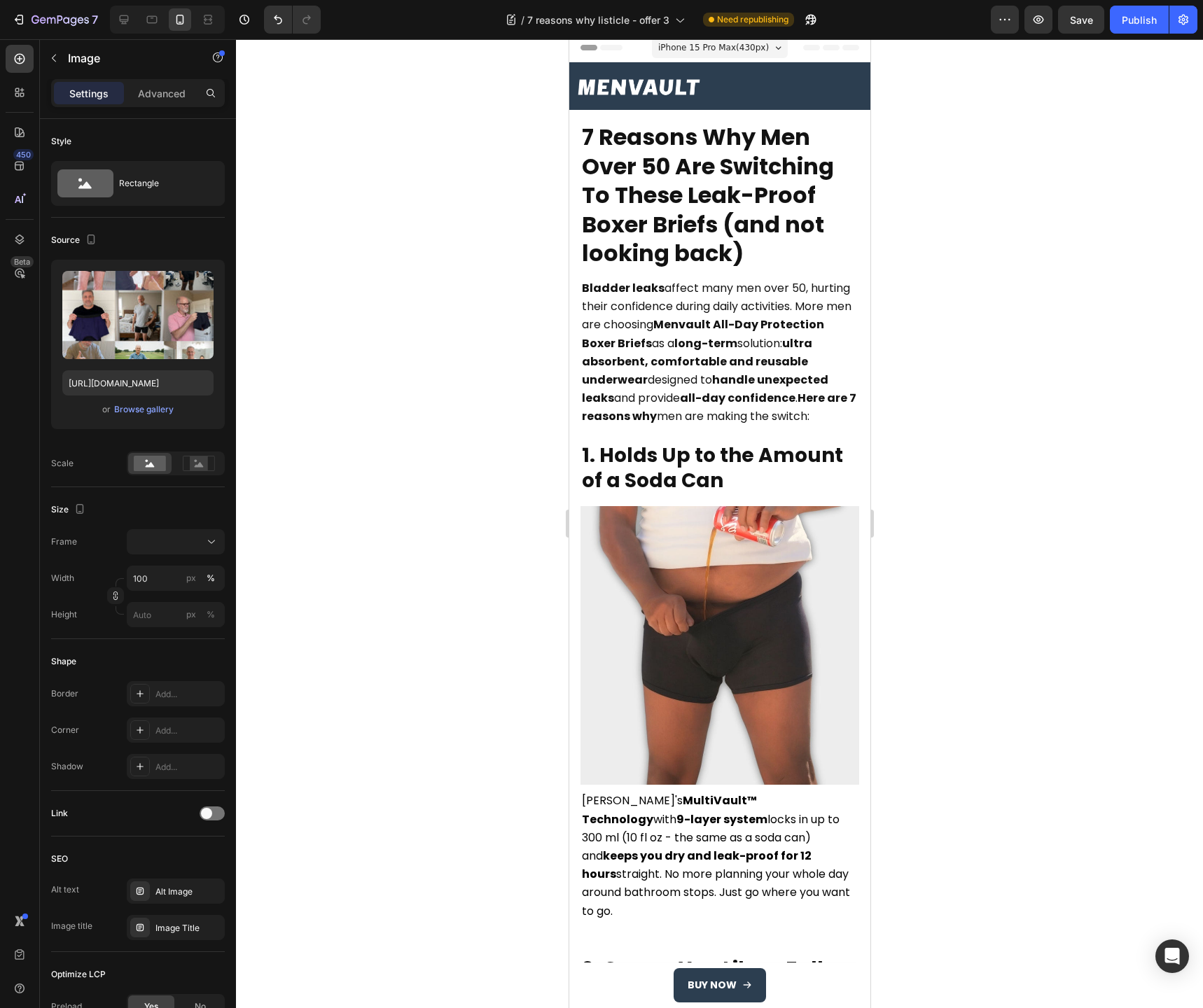
scroll to position [0, 0]
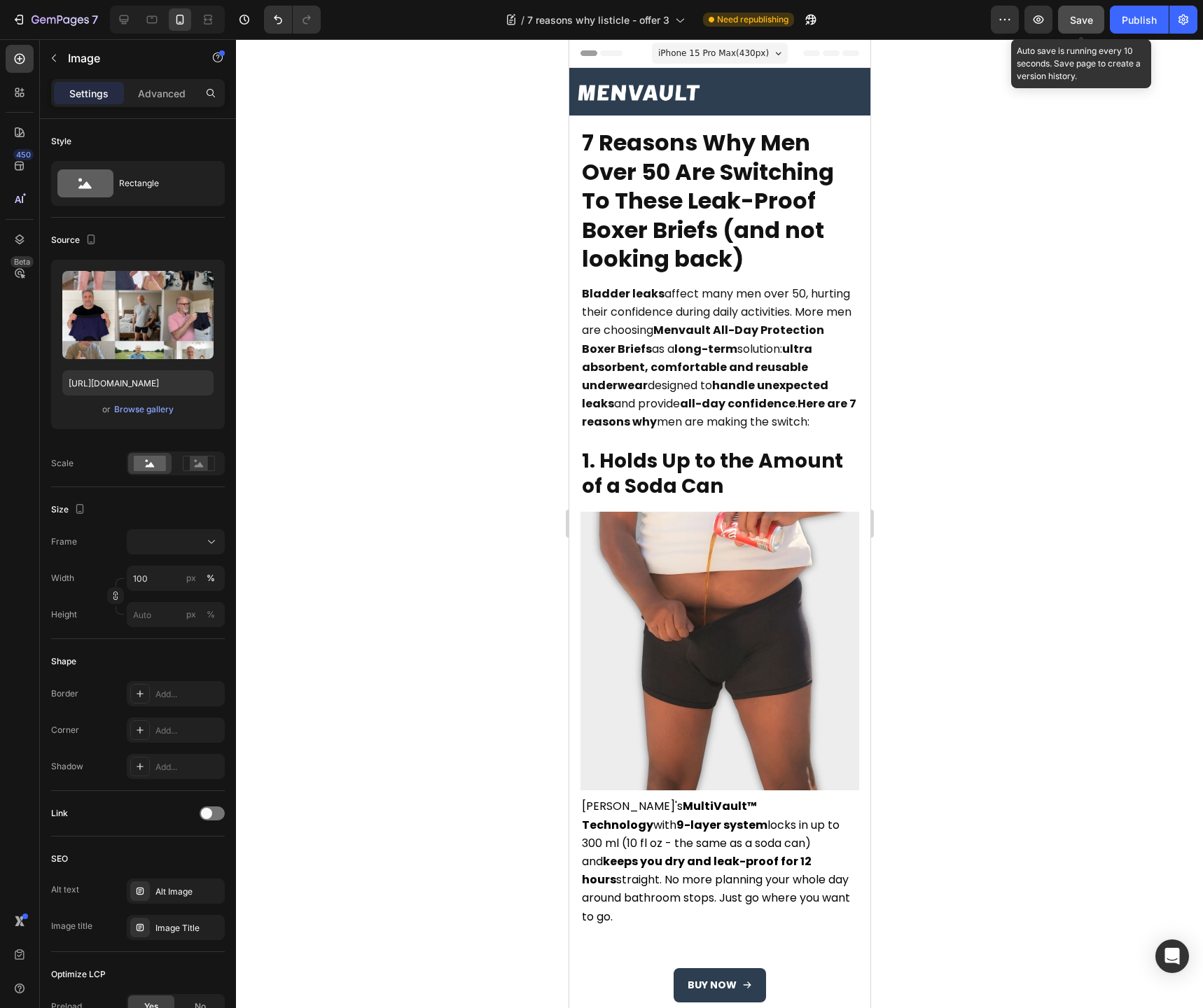
click at [1083, 24] on span "Save" at bounding box center [1082, 19] width 23 height 12
click at [1149, 23] on div "Publish" at bounding box center [1140, 20] width 35 height 15
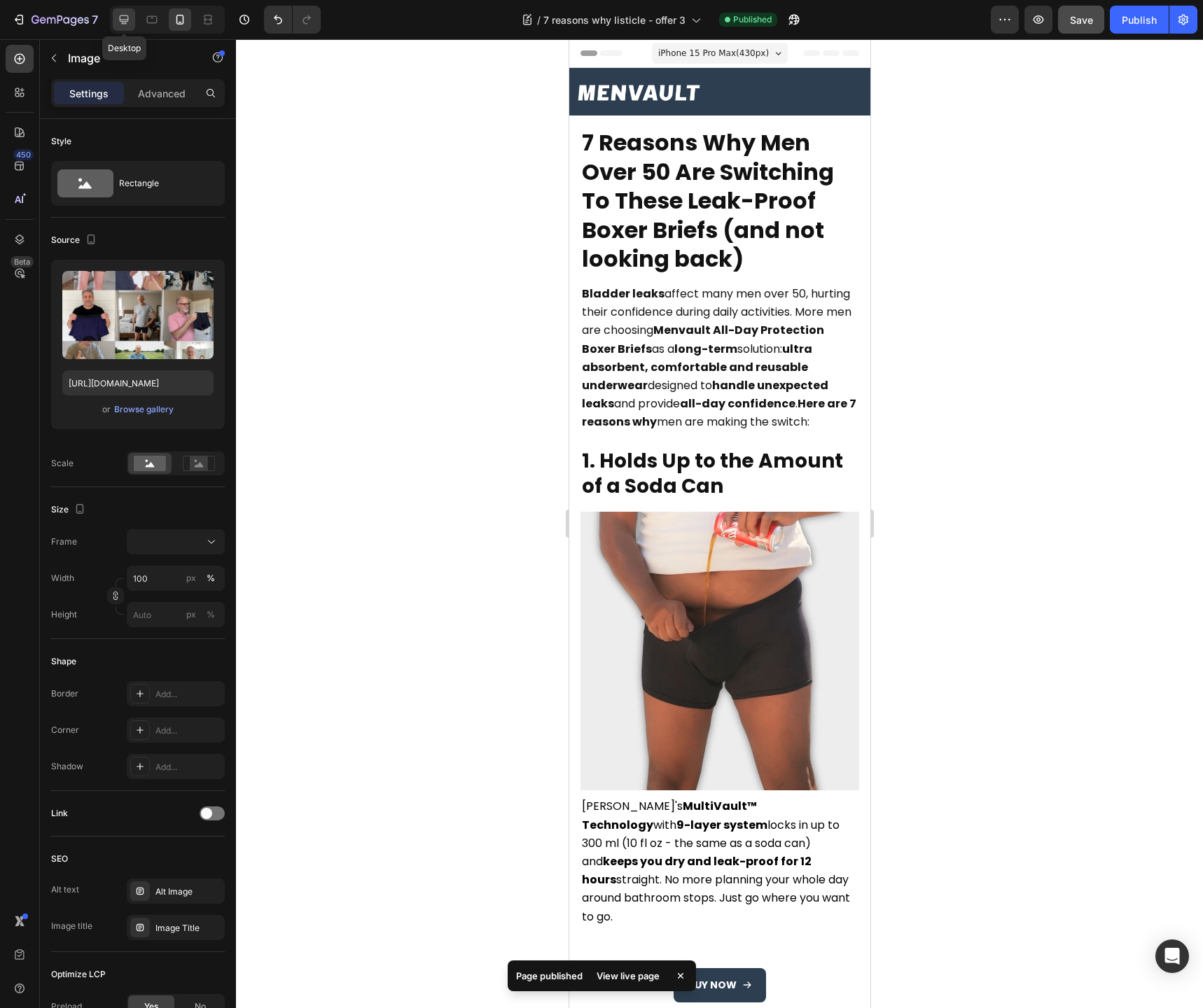
click at [131, 19] on icon at bounding box center [123, 19] width 14 height 14
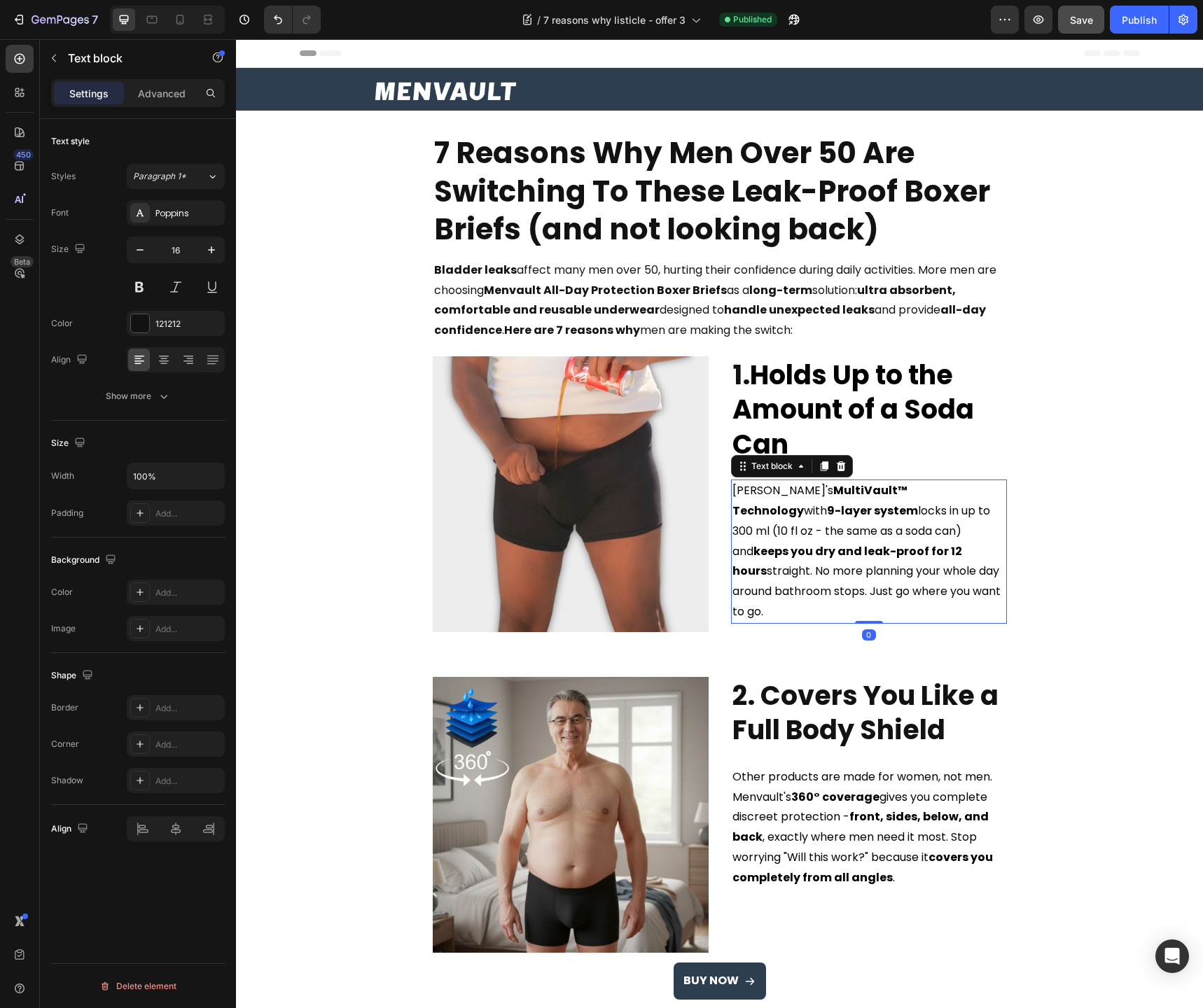
click at [936, 516] on span "Menvault's MultiVault™ Technology with 9-layer system locks in up to 300 ml (10…" at bounding box center [866, 551] width 268 height 137
click at [936, 514] on span "Menvault's MultiVault™ Technology with 9-layer system locks in up to 300 ml (10…" at bounding box center [866, 551] width 268 height 137
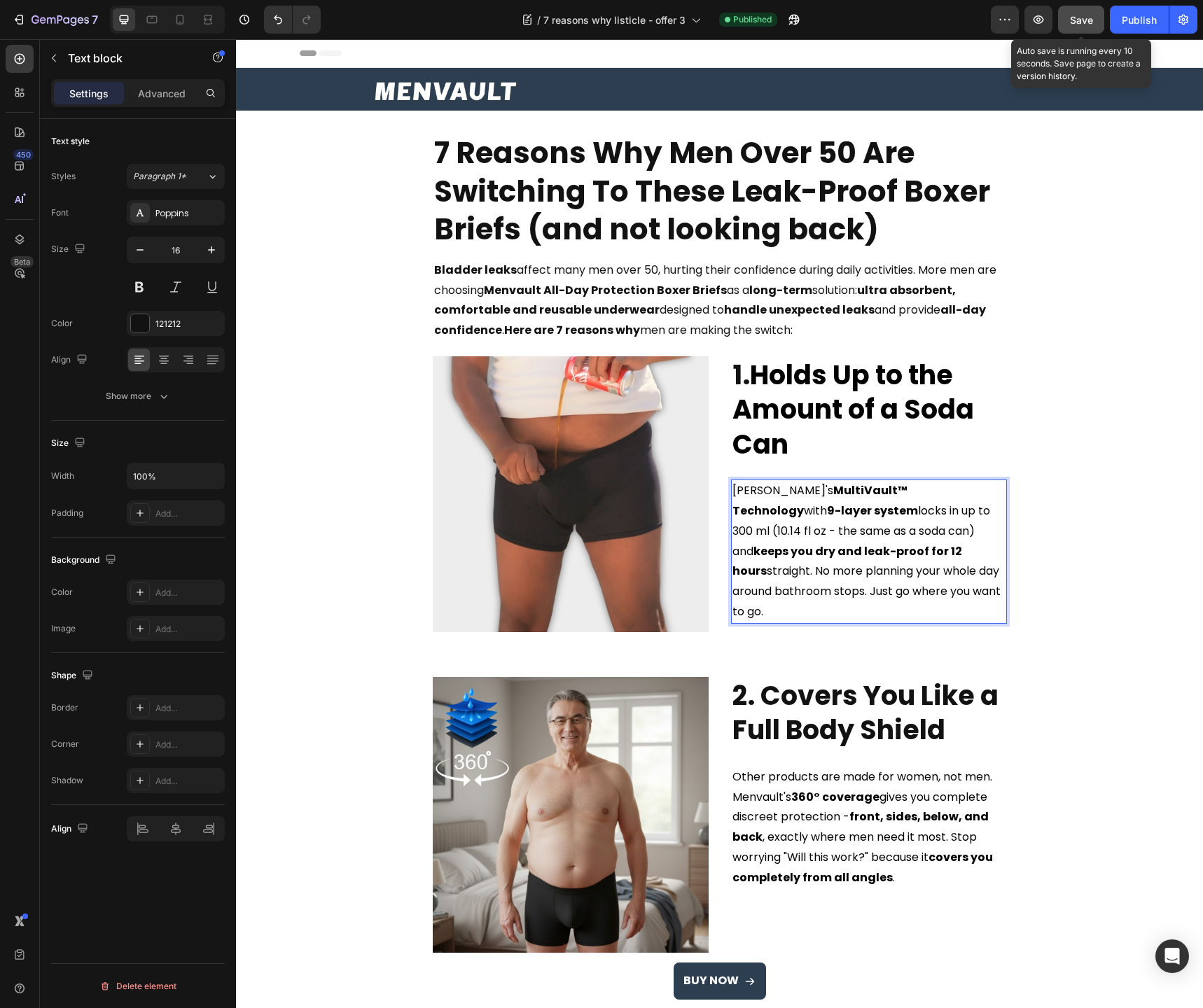
click at [1088, 28] on button "Save" at bounding box center [1082, 19] width 46 height 28
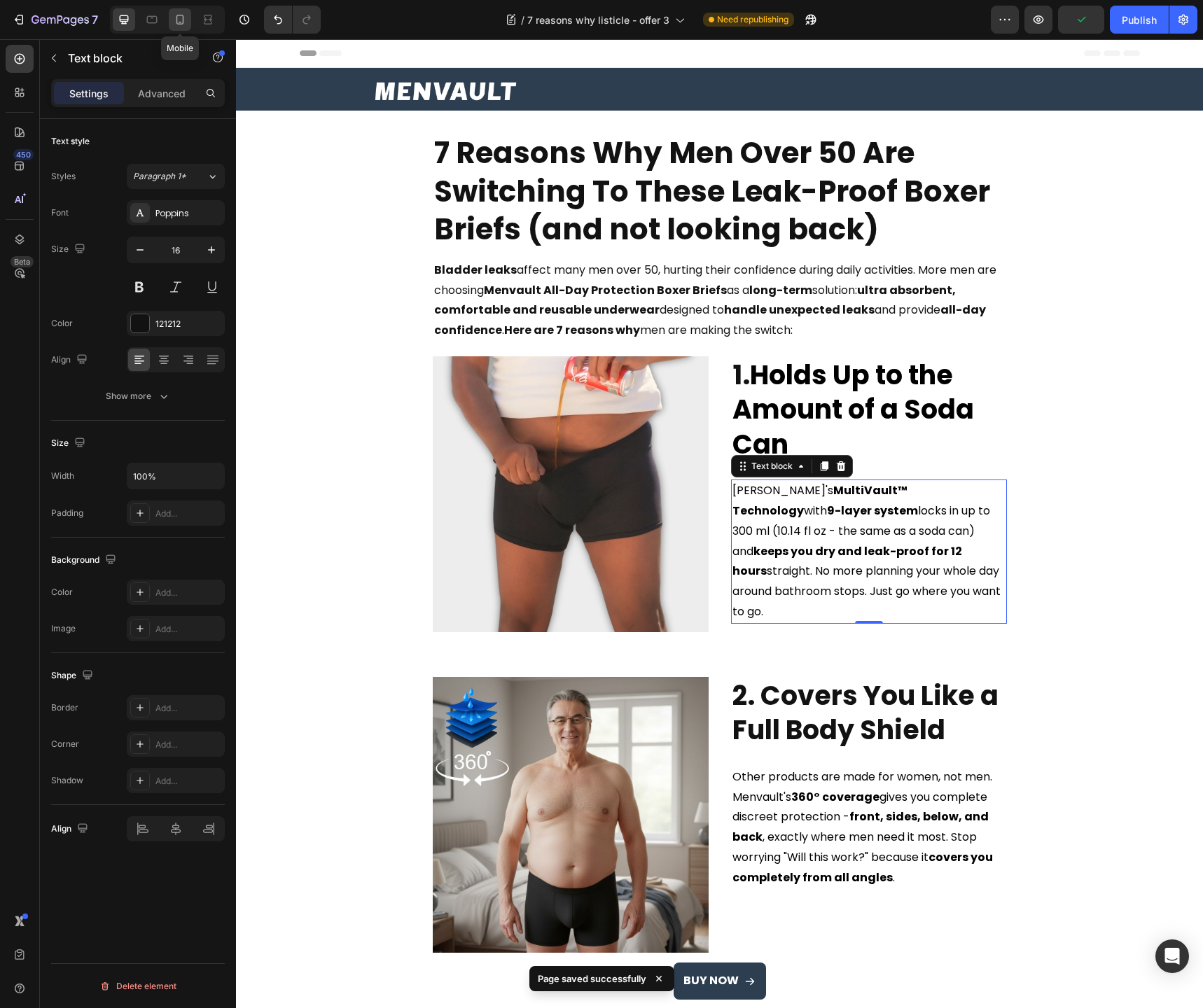
click at [183, 20] on icon at bounding box center [180, 19] width 7 height 10
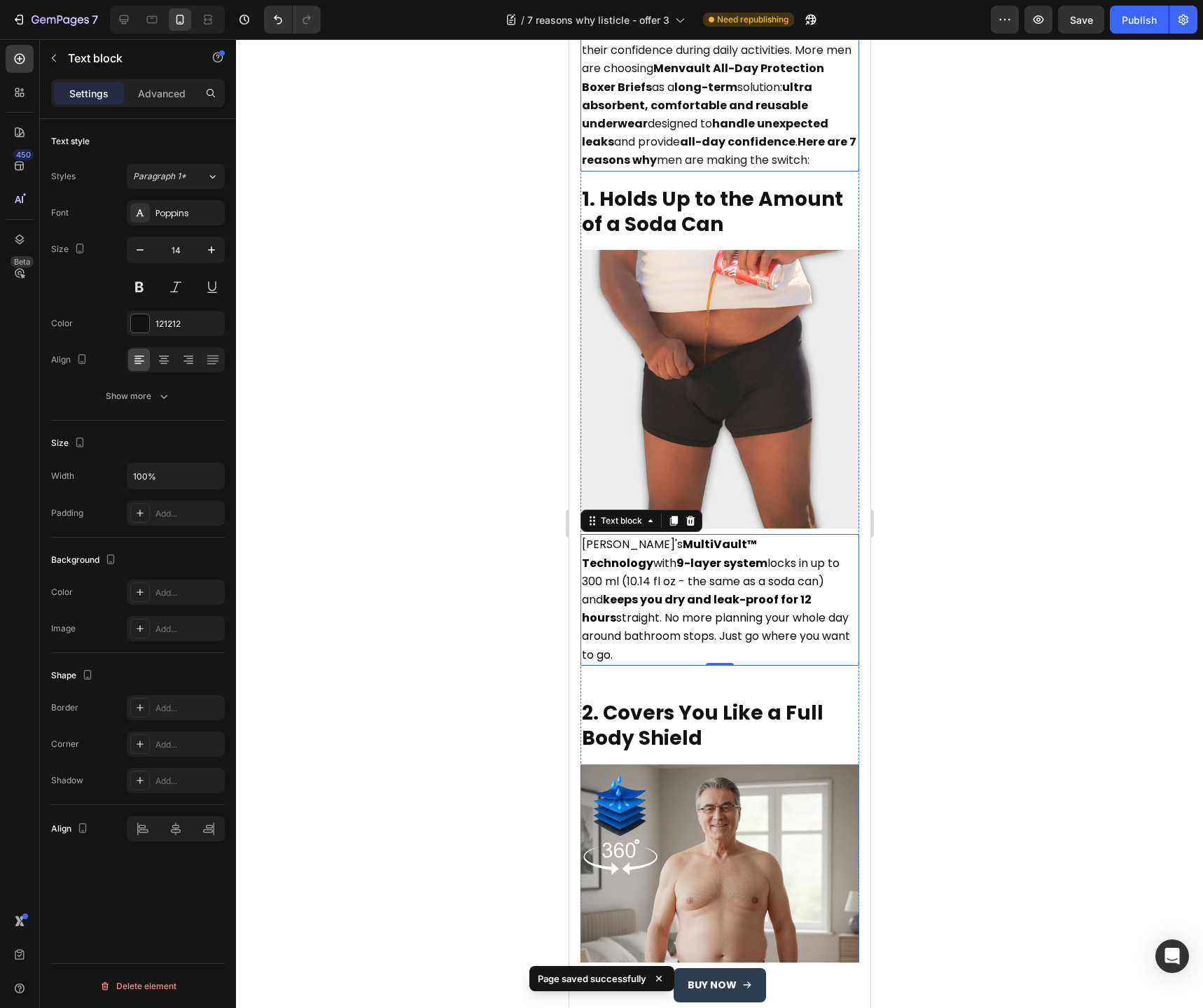
scroll to position [266, 0]
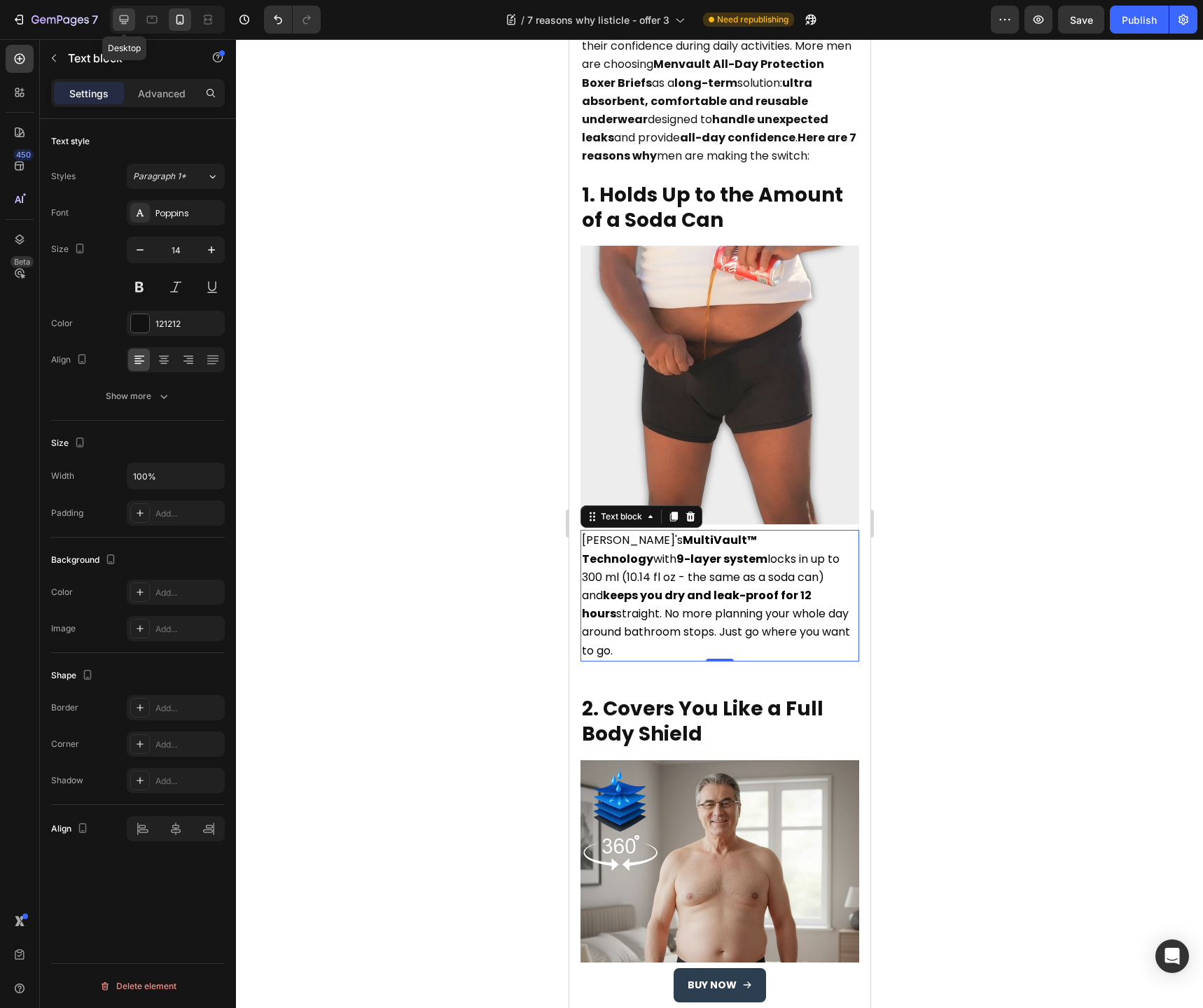
click at [122, 19] on icon at bounding box center [124, 20] width 9 height 9
type input "16"
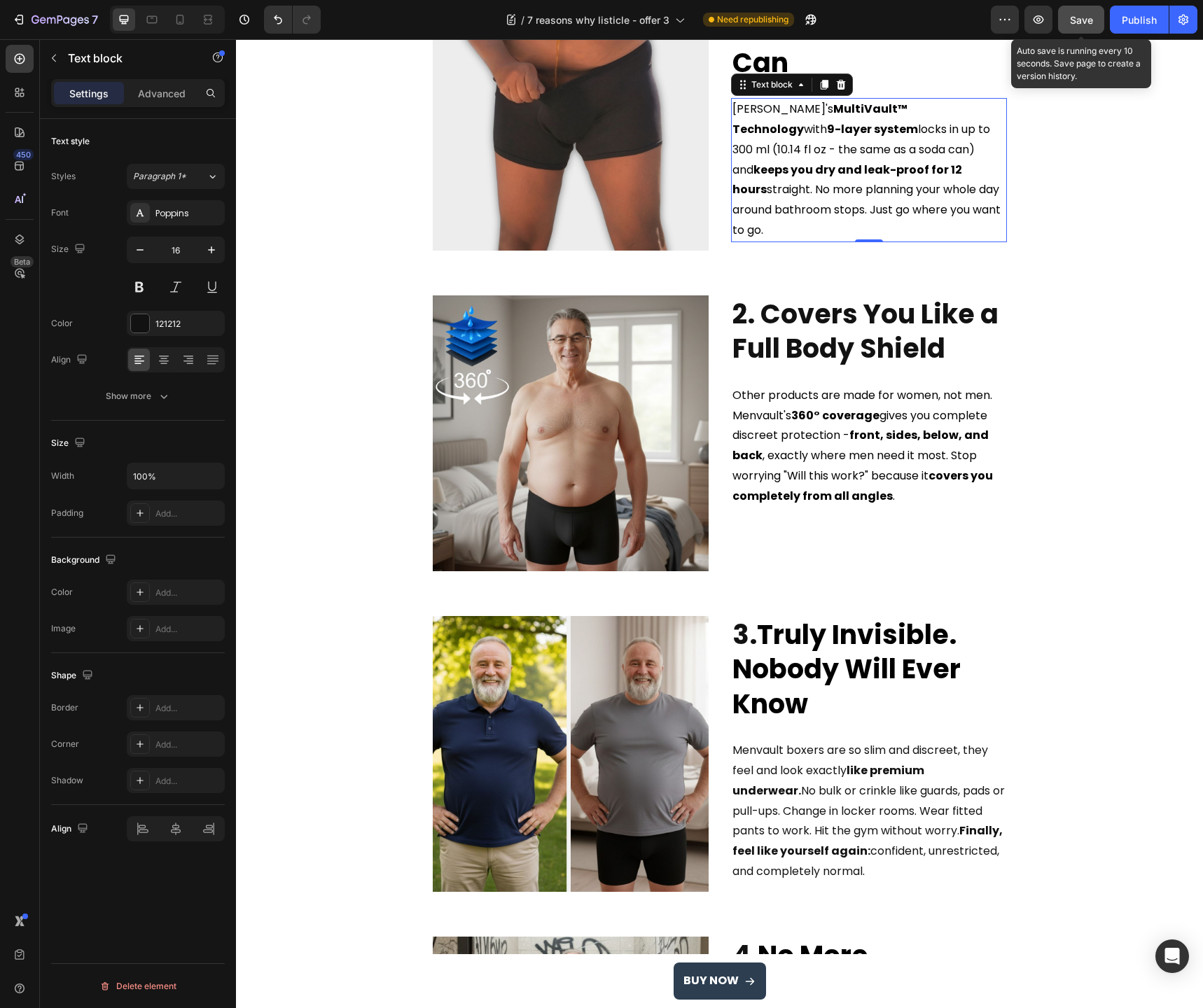
scroll to position [397, 0]
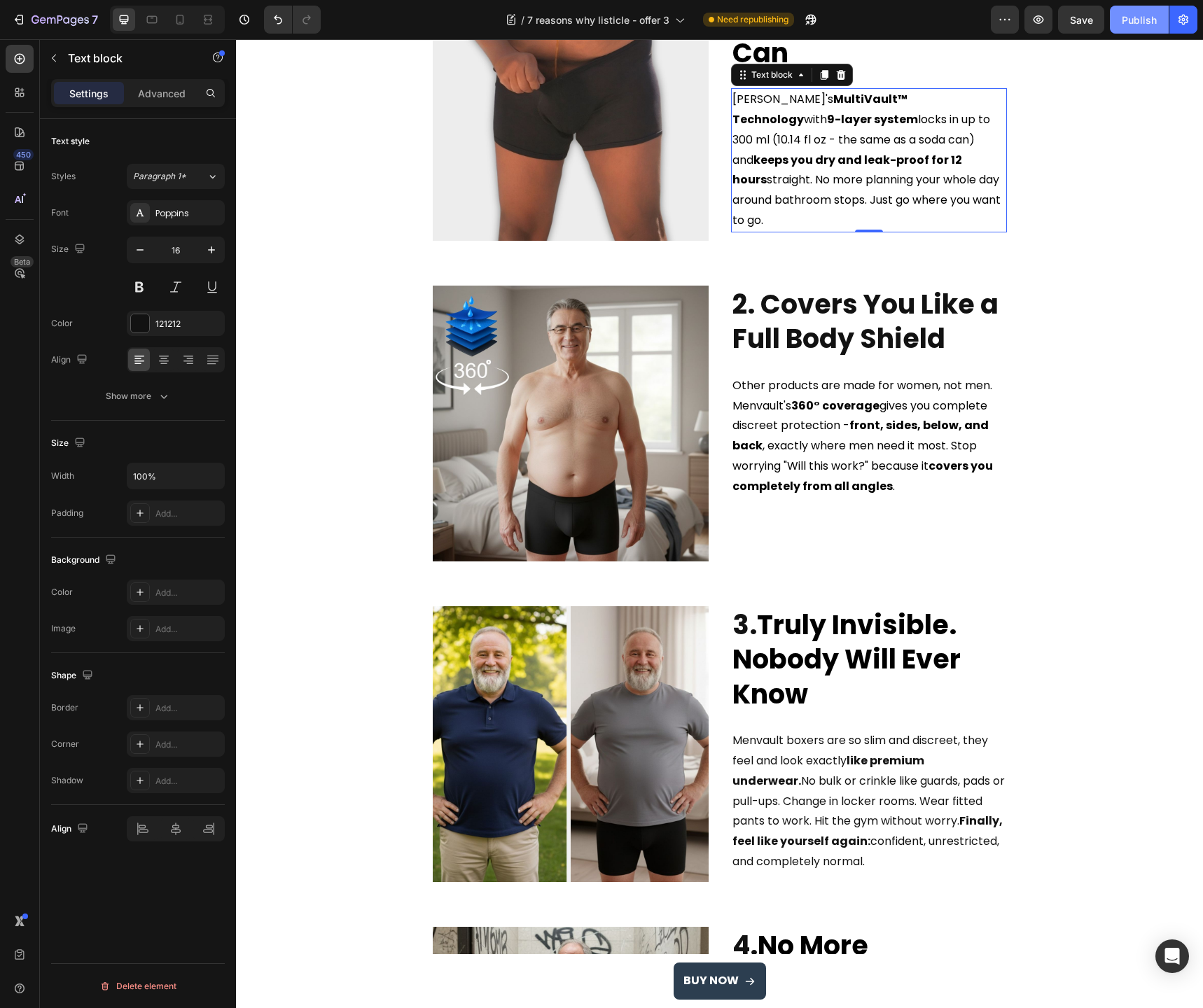
click at [1120, 22] on button "Publish" at bounding box center [1139, 19] width 58 height 28
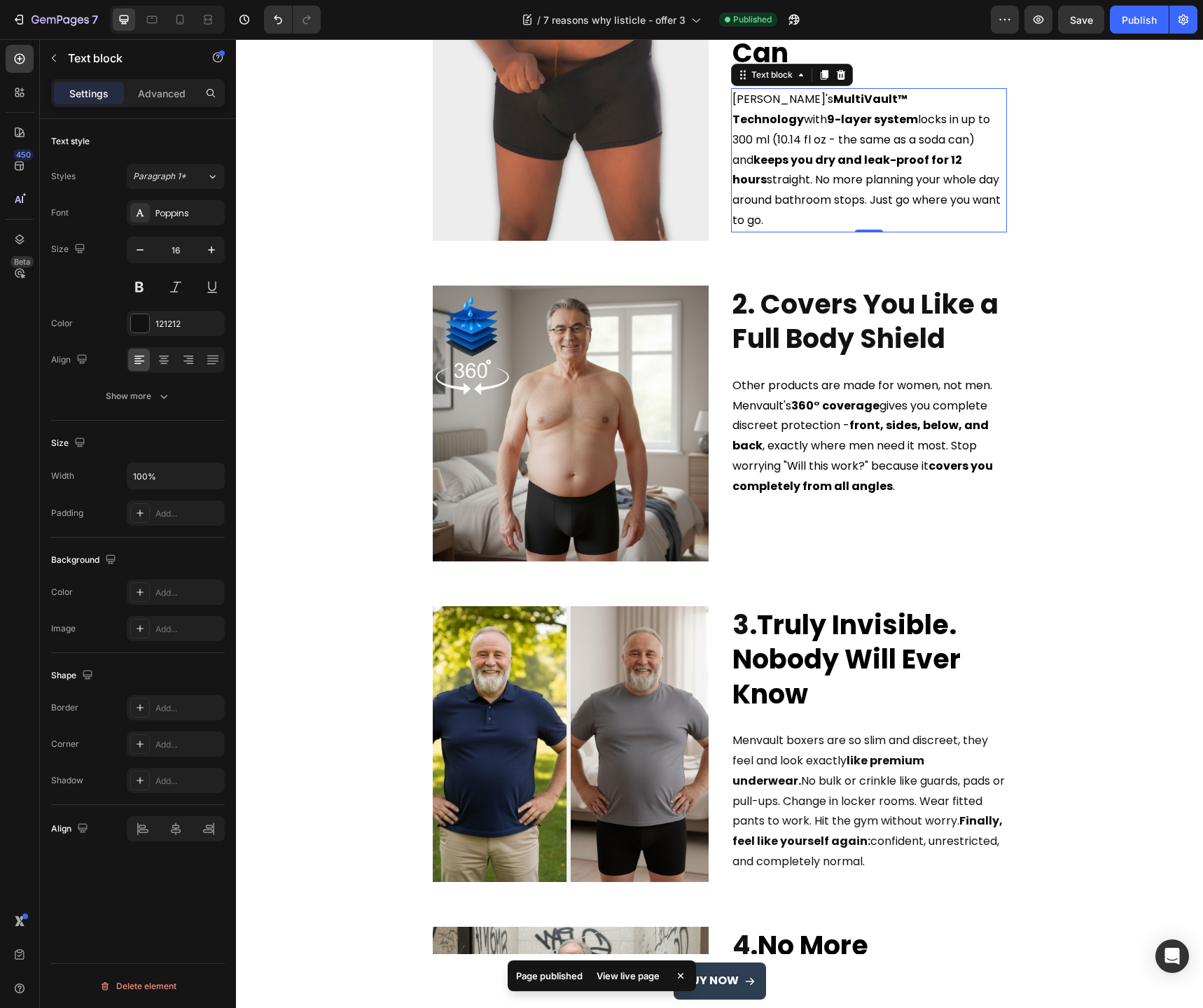
click at [857, 409] on strong "360° coverage" at bounding box center [835, 405] width 88 height 16
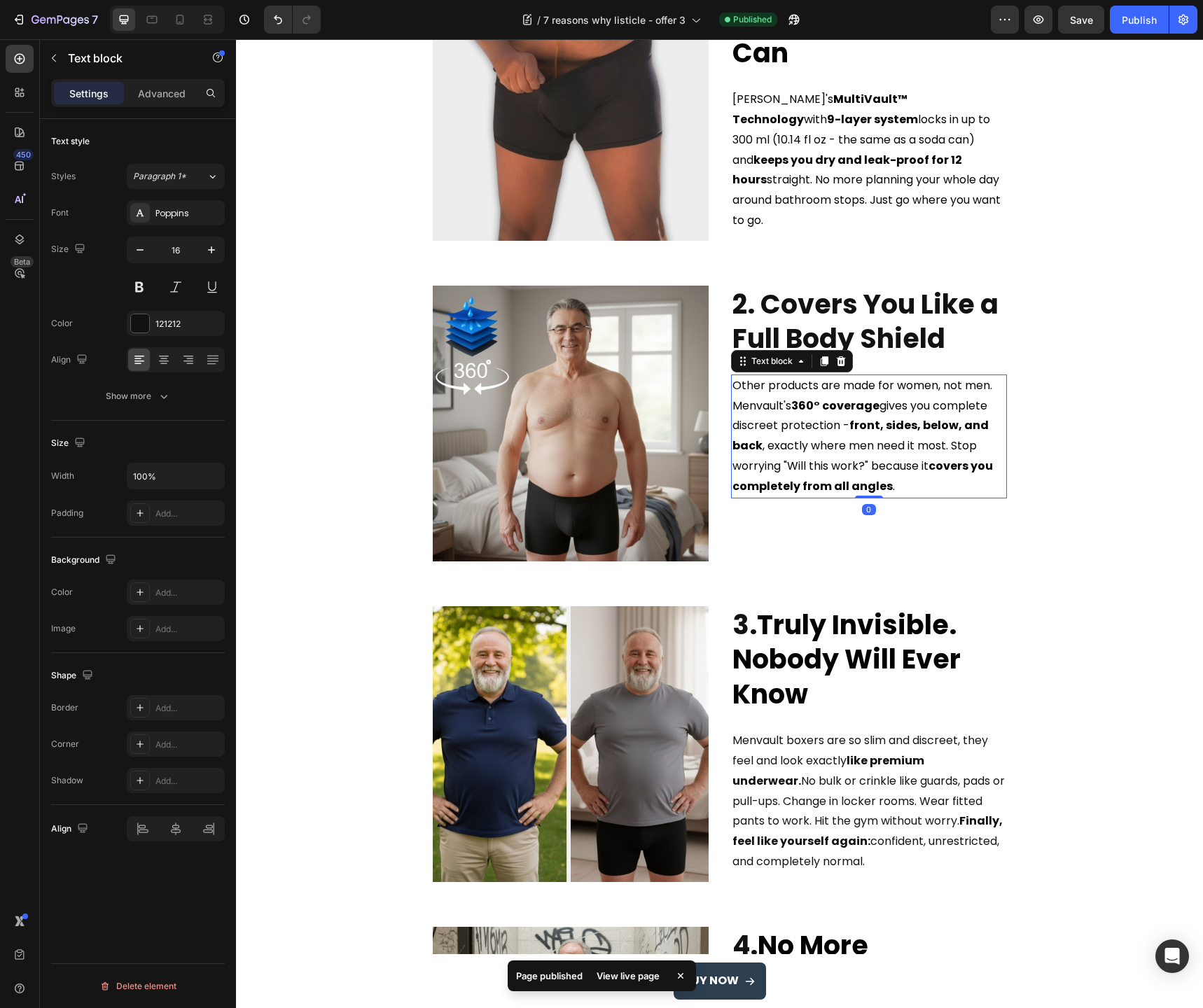
click at [857, 409] on strong "360° coverage" at bounding box center [835, 405] width 88 height 16
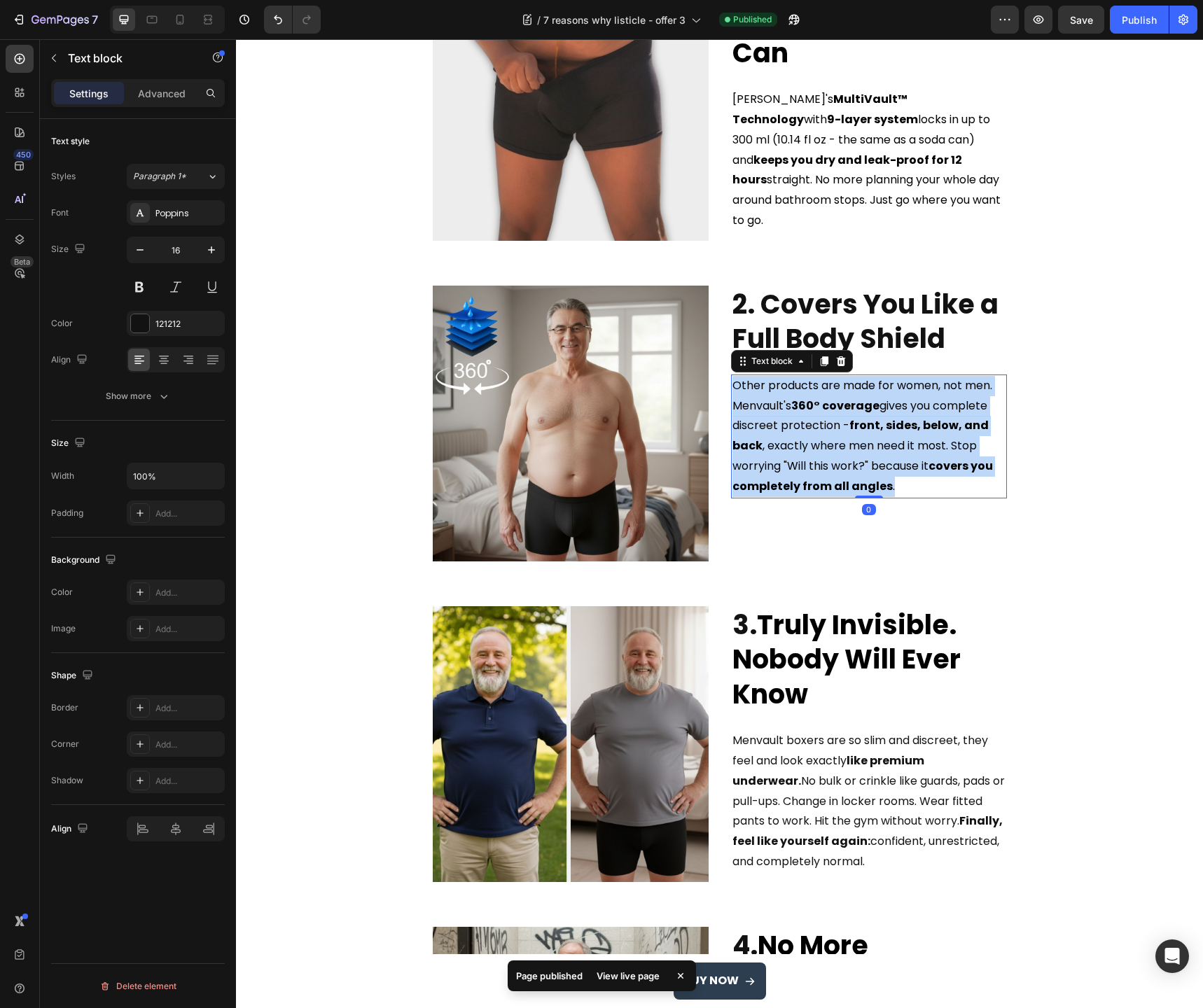
click at [857, 409] on strong "360° coverage" at bounding box center [835, 405] width 88 height 16
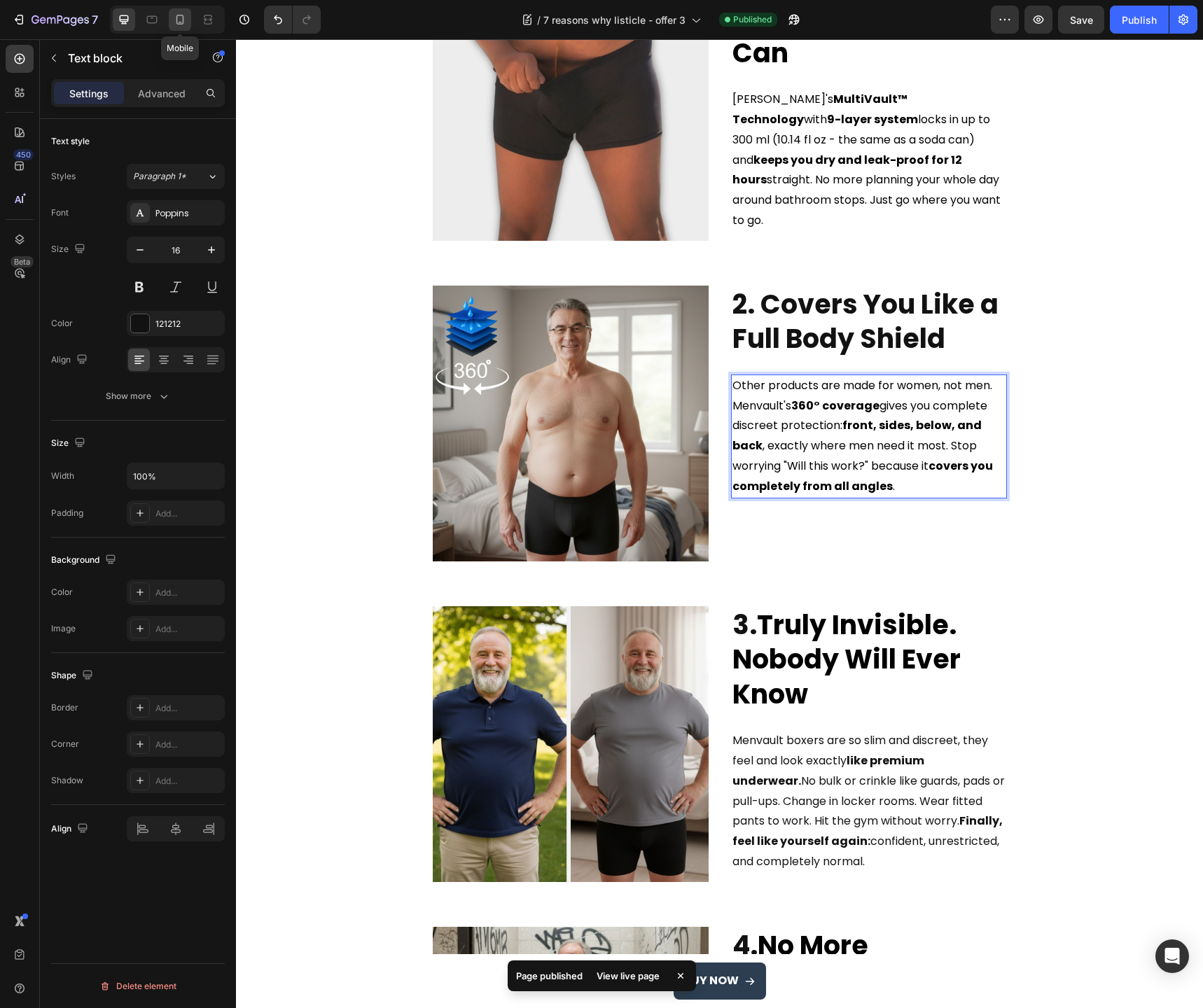
click at [177, 16] on icon at bounding box center [180, 19] width 7 height 10
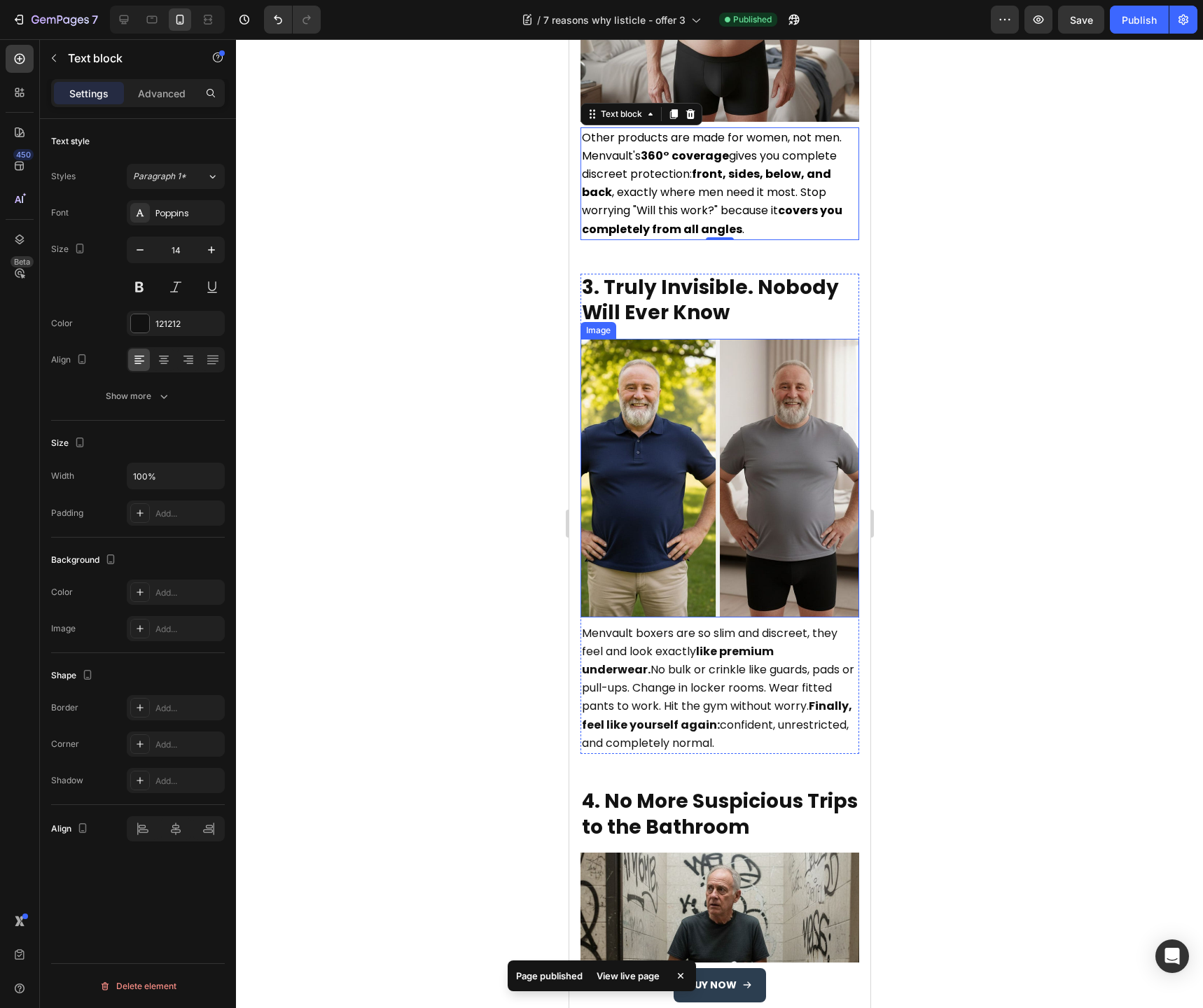
scroll to position [1202, 0]
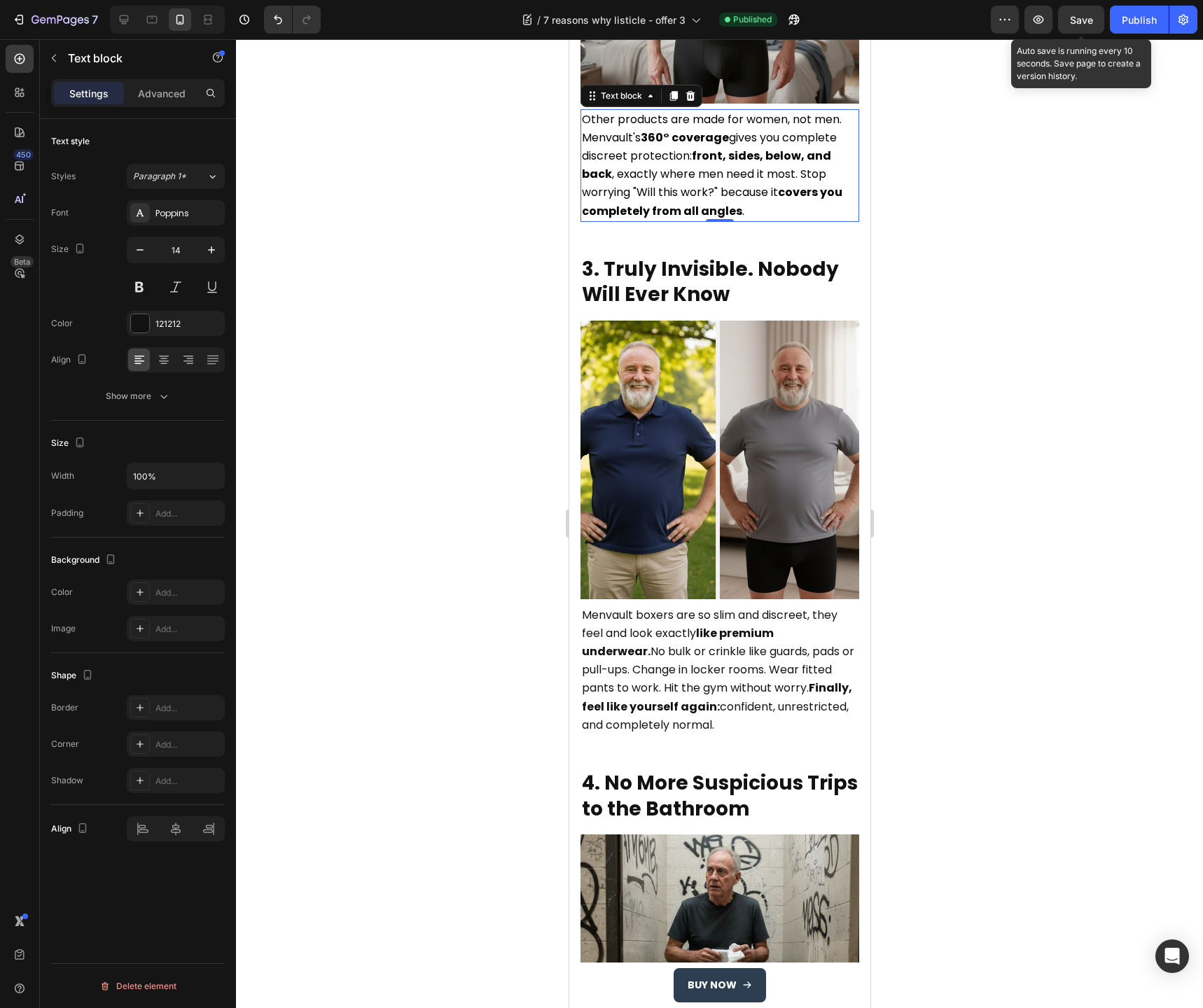
click at [1080, 23] on span "Save" at bounding box center [1082, 19] width 23 height 12
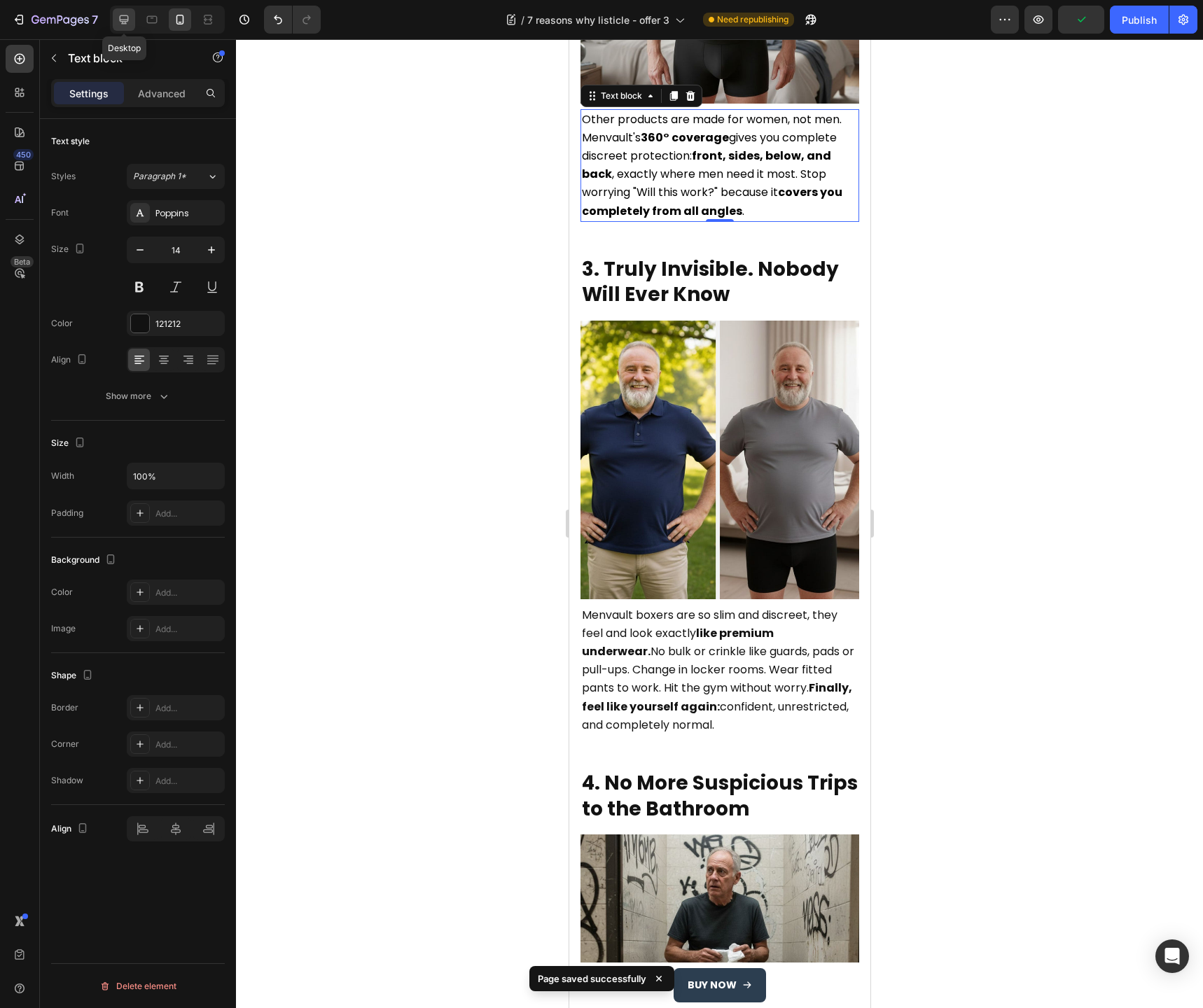
click at [131, 20] on icon at bounding box center [123, 19] width 14 height 14
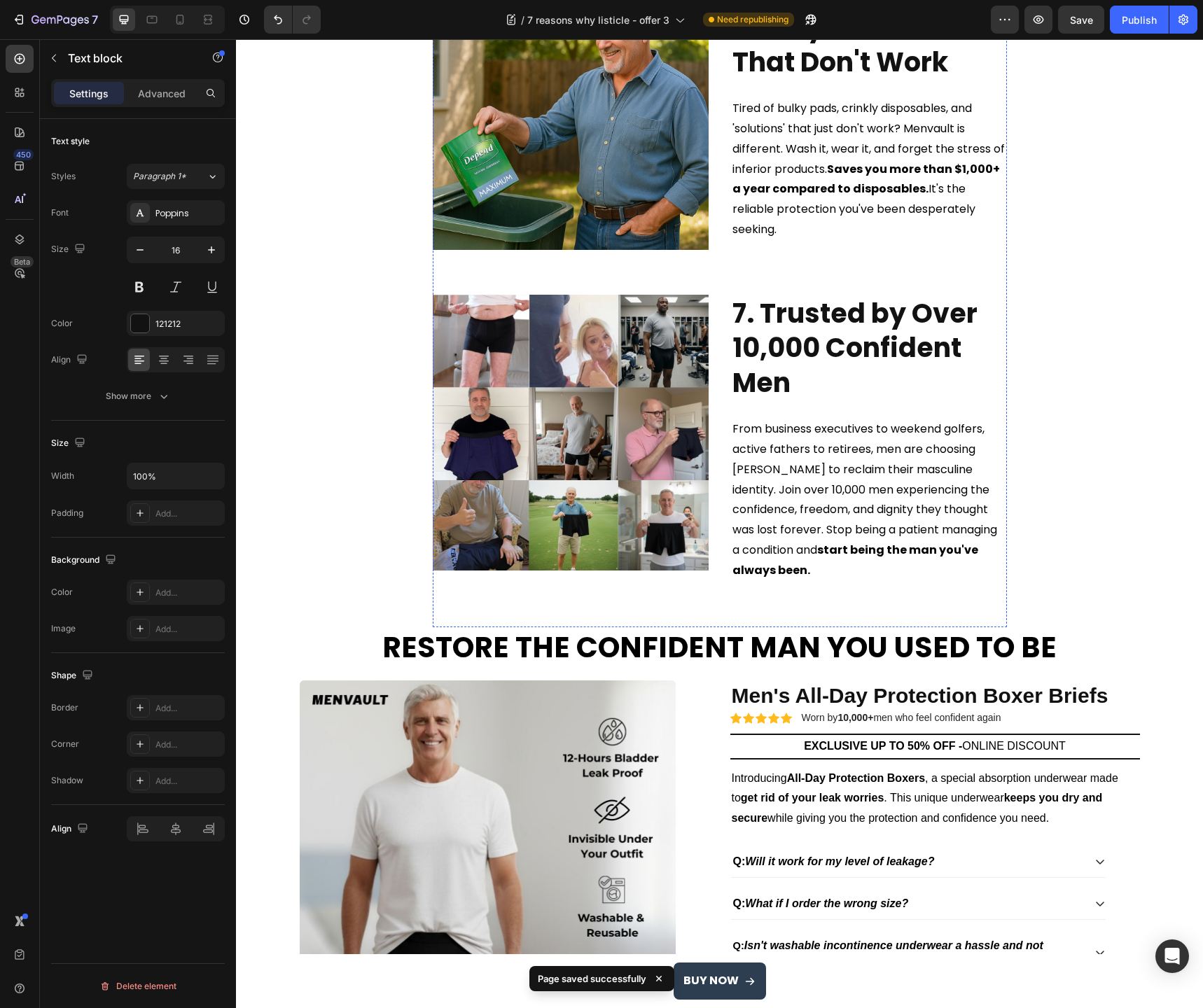
scroll to position [1990, 0]
click at [178, 22] on icon at bounding box center [180, 19] width 14 height 14
type input "14"
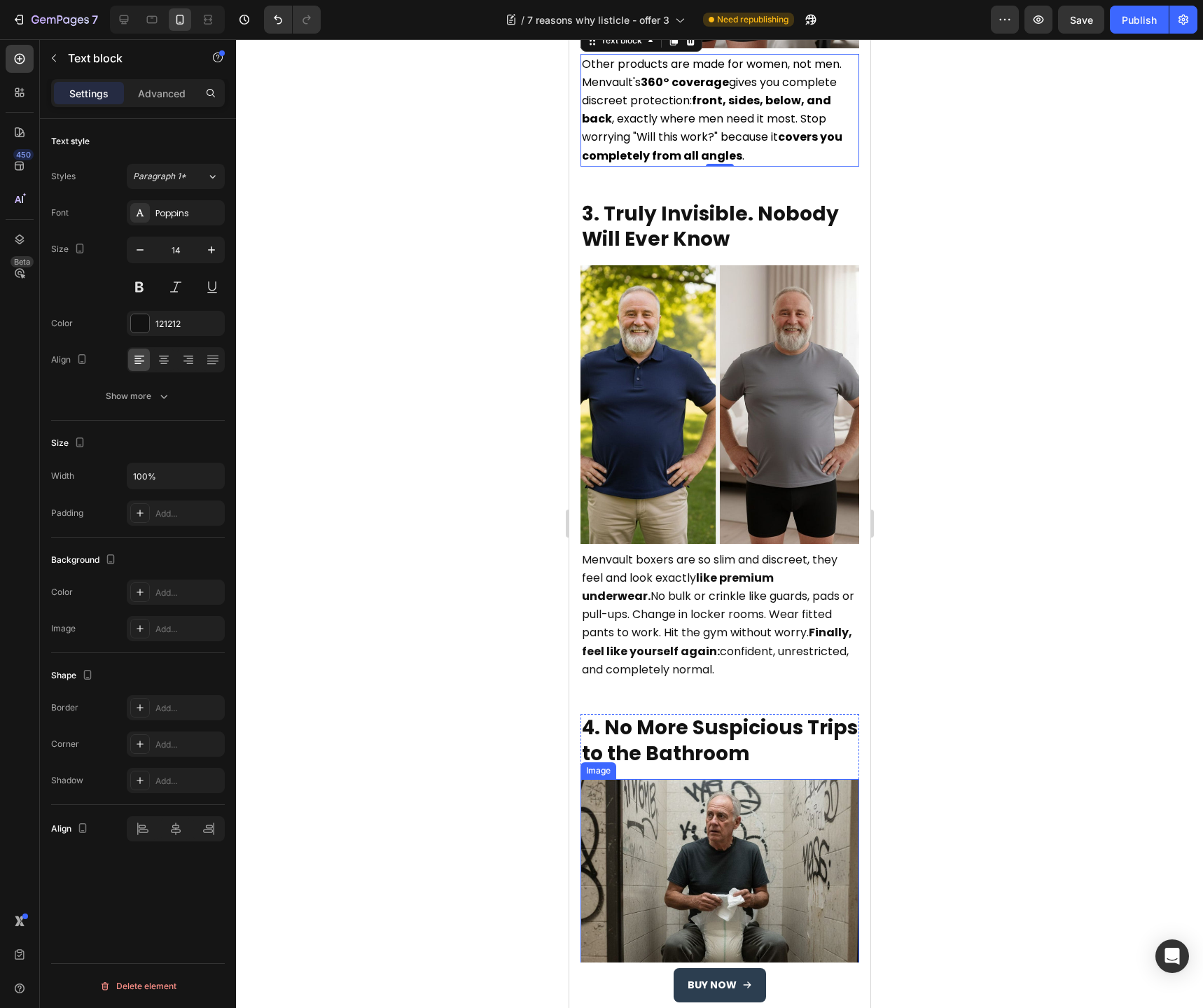
scroll to position [1201, 0]
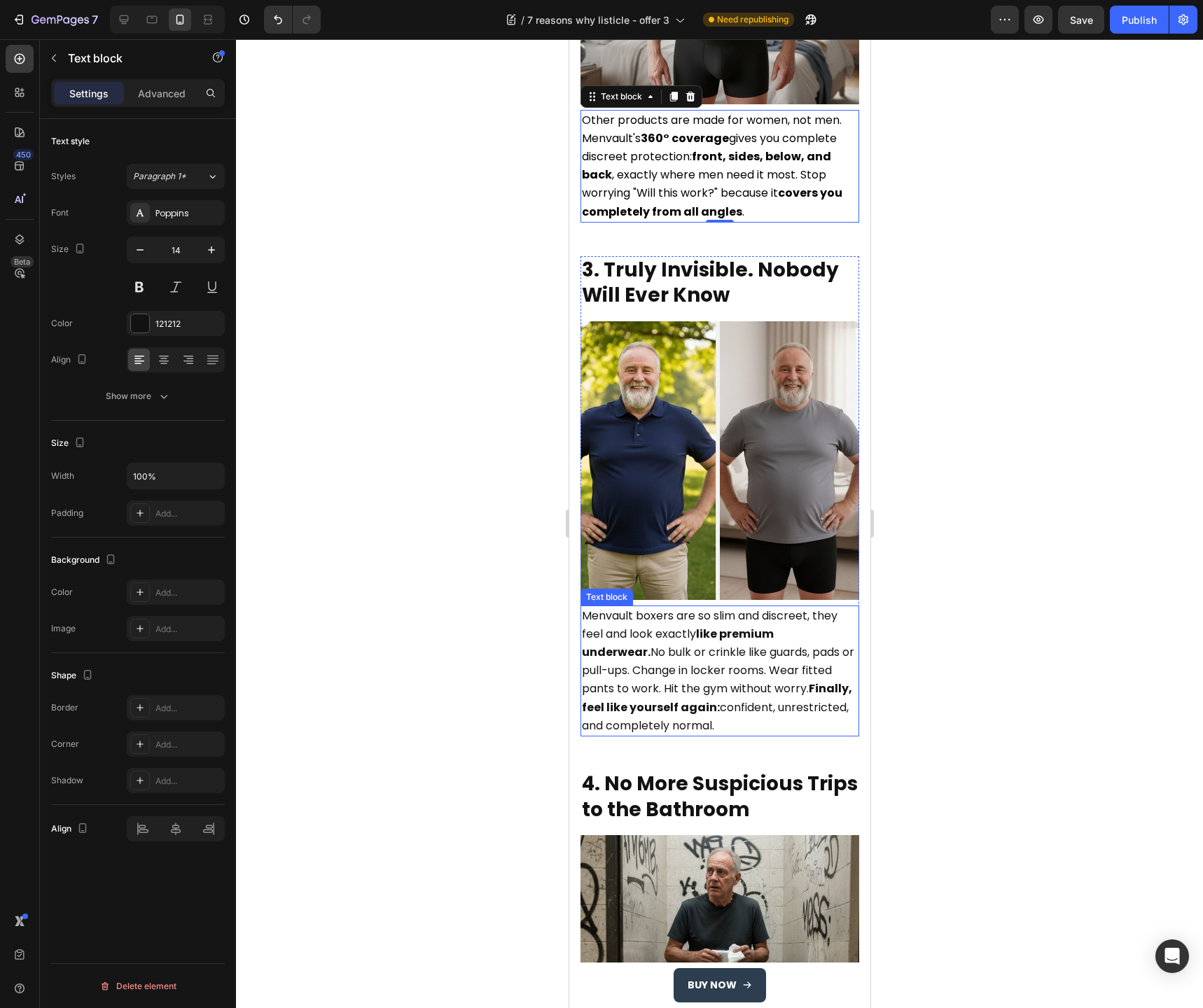
click at [686, 624] on span "Menvault boxers are so slim and discreet, they feel and look exactly like premi…" at bounding box center [717, 671] width 272 height 126
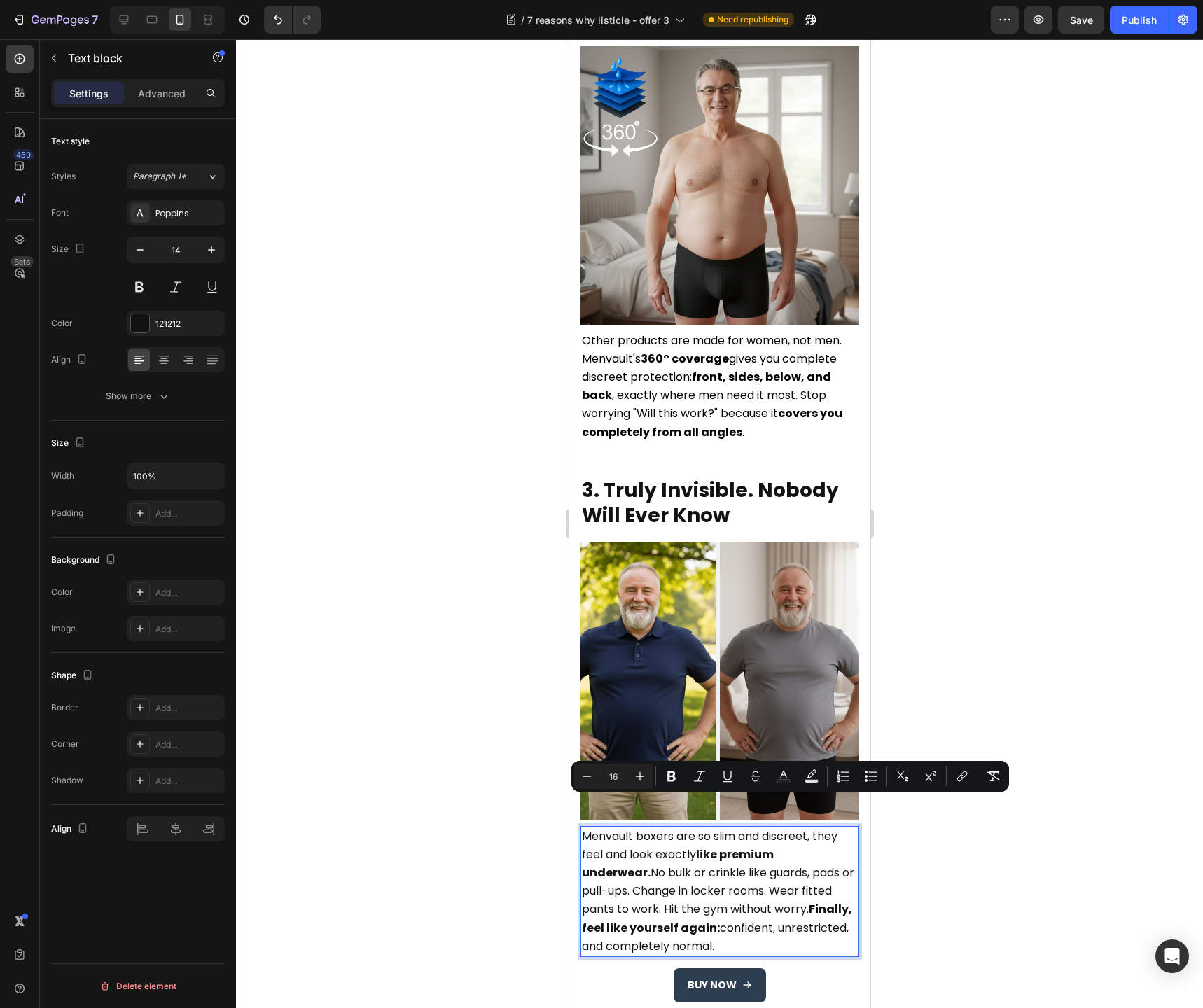
scroll to position [978, 0]
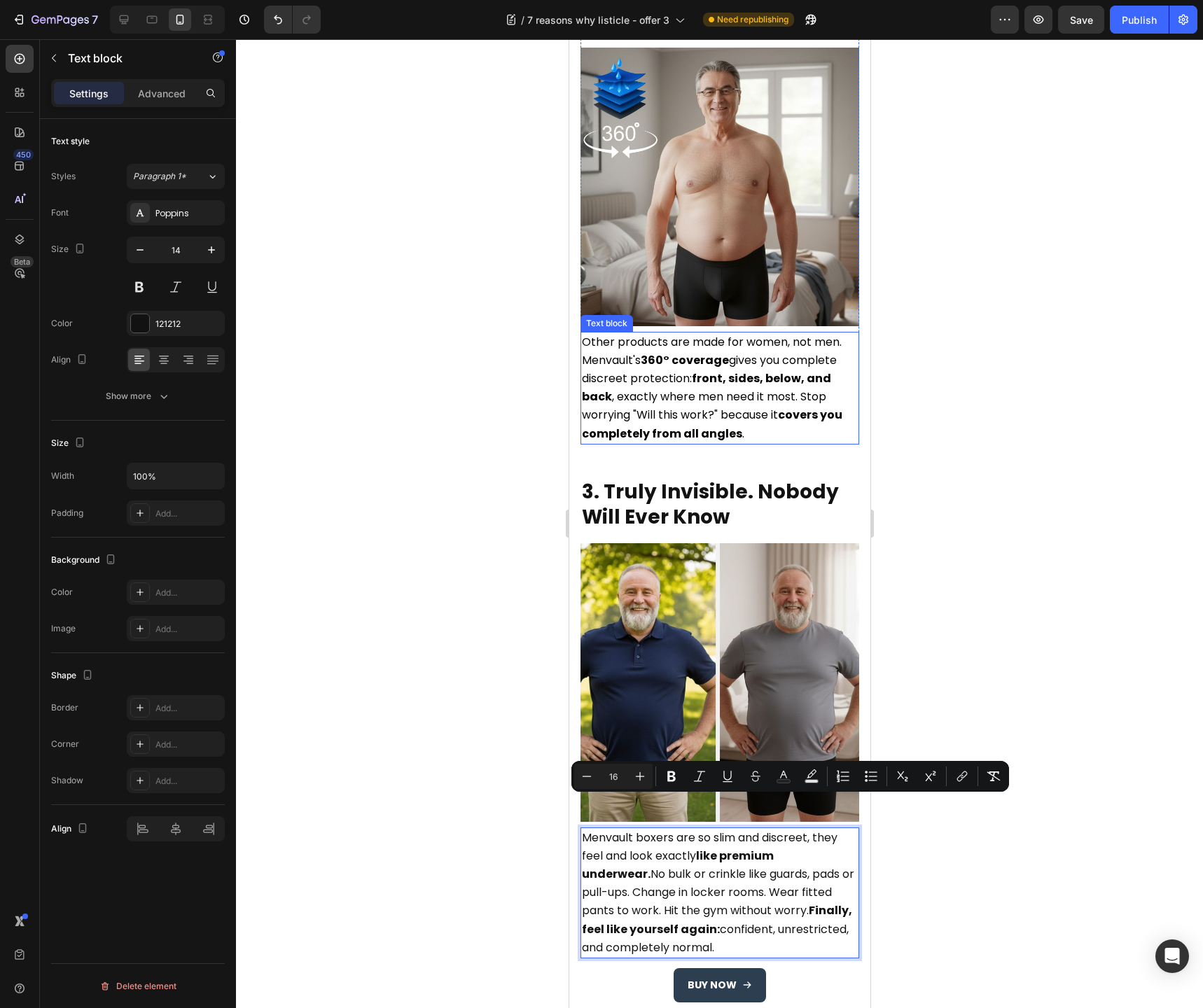
click at [687, 352] on strong "360° coverage" at bounding box center [684, 359] width 88 height 16
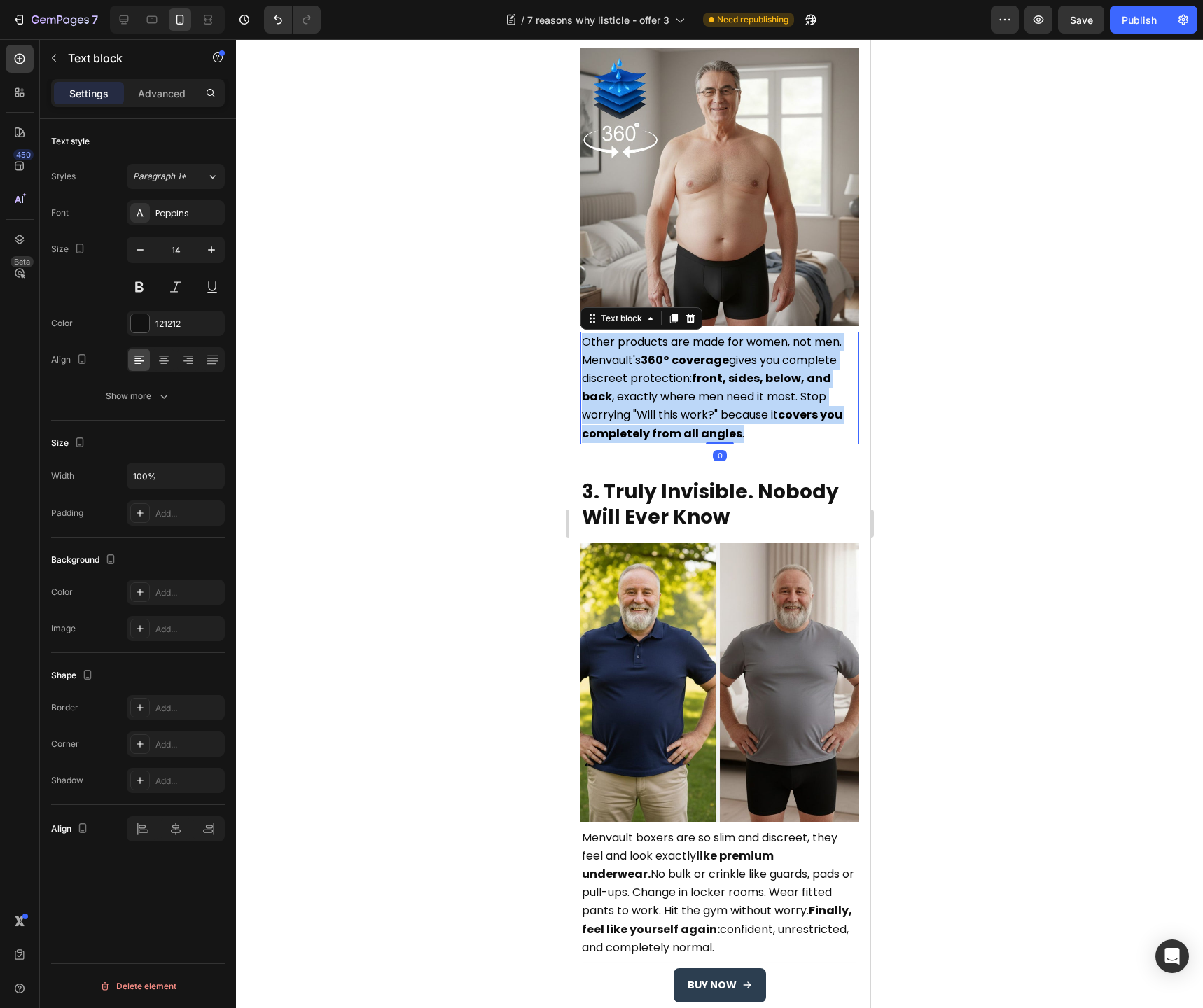
click at [687, 352] on strong "360° coverage" at bounding box center [684, 359] width 88 height 16
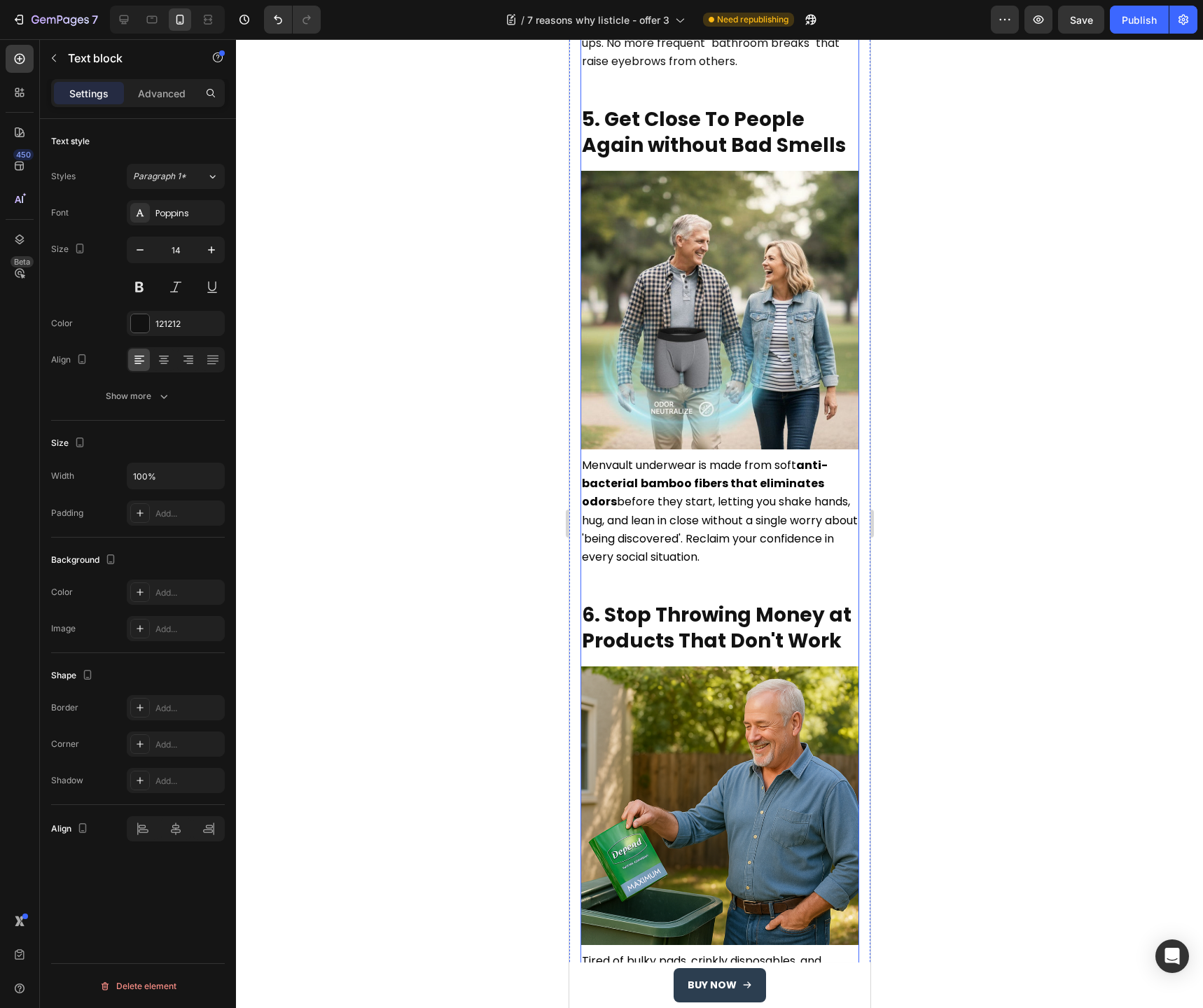
scroll to position [2816, 0]
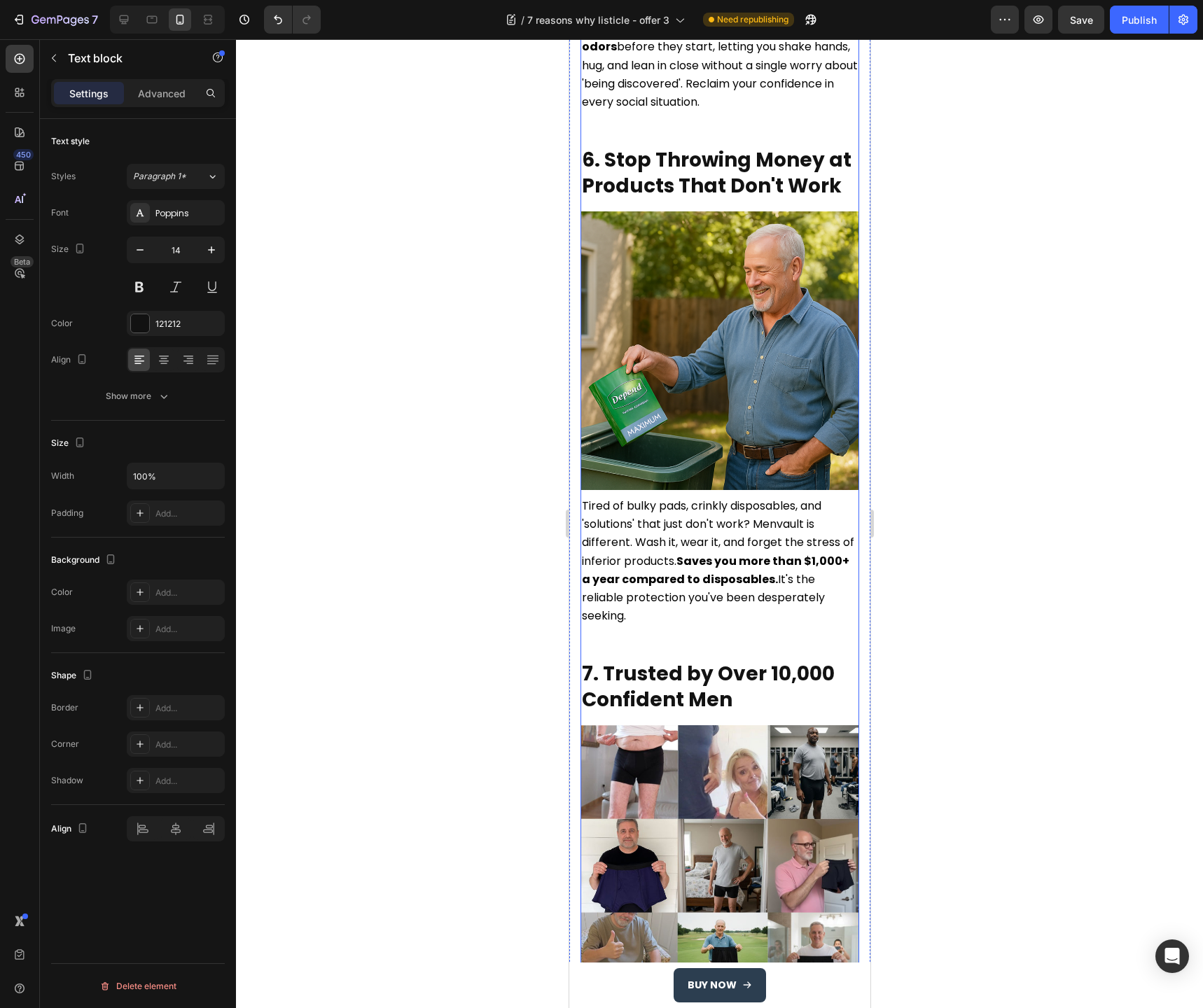
click at [664, 498] on span "Tired of bulky pads, crinkly disposables, and 'solutions' that just don't work?…" at bounding box center [717, 561] width 272 height 126
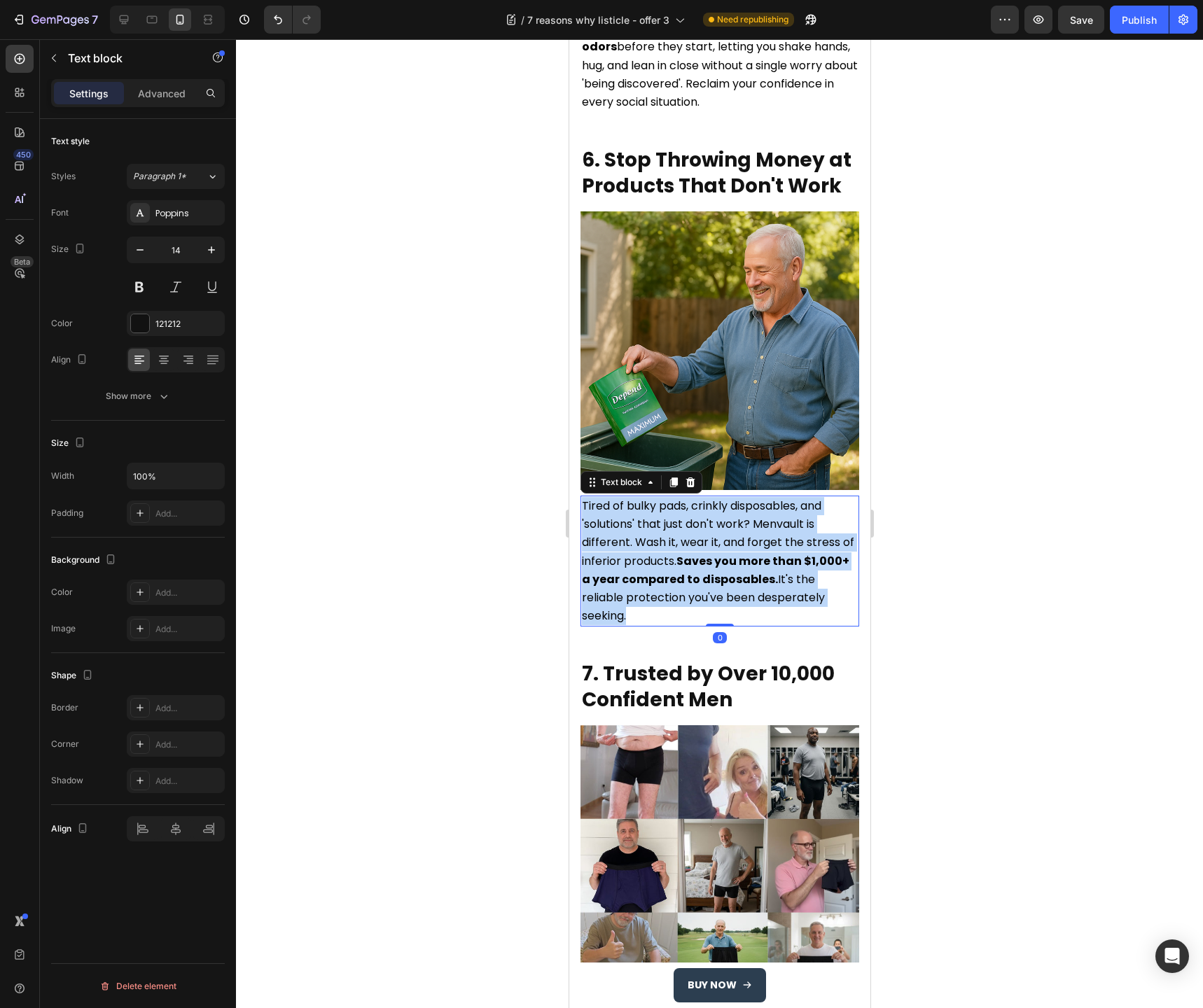
click at [664, 498] on span "Tired of bulky pads, crinkly disposables, and 'solutions' that just don't work?…" at bounding box center [717, 561] width 272 height 126
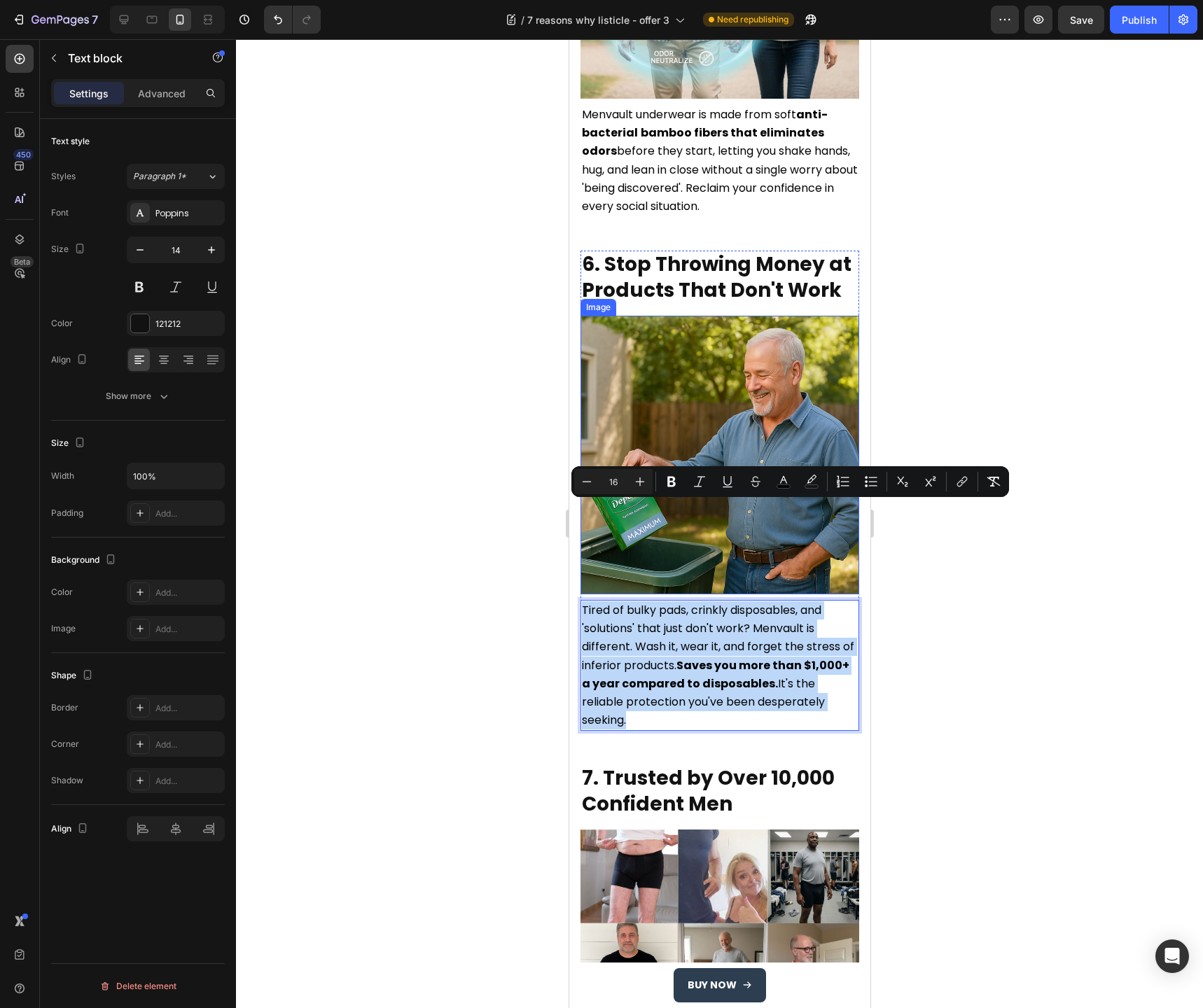
scroll to position [3233, 0]
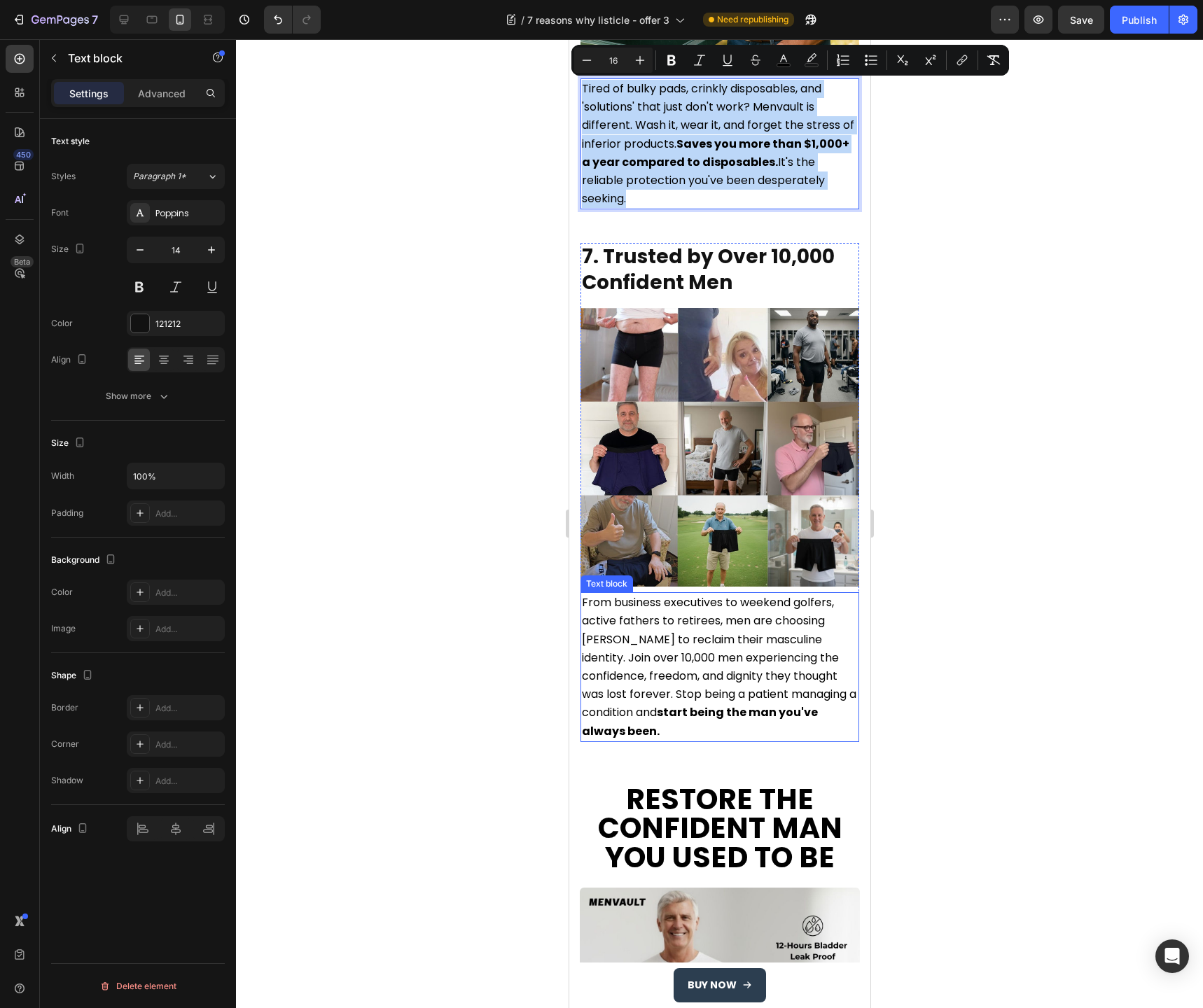
click at [677, 595] on span "From business executives to weekend golfers, active fathers to retirees, men ar…" at bounding box center [718, 667] width 274 height 145
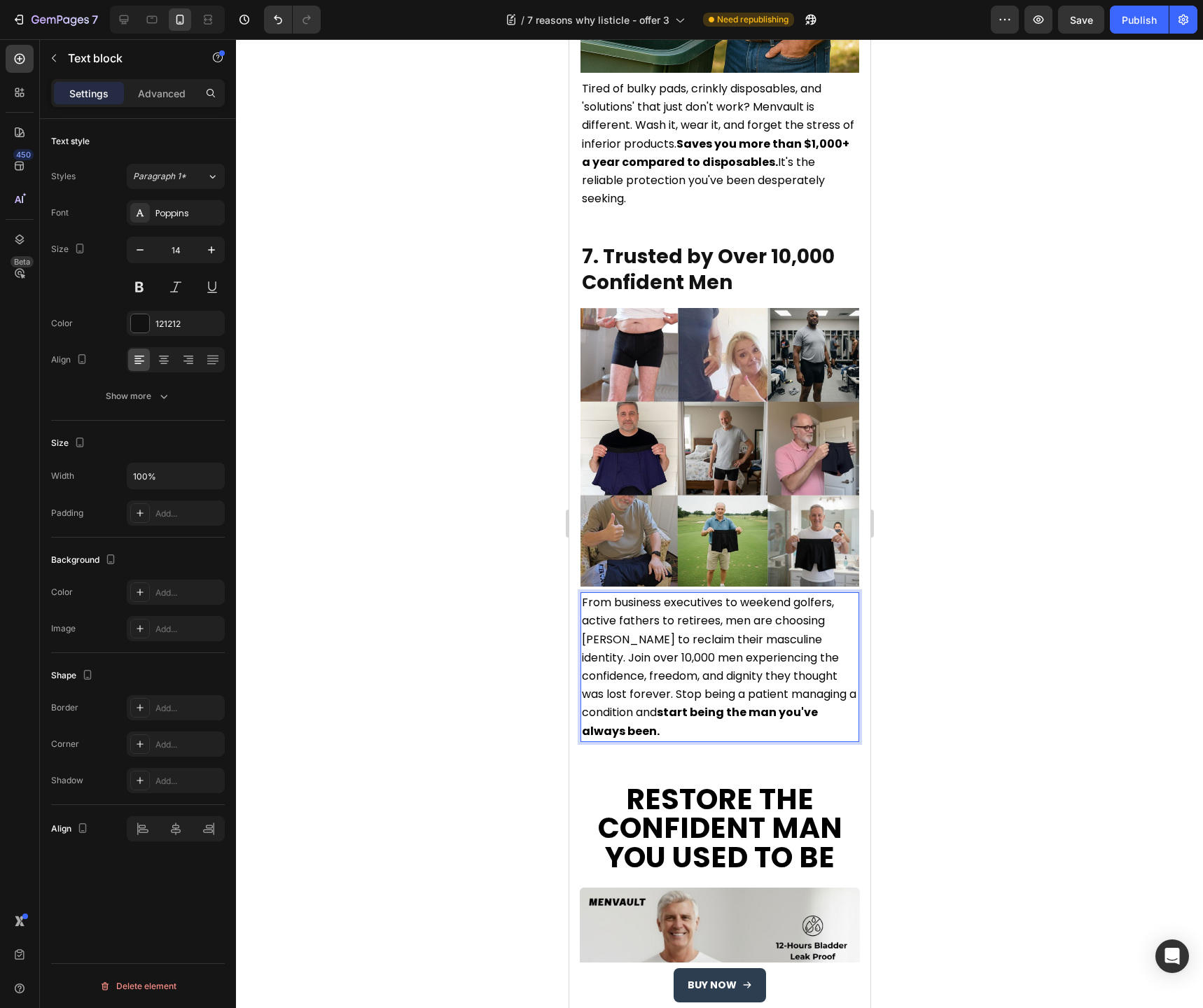
click at [677, 595] on span "From business executives to weekend golfers, active fathers to retirees, men ar…" at bounding box center [718, 667] width 274 height 145
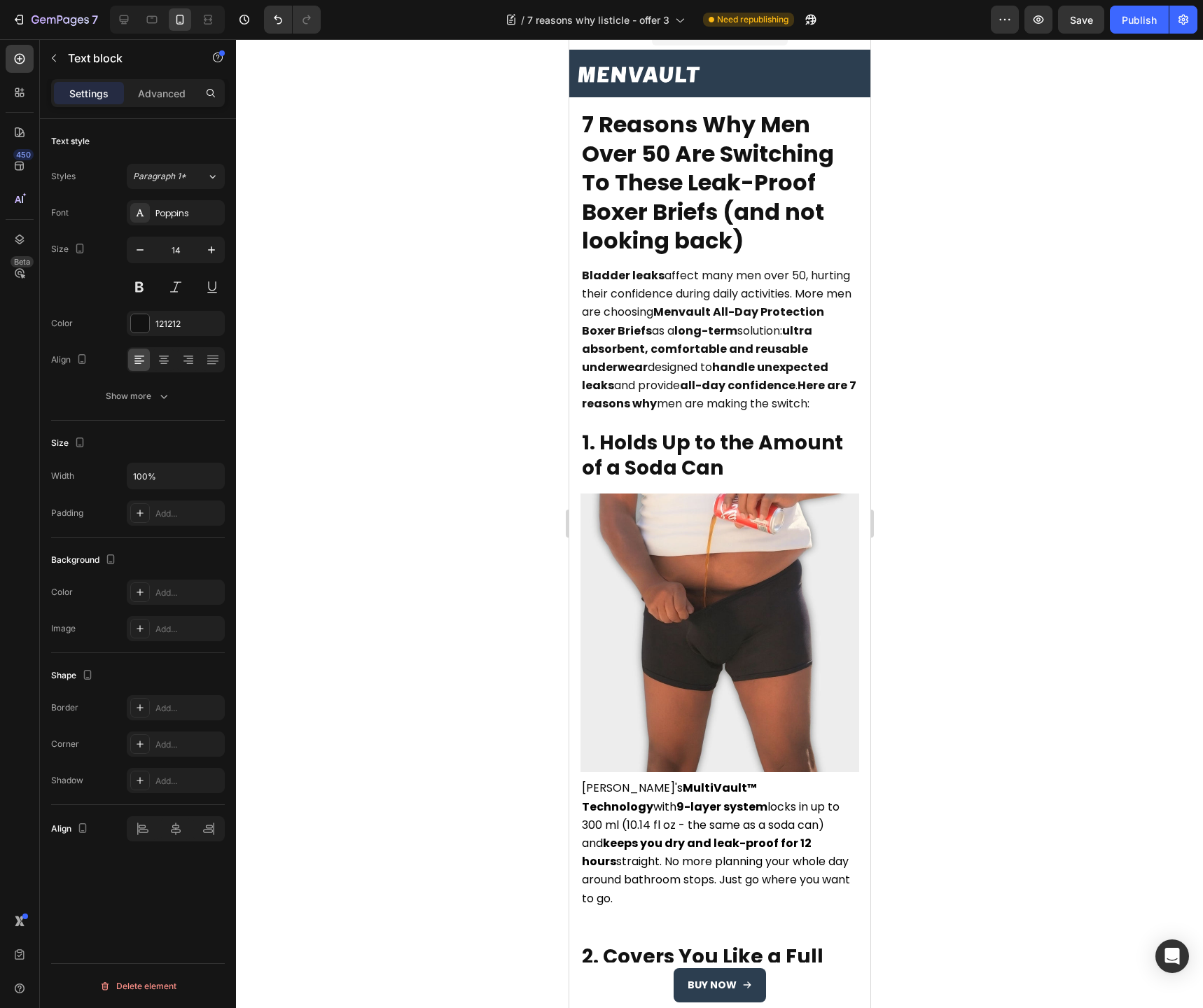
scroll to position [0, 0]
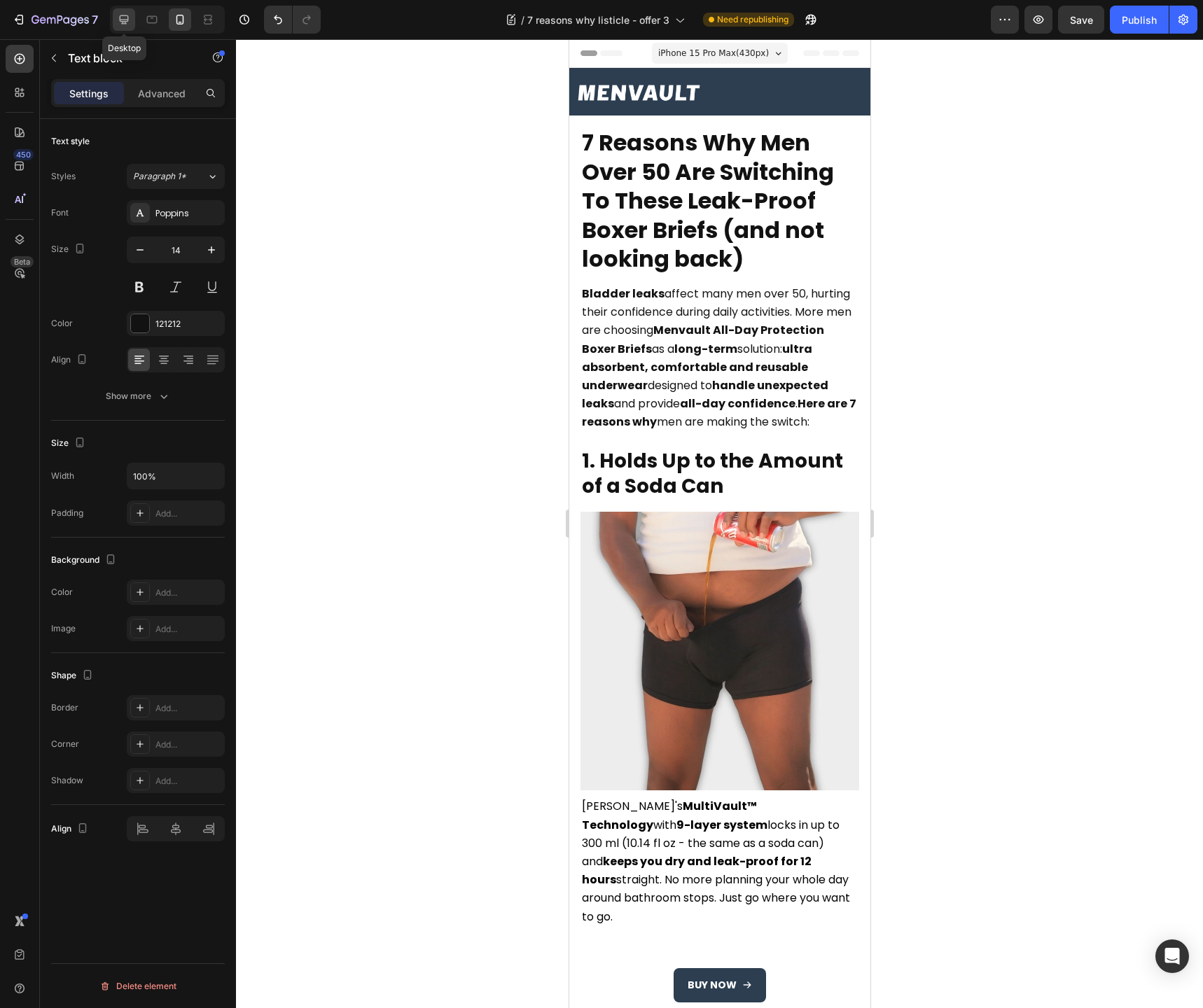
click at [128, 27] on div at bounding box center [124, 19] width 22 height 22
type input "16"
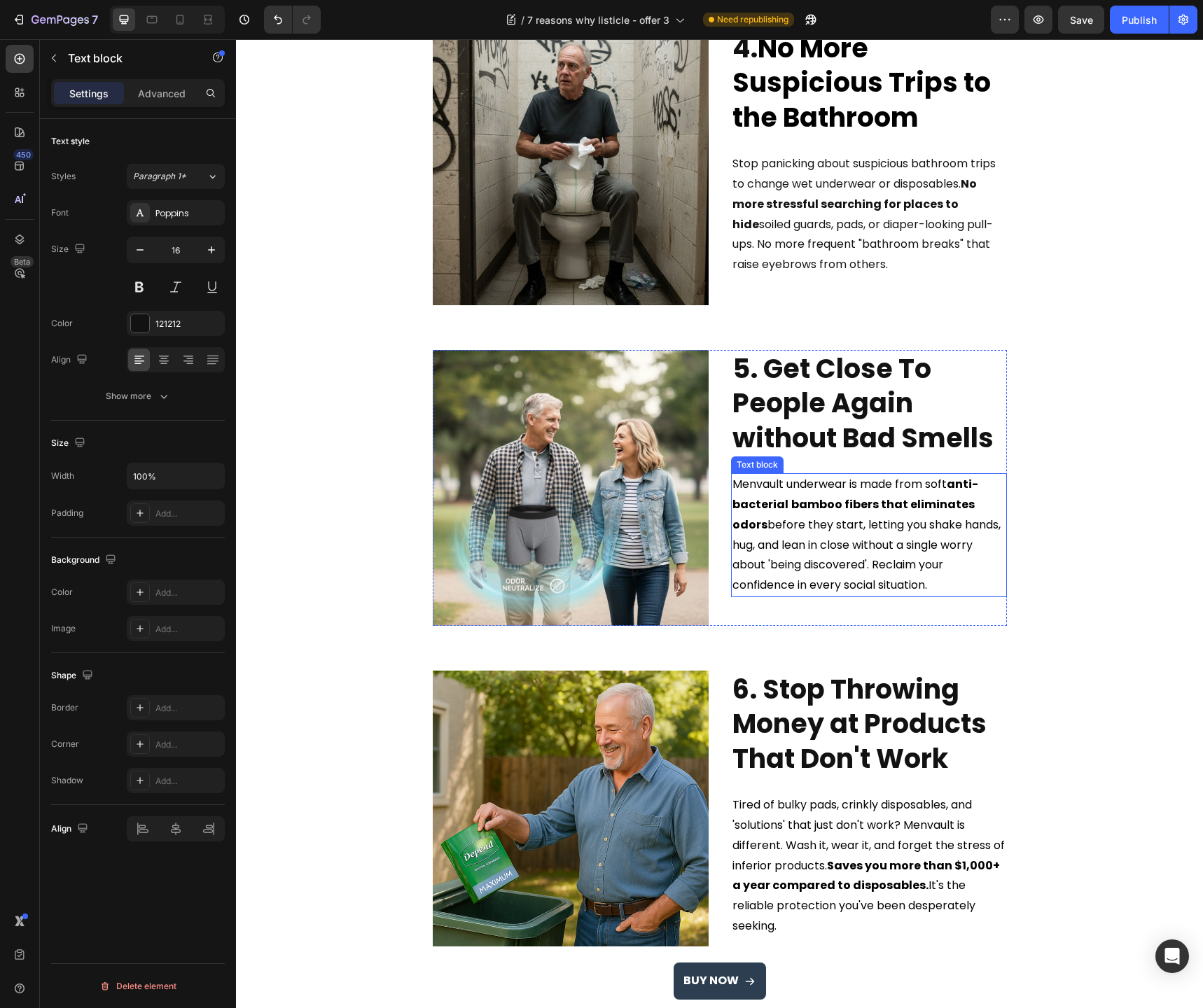
scroll to position [1289, 0]
click at [1140, 18] on div "Publish" at bounding box center [1140, 20] width 35 height 15
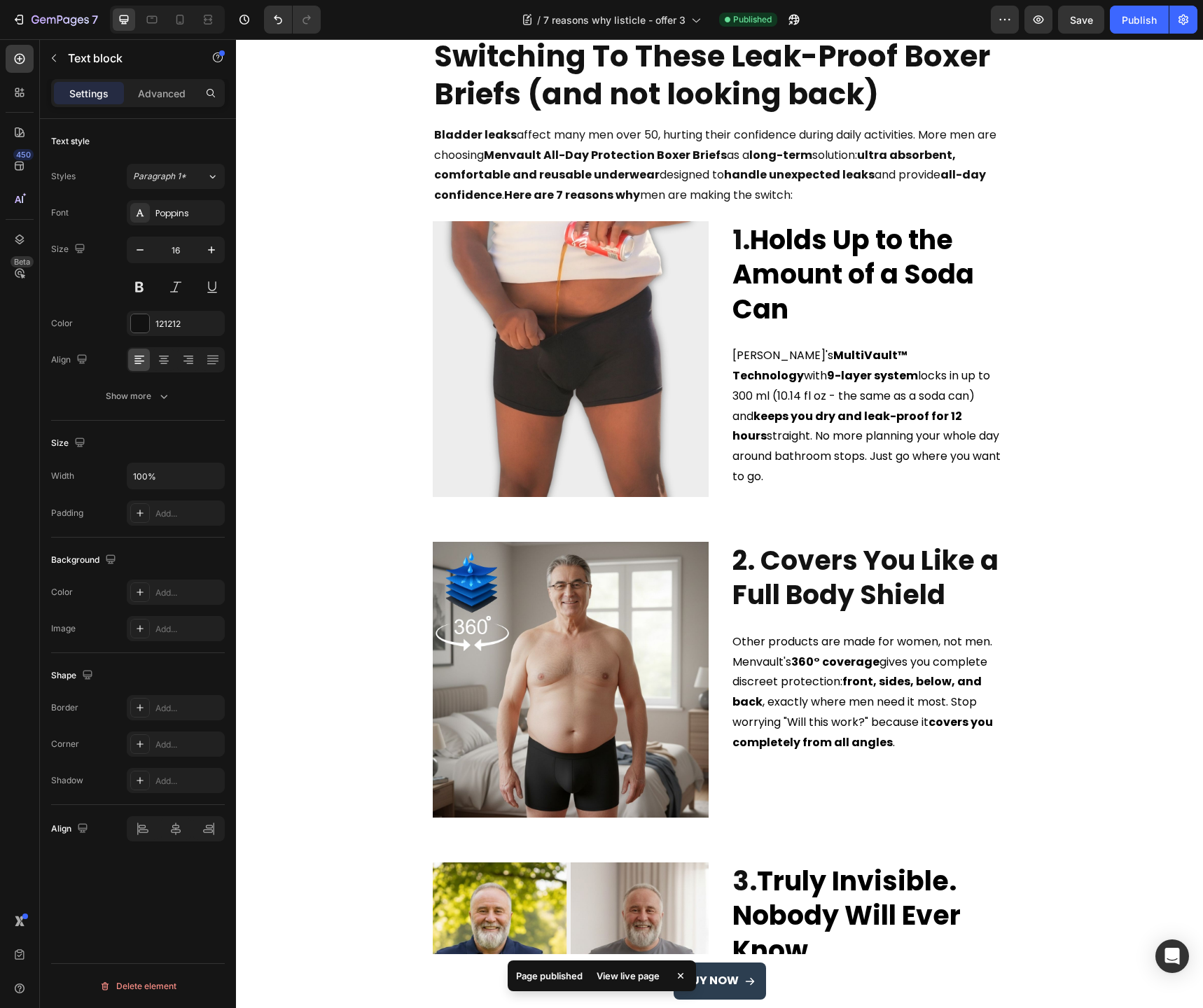
scroll to position [0, 0]
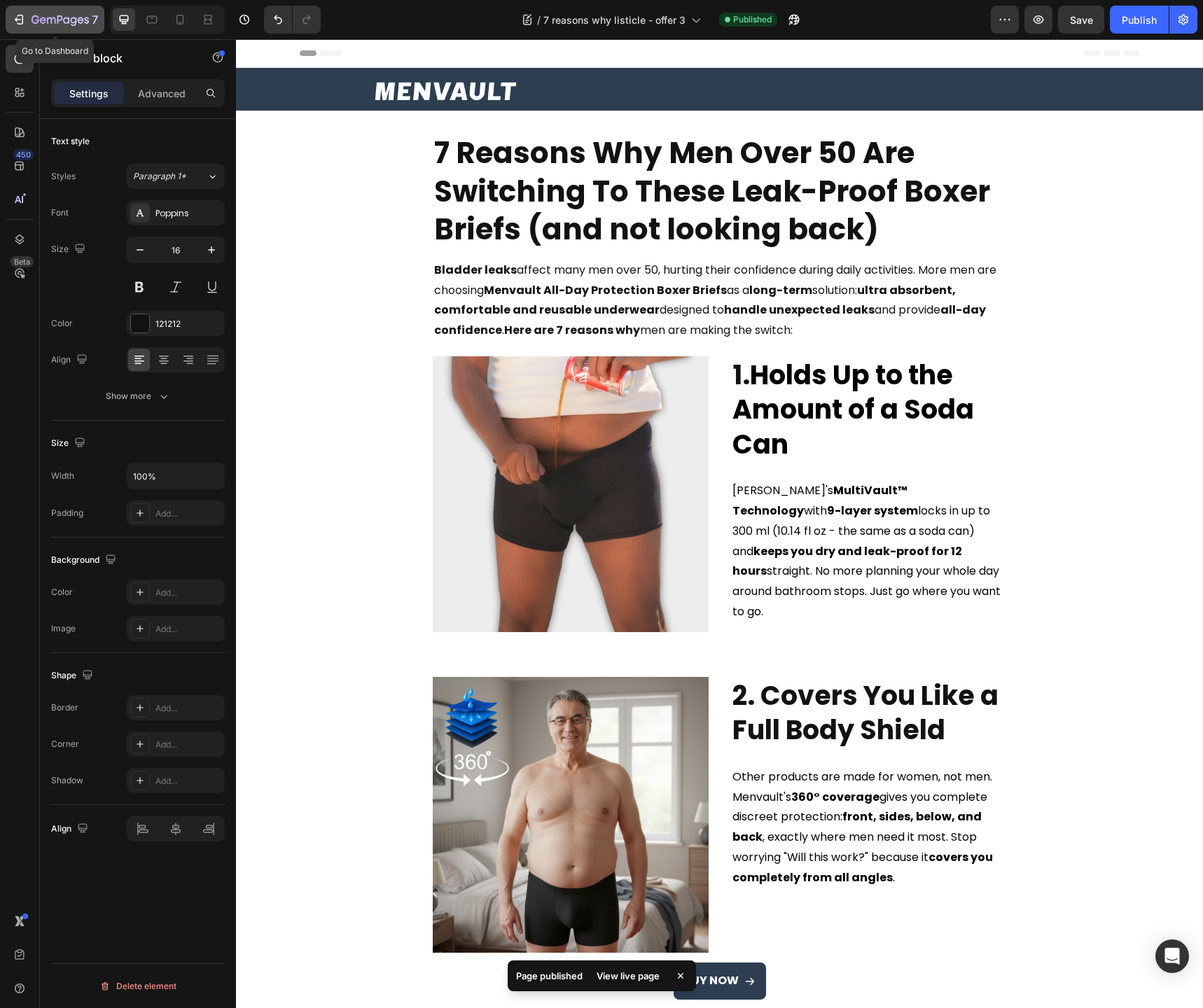
click at [22, 16] on icon "button" at bounding box center [20, 19] width 6 height 10
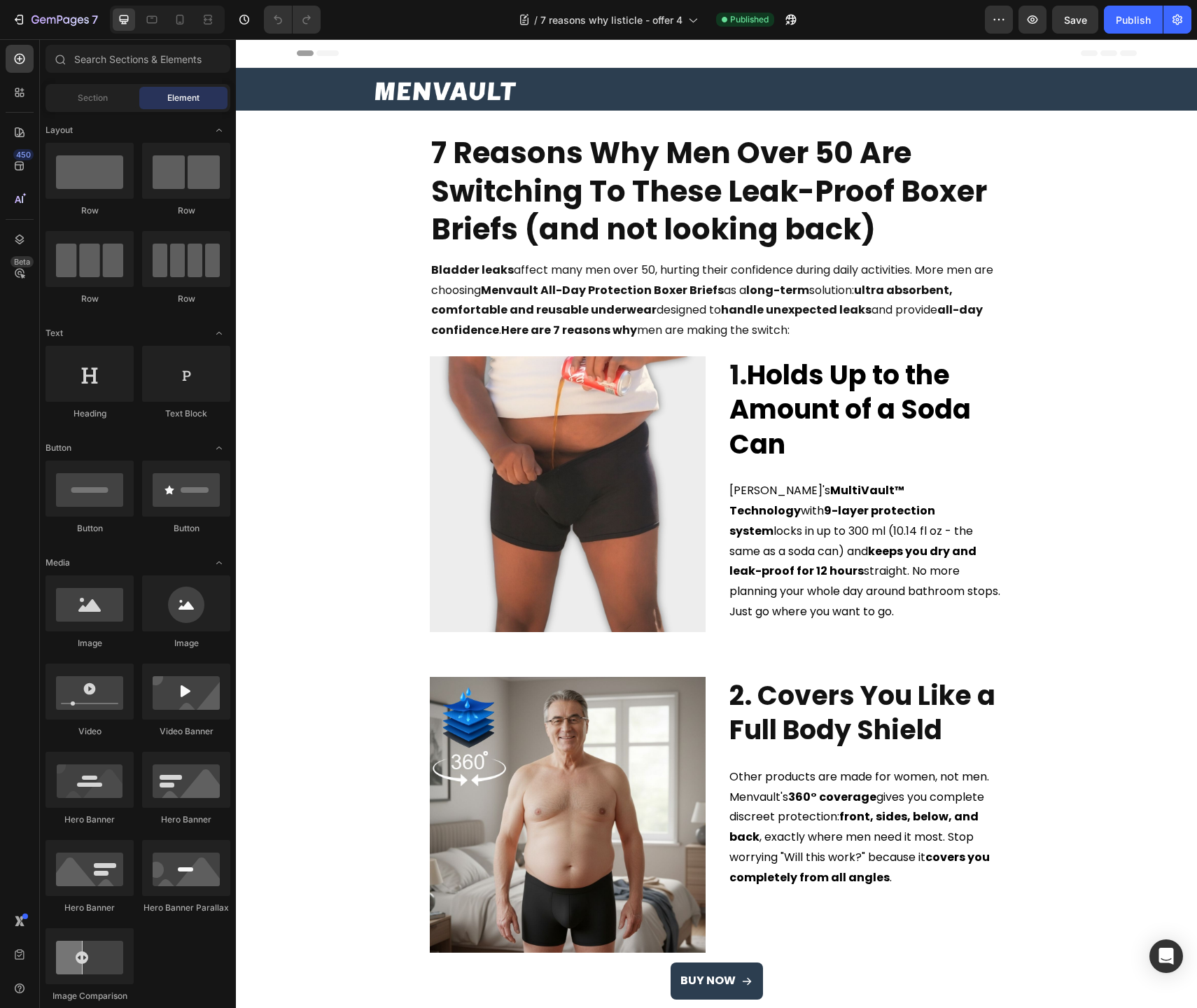
select select "M"
click at [549, 279] on p "Bladder leaks affect many men over 50, hurting their confidence during daily ac…" at bounding box center [717, 300] width 572 height 81
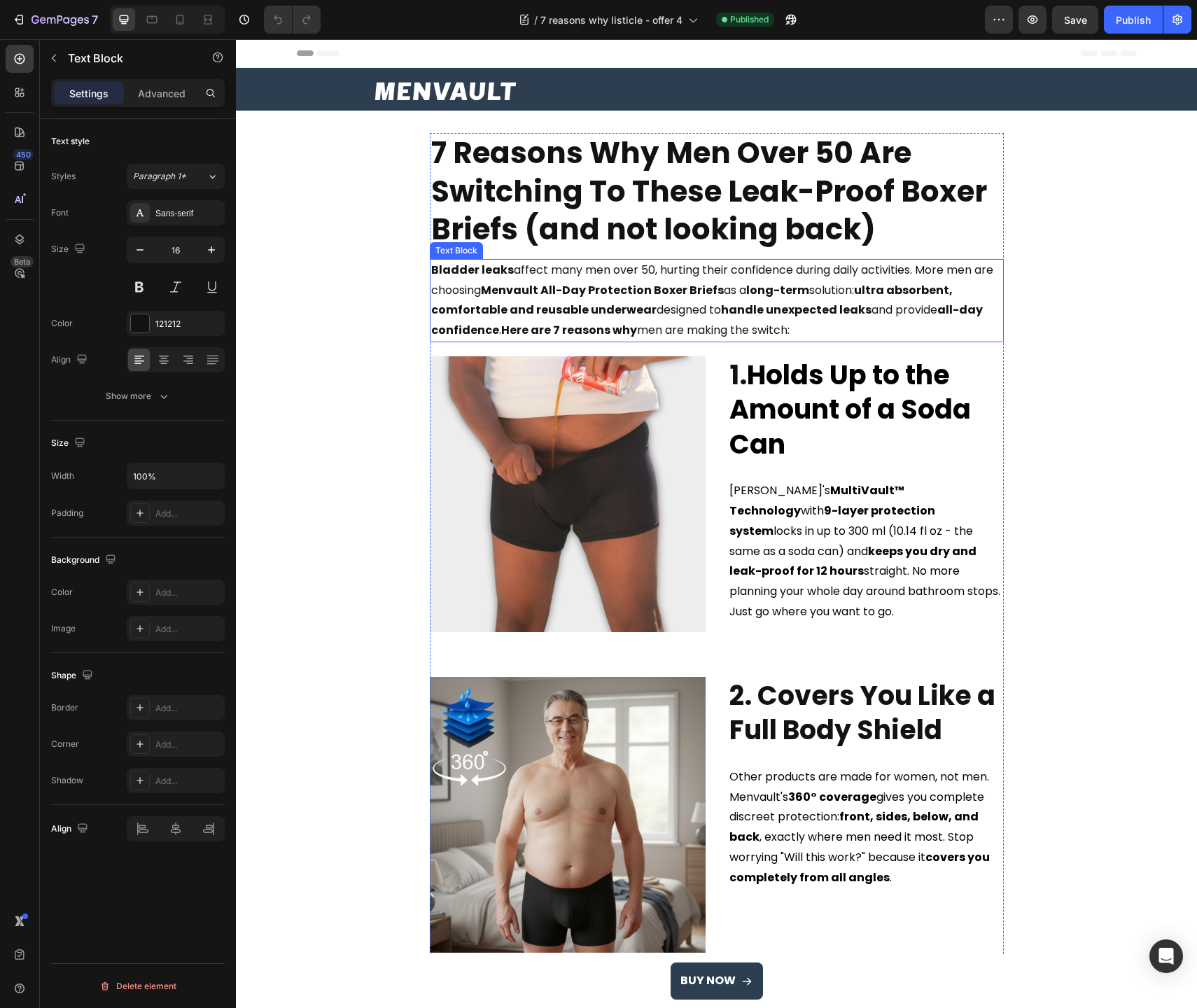
click at [549, 279] on p "Bladder leaks affect many men over 50, hurting their confidence during daily ac…" at bounding box center [717, 300] width 572 height 81
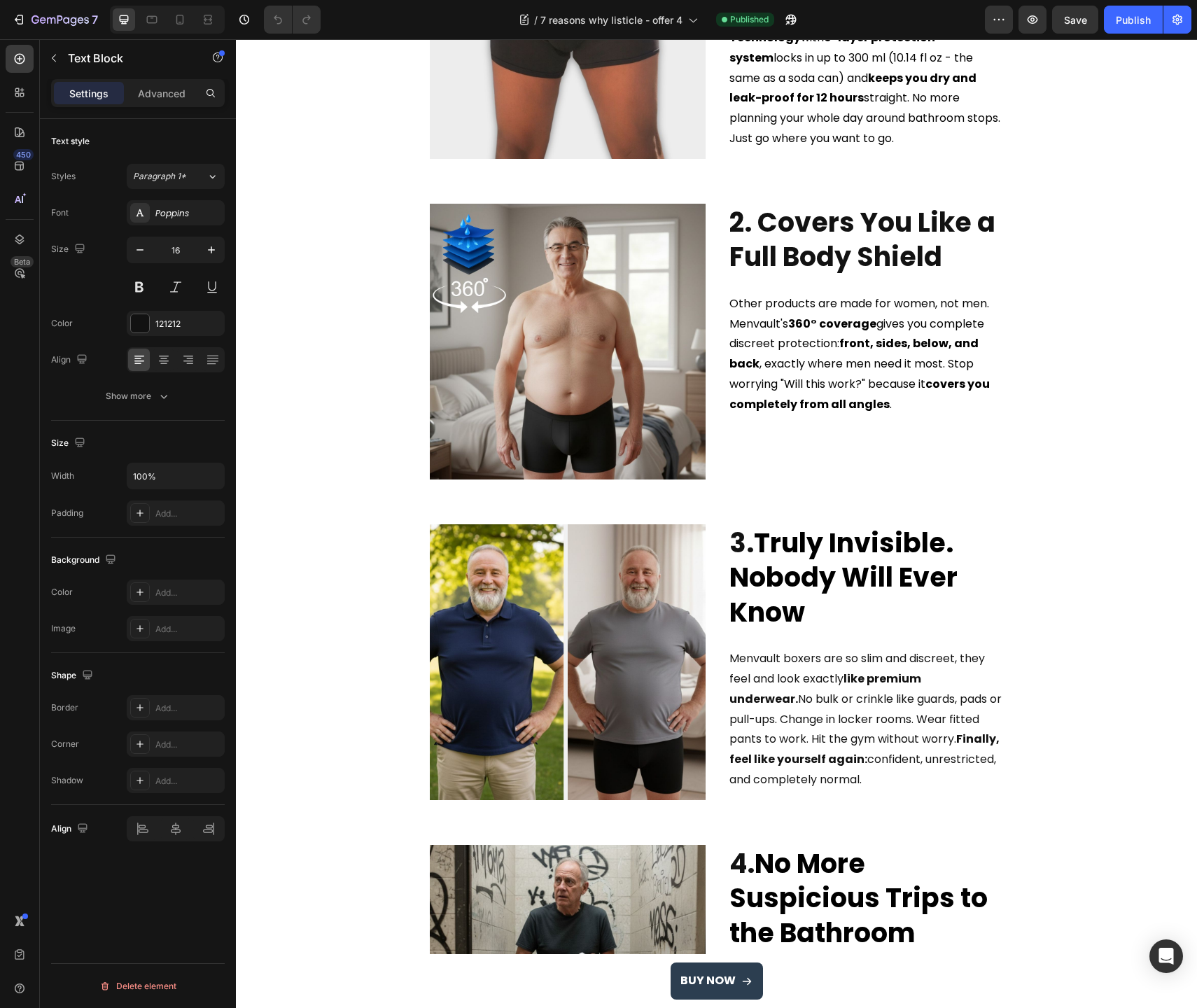
scroll to position [474, 0]
click at [804, 692] on span "Menvault boxers are so slim and discreet, they feel and look exactly like premi…" at bounding box center [865, 718] width 272 height 137
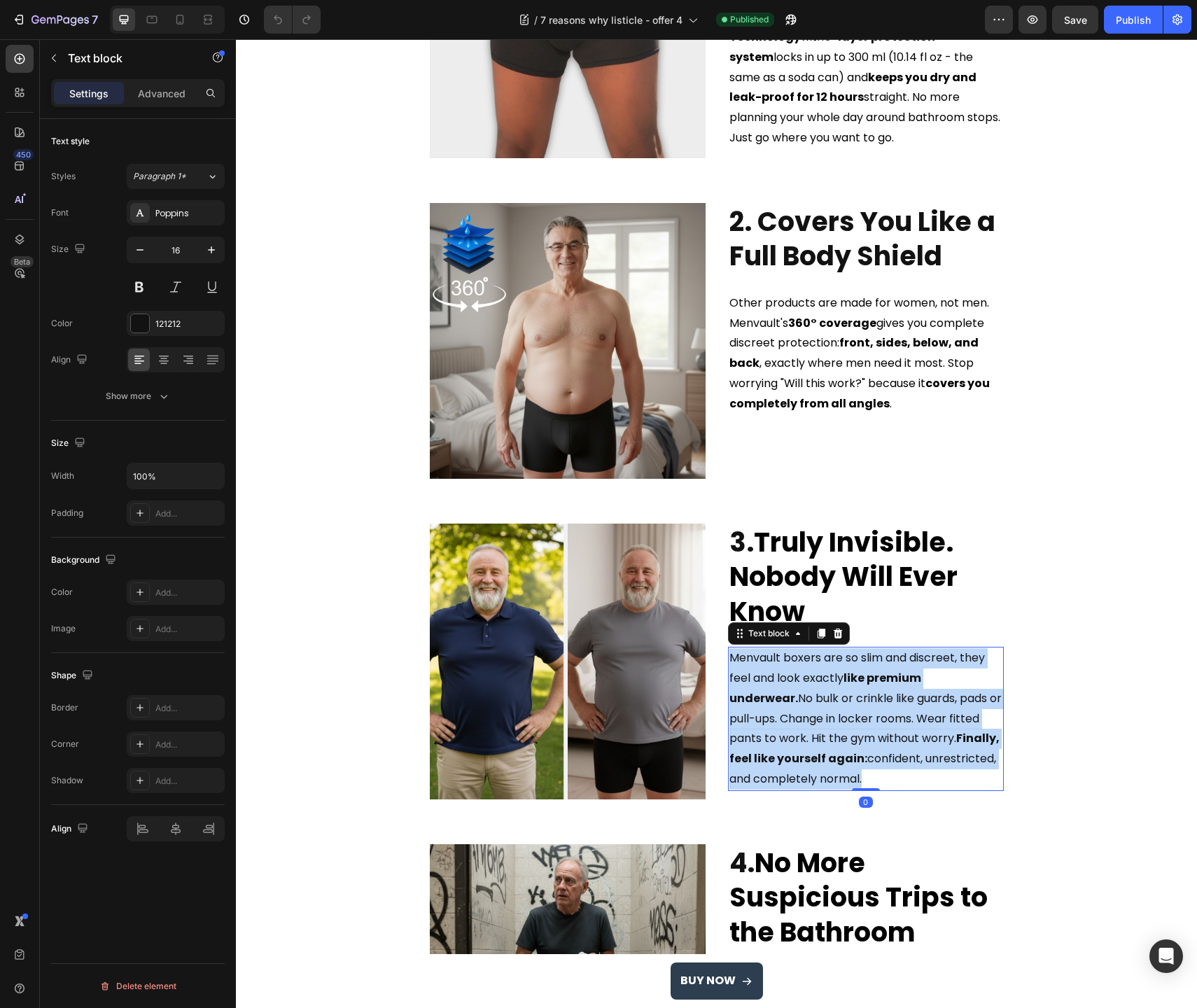
click at [804, 692] on span "Menvault boxers are so slim and discreet, they feel and look exactly like premi…" at bounding box center [865, 718] width 272 height 137
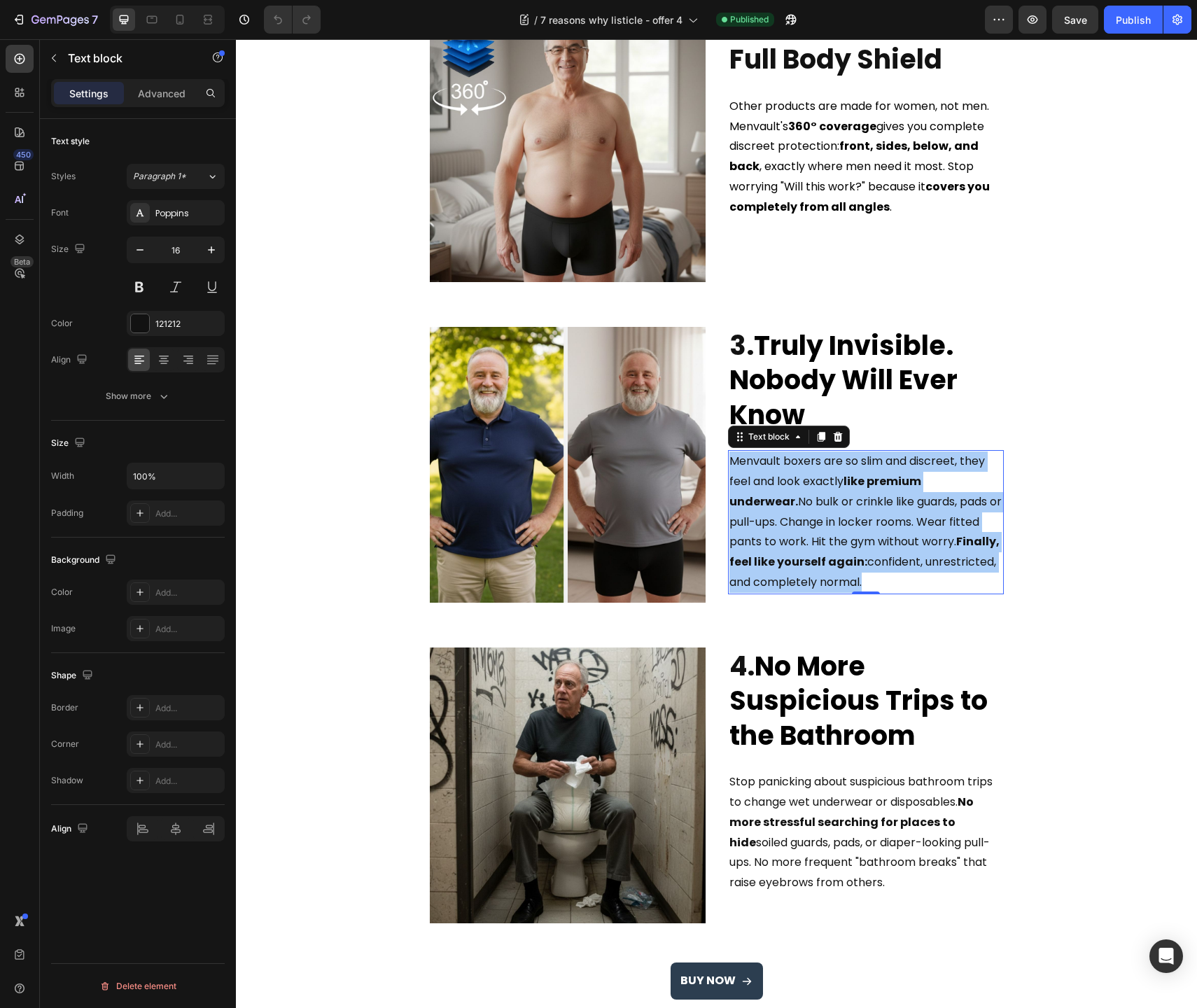
scroll to position [944, 0]
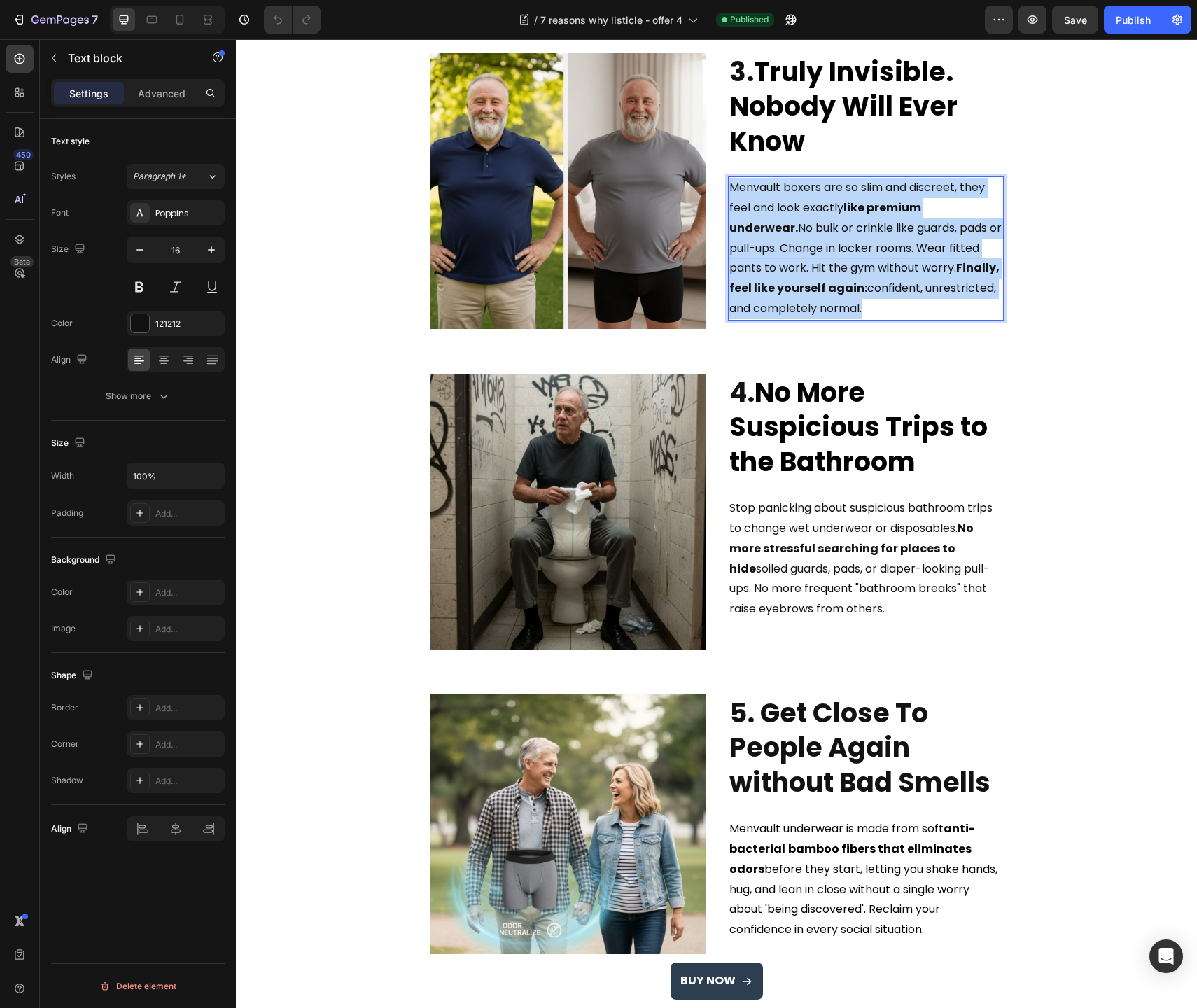
click at [823, 574] on span "Stop panicking about suspicious bathroom trips to change wet underwear or dispo…" at bounding box center [861, 559] width 263 height 117
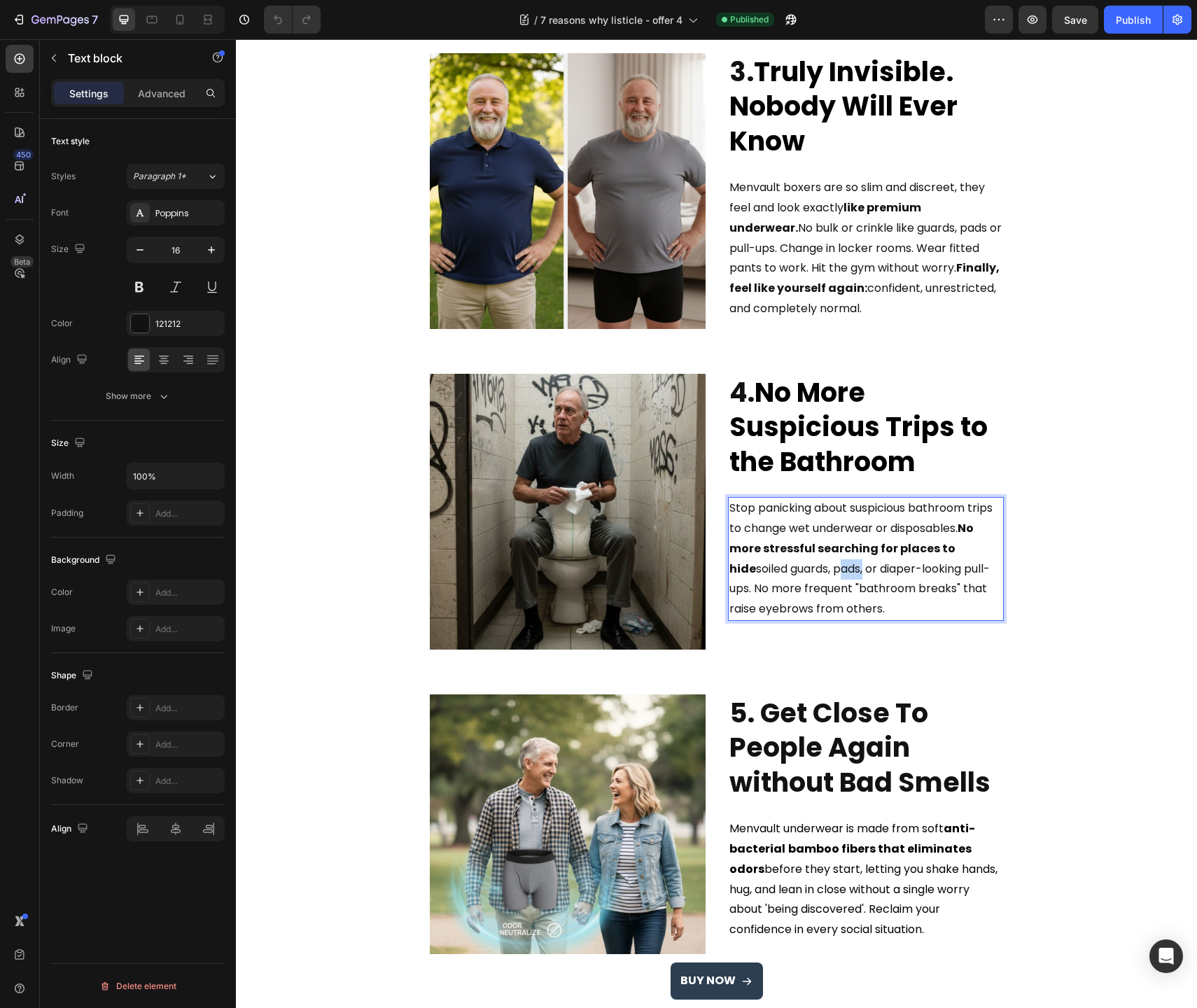
click at [823, 574] on span "Stop panicking about suspicious bathroom trips to change wet underwear or dispo…" at bounding box center [861, 559] width 263 height 117
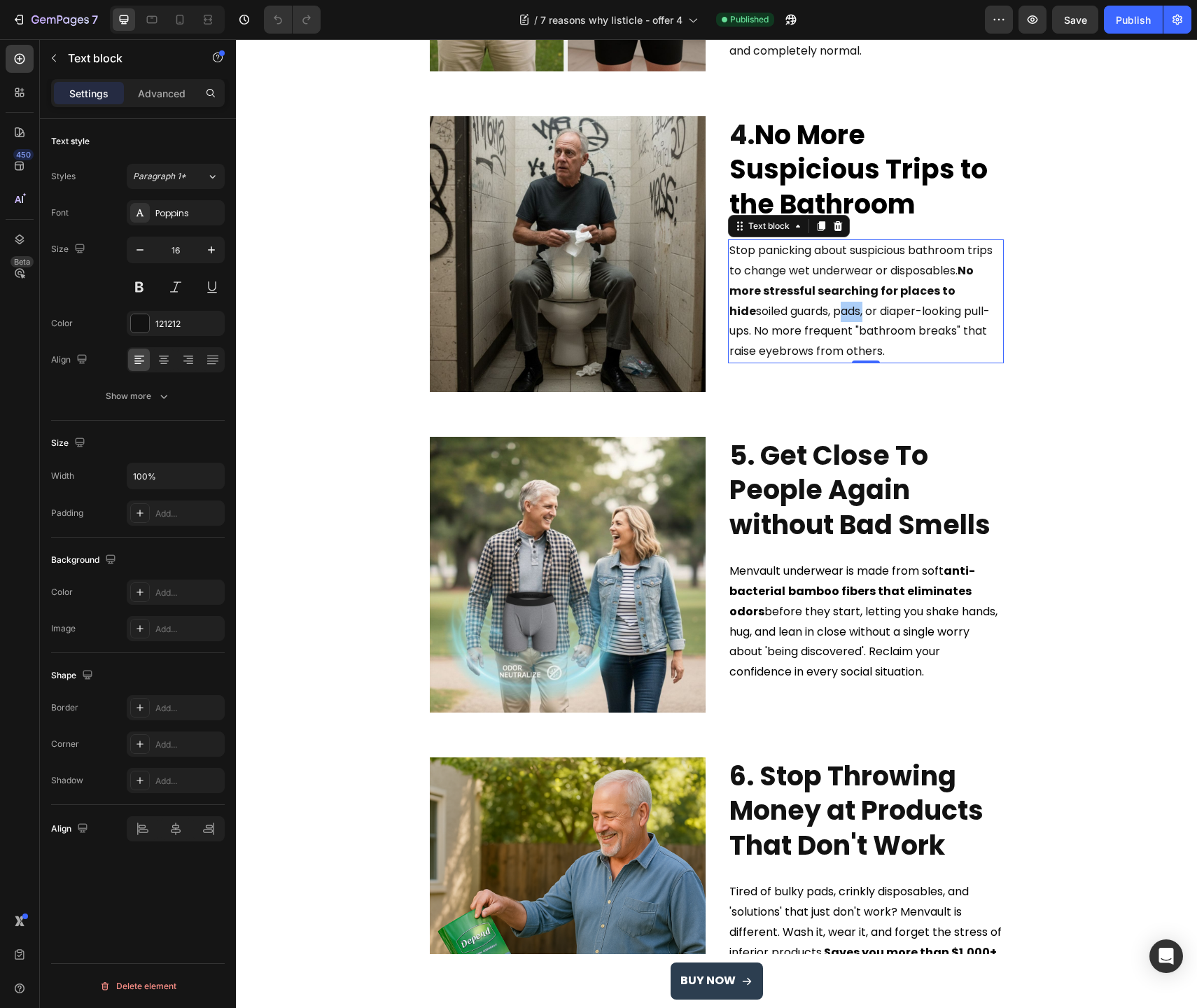
scroll to position [1317, 0]
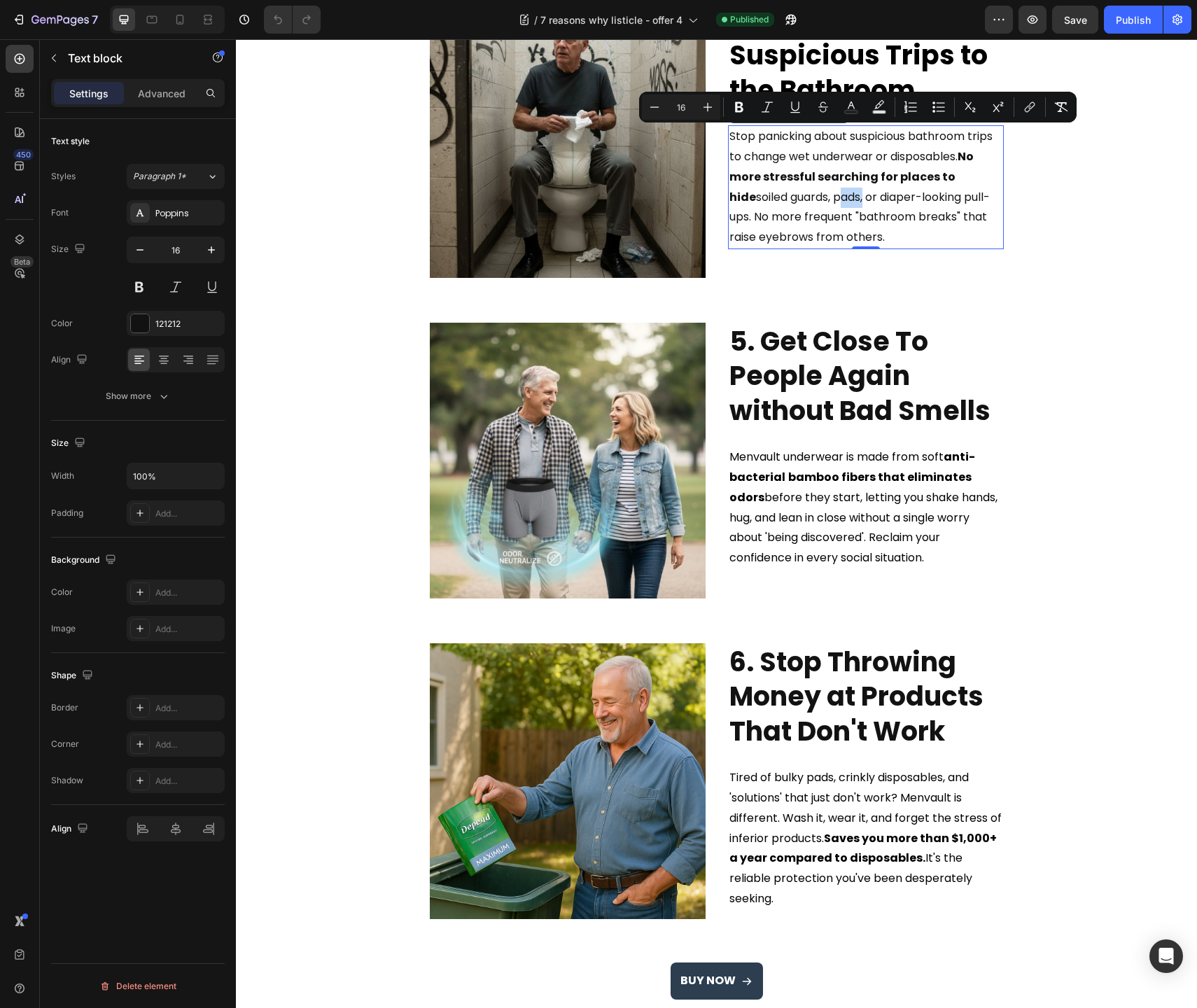
click at [812, 488] on span "Menvault underwear is made from soft anti-bacterial bamboo fibers that eliminat…" at bounding box center [863, 507] width 268 height 117
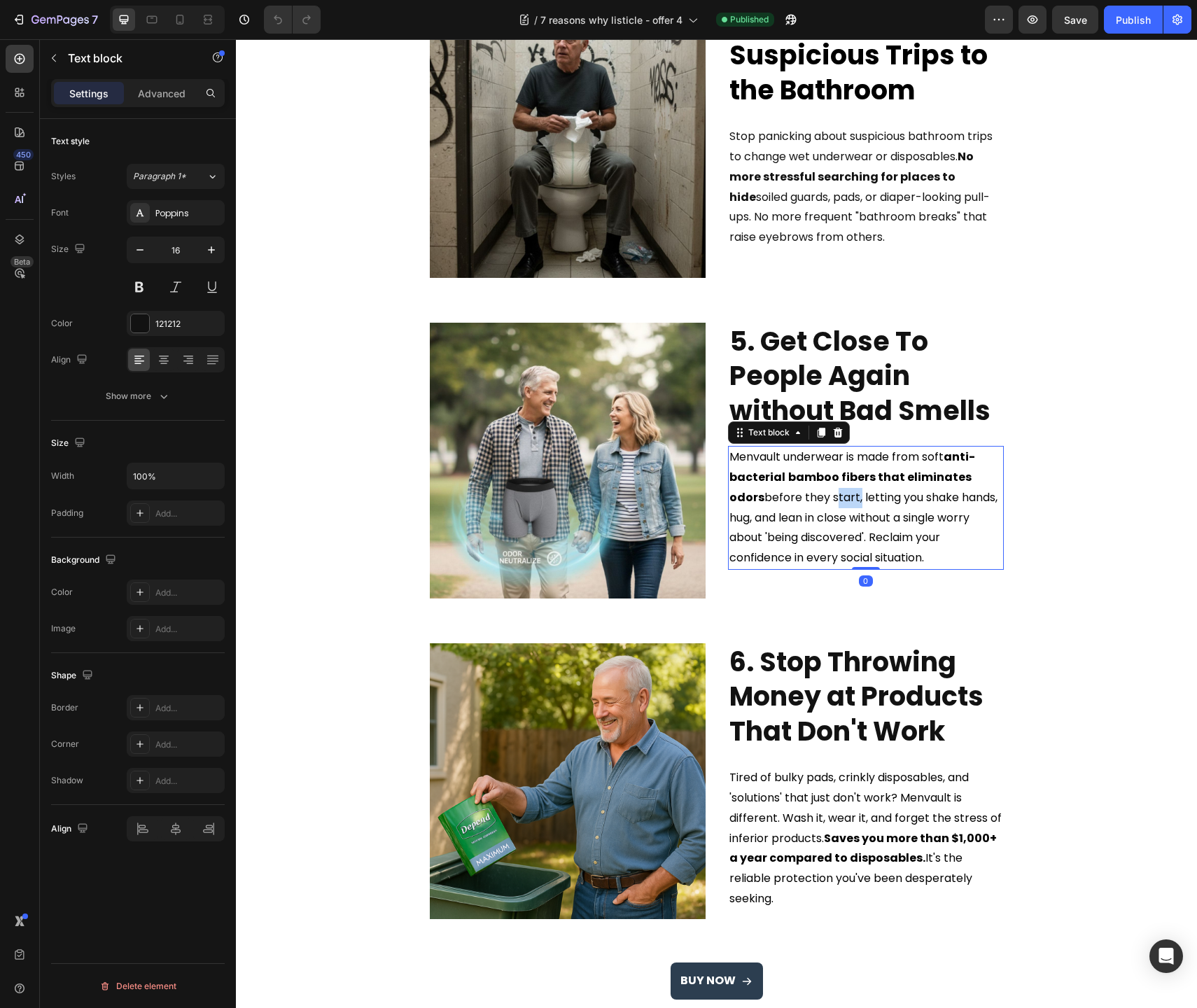
click at [812, 488] on span "Menvault underwear is made from soft anti-bacterial bamboo fibers that eliminat…" at bounding box center [863, 507] width 268 height 117
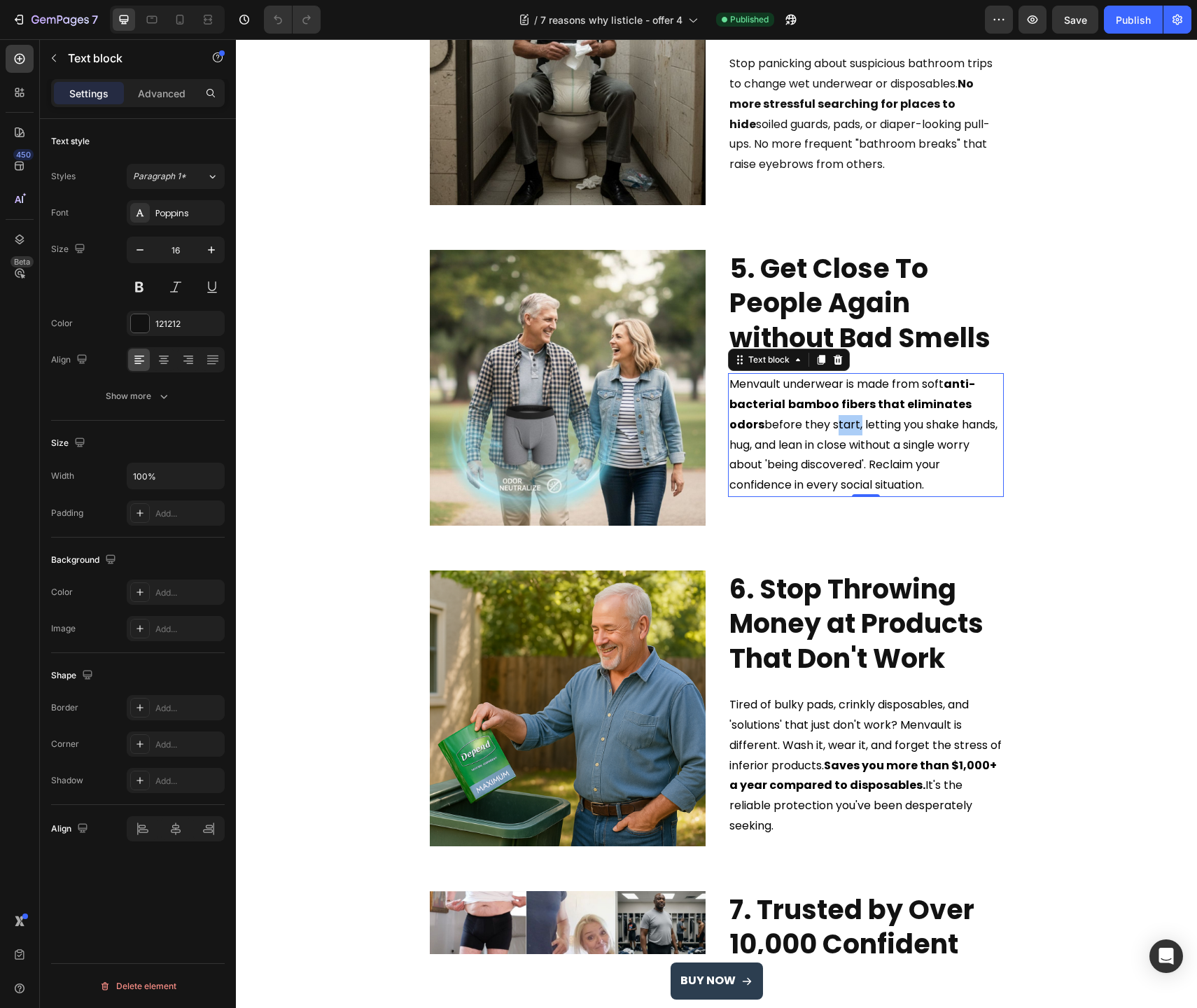
scroll to position [1485, 0]
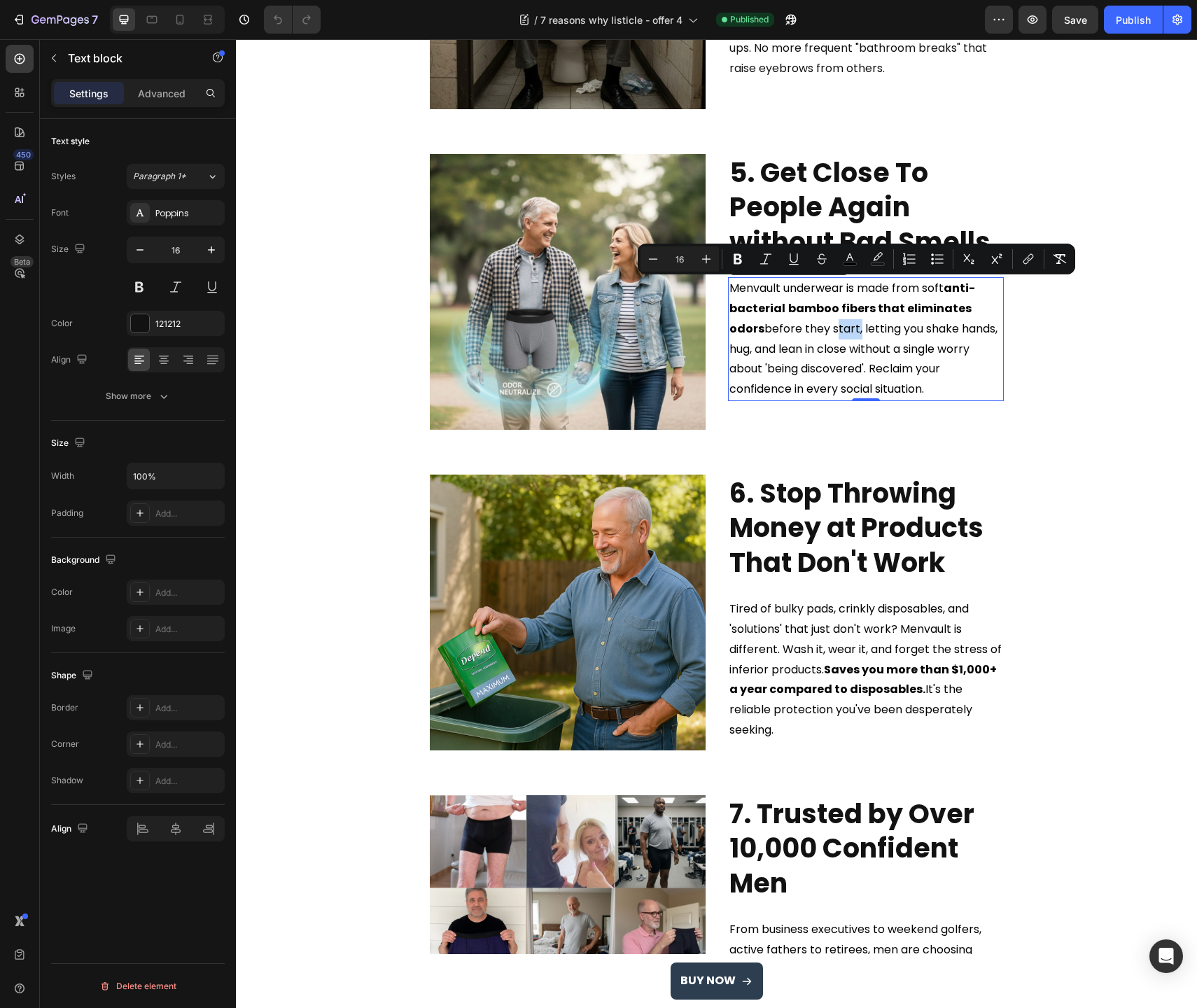
click at [772, 641] on span "Tired of bulky pads, crinkly disposables, and 'solutions' that just don't work?…" at bounding box center [865, 669] width 272 height 137
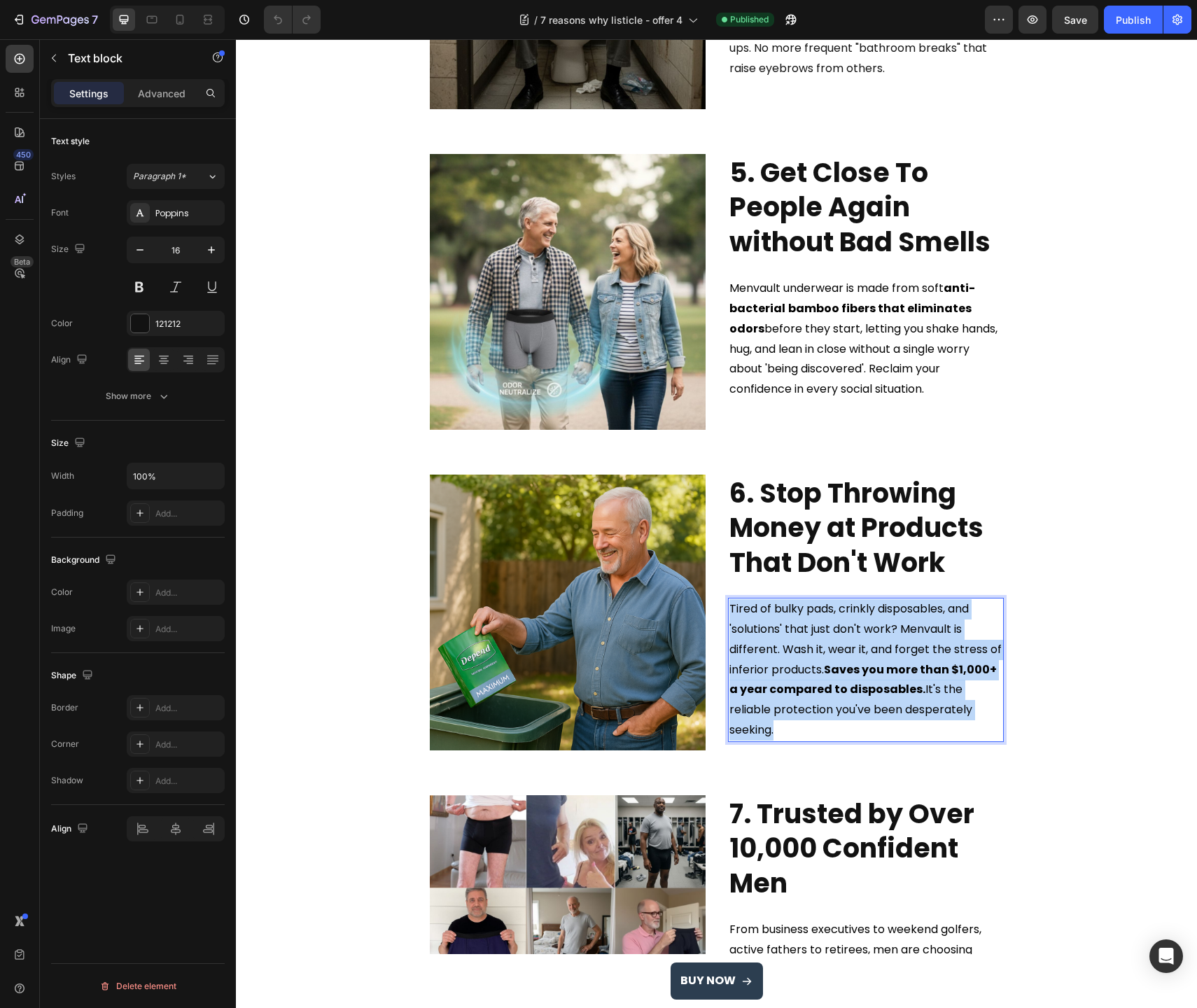
click at [772, 641] on span "Tired of bulky pads, crinkly disposables, and 'solutions' that just don't work?…" at bounding box center [865, 669] width 272 height 137
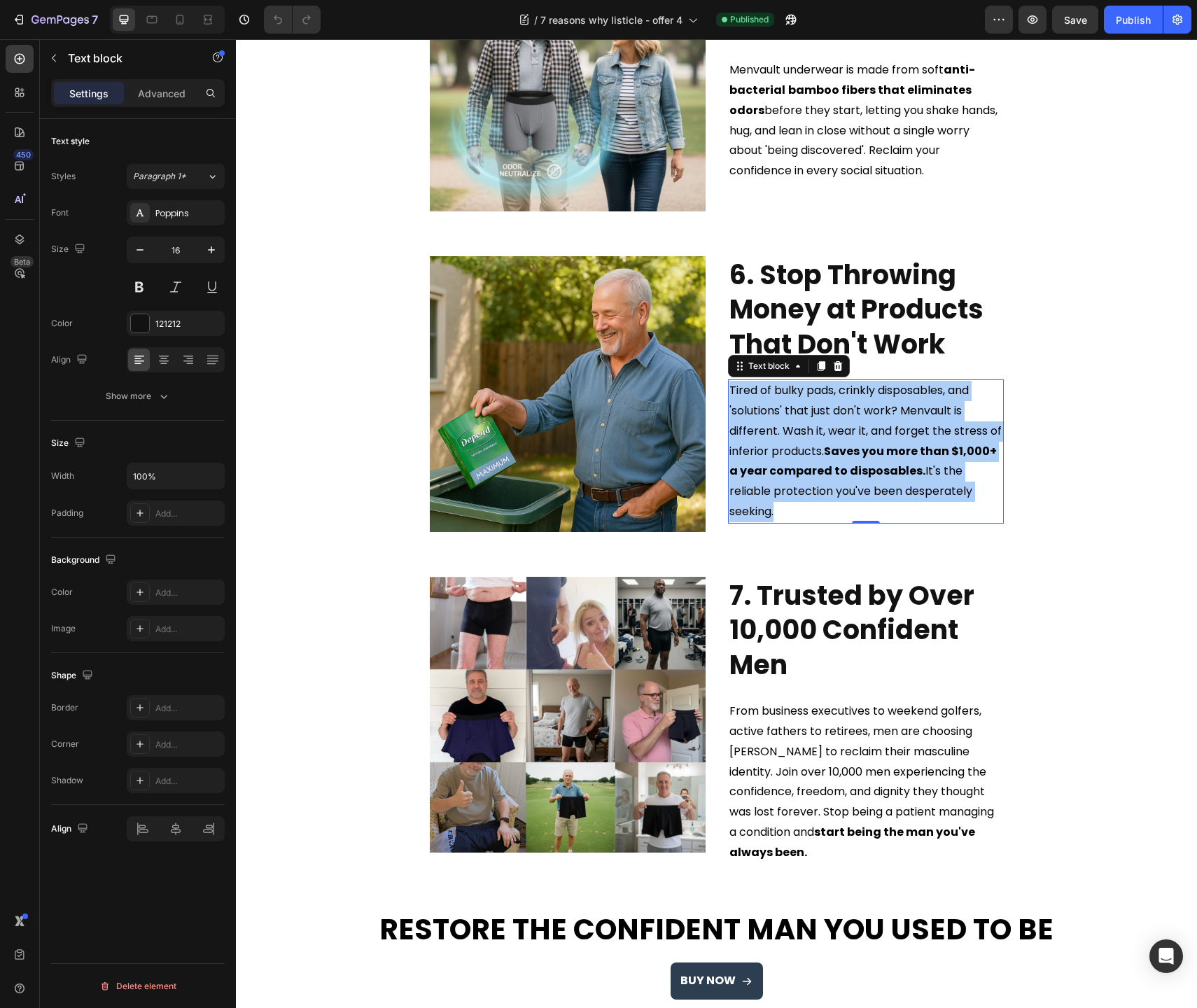
scroll to position [1709, 0]
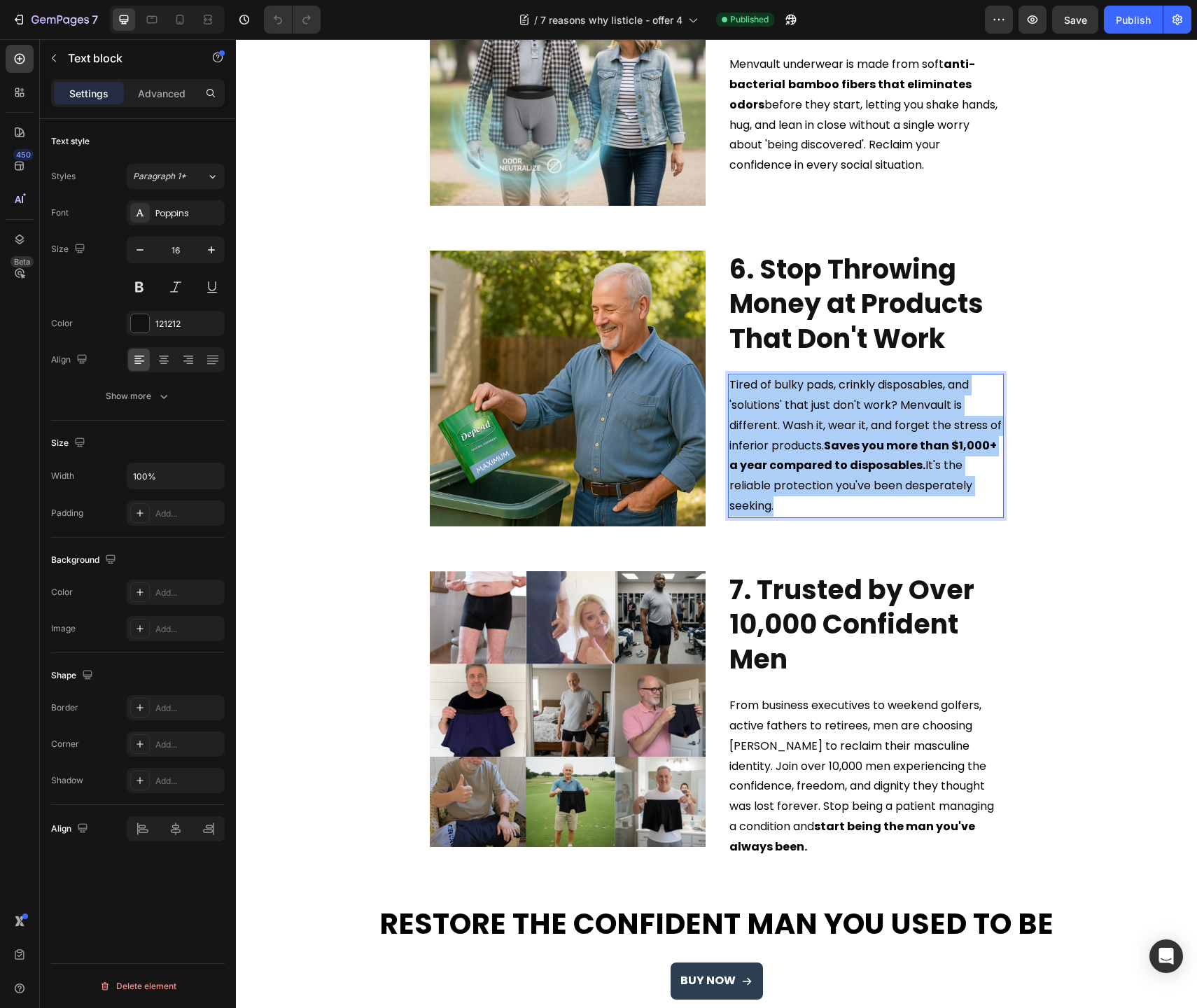
click at [803, 760] on span "From business executives to weekend golfers, active fathers to retirees, men ar…" at bounding box center [862, 776] width 265 height 158
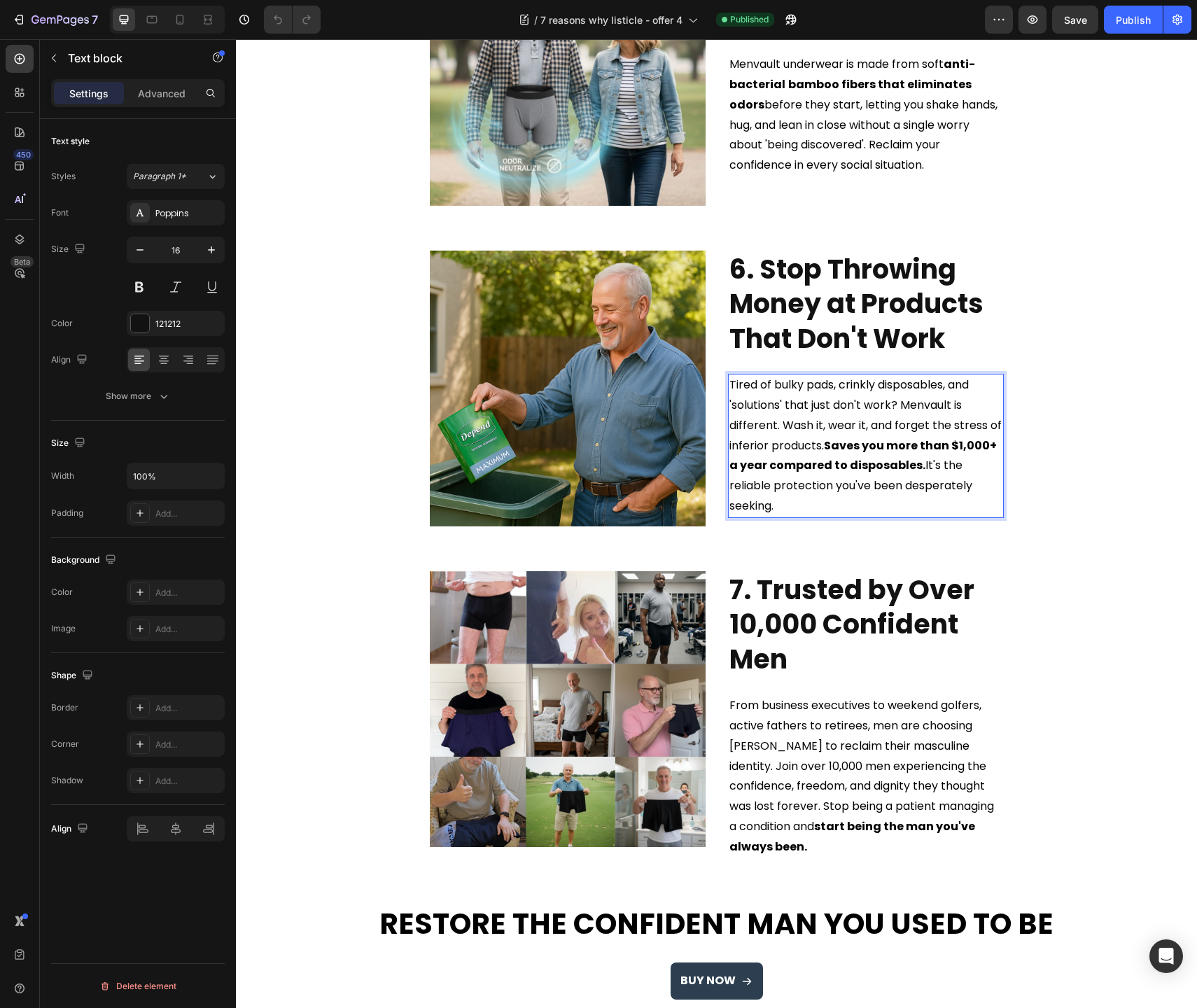
click at [803, 760] on span "From business executives to weekend golfers, active fathers to retirees, men ar…" at bounding box center [862, 776] width 265 height 158
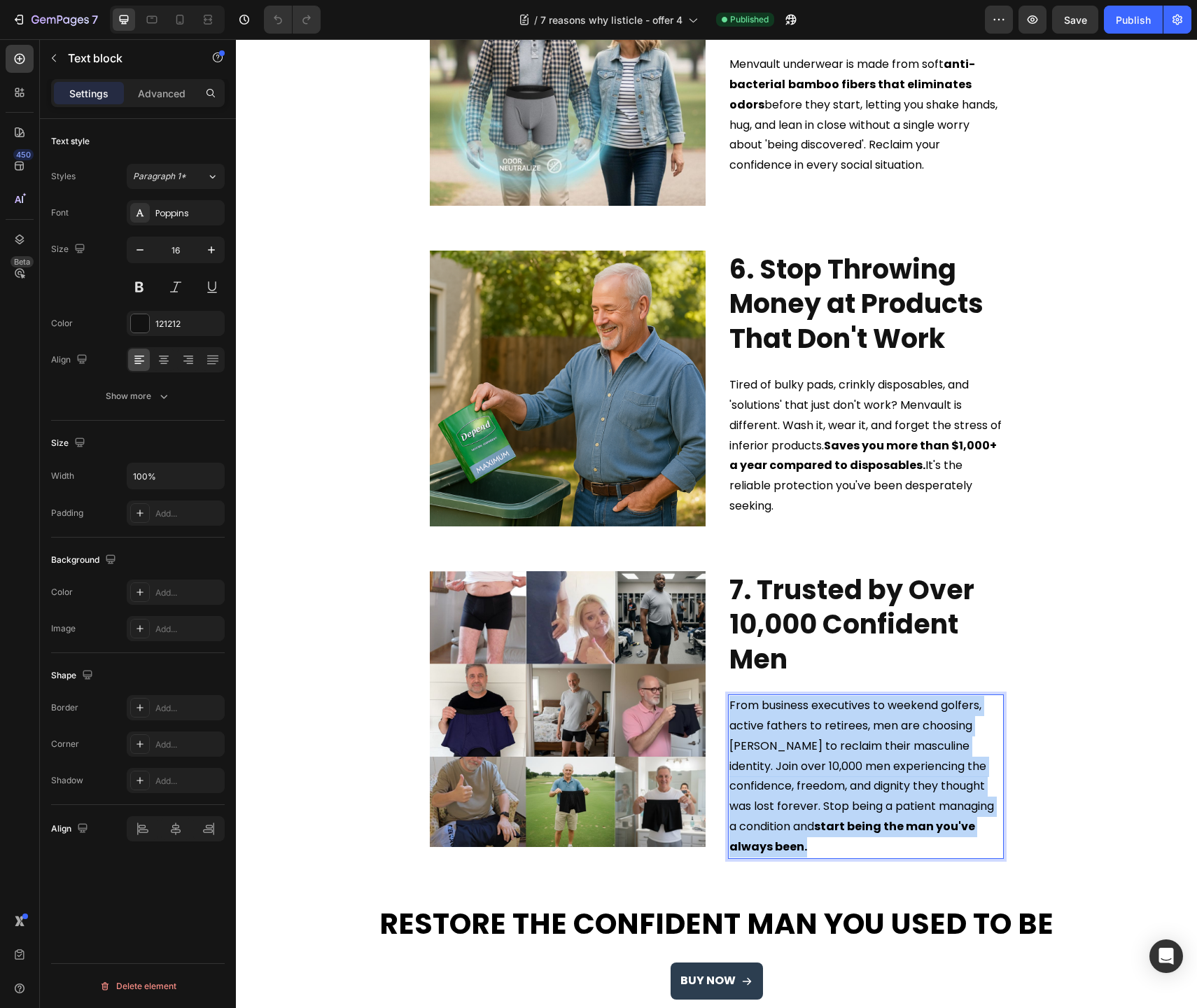
click at [803, 760] on span "From business executives to weekend golfers, active fathers to retirees, men ar…" at bounding box center [862, 776] width 265 height 158
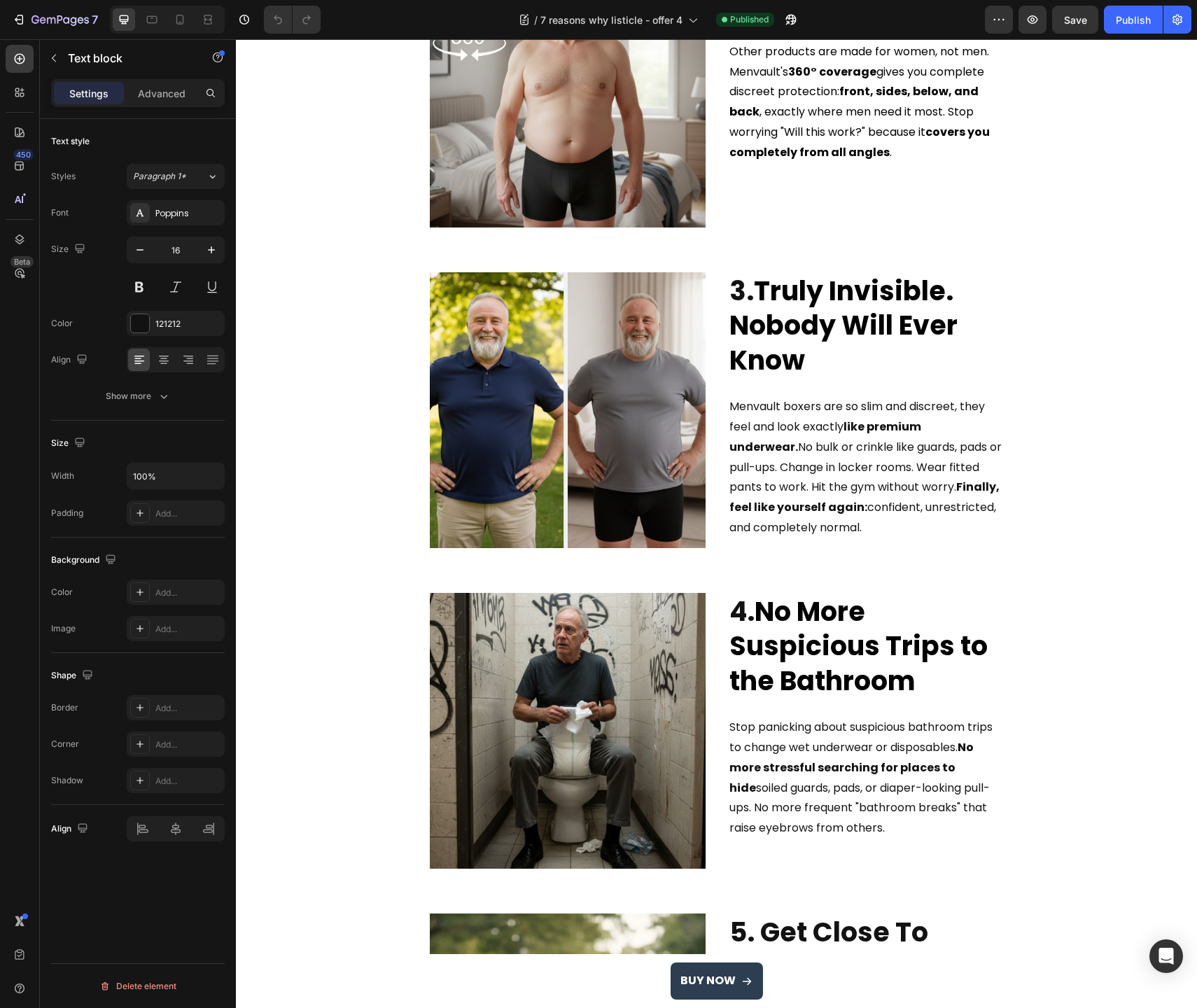
scroll to position [605, 0]
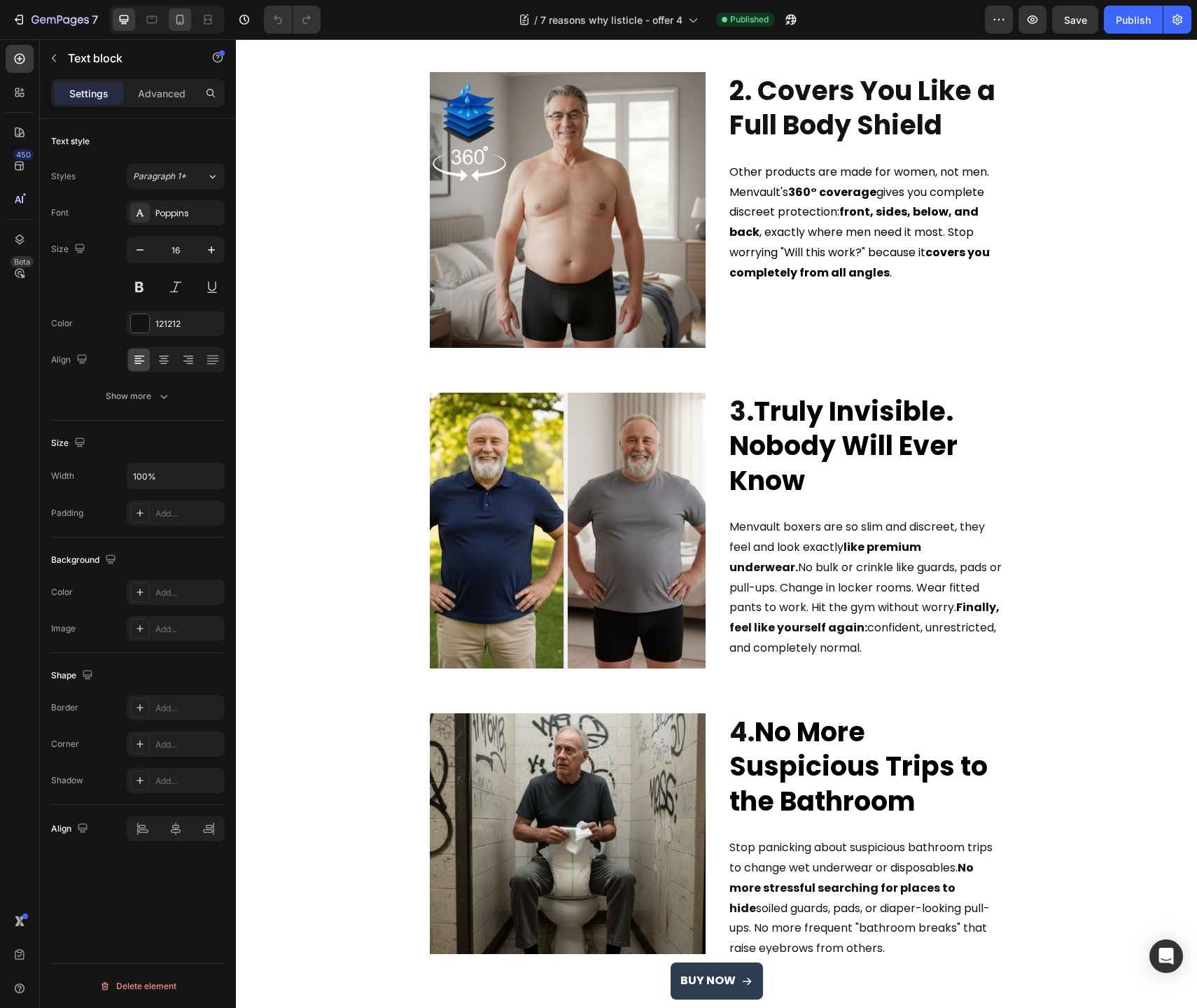
click at [180, 19] on icon at bounding box center [180, 19] width 14 height 14
type input "14"
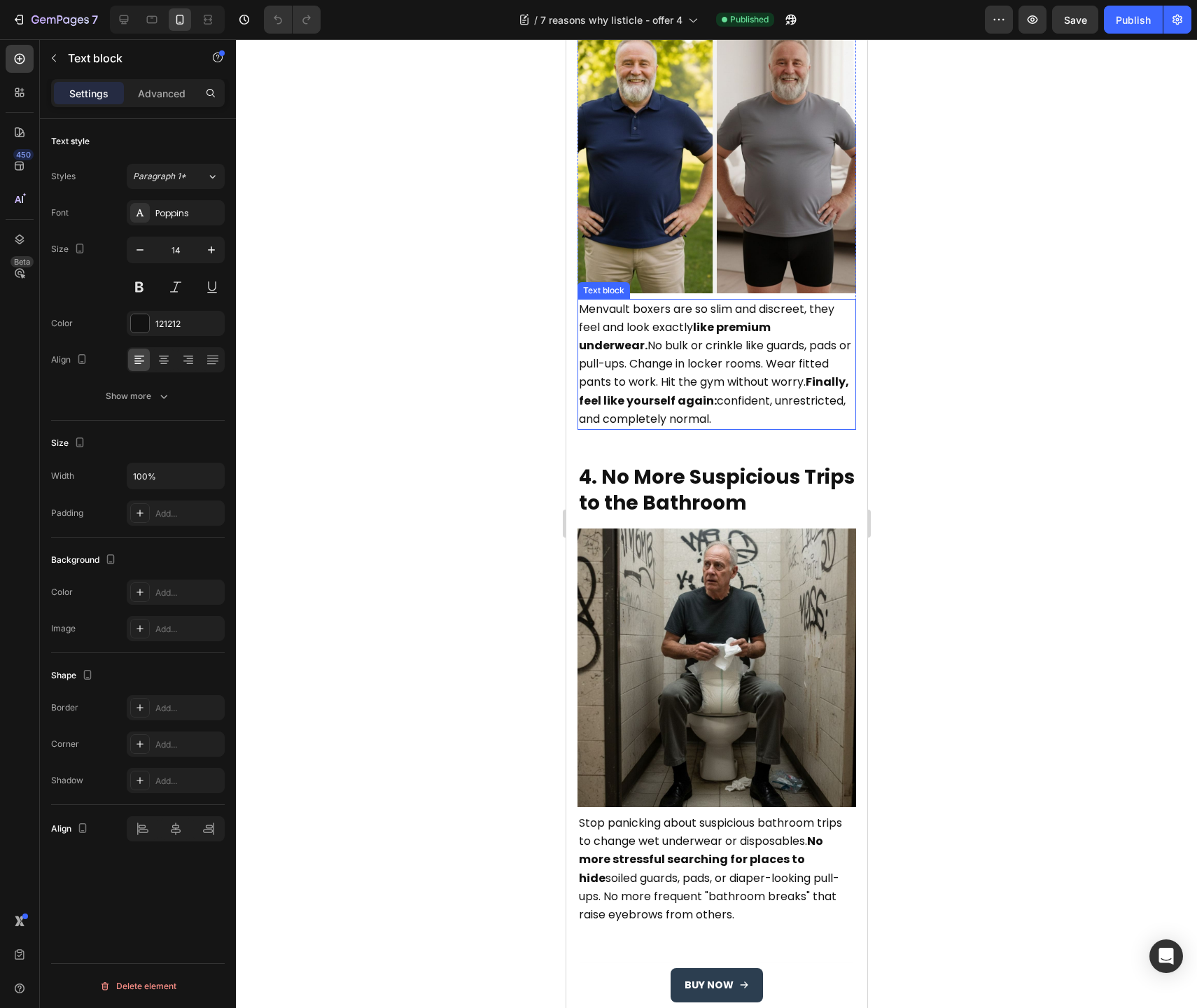
scroll to position [1389, 0]
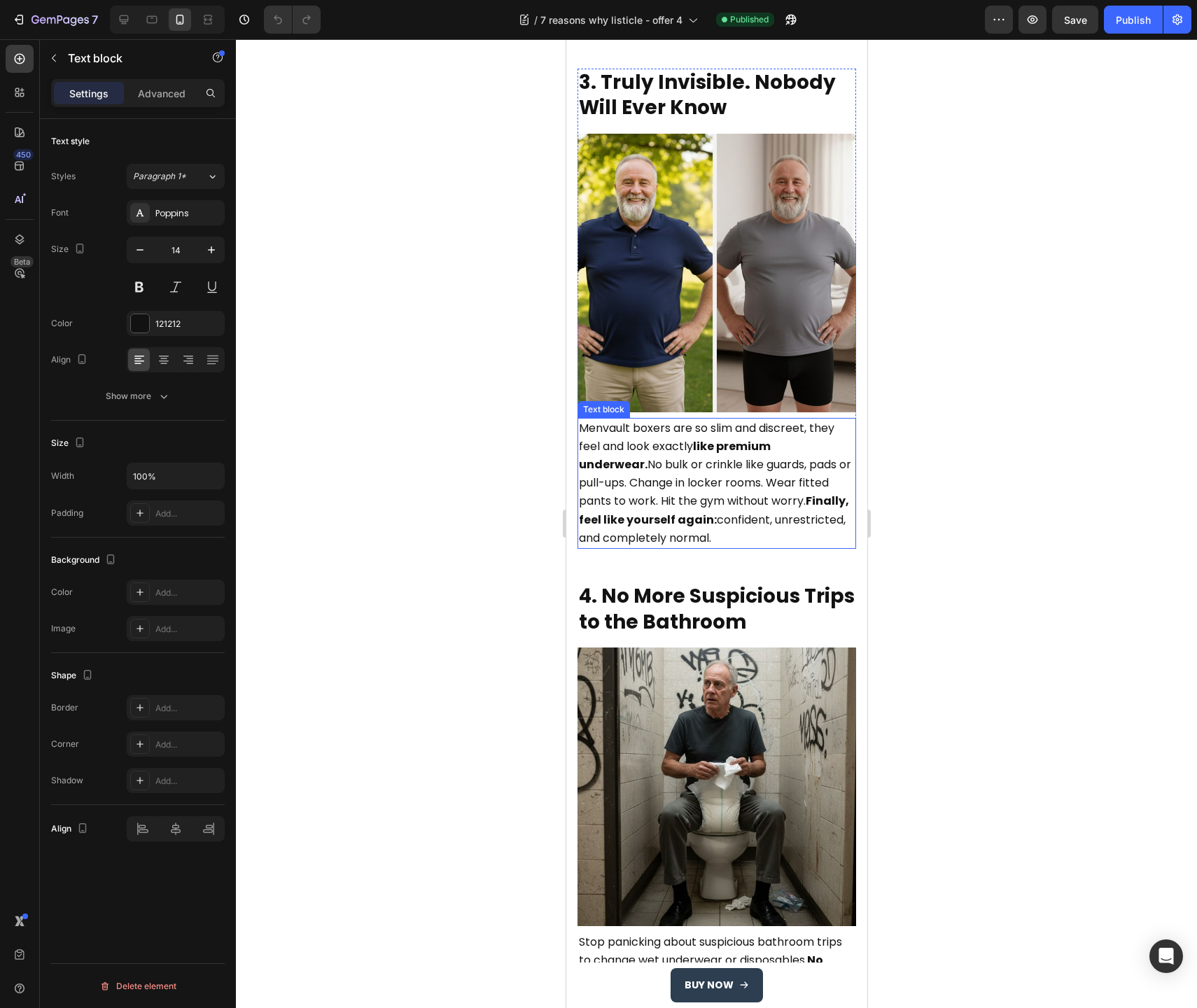
click at [627, 479] on p "Menvault boxers are so slim and discreet, they feel and look exactly like premi…" at bounding box center [716, 484] width 276 height 128
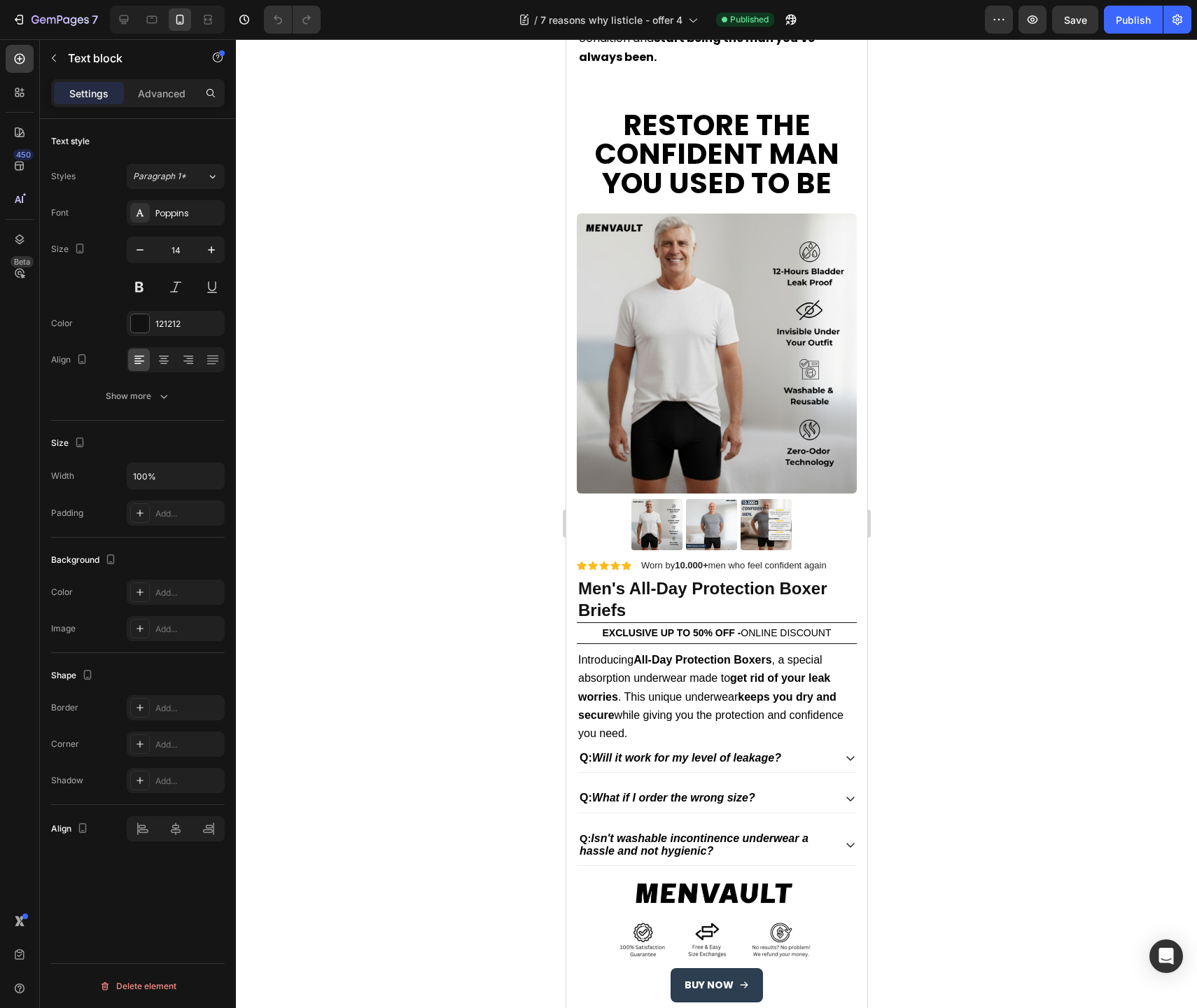
scroll to position [3908, 0]
click at [126, 22] on icon at bounding box center [124, 20] width 9 height 9
type input "16"
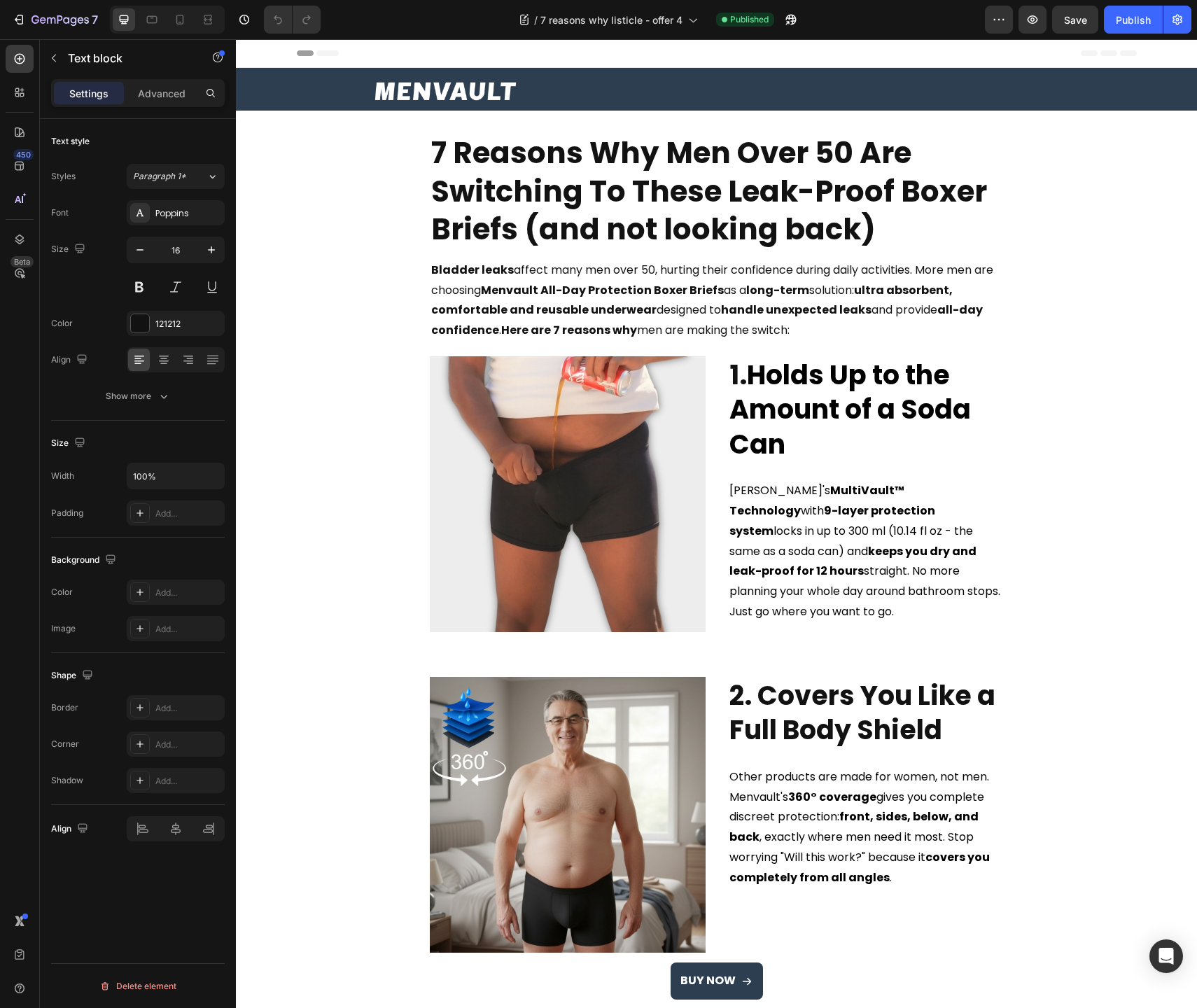
click at [808, 830] on span "Other products are made for women, not men. Menvault's 360° coverage gives you …" at bounding box center [859, 827] width 260 height 117
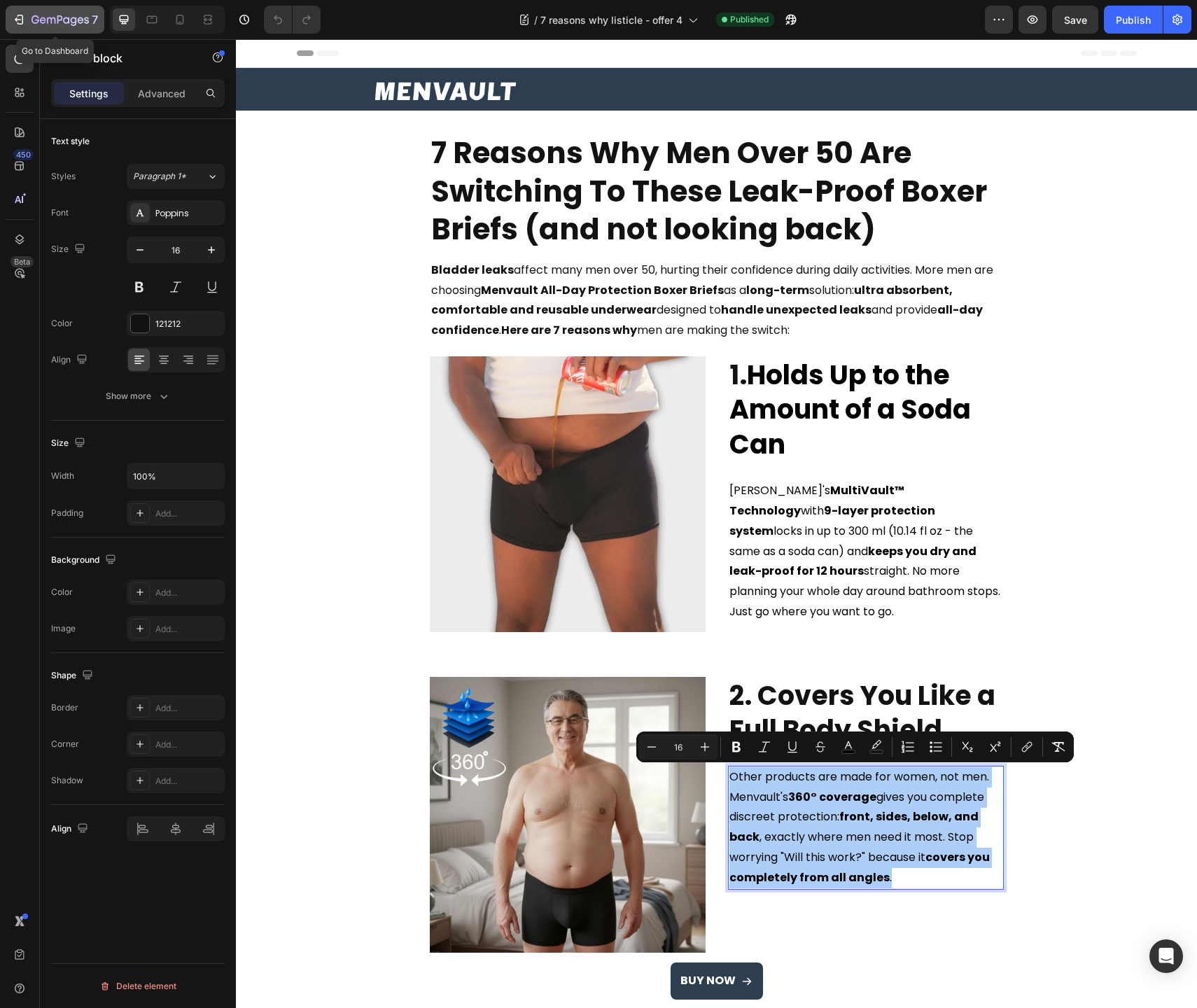
click at [13, 19] on icon "button" at bounding box center [19, 19] width 14 height 14
